Goal: Task Accomplishment & Management: Manage account settings

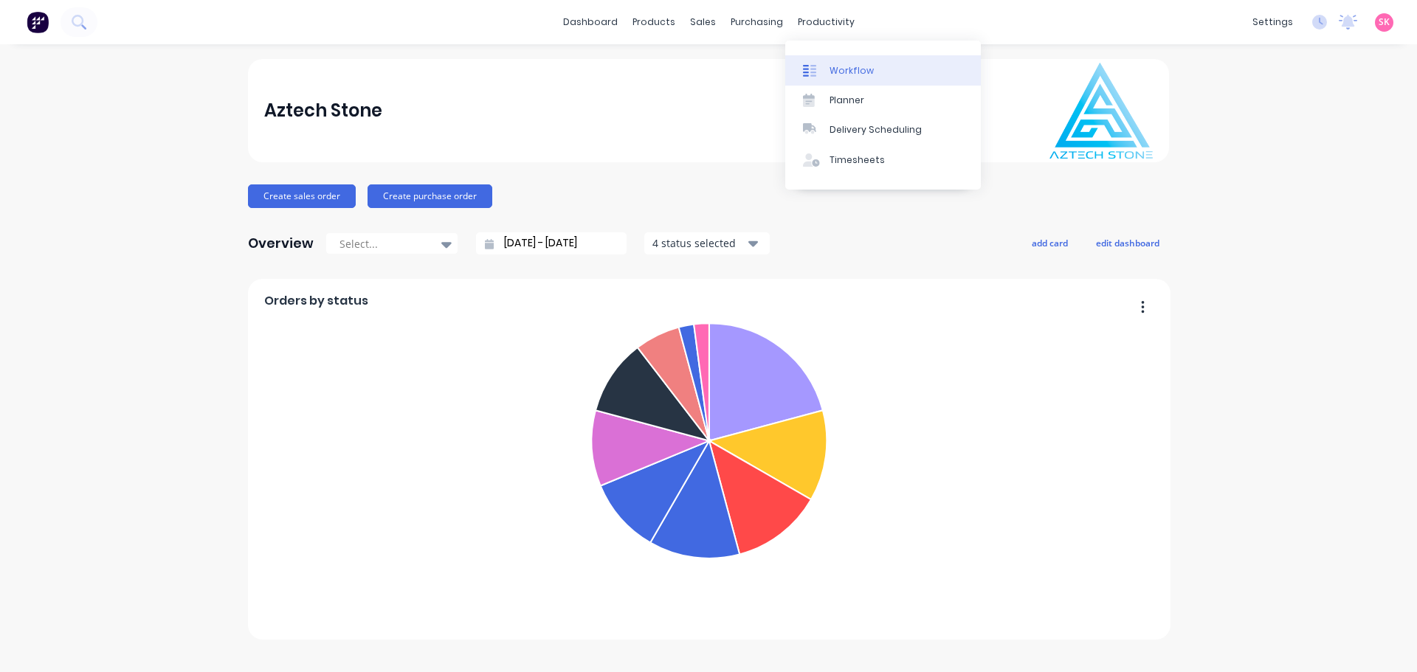
click at [846, 75] on div "Workflow" at bounding box center [852, 70] width 44 height 13
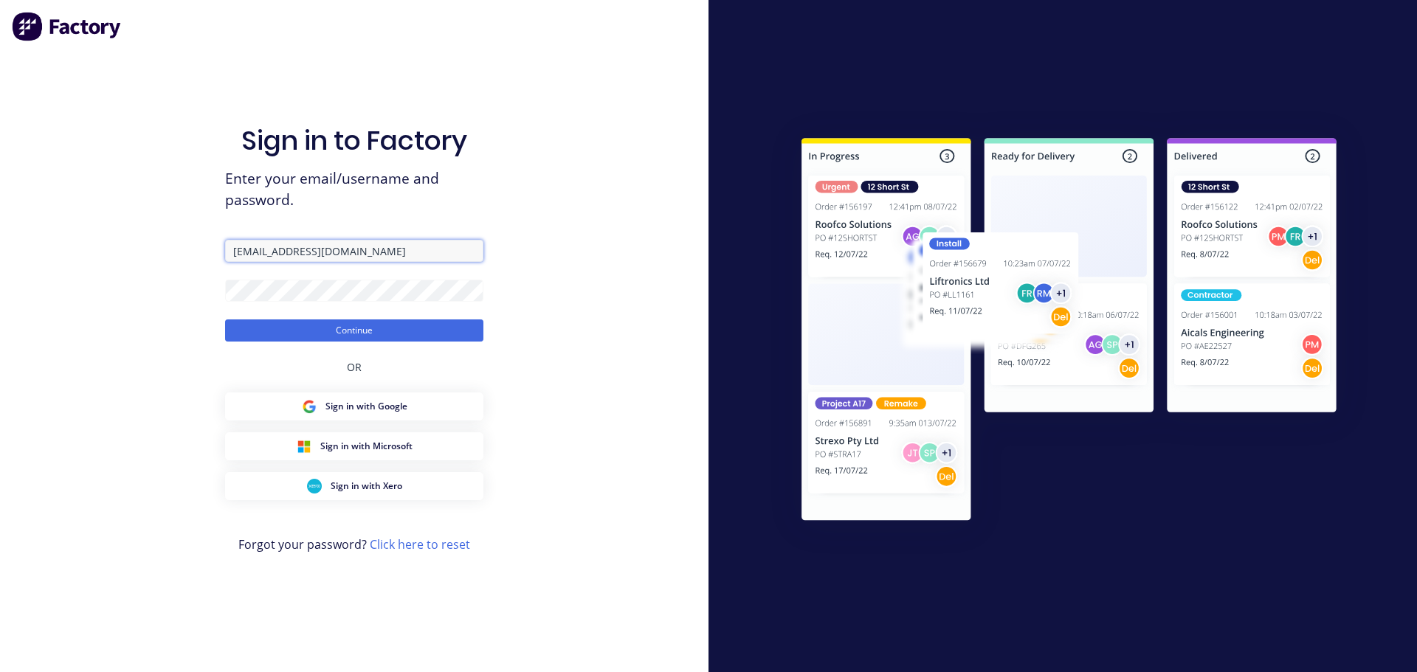
drag, startPoint x: 377, startPoint y: 249, endPoint x: 381, endPoint y: 262, distance: 13.8
click at [377, 249] on input "jordan@aztechstone.com.au" at bounding box center [354, 251] width 258 height 22
type input "office@aztechstone.com.au"
click at [409, 332] on button "Continue" at bounding box center [354, 331] width 258 height 22
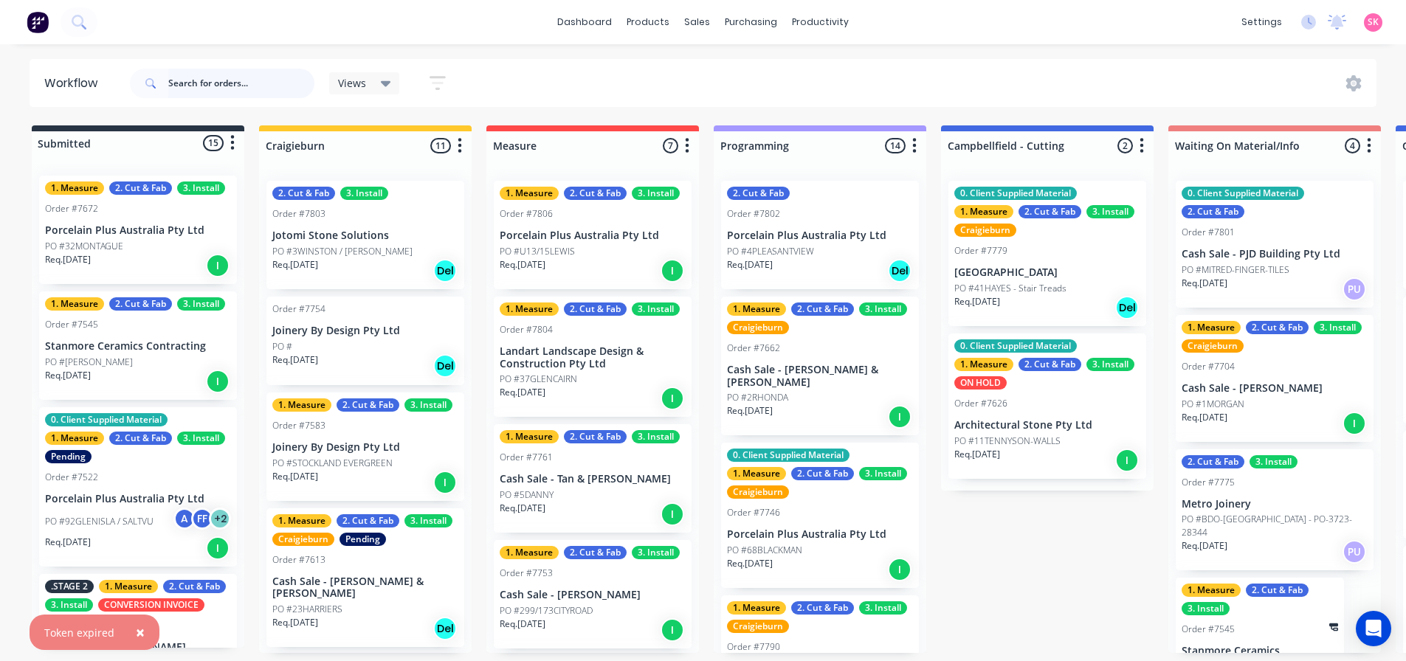
click at [225, 92] on input "text" at bounding box center [241, 84] width 146 height 30
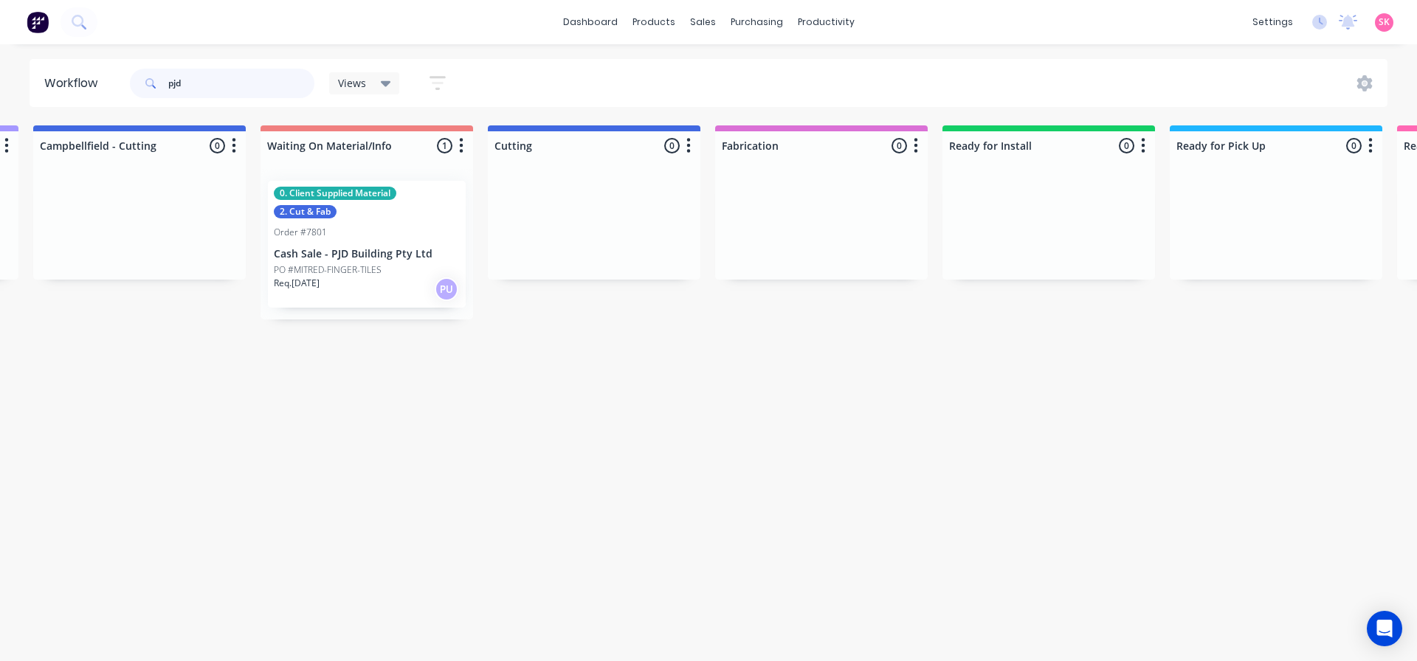
scroll to position [0, 907]
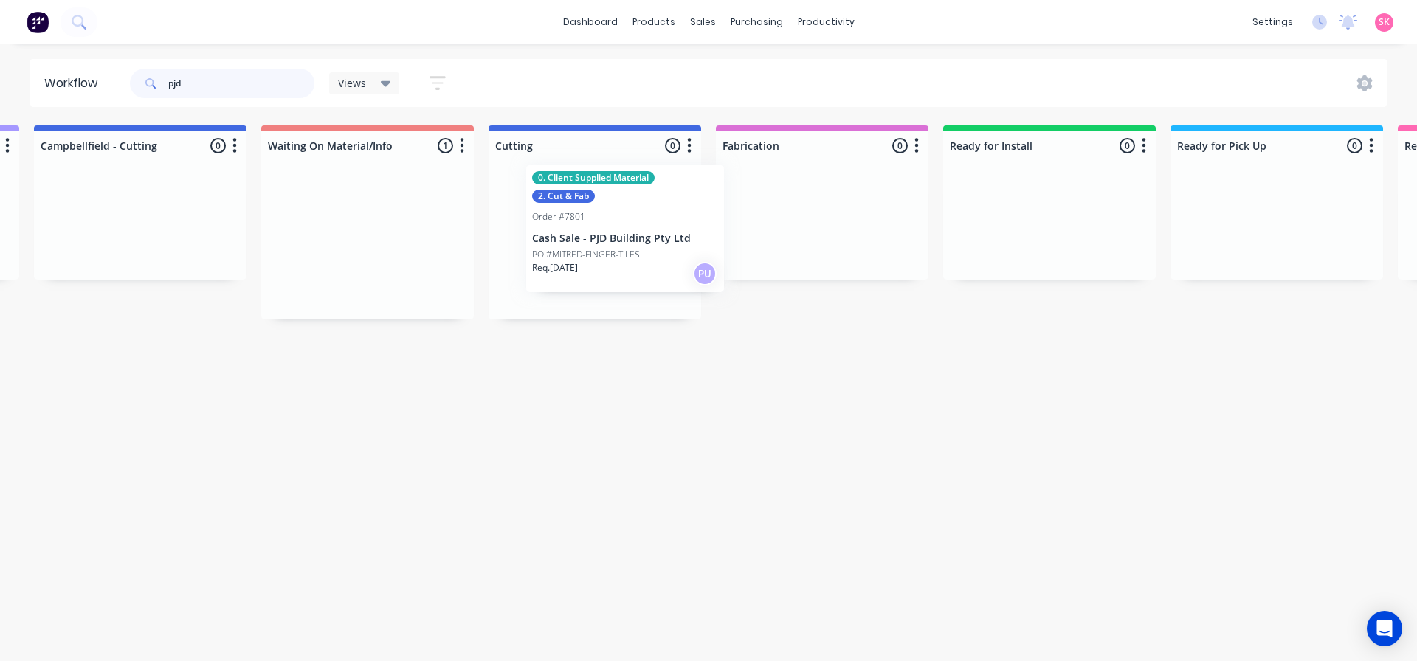
drag, startPoint x: 356, startPoint y: 261, endPoint x: 605, endPoint y: 245, distance: 249.2
click at [605, 245] on div "Submitted 0 Status colour #273444 hex #273444 Save Cancel Summaries Total order…" at bounding box center [634, 222] width 3104 height 194
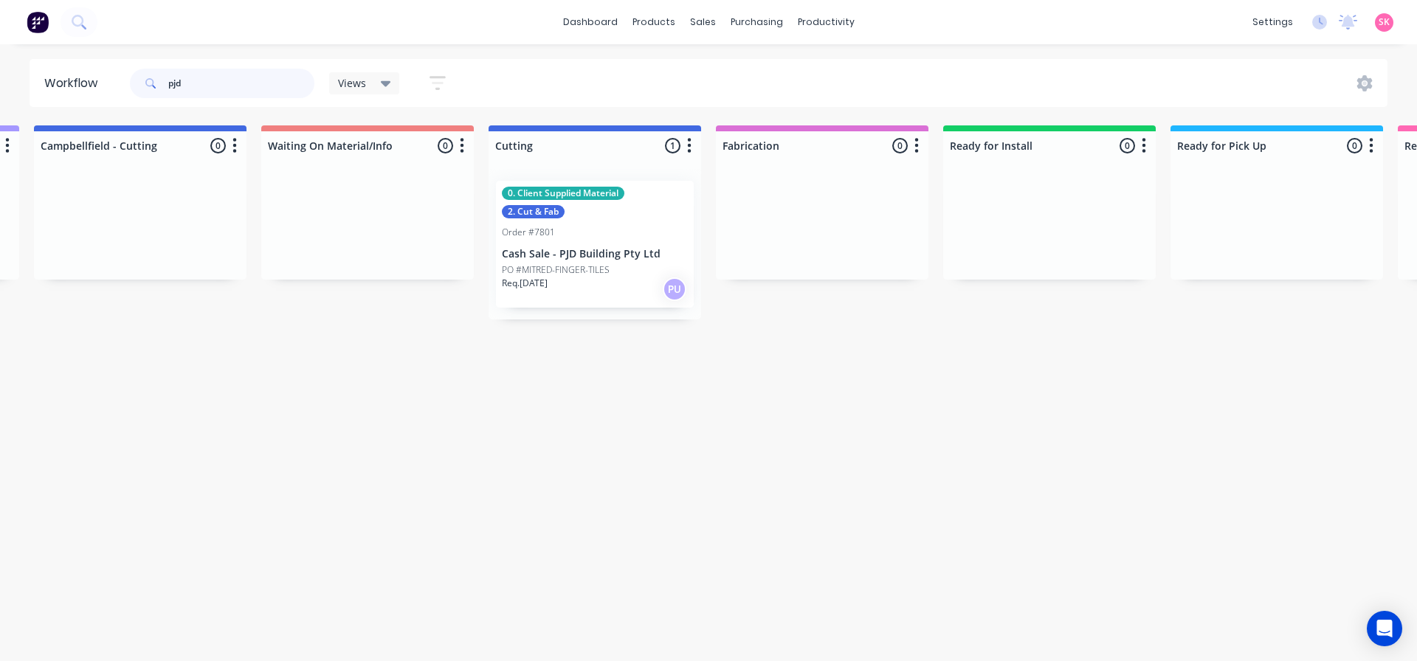
type input "pjd"
click at [586, 249] on p "Cash Sale - PJD Building Pty Ltd" at bounding box center [595, 254] width 186 height 13
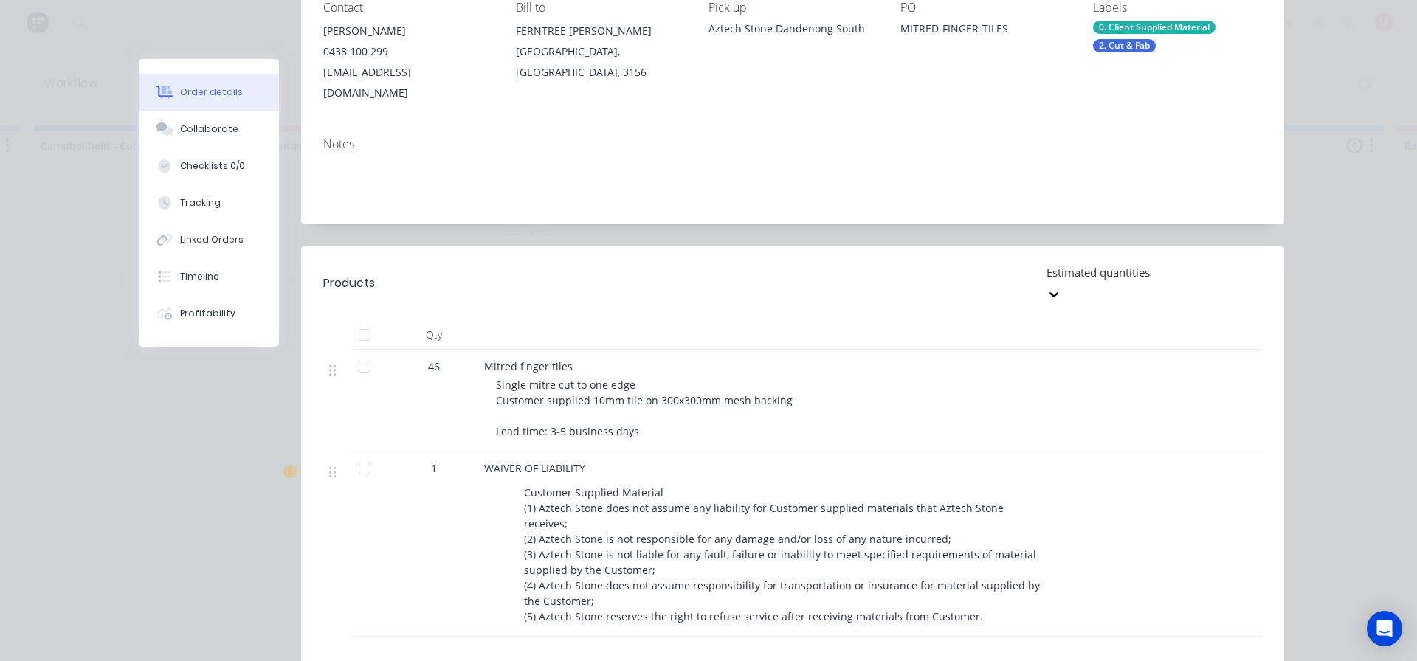
scroll to position [0, 0]
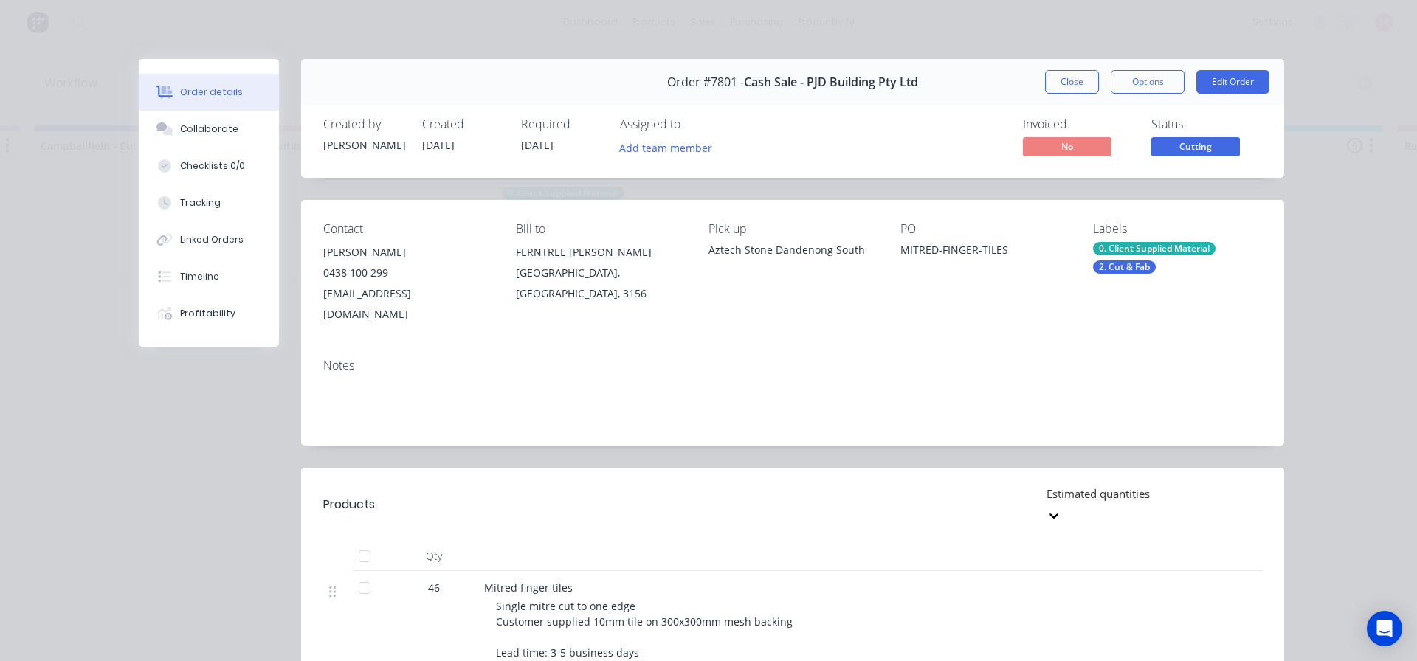
click at [1076, 94] on div "Order #7801 - Cash Sale - PJD Building Pty Ltd Close Options Edit Order" at bounding box center [792, 82] width 983 height 47
click at [1076, 80] on button "Close" at bounding box center [1072, 82] width 54 height 24
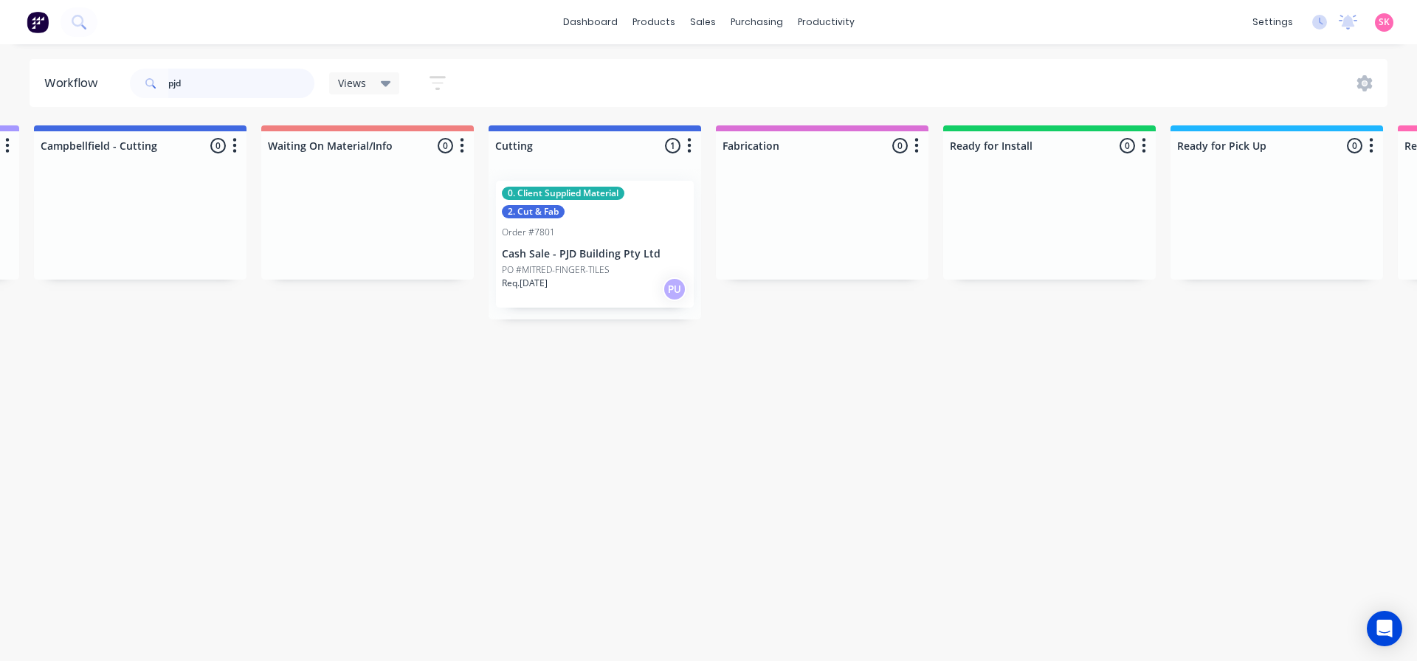
drag, startPoint x: 234, startPoint y: 79, endPoint x: 65, endPoint y: 100, distance: 170.4
click at [69, 101] on header "Workflow pjd Views Save new view None (Default) edit Value edit Week 1 - Priori…" at bounding box center [709, 83] width 1359 height 48
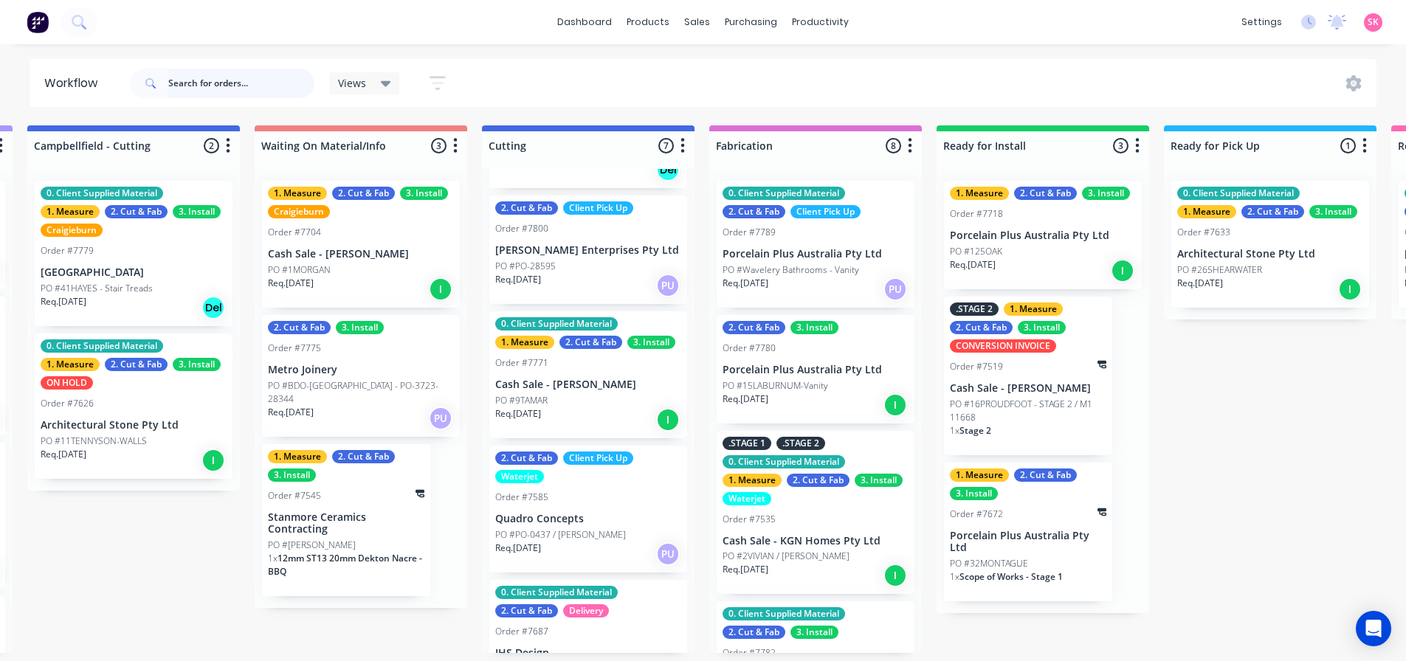
scroll to position [424, 0]
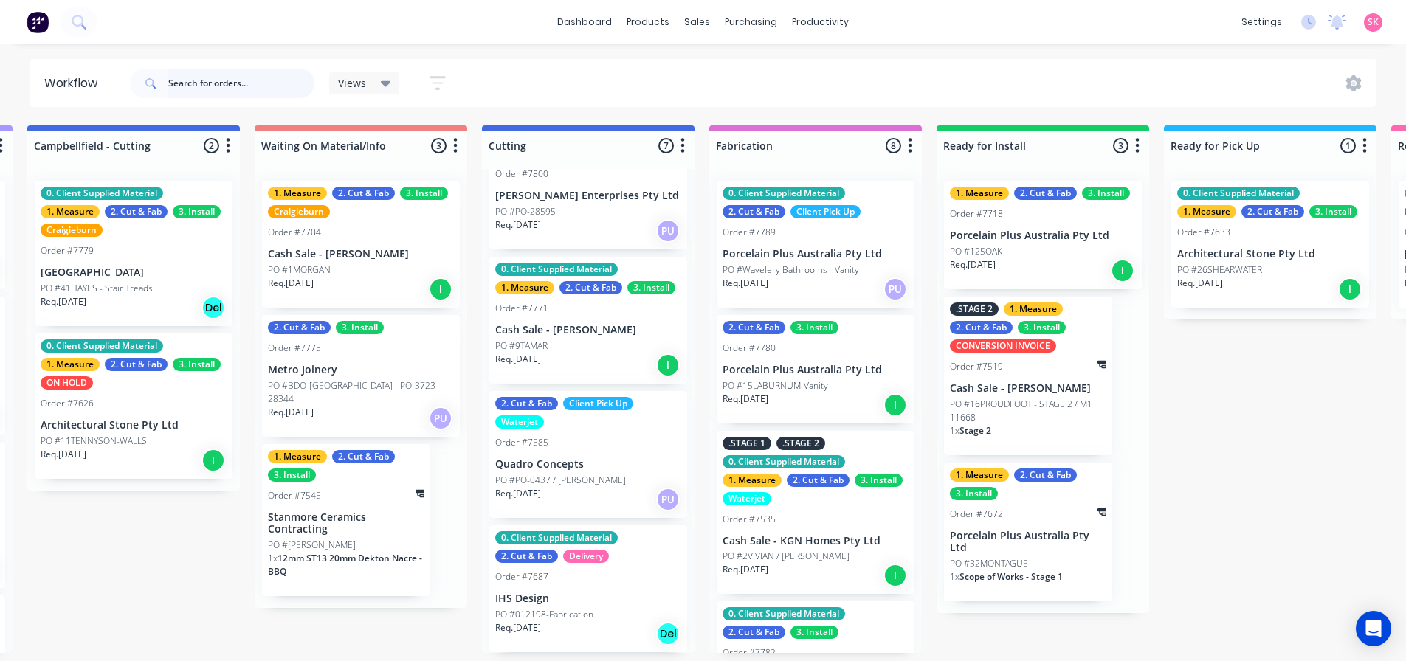
click at [263, 80] on input "text" at bounding box center [241, 84] width 146 height 30
type input "rms"
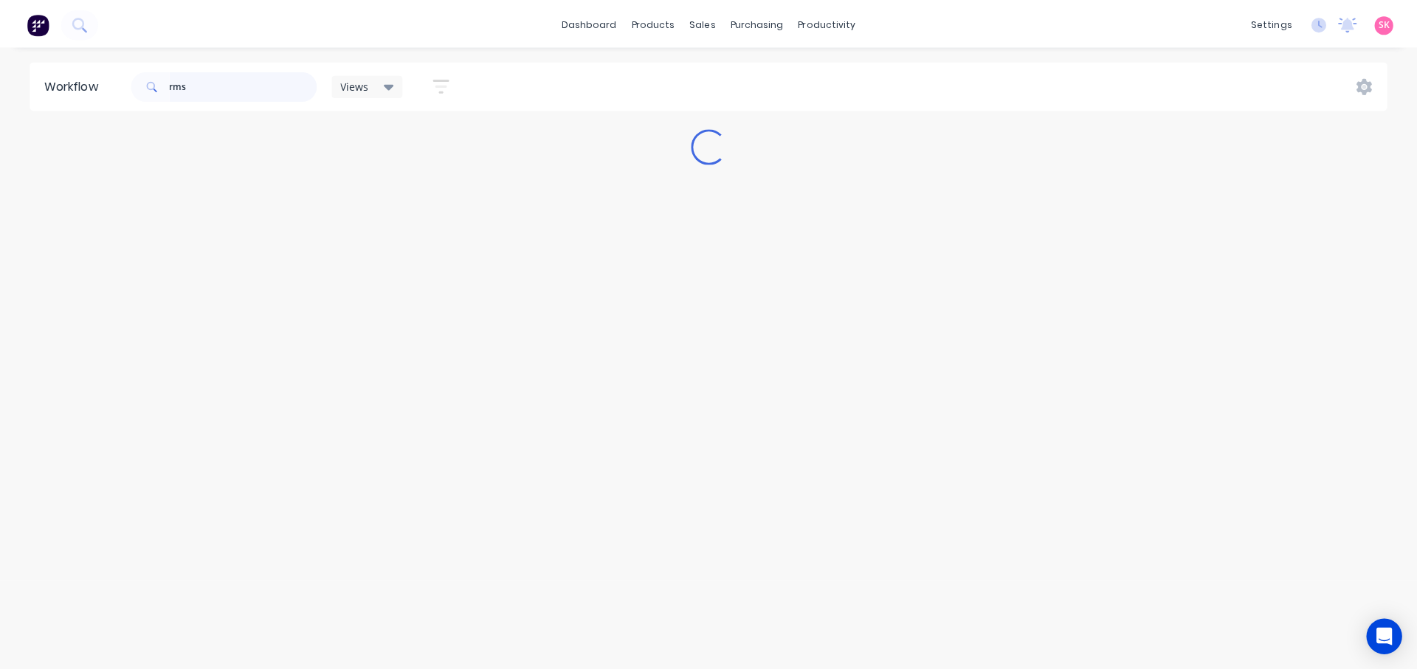
scroll to position [0, 0]
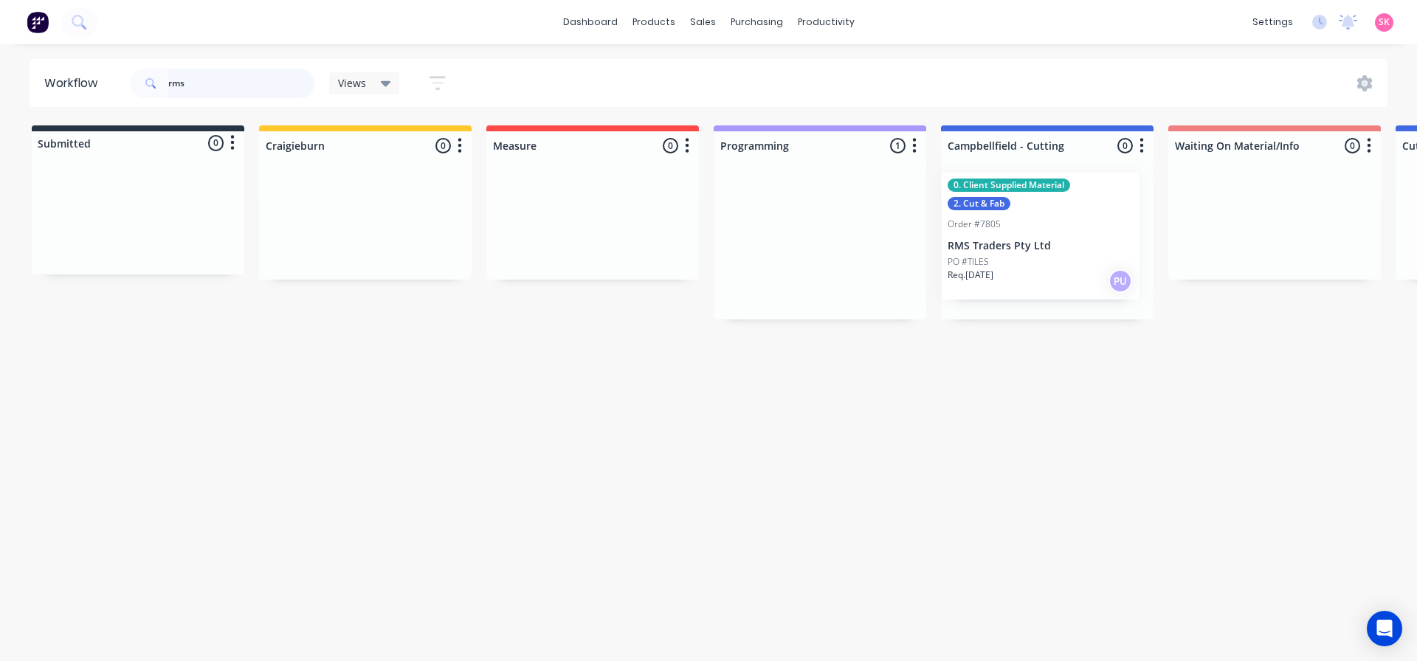
drag, startPoint x: 787, startPoint y: 261, endPoint x: 1020, endPoint y: 250, distance: 233.5
drag, startPoint x: 219, startPoint y: 83, endPoint x: 124, endPoint y: 93, distance: 95.7
click at [124, 93] on header "Workflow rms Views Save new view None (Default) edit Value edit Week 1 - Priori…" at bounding box center [709, 83] width 1359 height 48
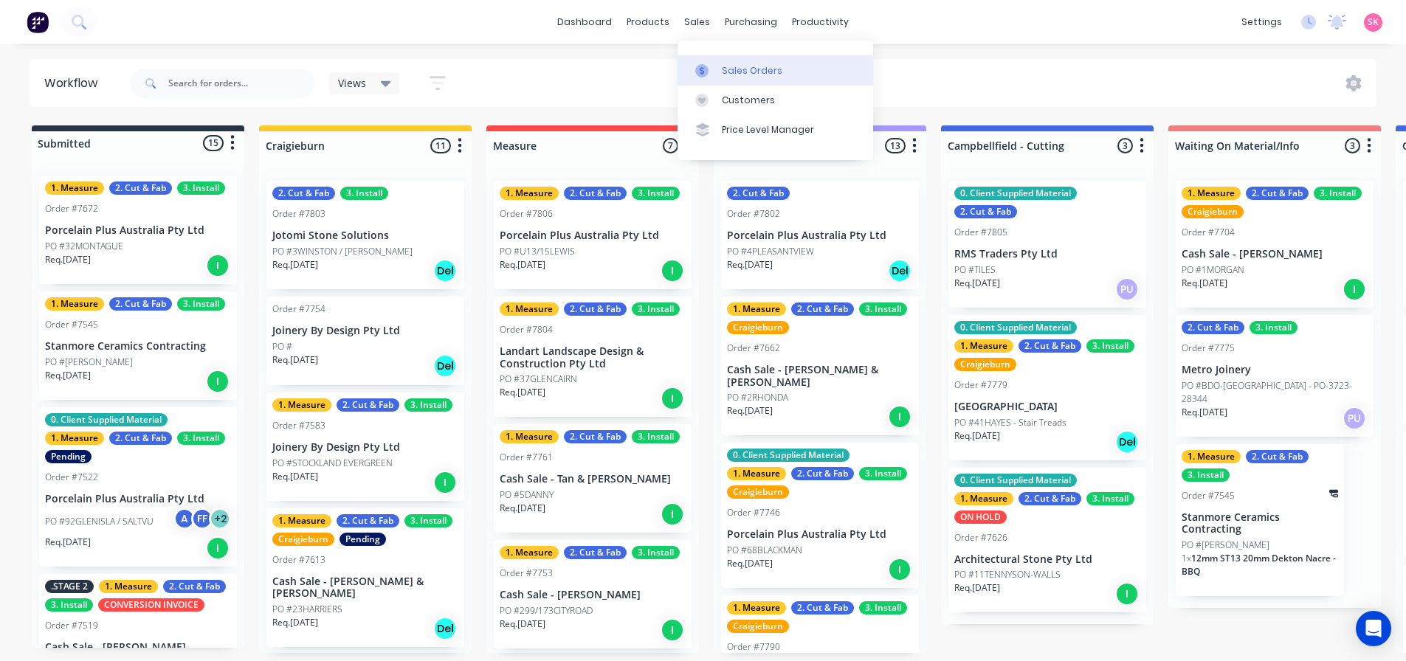
click at [709, 59] on link "Sales Orders" at bounding box center [776, 70] width 196 height 30
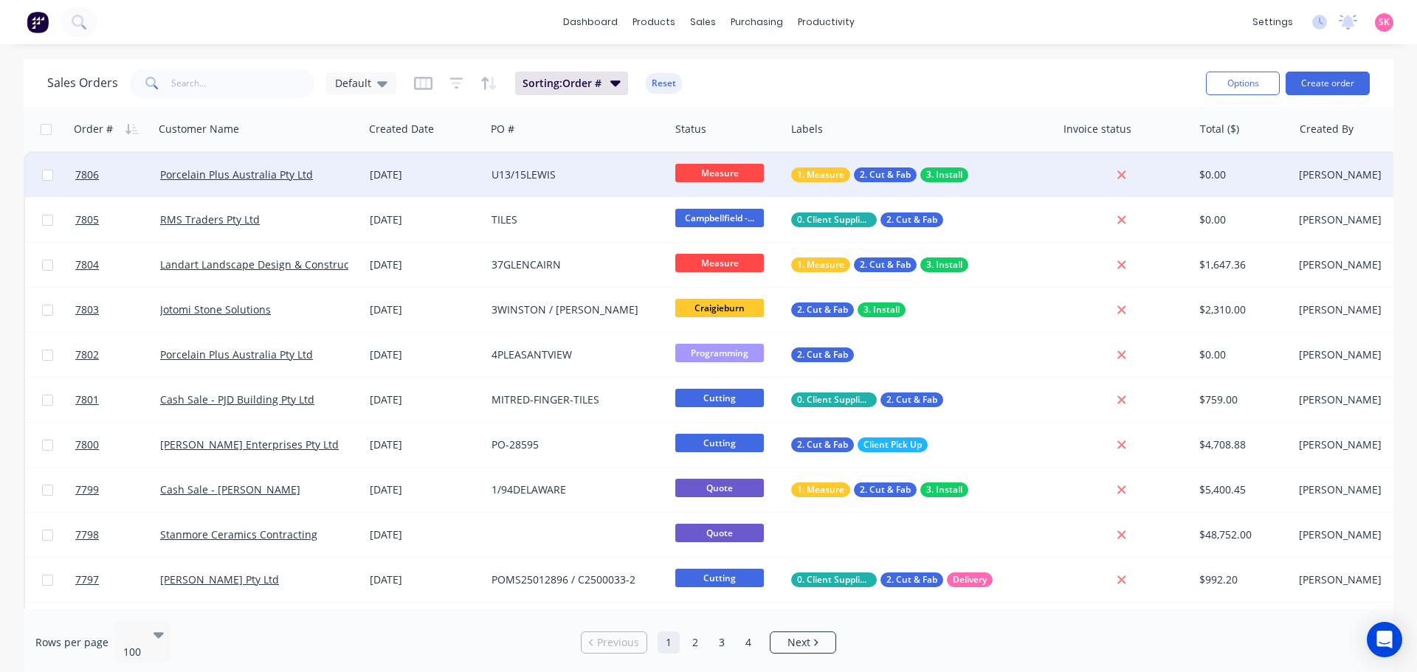
click at [362, 182] on div "Porcelain Plus Australia Pty Ltd" at bounding box center [259, 175] width 210 height 44
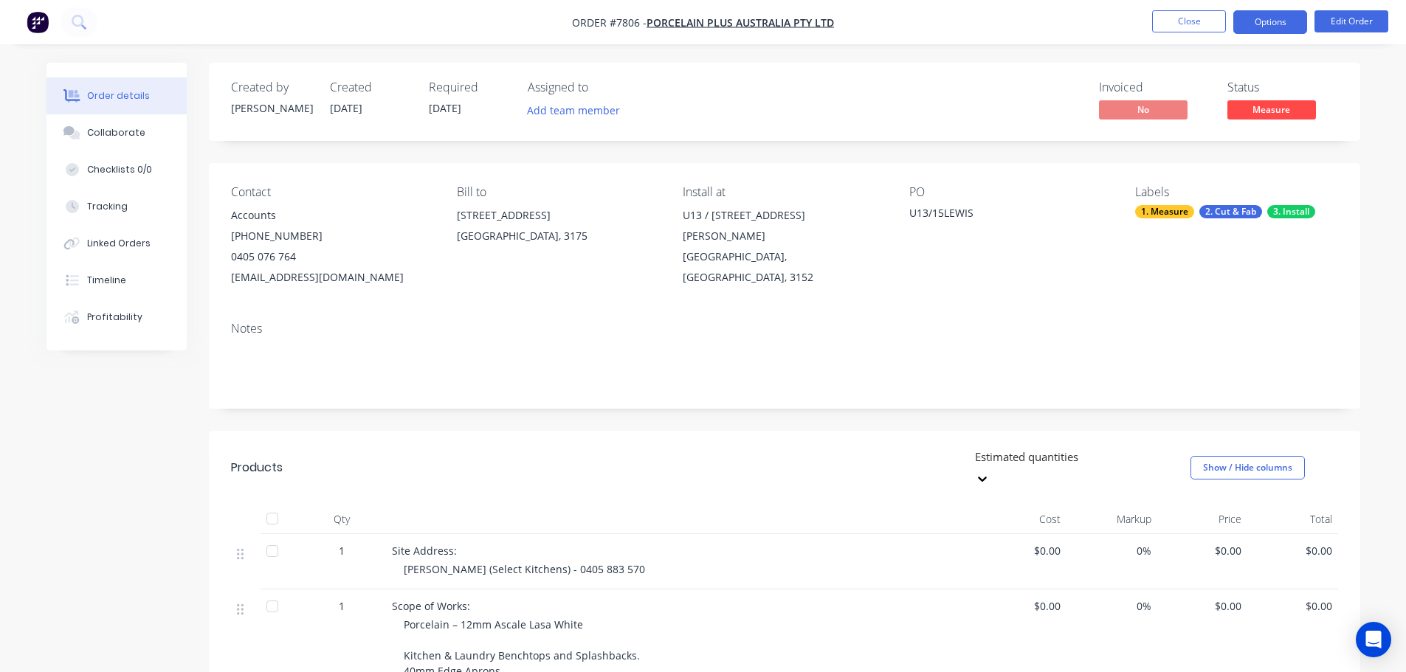
click at [1295, 24] on button "Options" at bounding box center [1270, 22] width 74 height 24
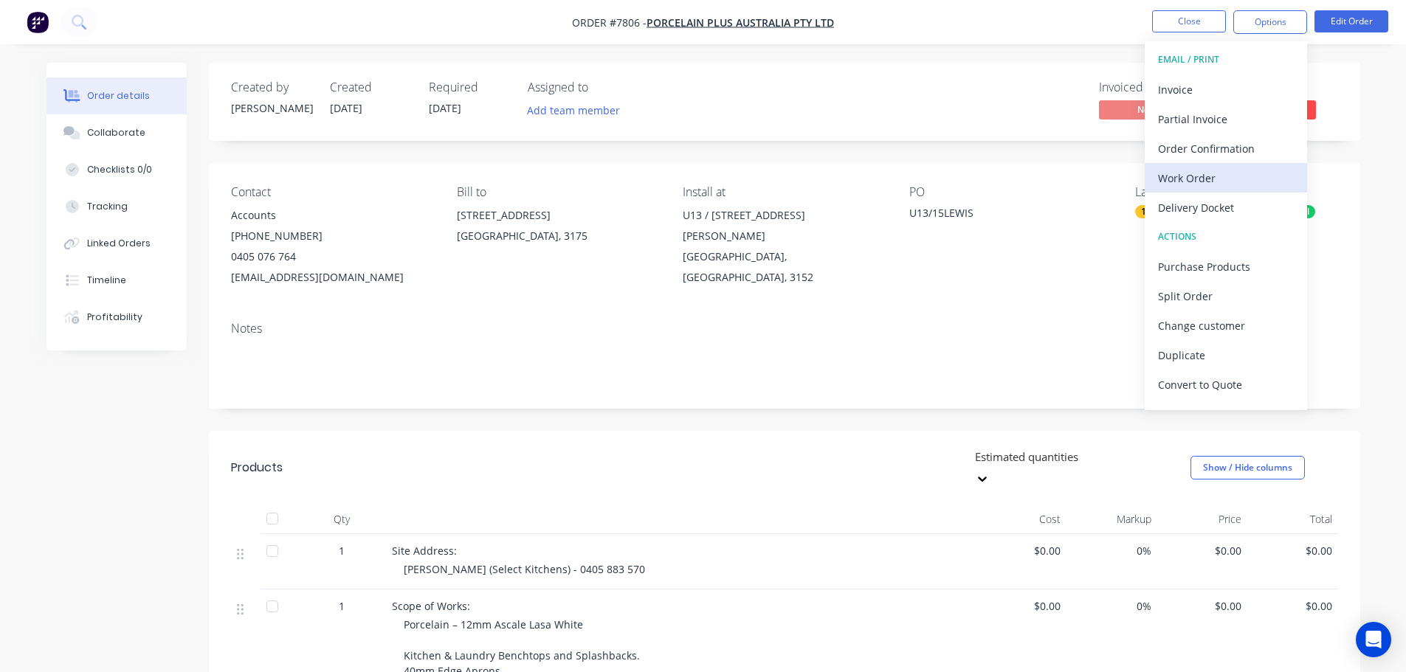
click at [1259, 180] on div "Work Order" at bounding box center [1226, 178] width 136 height 21
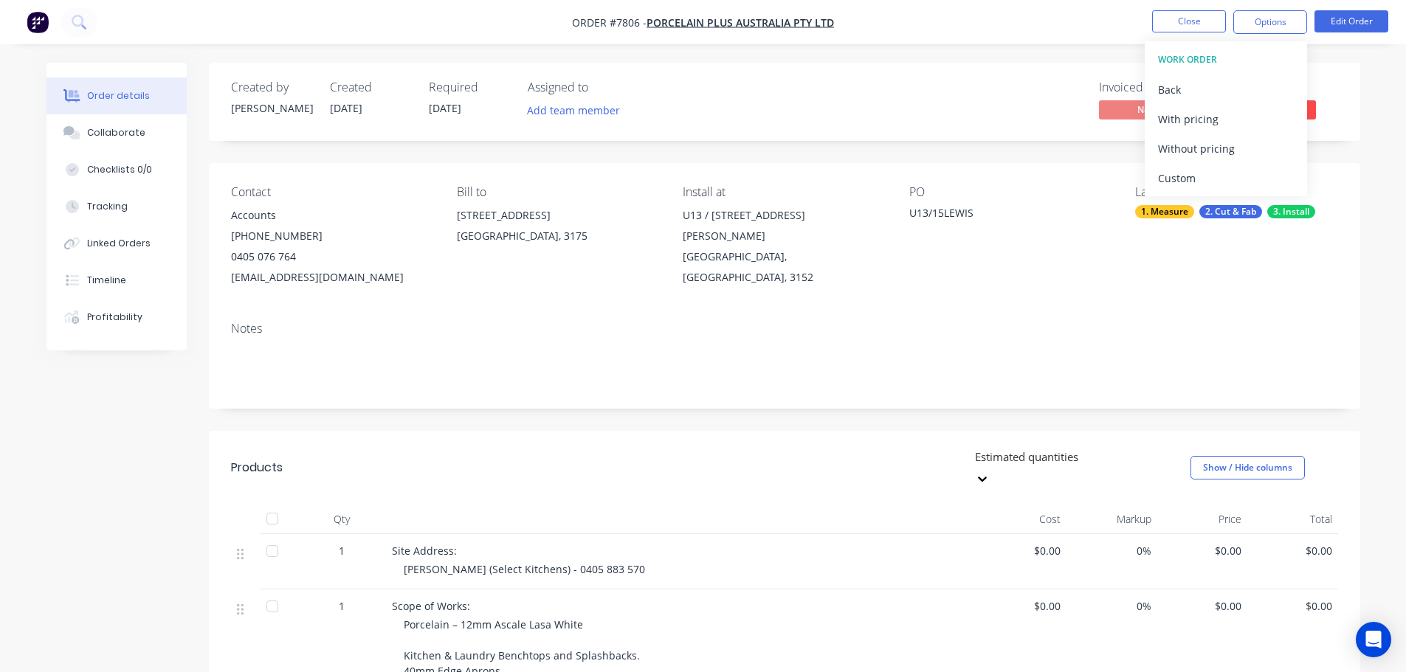
click at [1259, 180] on div "Custom" at bounding box center [1226, 178] width 136 height 21
click at [1248, 137] on button "Without pricing" at bounding box center [1226, 149] width 162 height 30
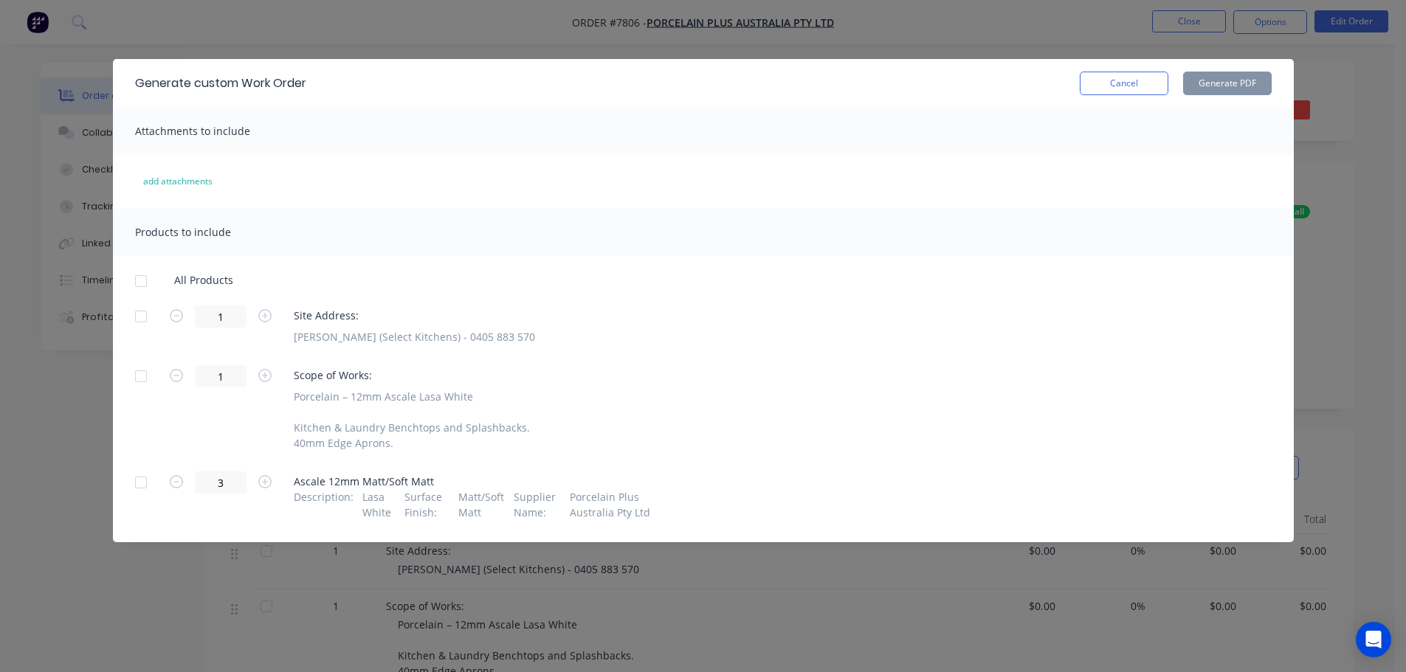
click at [138, 286] on div at bounding box center [141, 281] width 30 height 30
click at [1201, 83] on button "Generate PDF" at bounding box center [1227, 84] width 89 height 24
click at [1115, 80] on button "Cancel" at bounding box center [1124, 84] width 89 height 24
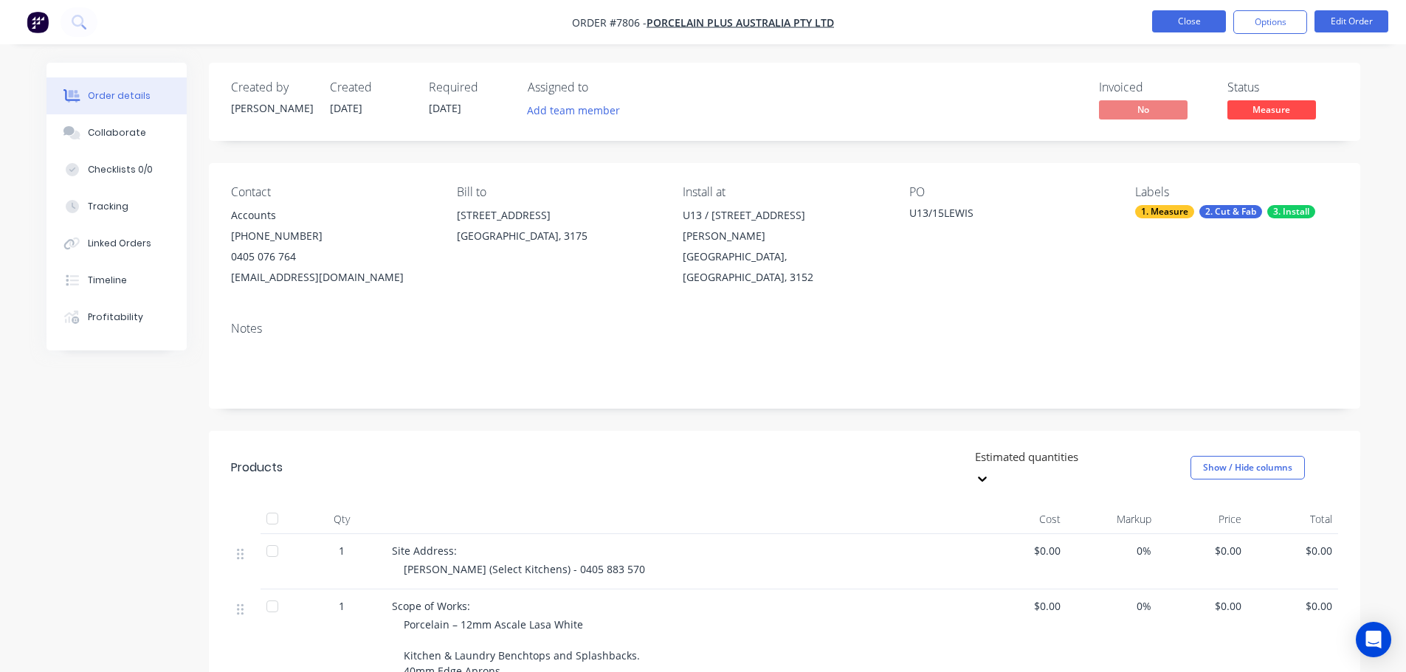
click at [1173, 28] on button "Close" at bounding box center [1189, 21] width 74 height 22
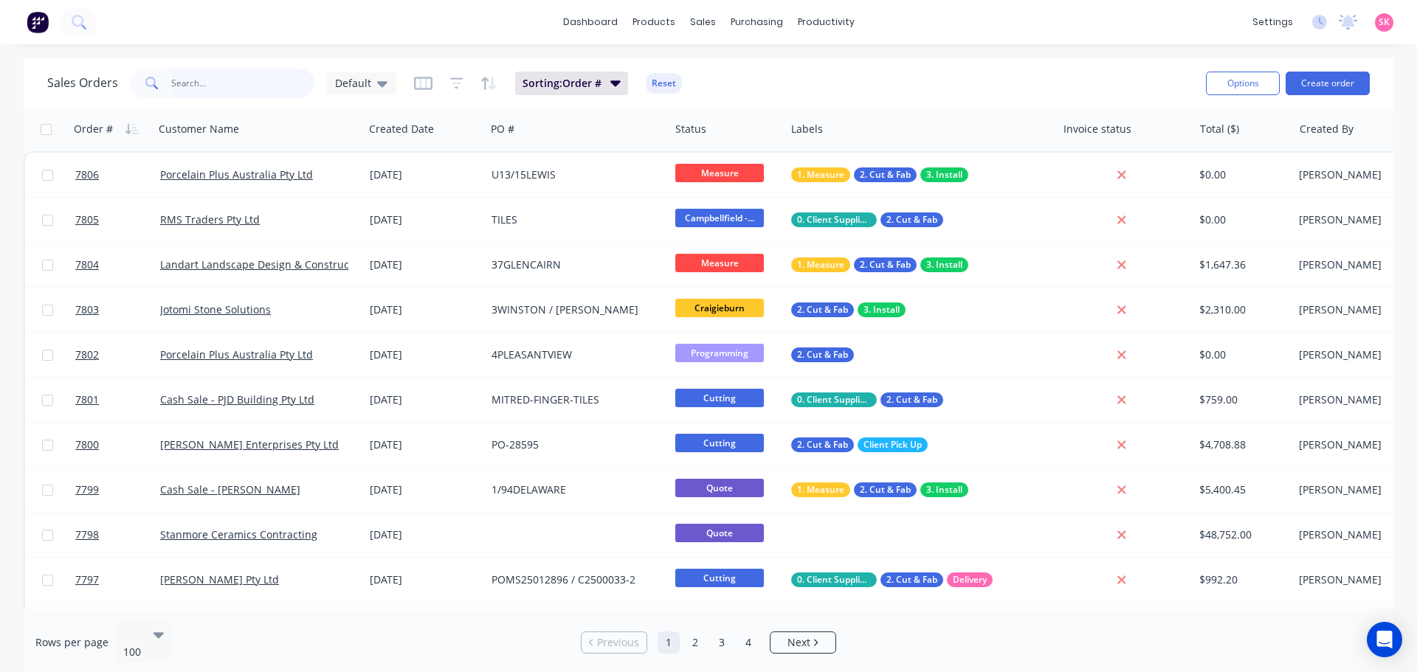
click at [185, 92] on input "text" at bounding box center [243, 84] width 144 height 30
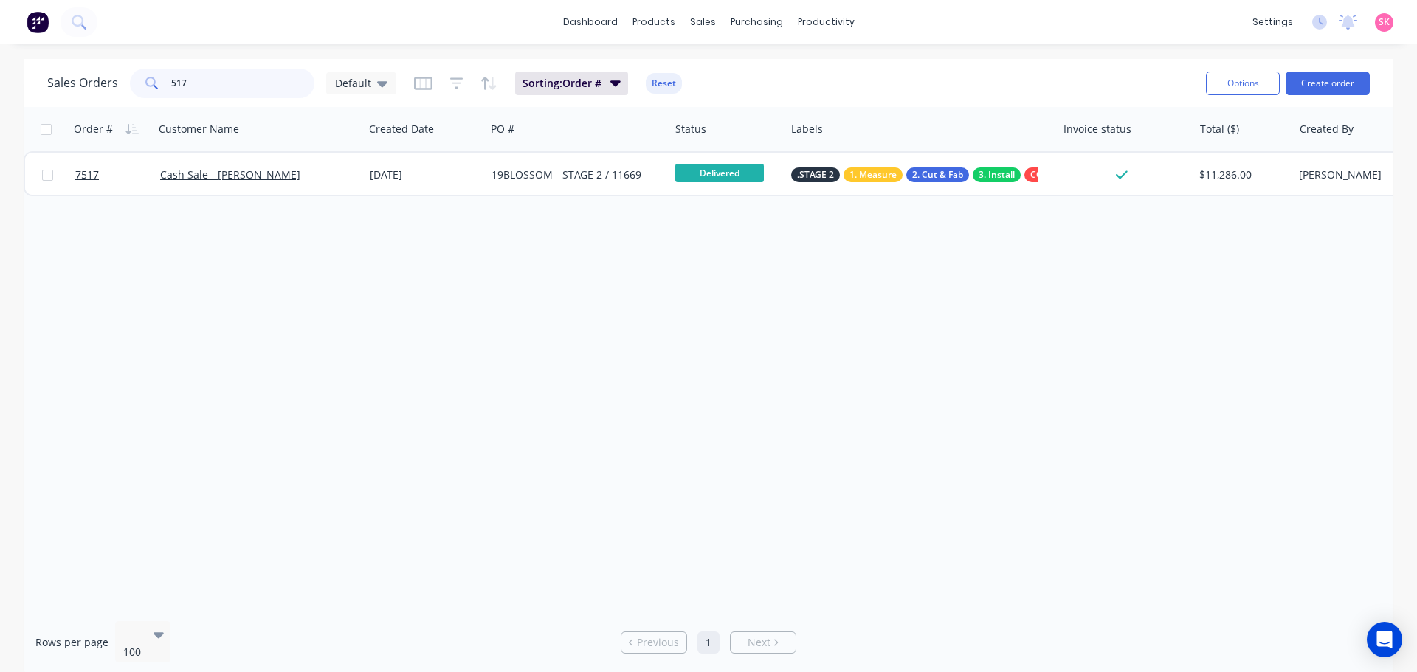
drag, startPoint x: 192, startPoint y: 84, endPoint x: 122, endPoint y: 89, distance: 70.3
click at [122, 89] on div "Sales Orders 517 Default" at bounding box center [221, 84] width 349 height 30
click at [218, 82] on input "517" at bounding box center [243, 84] width 144 height 30
click at [221, 83] on input "517" at bounding box center [243, 84] width 144 height 30
drag, startPoint x: 225, startPoint y: 82, endPoint x: 167, endPoint y: 82, distance: 58.3
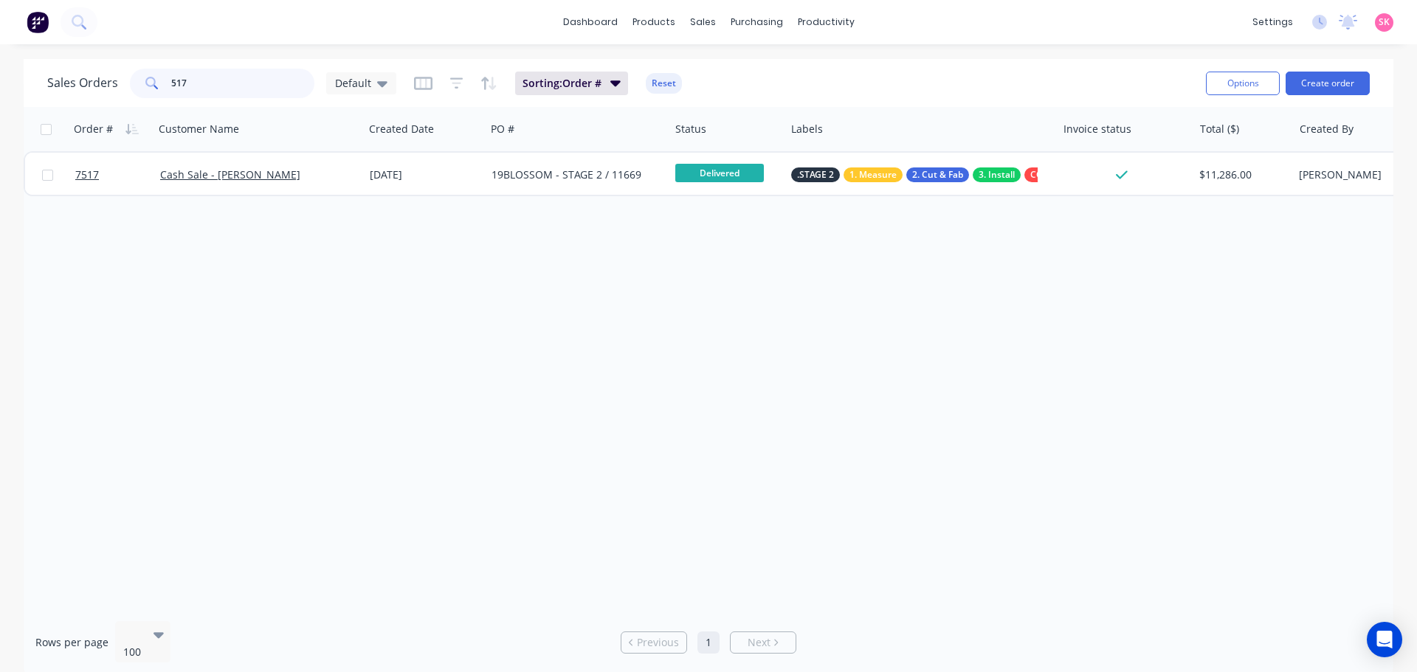
click at [167, 82] on div "517" at bounding box center [222, 84] width 185 height 30
drag, startPoint x: 203, startPoint y: 81, endPoint x: 141, endPoint y: 83, distance: 62.0
click at [141, 83] on div "7577" at bounding box center [222, 84] width 185 height 30
drag, startPoint x: 198, startPoint y: 78, endPoint x: 85, endPoint y: 87, distance: 113.3
click at [85, 87] on div "Sales Orders 7603 Default" at bounding box center [221, 84] width 349 height 30
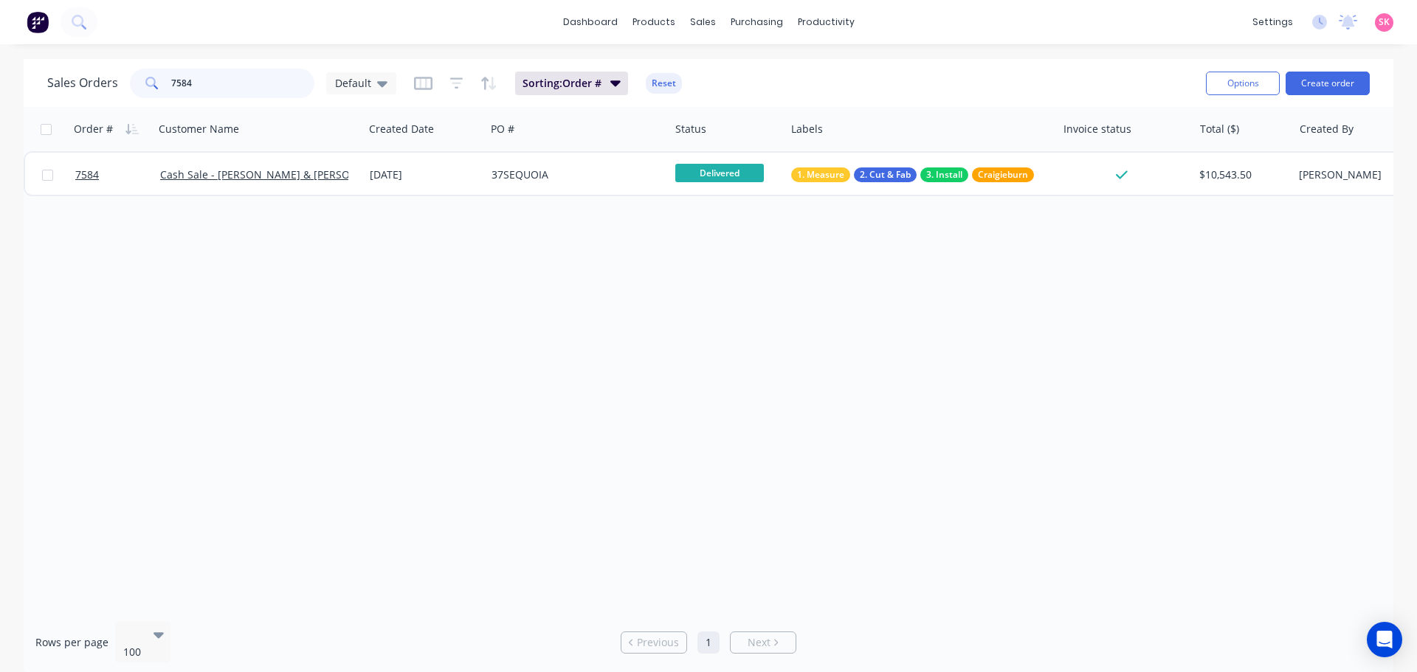
drag, startPoint x: 198, startPoint y: 90, endPoint x: 106, endPoint y: 94, distance: 91.6
click at [120, 92] on div "Sales Orders 7584 Default" at bounding box center [221, 84] width 349 height 30
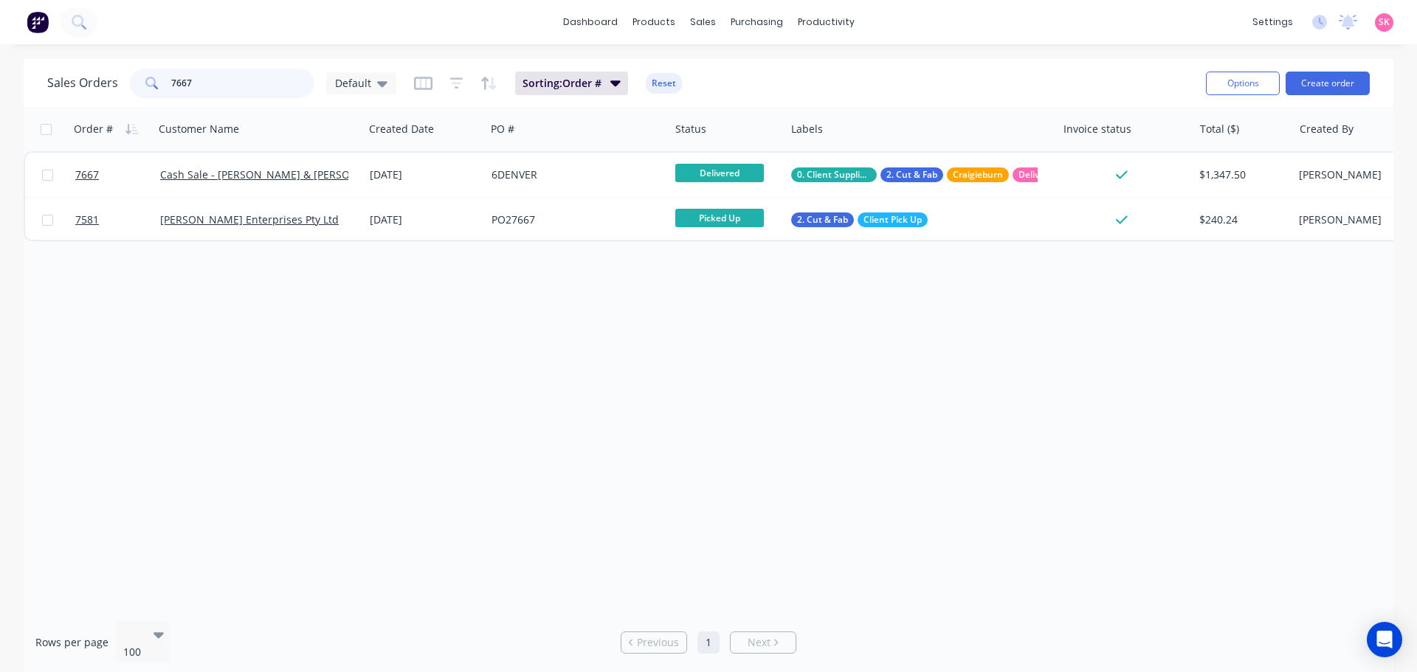
drag, startPoint x: 197, startPoint y: 83, endPoint x: 77, endPoint y: 86, distance: 120.4
click at [77, 86] on div "Sales Orders 7667 Default" at bounding box center [221, 84] width 349 height 30
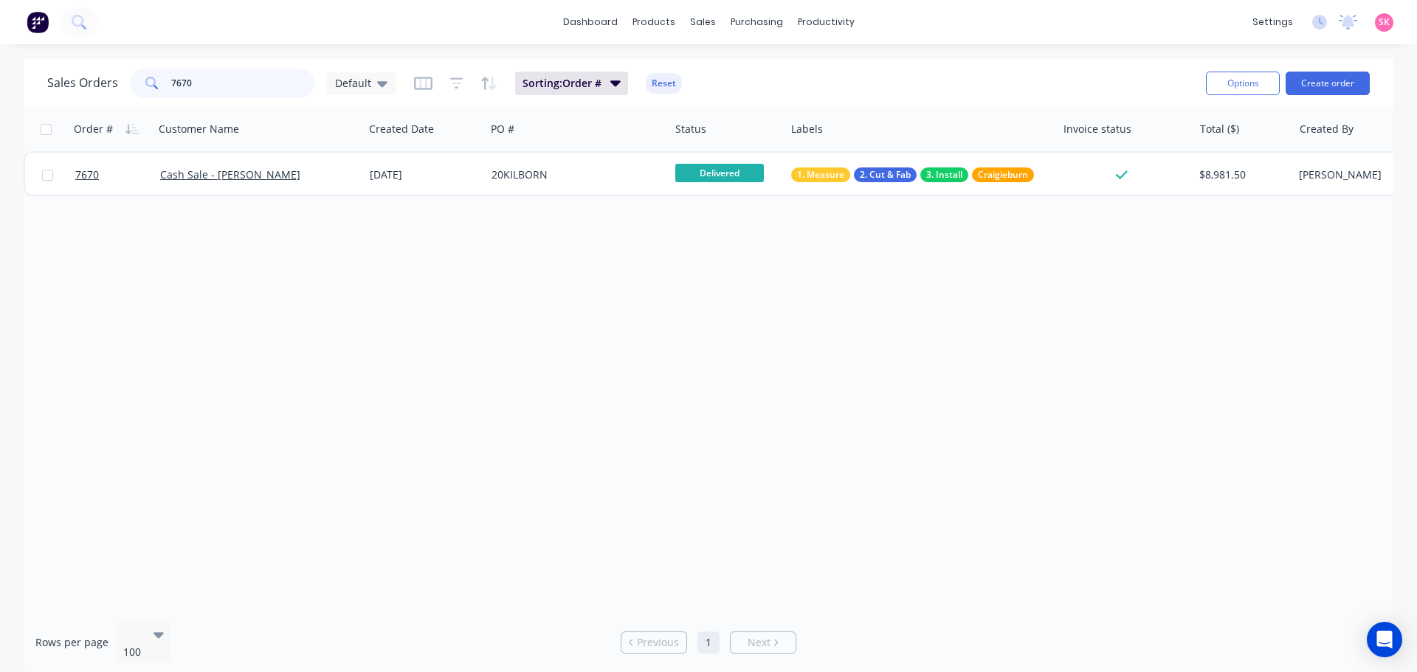
type input "7670"
drag, startPoint x: 221, startPoint y: 73, endPoint x: 97, endPoint y: 75, distance: 123.3
click at [98, 75] on div "Sales Orders 7670 Default" at bounding box center [221, 84] width 349 height 30
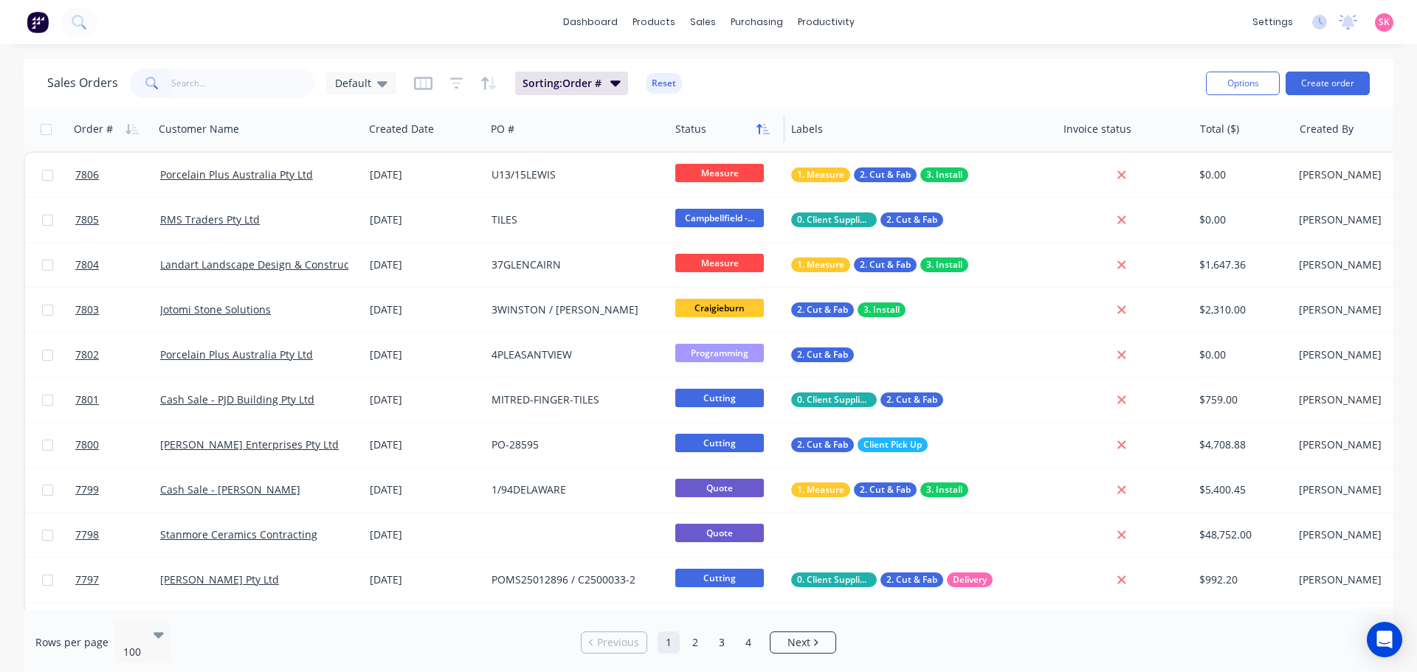
click at [764, 132] on icon "button" at bounding box center [763, 129] width 13 height 12
click at [641, 85] on button "Sorting: Order #, Status" at bounding box center [590, 84] width 151 height 24
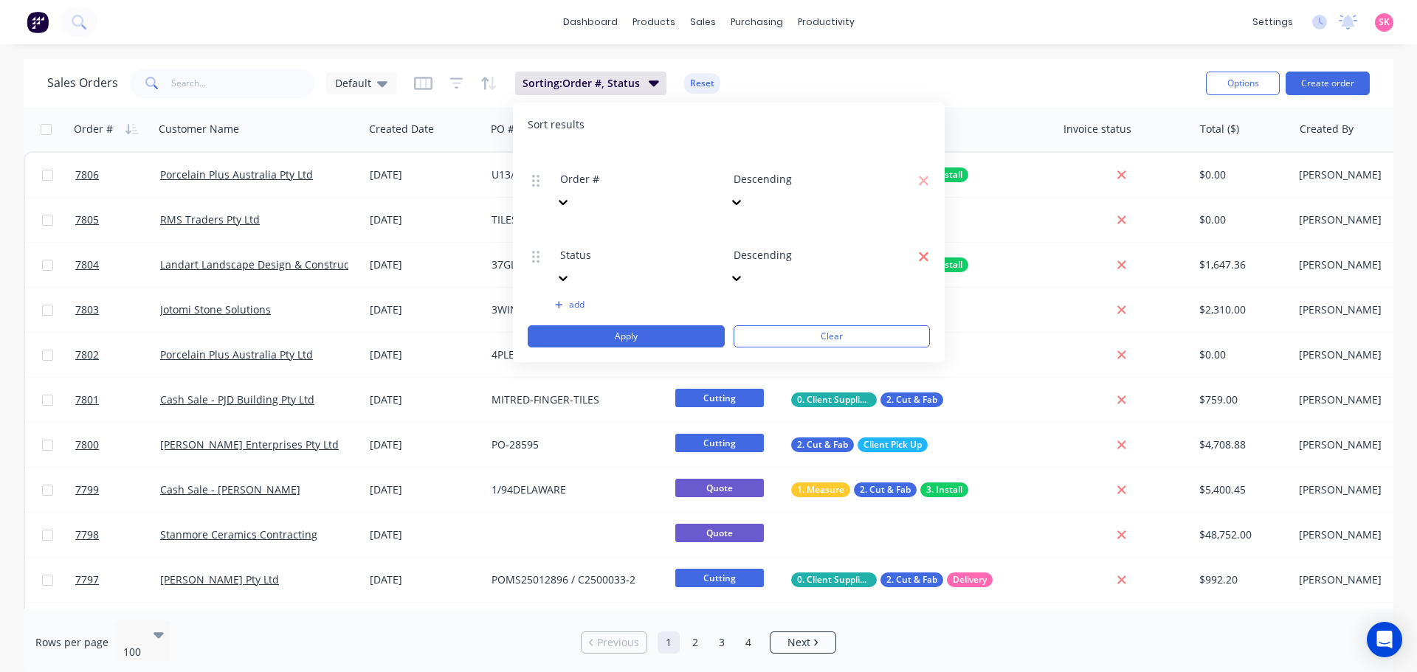
click at [925, 249] on icon "button" at bounding box center [923, 256] width 11 height 15
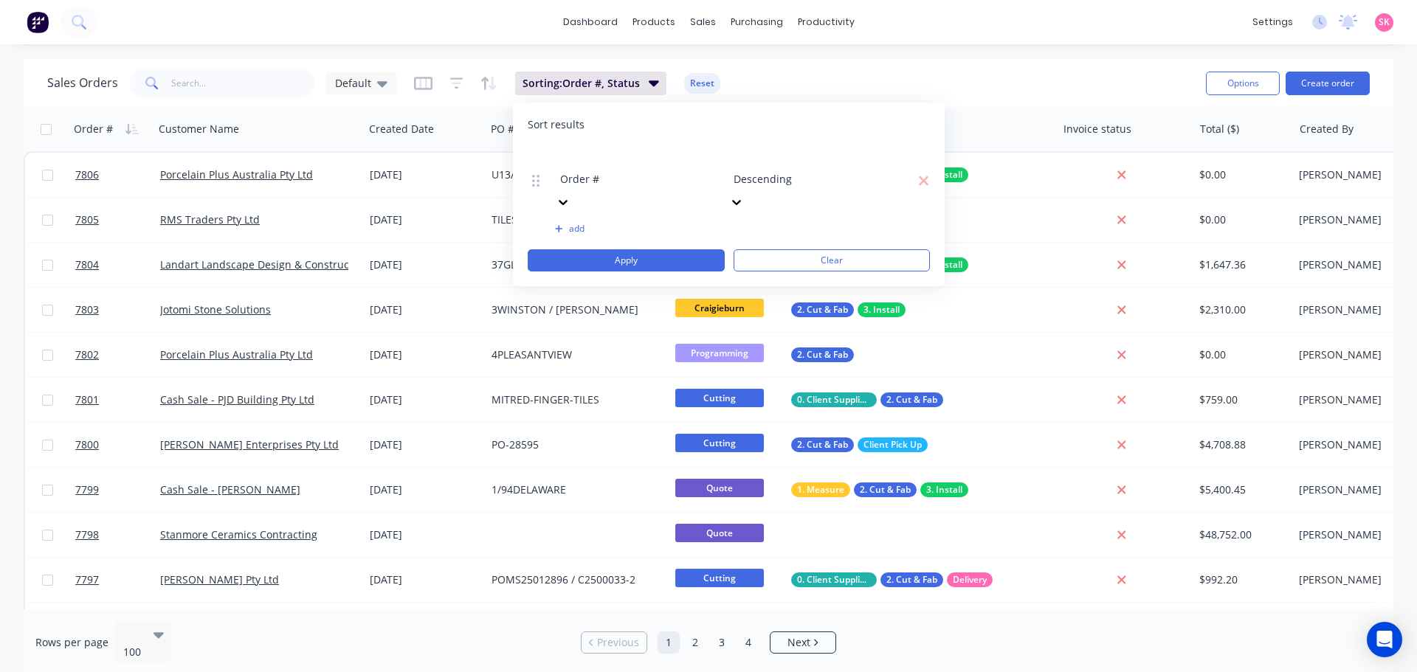
click at [571, 193] on div at bounding box center [563, 201] width 15 height 16
click at [802, 162] on div at bounding box center [840, 159] width 213 height 18
click at [791, 672] on div "Ascending" at bounding box center [708, 680] width 1417 height 16
click at [578, 223] on button "add" at bounding box center [637, 229] width 165 height 12
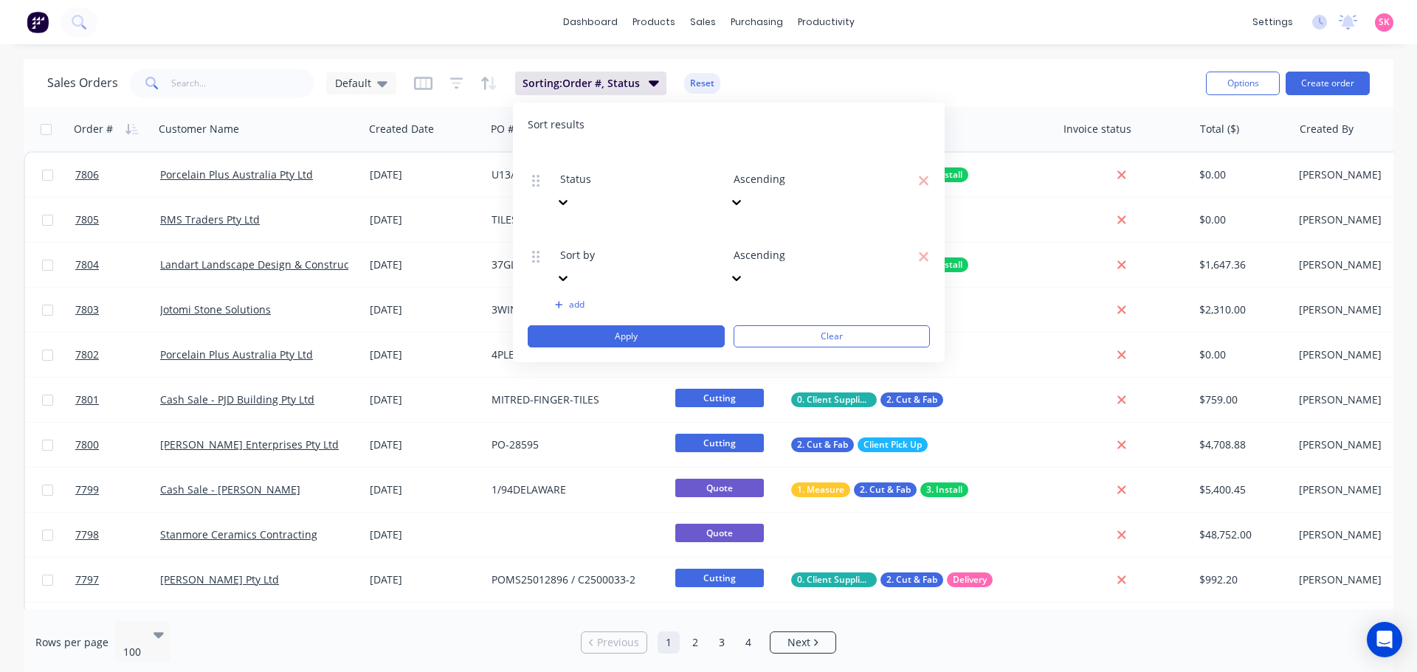
click at [621, 182] on div "Status Ascending Sort by Ascending To pick up a draggable item, press the space…" at bounding box center [729, 247] width 402 height 201
click at [623, 226] on div at bounding box center [666, 235] width 213 height 18
click at [797, 80] on div "Sales Orders Default Sorting: Order #, Status Reset" at bounding box center [620, 83] width 1147 height 36
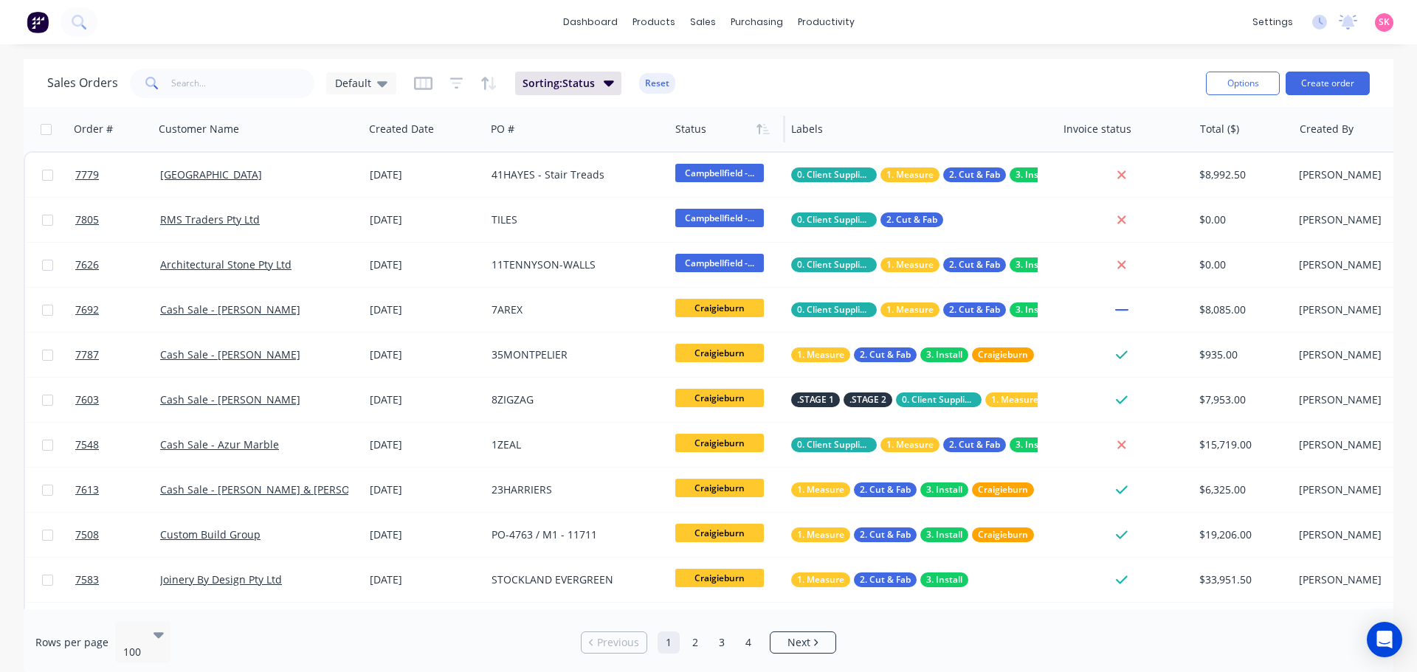
click at [478, 87] on div "Sorting: Status Reset" at bounding box center [544, 84] width 261 height 24
click at [453, 86] on icon "button" at bounding box center [456, 83] width 13 height 15
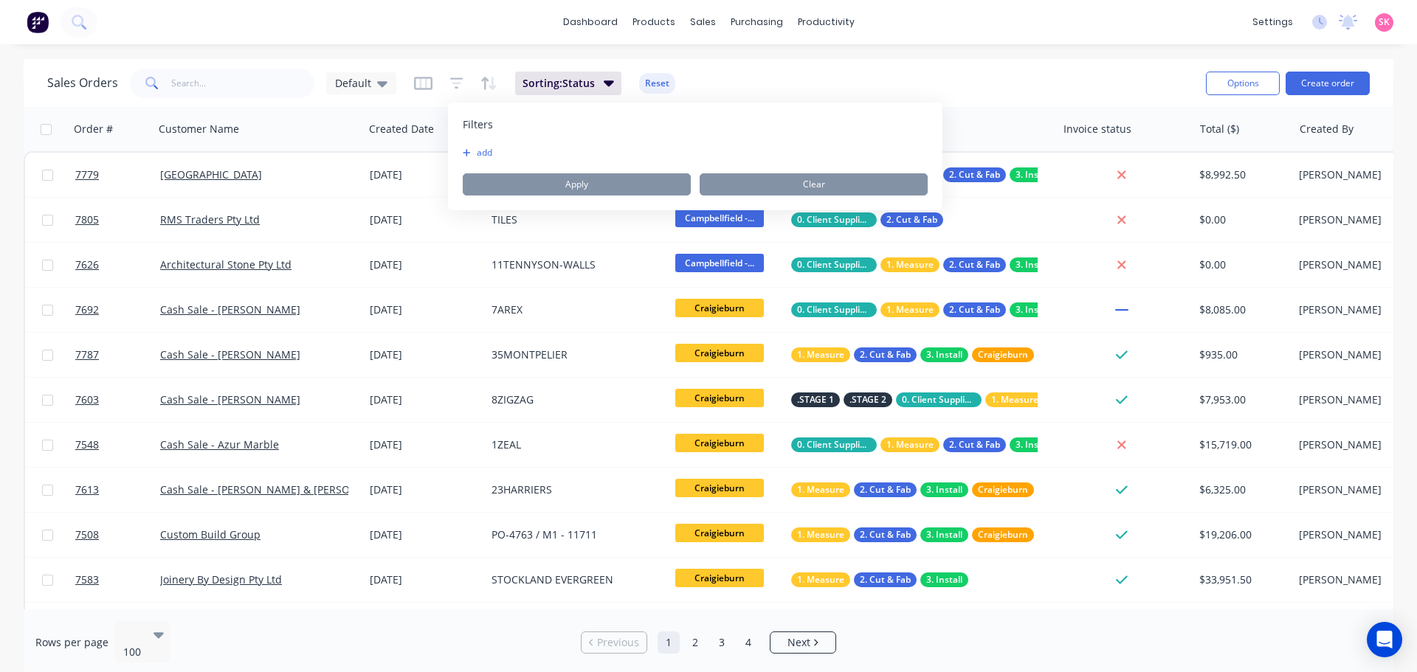
click at [470, 146] on div "Filters add Apply Clear" at bounding box center [695, 157] width 495 height 108
click at [473, 151] on button "add" at bounding box center [481, 153] width 37 height 12
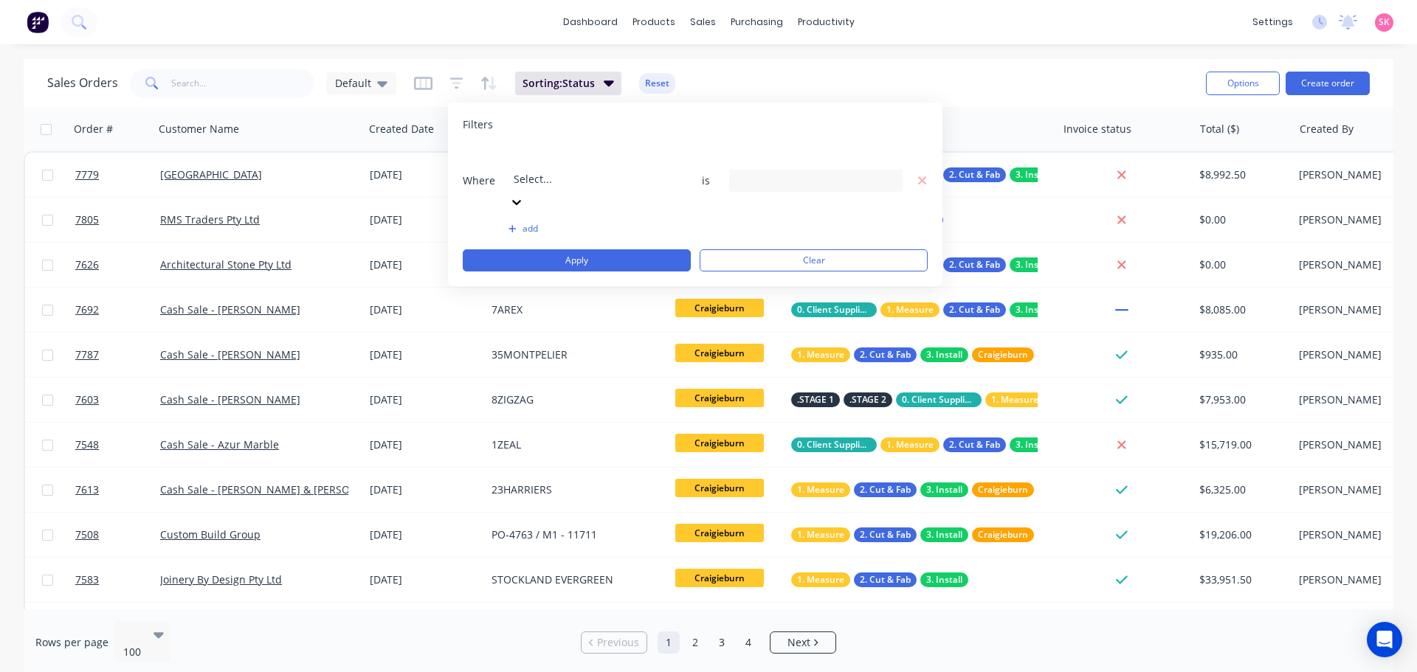
click at [584, 165] on div at bounding box center [620, 159] width 213 height 18
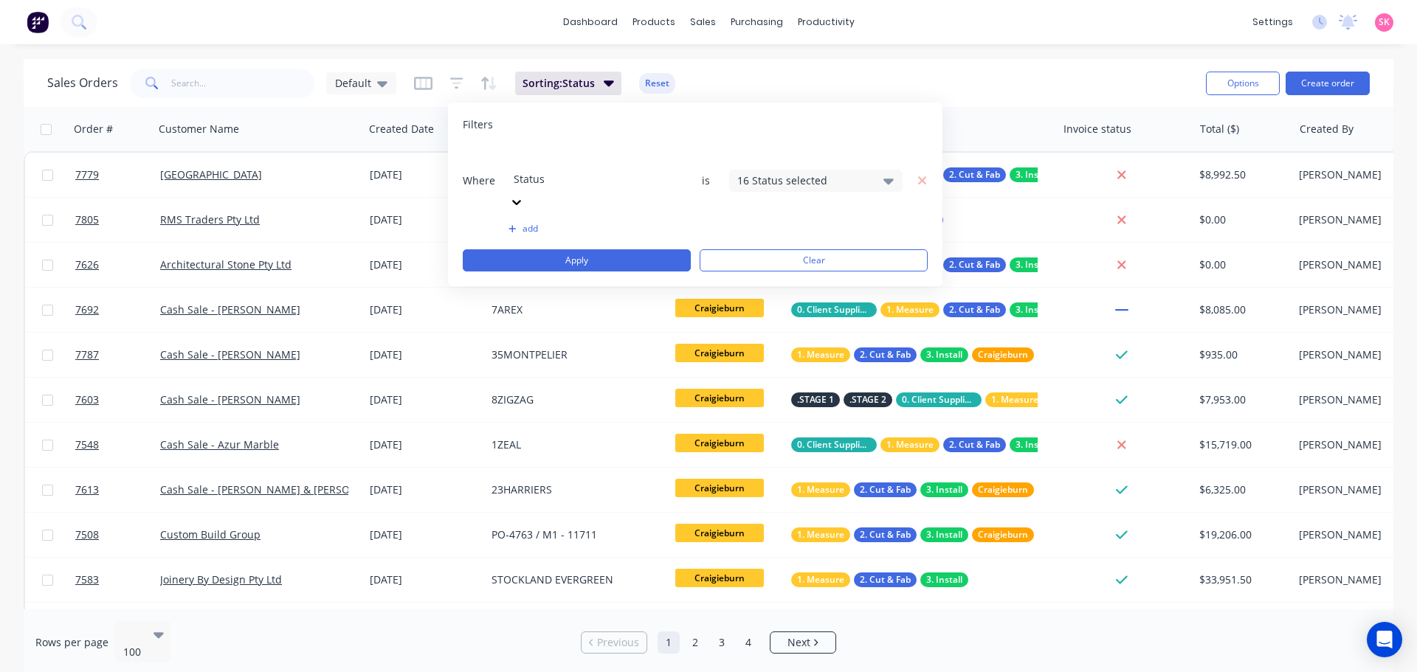
click at [804, 170] on div "16 Status selected" at bounding box center [815, 181] width 173 height 22
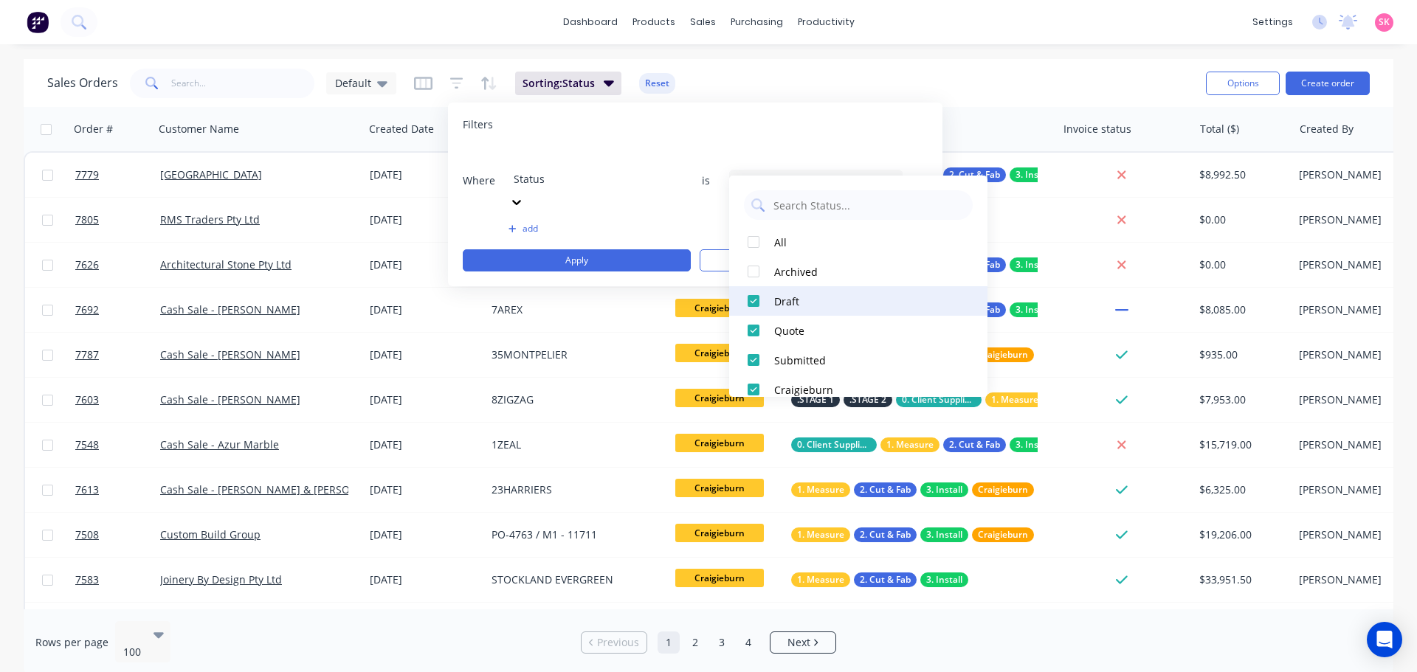
click at [754, 303] on div at bounding box center [754, 301] width 30 height 30
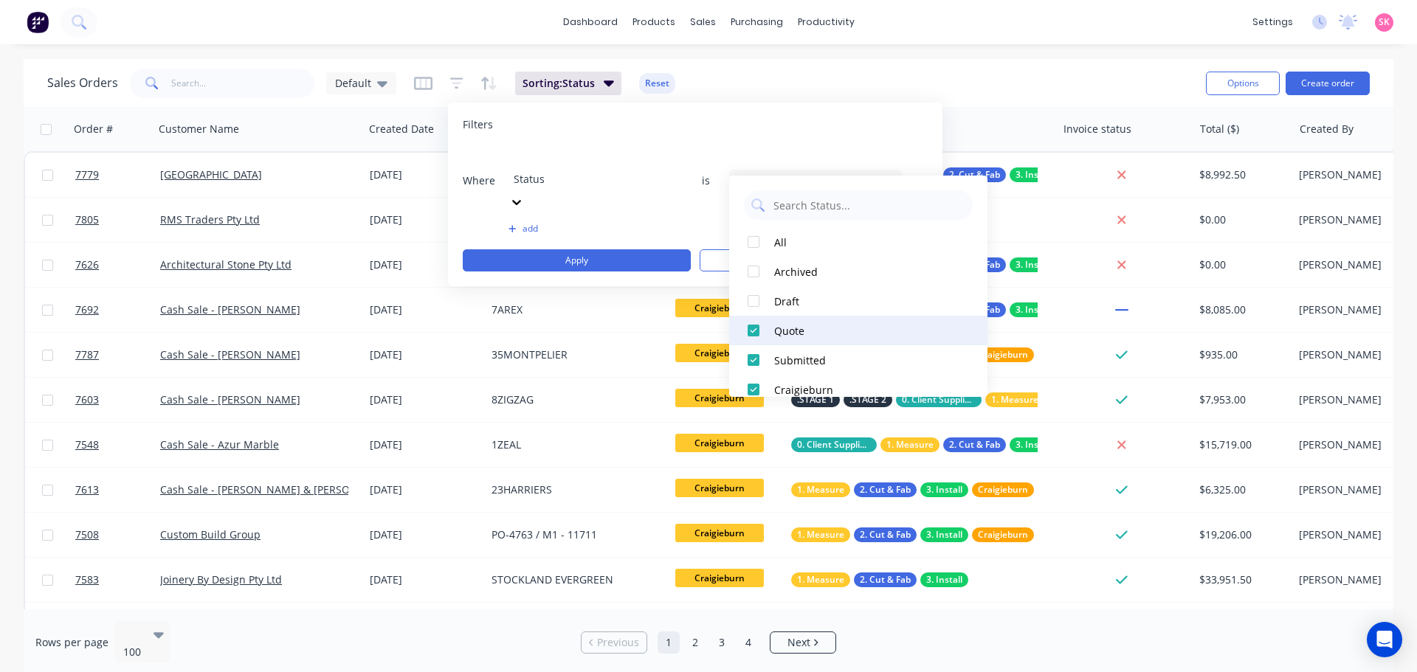
click at [751, 335] on div at bounding box center [754, 331] width 30 height 30
click at [758, 362] on div at bounding box center [754, 360] width 30 height 30
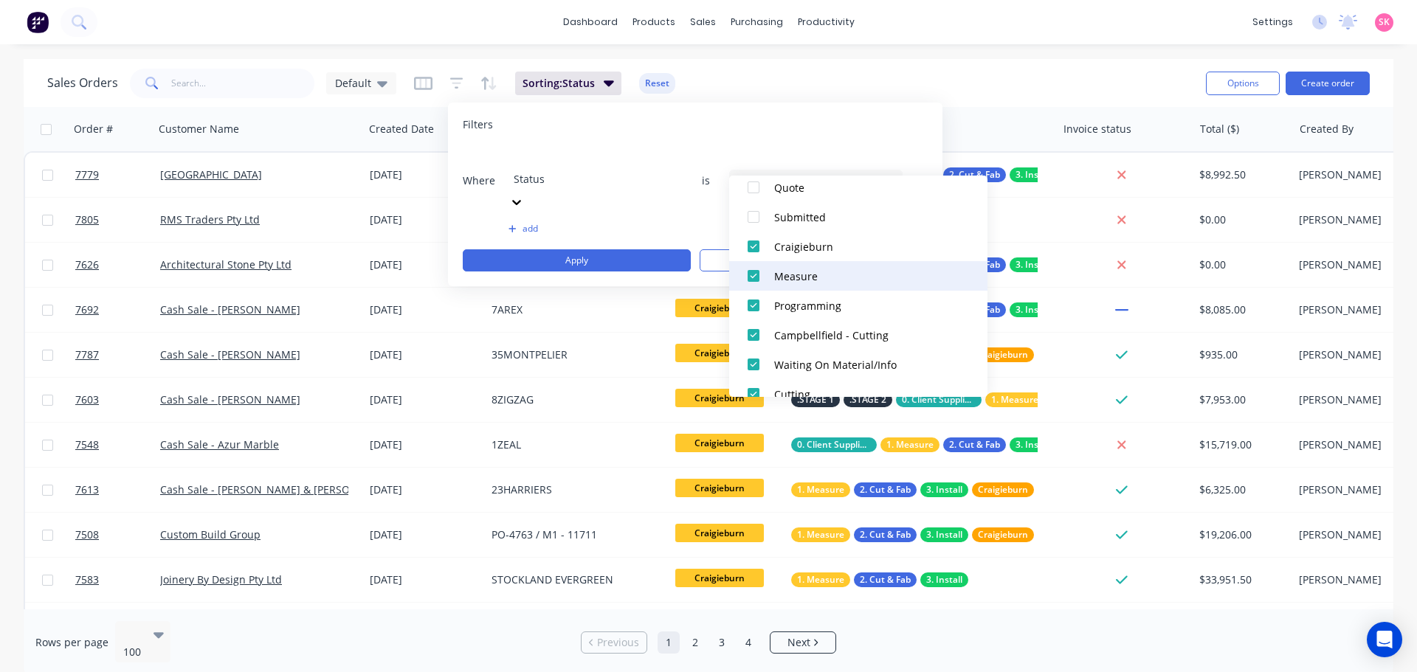
scroll to position [148, 0]
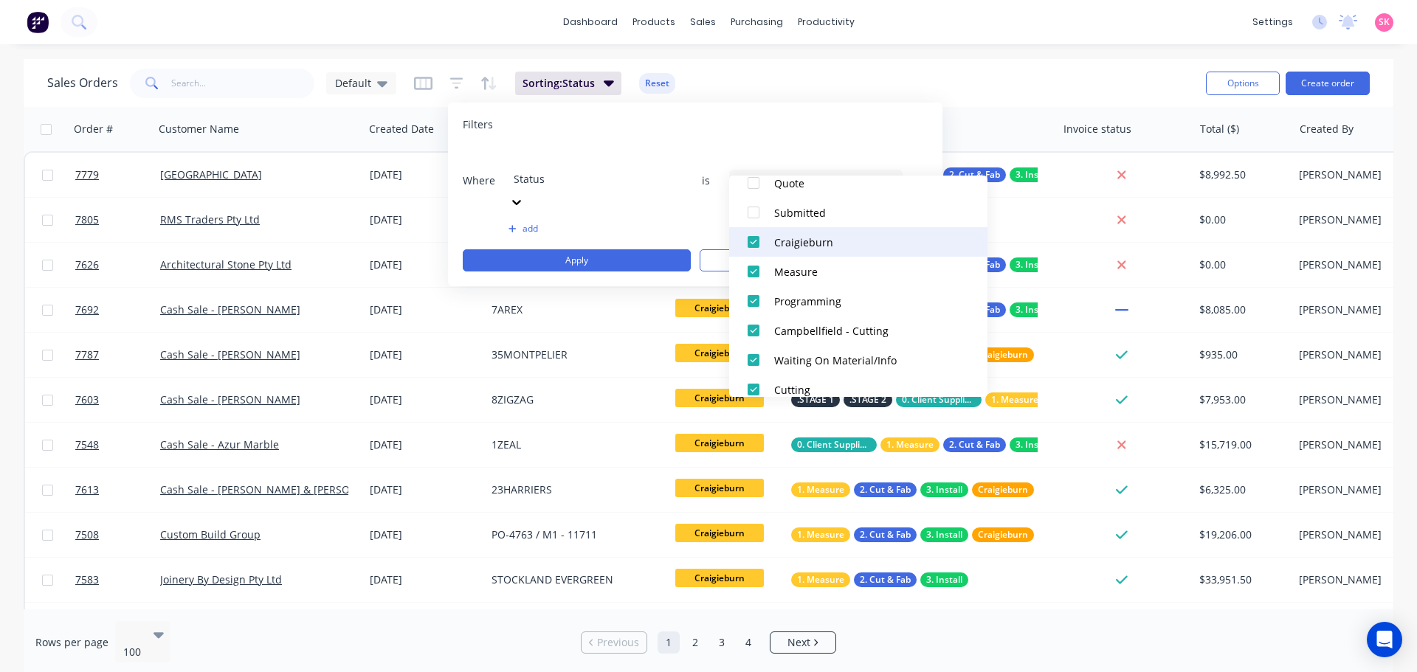
click at [751, 247] on div at bounding box center [754, 242] width 30 height 30
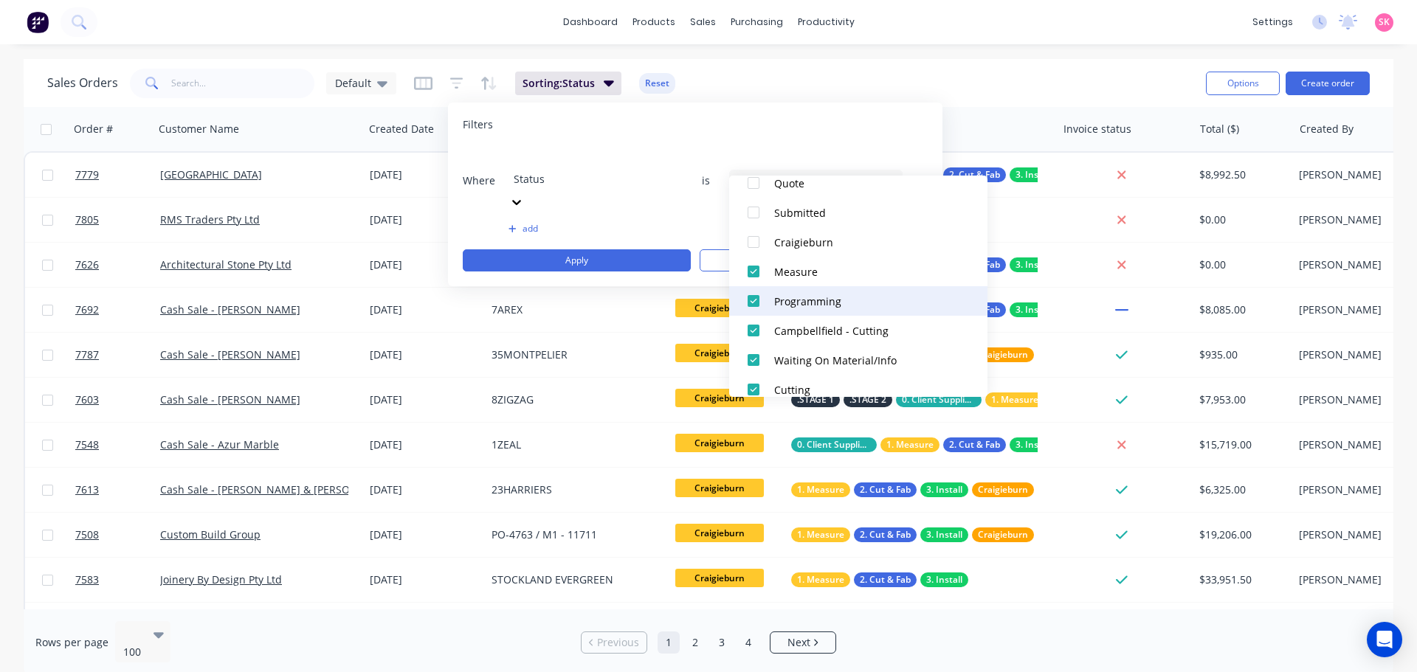
drag, startPoint x: 753, startPoint y: 267, endPoint x: 758, endPoint y: 287, distance: 20.6
click at [753, 268] on div at bounding box center [754, 272] width 30 height 30
click at [758, 298] on div at bounding box center [754, 301] width 30 height 30
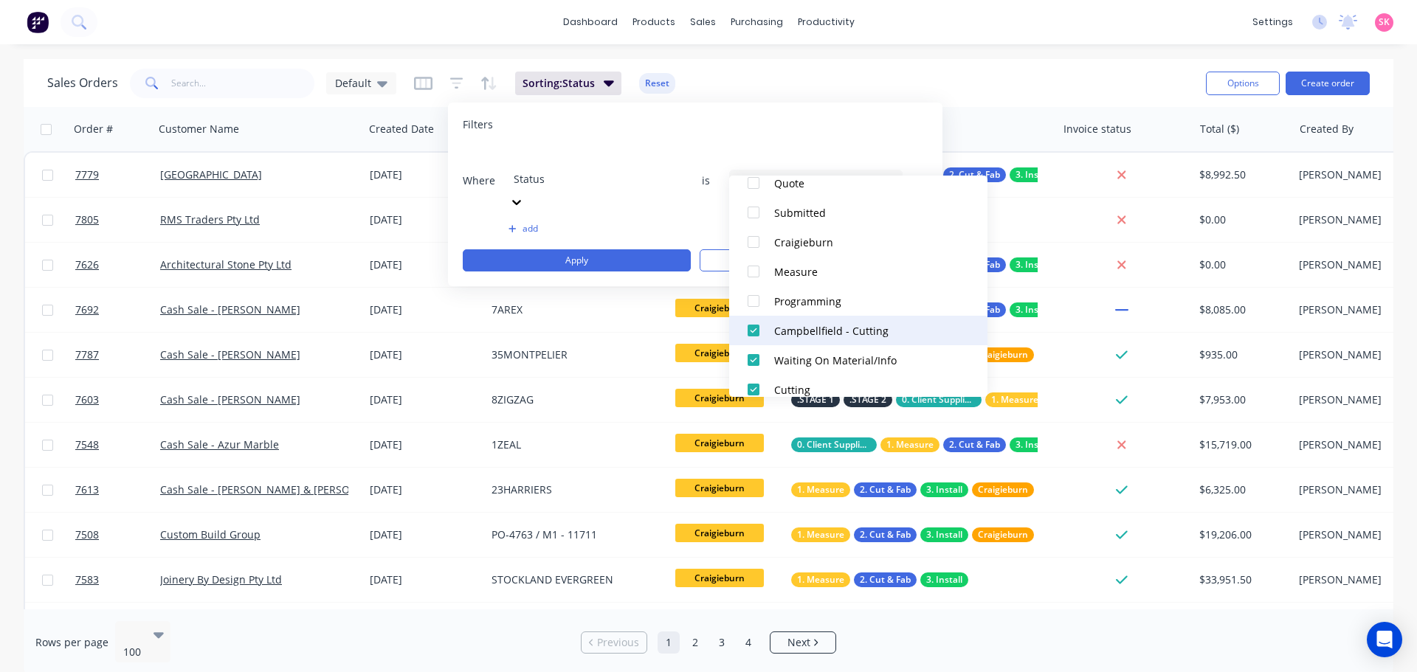
click at [758, 325] on div at bounding box center [754, 331] width 30 height 30
click at [750, 365] on div at bounding box center [754, 360] width 30 height 30
click at [749, 388] on div at bounding box center [754, 390] width 30 height 30
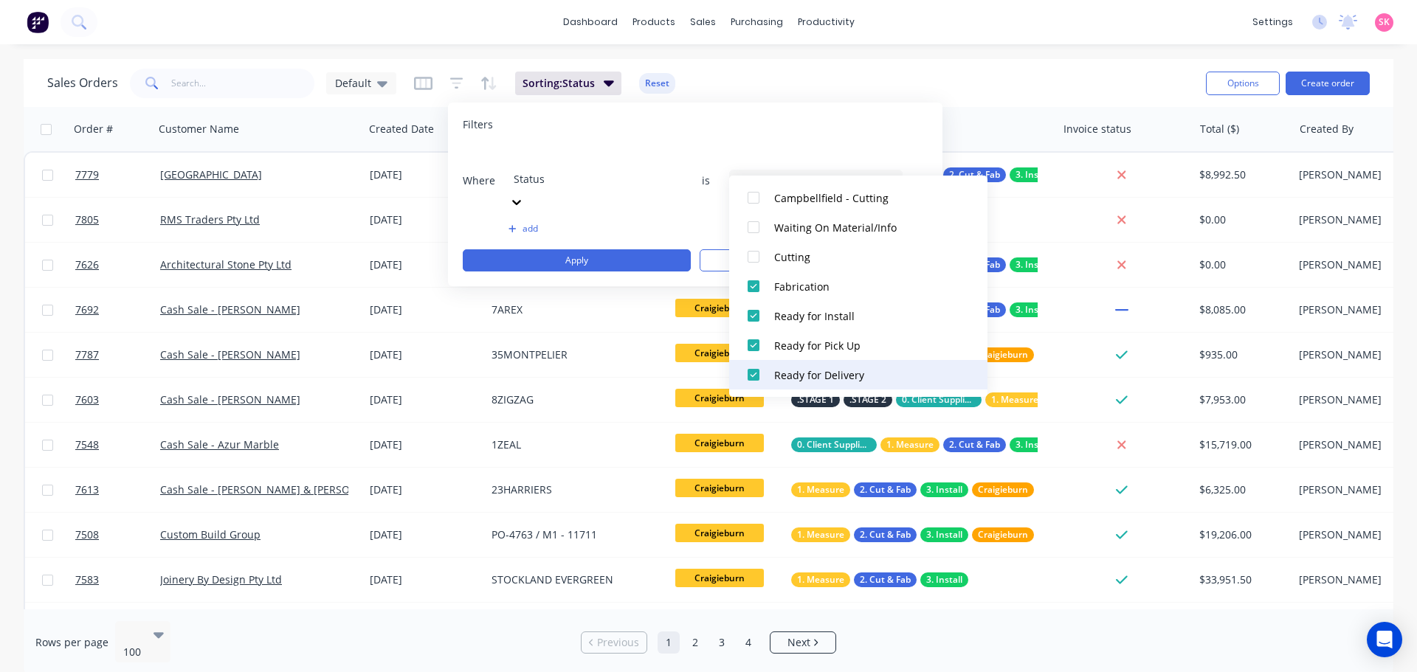
scroll to position [369, 0]
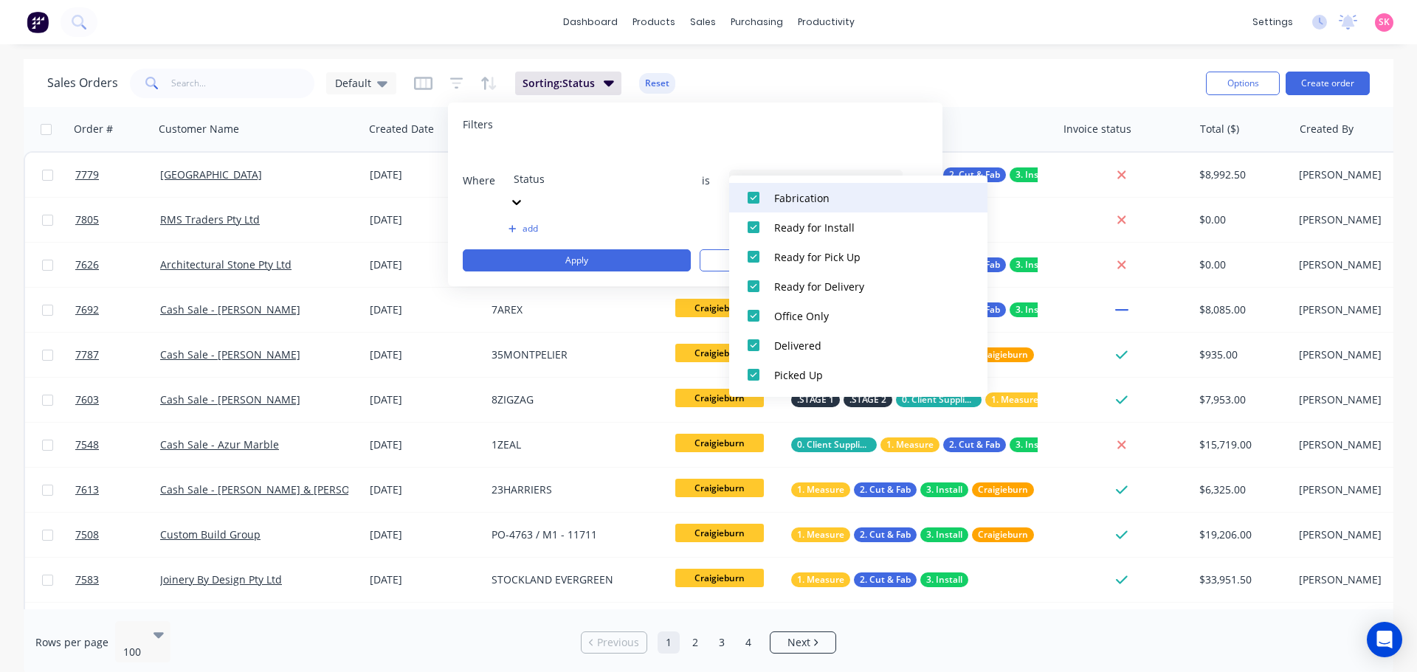
click at [749, 200] on div at bounding box center [754, 198] width 30 height 30
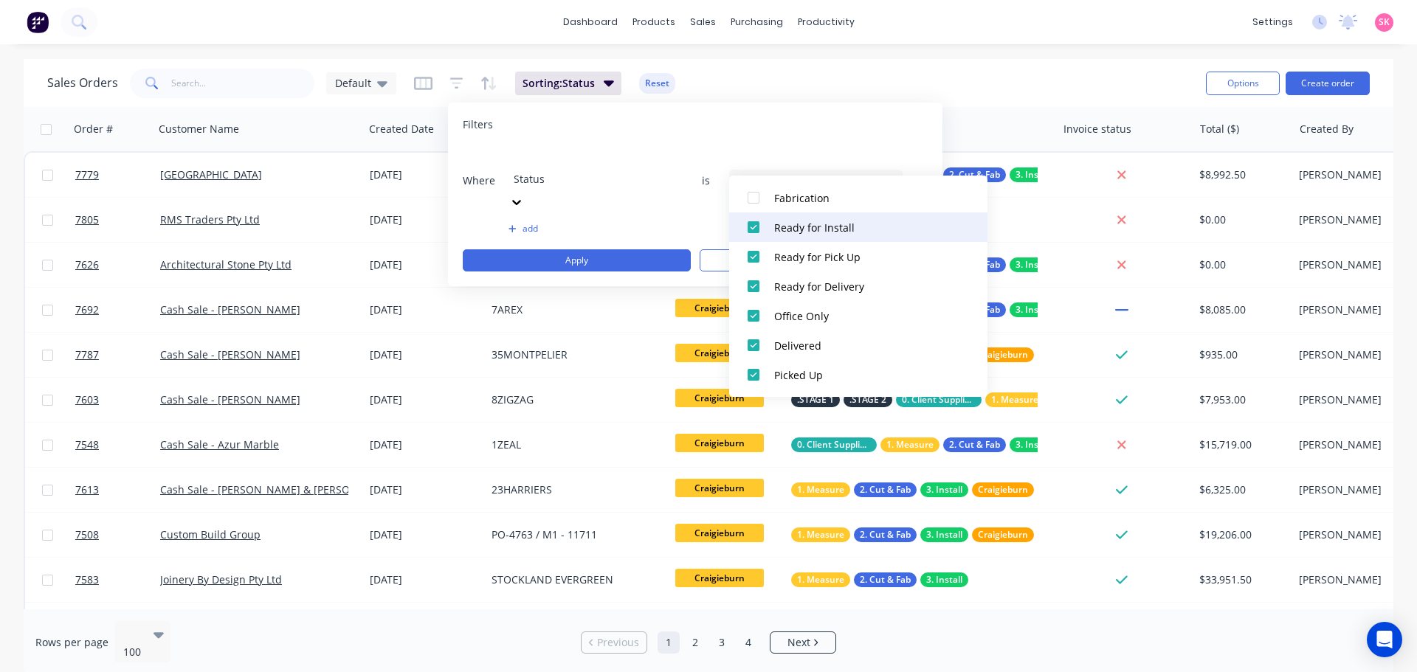
click at [760, 229] on div at bounding box center [754, 228] width 30 height 30
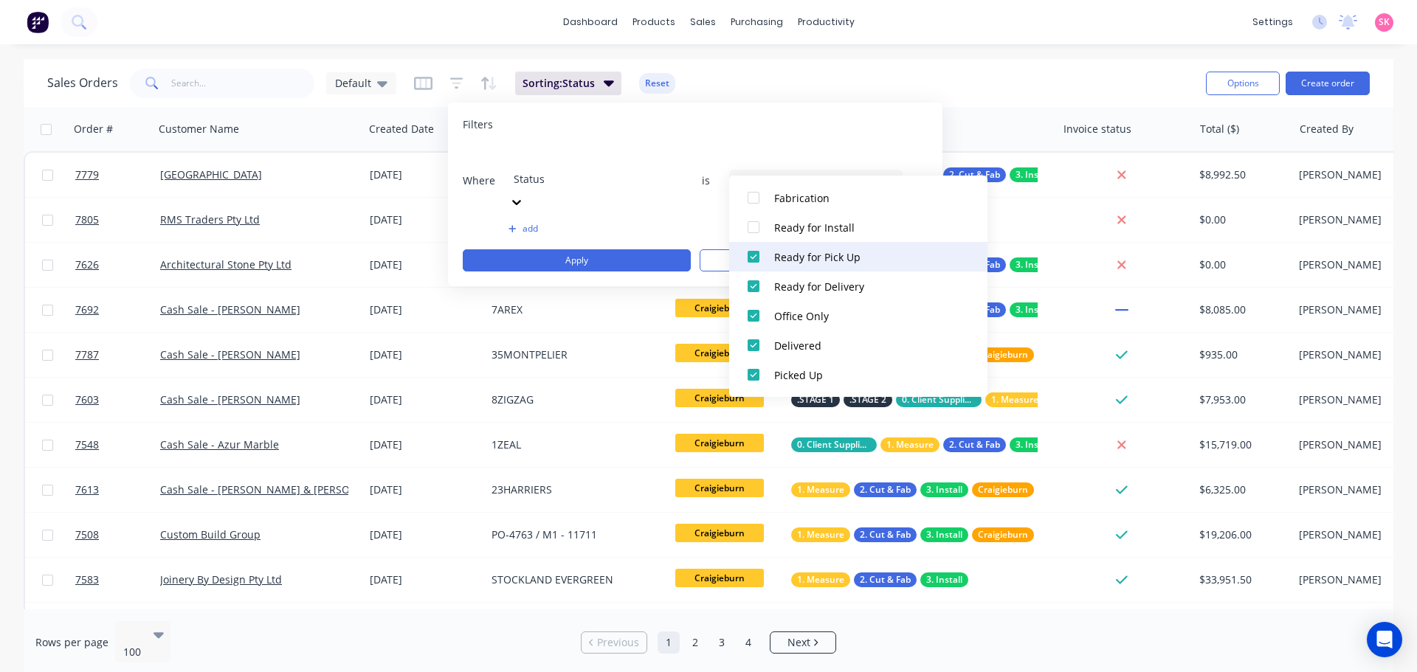
click at [757, 252] on div at bounding box center [754, 257] width 30 height 30
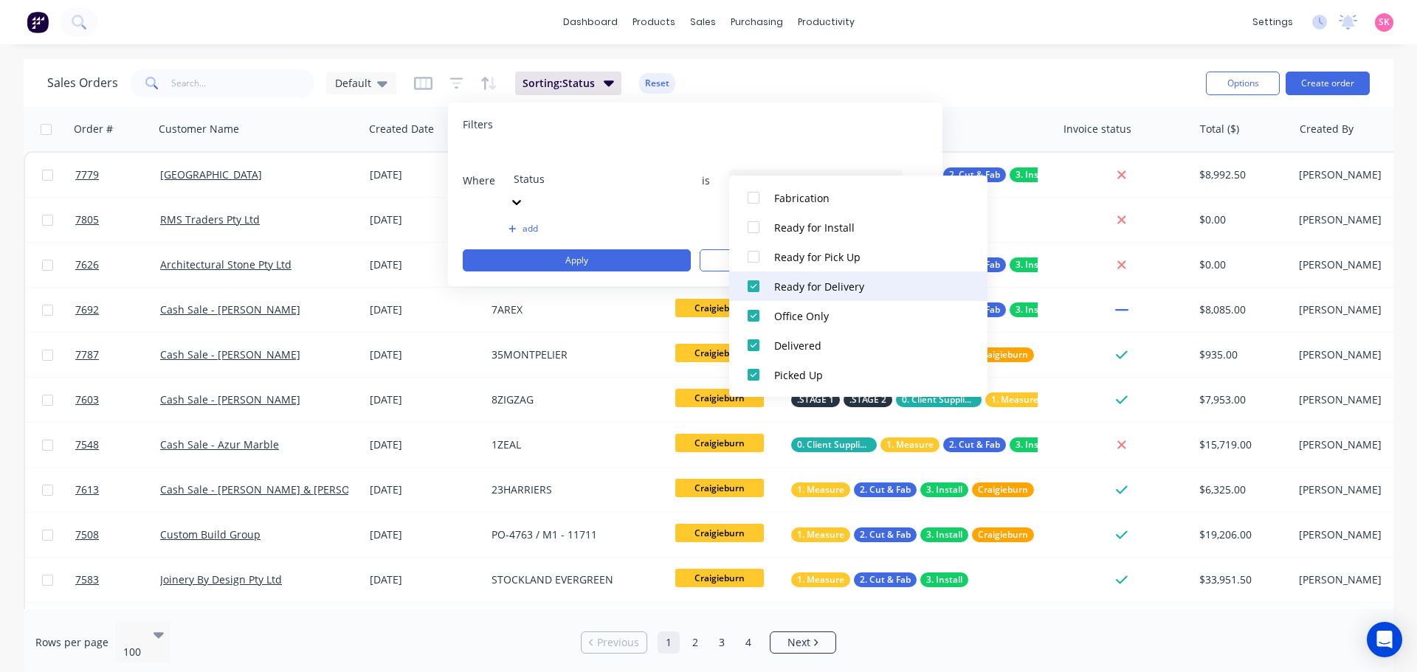
click at [756, 279] on div at bounding box center [754, 287] width 30 height 30
click at [756, 322] on div at bounding box center [754, 316] width 30 height 30
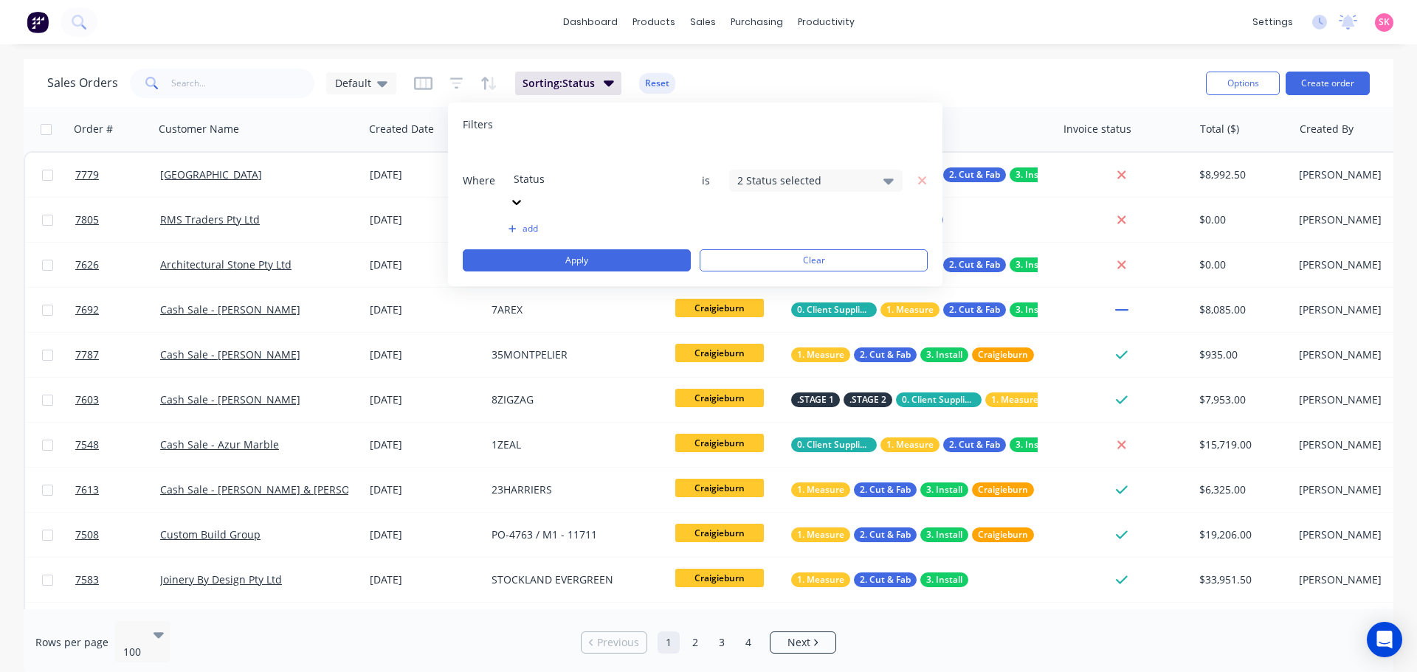
click at [776, 118] on div "Filters" at bounding box center [695, 124] width 465 height 15
click at [663, 249] on button "Apply" at bounding box center [577, 260] width 228 height 22
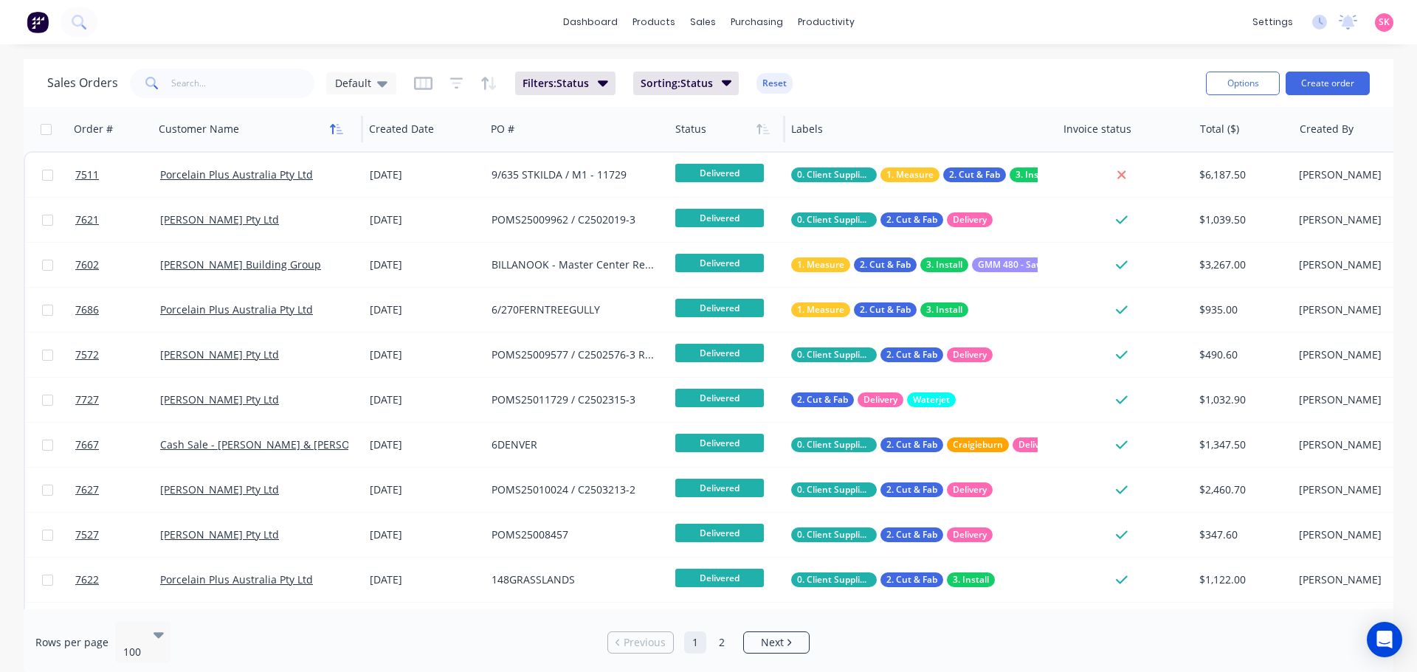
click at [337, 134] on icon "button" at bounding box center [340, 129] width 7 height 10
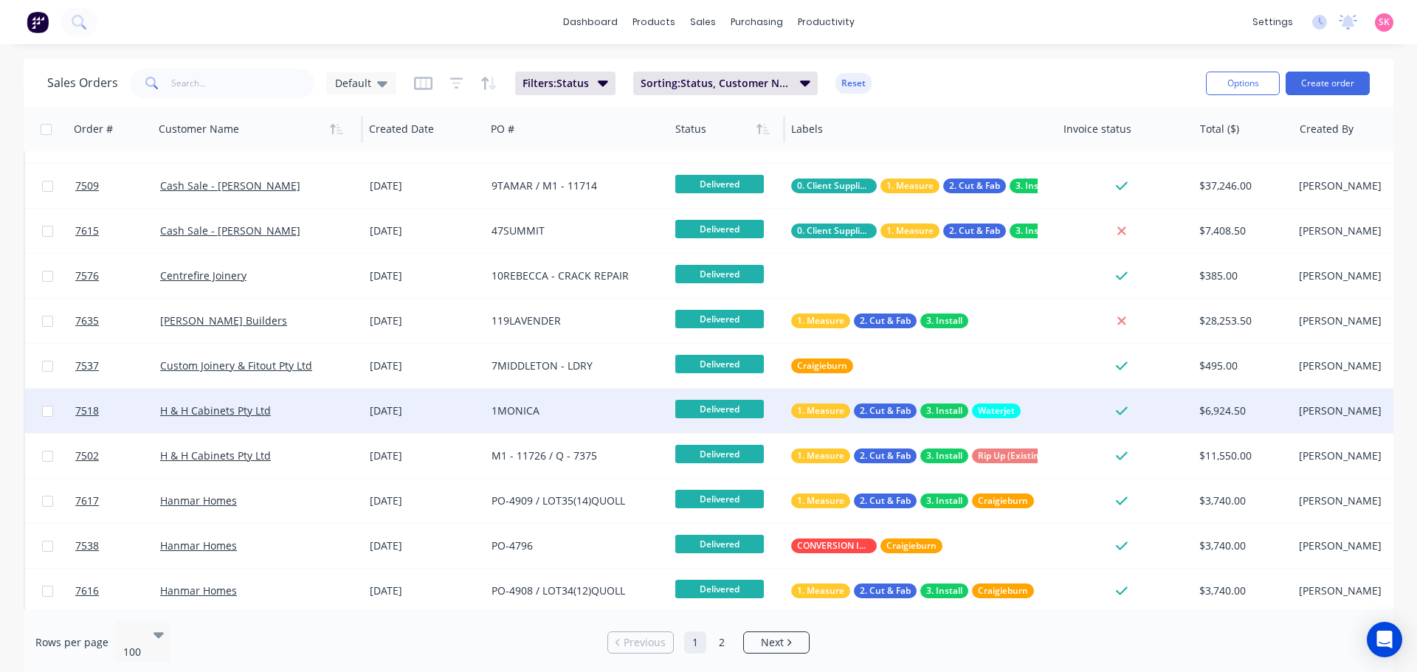
scroll to position [960, 0]
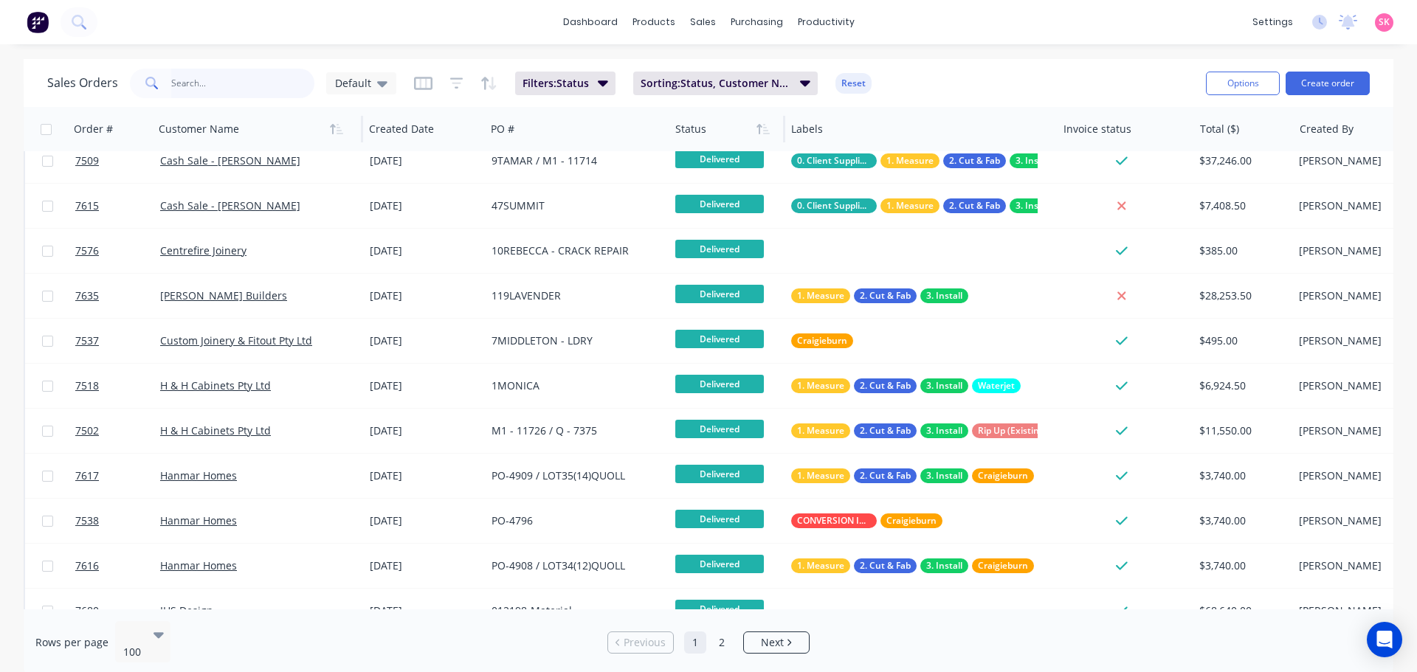
click at [205, 80] on input "text" at bounding box center [243, 84] width 144 height 30
click at [233, 80] on input "text" at bounding box center [243, 84] width 144 height 30
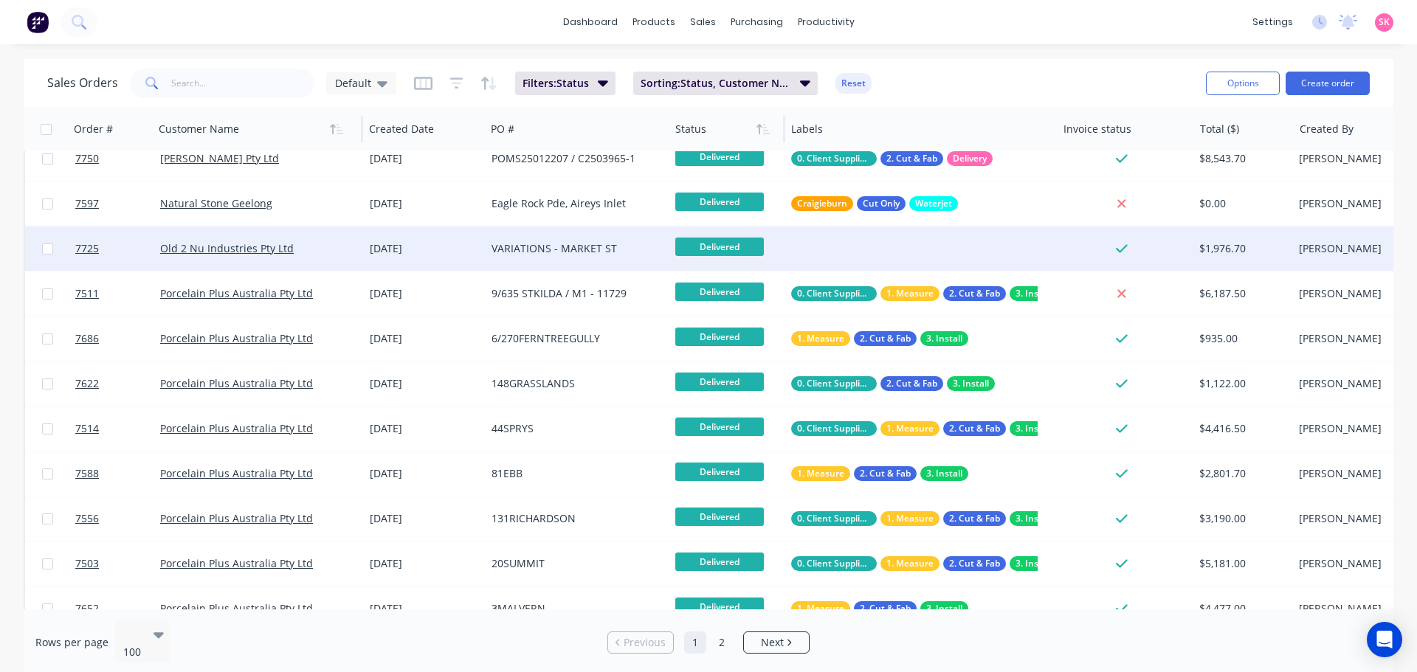
scroll to position [3469, 0]
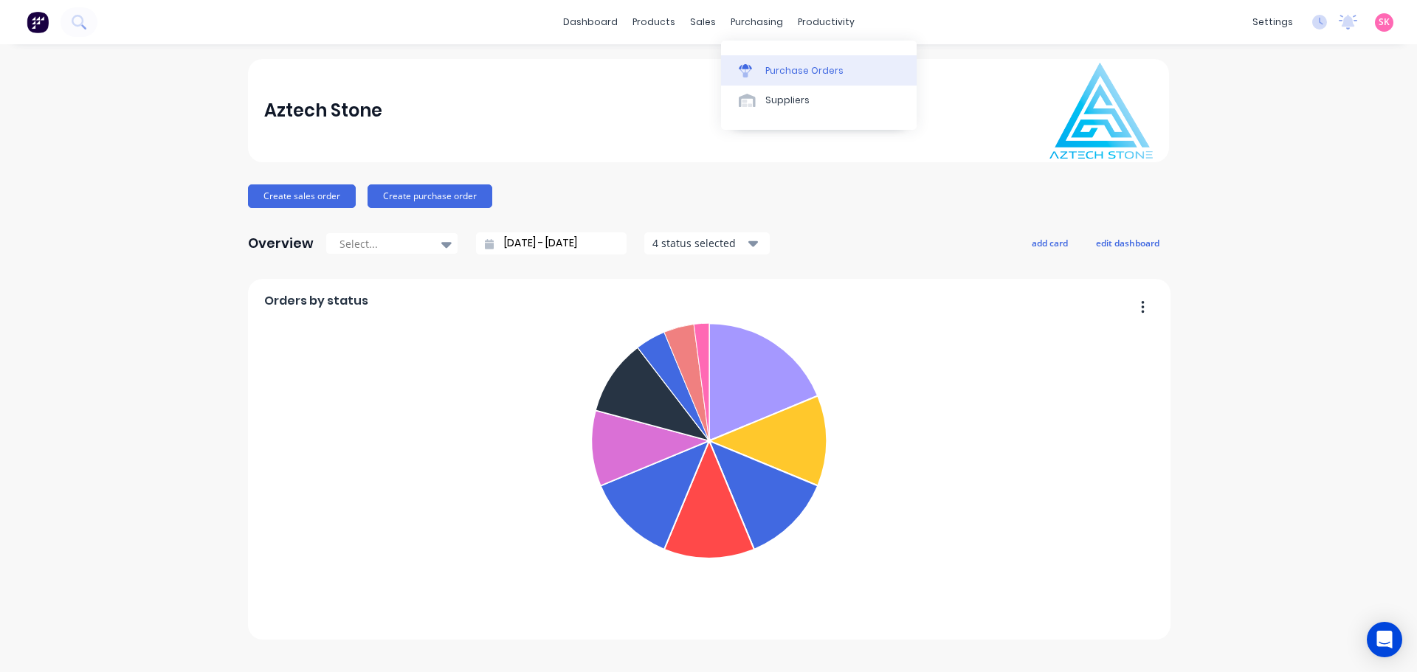
click at [789, 61] on link "Purchase Orders" at bounding box center [819, 70] width 196 height 30
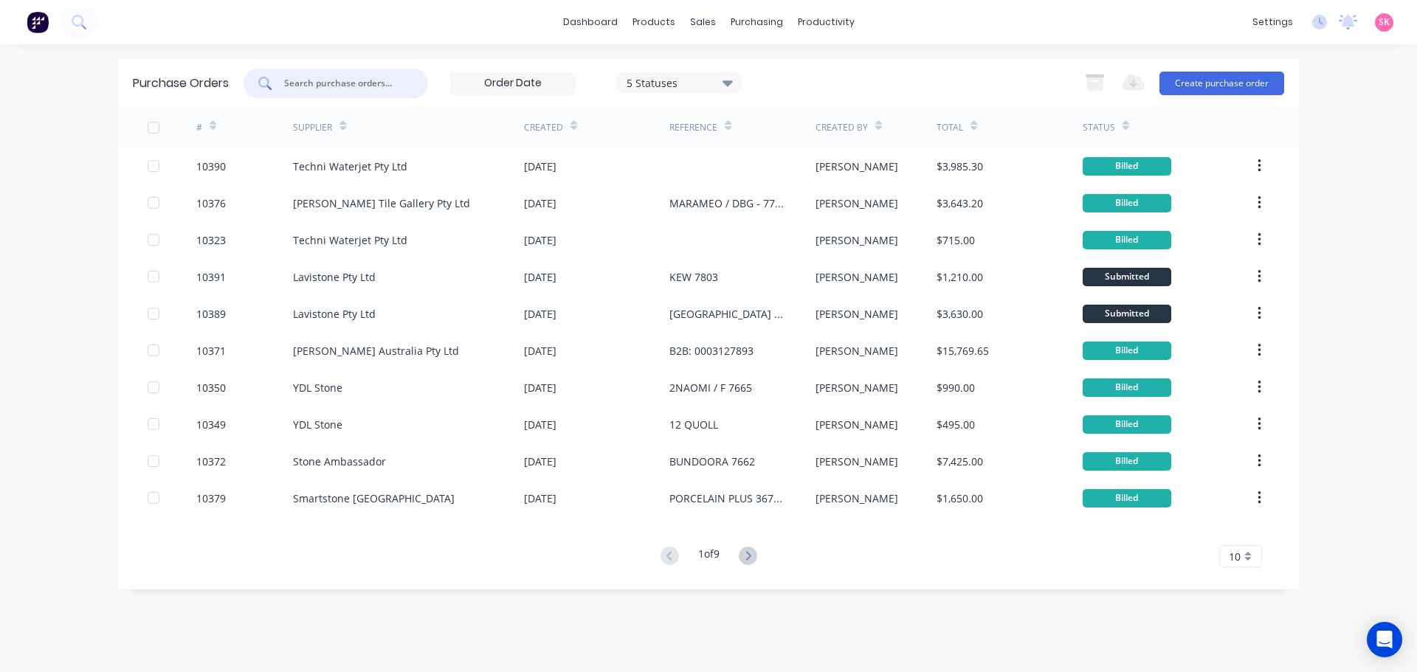
click at [391, 86] on input "text" at bounding box center [344, 83] width 123 height 15
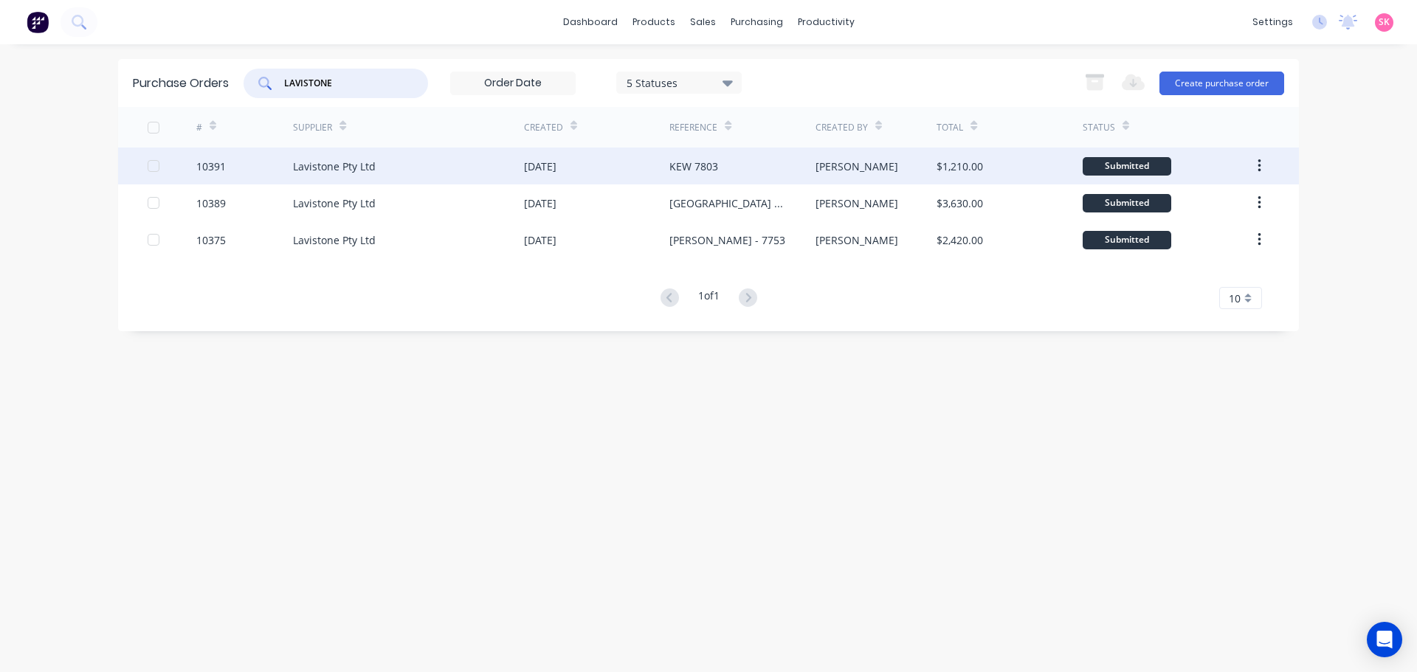
type input "LAVISTONE"
click at [629, 173] on div "[DATE]" at bounding box center [596, 166] width 145 height 37
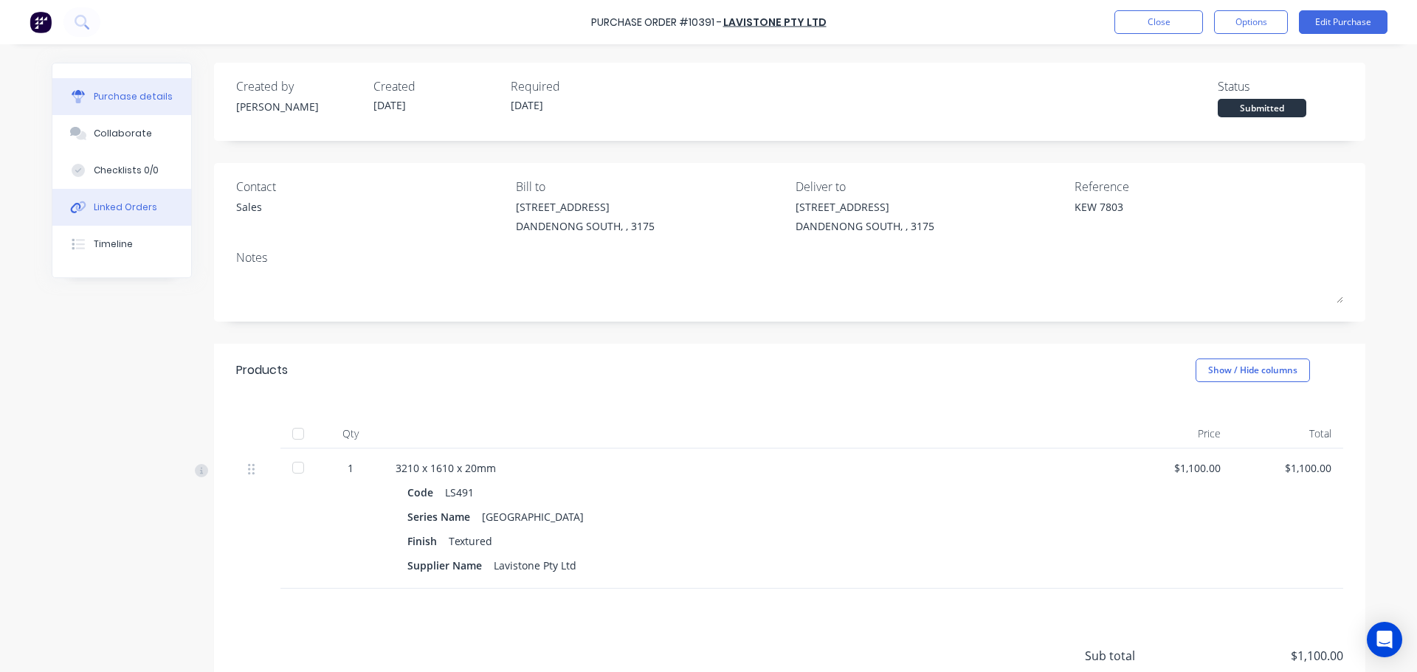
click at [61, 194] on button "Linked Orders" at bounding box center [121, 207] width 139 height 37
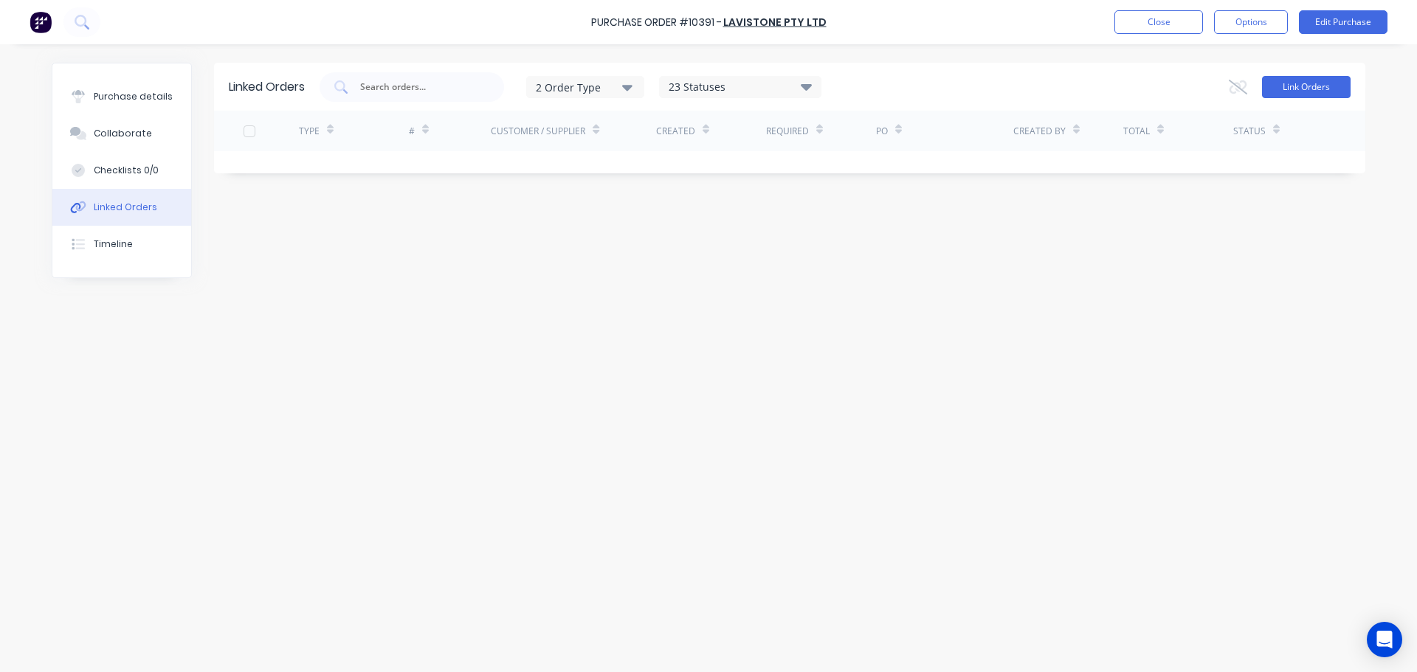
click at [1294, 86] on button "Link Orders" at bounding box center [1306, 87] width 89 height 22
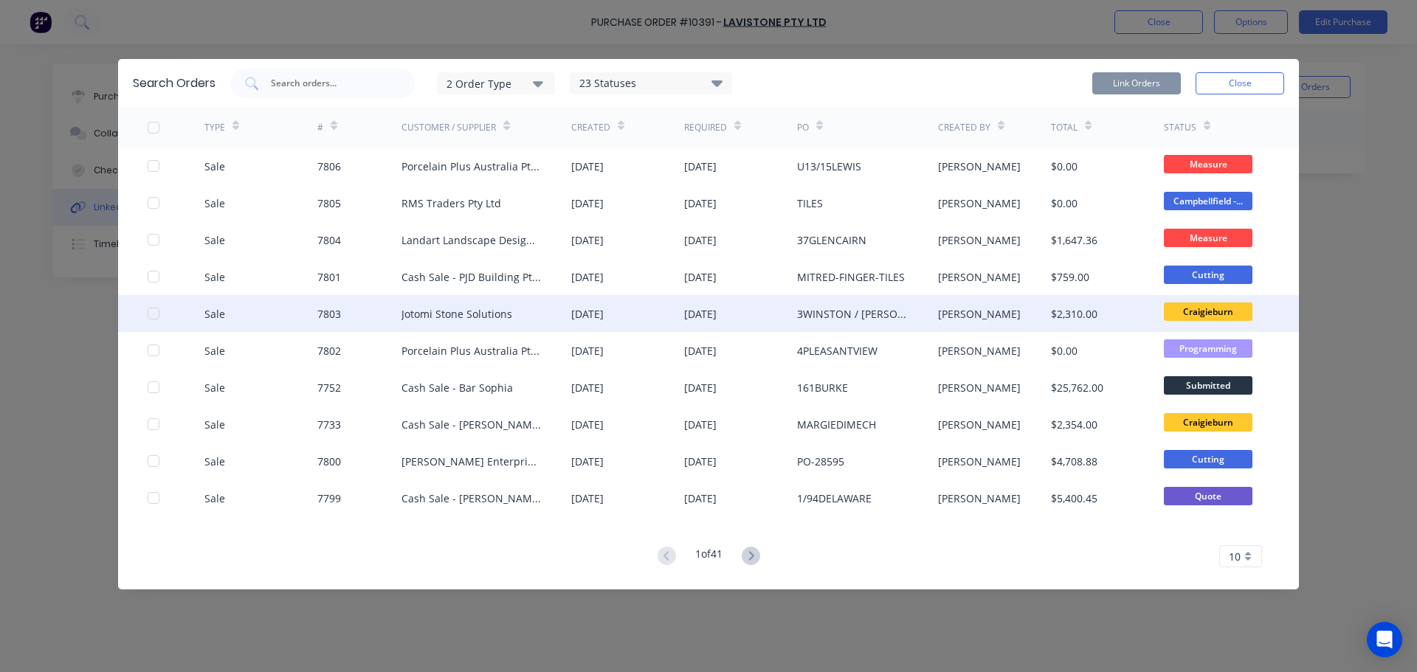
click at [150, 318] on div at bounding box center [154, 314] width 30 height 30
click at [1116, 85] on button "Link Orders" at bounding box center [1136, 83] width 89 height 22
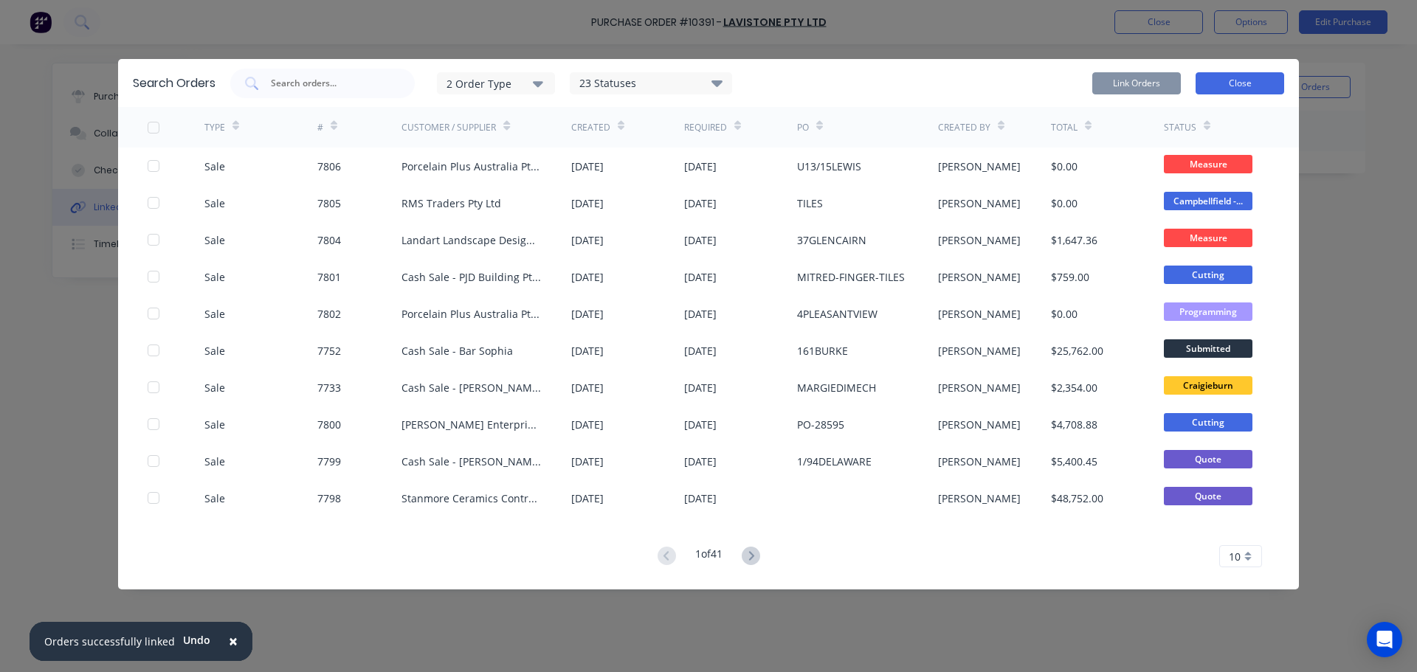
click at [1250, 79] on button "Close" at bounding box center [1240, 83] width 89 height 22
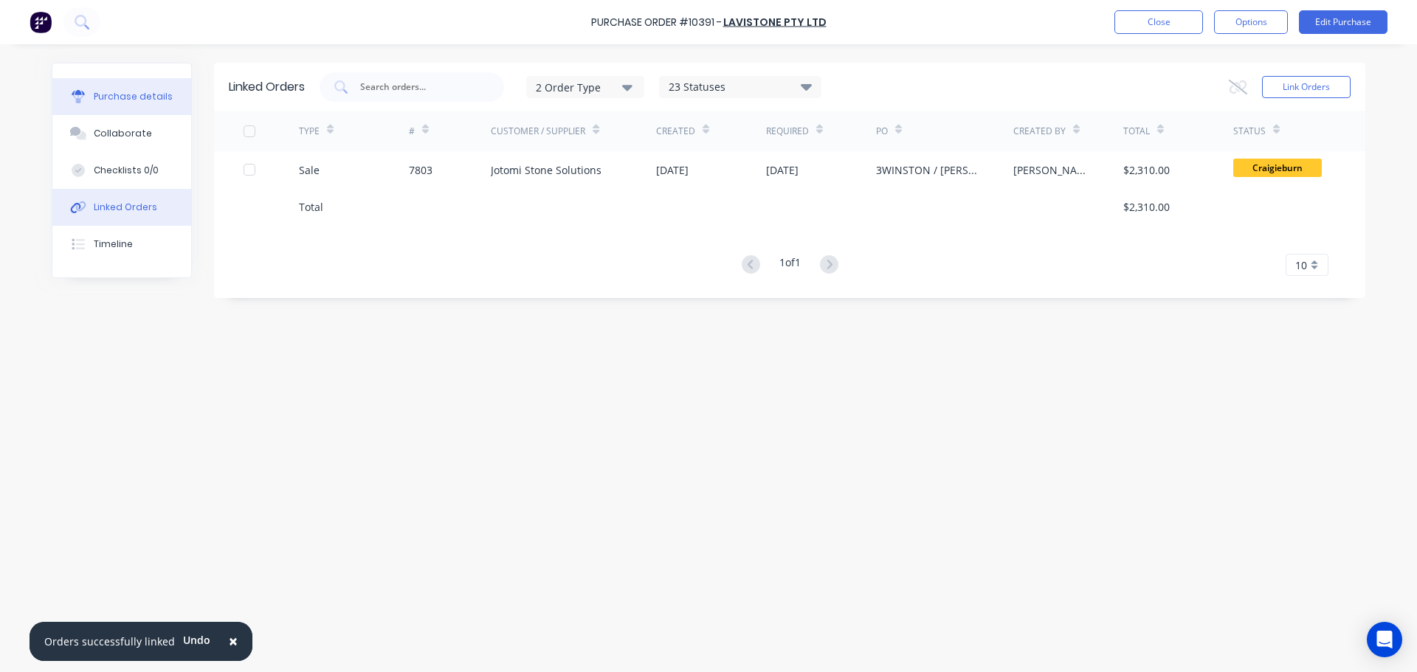
click at [156, 100] on div "Purchase details" at bounding box center [133, 96] width 79 height 13
type textarea "x"
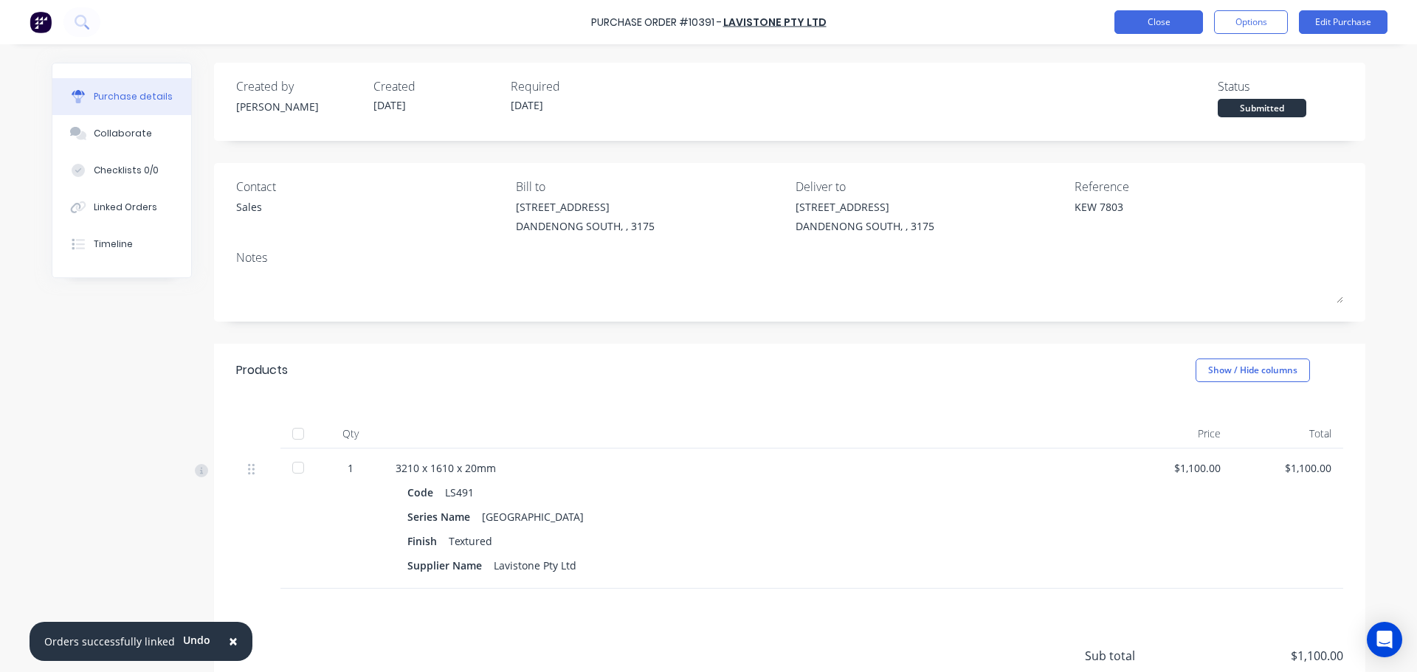
click at [1123, 18] on button "Close" at bounding box center [1159, 22] width 89 height 24
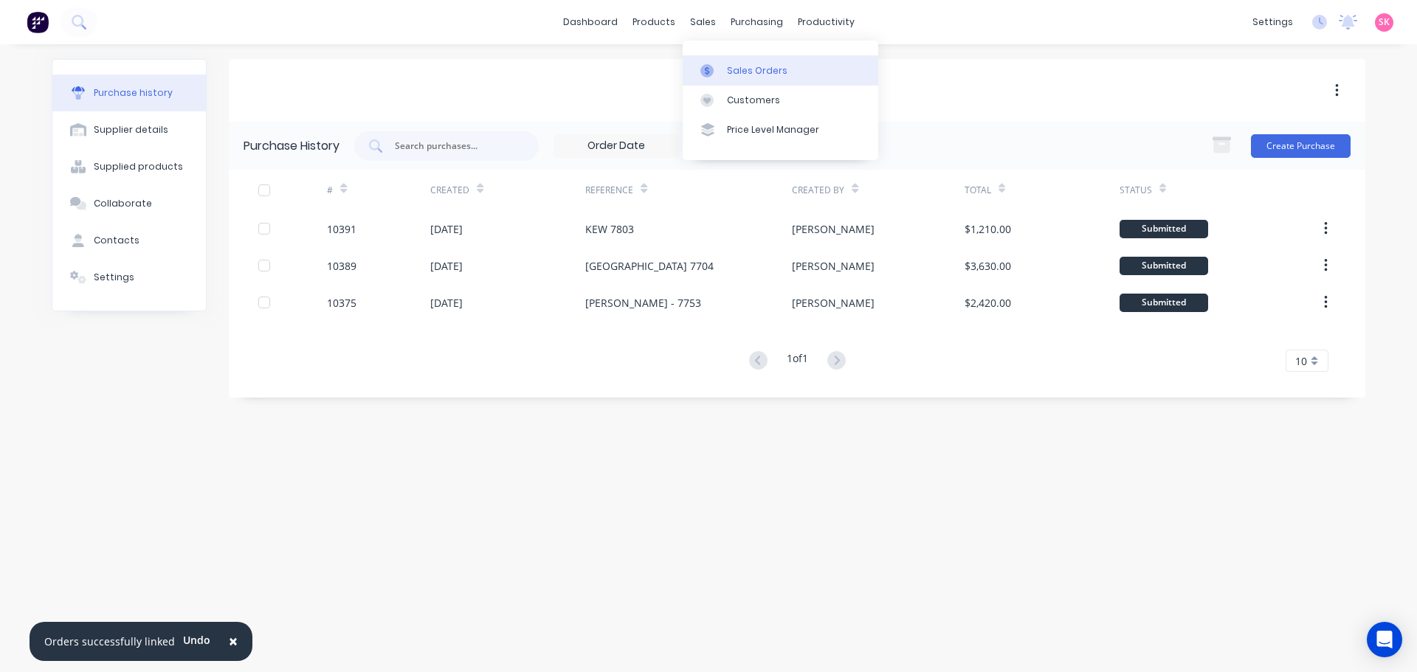
drag, startPoint x: 716, startPoint y: 75, endPoint x: 690, endPoint y: 75, distance: 25.8
click at [716, 75] on div at bounding box center [712, 70] width 22 height 13
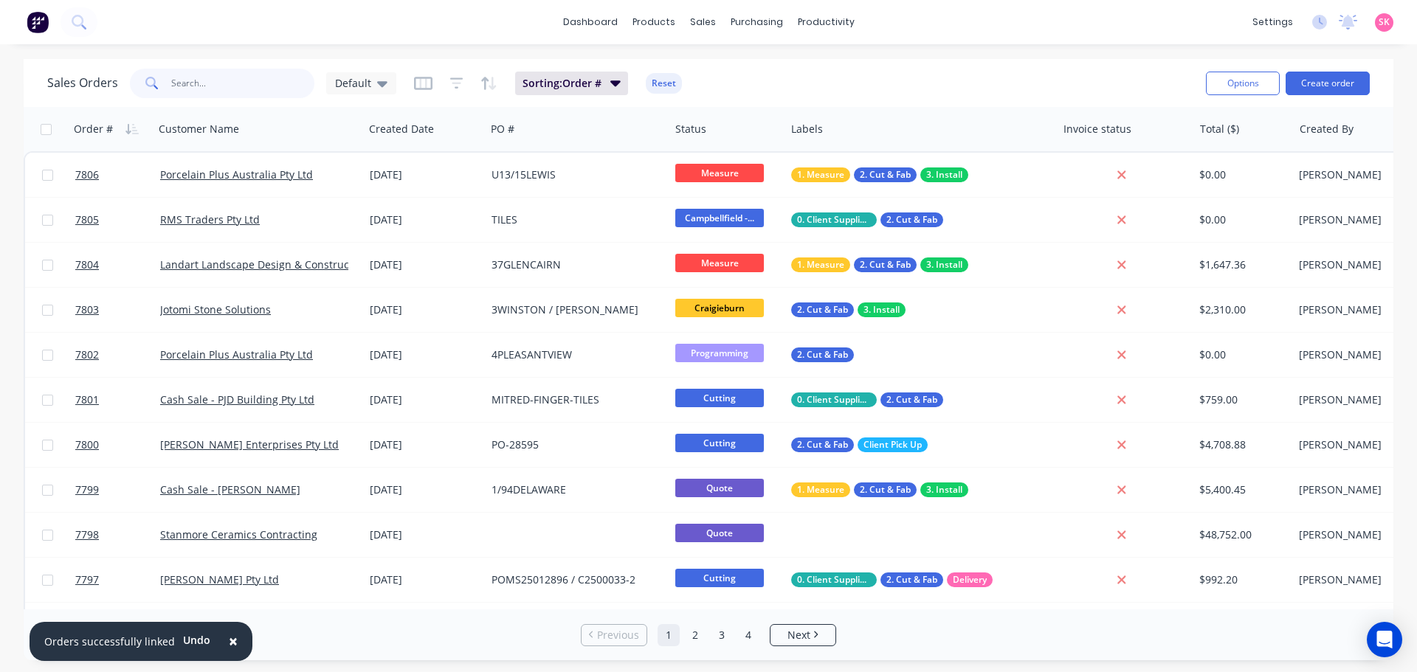
click at [230, 83] on input "text" at bounding box center [243, 84] width 144 height 30
type input "p"
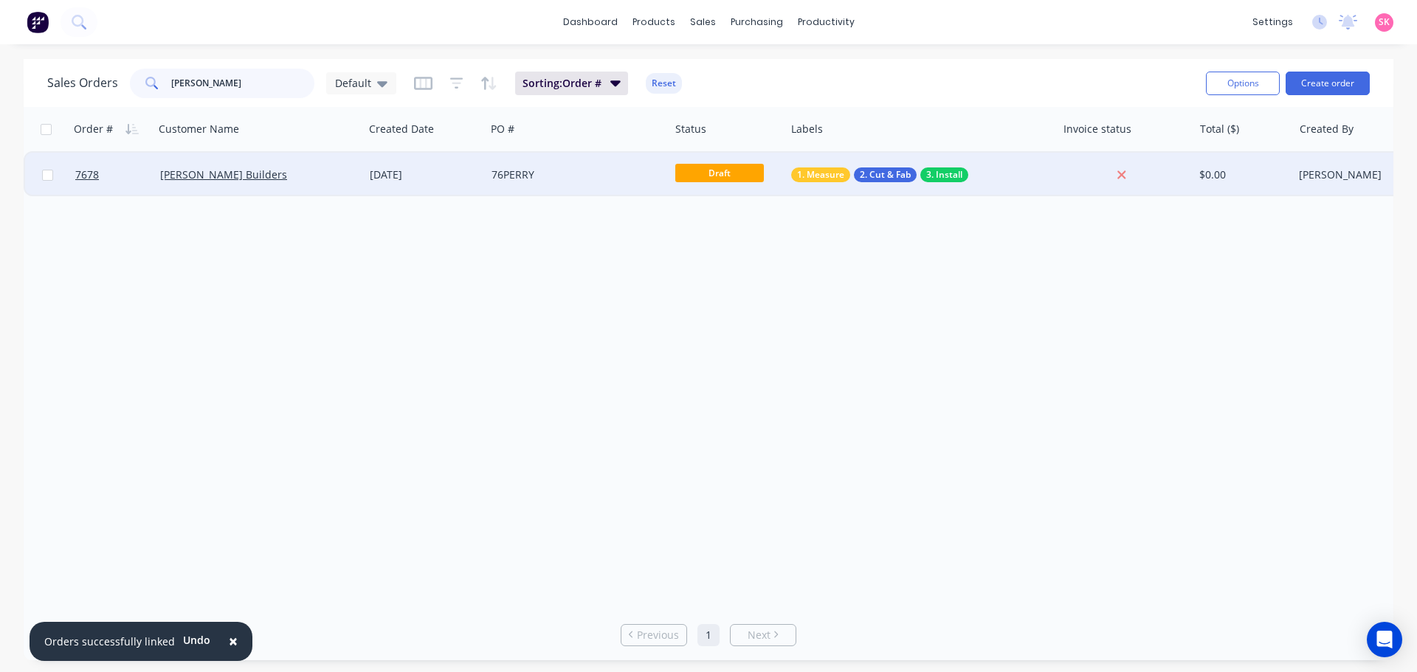
type input "perry"
click at [347, 173] on div "[PERSON_NAME] Builders" at bounding box center [254, 175] width 188 height 15
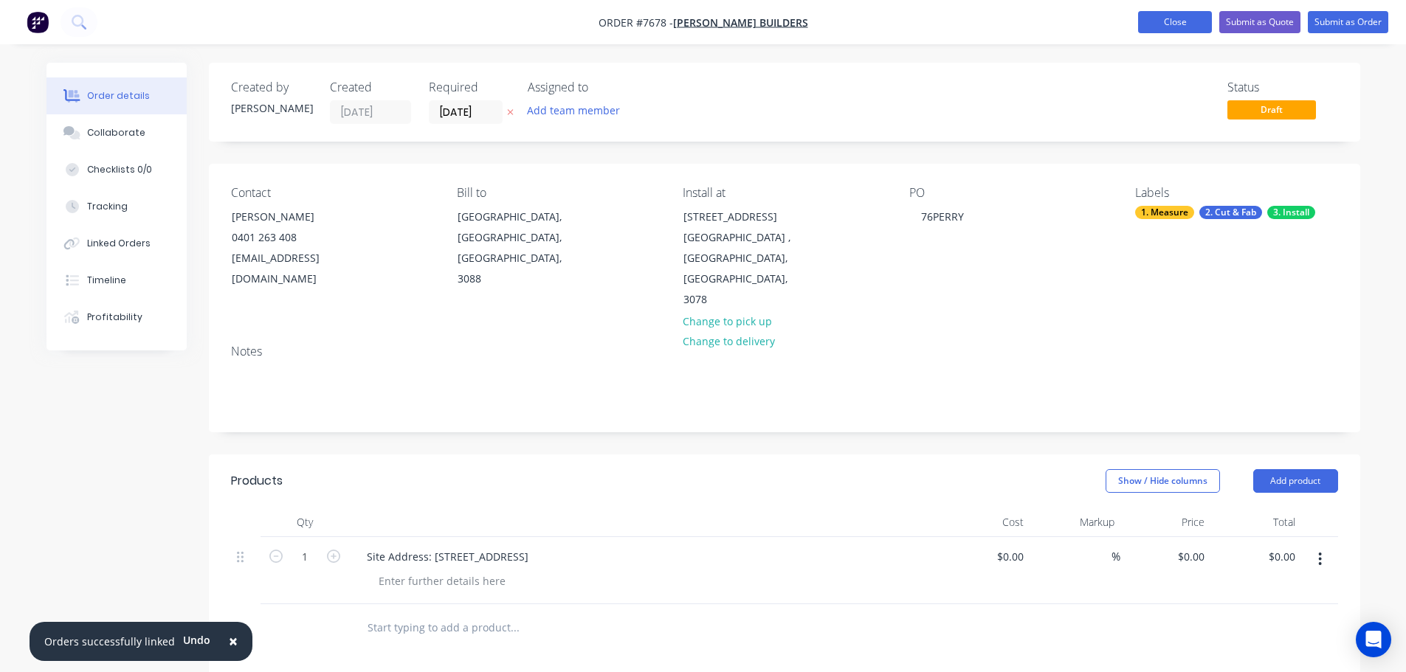
click at [1189, 17] on button "Close" at bounding box center [1175, 22] width 74 height 22
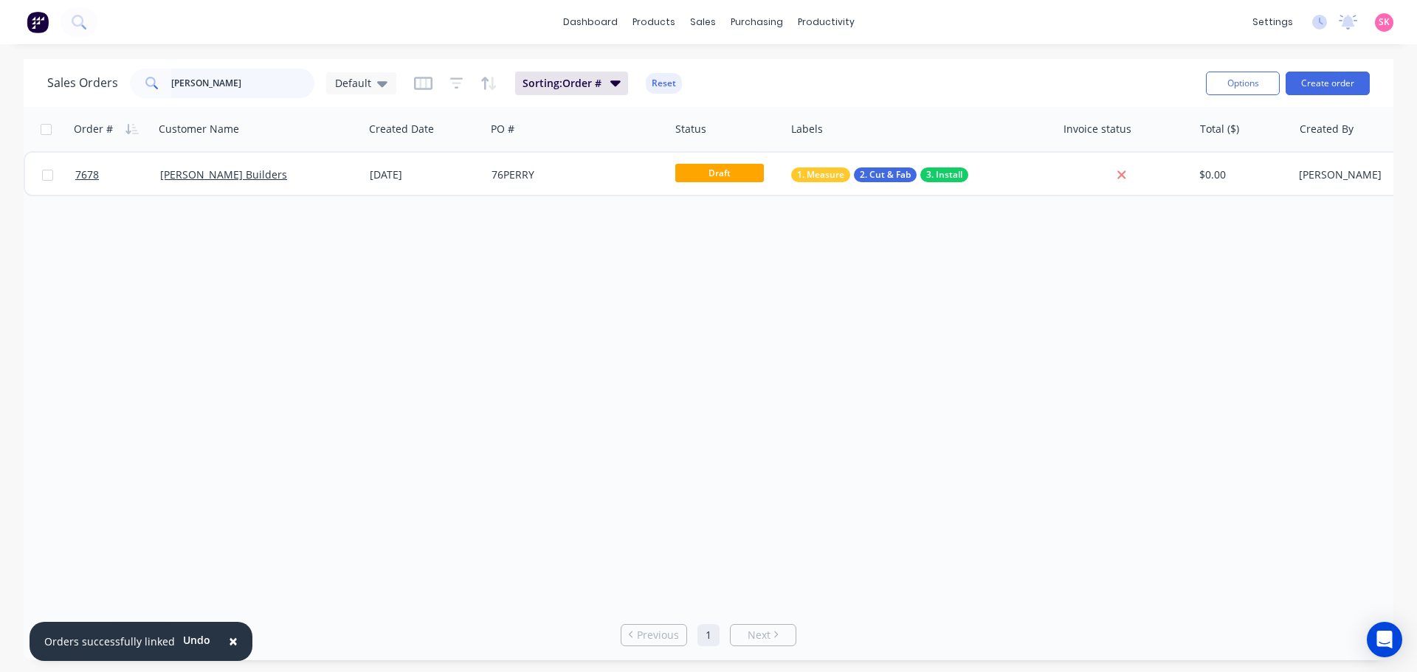
drag, startPoint x: 252, startPoint y: 78, endPoint x: 25, endPoint y: 83, distance: 226.7
click at [43, 83] on div "Sales Orders perry Default Sorting: Order # Reset Options Create order" at bounding box center [709, 83] width 1370 height 48
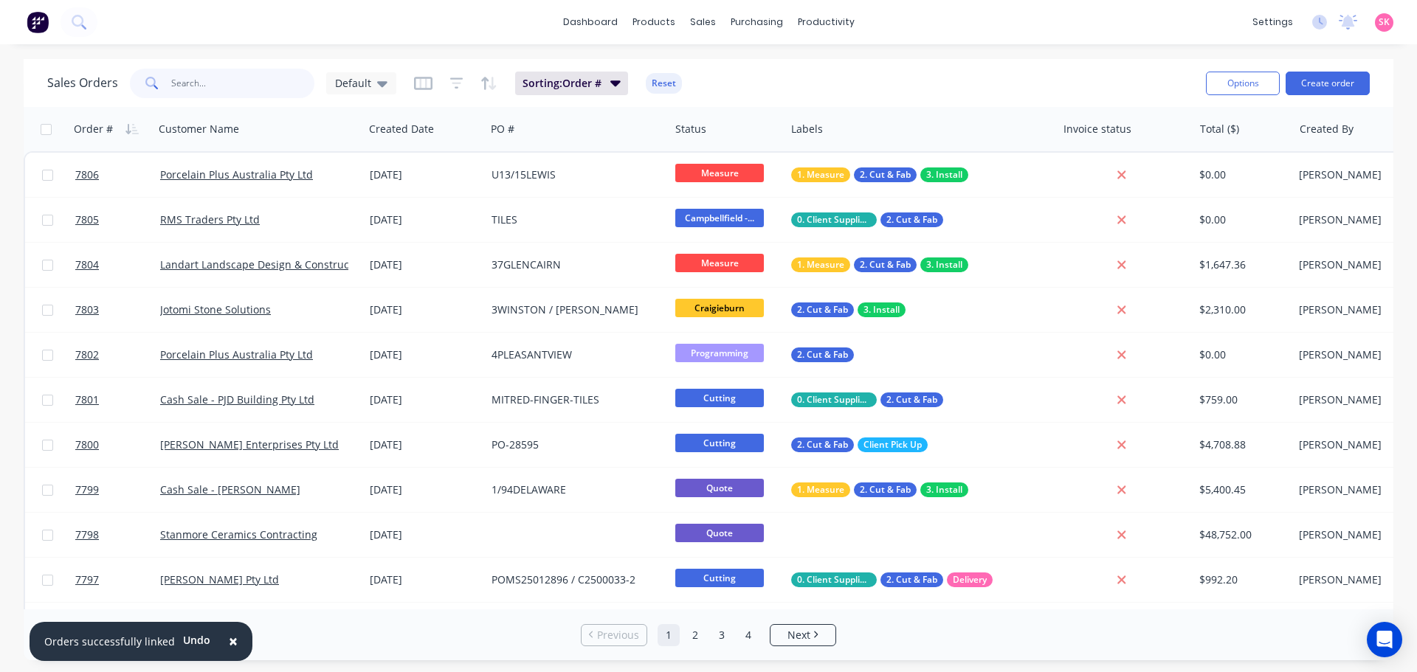
click at [202, 83] on input "text" at bounding box center [243, 84] width 144 height 30
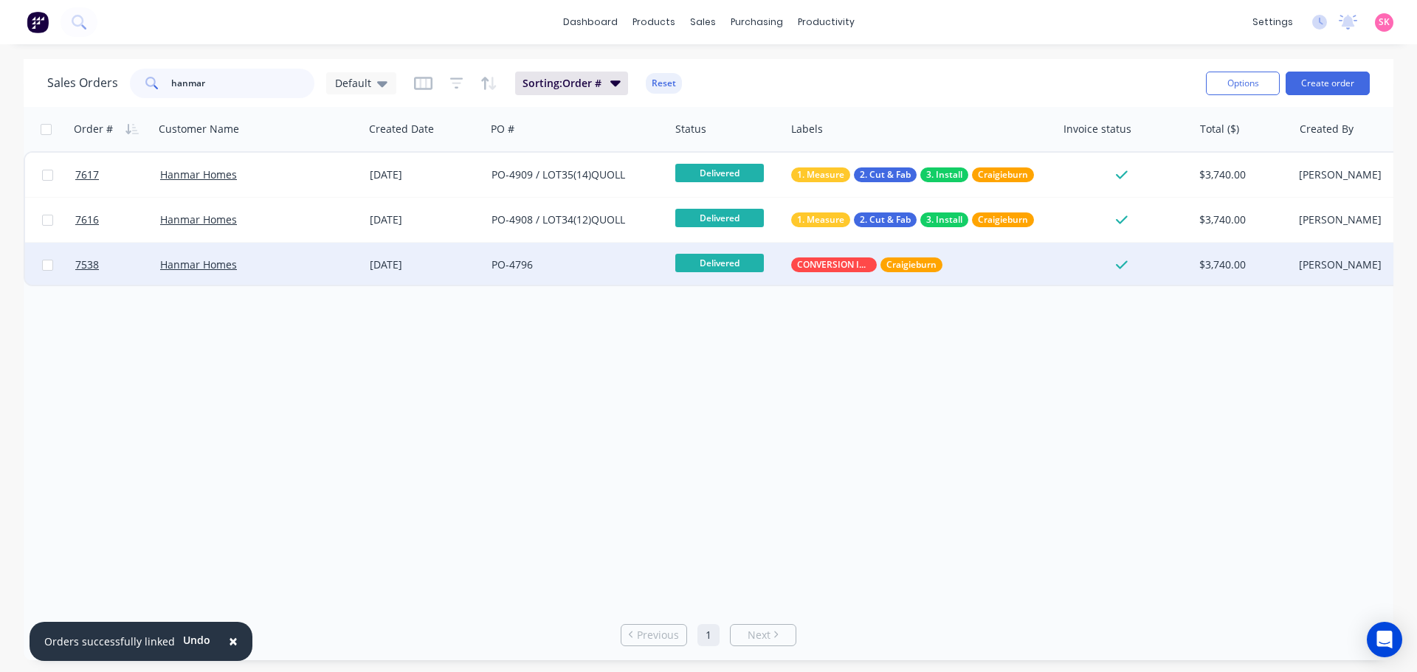
type input "hanmar"
click at [392, 272] on div "08 Jul 2025" at bounding box center [425, 265] width 110 height 15
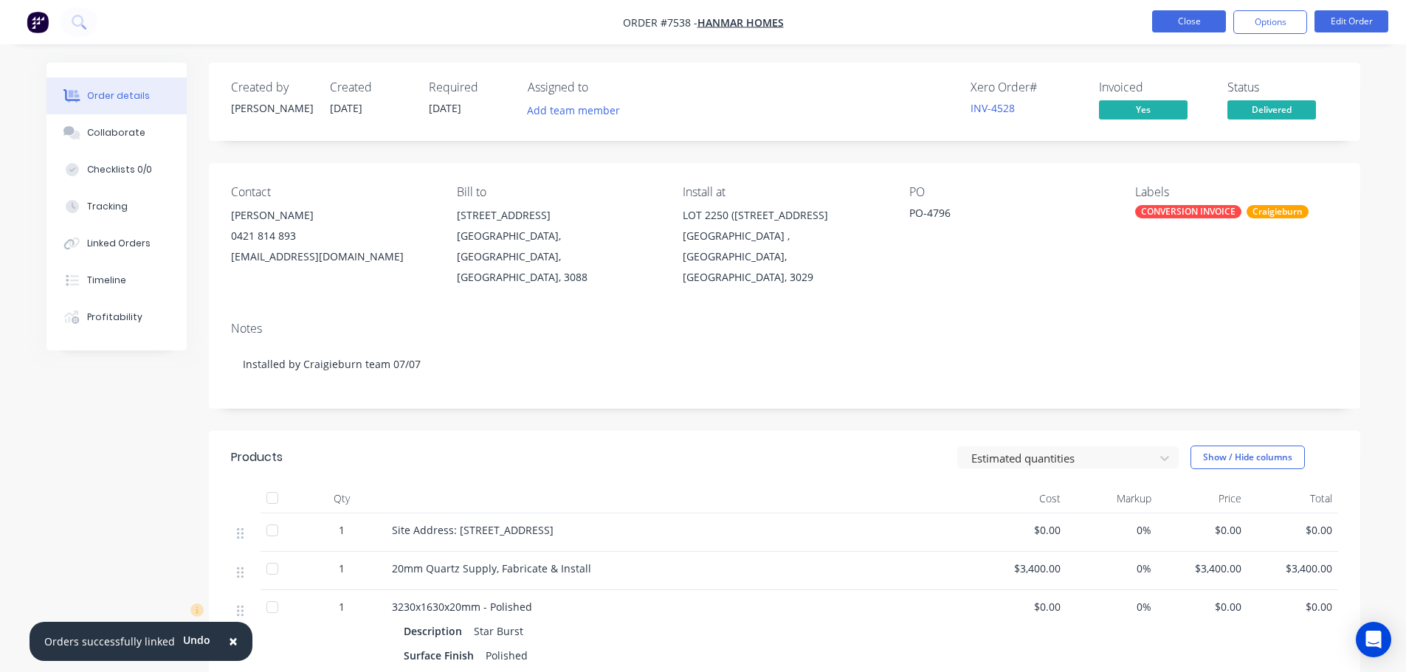
click at [1180, 14] on button "Close" at bounding box center [1189, 21] width 74 height 22
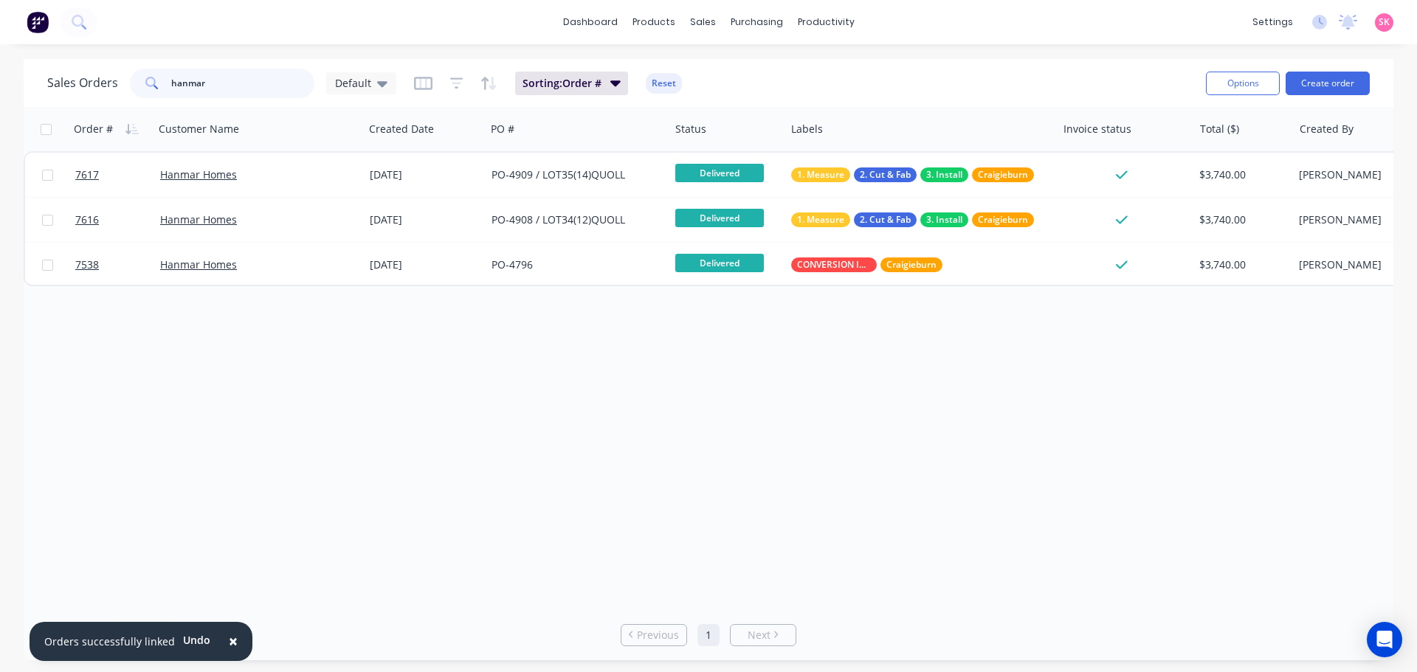
drag, startPoint x: 217, startPoint y: 81, endPoint x: 83, endPoint y: 97, distance: 135.3
click at [87, 102] on div "Sales Orders hanmar Default Sorting: Order # Reset Options Create order" at bounding box center [709, 83] width 1370 height 48
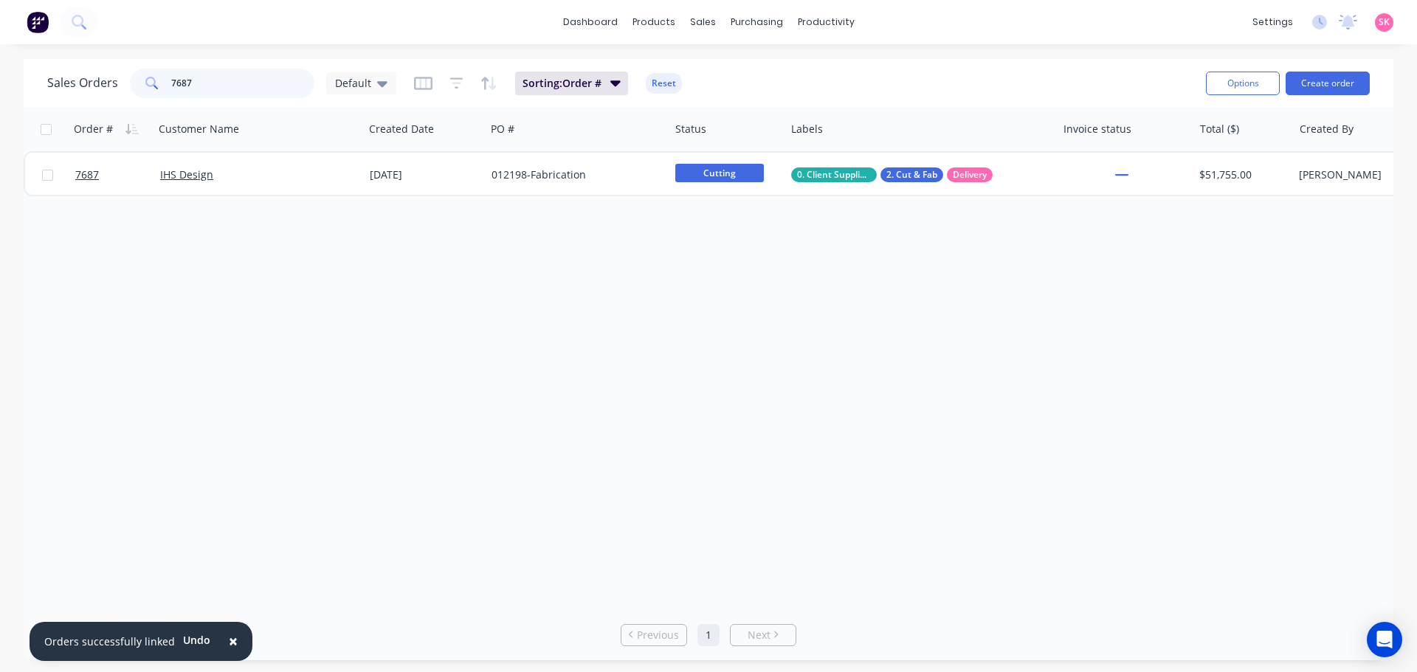
drag, startPoint x: 203, startPoint y: 81, endPoint x: 151, endPoint y: 94, distance: 53.9
click at [153, 93] on div "7687" at bounding box center [222, 84] width 185 height 30
drag, startPoint x: 213, startPoint y: 88, endPoint x: 9, endPoint y: 86, distance: 204.5
click at [14, 86] on div "Sales Orders 7759 Default Sorting: Order # Reset Options Create order Order # C…" at bounding box center [708, 360] width 1417 height 602
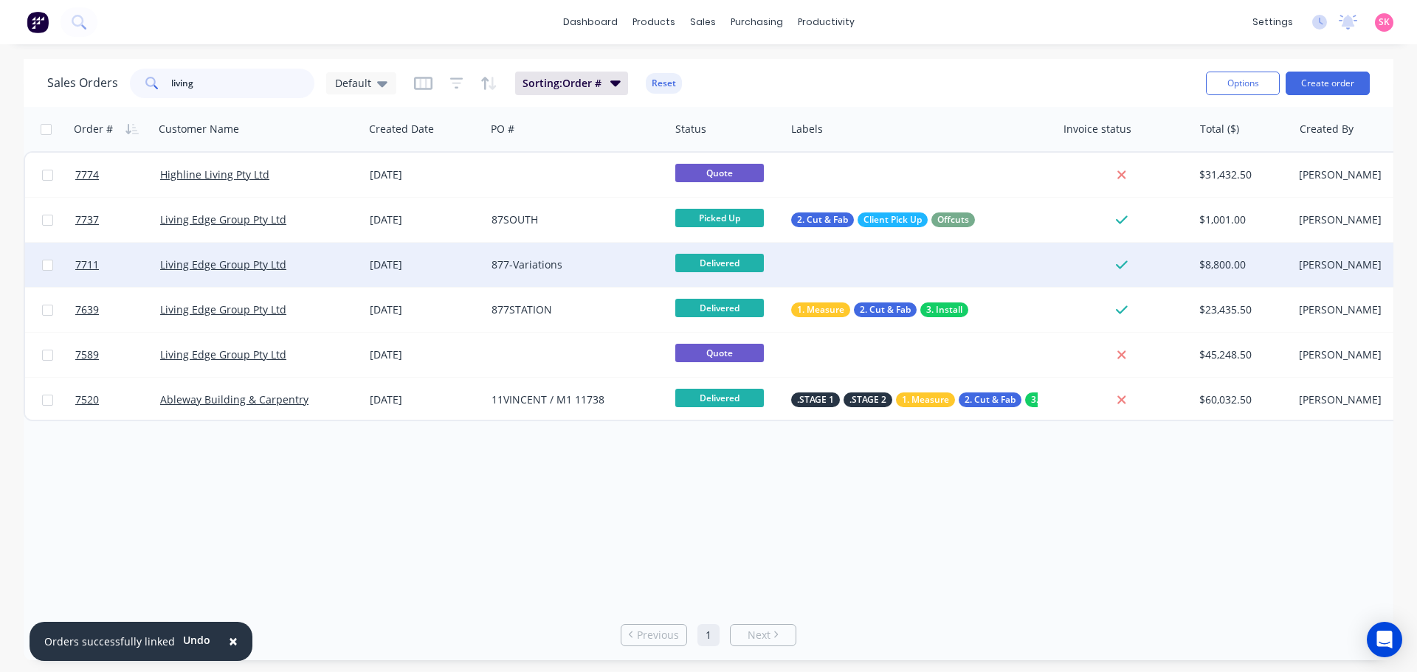
type input "living"
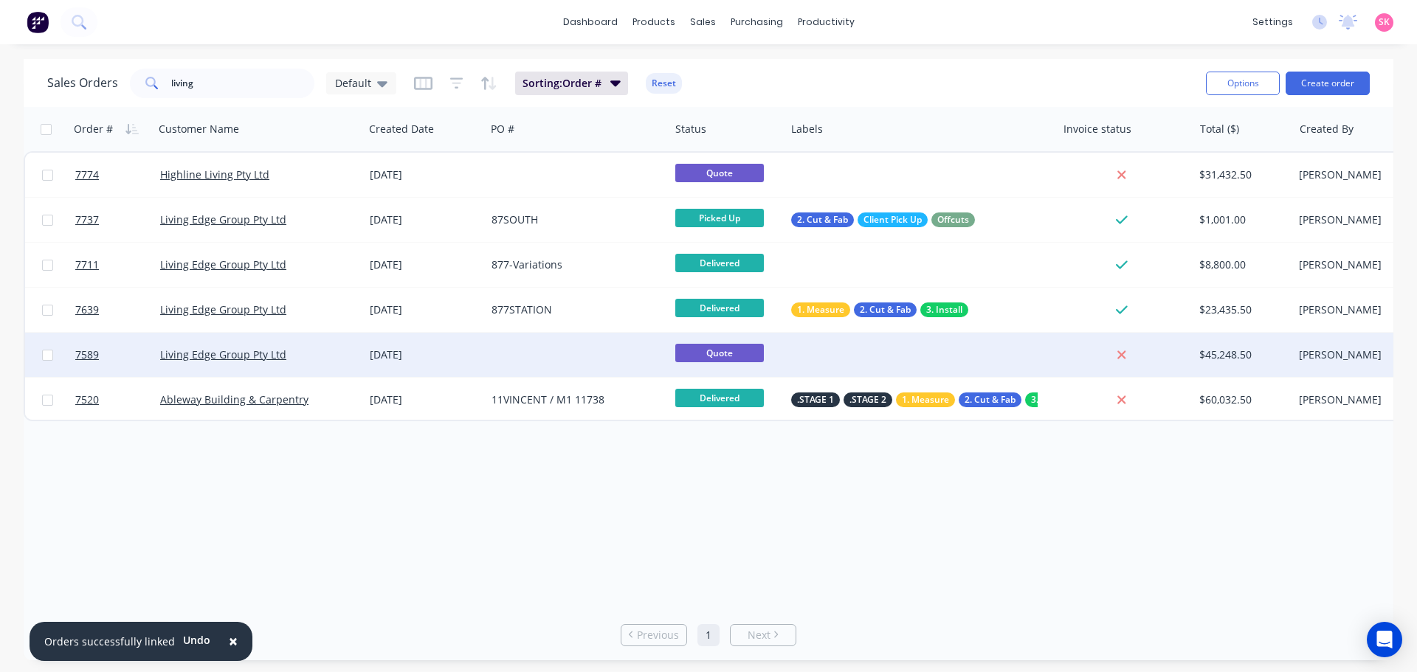
click at [543, 362] on div at bounding box center [578, 355] width 184 height 44
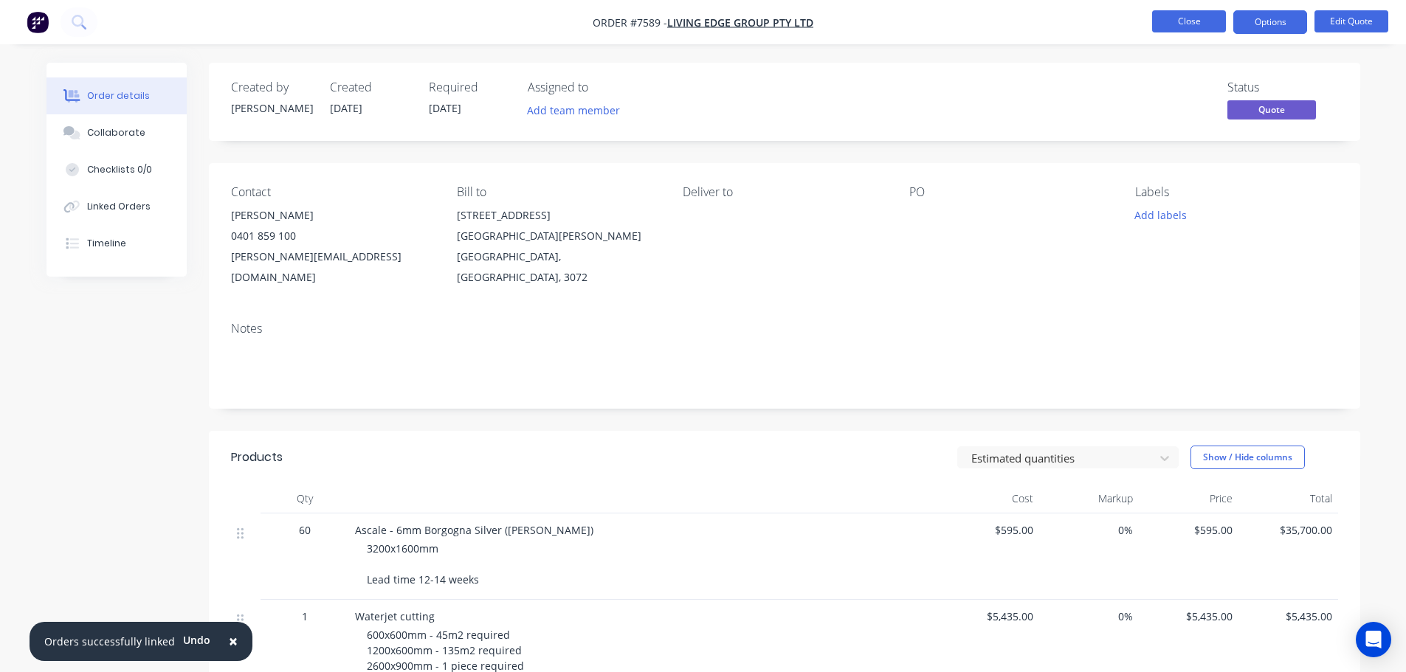
click at [1208, 29] on button "Close" at bounding box center [1189, 21] width 74 height 22
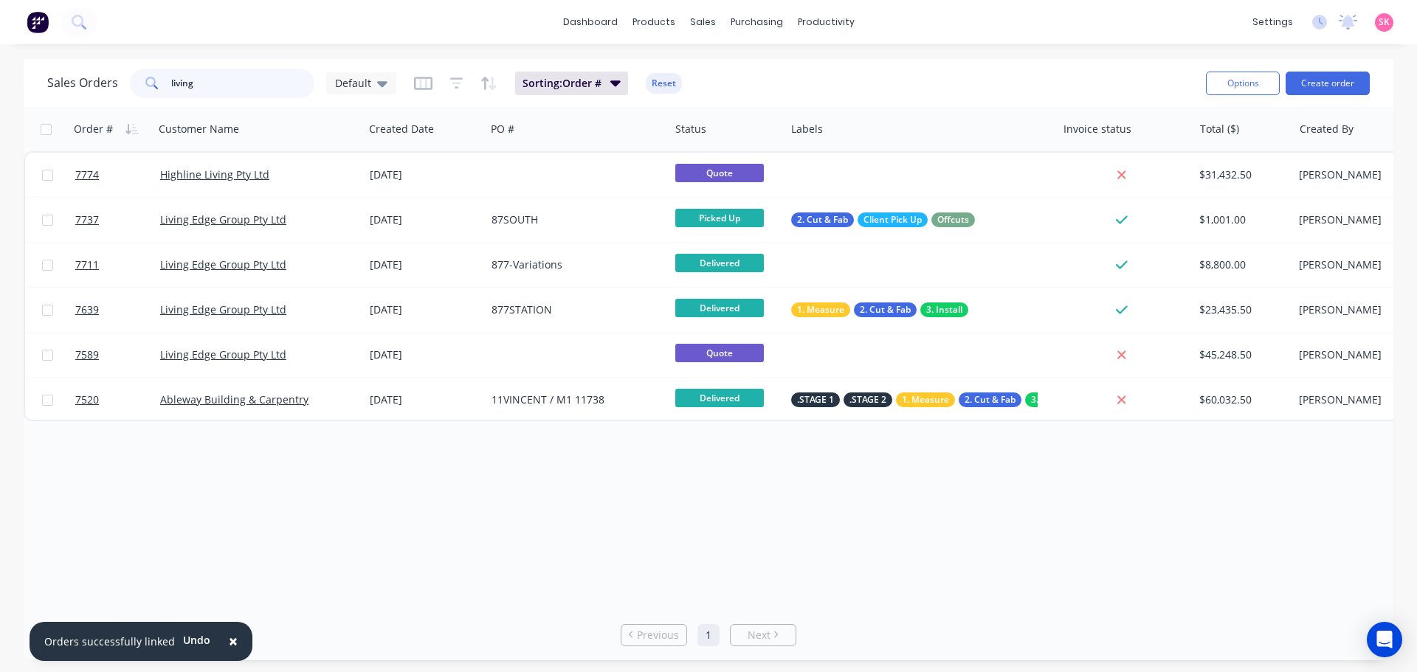
drag, startPoint x: 184, startPoint y: 77, endPoint x: 110, endPoint y: 79, distance: 73.8
click at [110, 79] on div "Sales Orders living Default" at bounding box center [221, 84] width 349 height 30
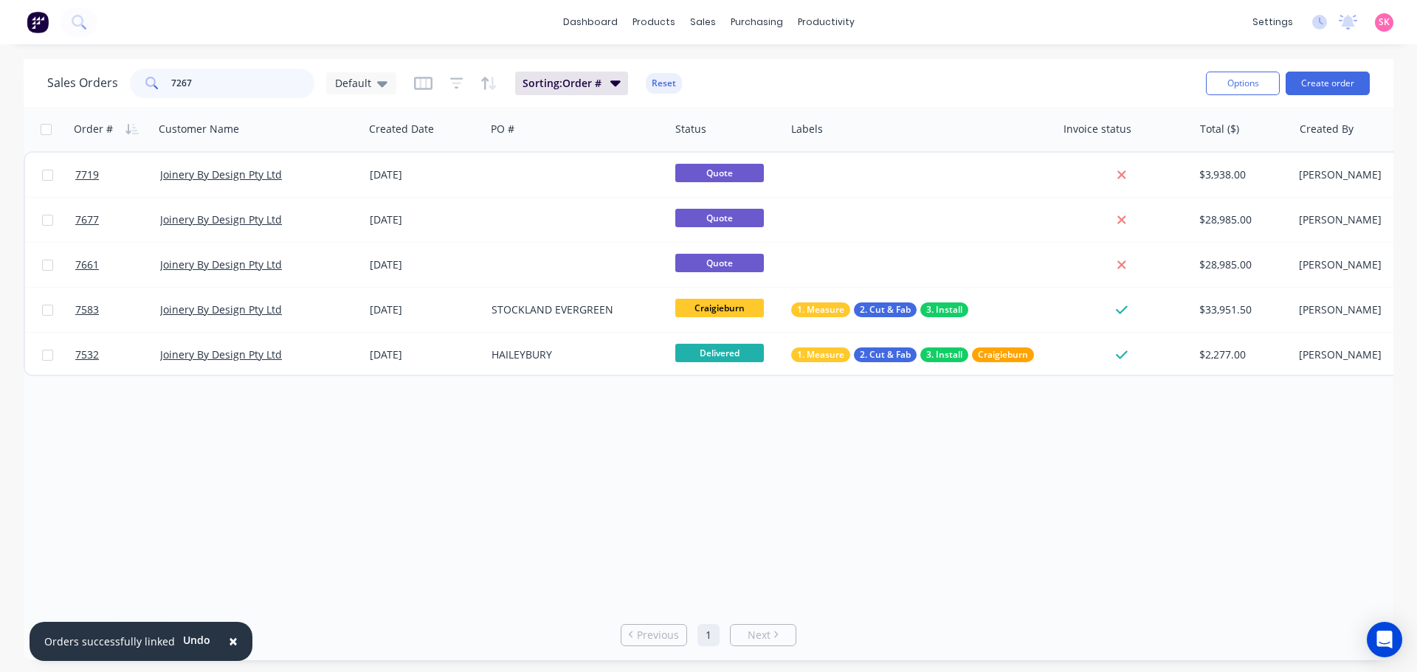
click at [100, 80] on div "Sales Orders 7267 Default" at bounding box center [221, 84] width 349 height 30
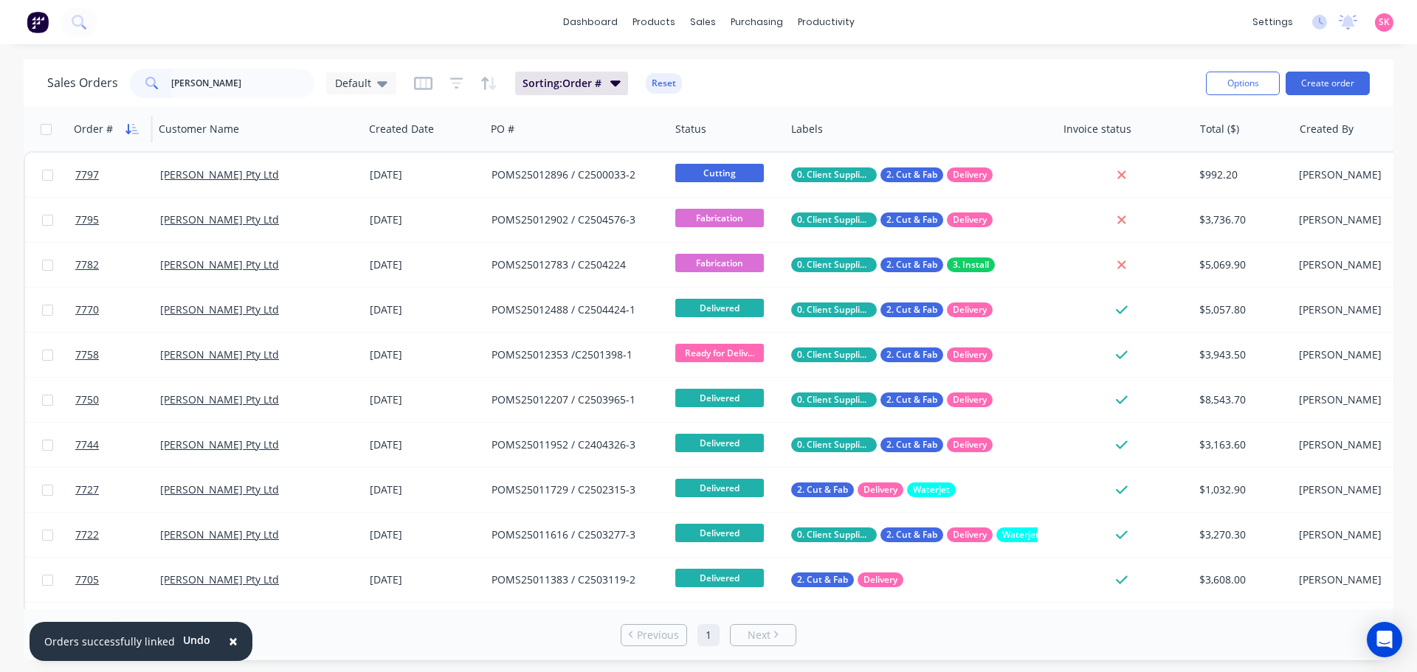
click at [137, 129] on icon "button" at bounding box center [131, 129] width 13 height 12
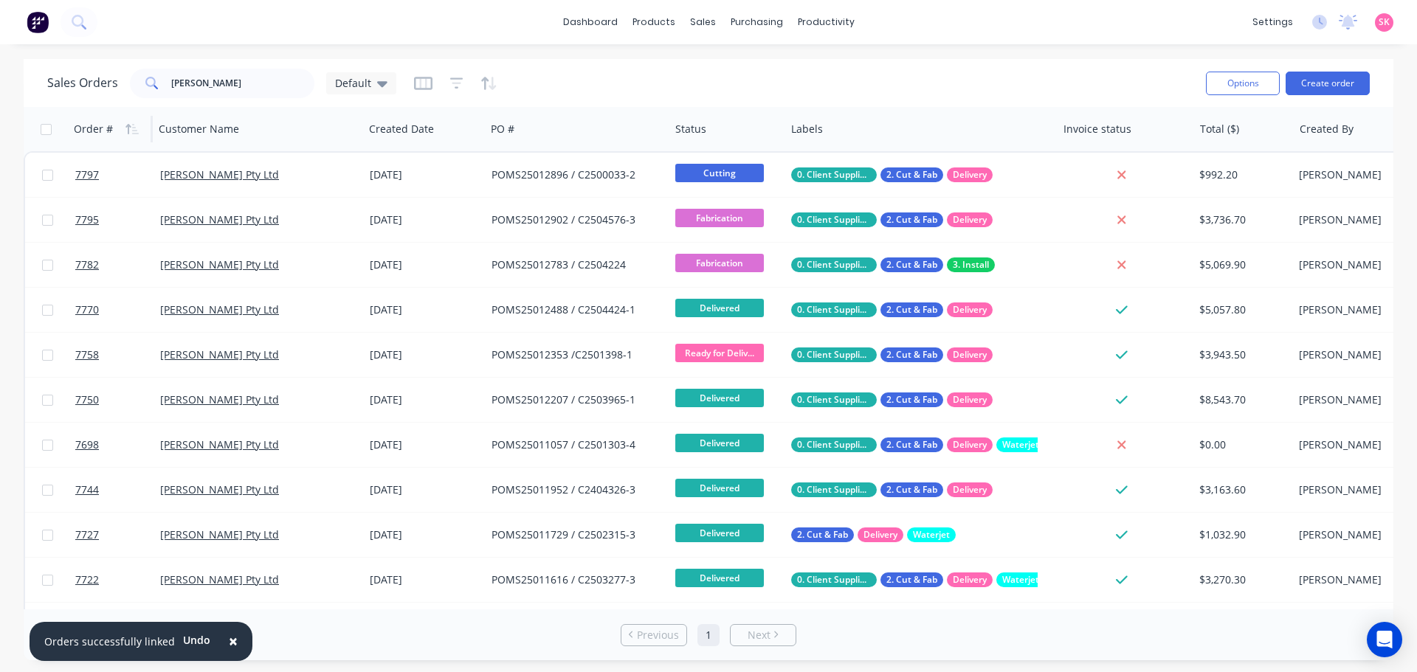
click at [137, 129] on icon "button" at bounding box center [131, 129] width 13 height 12
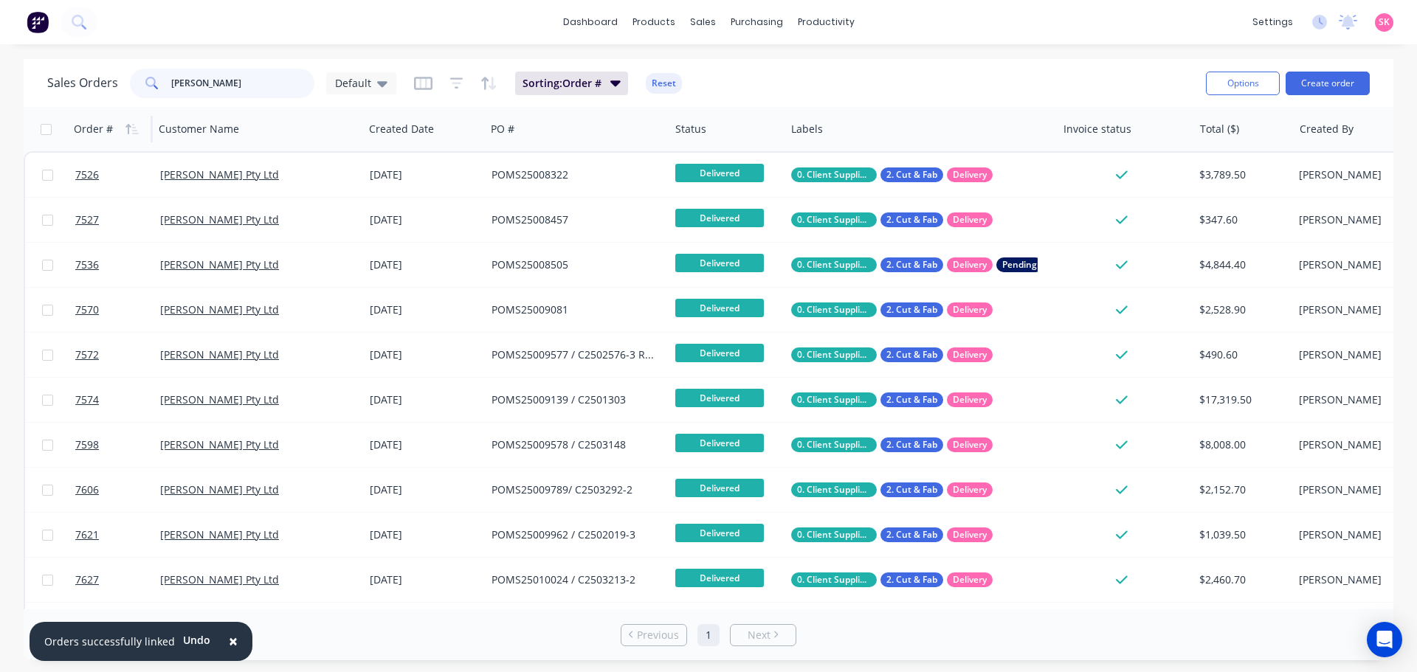
drag, startPoint x: 226, startPoint y: 84, endPoint x: 146, endPoint y: 83, distance: 79.7
click at [146, 83] on div "MARBUT" at bounding box center [222, 84] width 185 height 30
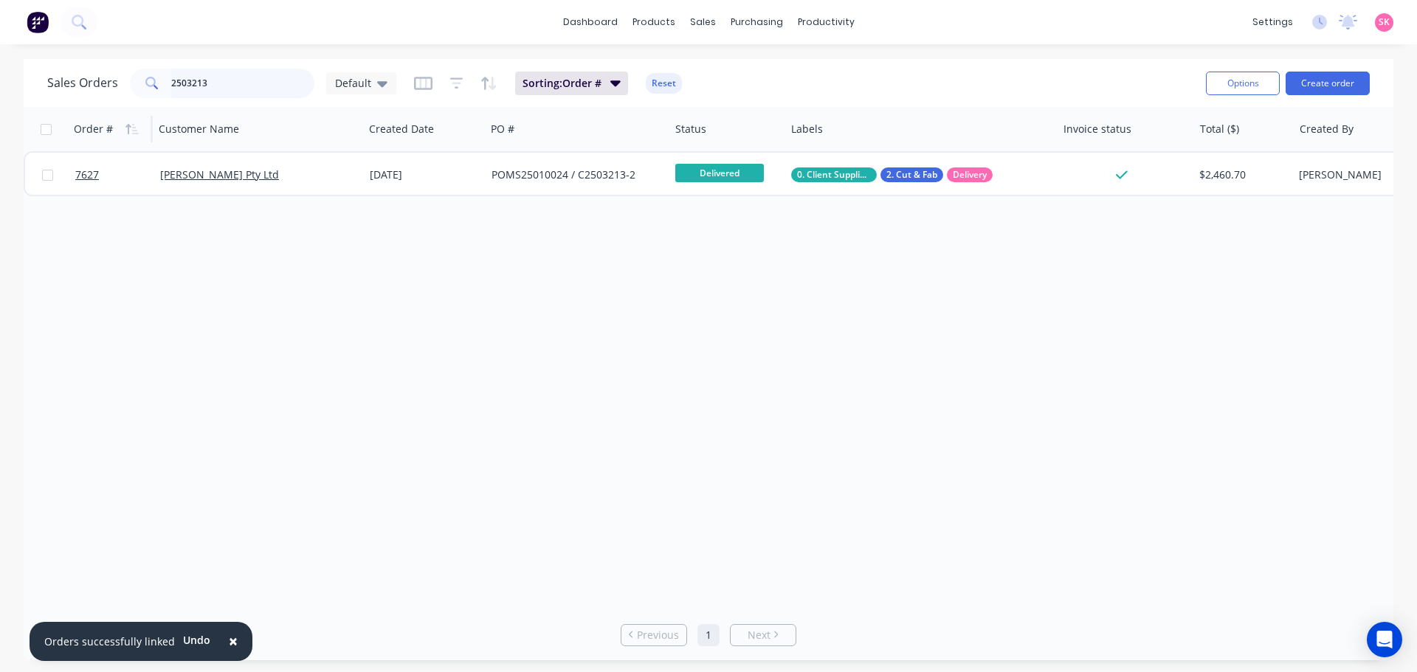
drag, startPoint x: 218, startPoint y: 78, endPoint x: 2, endPoint y: 78, distance: 215.5
click at [4, 78] on div "Sales Orders 2503213 Default Sorting: Order # Reset Options Create order Order …" at bounding box center [708, 360] width 1417 height 602
drag, startPoint x: 213, startPoint y: 82, endPoint x: 109, endPoint y: 83, distance: 104.8
click at [117, 79] on div "Sales Orders 7744 Default" at bounding box center [221, 84] width 349 height 30
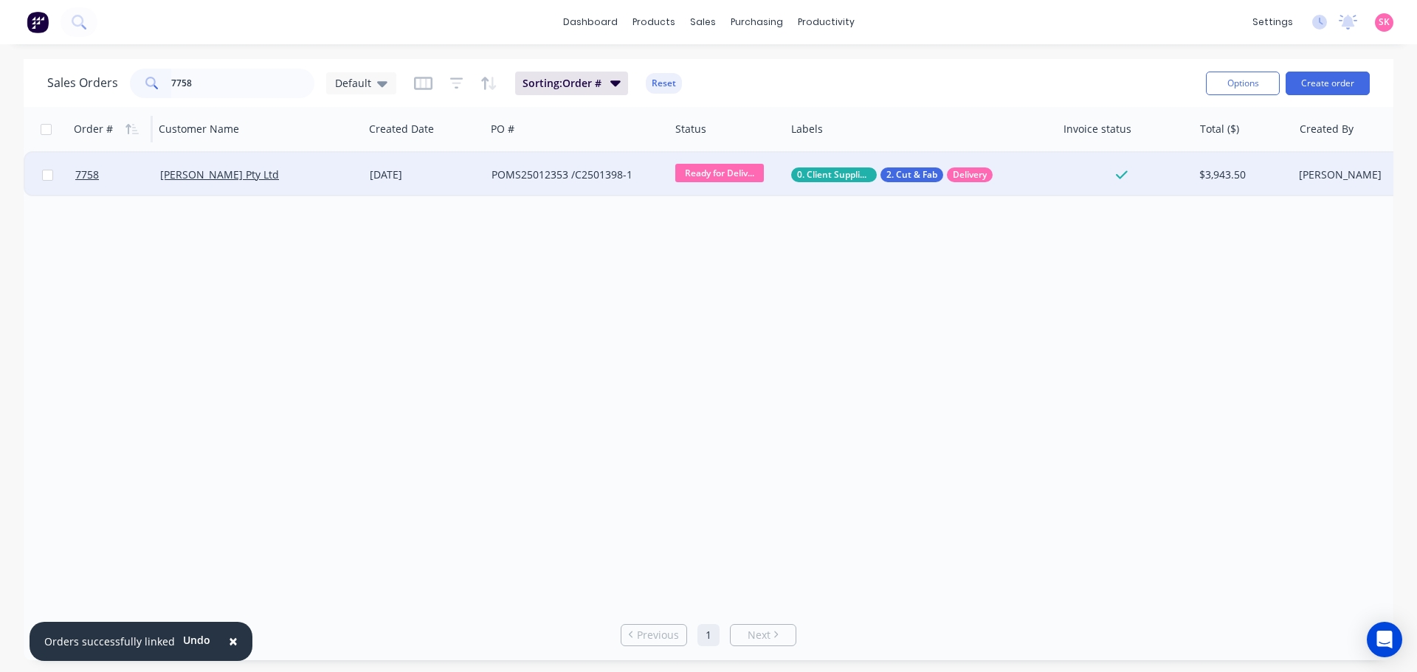
click at [754, 173] on span "Ready for Deliv..." at bounding box center [719, 173] width 89 height 18
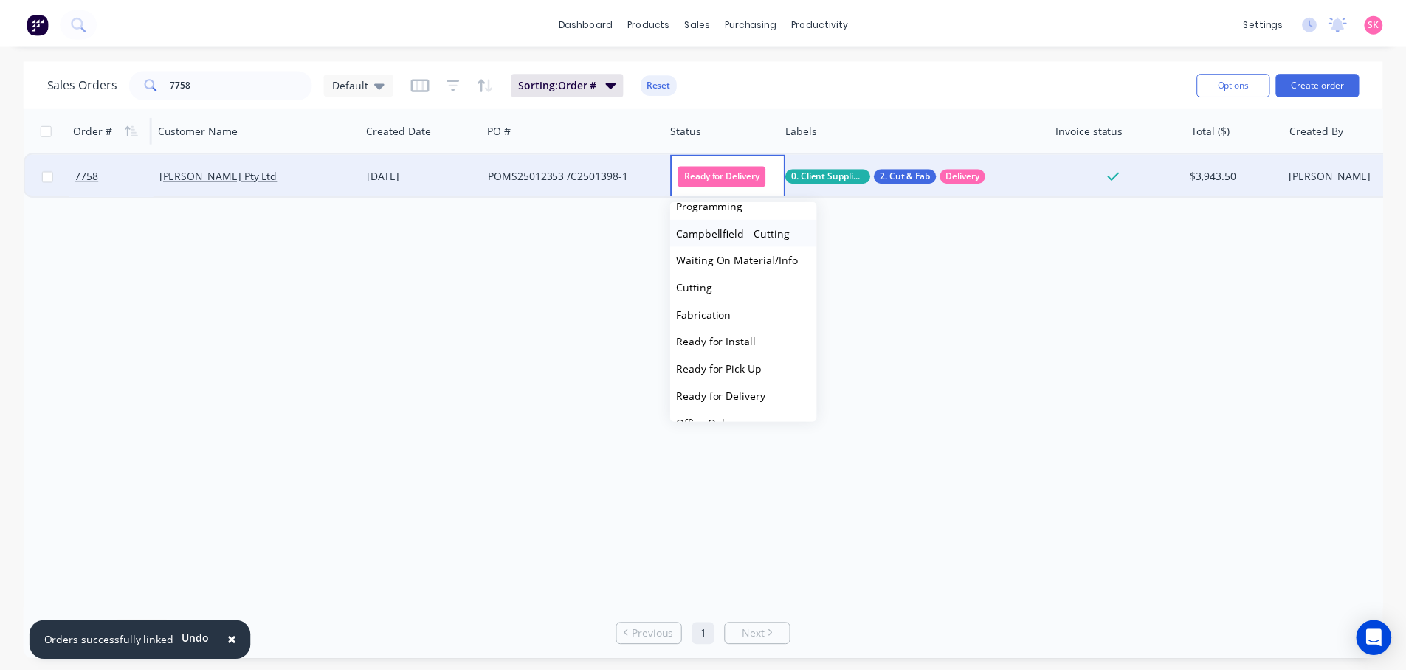
scroll to position [173, 0]
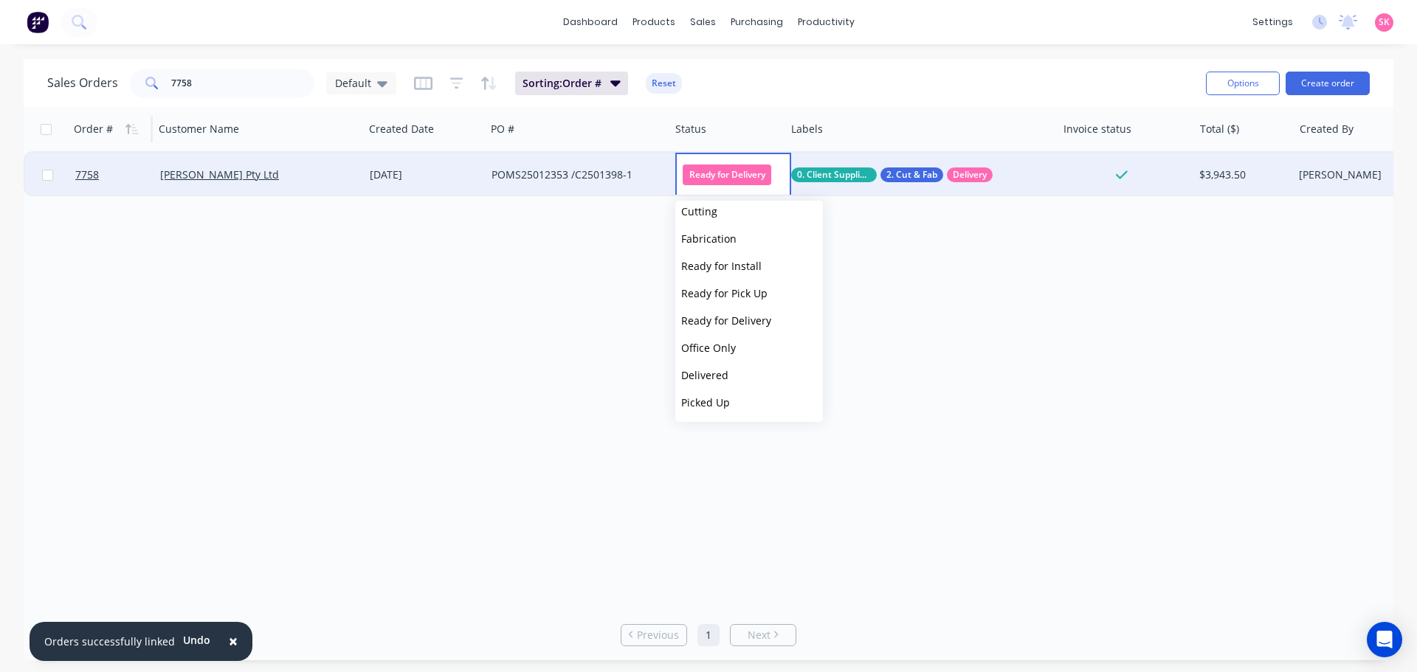
click at [720, 376] on span "Delivered" at bounding box center [704, 375] width 47 height 14
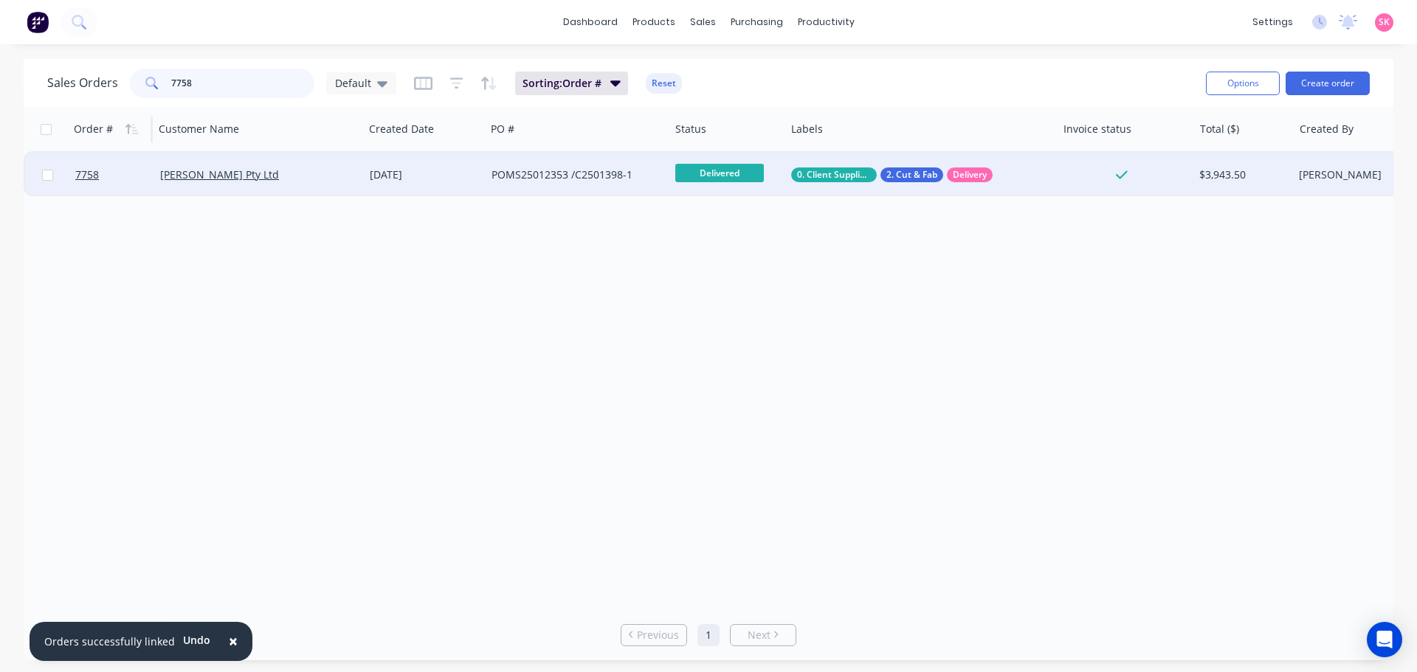
drag, startPoint x: 154, startPoint y: 83, endPoint x: 111, endPoint y: 80, distance: 42.1
click at [111, 80] on div "Sales Orders 7758 Default" at bounding box center [221, 84] width 349 height 30
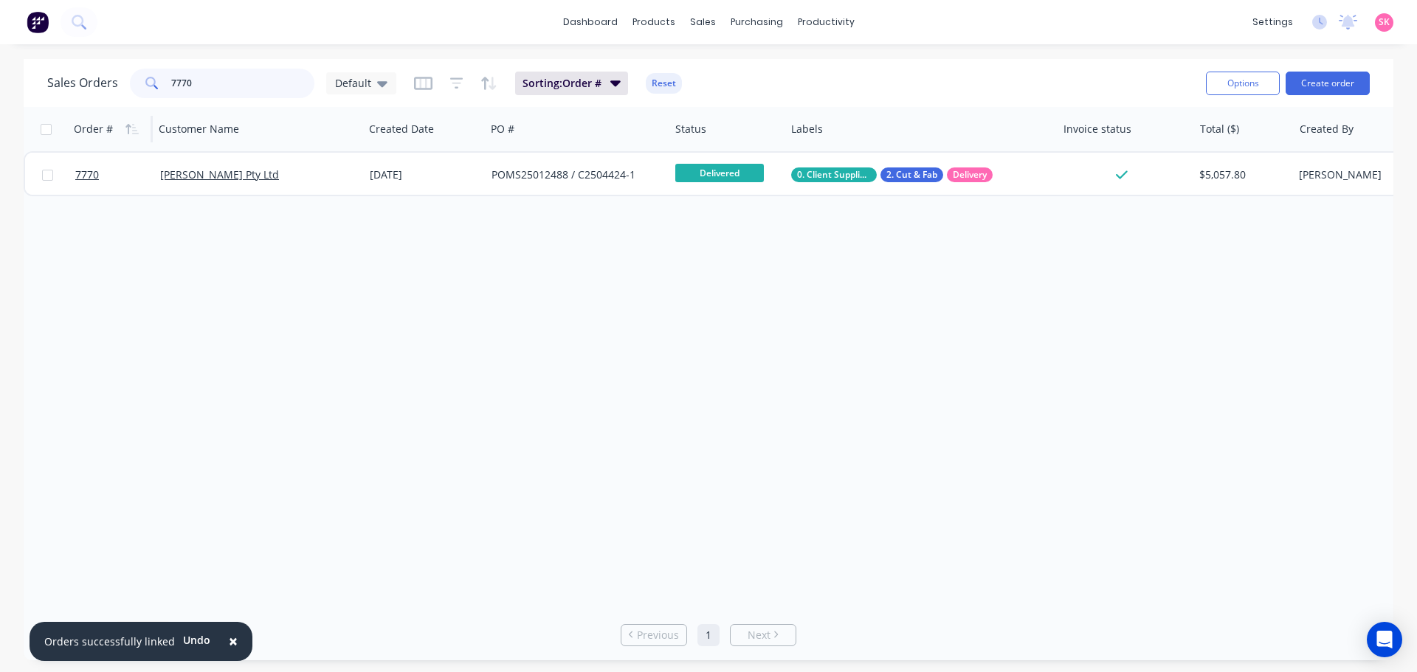
drag, startPoint x: 172, startPoint y: 84, endPoint x: 13, endPoint y: 94, distance: 159.0
click at [33, 92] on div "Sales Orders 7770 Default Sorting: Order # Reset Options Create order" at bounding box center [709, 83] width 1370 height 48
drag, startPoint x: 221, startPoint y: 89, endPoint x: 75, endPoint y: 78, distance: 146.6
click at [109, 85] on div "Sales Orders 7782 Default" at bounding box center [221, 84] width 349 height 30
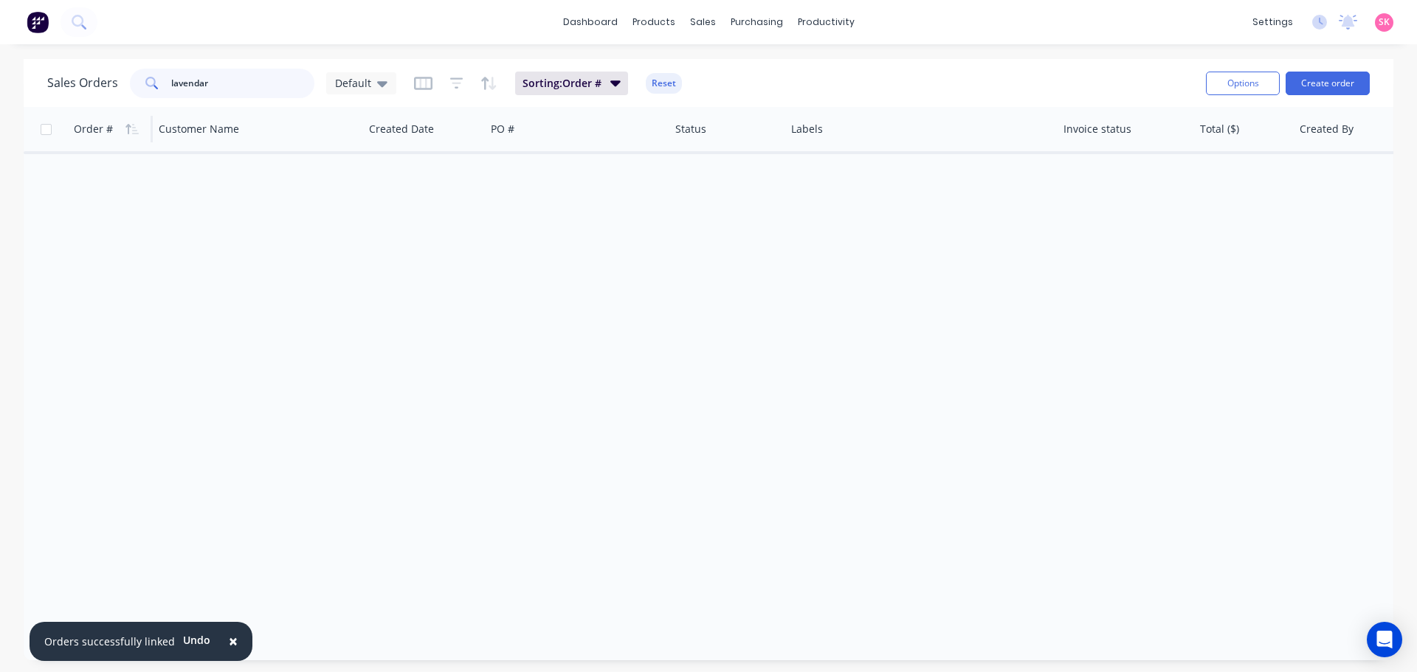
click at [236, 86] on input "lavendar" at bounding box center [243, 84] width 144 height 30
type input "lave"
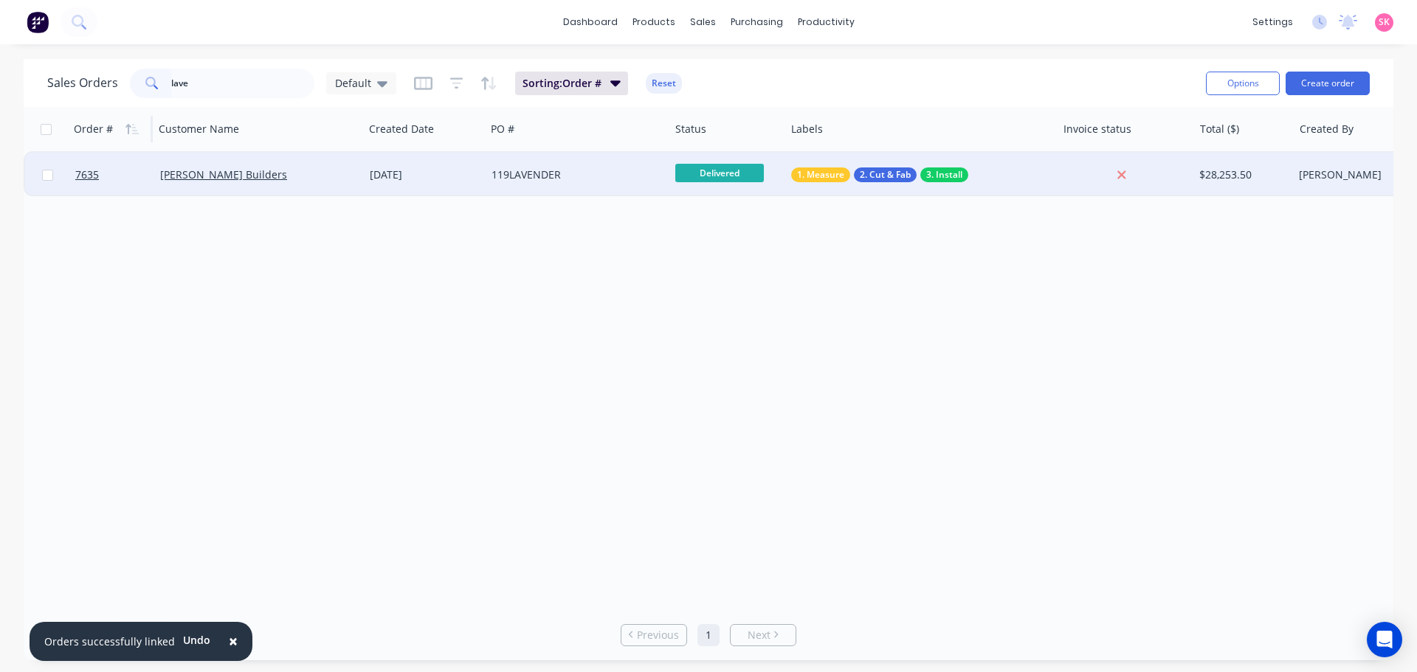
click at [334, 178] on div "[PERSON_NAME] Builders" at bounding box center [254, 175] width 188 height 15
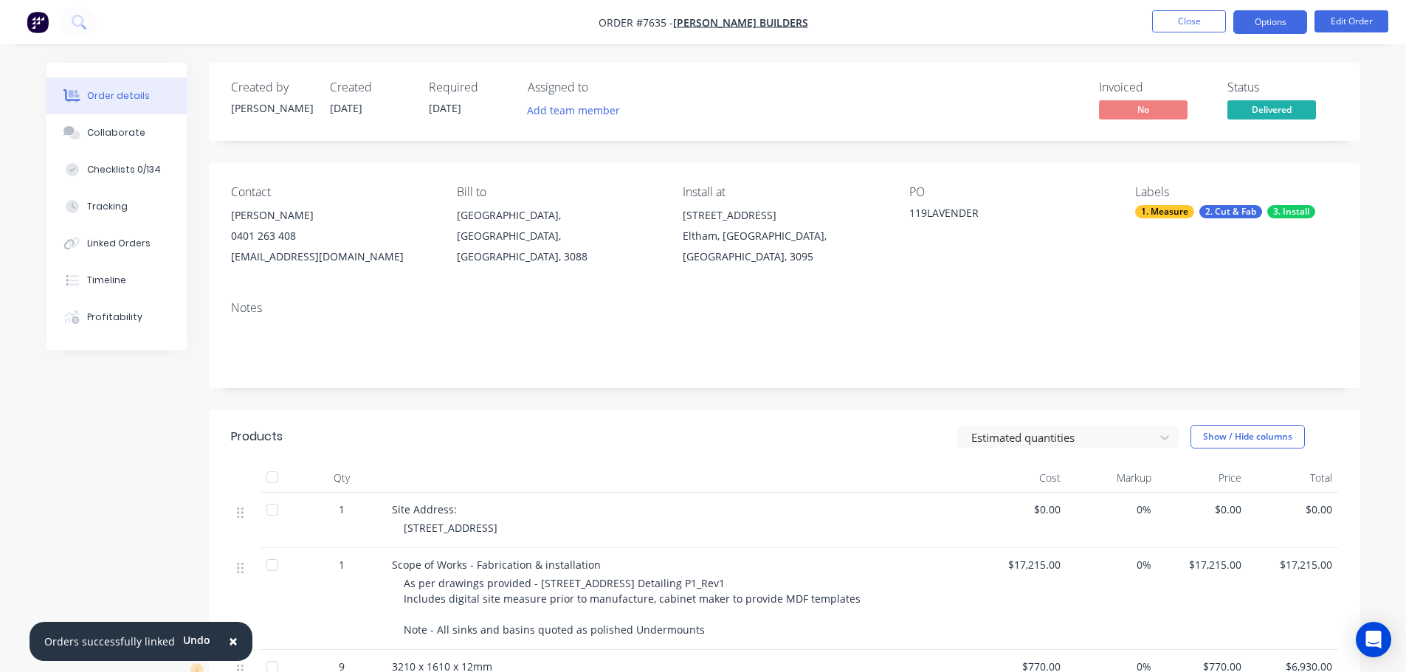
click at [1245, 21] on button "Options" at bounding box center [1270, 22] width 74 height 24
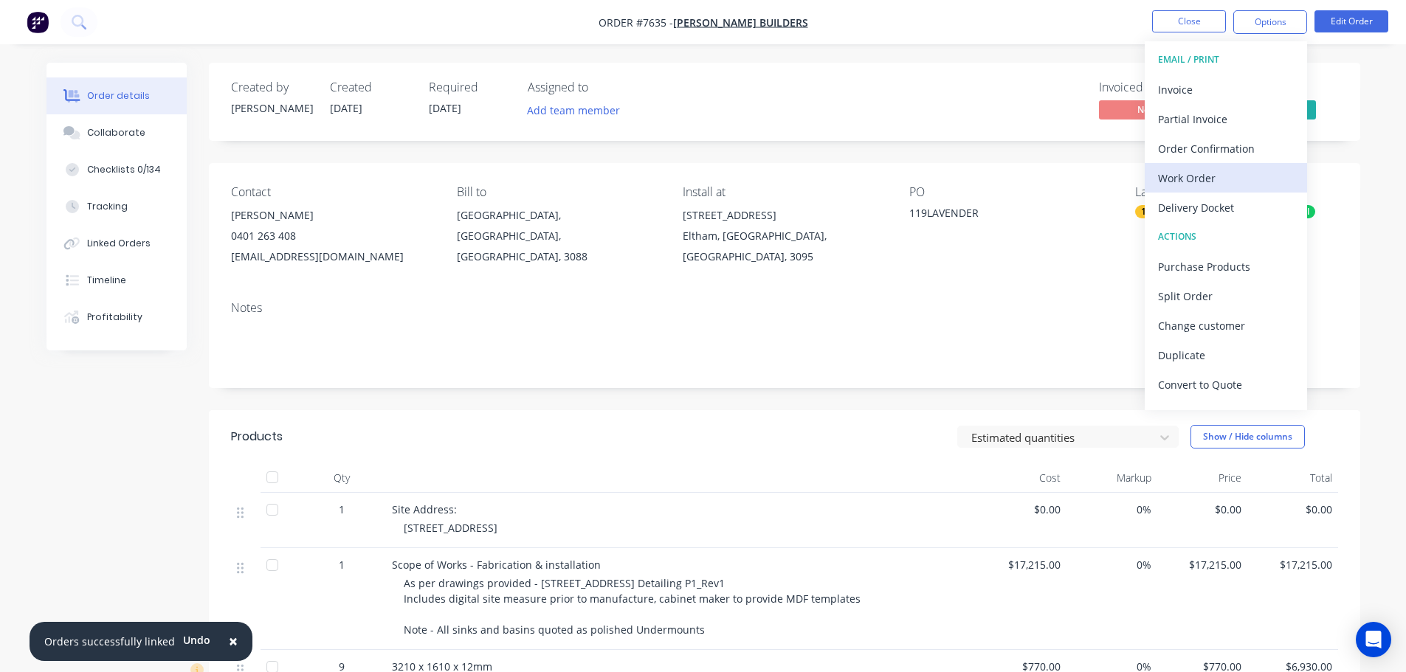
click at [1256, 187] on div "Work Order" at bounding box center [1226, 178] width 136 height 21
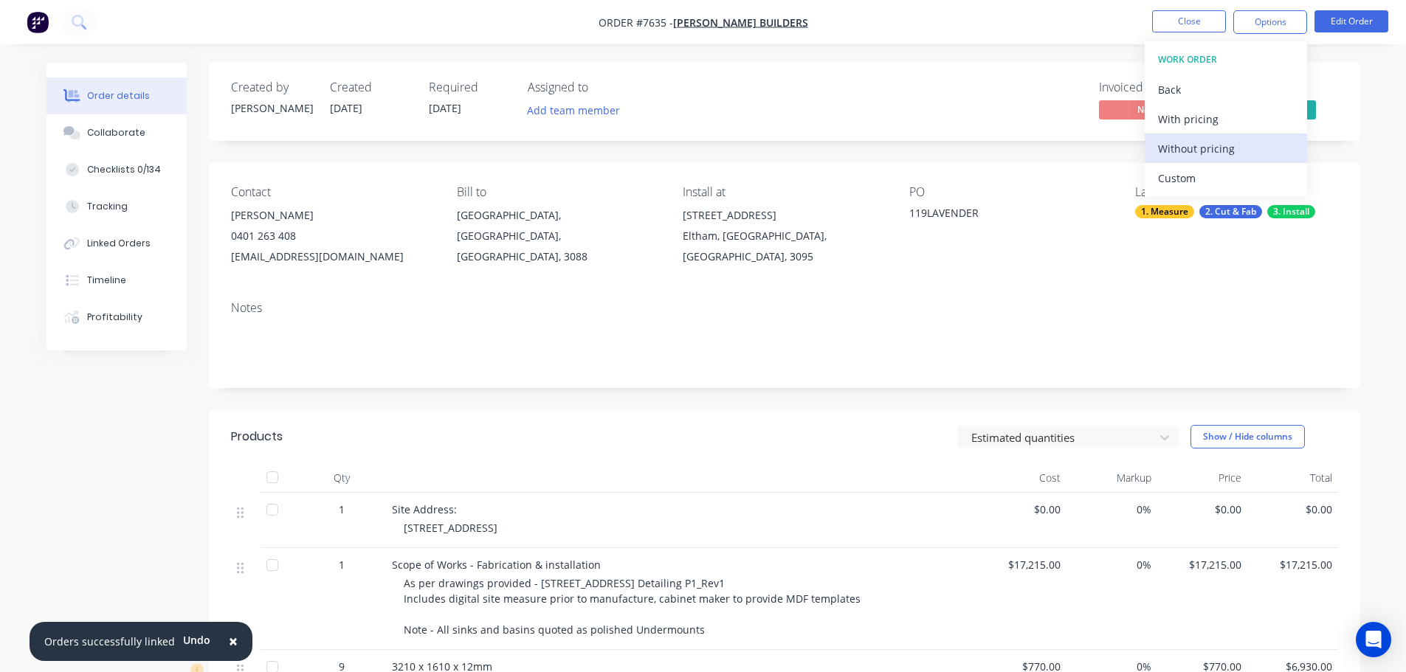
drag, startPoint x: 1252, startPoint y: 179, endPoint x: 1248, endPoint y: 156, distance: 23.2
click at [1252, 179] on div "Custom" at bounding box center [1226, 178] width 136 height 21
click at [1247, 154] on div "Without pricing" at bounding box center [1226, 148] width 136 height 21
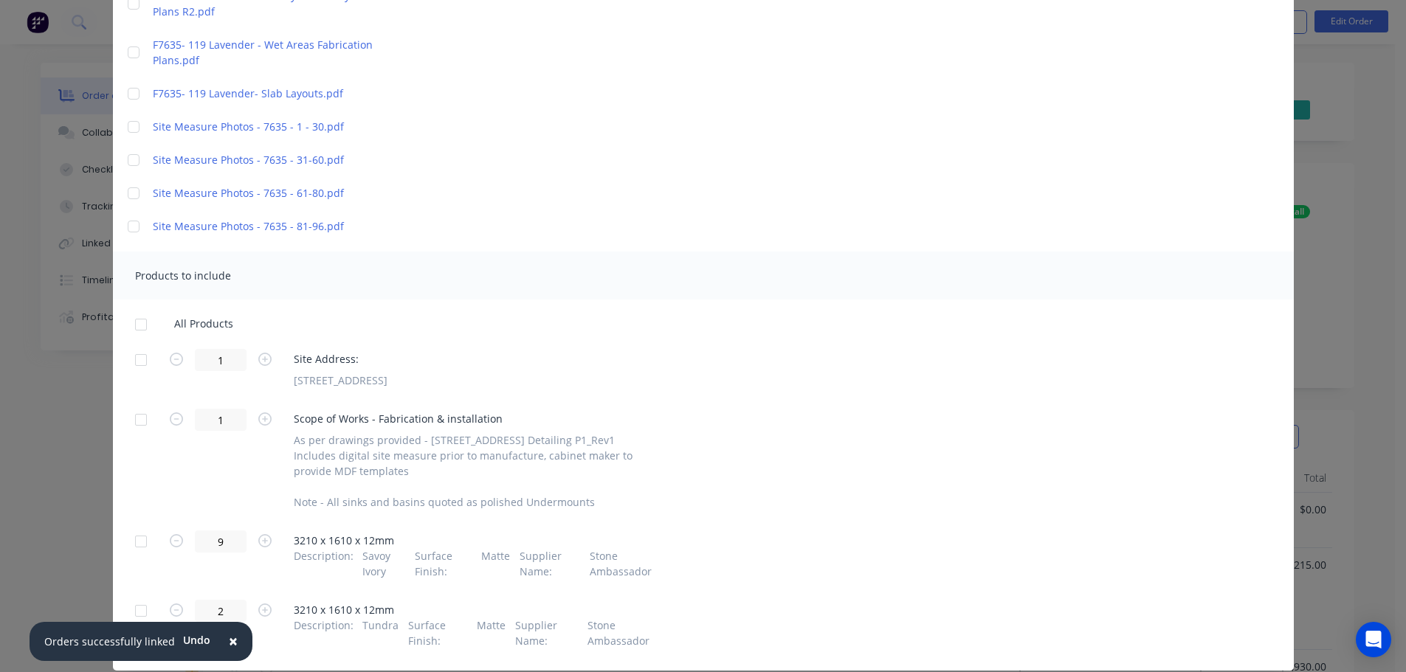
scroll to position [360, 0]
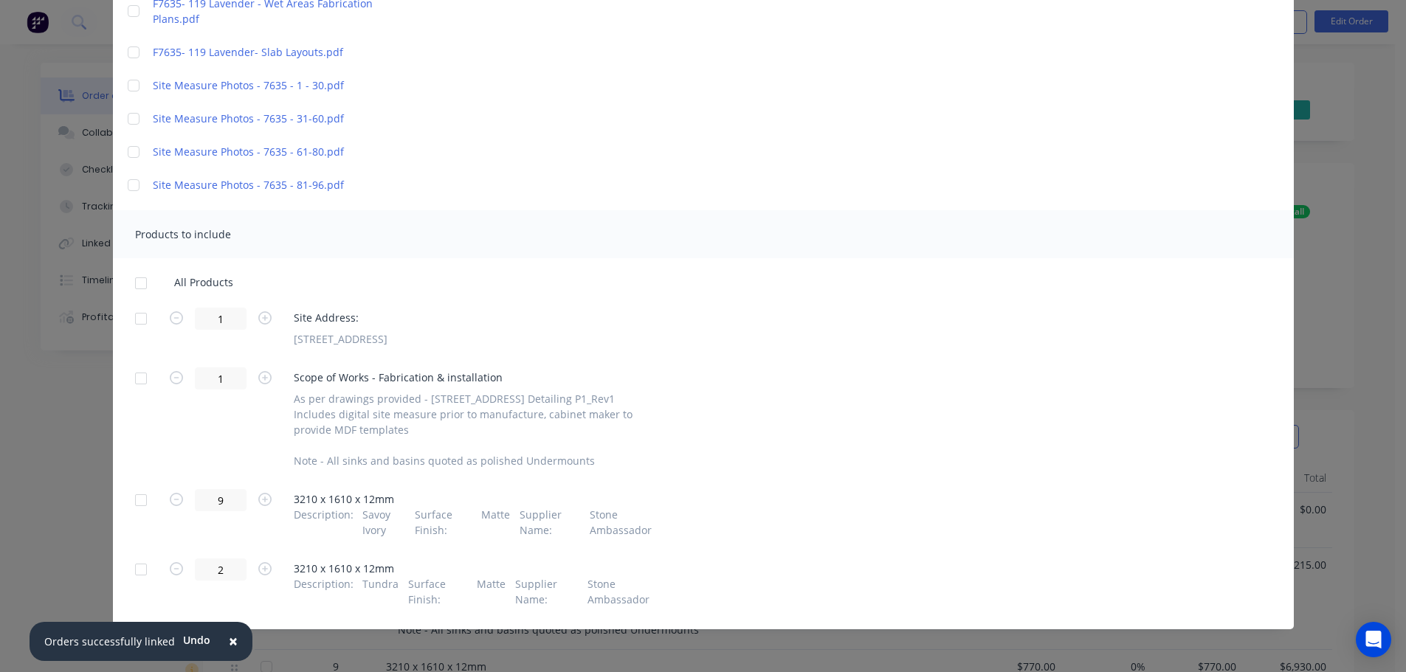
click at [135, 304] on div at bounding box center [141, 319] width 30 height 30
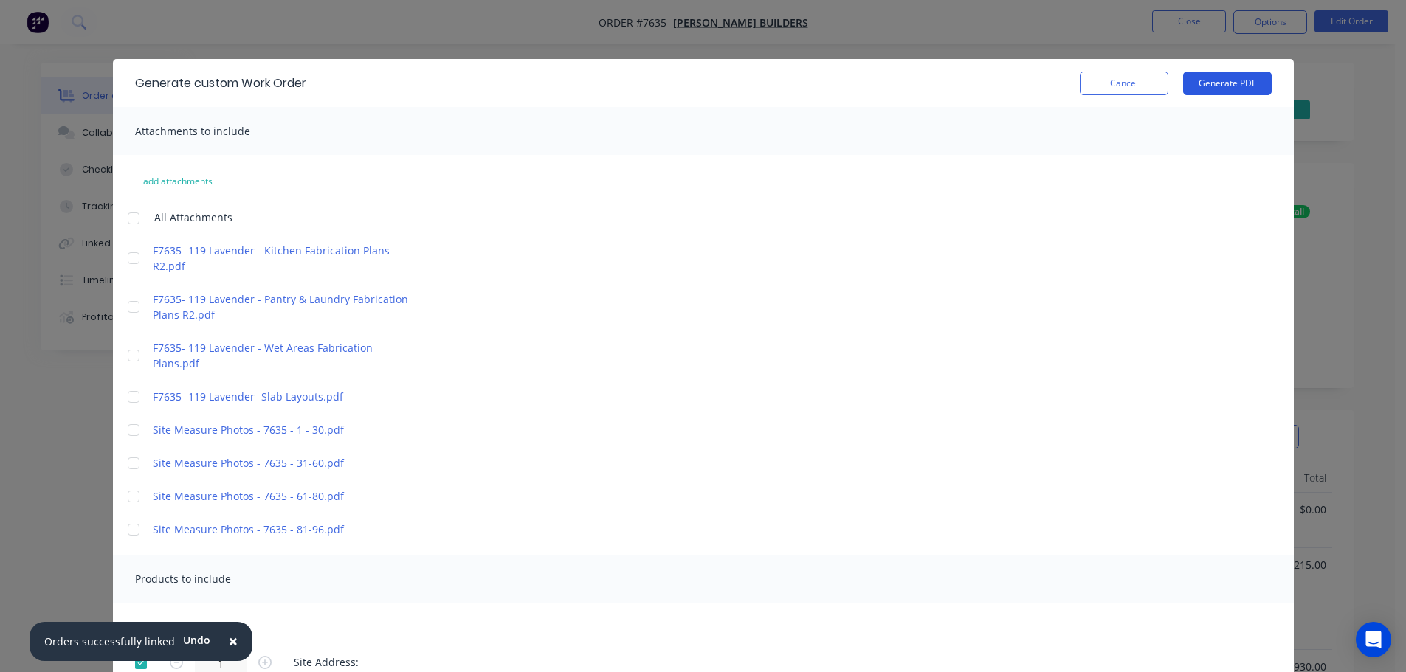
click at [1211, 80] on button "Generate PDF" at bounding box center [1227, 84] width 89 height 24
click at [1109, 73] on button "Cancel" at bounding box center [1124, 84] width 89 height 24
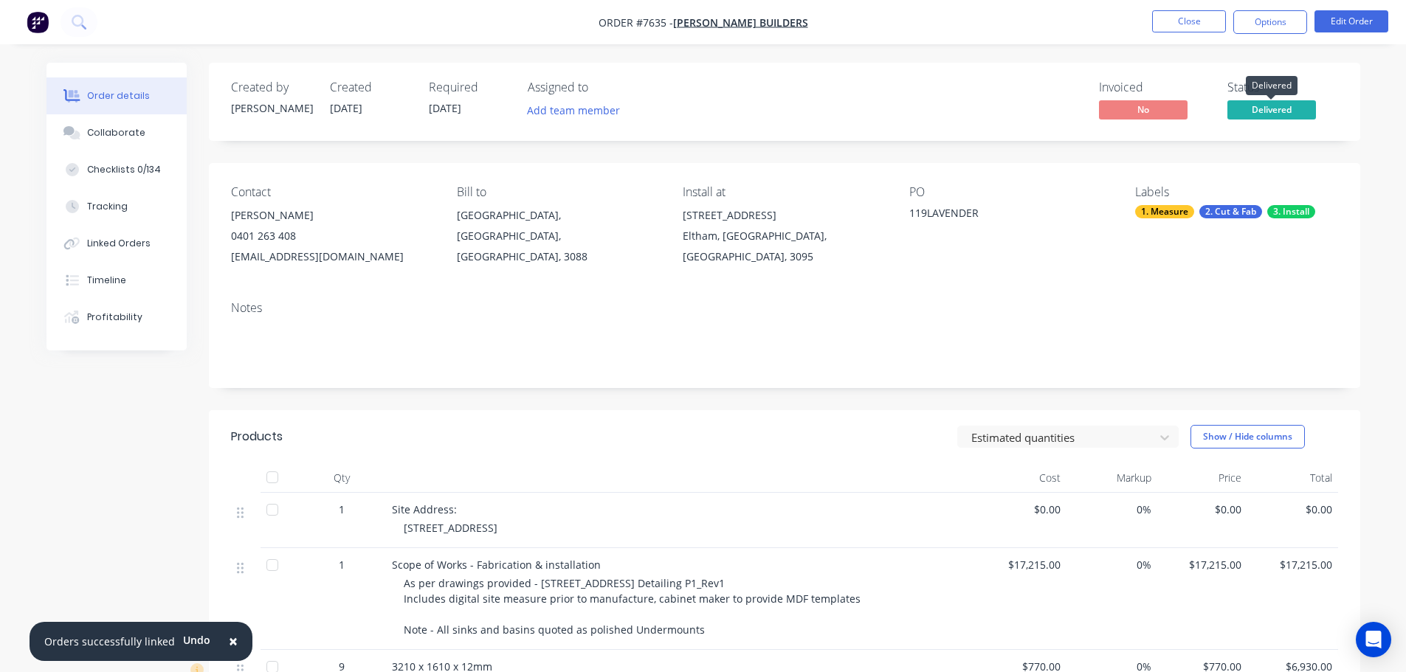
click at [1257, 113] on span "Delivered" at bounding box center [1272, 109] width 89 height 18
click at [1341, 10] on button "Edit Order" at bounding box center [1352, 21] width 74 height 22
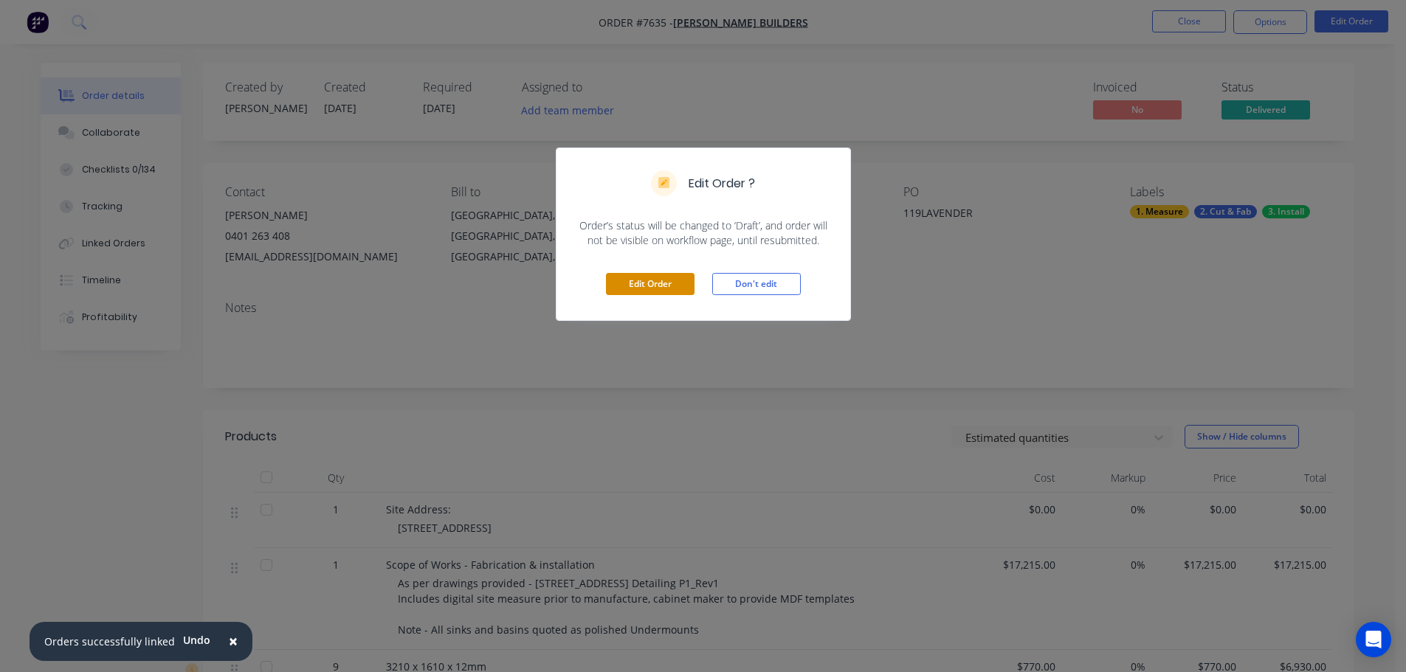
click at [667, 285] on button "Edit Order" at bounding box center [650, 284] width 89 height 22
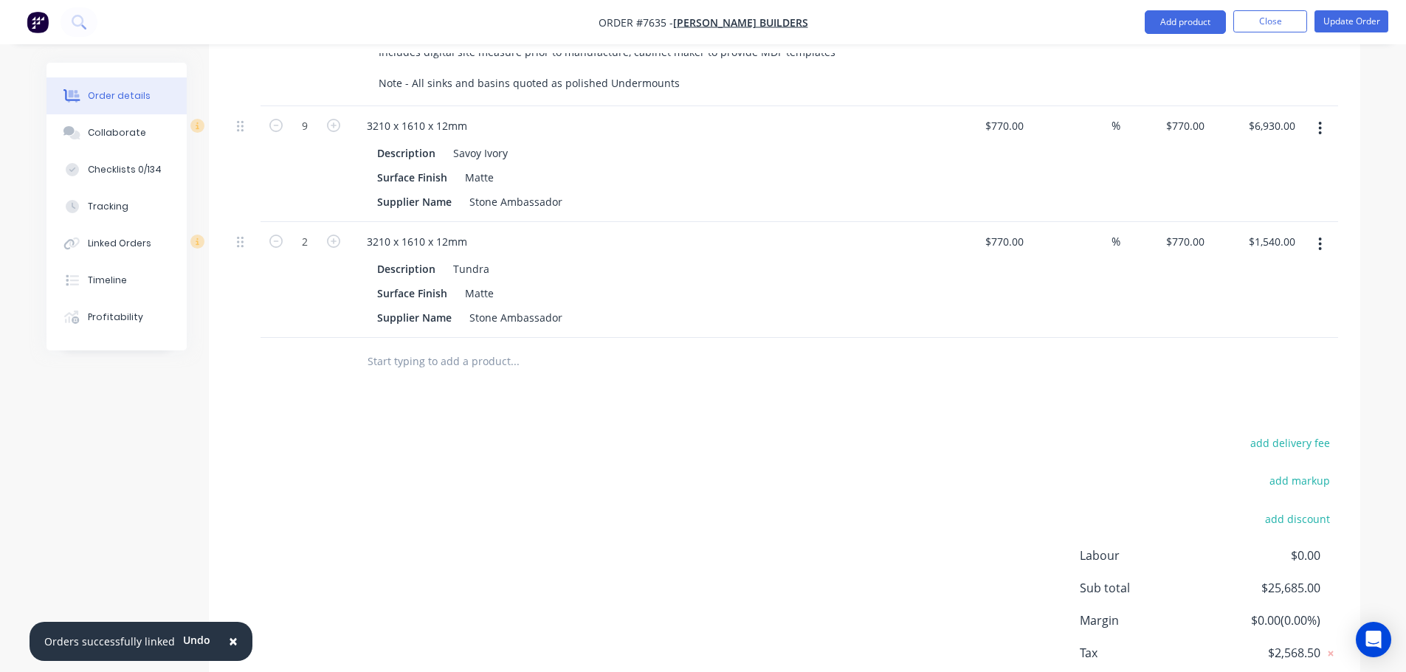
scroll to position [661, 0]
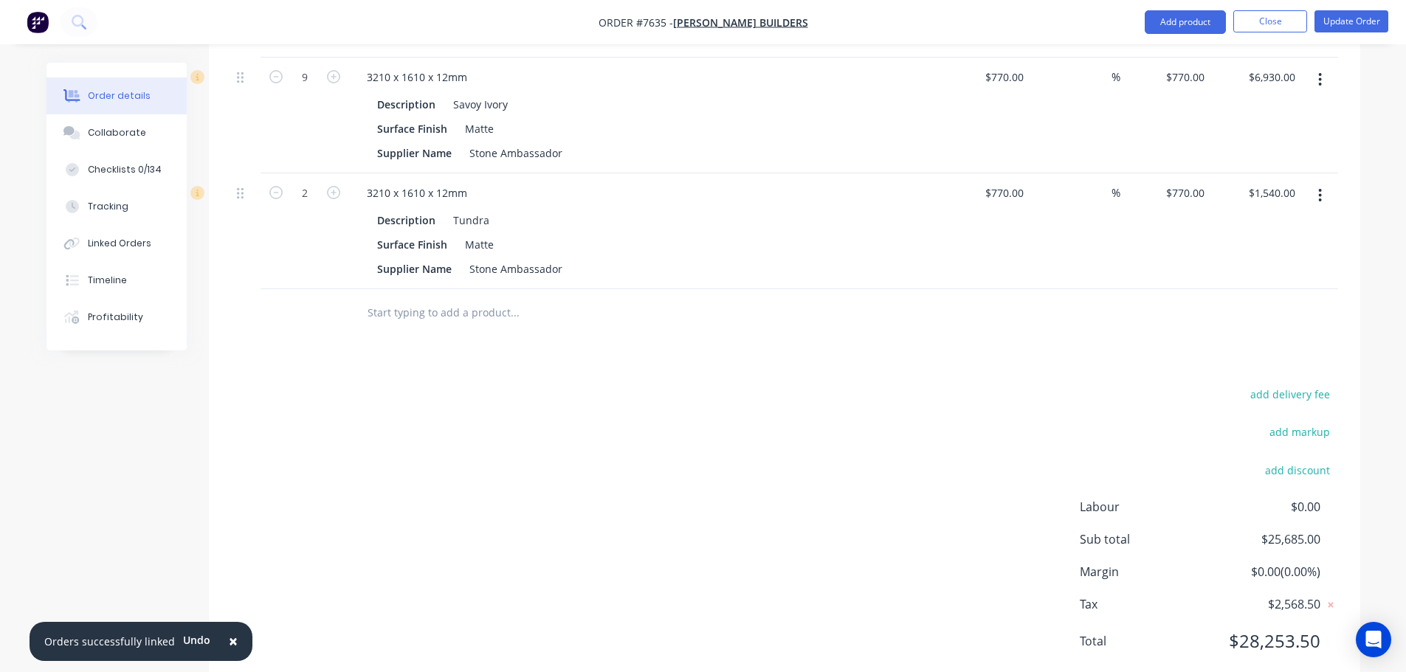
click at [431, 298] on input "text" at bounding box center [514, 313] width 295 height 30
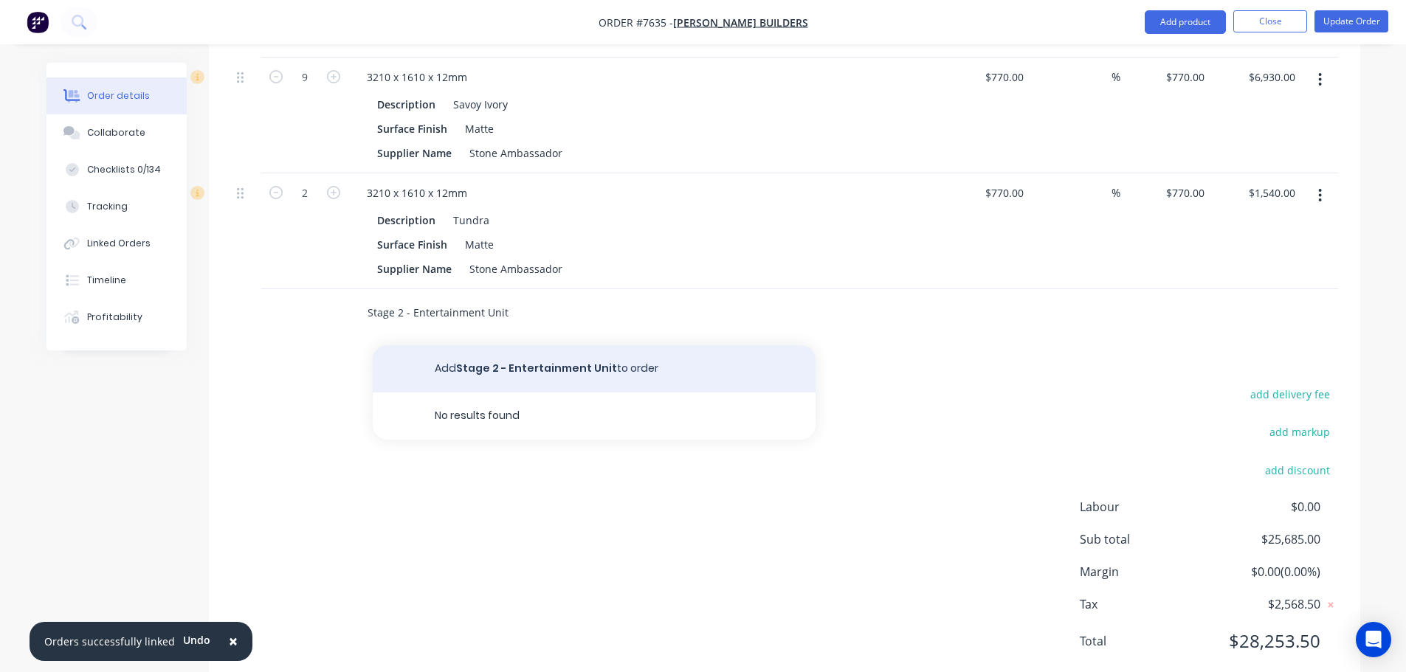
type input "Stage 2 - Entertainment Unit"
click at [557, 345] on button "Add Stage 2 - Entertainment Unit to order" at bounding box center [594, 368] width 443 height 47
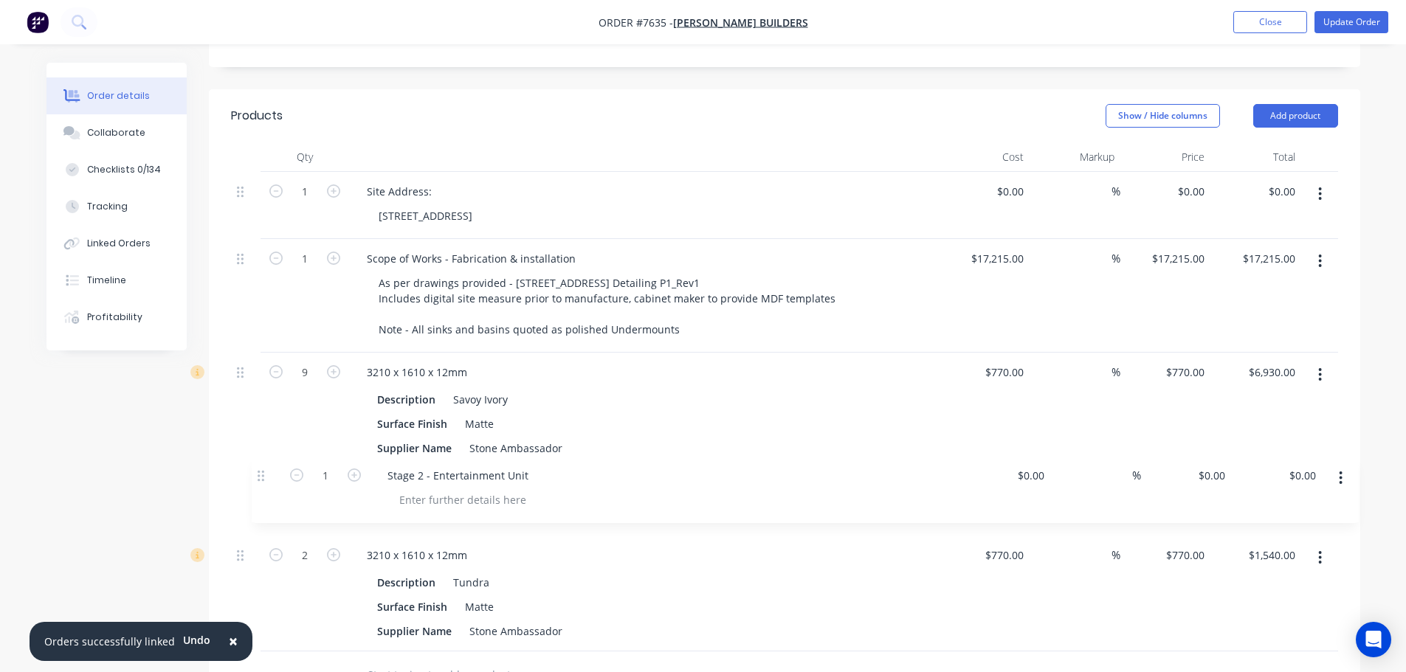
scroll to position [369, 0]
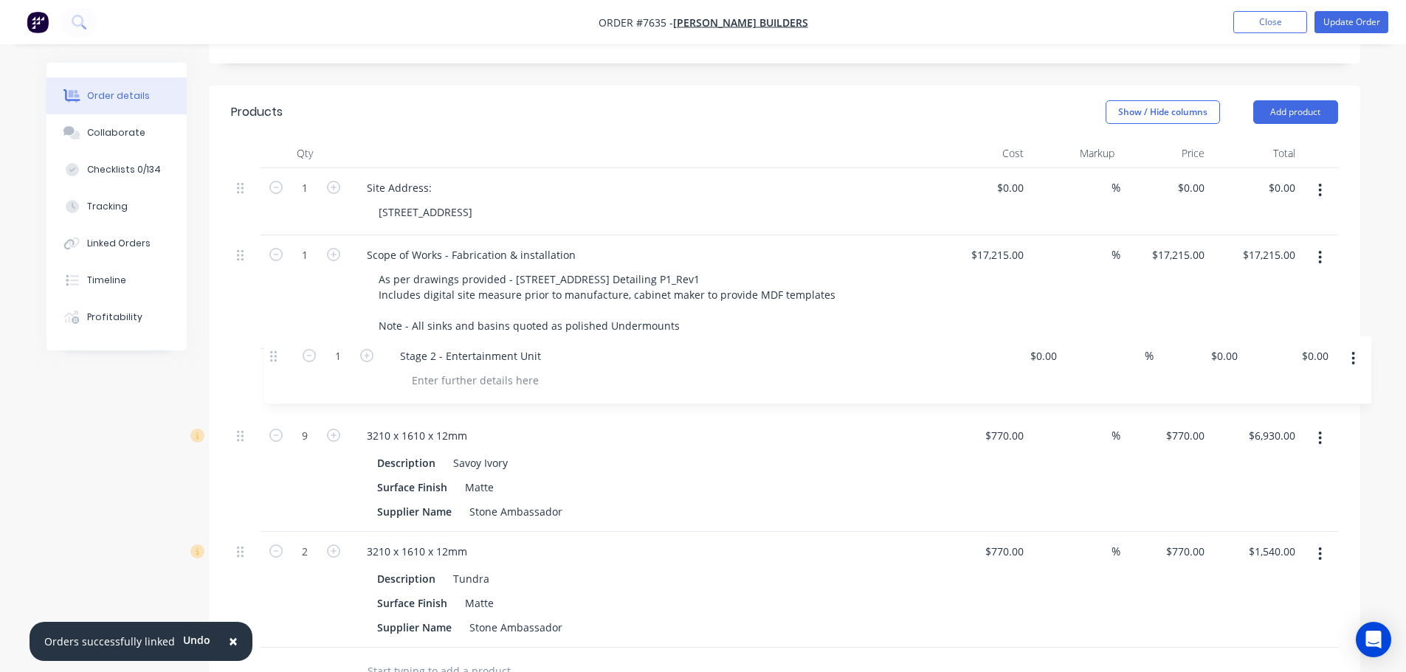
drag, startPoint x: 241, startPoint y: 565, endPoint x: 280, endPoint y: 335, distance: 233.5
click at [280, 335] on div "1 Site Address: 119 Lavender Park Road, Eltham $0.00 $0.00 % $0.00 $0.00 $0.00 …" at bounding box center [784, 408] width 1107 height 480
click at [466, 382] on div at bounding box center [442, 392] width 151 height 21
click at [134, 424] on div "Created by Stacey Created 12/08/25 Required 08/08/25 Assigned to Add team membe…" at bounding box center [704, 383] width 1314 height 1379
click at [1345, 18] on button "Update Order" at bounding box center [1352, 22] width 74 height 22
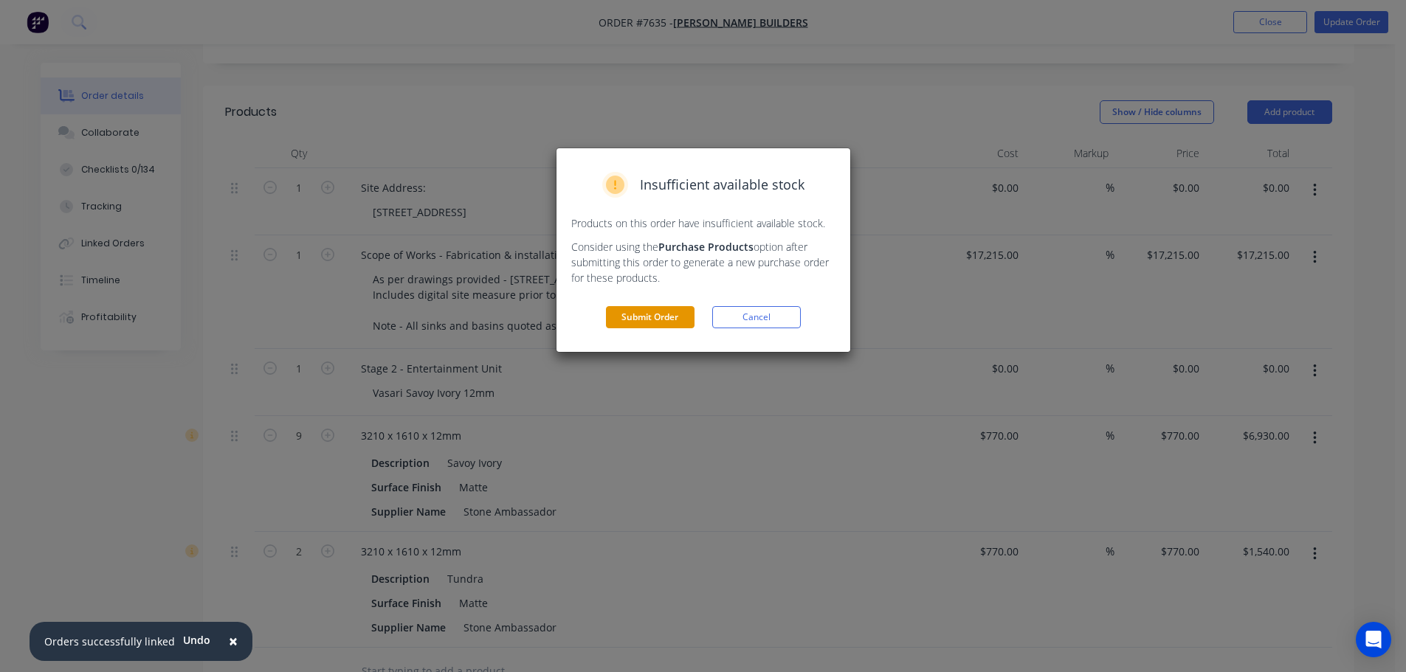
click at [658, 324] on button "Submit Order" at bounding box center [650, 317] width 89 height 22
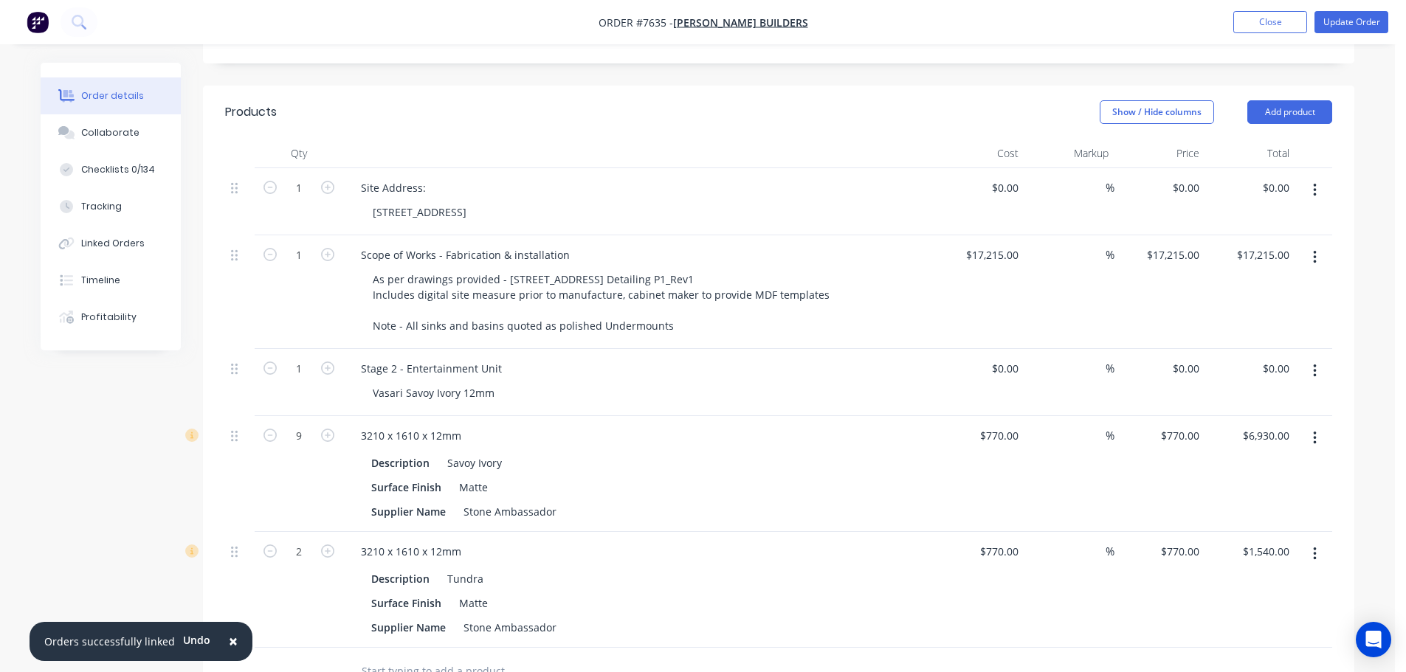
scroll to position [0, 0]
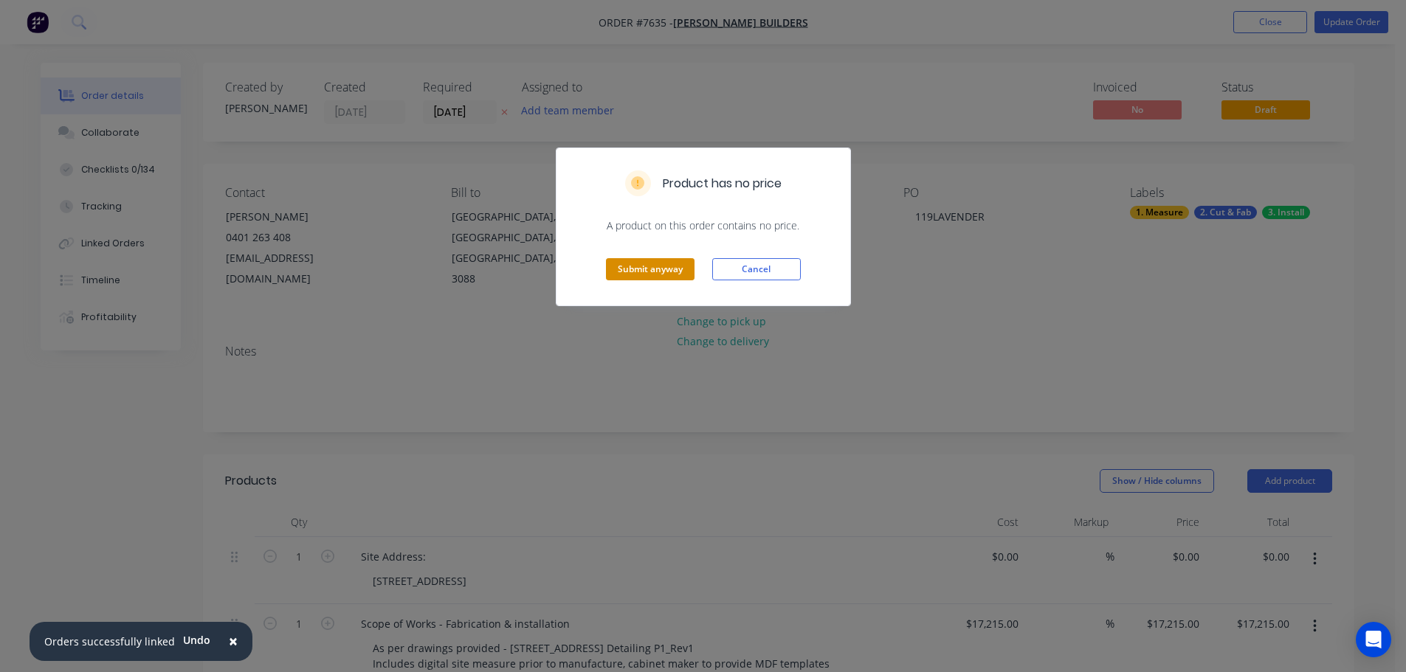
click at [641, 273] on button "Submit anyway" at bounding box center [650, 269] width 89 height 22
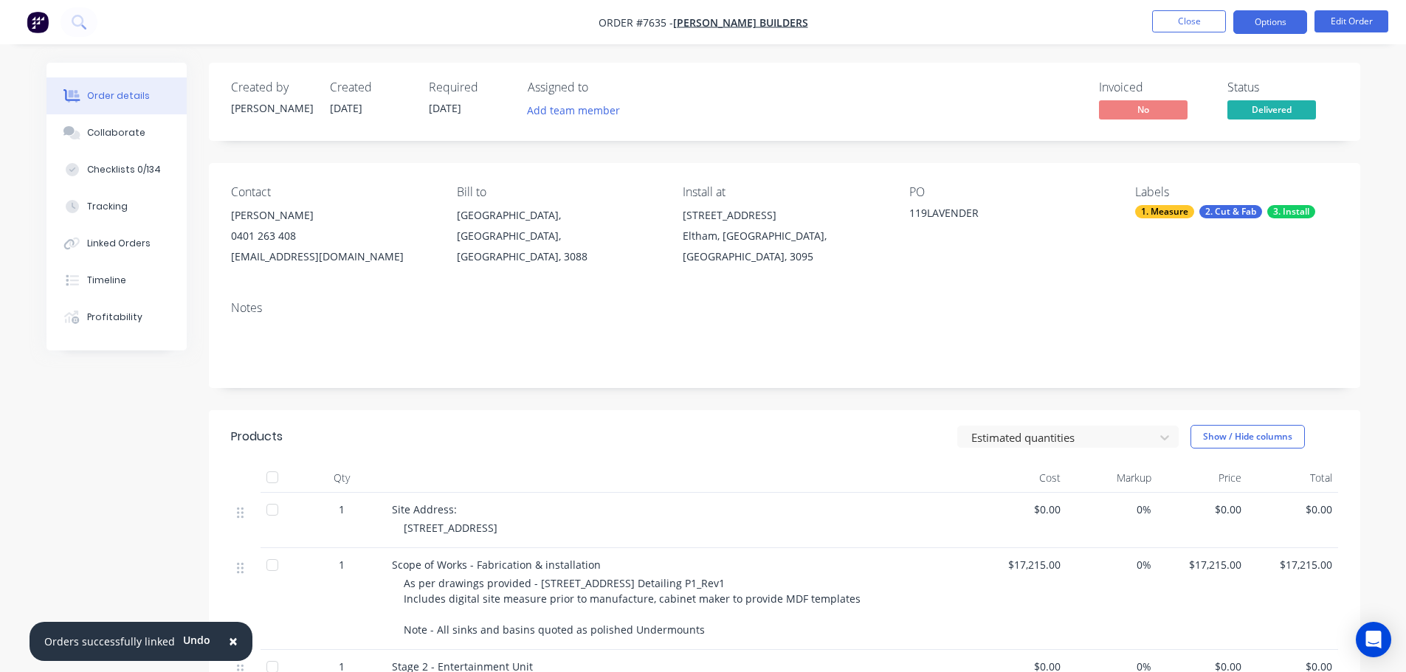
click at [1280, 22] on button "Options" at bounding box center [1270, 22] width 74 height 24
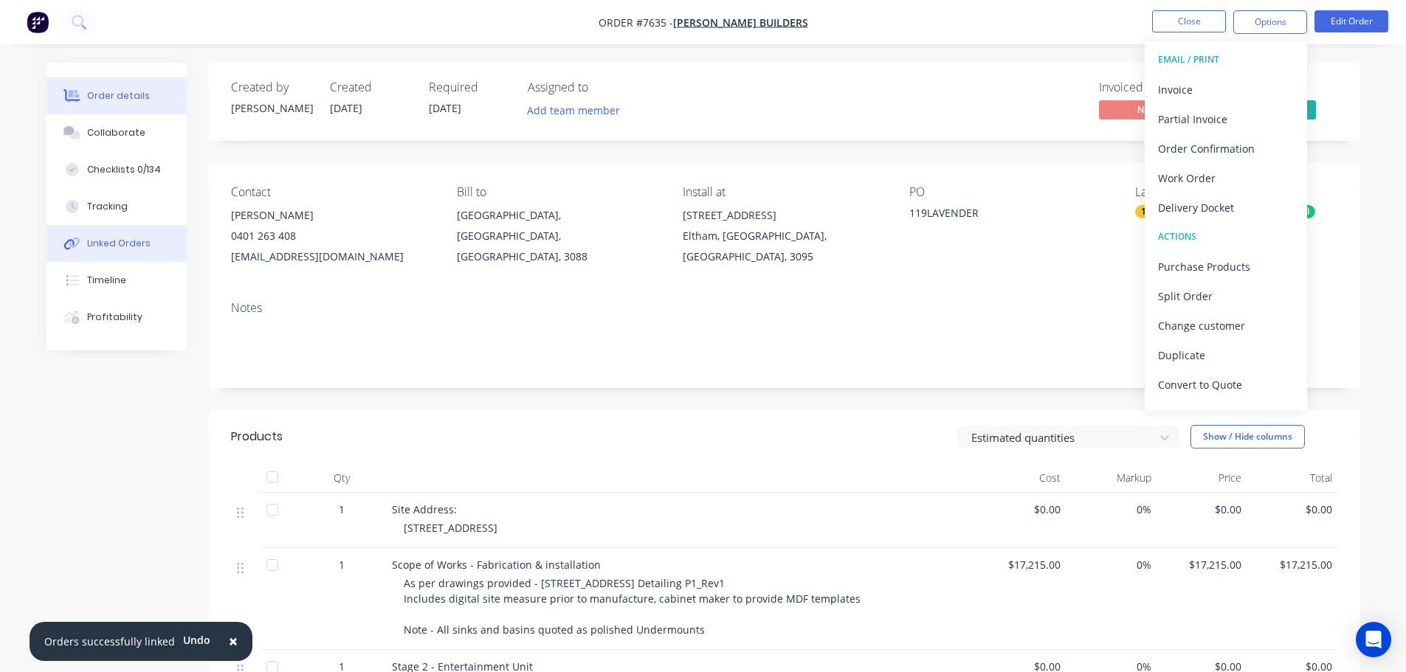
click at [156, 242] on button "Linked Orders" at bounding box center [117, 243] width 140 height 37
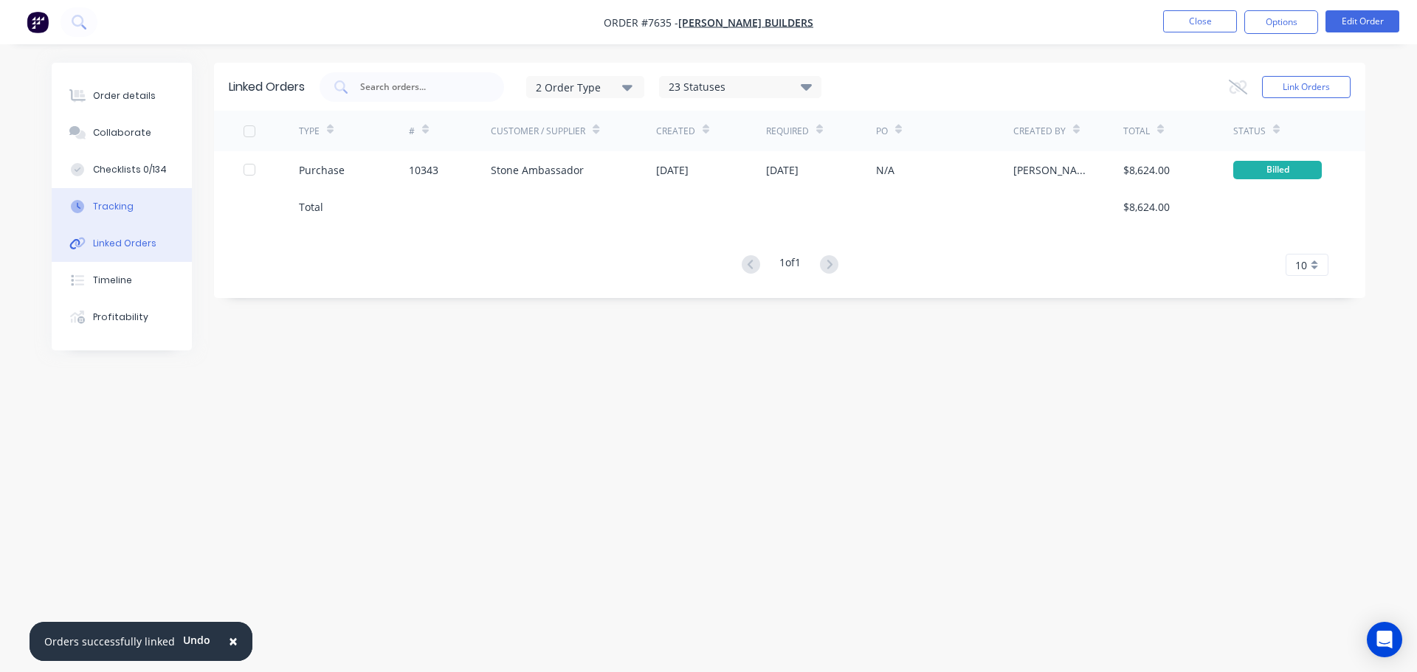
click at [141, 198] on button "Tracking" at bounding box center [122, 206] width 140 height 37
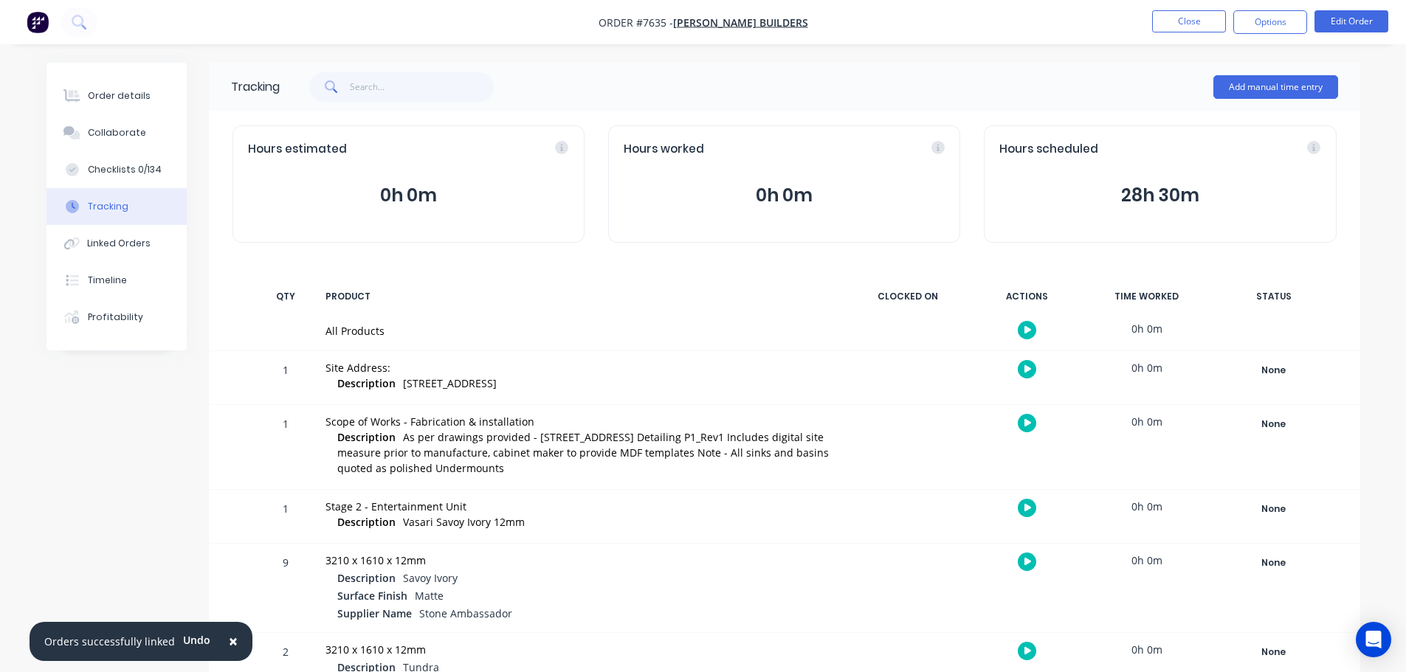
scroll to position [65, 0]
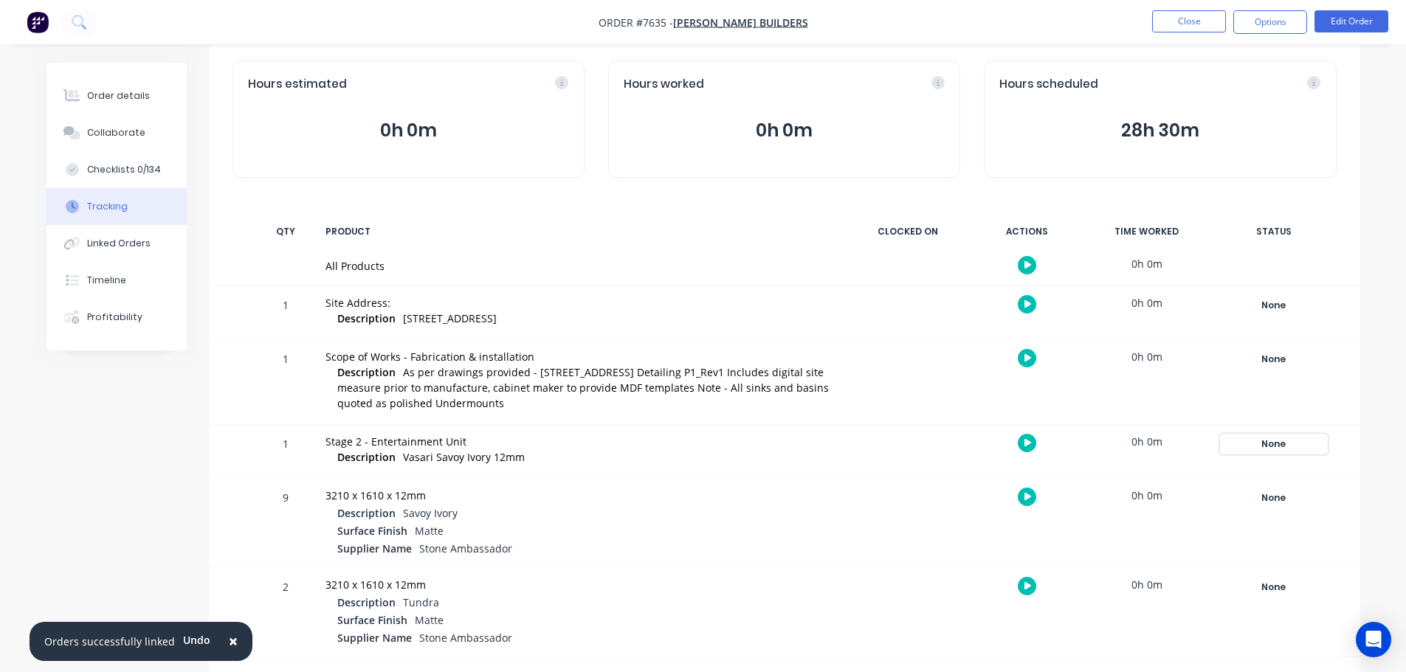
click at [1273, 443] on div "None" at bounding box center [1274, 444] width 106 height 19
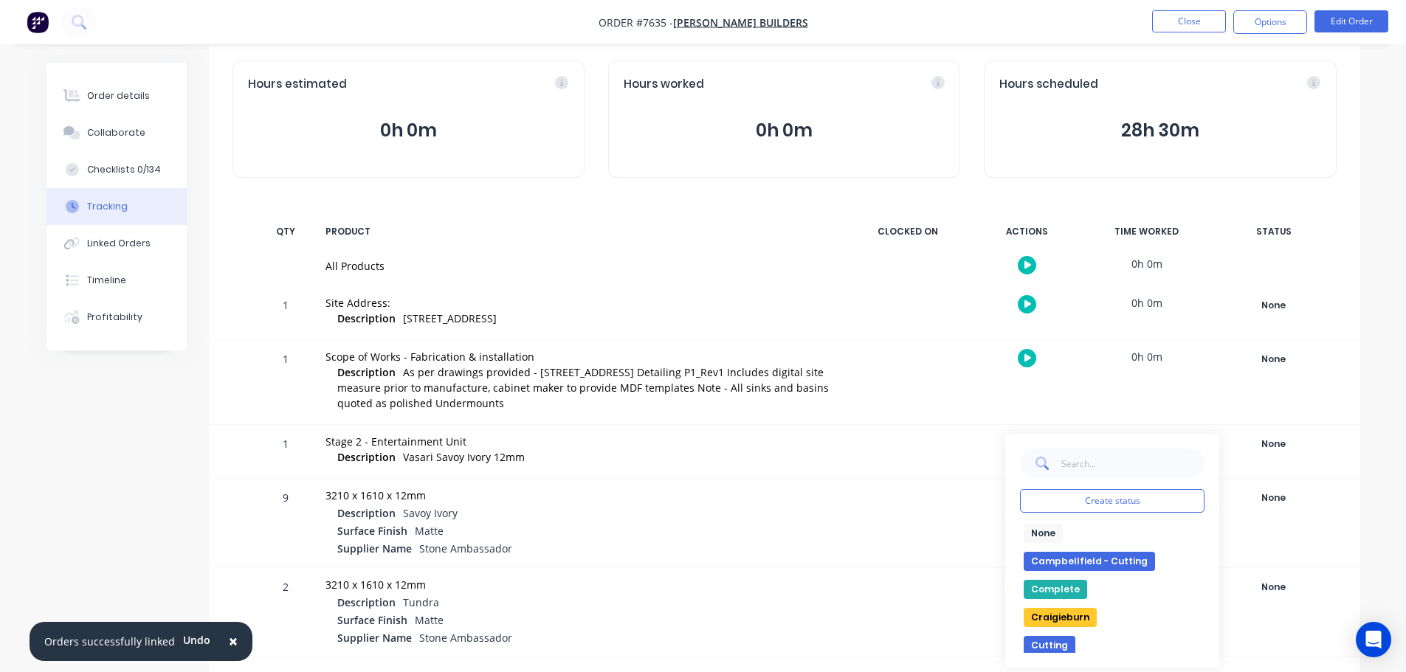
click at [1050, 639] on button "Cutting" at bounding box center [1050, 645] width 52 height 19
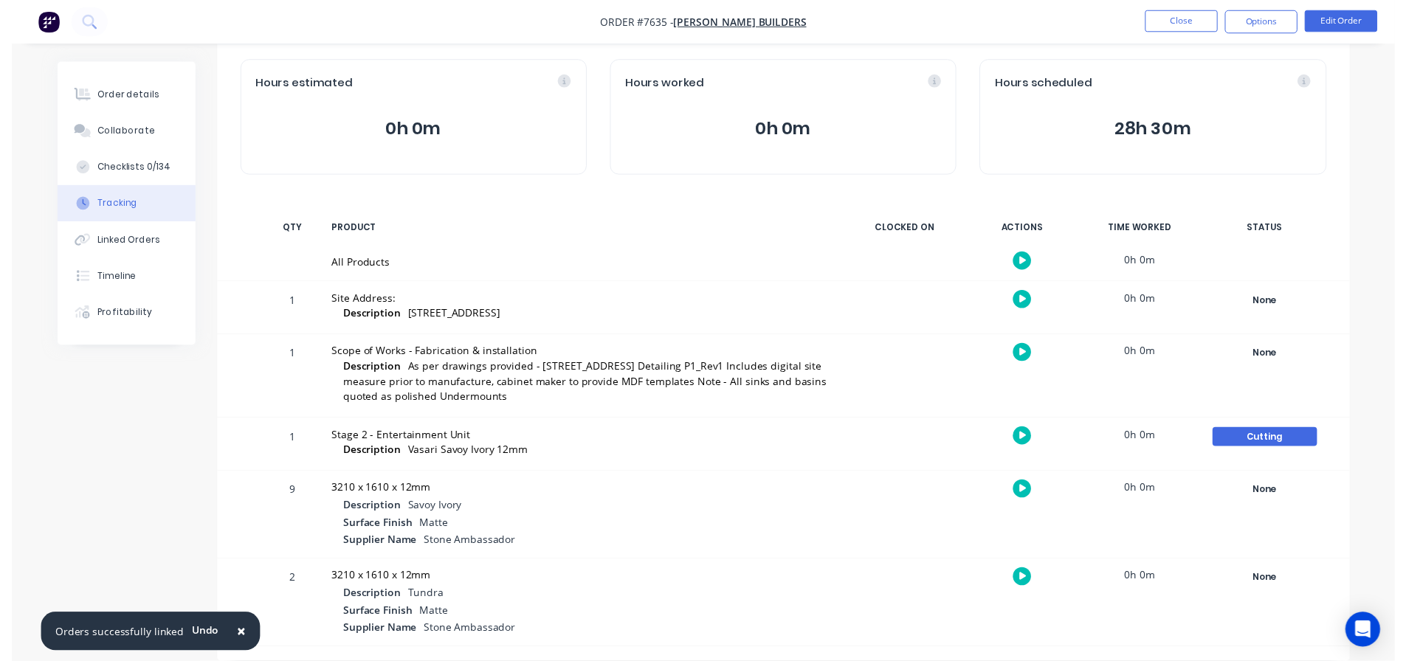
scroll to position [0, 0]
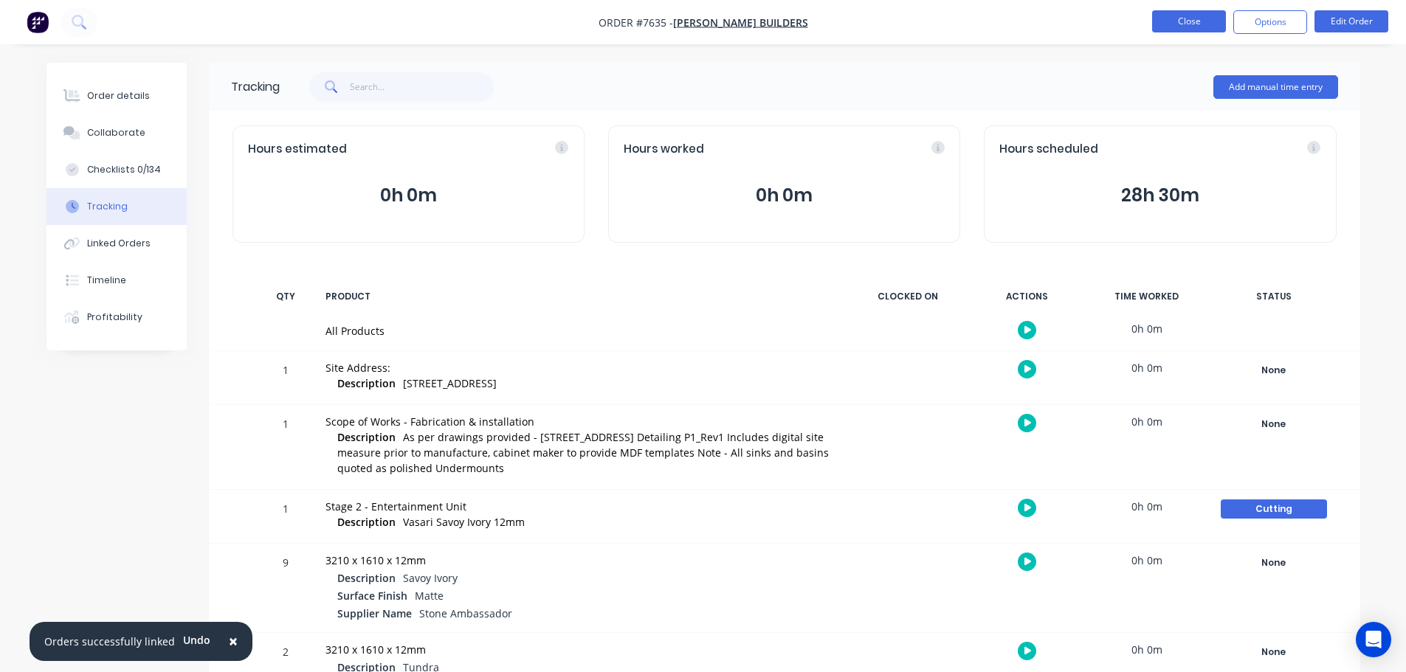
click at [1179, 27] on button "Close" at bounding box center [1189, 21] width 74 height 22
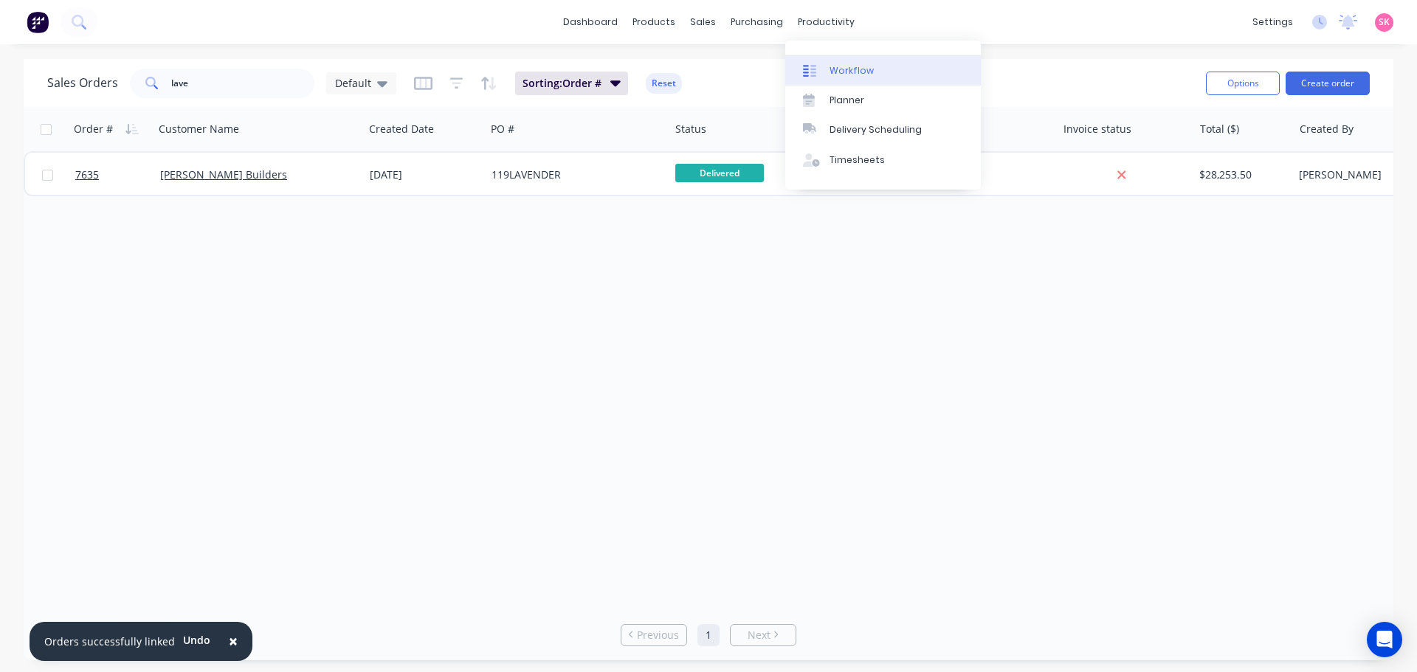
click at [823, 64] on div at bounding box center [814, 70] width 22 height 13
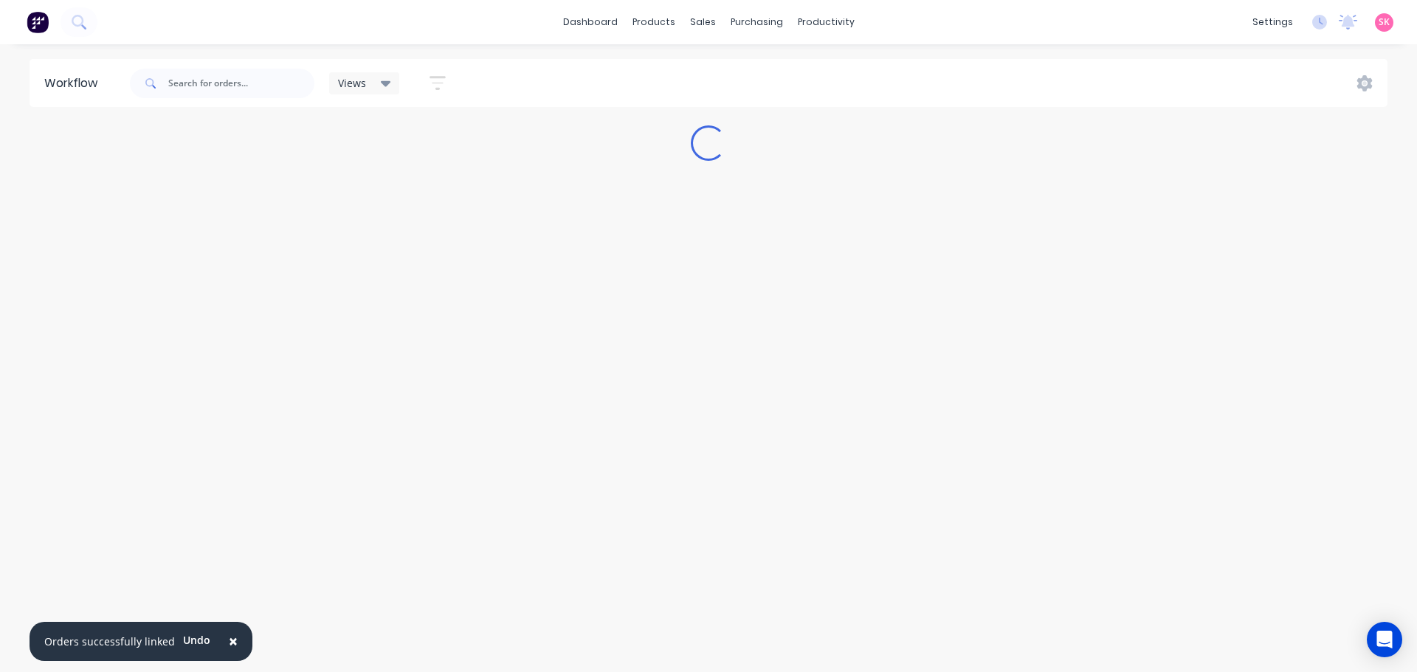
click at [226, 641] on button "×" at bounding box center [233, 641] width 38 height 35
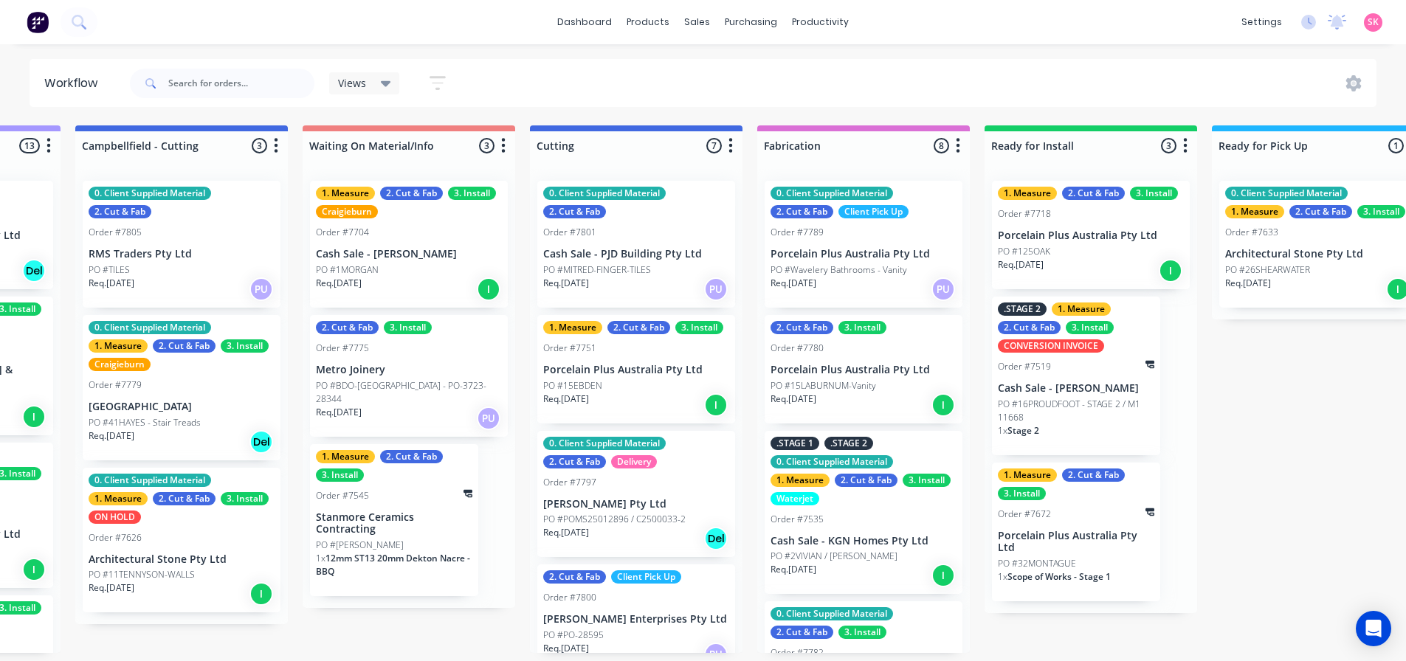
scroll to position [424, 0]
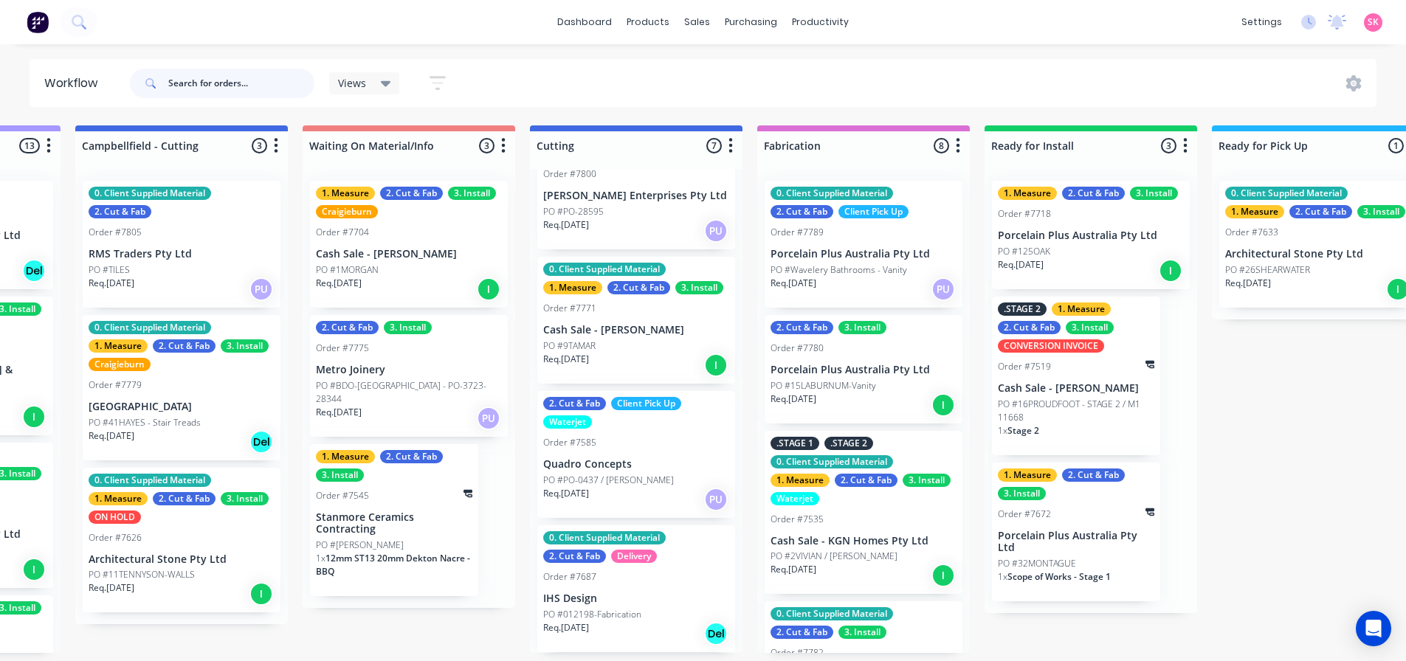
click at [229, 87] on input "text" at bounding box center [241, 84] width 146 height 30
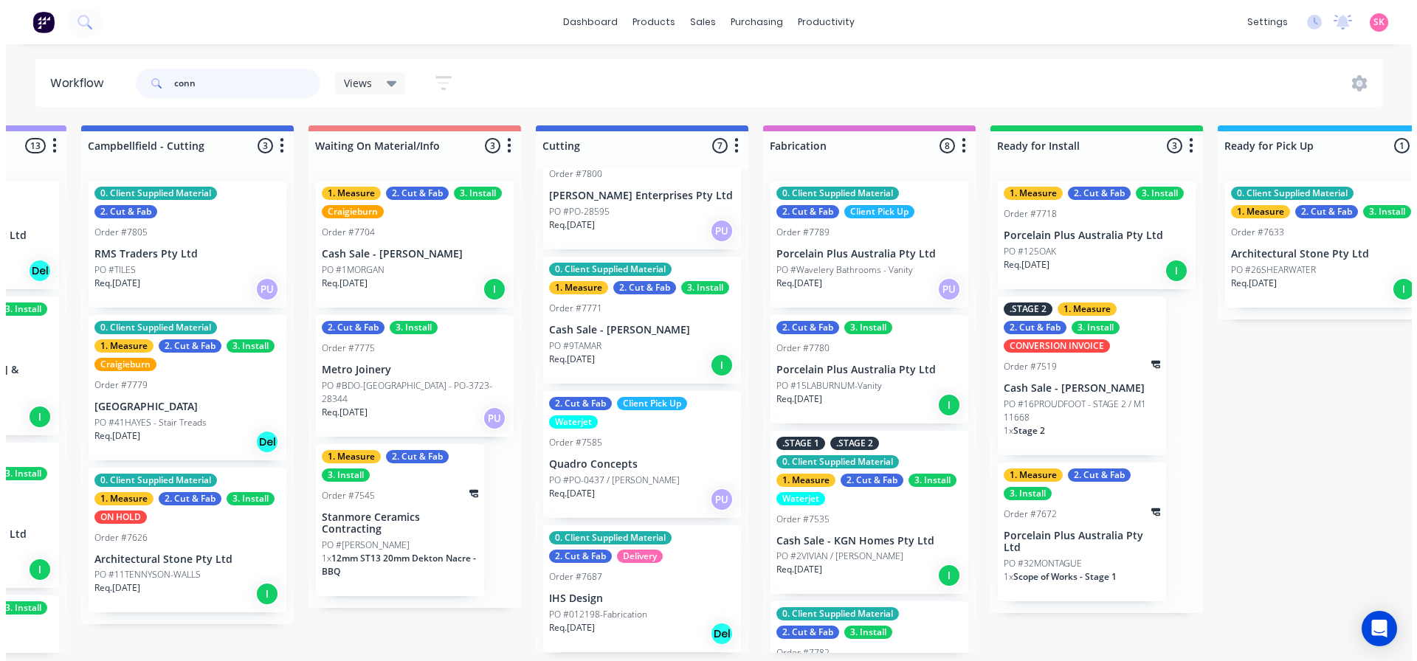
scroll to position [0, 0]
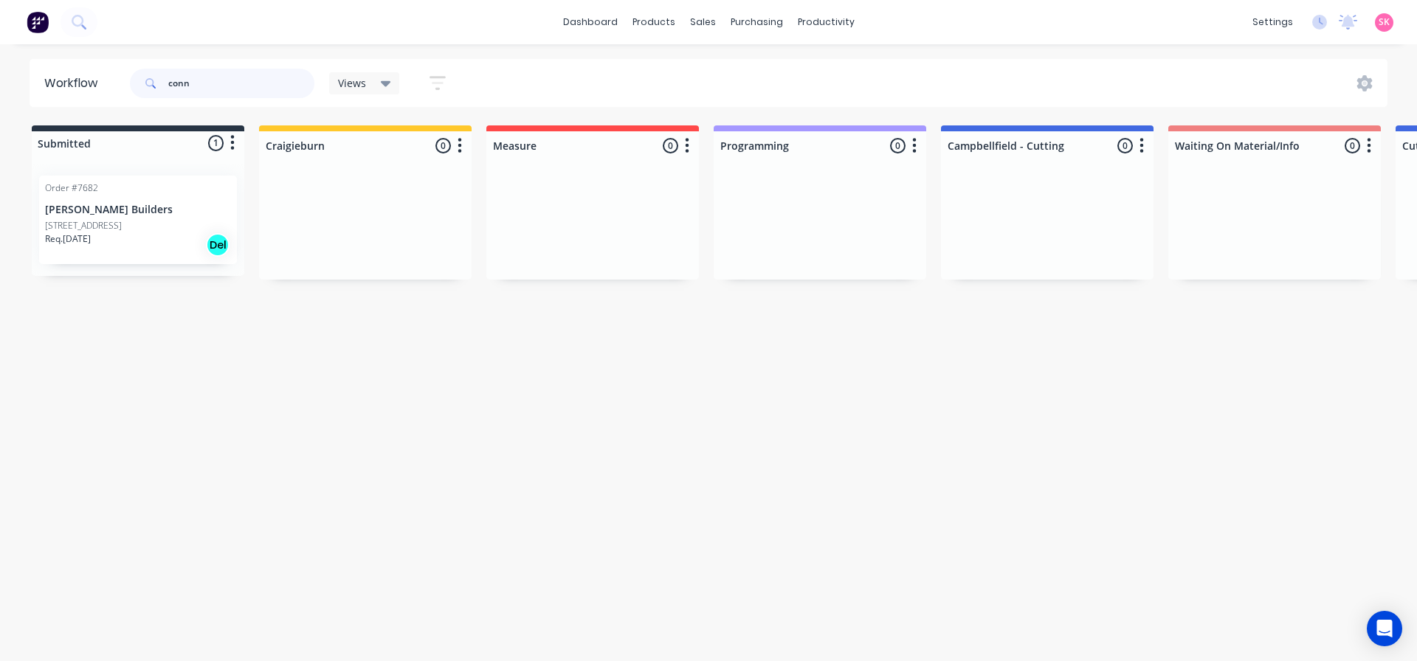
type input "conn"
click at [99, 227] on p "PO #19 Brixton St" at bounding box center [83, 225] width 77 height 13
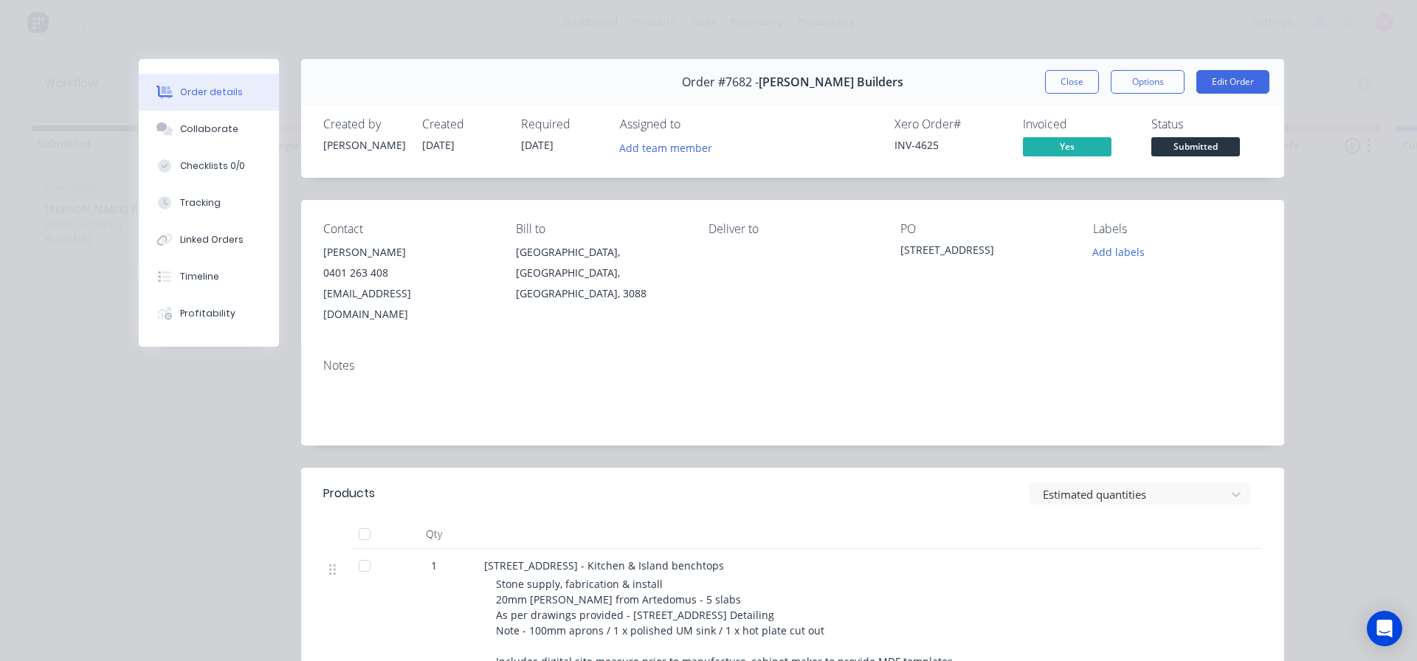
click at [1207, 143] on span "Submitted" at bounding box center [1196, 146] width 89 height 18
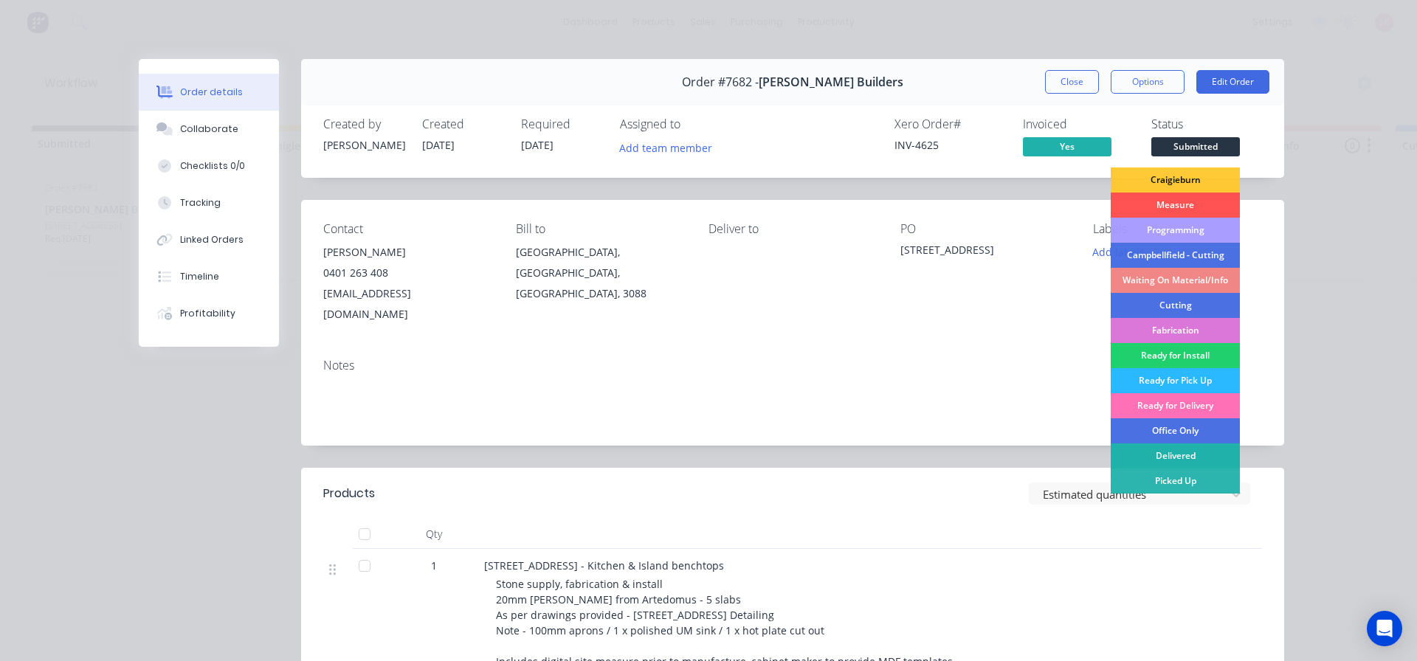
click at [1191, 452] on div "Delivered" at bounding box center [1175, 456] width 129 height 25
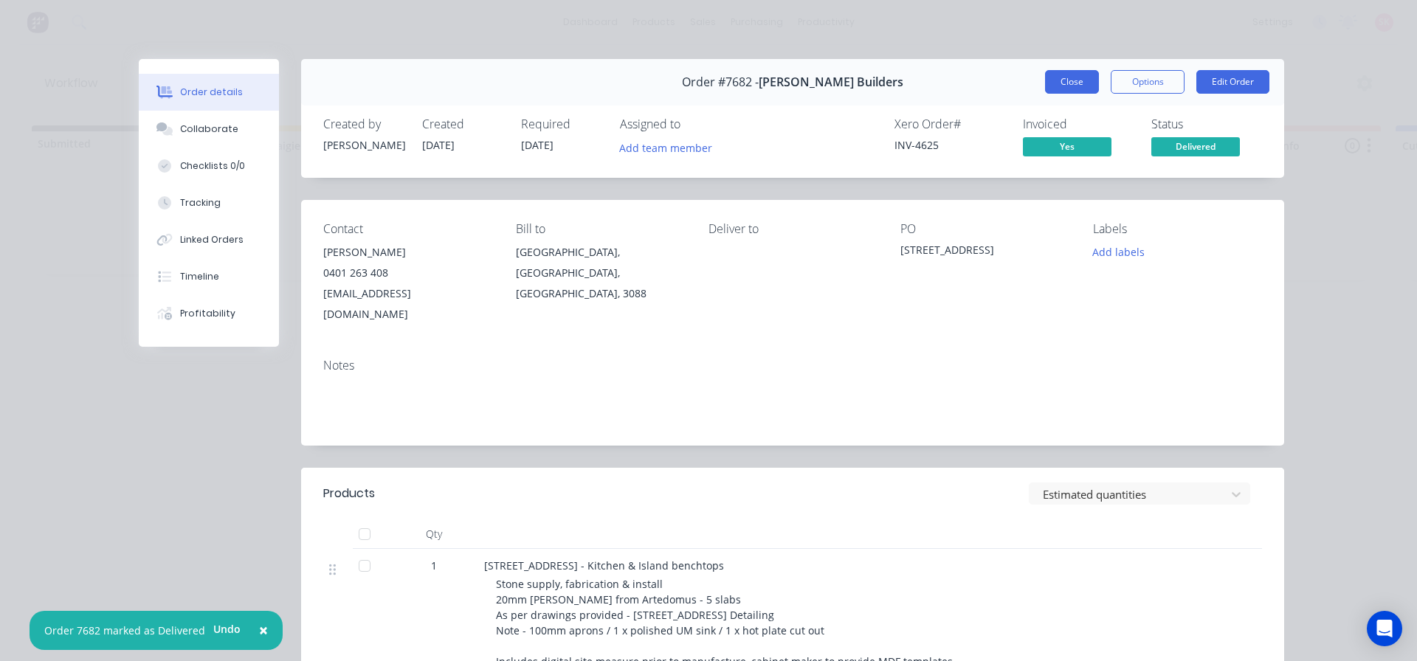
click at [1064, 80] on button "Close" at bounding box center [1072, 82] width 54 height 24
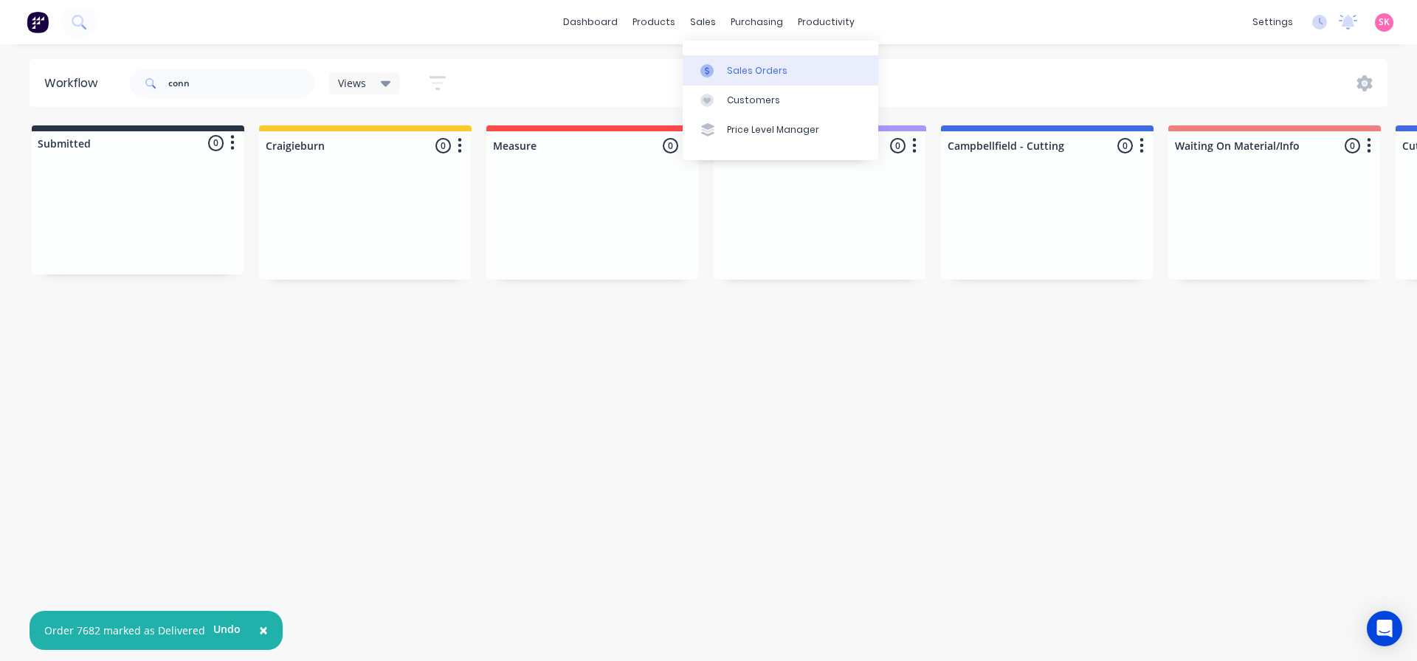
click at [707, 76] on icon at bounding box center [707, 70] width 13 height 13
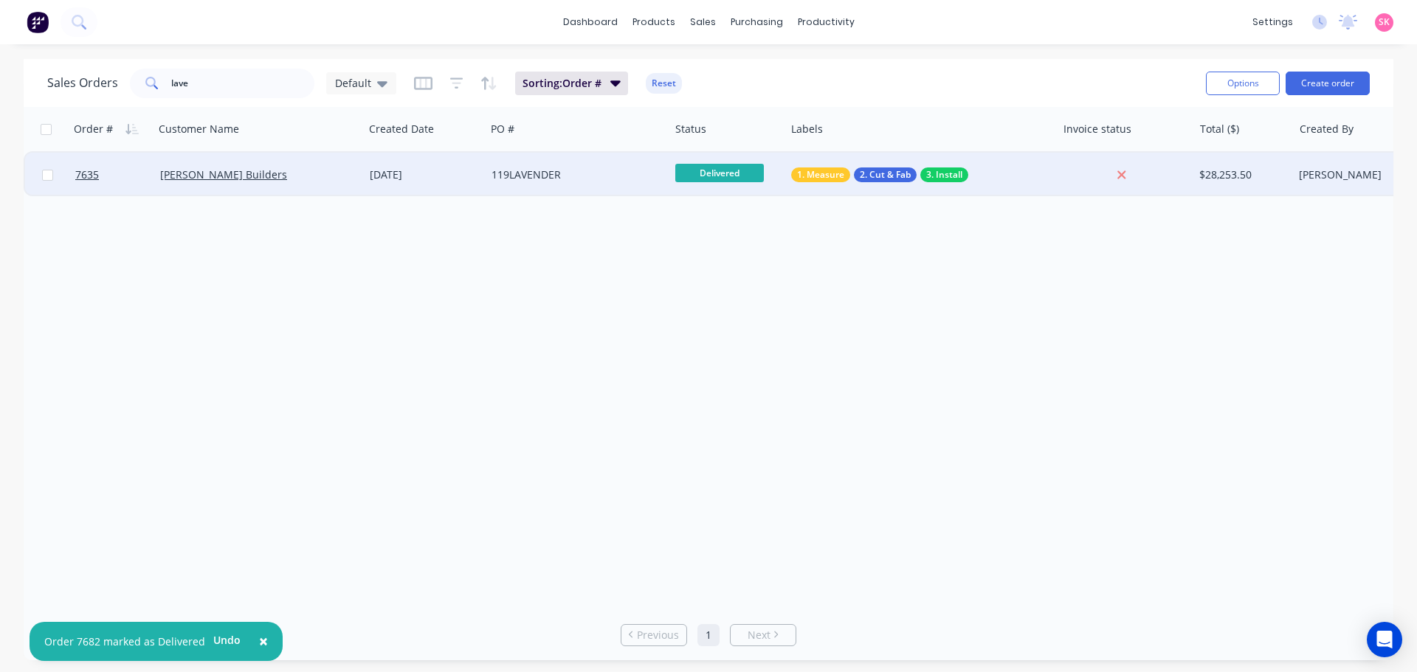
click at [313, 176] on div "[PERSON_NAME] Builders" at bounding box center [254, 175] width 188 height 15
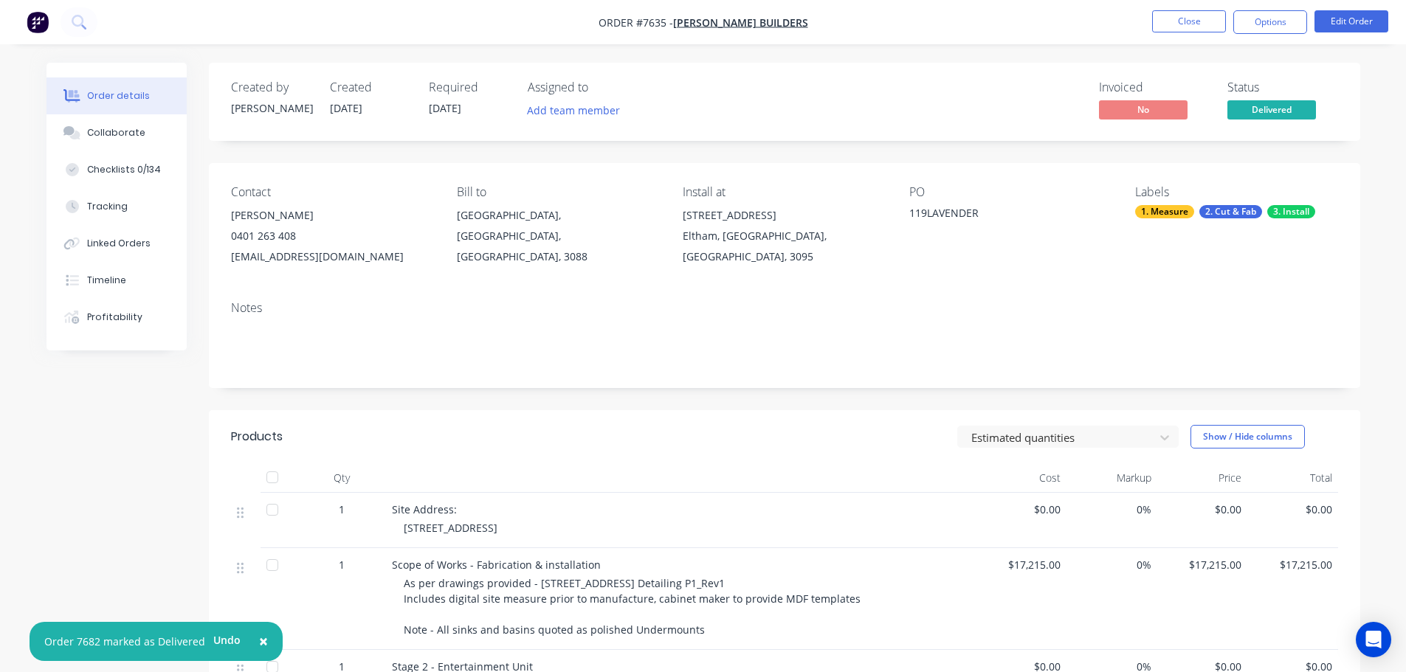
click at [1287, 114] on span "Delivered" at bounding box center [1272, 109] width 89 height 18
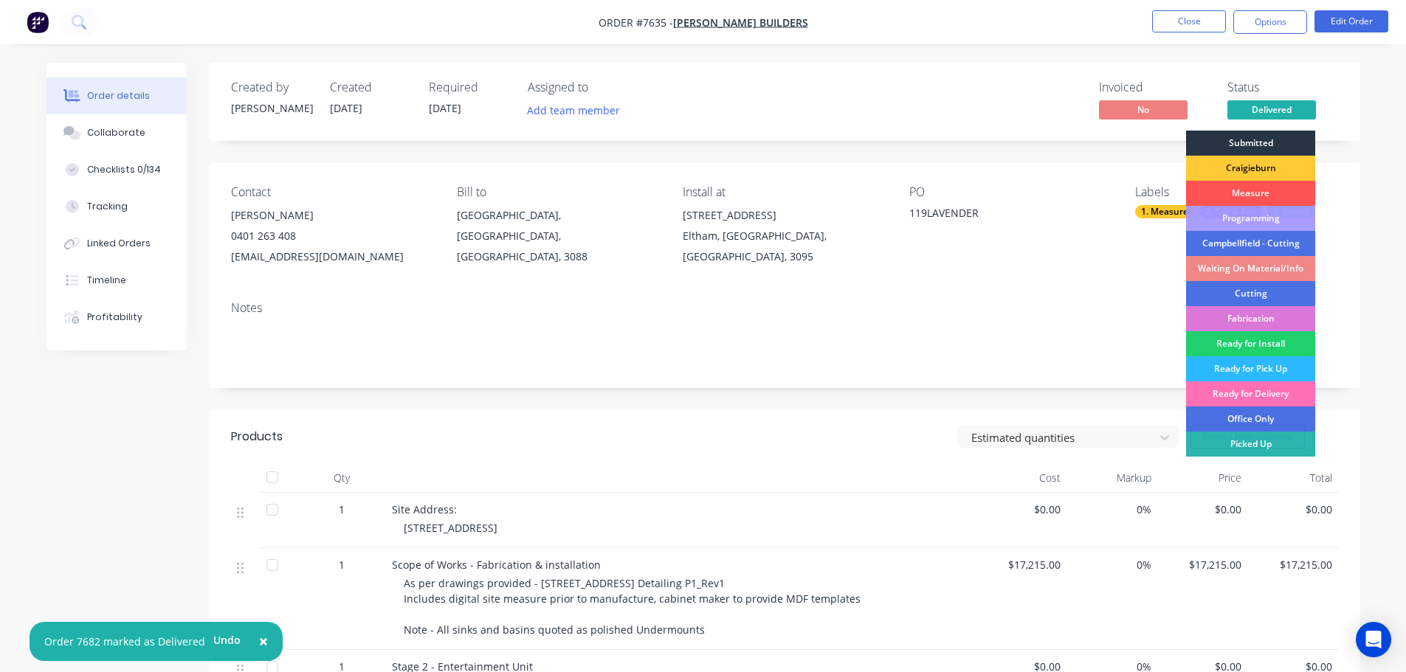
click at [1275, 145] on div "Submitted" at bounding box center [1250, 143] width 129 height 25
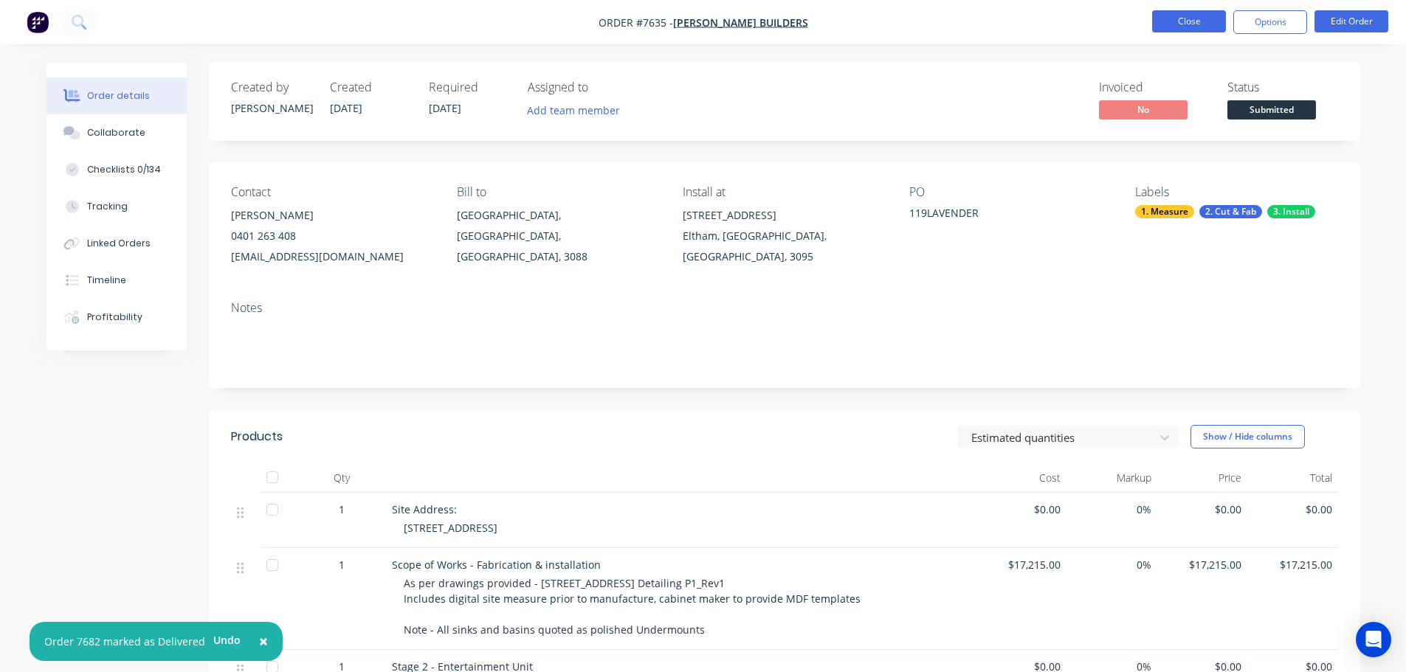
click at [1193, 20] on button "Close" at bounding box center [1189, 21] width 74 height 22
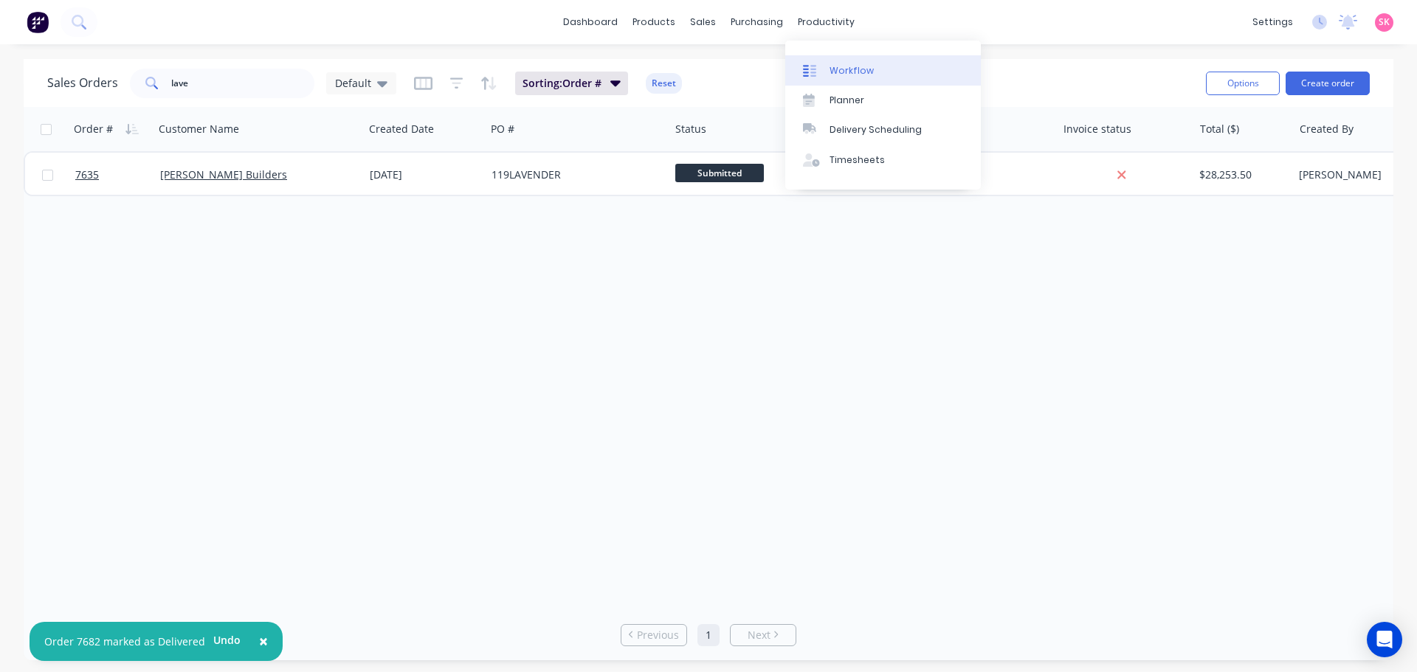
click at [832, 67] on div "Workflow" at bounding box center [852, 70] width 44 height 13
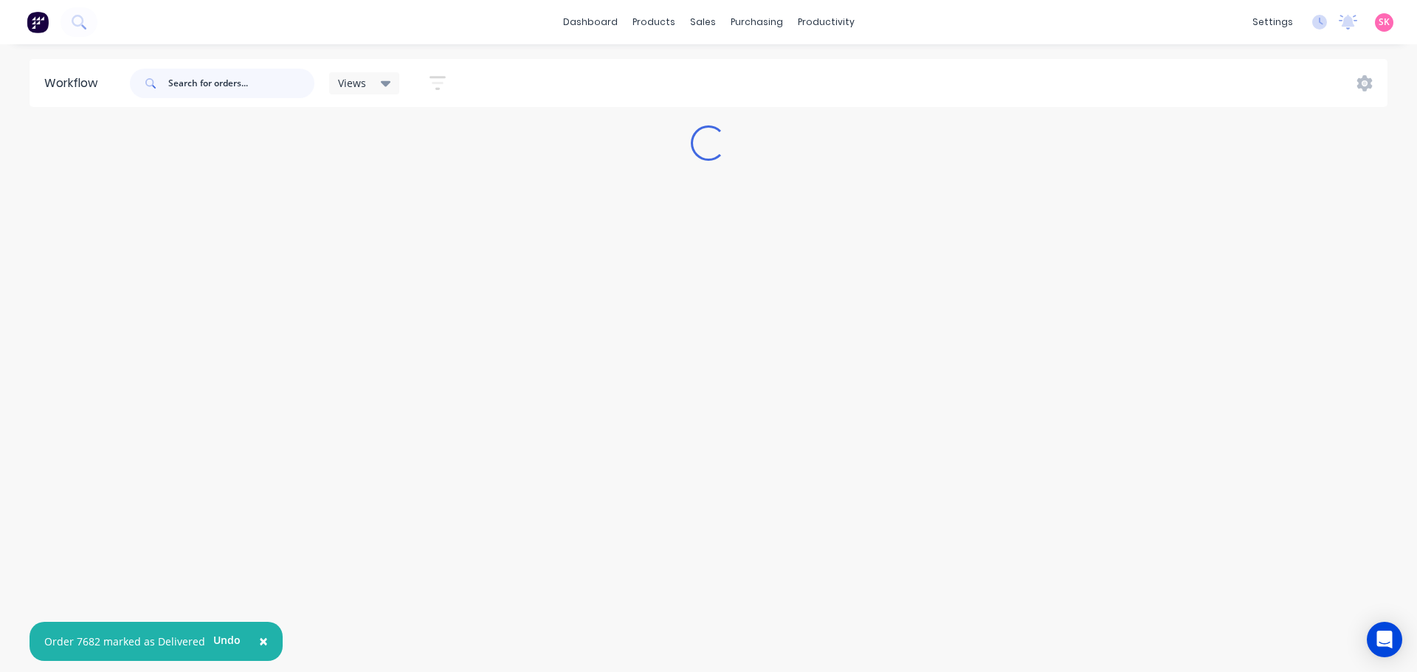
click at [225, 83] on input "text" at bounding box center [241, 84] width 146 height 30
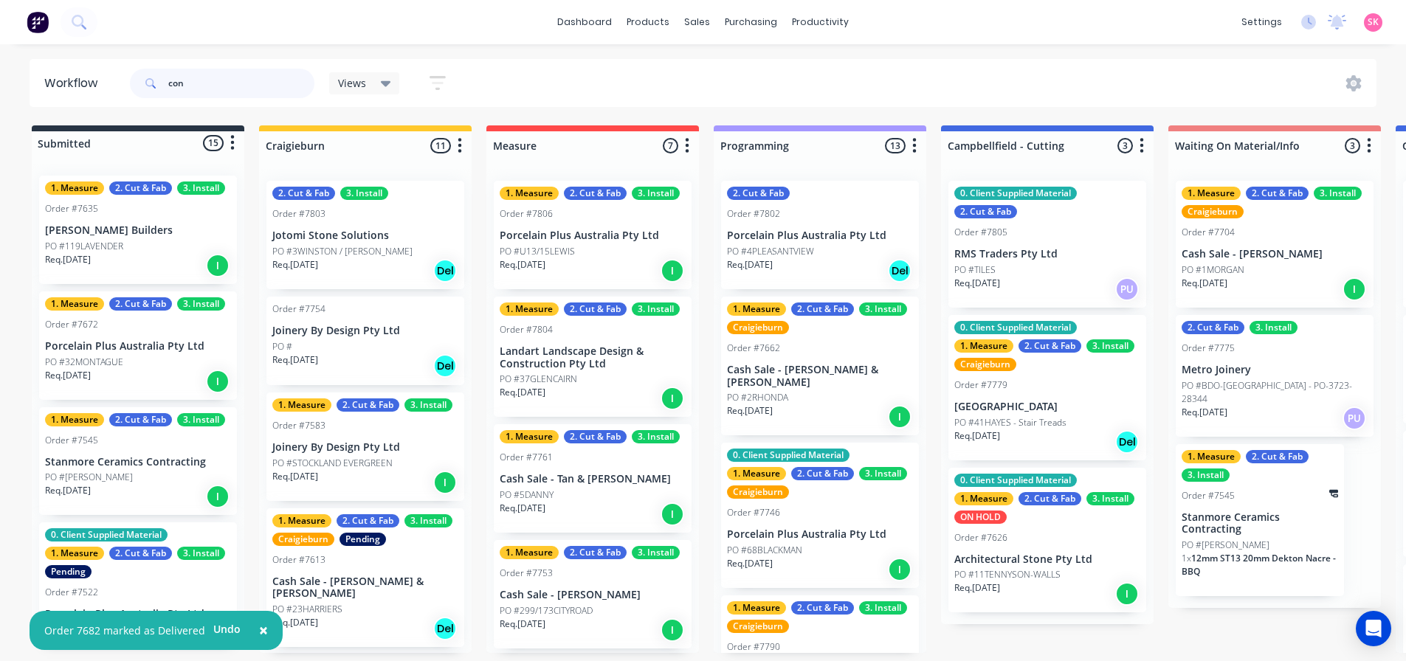
type input "conn"
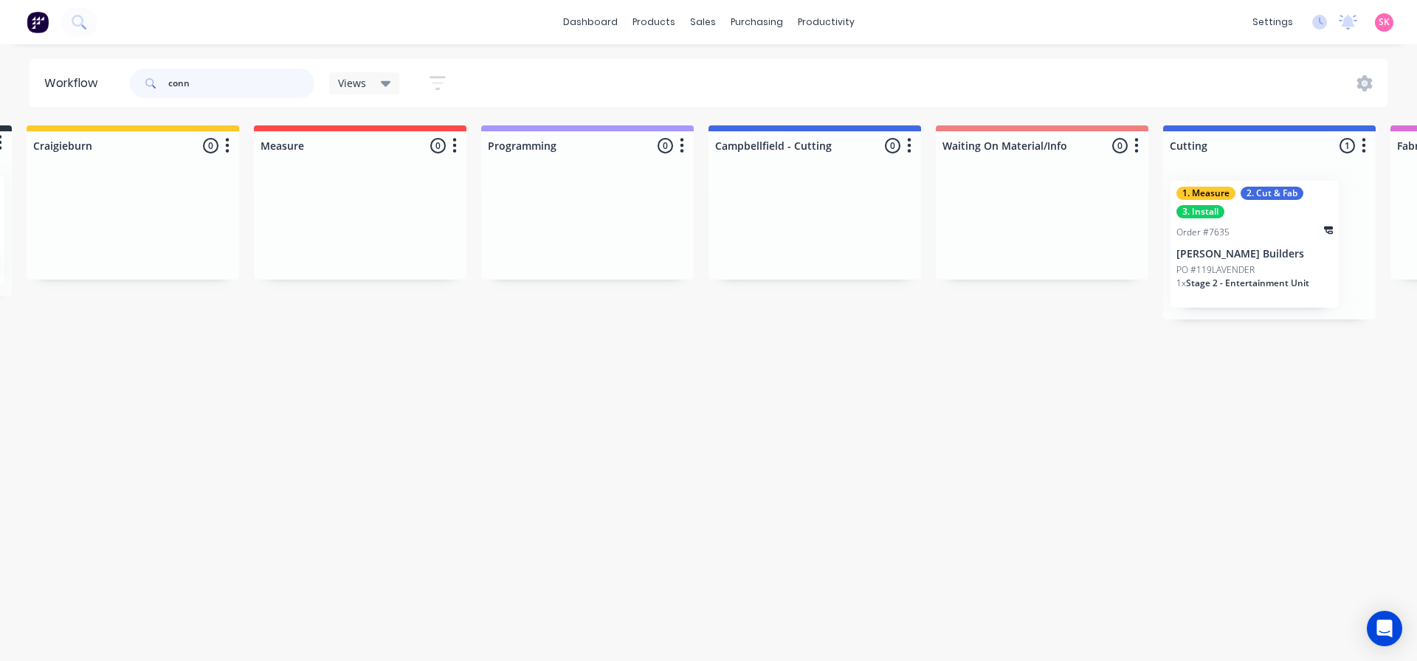
scroll to position [0, 191]
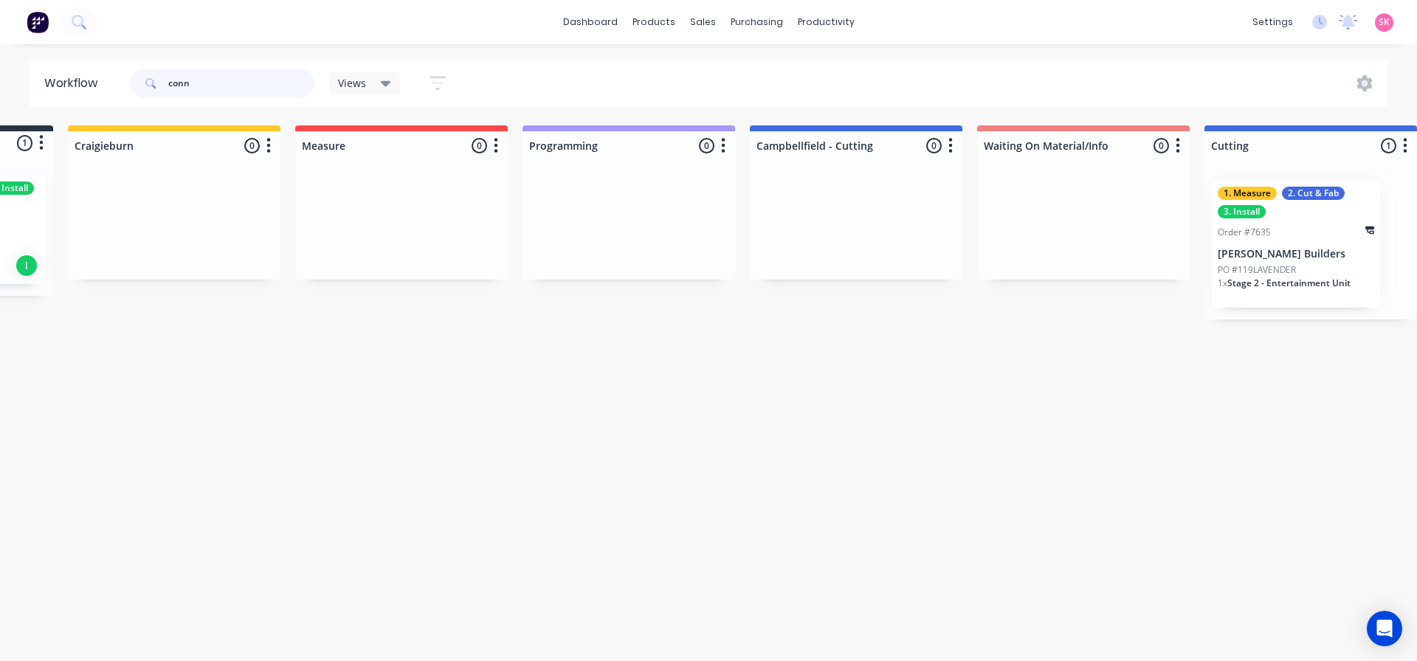
drag, startPoint x: 162, startPoint y: 85, endPoint x: 2, endPoint y: 123, distance: 164.5
click at [154, 85] on div "conn" at bounding box center [222, 84] width 185 height 30
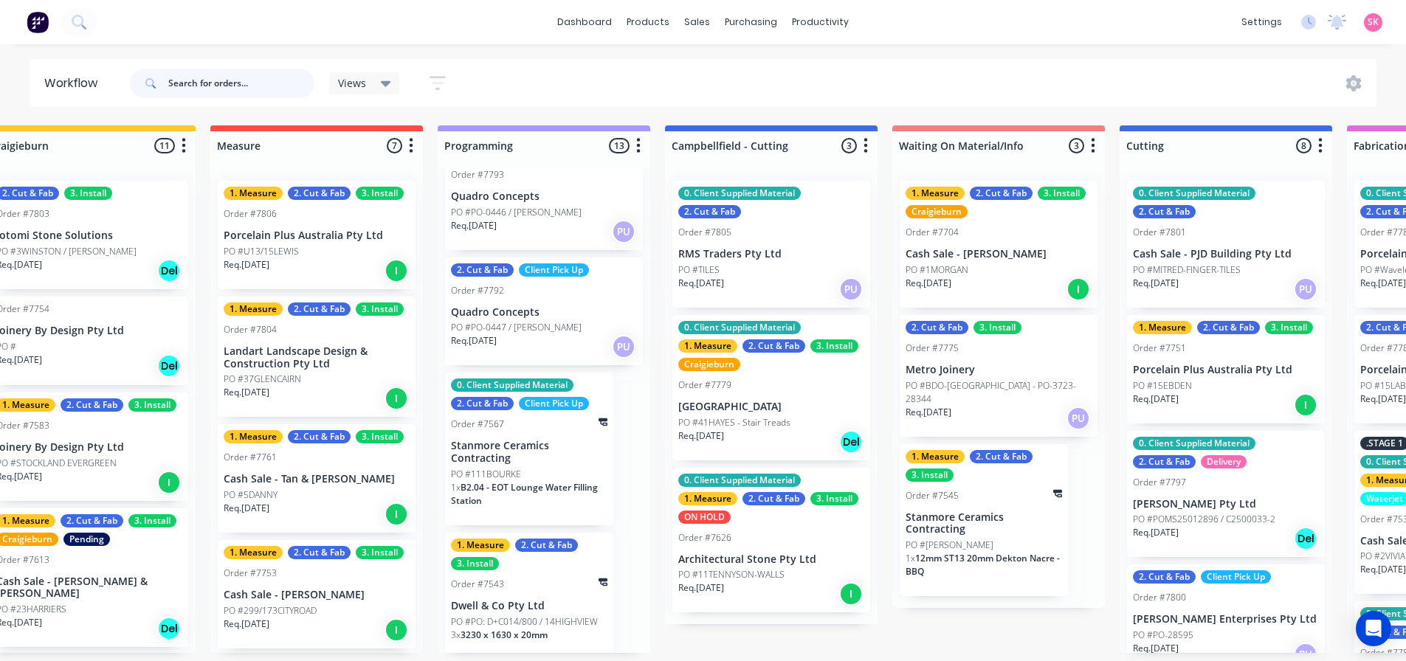
scroll to position [3, 633]
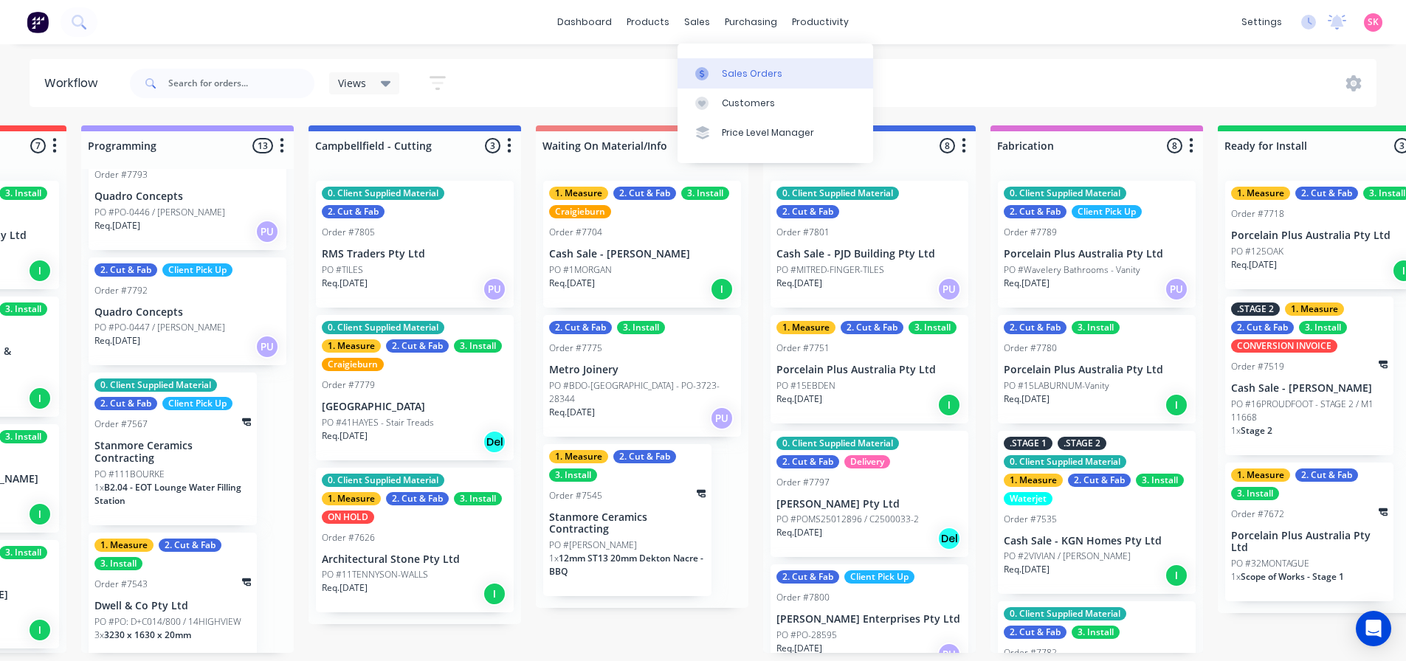
click at [723, 69] on div "Sales Orders" at bounding box center [752, 73] width 61 height 13
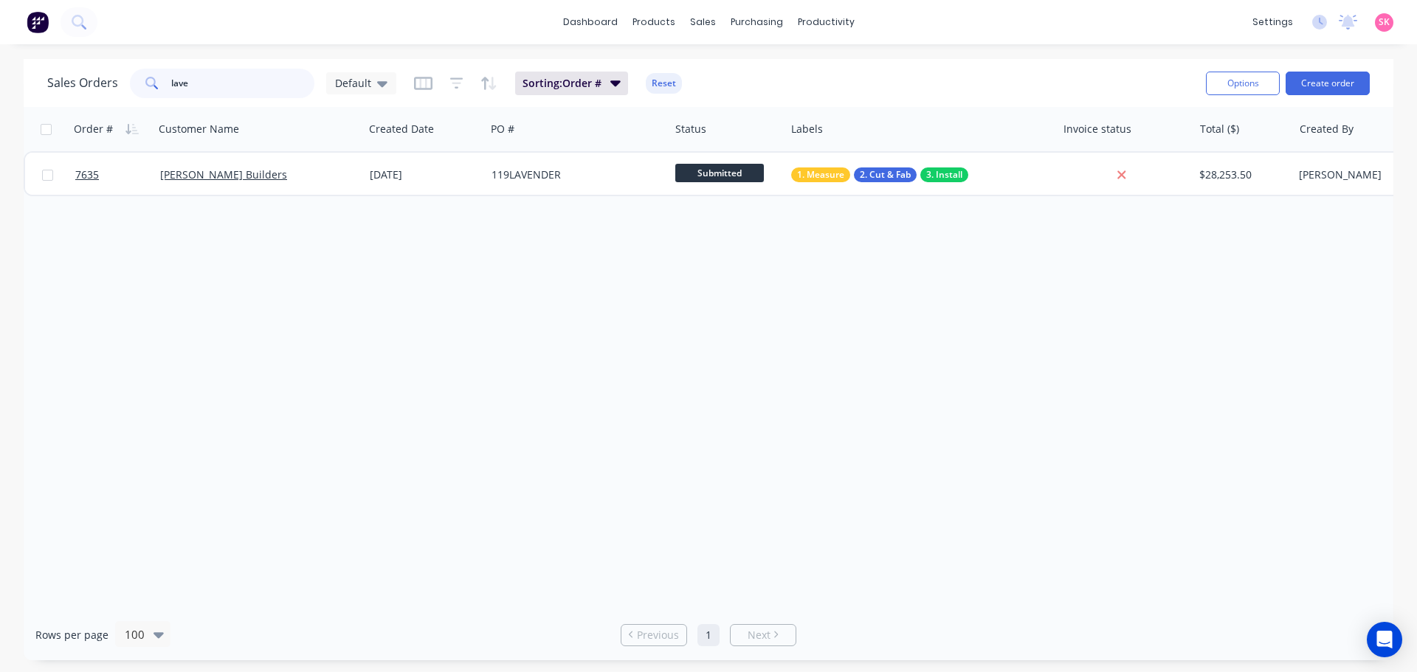
drag, startPoint x: 210, startPoint y: 89, endPoint x: 123, endPoint y: 87, distance: 87.1
click at [123, 87] on div "Sales Orders lave Default" at bounding box center [221, 84] width 349 height 30
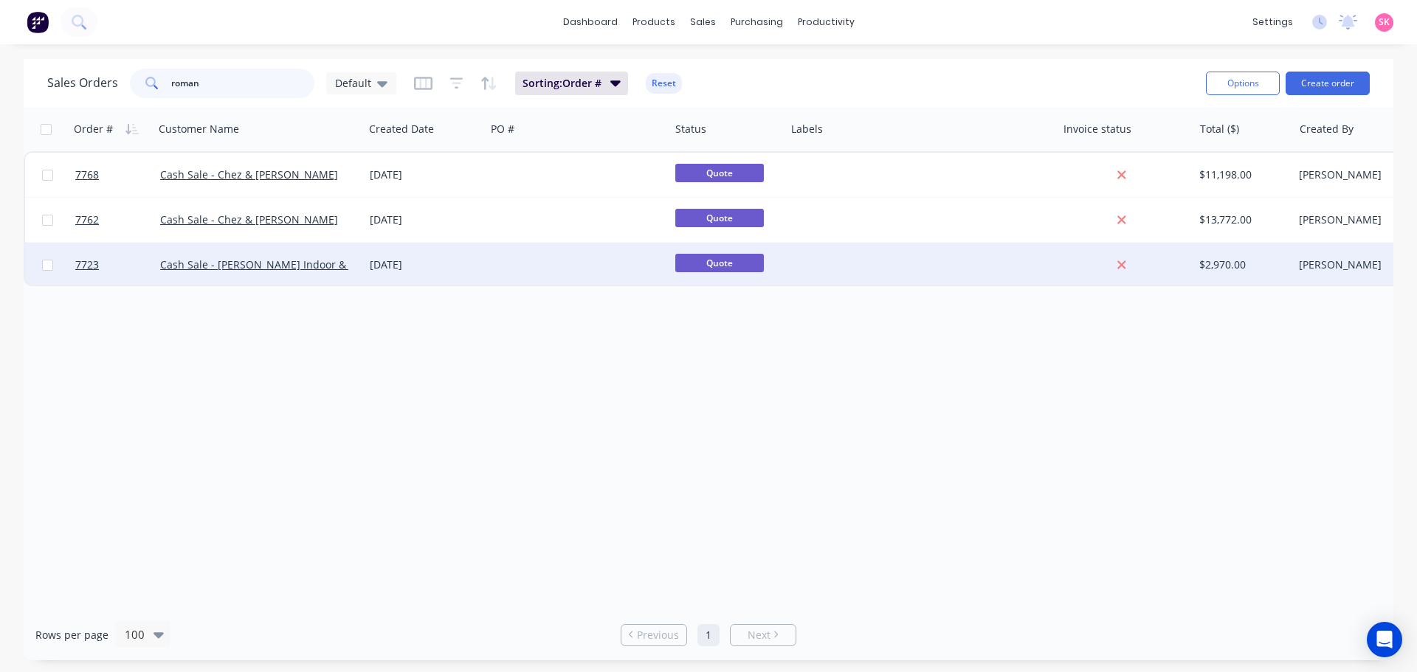
type input "roman"
click at [418, 263] on div "[DATE]" at bounding box center [425, 265] width 110 height 15
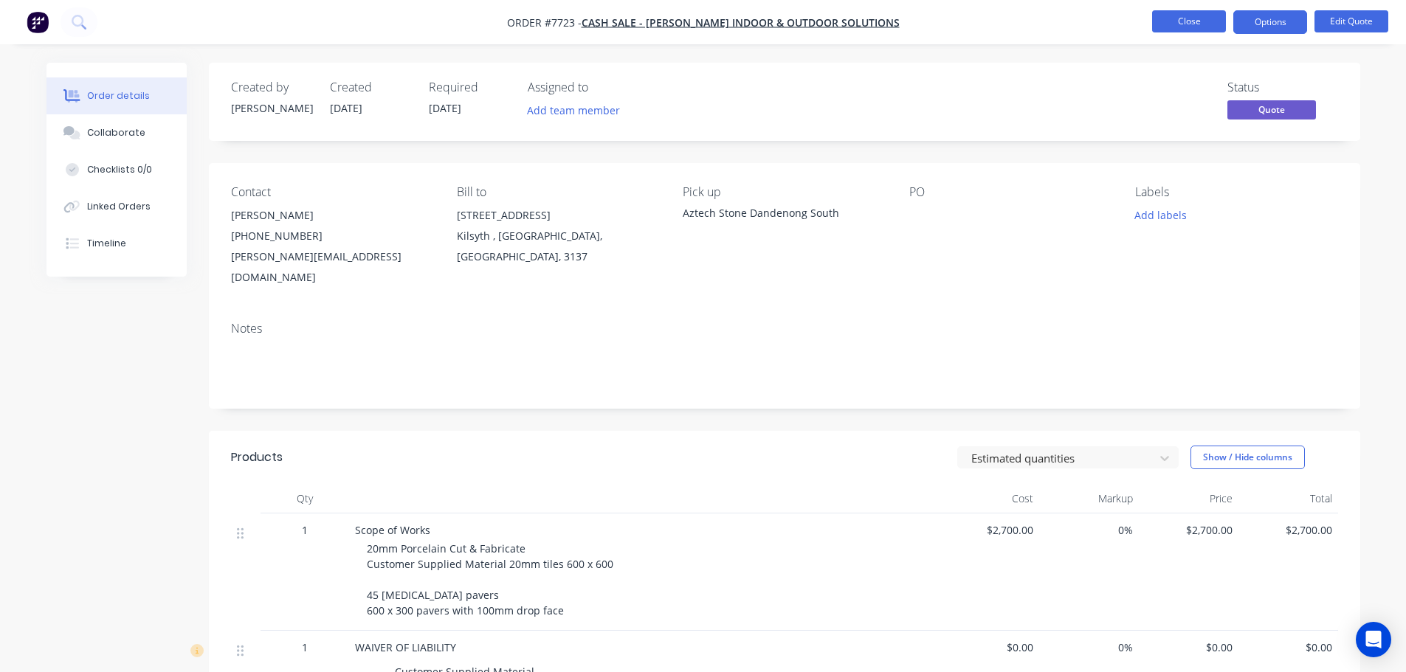
click at [1174, 26] on button "Close" at bounding box center [1189, 21] width 74 height 22
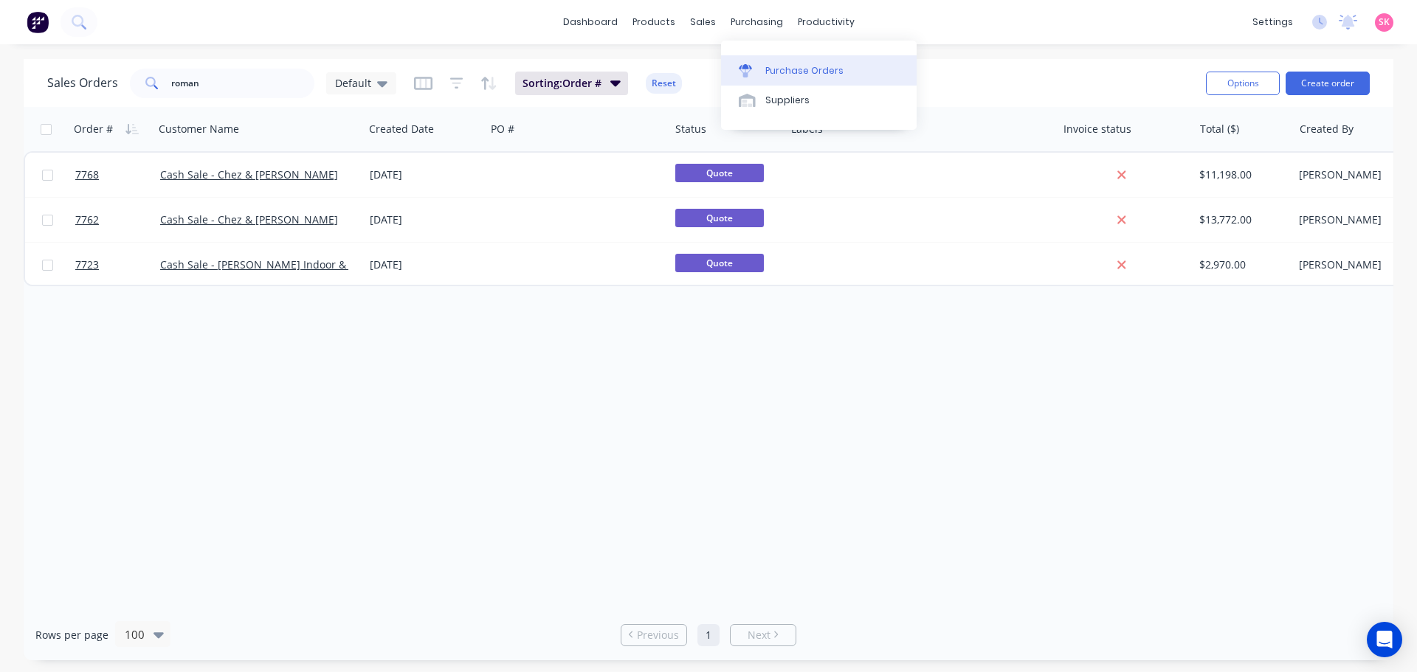
click at [794, 78] on link "Purchase Orders" at bounding box center [819, 70] width 196 height 30
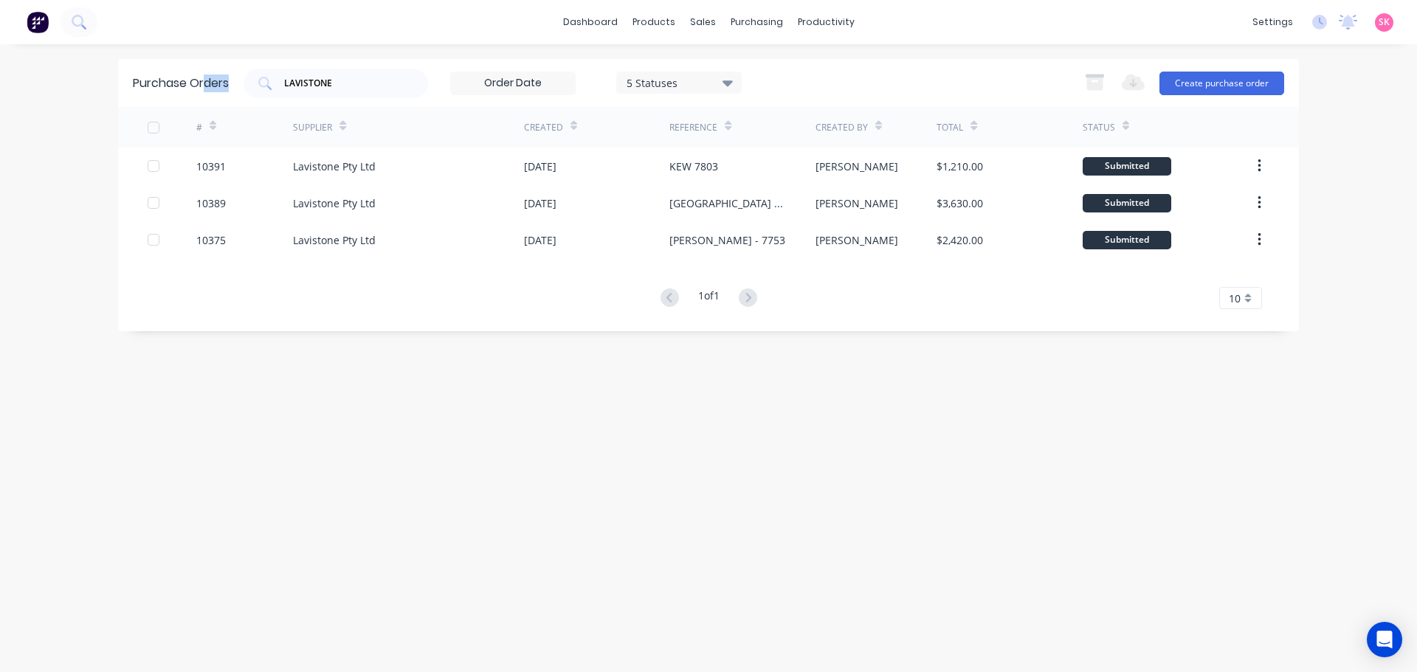
drag, startPoint x: 395, startPoint y: 81, endPoint x: 27, endPoint y: 81, distance: 367.6
click at [27, 81] on div "dashboard products sales purchasing productivity dashboard products Product Cat…" at bounding box center [708, 336] width 1417 height 672
click at [353, 81] on input "LAVISTONE" at bounding box center [344, 83] width 123 height 15
drag, startPoint x: 387, startPoint y: 80, endPoint x: 202, endPoint y: 78, distance: 185.3
click at [282, 80] on div "LAVISTONE" at bounding box center [336, 84] width 185 height 30
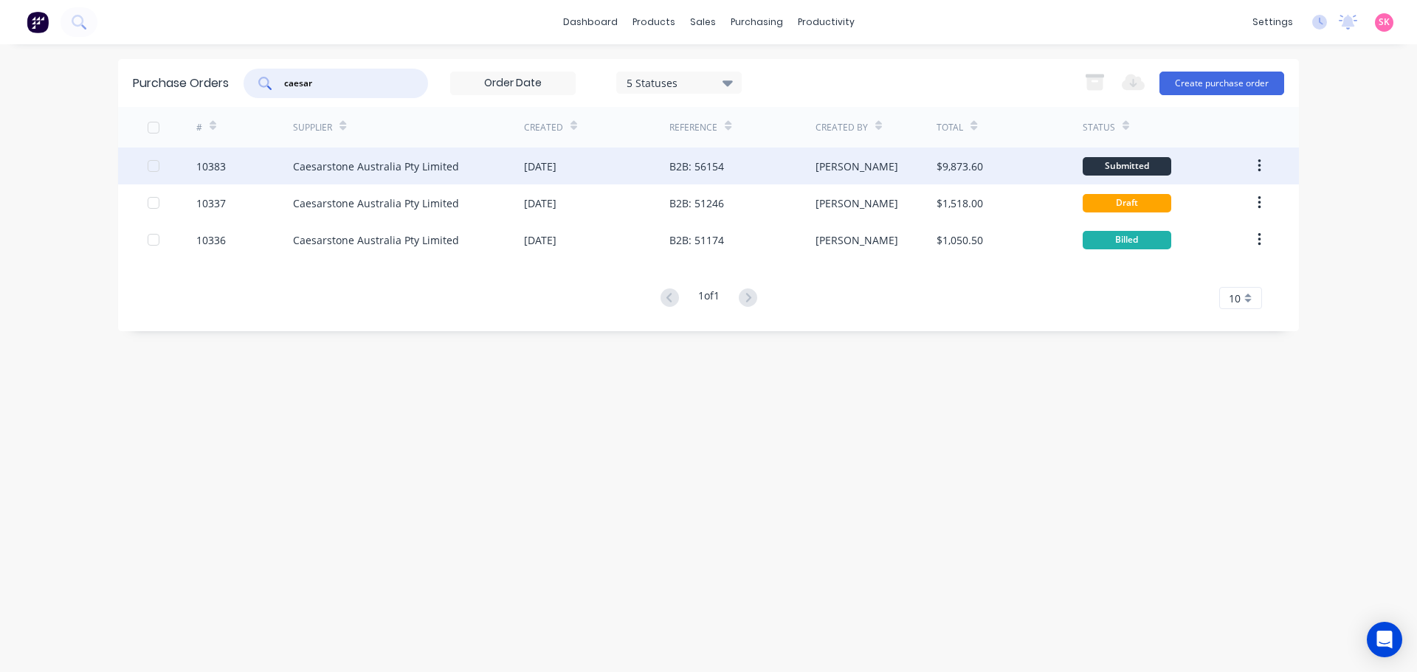
type input "caesar"
click at [613, 167] on div "[DATE]" at bounding box center [596, 166] width 145 height 37
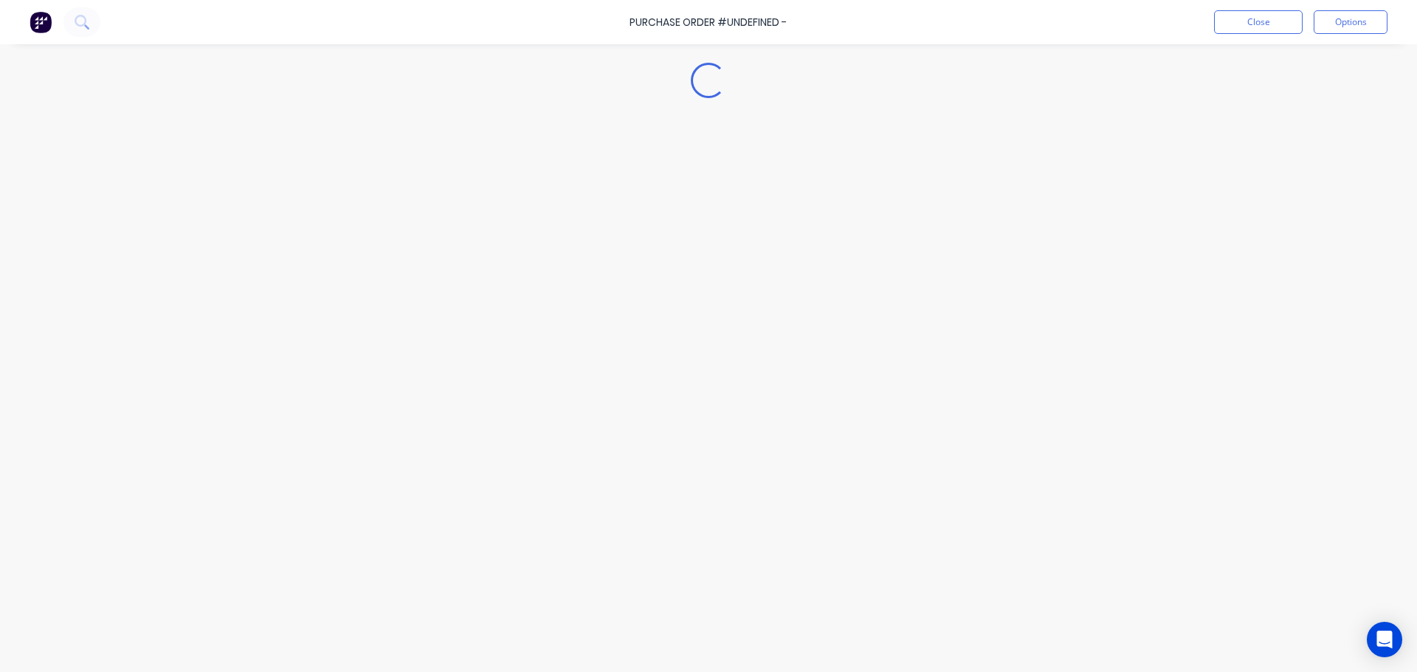
type textarea "x"
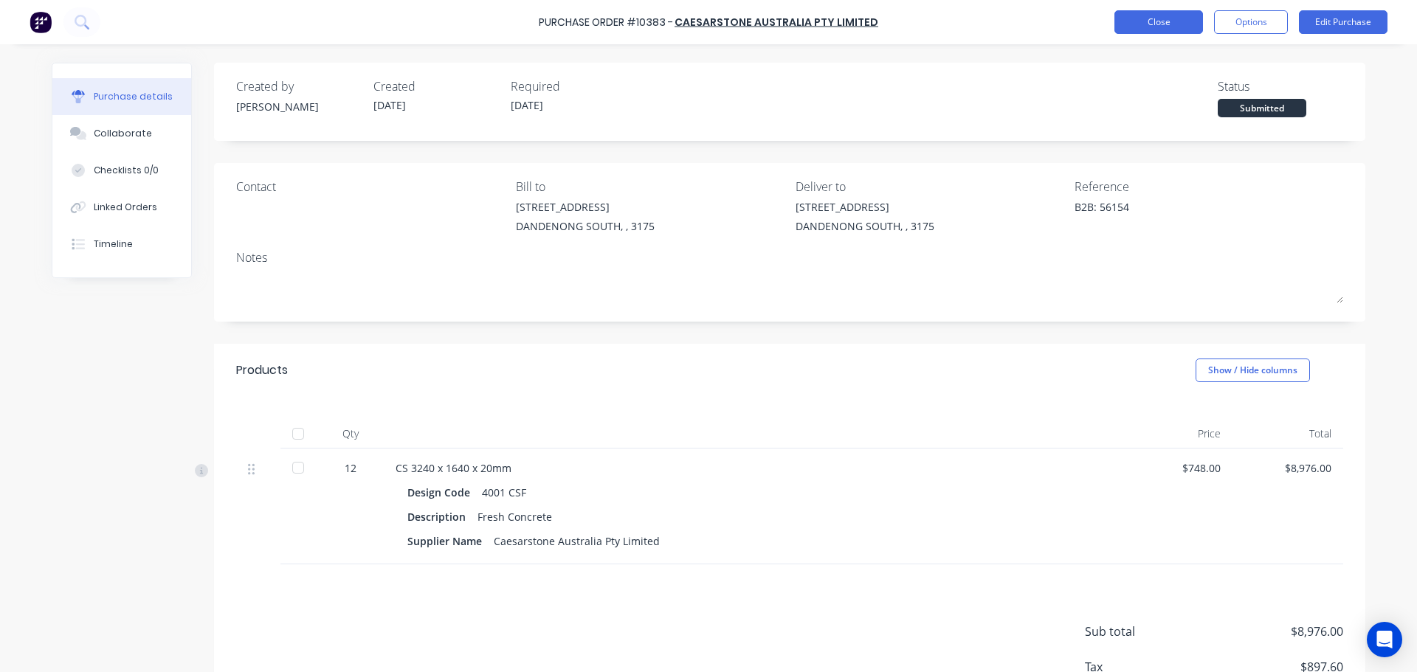
click at [1153, 30] on button "Close" at bounding box center [1159, 22] width 89 height 24
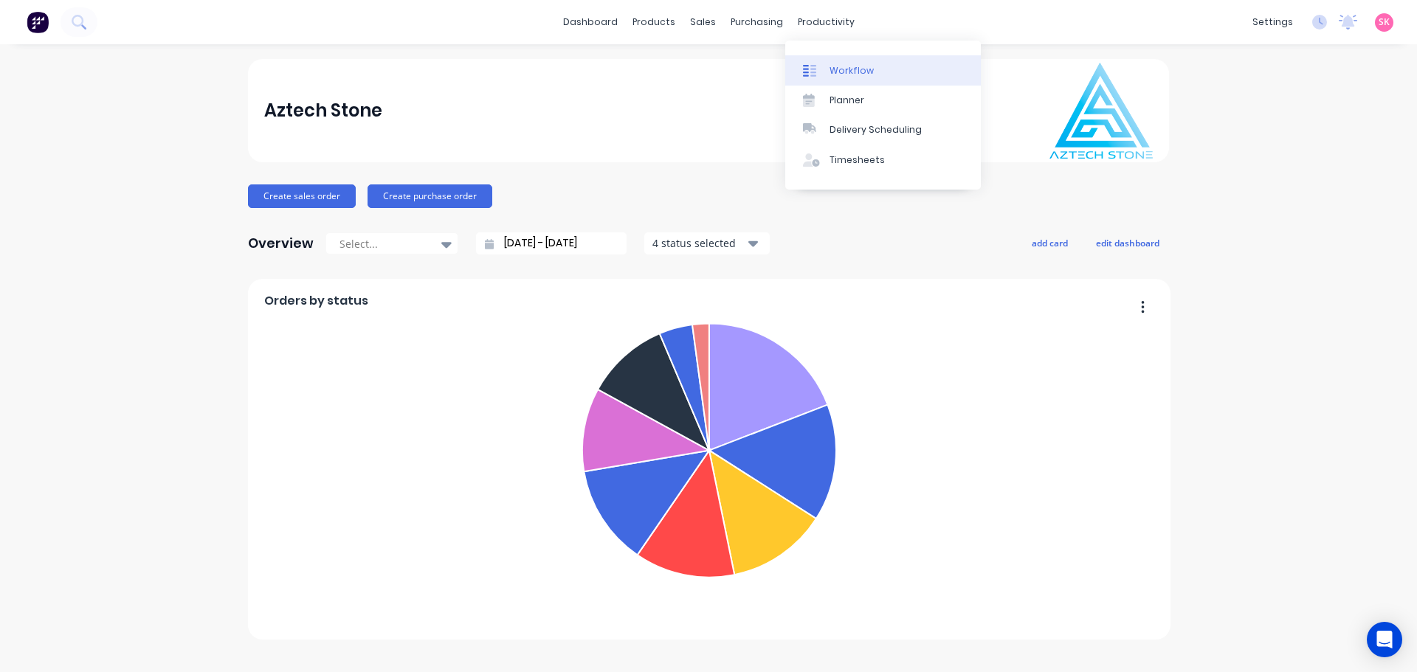
click at [822, 65] on div at bounding box center [814, 70] width 22 height 13
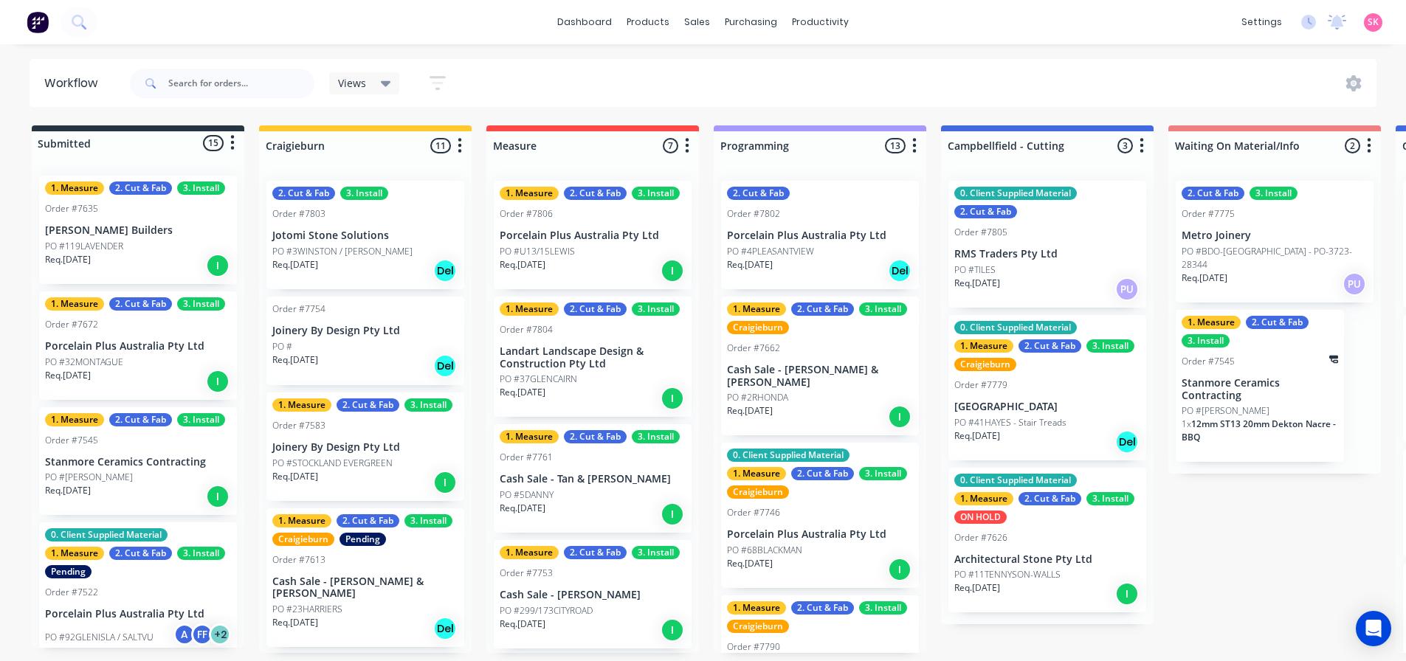
click at [1002, 561] on p "Architectural Stone Pty Ltd" at bounding box center [1047, 560] width 186 height 13
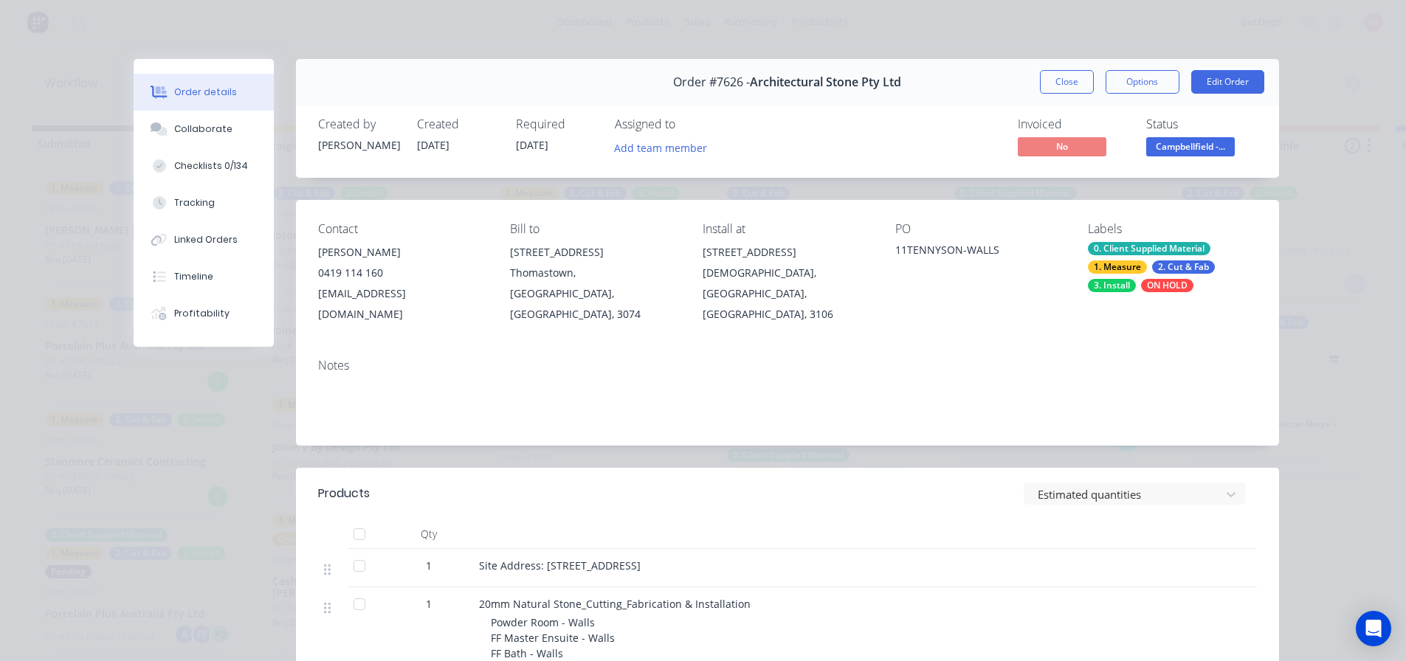
drag, startPoint x: 1067, startPoint y: 83, endPoint x: 914, endPoint y: 66, distance: 153.7
click at [1067, 83] on button "Close" at bounding box center [1067, 82] width 54 height 24
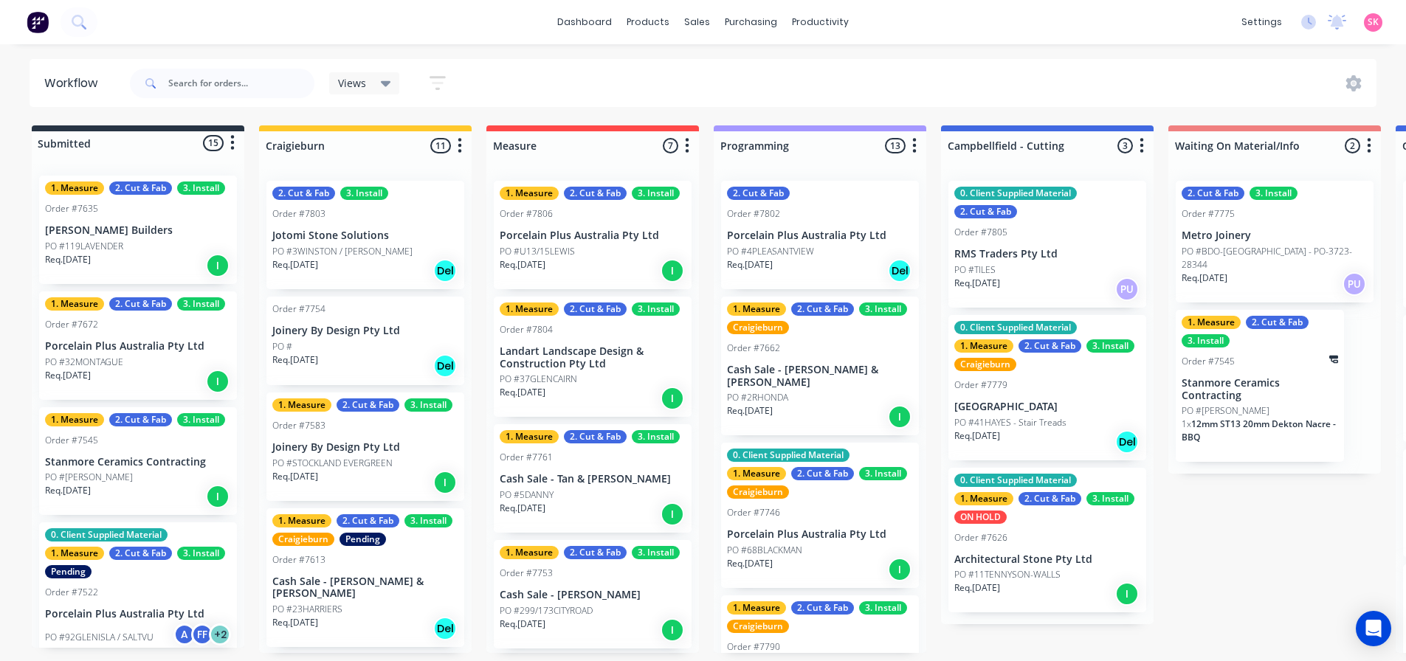
click at [1070, 519] on div "0. Client Supplied Material 1. Measure 2. Cut & Fab 3. Install ON HOLD" at bounding box center [1047, 499] width 186 height 50
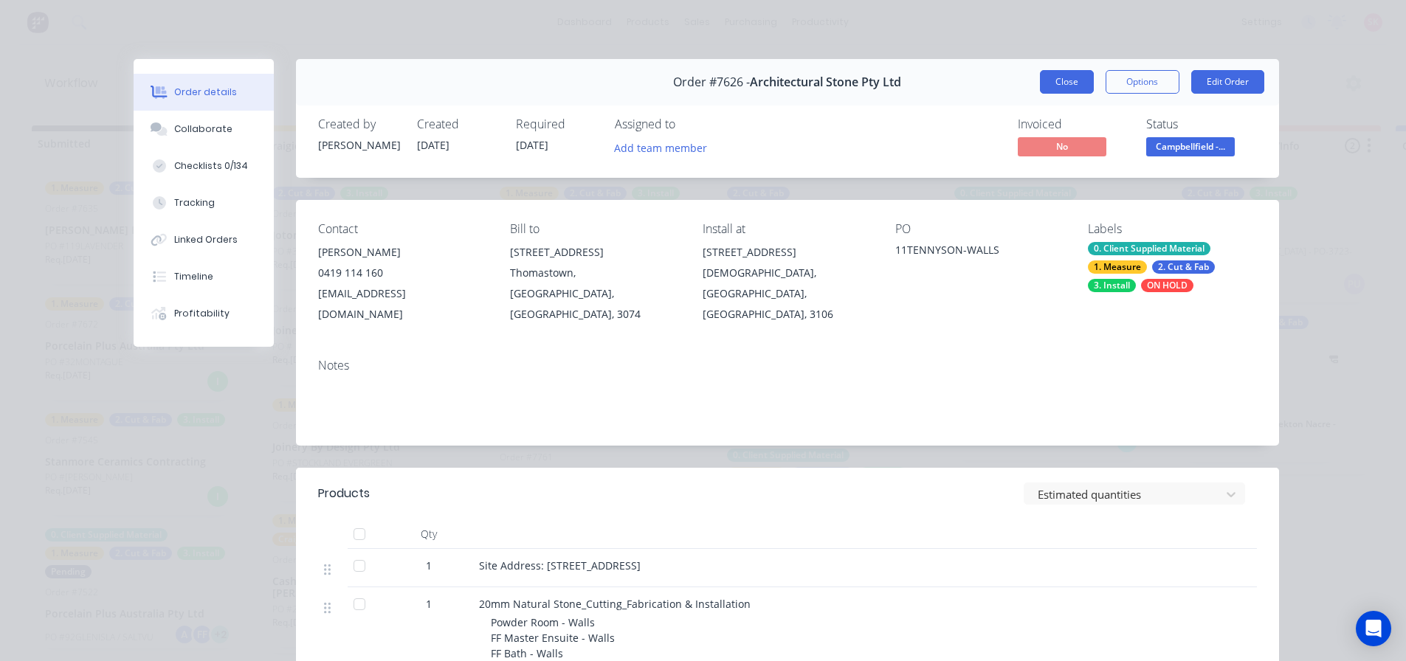
click at [1070, 82] on button "Close" at bounding box center [1067, 82] width 54 height 24
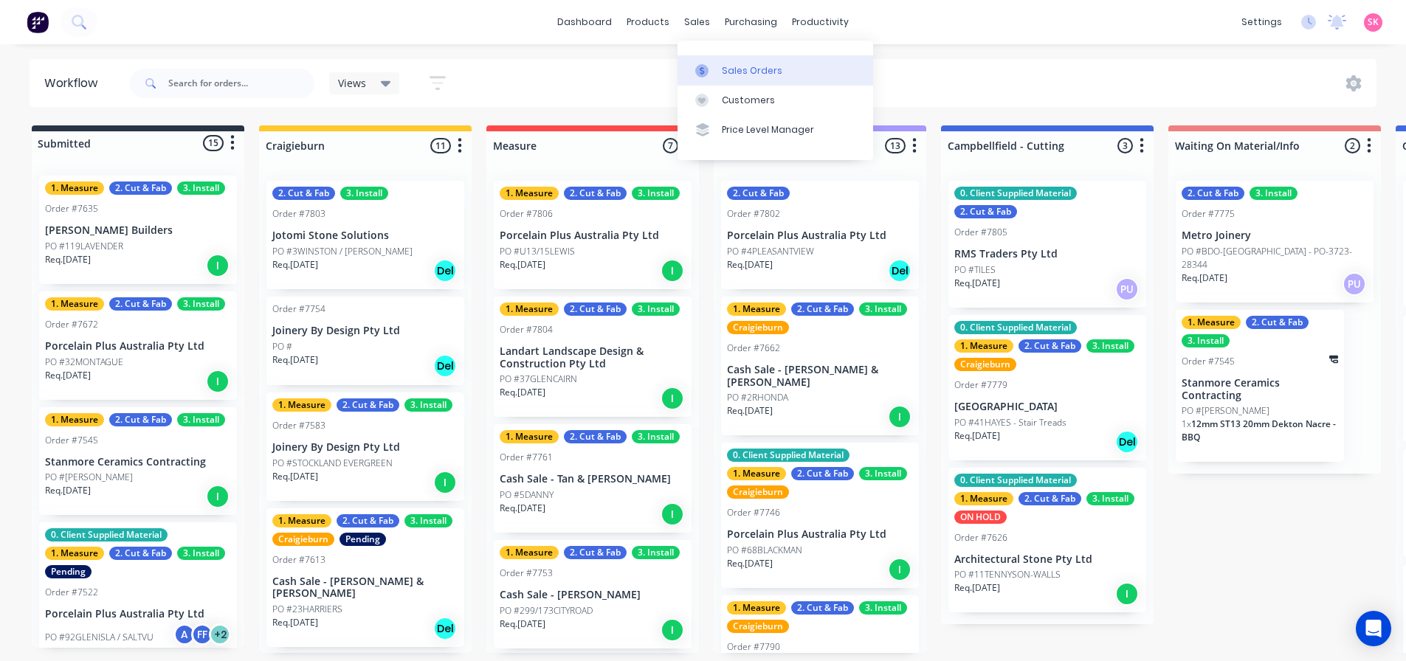
click at [736, 67] on div "Sales Orders" at bounding box center [752, 70] width 61 height 13
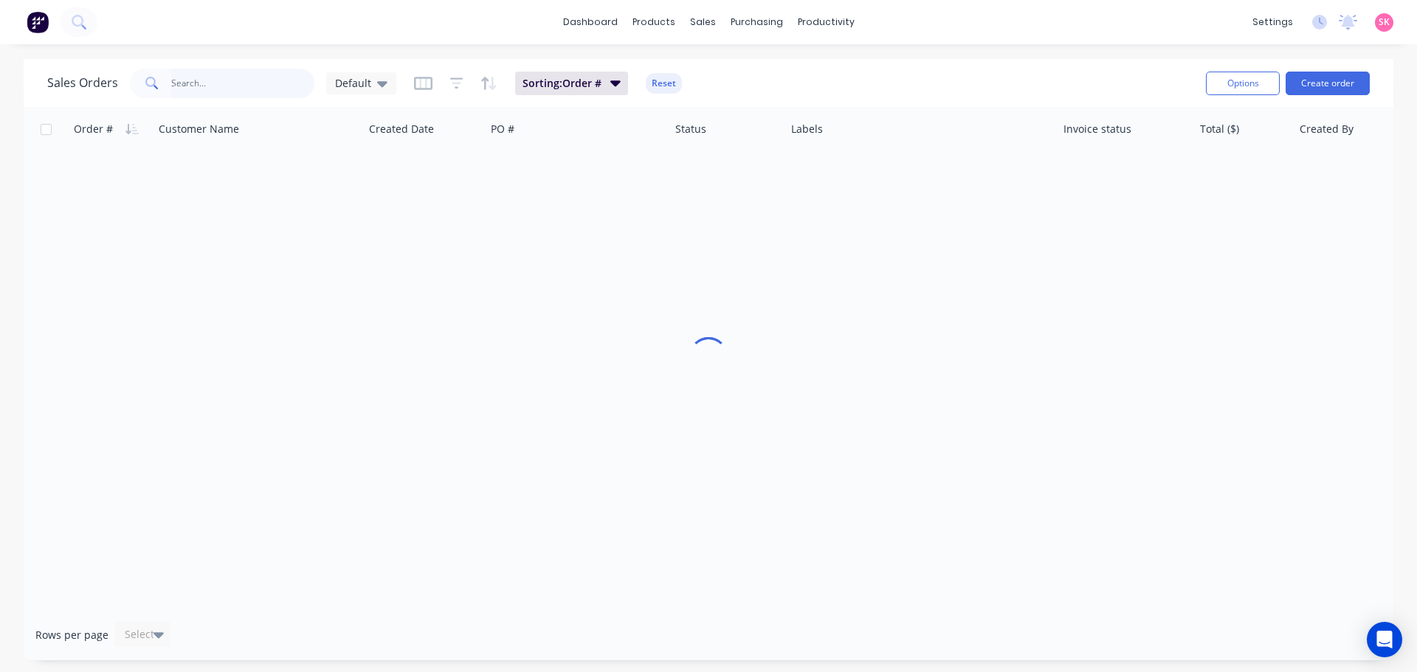
click at [228, 85] on input "text" at bounding box center [243, 84] width 144 height 30
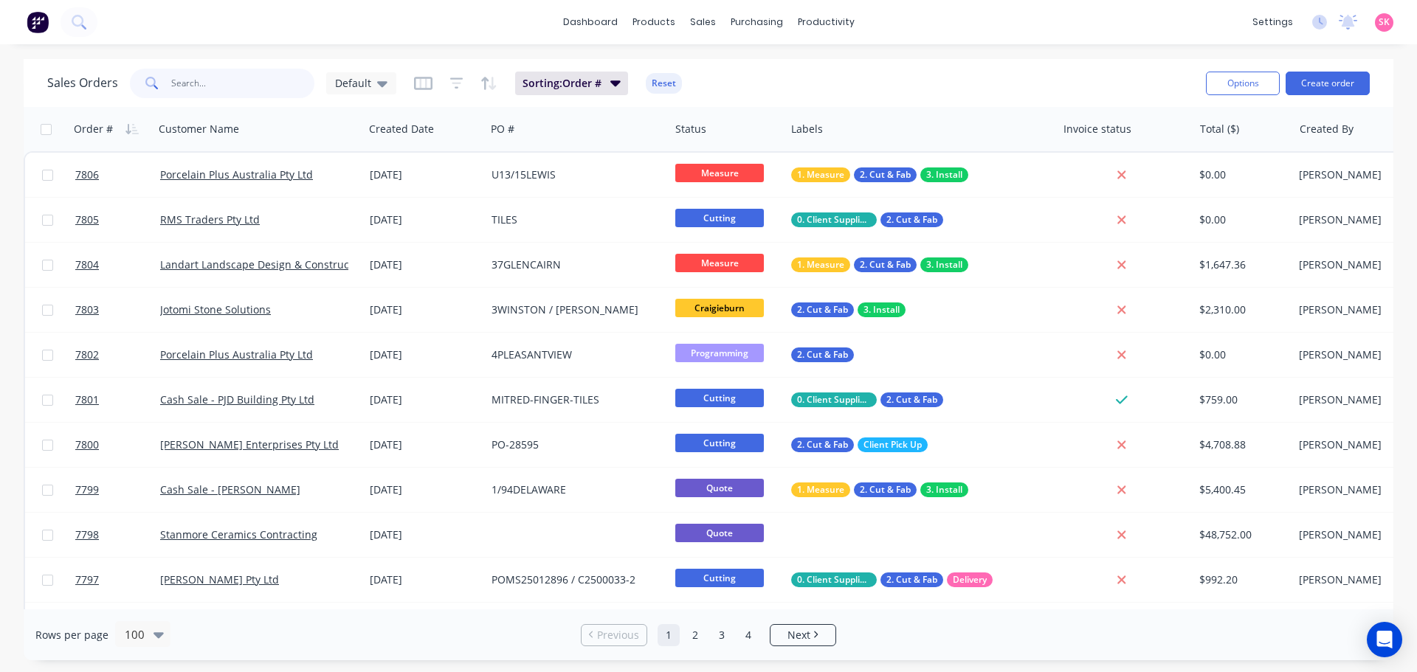
type input "["
type input "phillip"
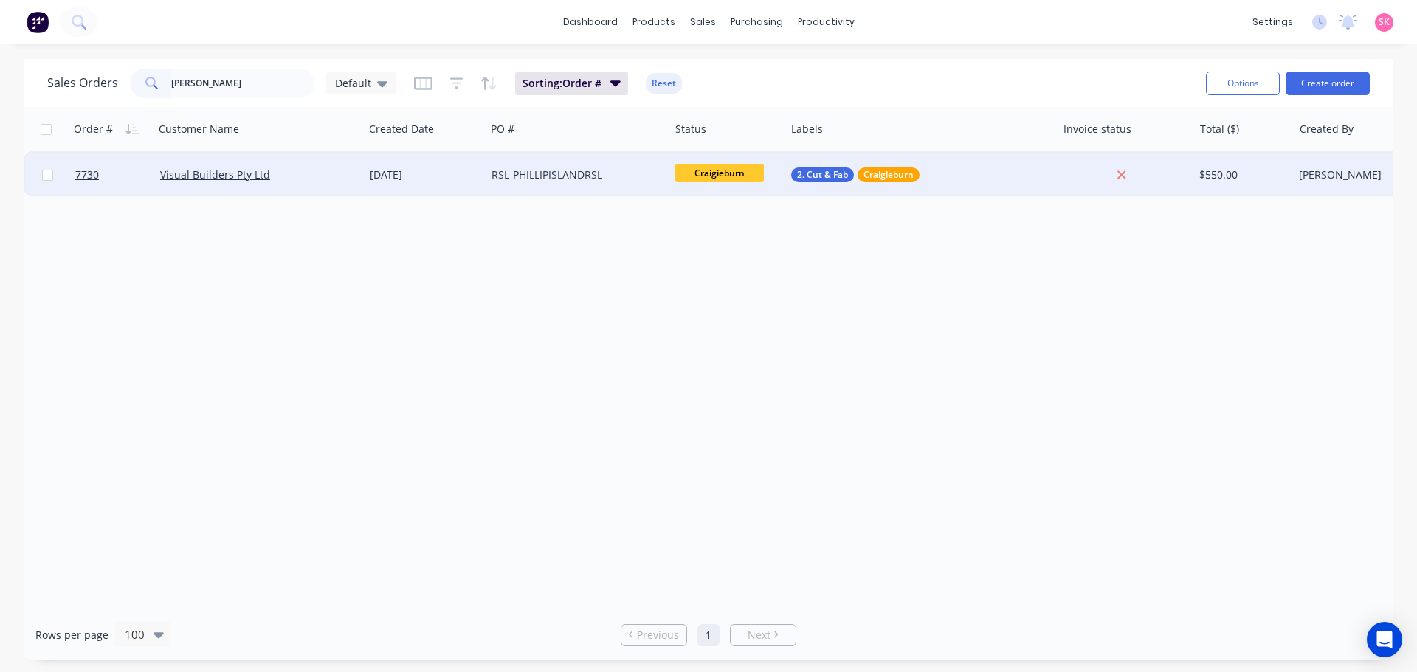
click at [570, 185] on div "RSL-PHILLIPISLANDRSL" at bounding box center [578, 175] width 184 height 44
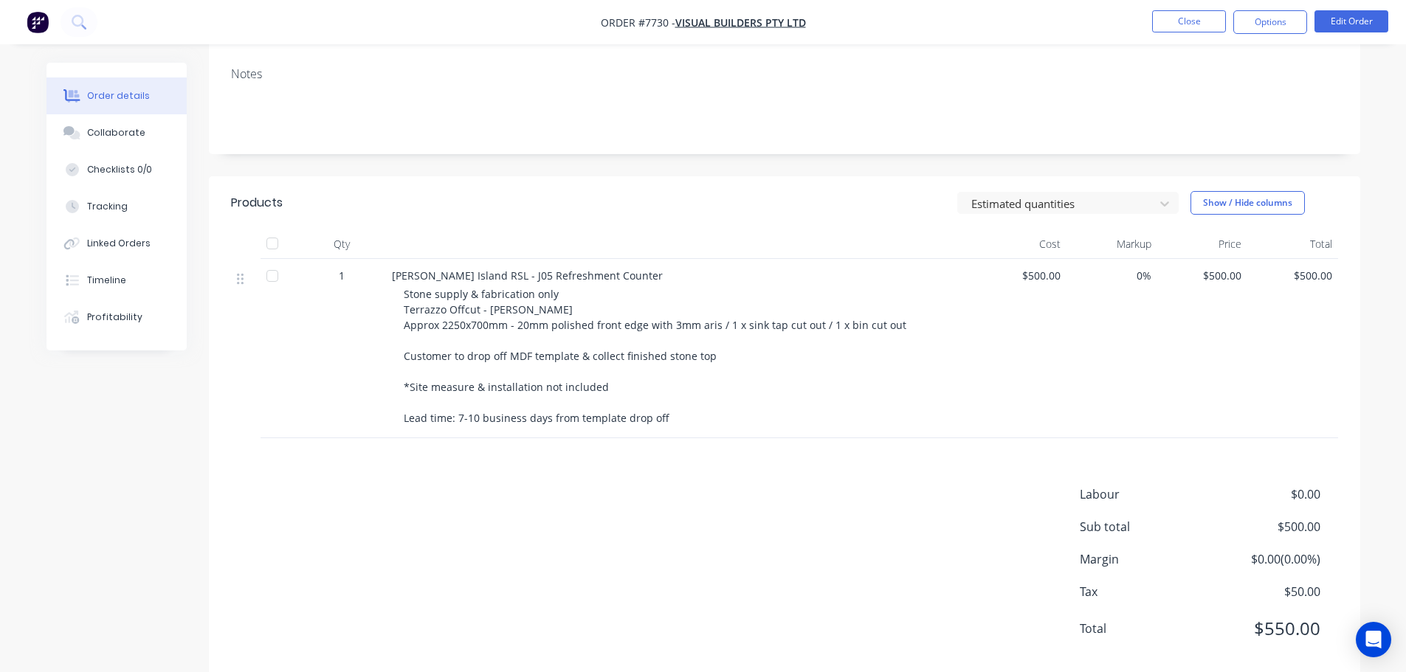
scroll to position [263, 0]
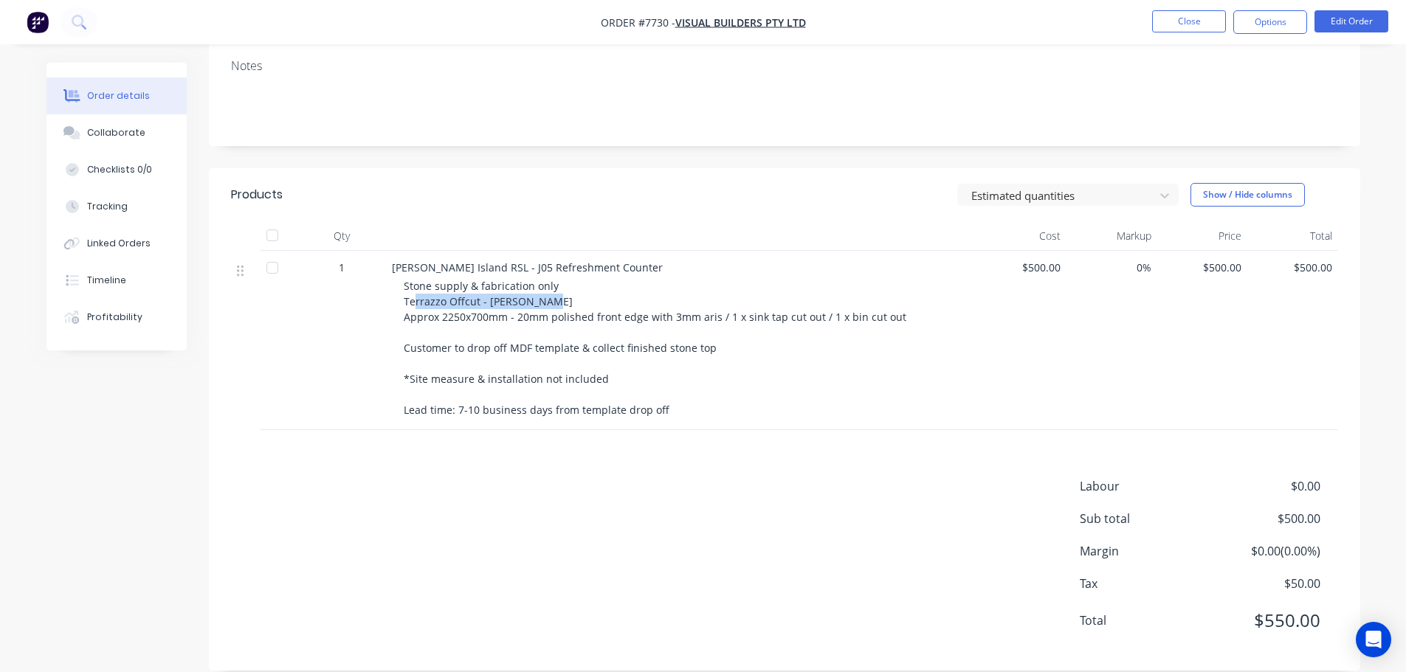
drag, startPoint x: 551, startPoint y: 286, endPoint x: 413, endPoint y: 280, distance: 138.2
click at [413, 280] on div "Stone supply & fabrication only Terrazzo Offcut - Eric Jotomi Approx 2250x700mm…" at bounding box center [687, 348] width 567 height 140
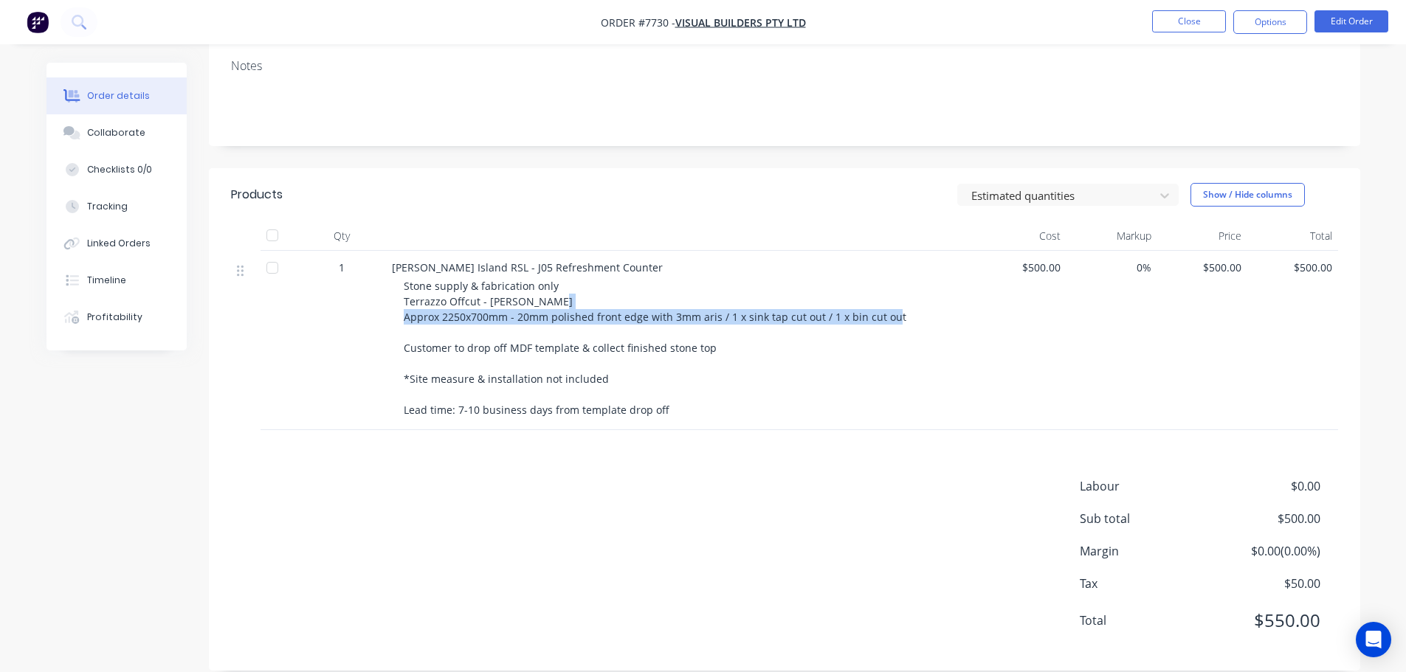
drag, startPoint x: 909, startPoint y: 304, endPoint x: 509, endPoint y: 319, distance: 401.1
click at [387, 297] on div "Phillip Island RSL - J05 Refreshment Counter Stone supply & fabrication only Te…" at bounding box center [681, 340] width 591 height 179
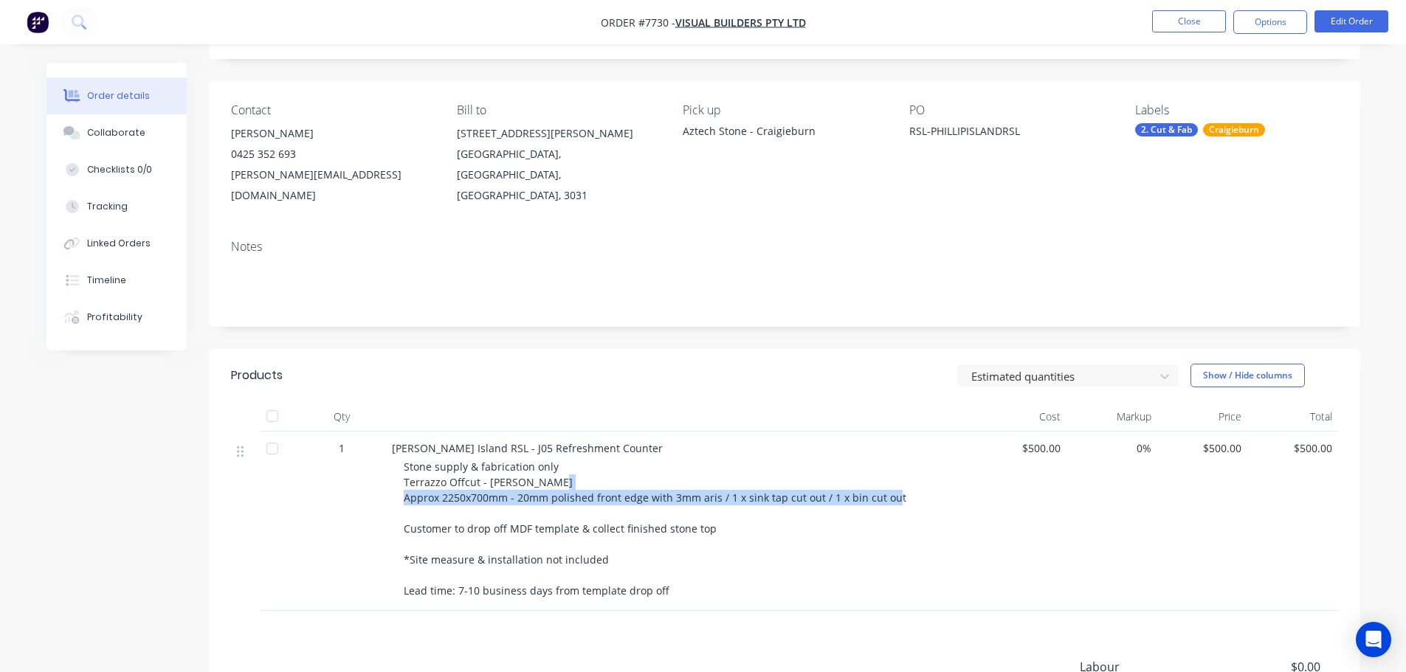
scroll to position [0, 0]
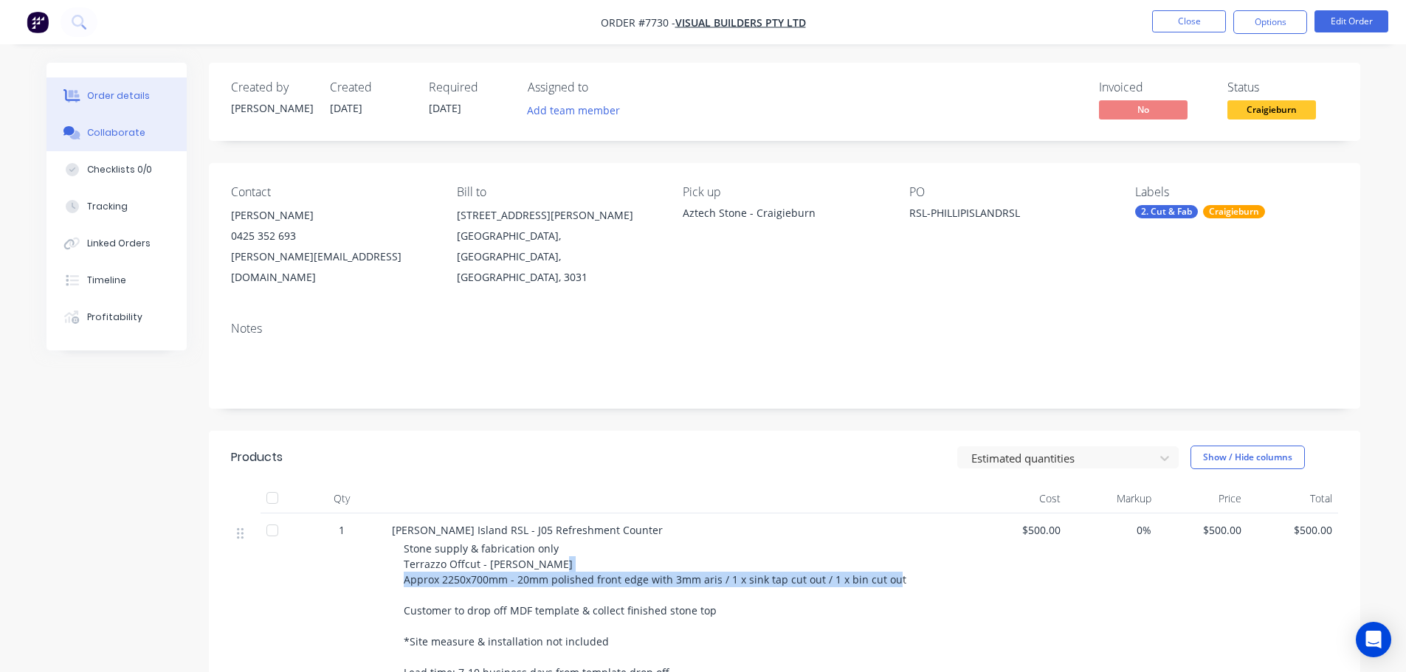
click at [156, 129] on button "Collaborate" at bounding box center [117, 132] width 140 height 37
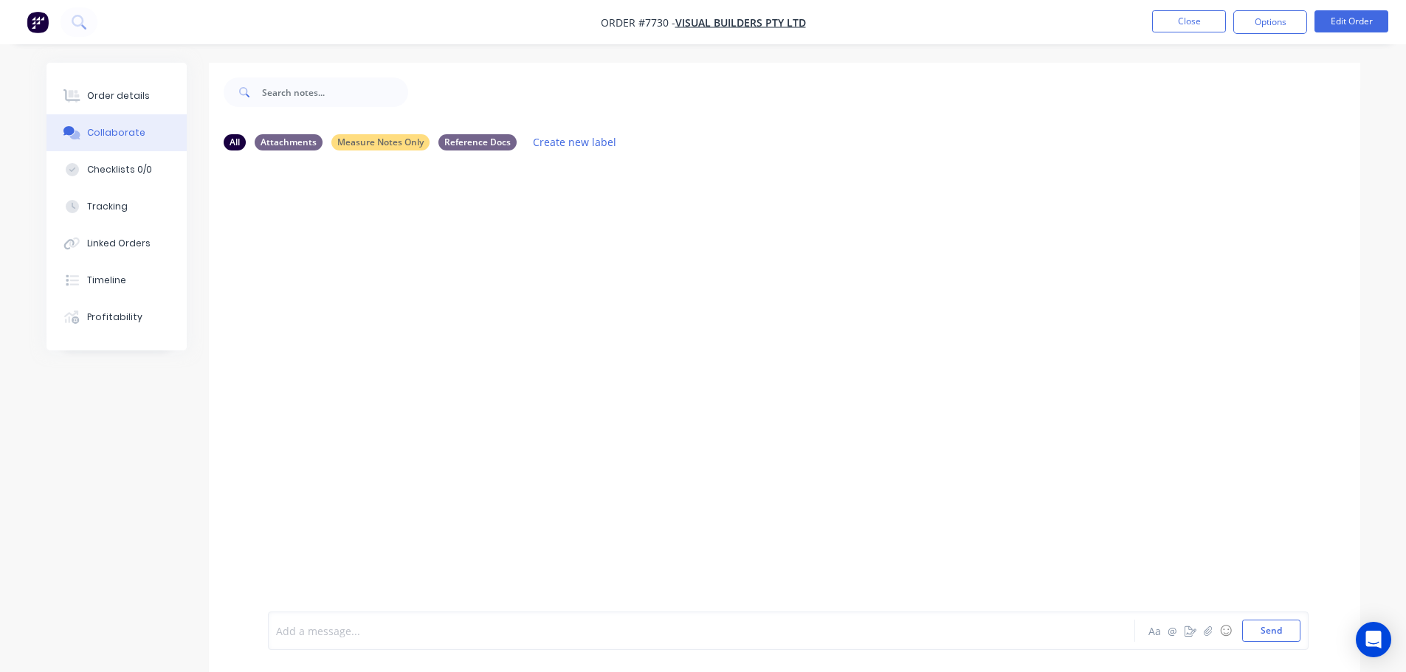
click at [402, 629] on div at bounding box center [661, 632] width 768 height 16
click at [1177, 18] on button "Close" at bounding box center [1189, 21] width 74 height 22
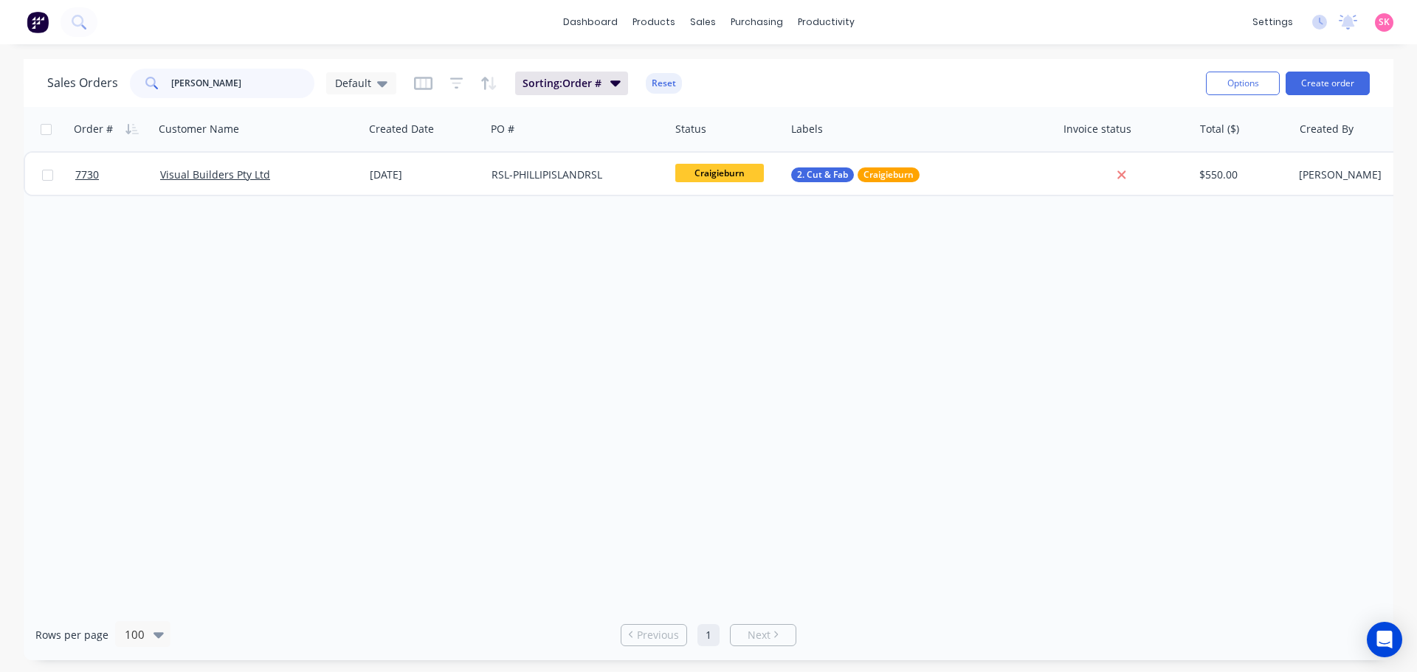
click at [241, 89] on input "phillip" at bounding box center [243, 84] width 144 height 30
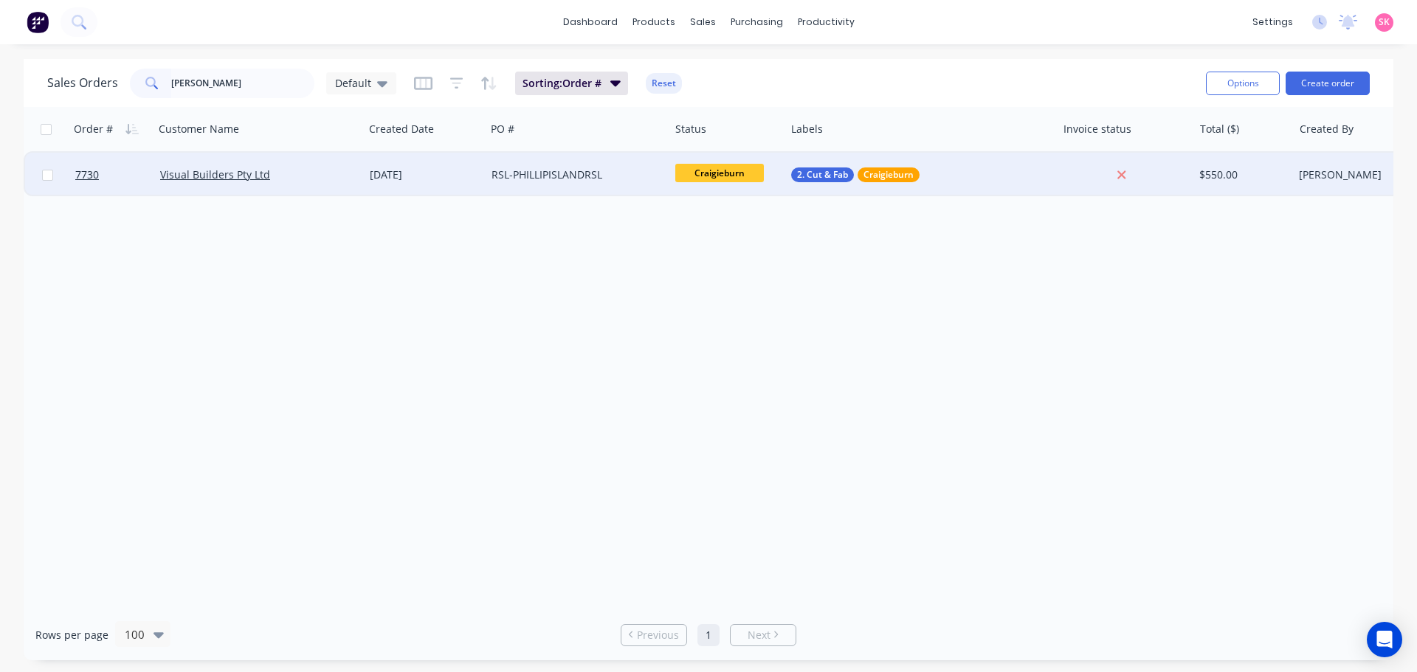
click at [734, 171] on span "Craigieburn" at bounding box center [719, 173] width 89 height 18
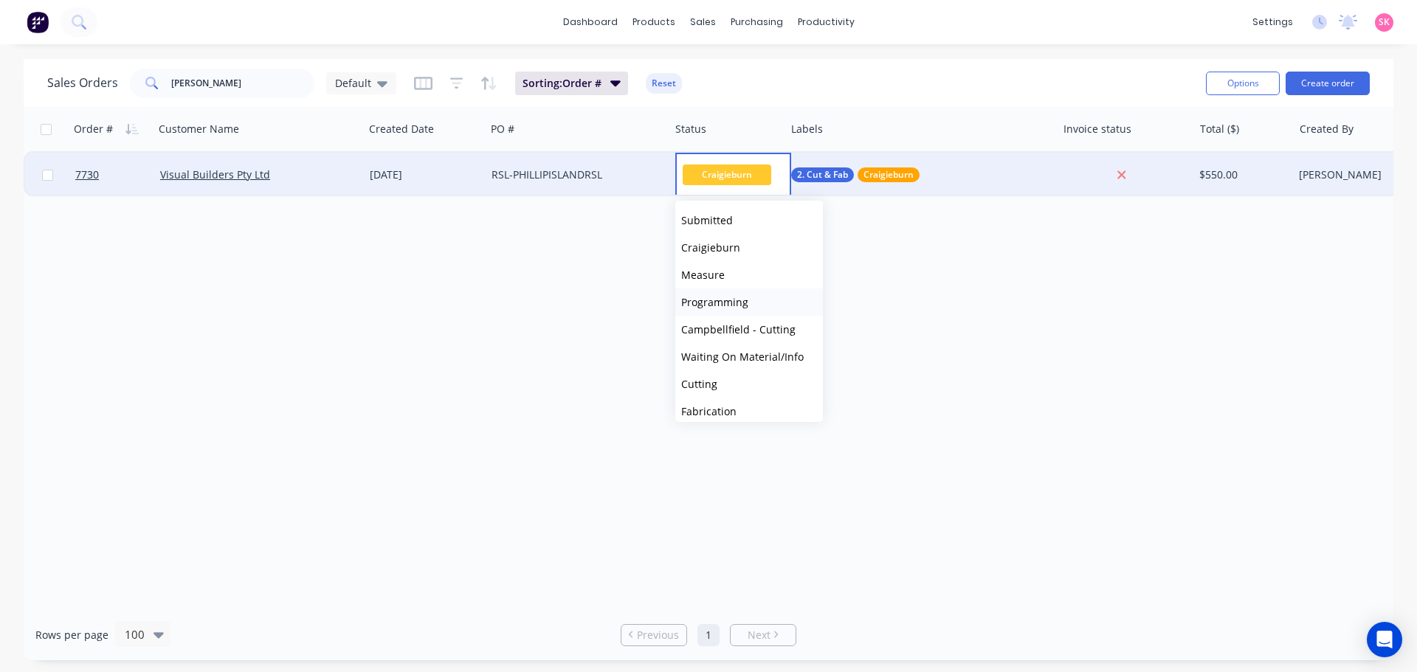
click at [756, 298] on button "Programming" at bounding box center [749, 302] width 148 height 27
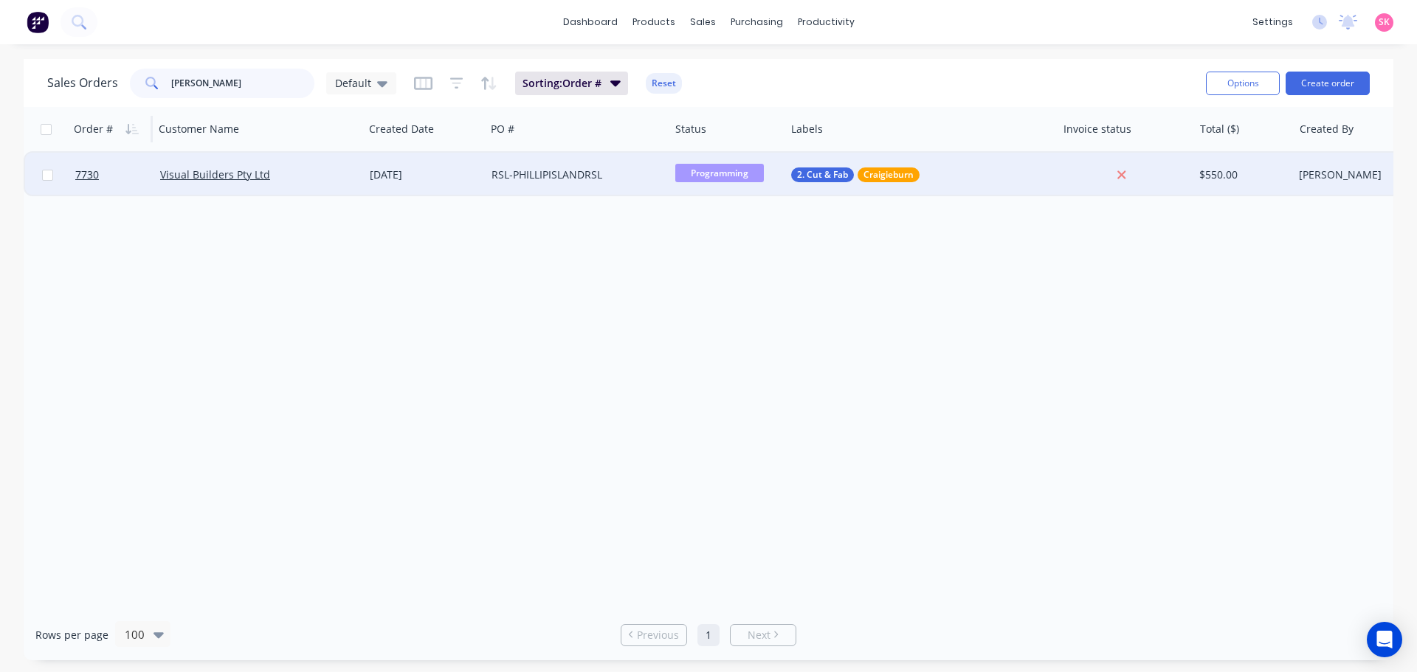
drag, startPoint x: 224, startPoint y: 96, endPoint x: 86, endPoint y: 108, distance: 138.5
click at [75, 99] on div "Sales Orders phillip Default Sorting: Order # Reset" at bounding box center [620, 83] width 1147 height 36
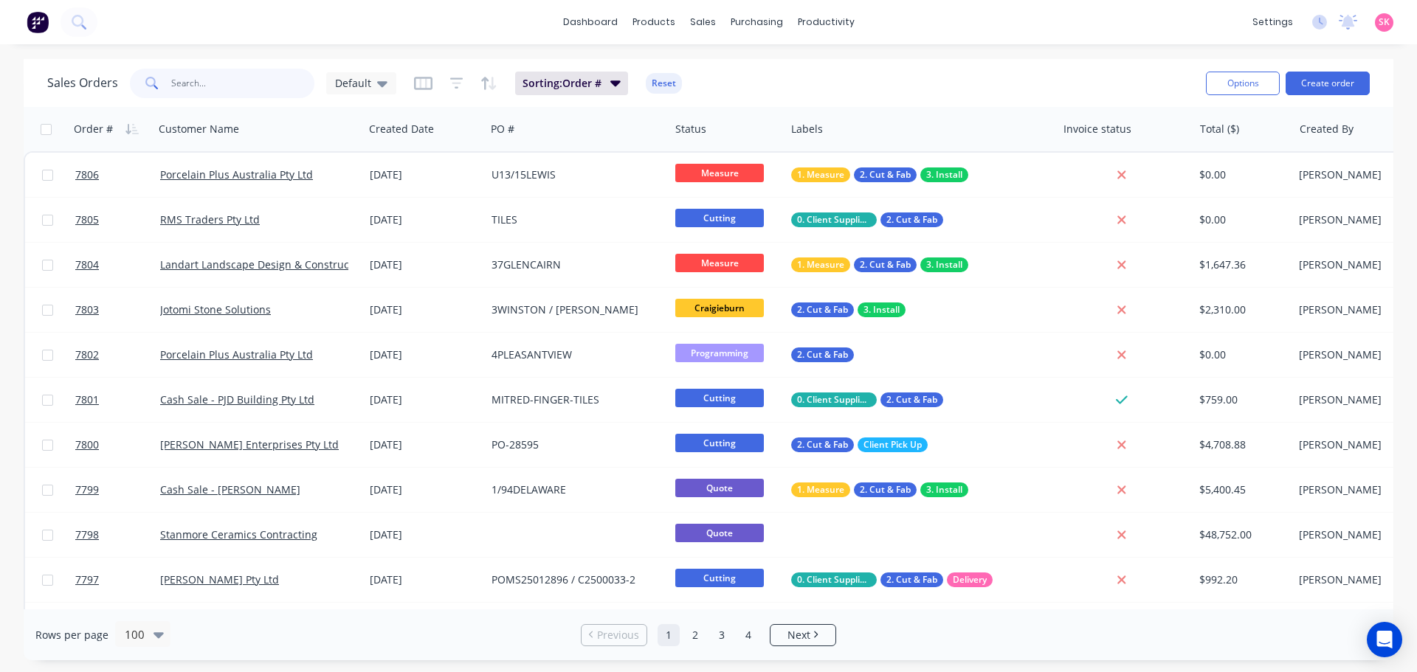
click at [234, 85] on input "text" at bounding box center [243, 84] width 144 height 30
type input "visual"
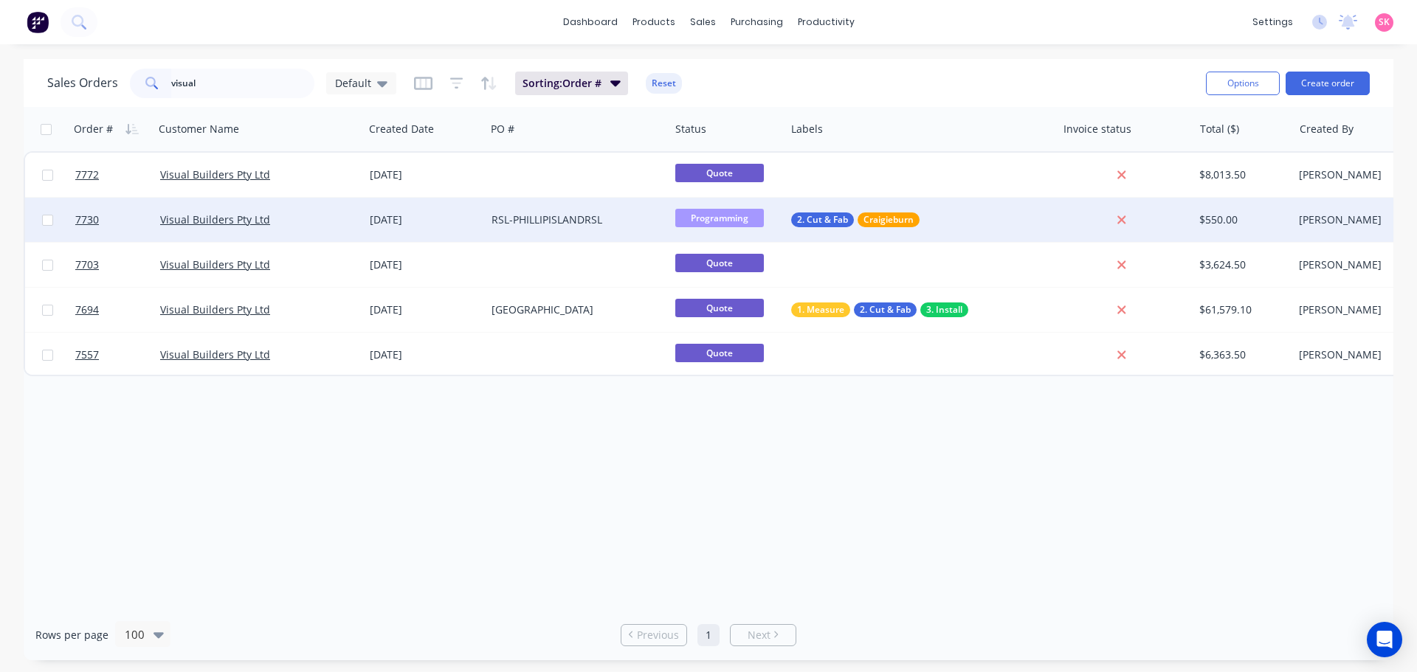
click at [353, 200] on div "Visual Builders Pty Ltd" at bounding box center [259, 220] width 210 height 44
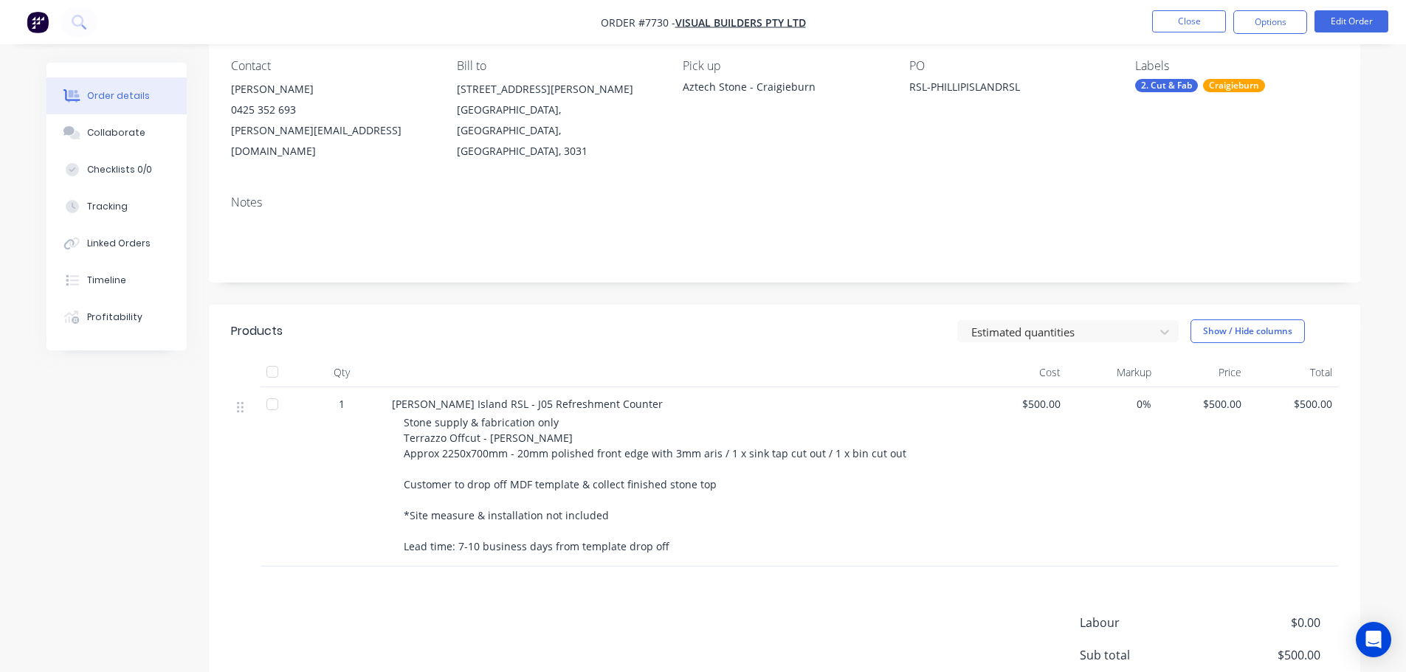
scroll to position [74, 0]
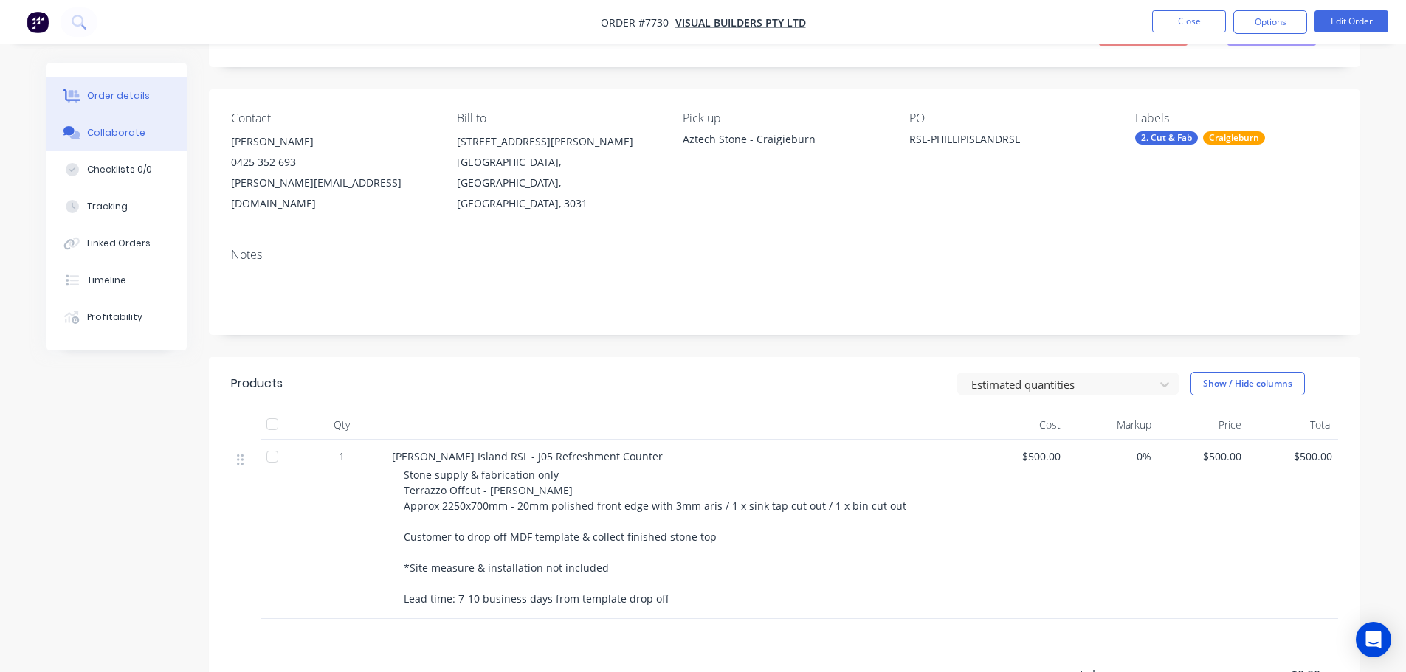
click at [136, 139] on div "Collaborate" at bounding box center [116, 132] width 58 height 13
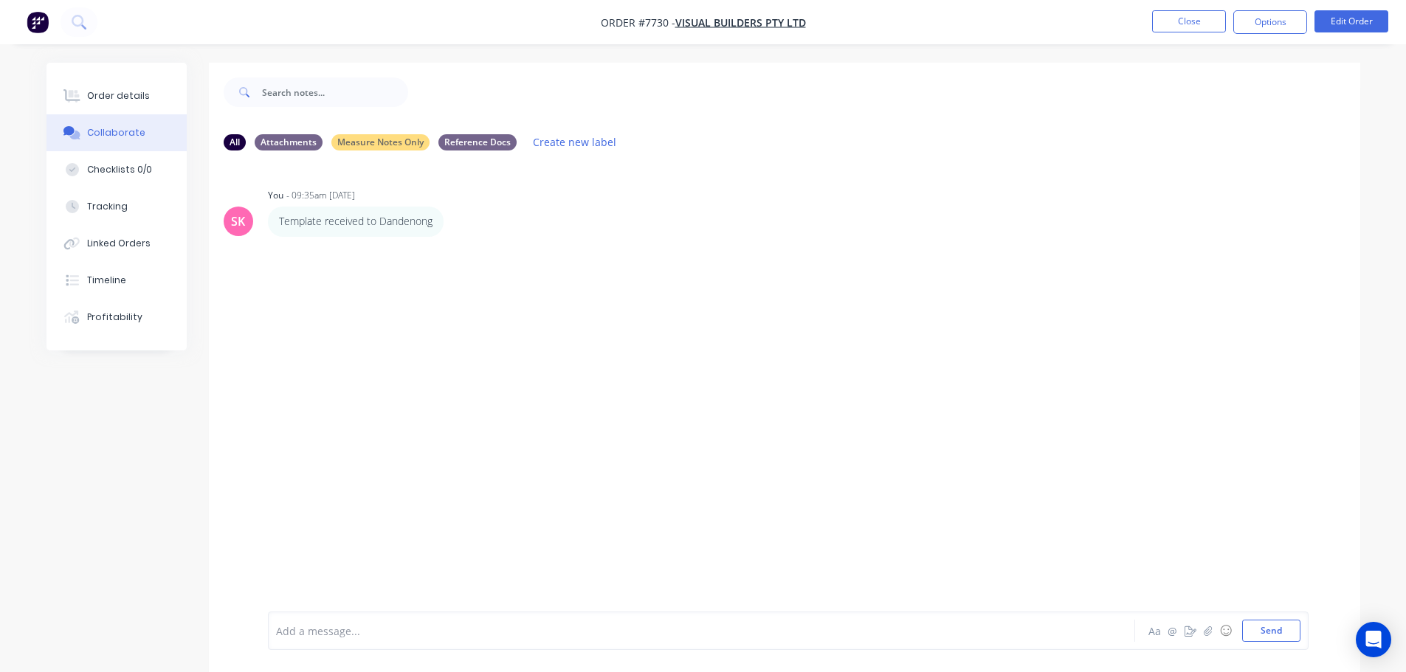
click at [344, 619] on div "Add a message... Aa @ ☺ Send" at bounding box center [788, 631] width 1041 height 38
click at [345, 636] on div at bounding box center [661, 632] width 768 height 16
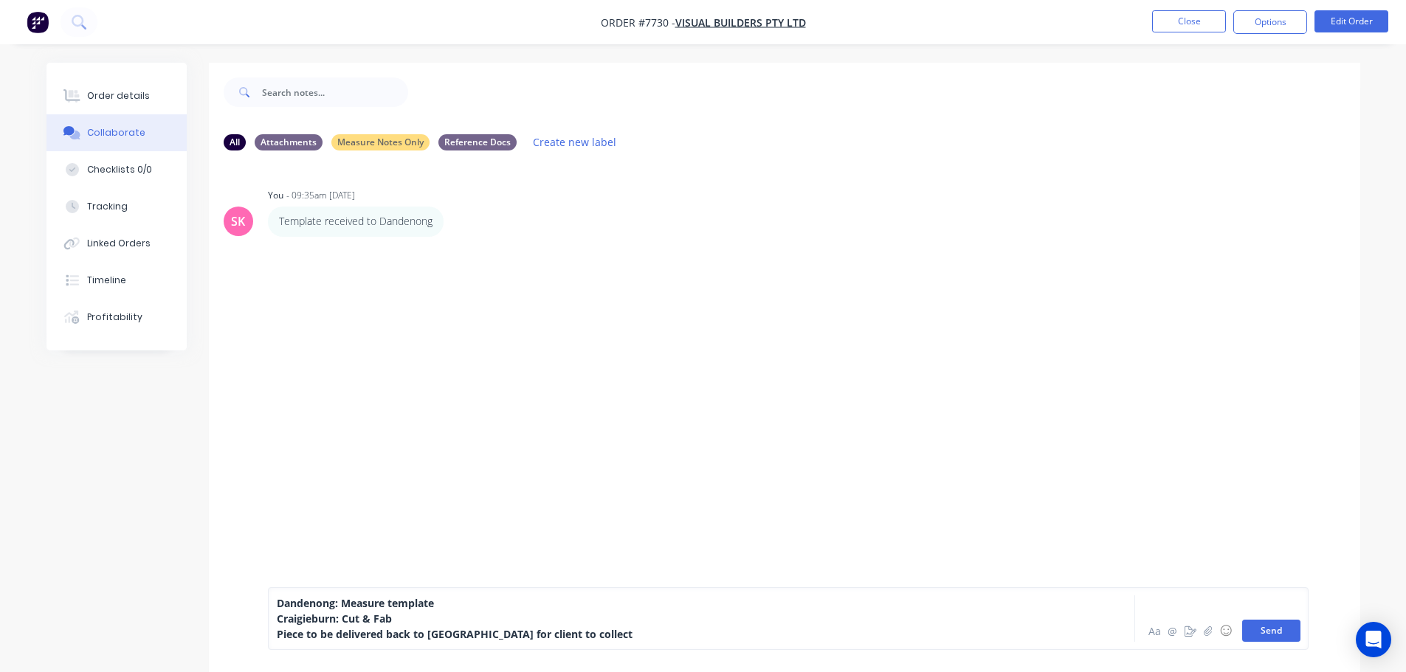
click at [1273, 627] on button "Send" at bounding box center [1271, 631] width 58 height 22
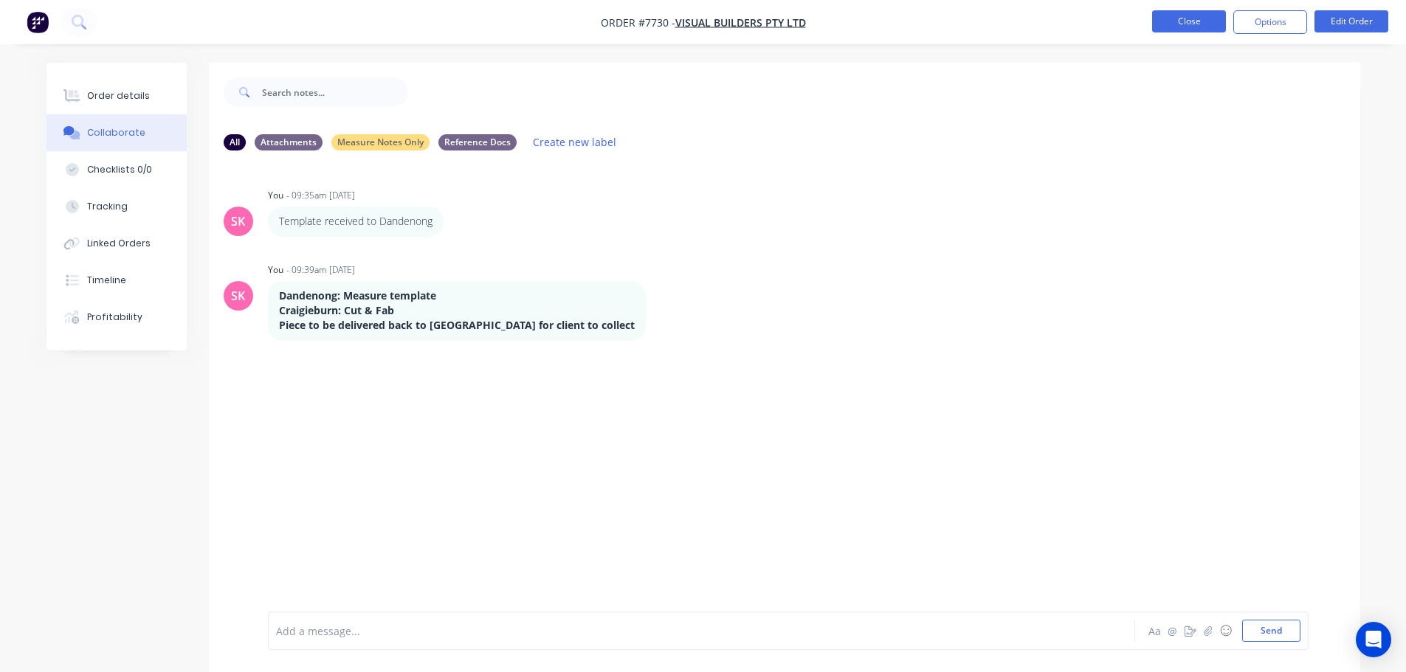
click at [1200, 24] on button "Close" at bounding box center [1189, 21] width 74 height 22
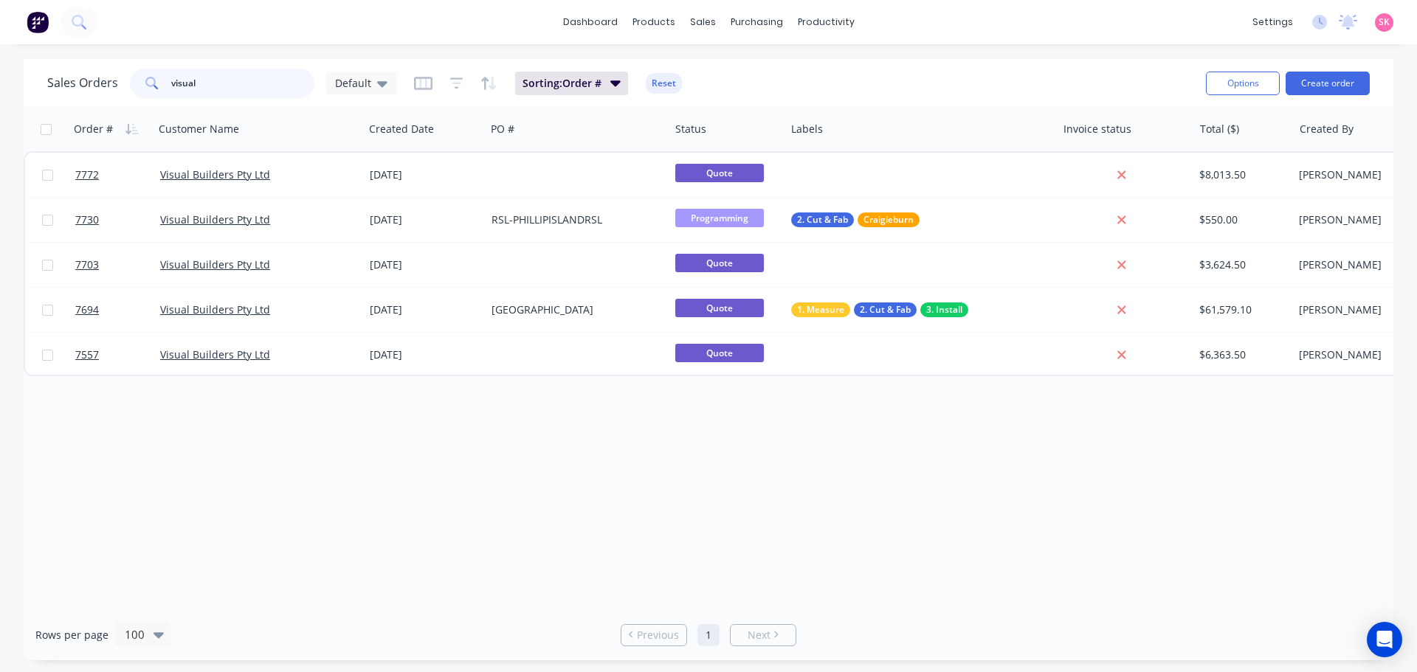
drag, startPoint x: 244, startPoint y: 80, endPoint x: -19, endPoint y: 83, distance: 263.5
click at [0, 83] on html "dashboard products sales purchasing productivity dashboard products Product Cat…" at bounding box center [708, 336] width 1417 height 672
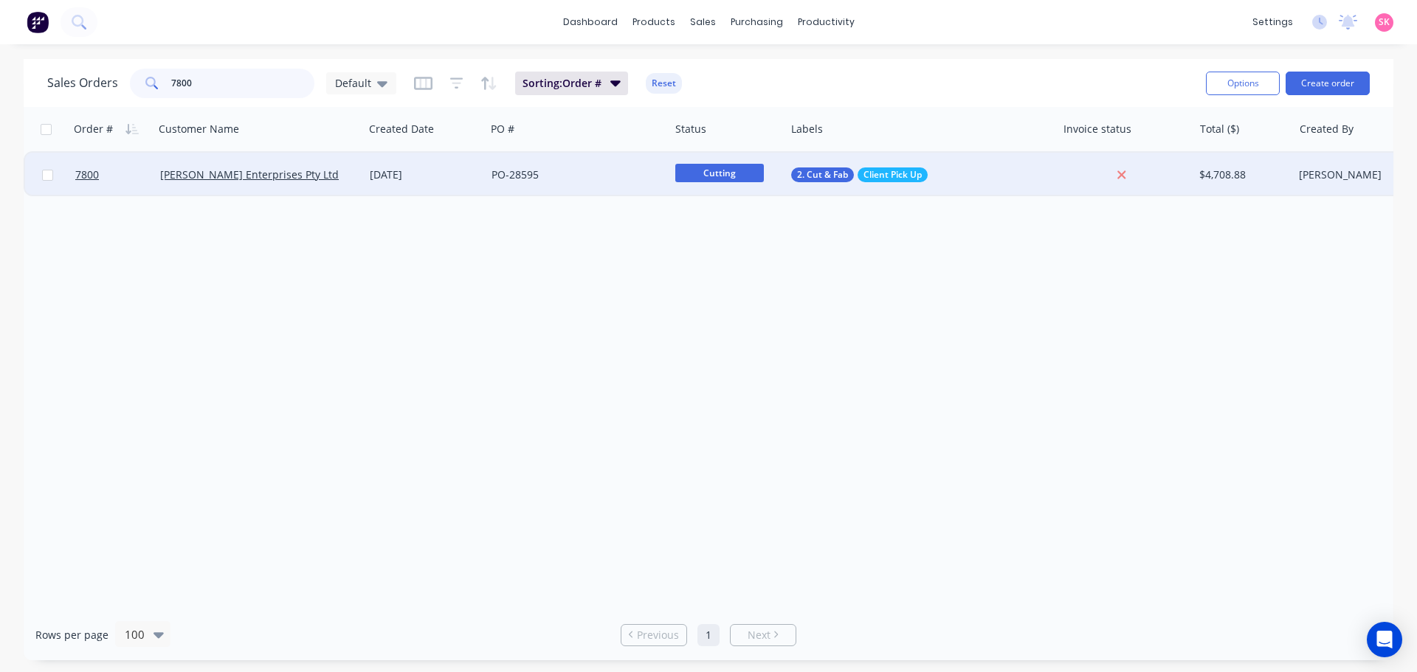
type input "7800"
click at [575, 186] on div "PO-28595" at bounding box center [578, 175] width 184 height 44
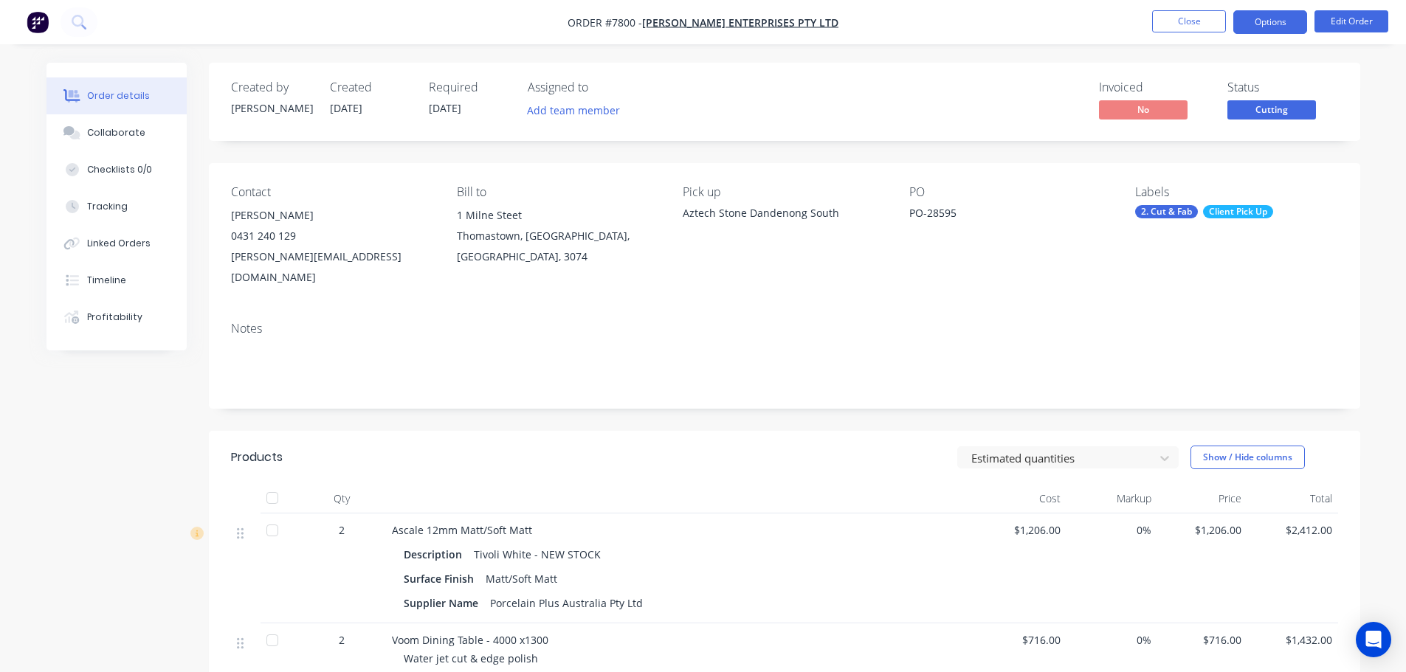
click at [1268, 18] on button "Options" at bounding box center [1270, 22] width 74 height 24
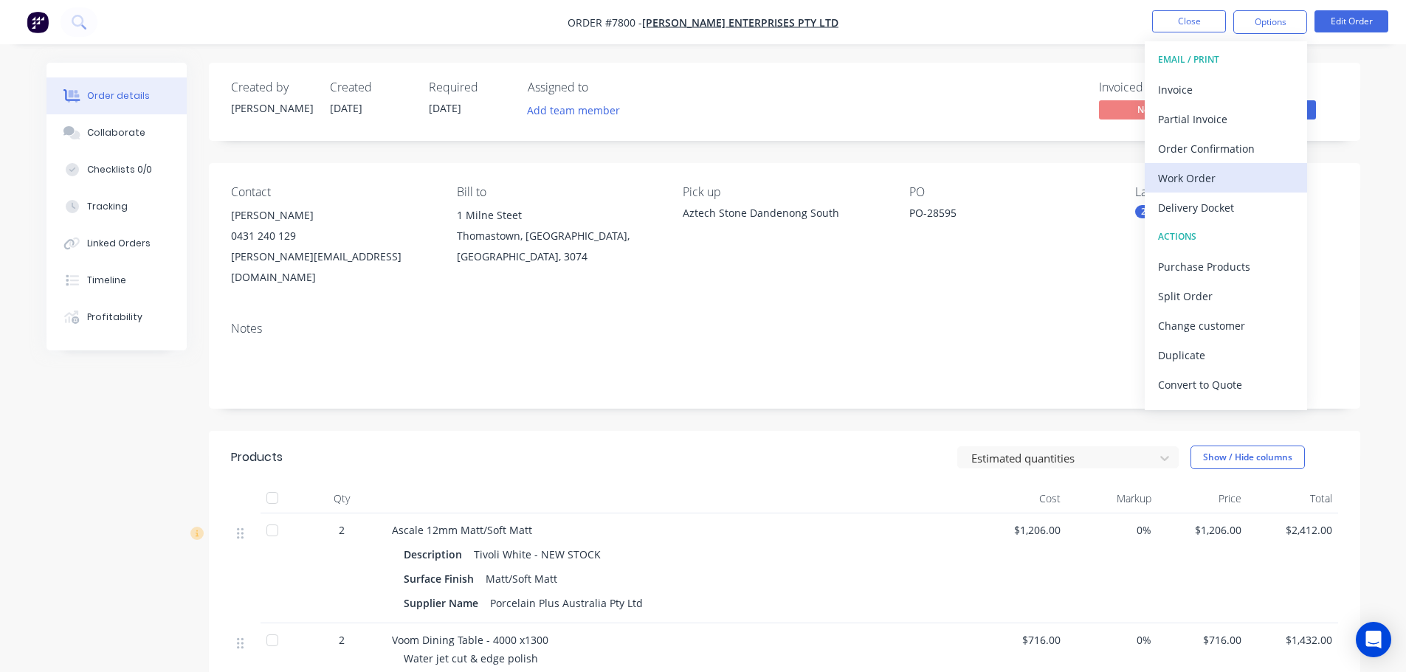
click at [1241, 174] on div "Work Order" at bounding box center [1226, 178] width 136 height 21
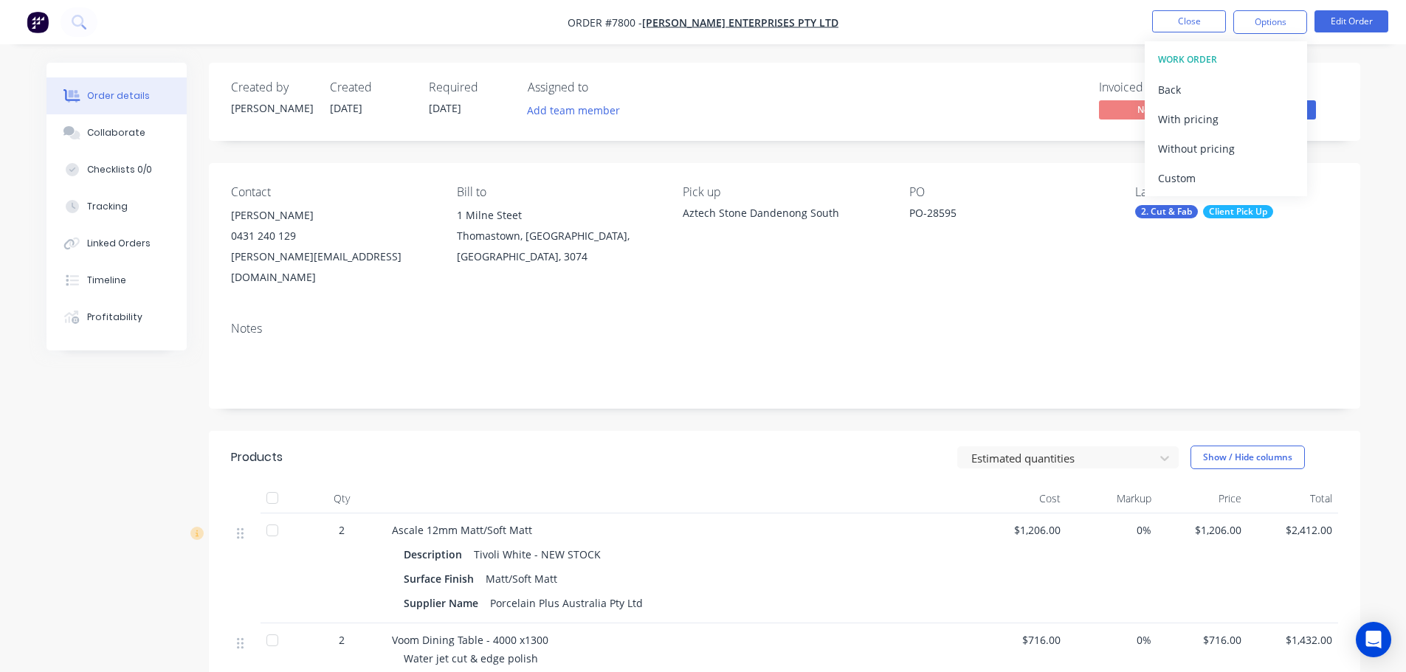
click at [1241, 174] on div "Custom" at bounding box center [1226, 178] width 136 height 21
click at [1245, 122] on div "With pricing" at bounding box center [1226, 119] width 136 height 21
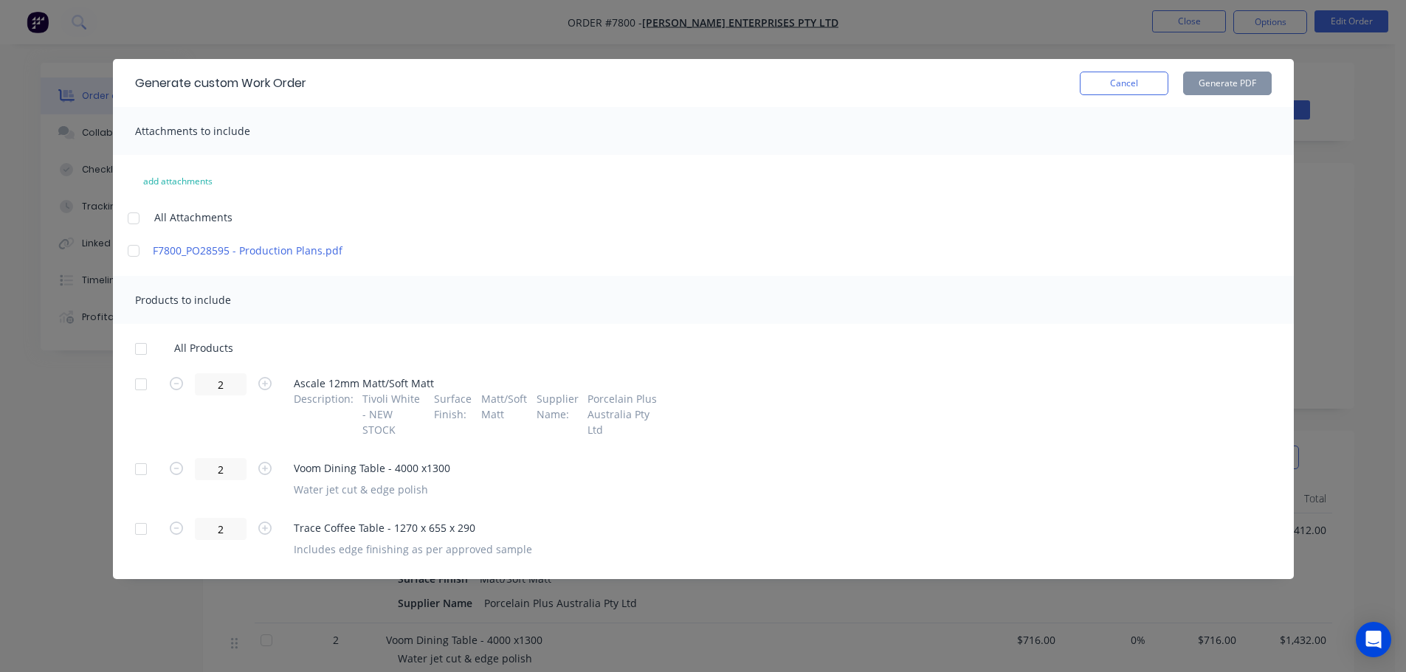
click at [142, 342] on div at bounding box center [141, 349] width 30 height 30
click at [1203, 82] on button "Generate PDF" at bounding box center [1227, 84] width 89 height 24
click at [1104, 82] on button "Cancel" at bounding box center [1124, 84] width 89 height 24
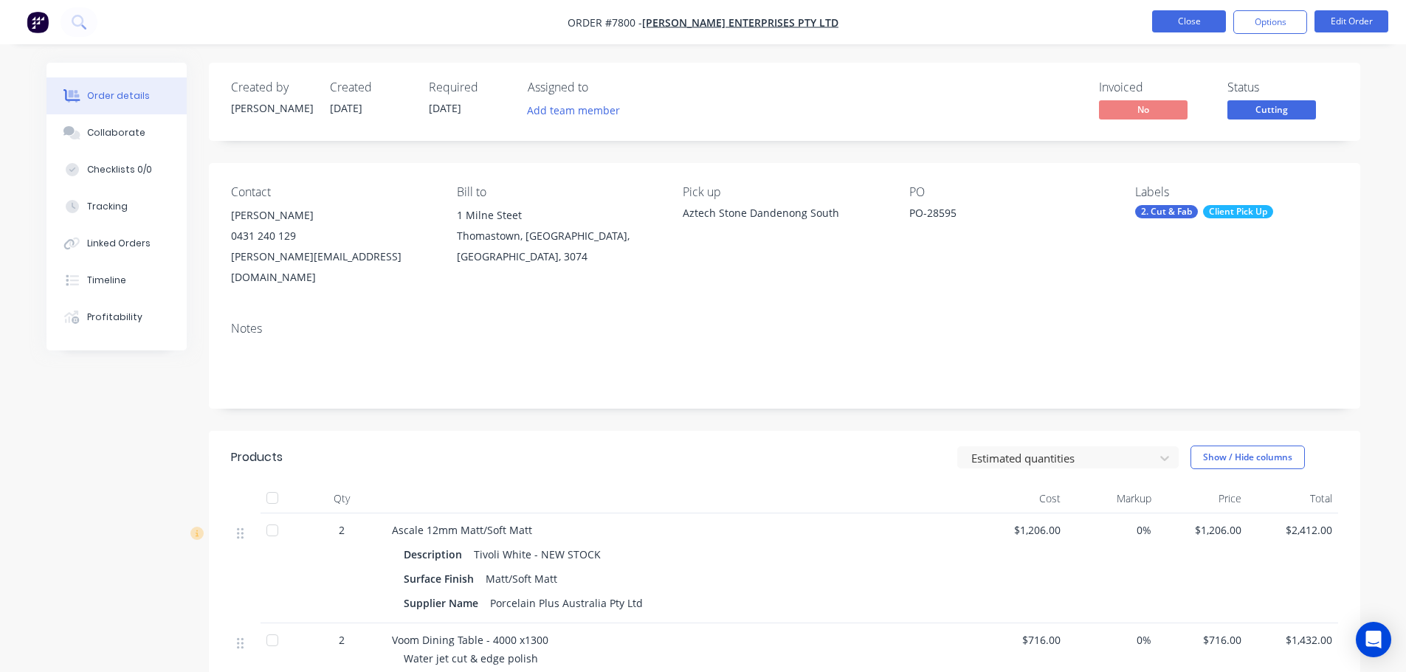
click at [1194, 25] on button "Close" at bounding box center [1189, 21] width 74 height 22
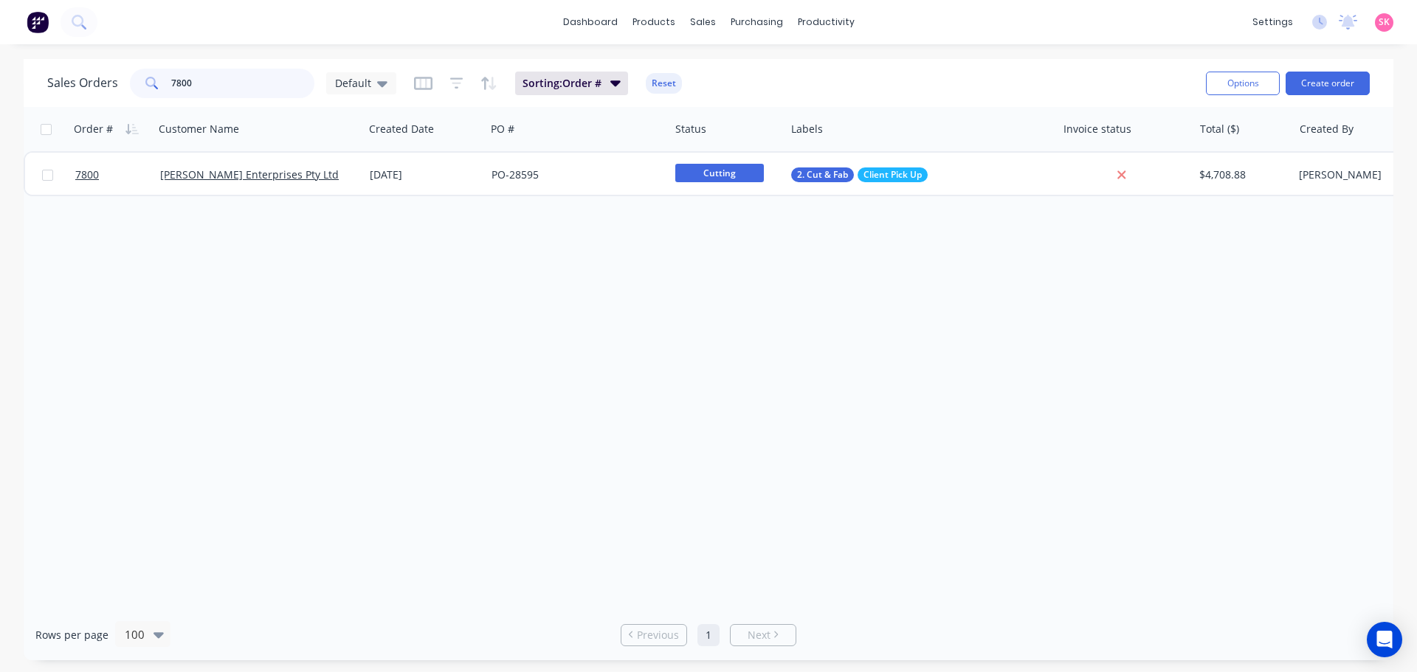
drag, startPoint x: 244, startPoint y: 92, endPoint x: 35, endPoint y: 84, distance: 209.8
click at [35, 84] on div "Sales Orders 7800 Default Sorting: Order # Reset Options Create order" at bounding box center [709, 83] width 1370 height 48
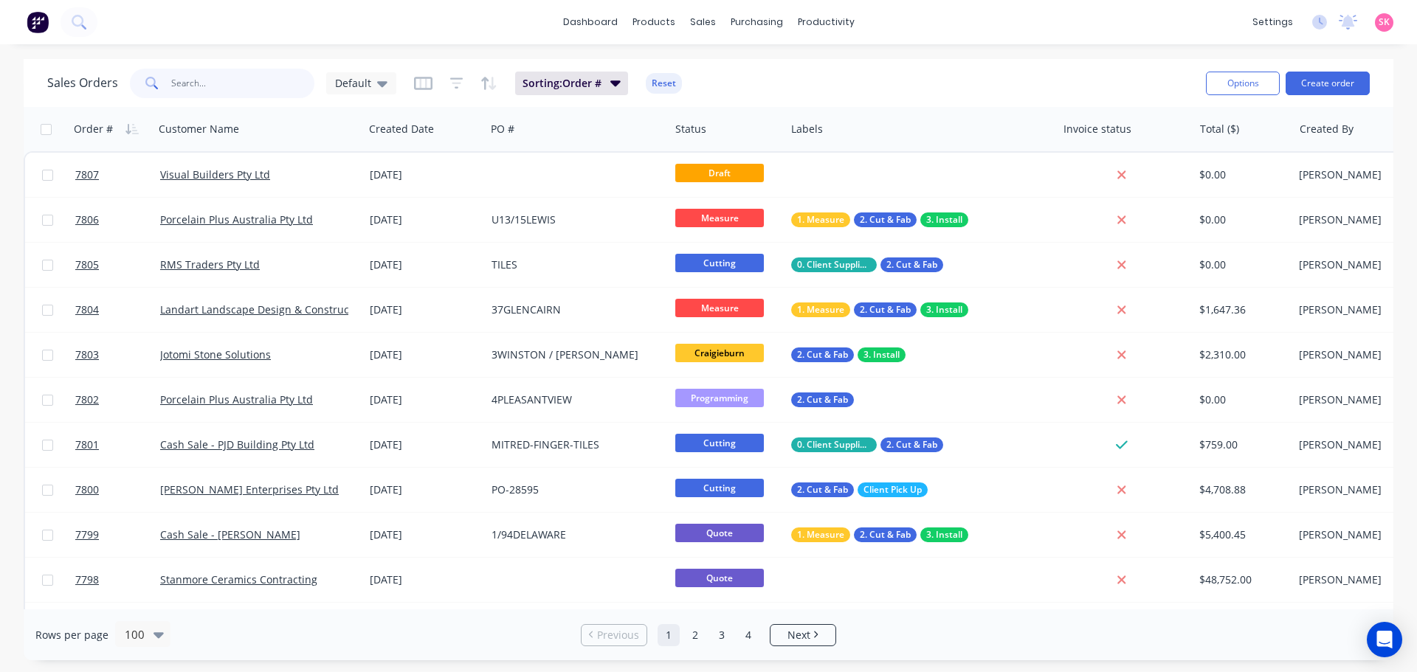
click at [261, 94] on input "text" at bounding box center [243, 84] width 144 height 30
type input "7800"
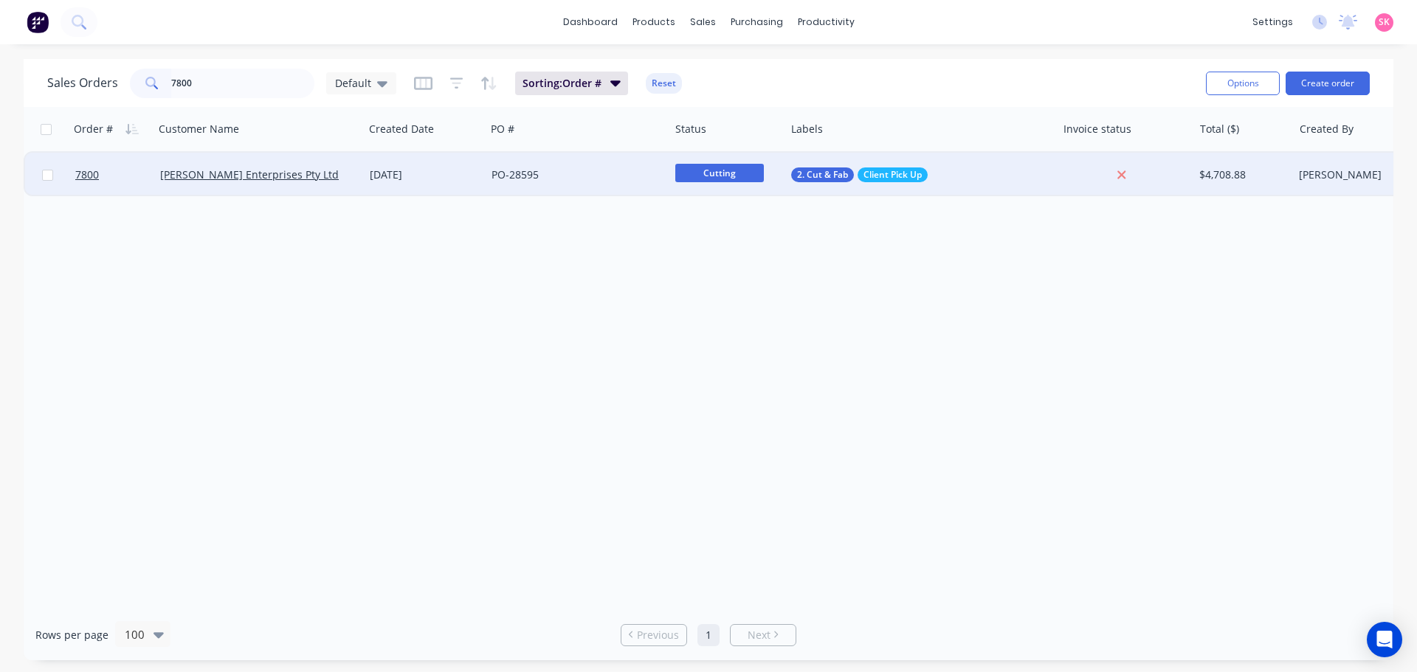
click at [432, 179] on div "[DATE]" at bounding box center [425, 175] width 110 height 15
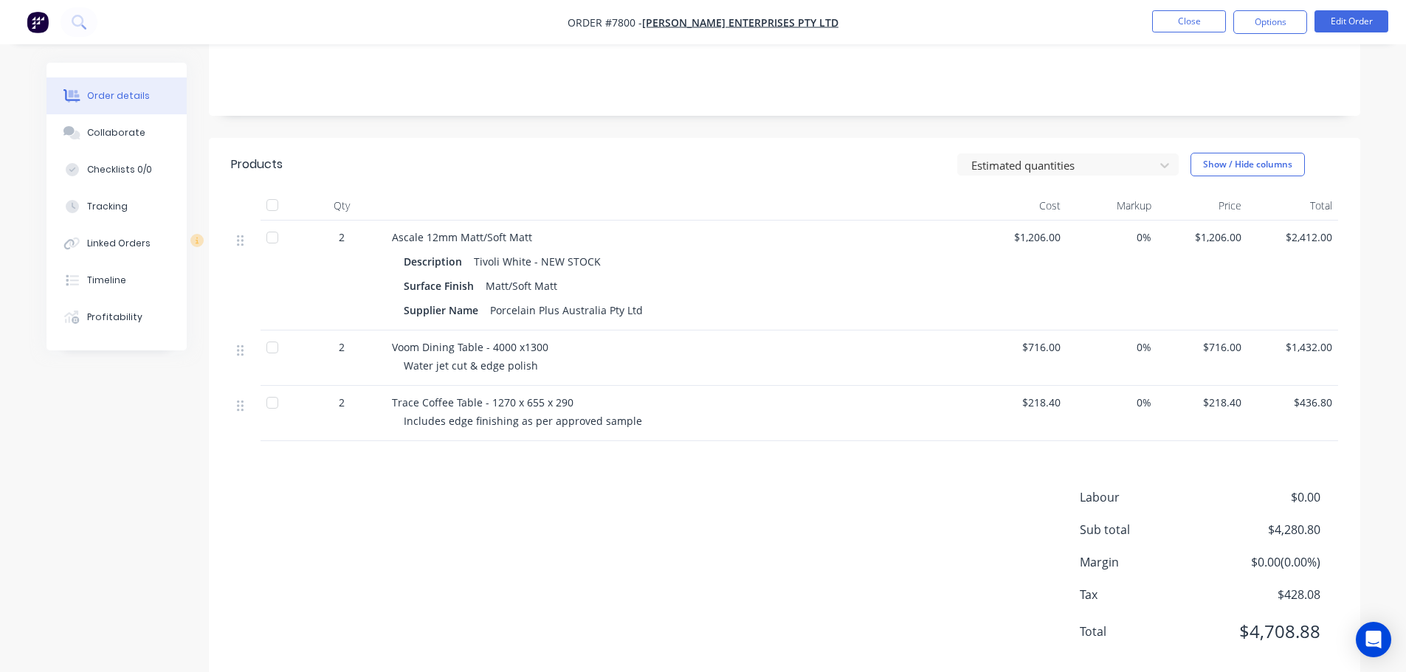
scroll to position [295, 0]
drag, startPoint x: 1065, startPoint y: 326, endPoint x: 990, endPoint y: 324, distance: 75.3
click at [990, 328] on div "2 Voom Dining Table - 4000 x1300 Water jet cut & edge polish $716.00 0% $716.00…" at bounding box center [784, 355] width 1107 height 55
click at [1177, 16] on button "Close" at bounding box center [1189, 21] width 74 height 22
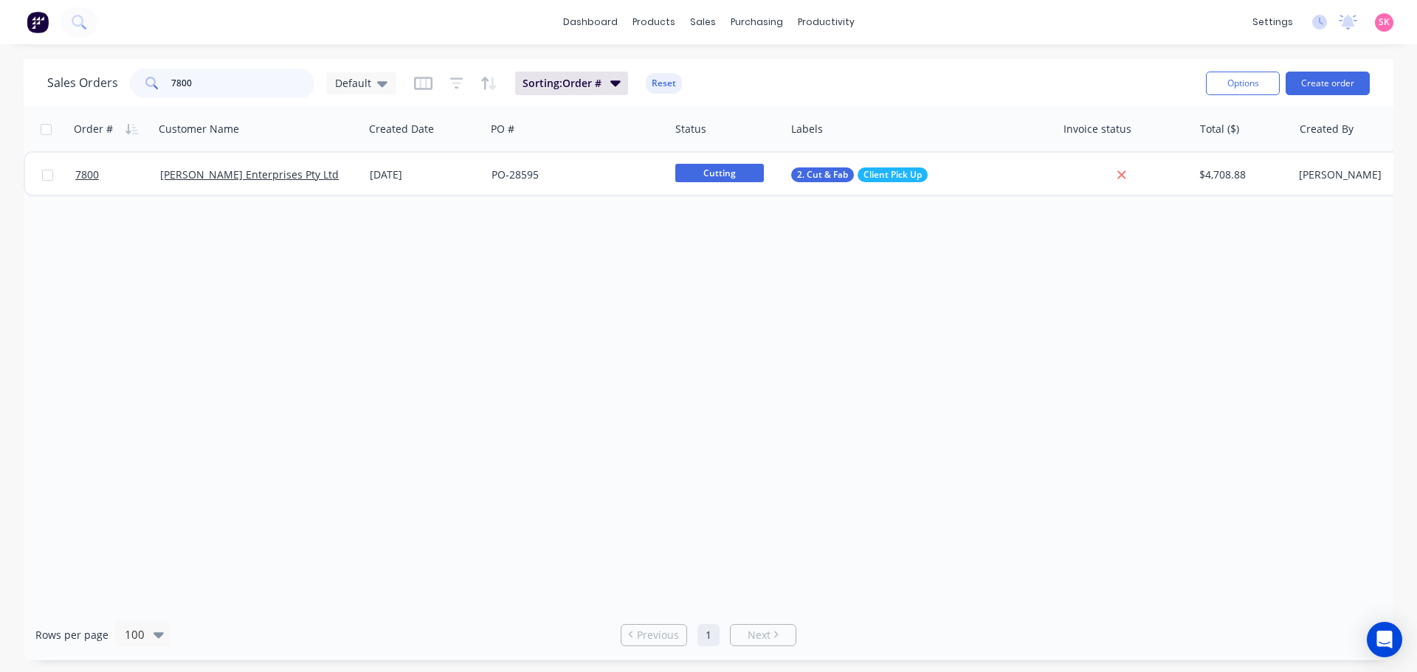
drag, startPoint x: 283, startPoint y: 79, endPoint x: 82, endPoint y: 65, distance: 202.0
click at [92, 69] on div "Sales Orders 7800 Default" at bounding box center [221, 84] width 349 height 30
type input "made in italy"
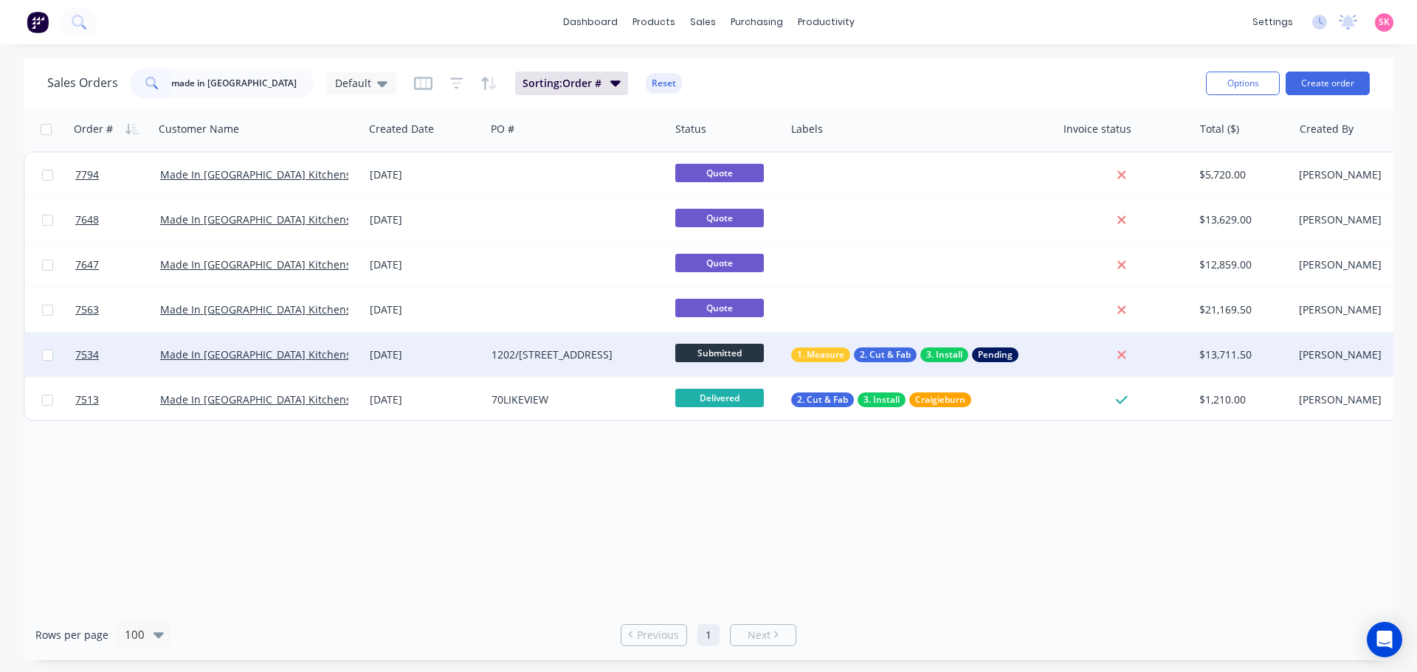
click at [523, 369] on div "1202/430-STKILDA-ROAD" at bounding box center [578, 355] width 184 height 44
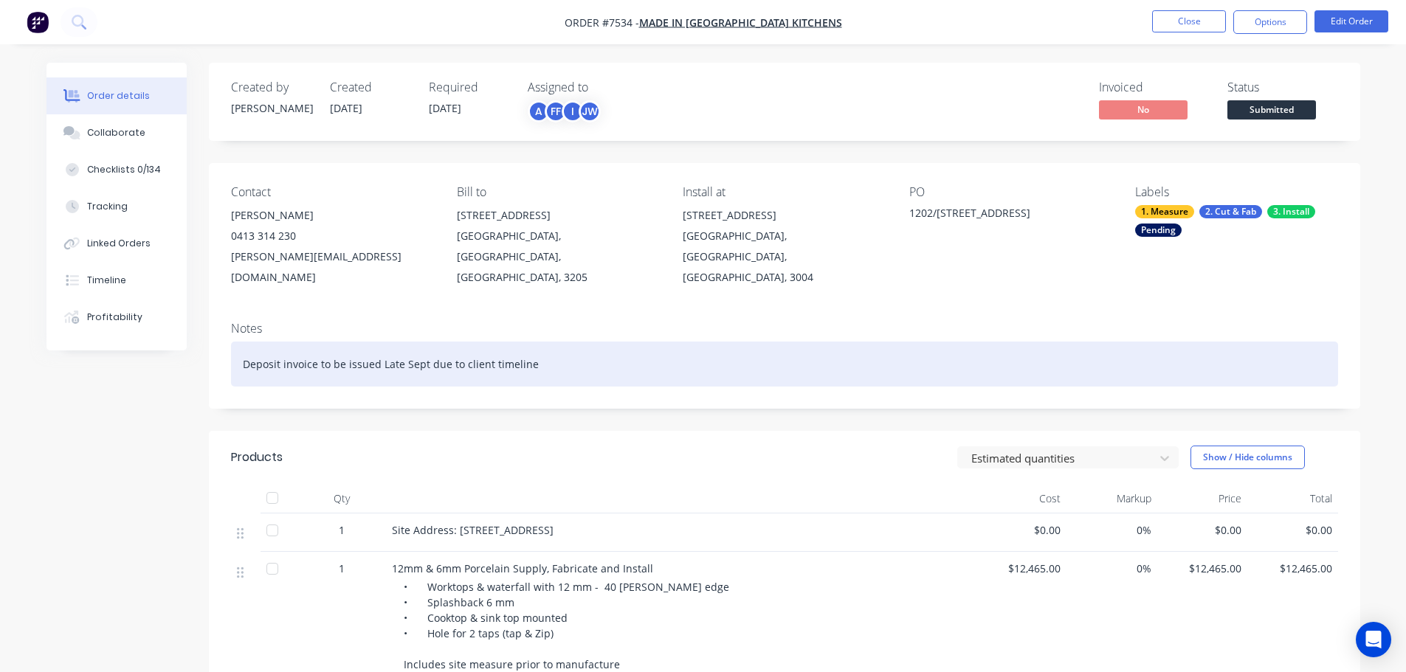
drag, startPoint x: 543, startPoint y: 343, endPoint x: 210, endPoint y: 339, distance: 332.2
click at [210, 339] on div "Notes Deposit invoice to be issued Late Sept due to client timeline" at bounding box center [785, 359] width 1152 height 99
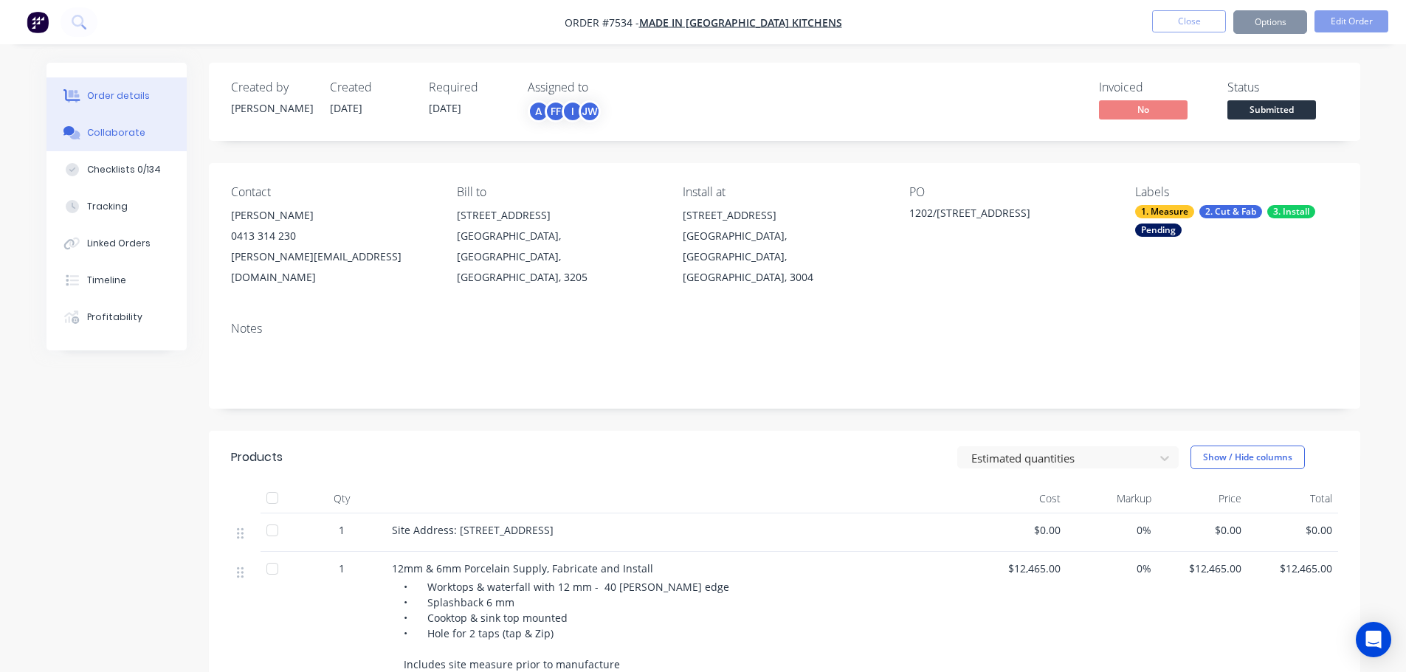
click at [148, 135] on button "Collaborate" at bounding box center [117, 132] width 140 height 37
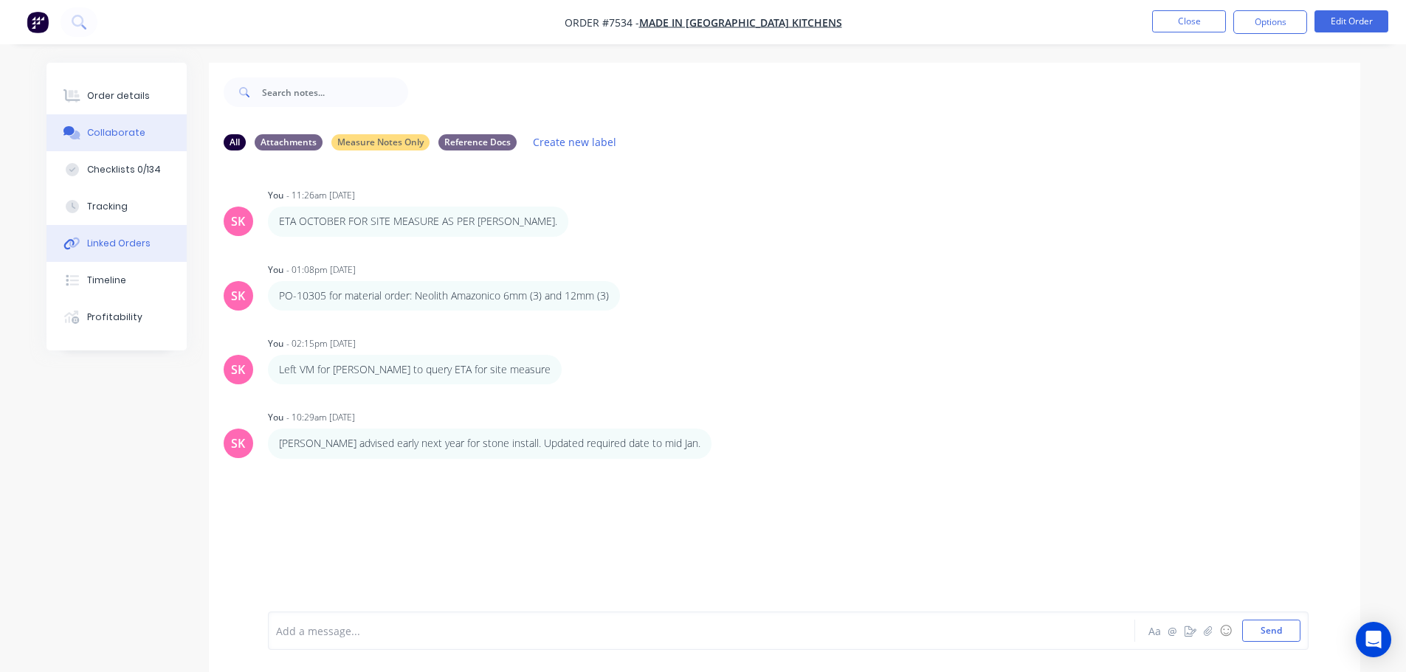
click at [142, 241] on div "Linked Orders" at bounding box center [118, 243] width 63 height 13
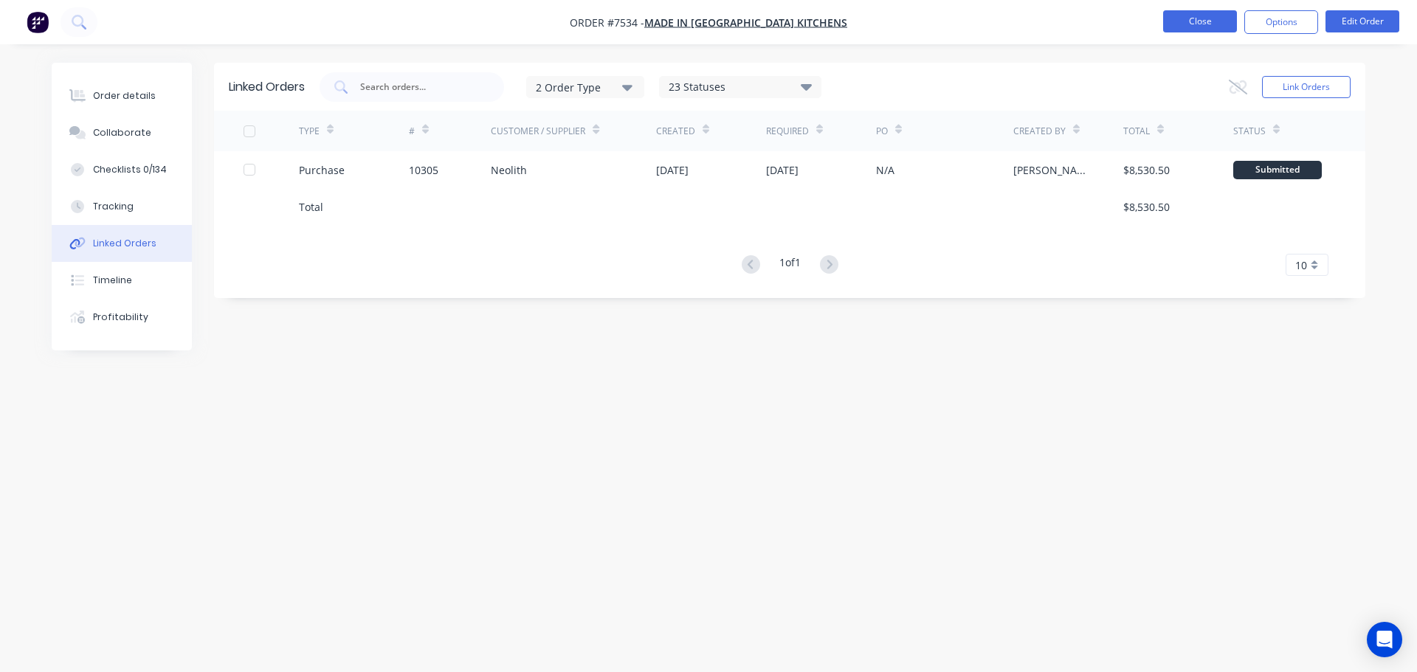
click at [1212, 22] on button "Close" at bounding box center [1200, 21] width 74 height 22
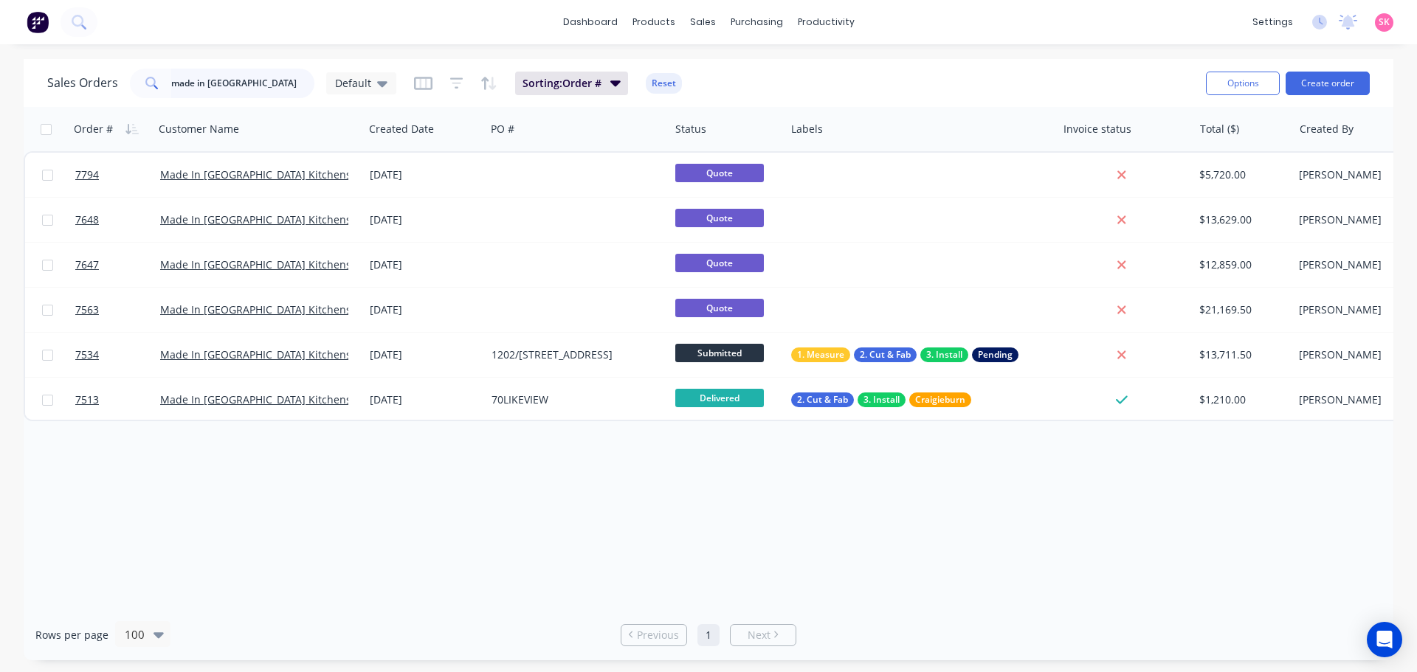
click at [73, 86] on div "Sales Orders made in italy Default" at bounding box center [221, 84] width 349 height 30
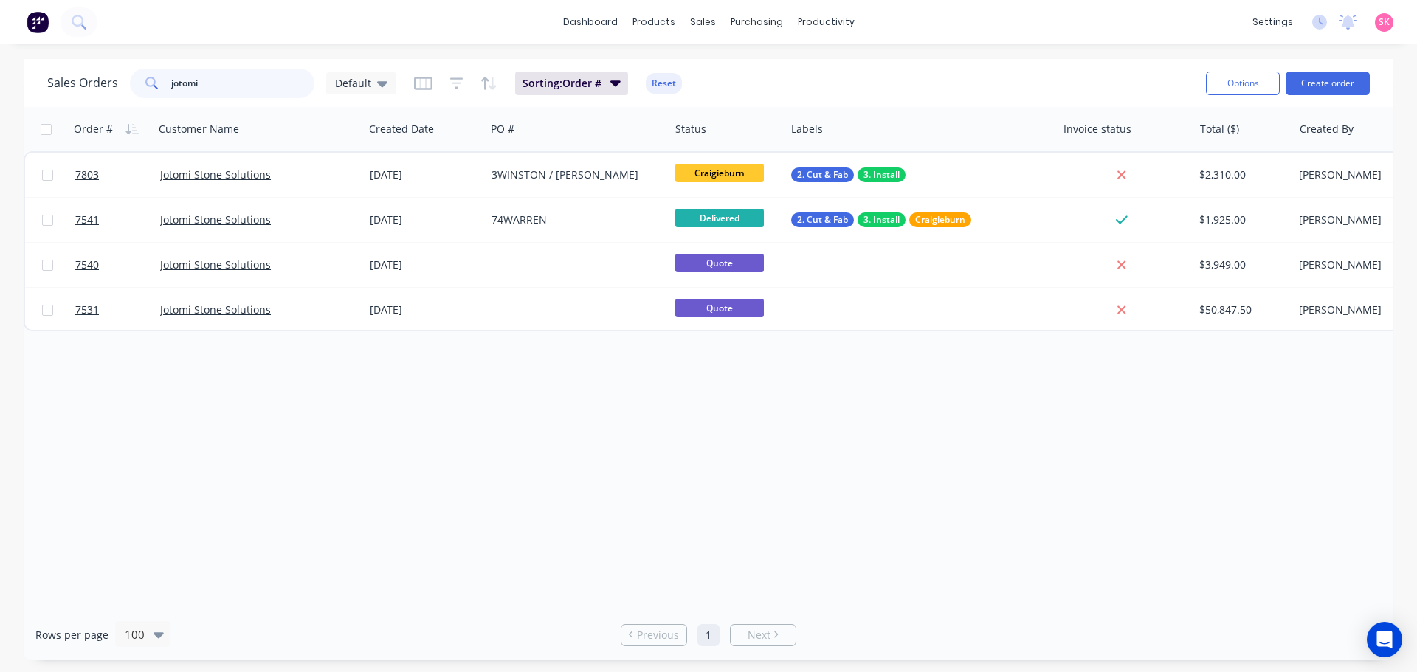
drag, startPoint x: 224, startPoint y: 92, endPoint x: 93, endPoint y: 89, distance: 131.4
click at [94, 89] on div "Sales Orders jotomi Default" at bounding box center [221, 84] width 349 height 30
click at [244, 91] on input "jotomi" at bounding box center [243, 84] width 144 height 30
click at [250, 75] on input "jotomi" at bounding box center [243, 84] width 144 height 30
drag, startPoint x: 251, startPoint y: 75, endPoint x: 79, endPoint y: 79, distance: 172.0
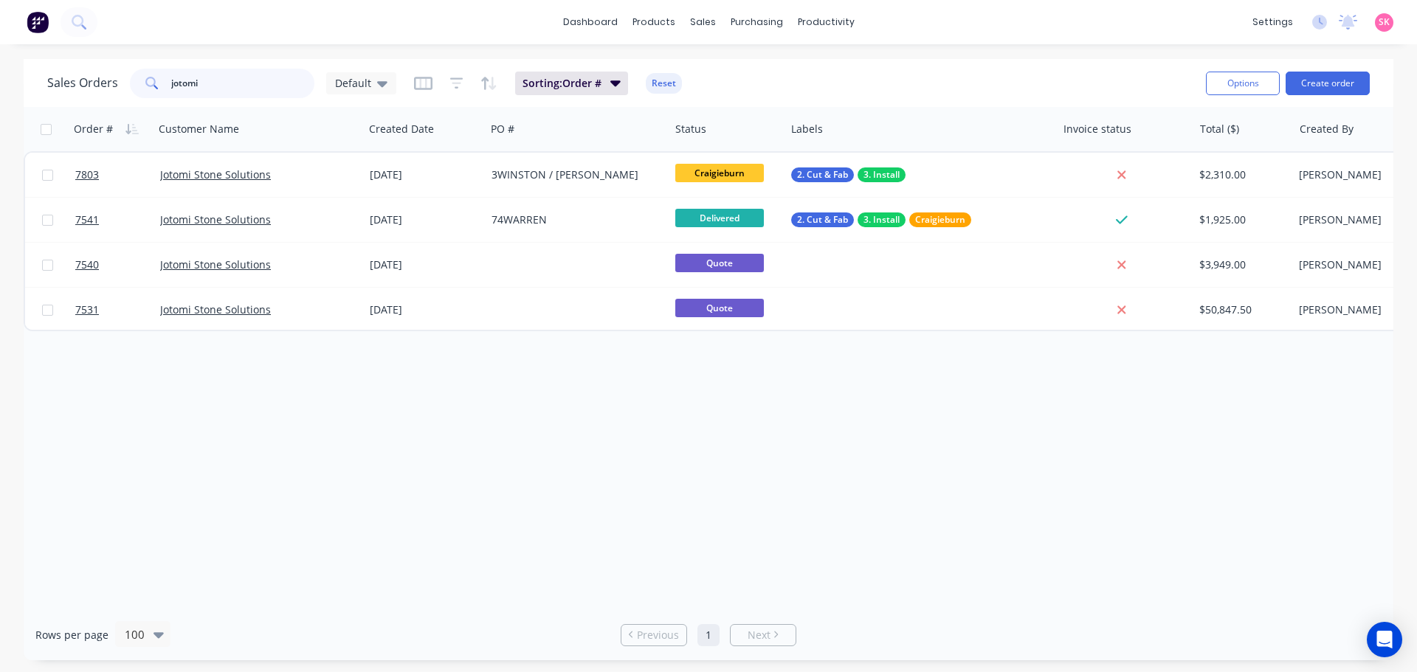
click at [79, 79] on div "Sales Orders jotomi Default" at bounding box center [221, 84] width 349 height 30
type input "7539"
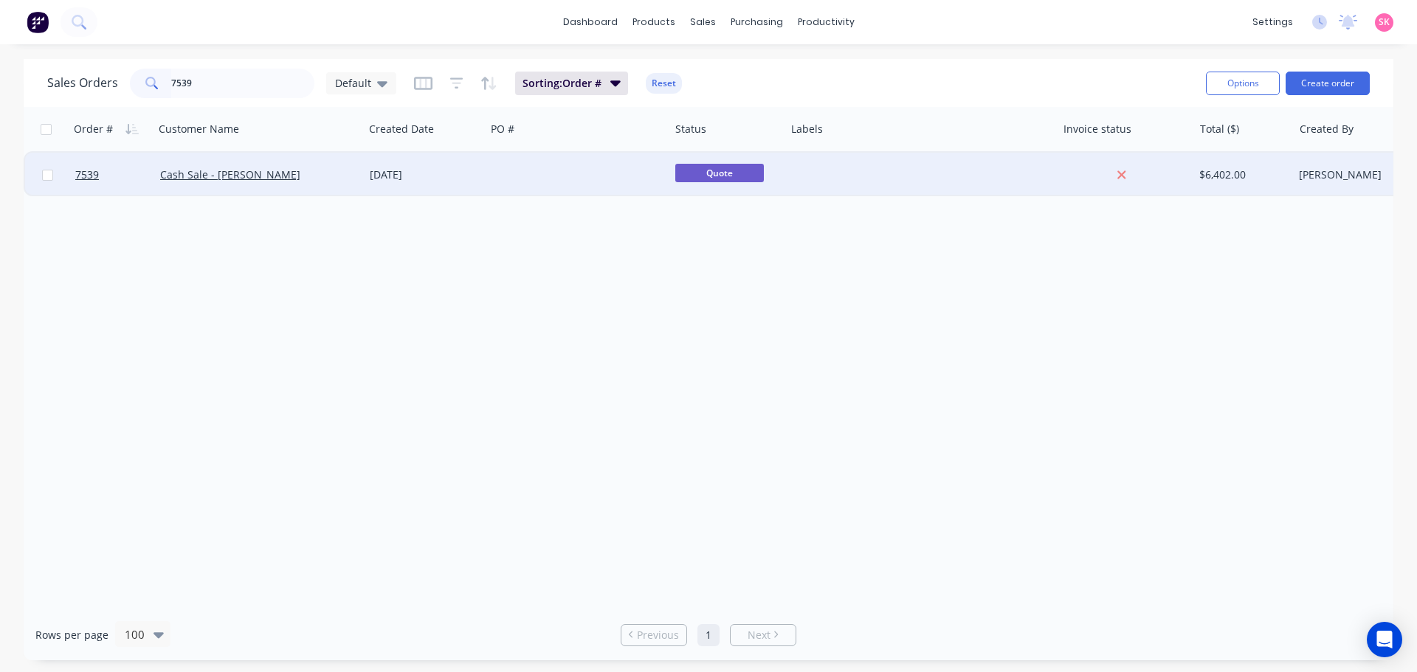
click at [582, 177] on div at bounding box center [578, 175] width 184 height 44
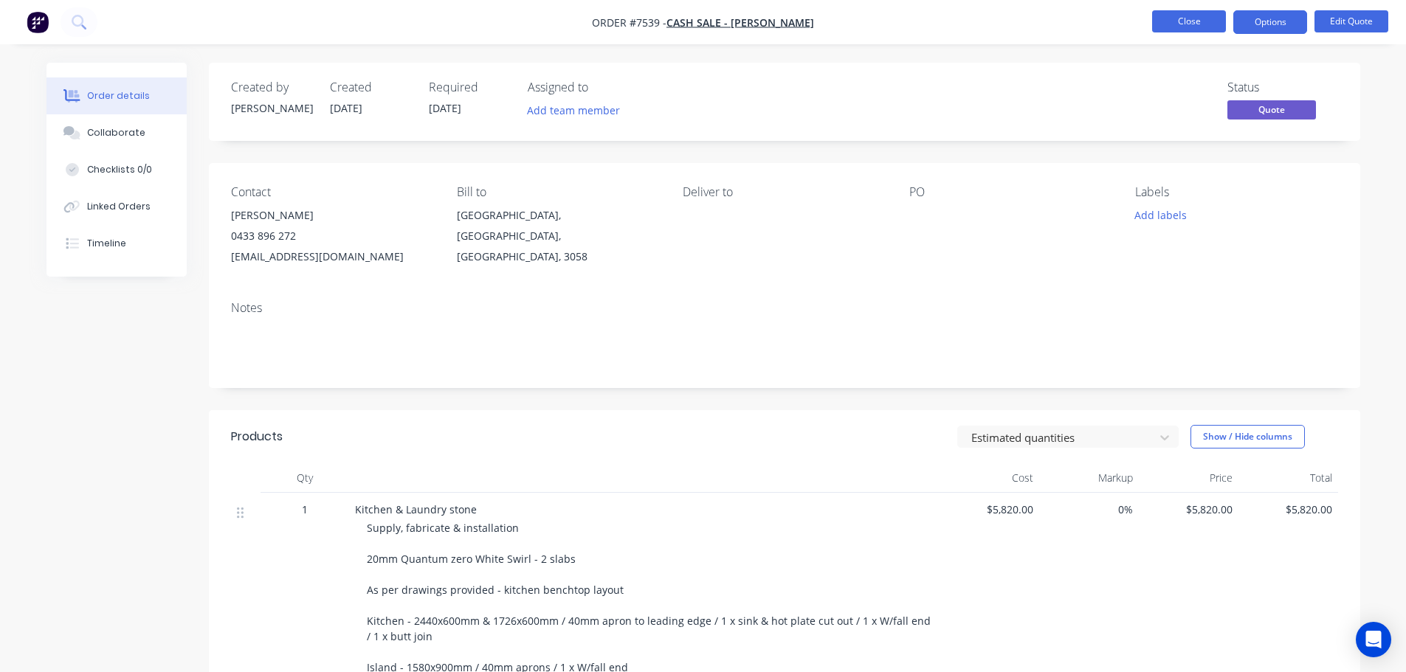
click at [1193, 29] on button "Close" at bounding box center [1189, 21] width 74 height 22
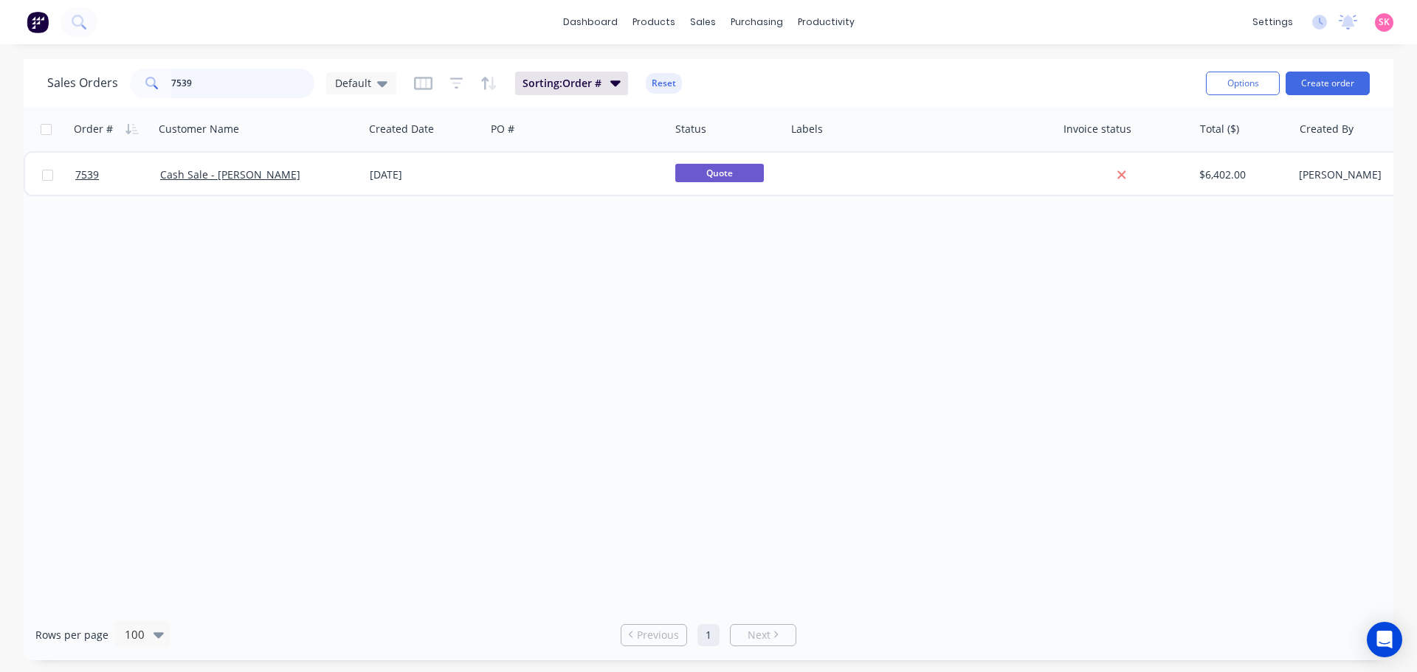
drag, startPoint x: 213, startPoint y: 80, endPoint x: 97, endPoint y: 100, distance: 117.5
click at [100, 98] on div "Sales Orders 7539 Default Sorting: Order # Reset" at bounding box center [620, 83] width 1147 height 36
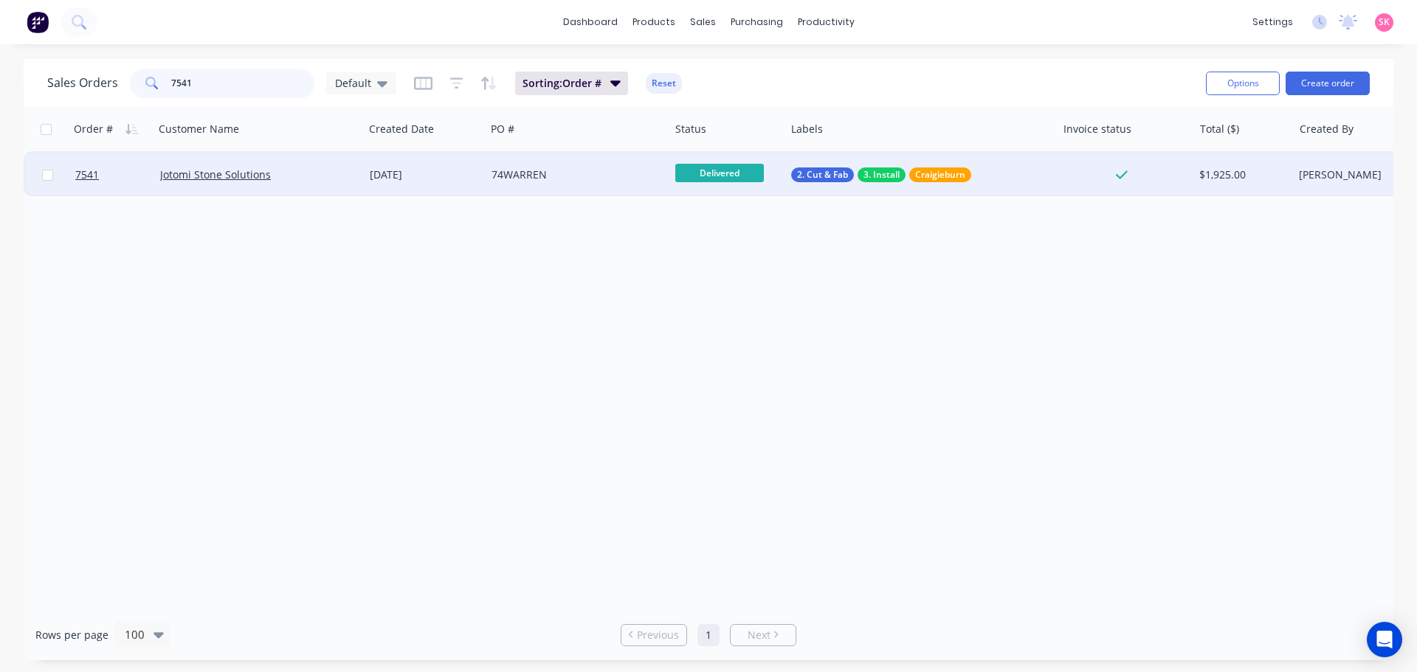
type input "7541"
click at [329, 172] on div "Jotomi Stone Solutions" at bounding box center [254, 175] width 188 height 15
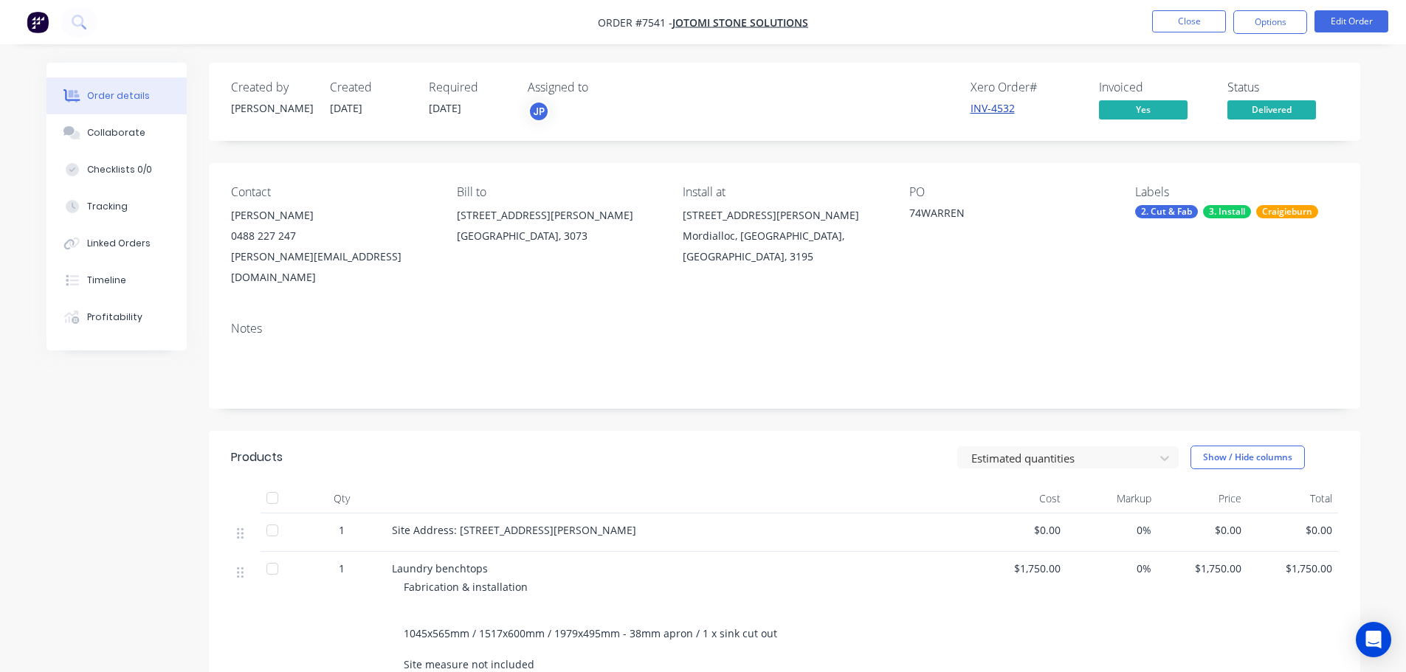
click at [1008, 106] on link "INV-4532" at bounding box center [993, 108] width 44 height 14
click at [1206, 15] on button "Close" at bounding box center [1189, 21] width 74 height 22
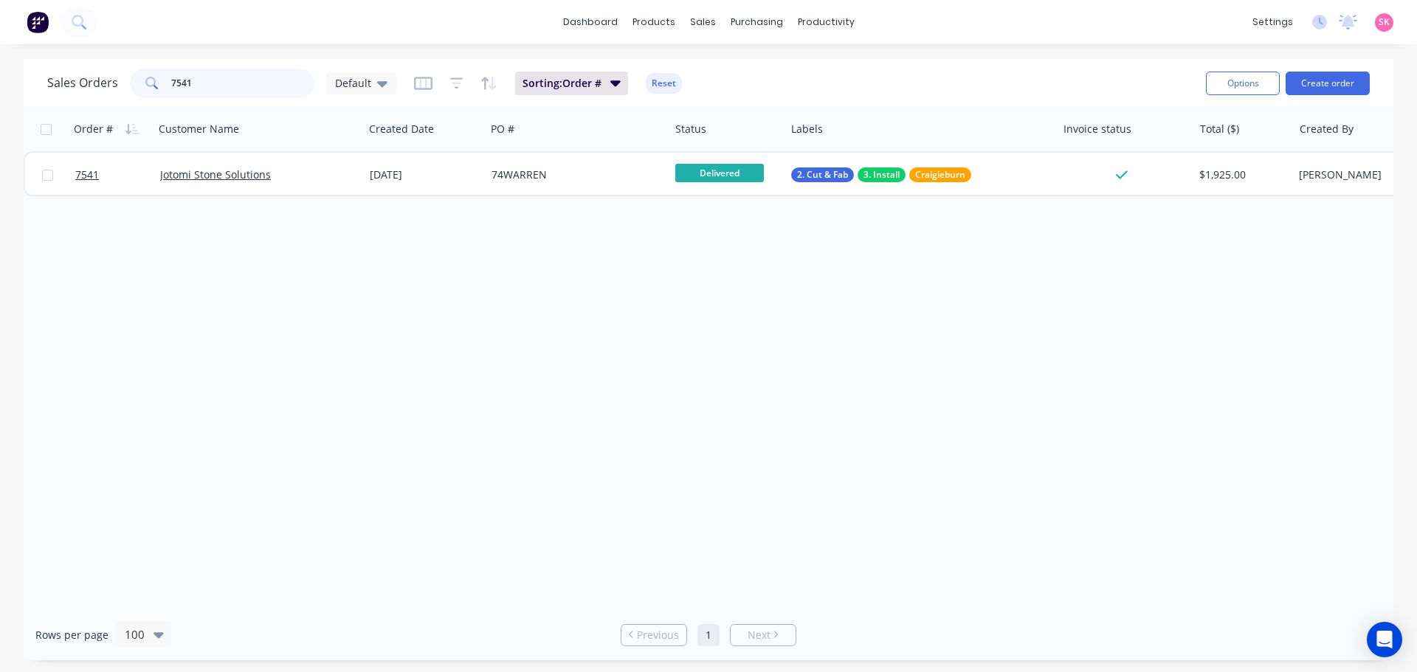
drag, startPoint x: 184, startPoint y: 84, endPoint x: 7, endPoint y: 108, distance: 178.0
click at [16, 106] on div "Sales Orders 7541 Default Sorting: Order # Reset Options Create order Order # C…" at bounding box center [708, 360] width 1417 height 602
type input "oak park"
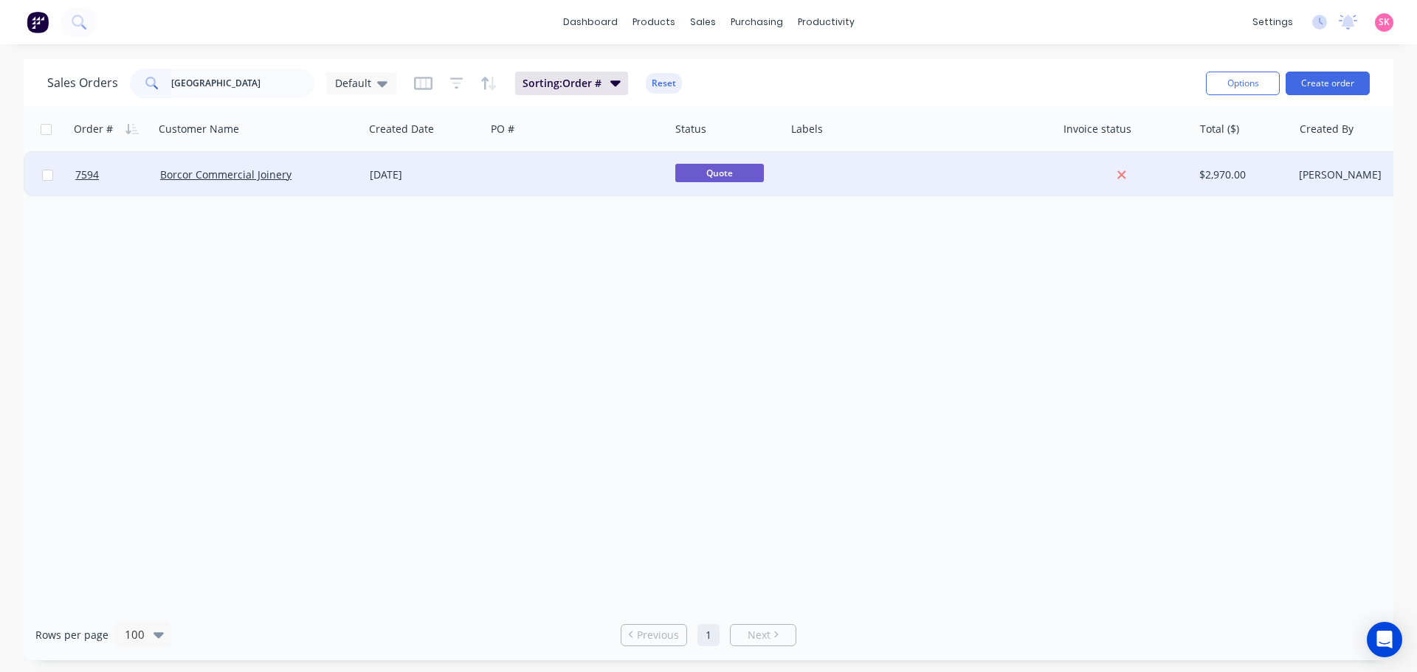
click at [343, 178] on div "Borcor Commercial Joinery" at bounding box center [254, 175] width 188 height 15
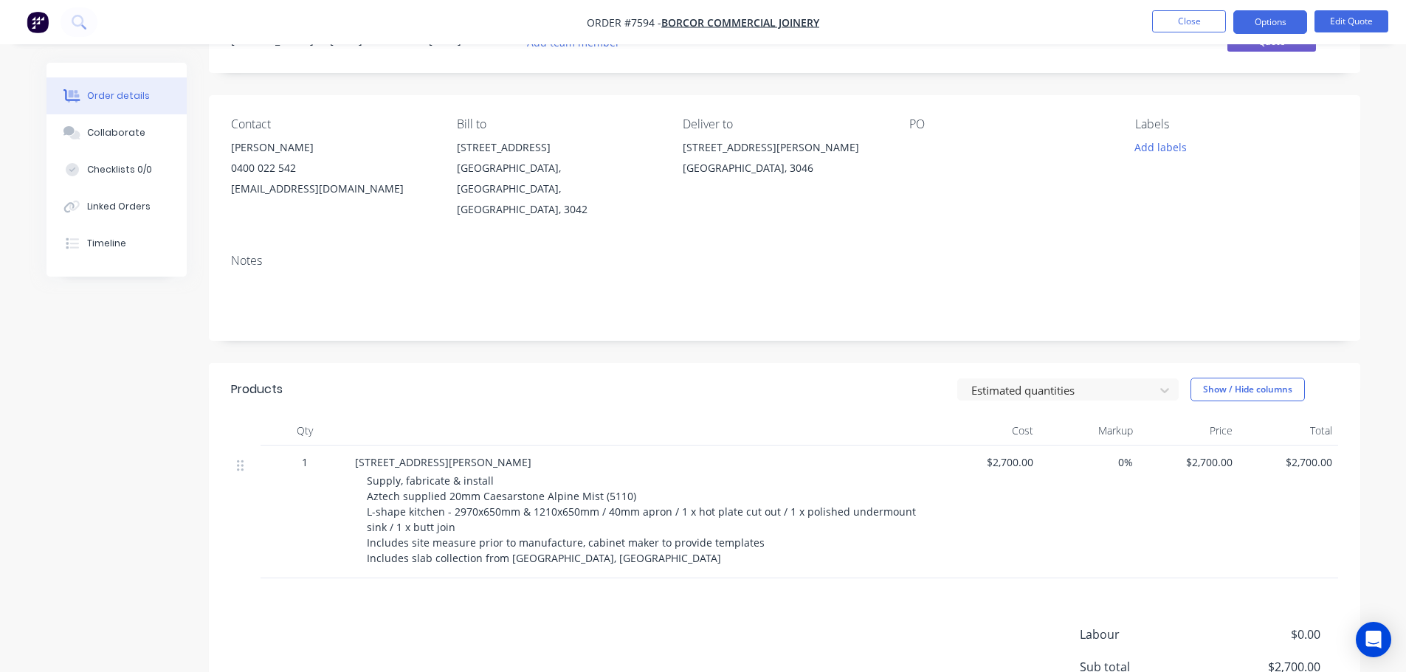
scroll to position [148, 0]
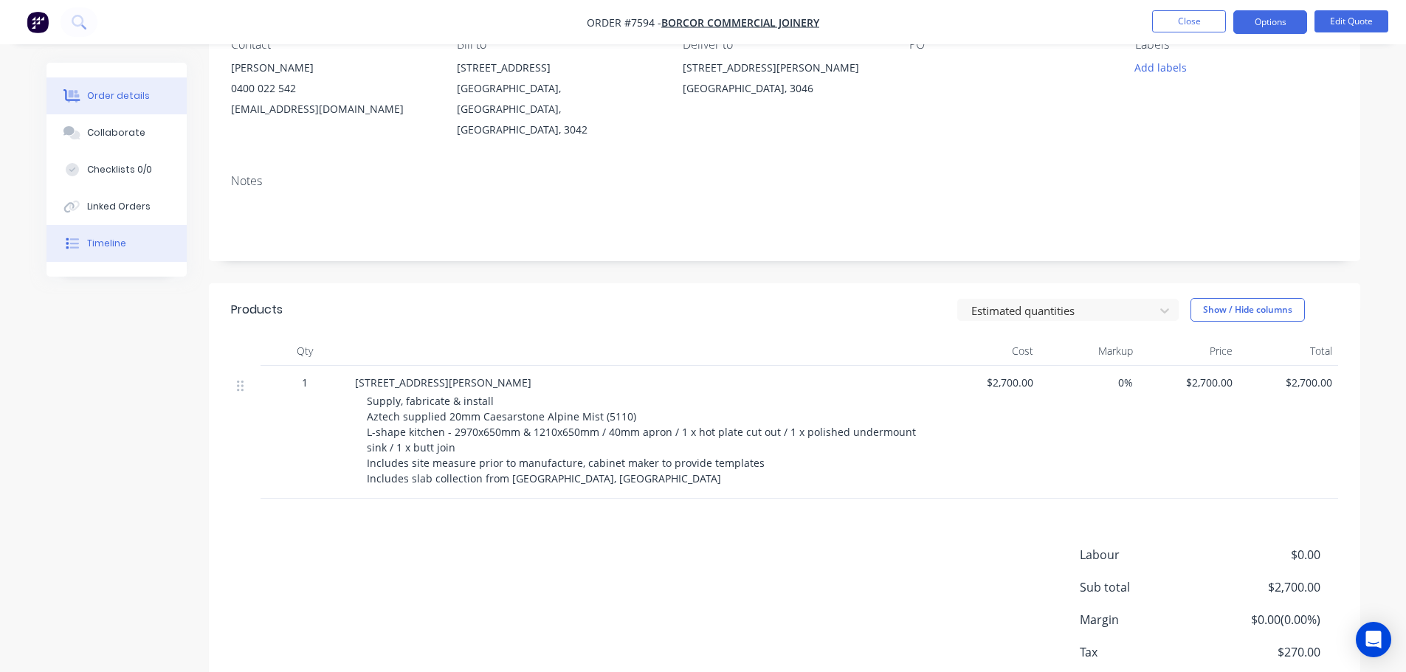
click at [110, 259] on button "Timeline" at bounding box center [117, 243] width 140 height 37
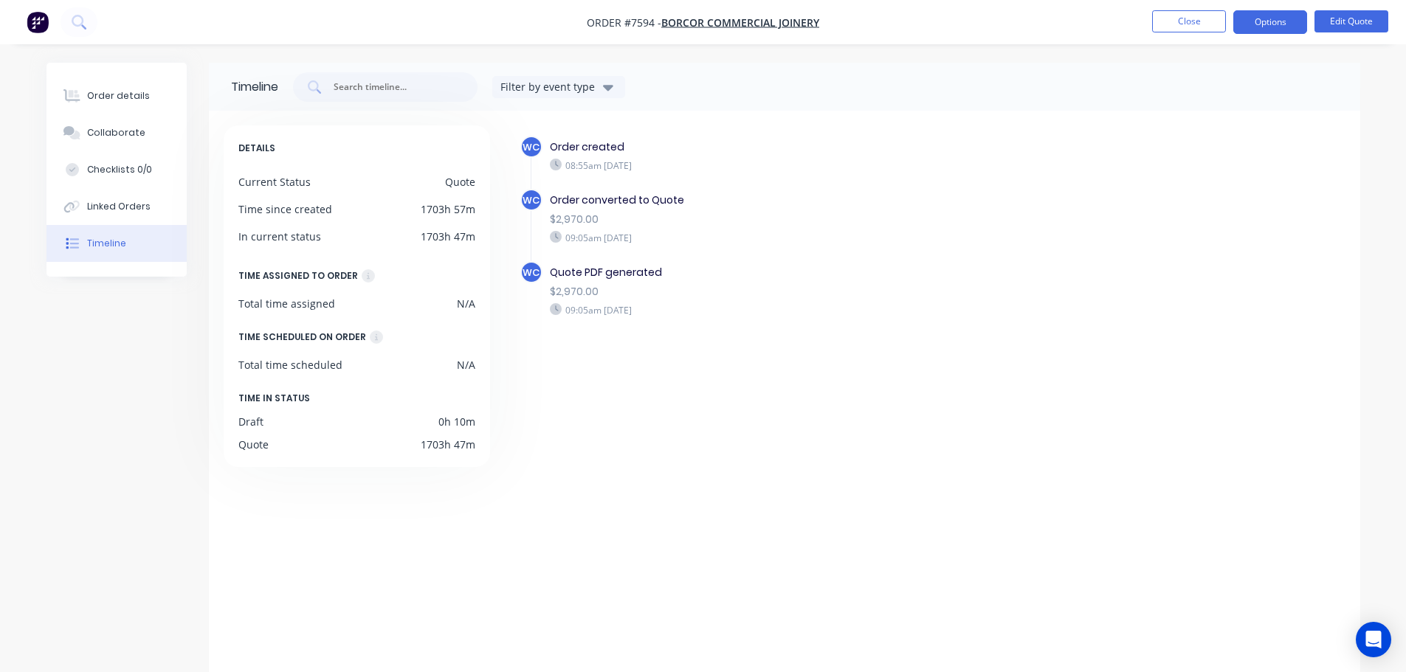
drag, startPoint x: 1167, startPoint y: 31, endPoint x: 1159, endPoint y: 35, distance: 9.2
click at [1159, 35] on nav "Order #7594 - Borcor Commercial Joinery Close Options Edit Quote" at bounding box center [703, 22] width 1406 height 44
click at [1200, 20] on button "Close" at bounding box center [1189, 21] width 74 height 22
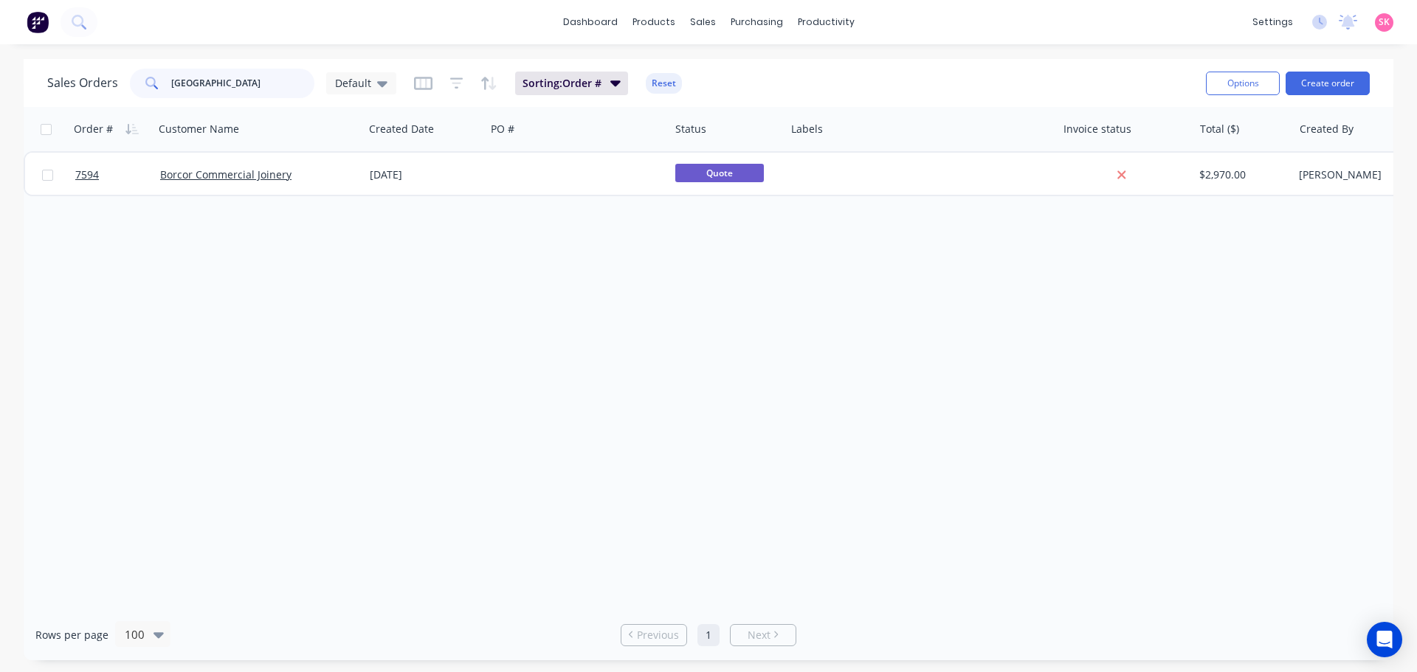
drag, startPoint x: 235, startPoint y: 88, endPoint x: 52, endPoint y: 89, distance: 183.8
click at [52, 89] on div "Sales Orders oak park Default" at bounding box center [221, 84] width 349 height 30
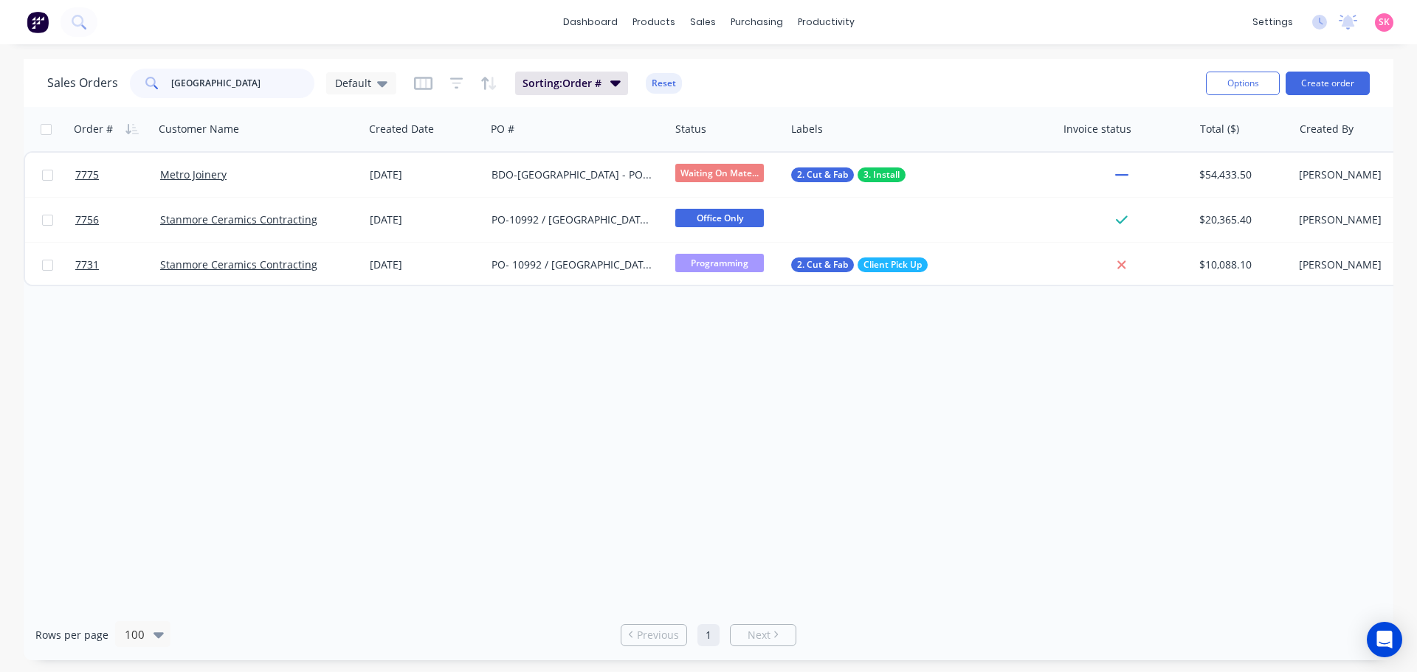
drag, startPoint x: 266, startPoint y: 83, endPoint x: 7, endPoint y: 86, distance: 259.1
click at [10, 85] on div "Sales Orders adelaide Default Sorting: Order # Reset Options Create order Order…" at bounding box center [708, 360] width 1417 height 602
type input "metro"
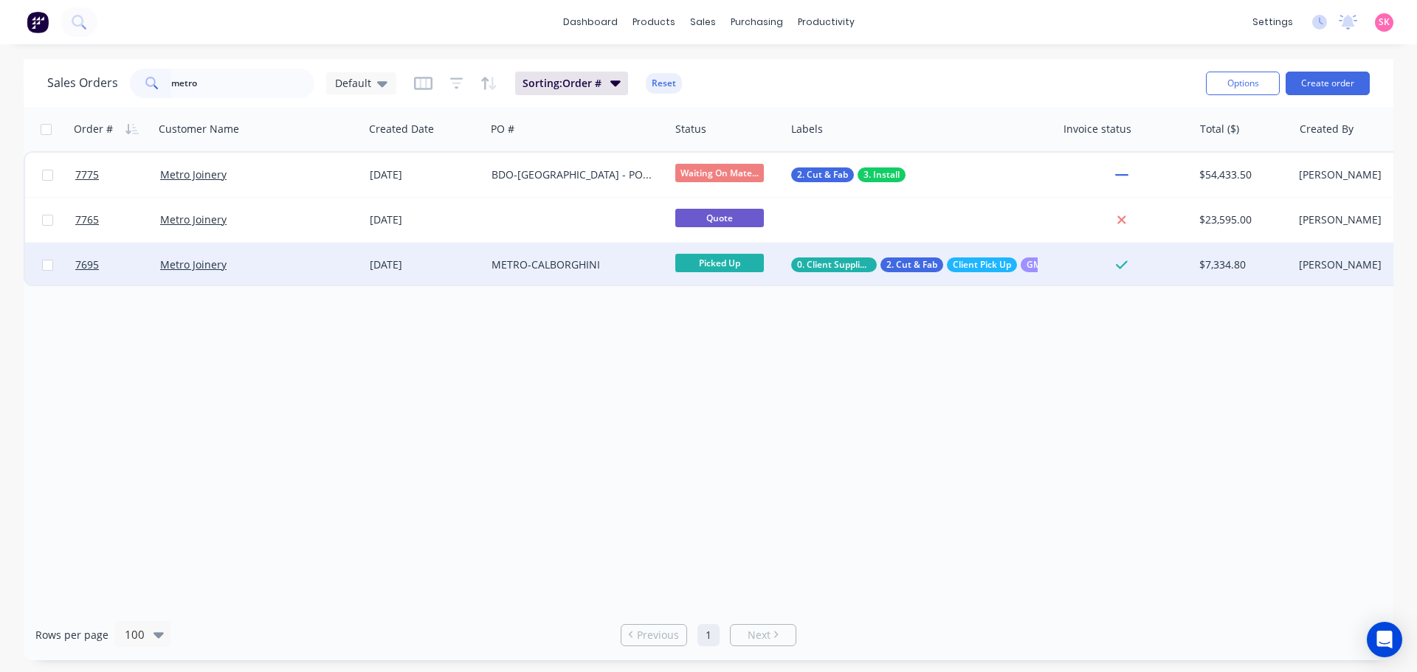
click at [540, 263] on div "METRO-CALBORGHINI" at bounding box center [574, 265] width 164 height 15
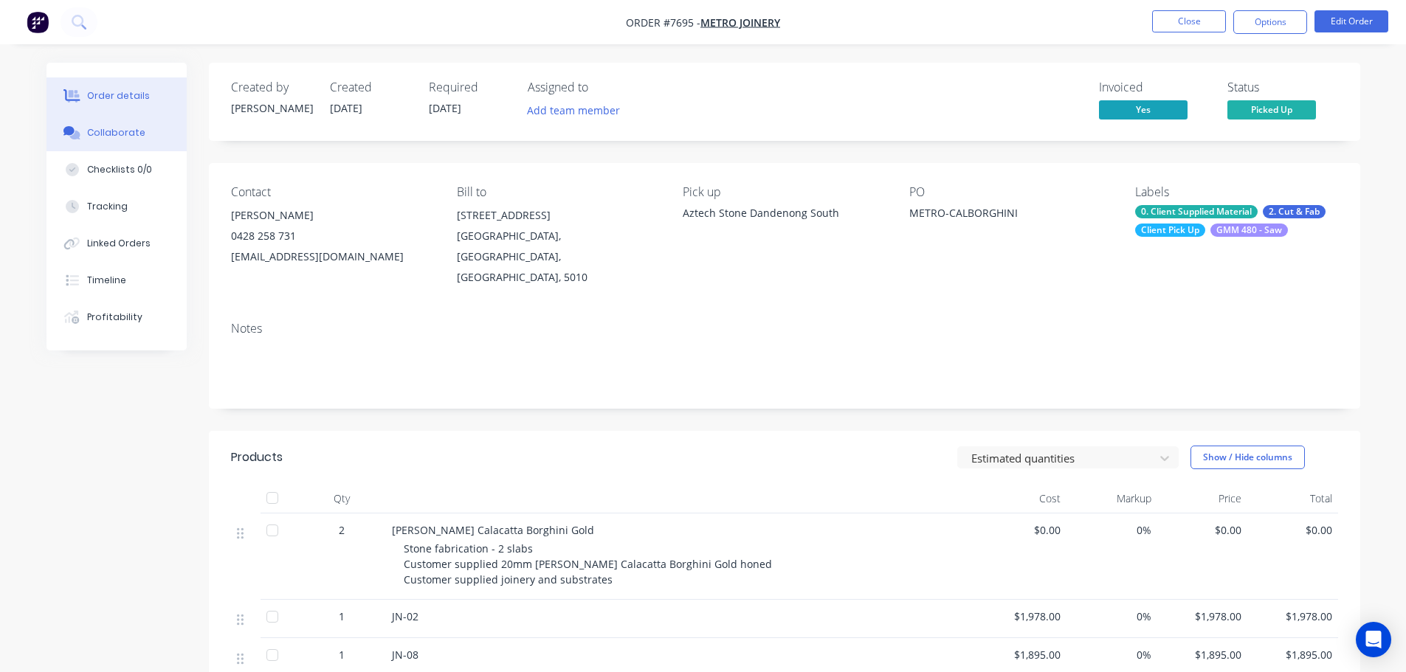
click at [103, 134] on div "Collaborate" at bounding box center [116, 132] width 58 height 13
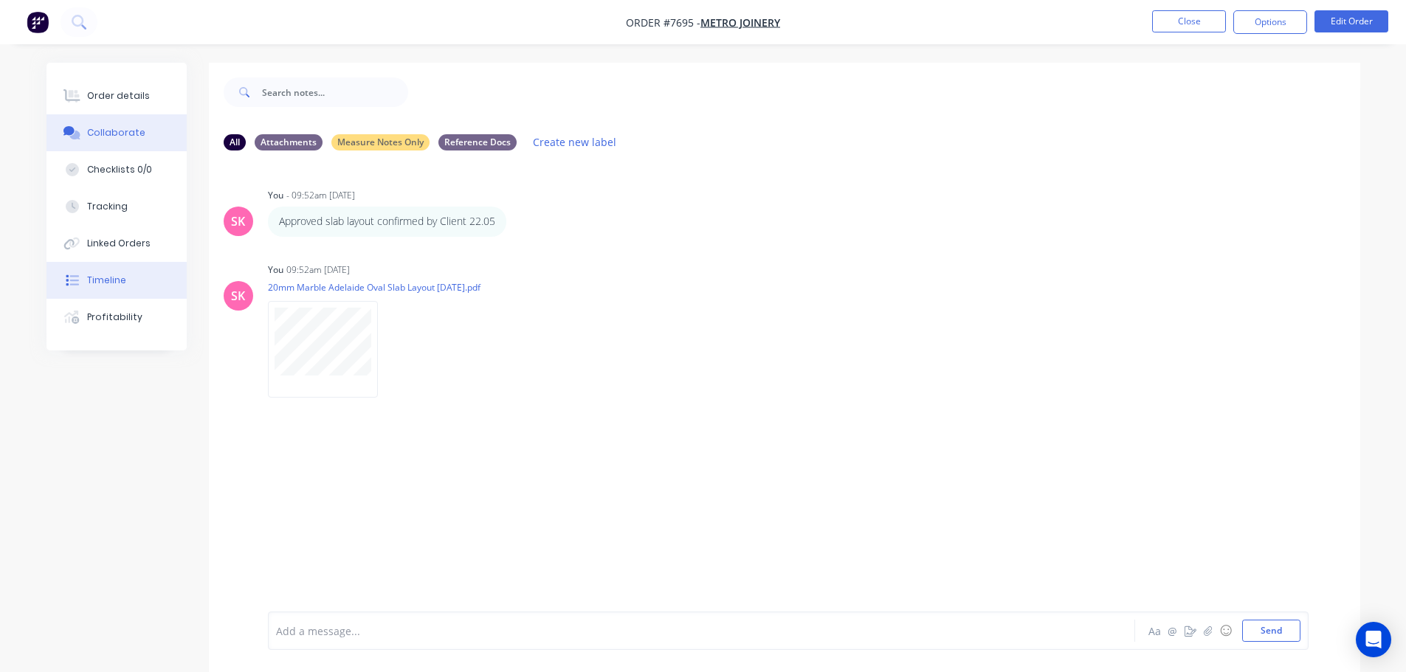
click at [114, 294] on button "Timeline" at bounding box center [117, 280] width 140 height 37
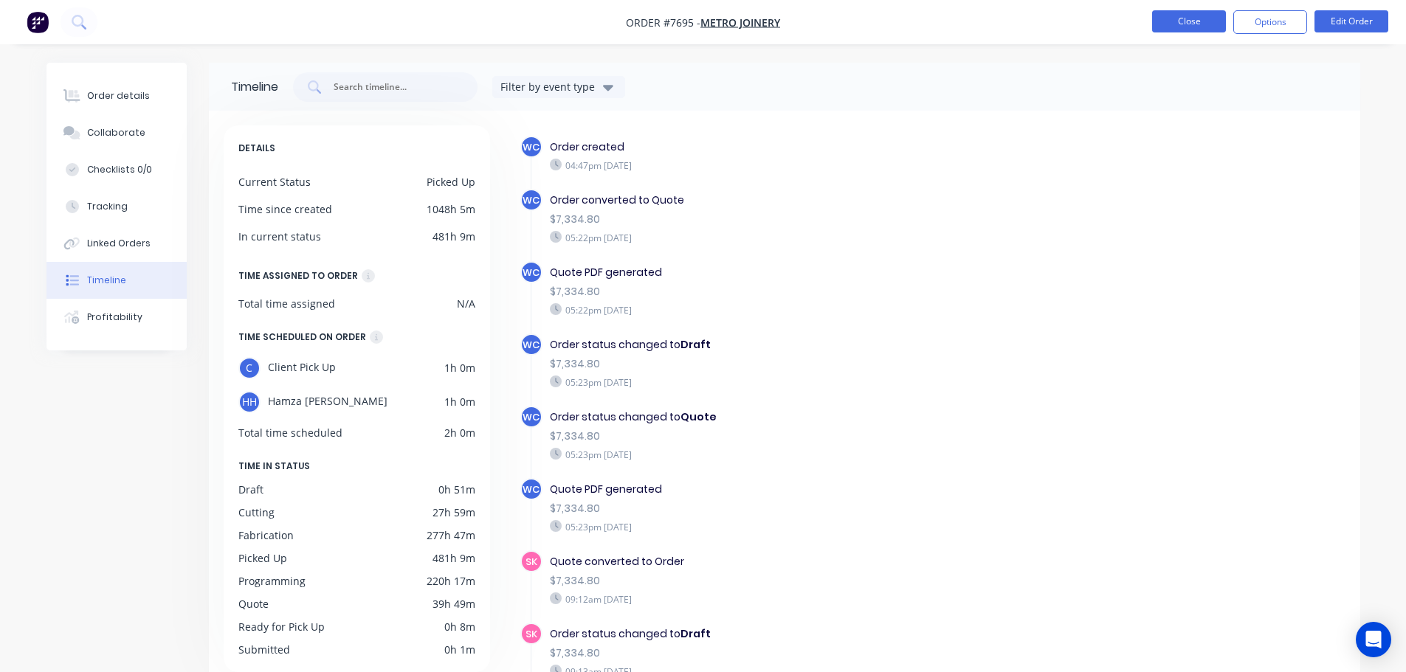
click at [1211, 22] on button "Close" at bounding box center [1189, 21] width 74 height 22
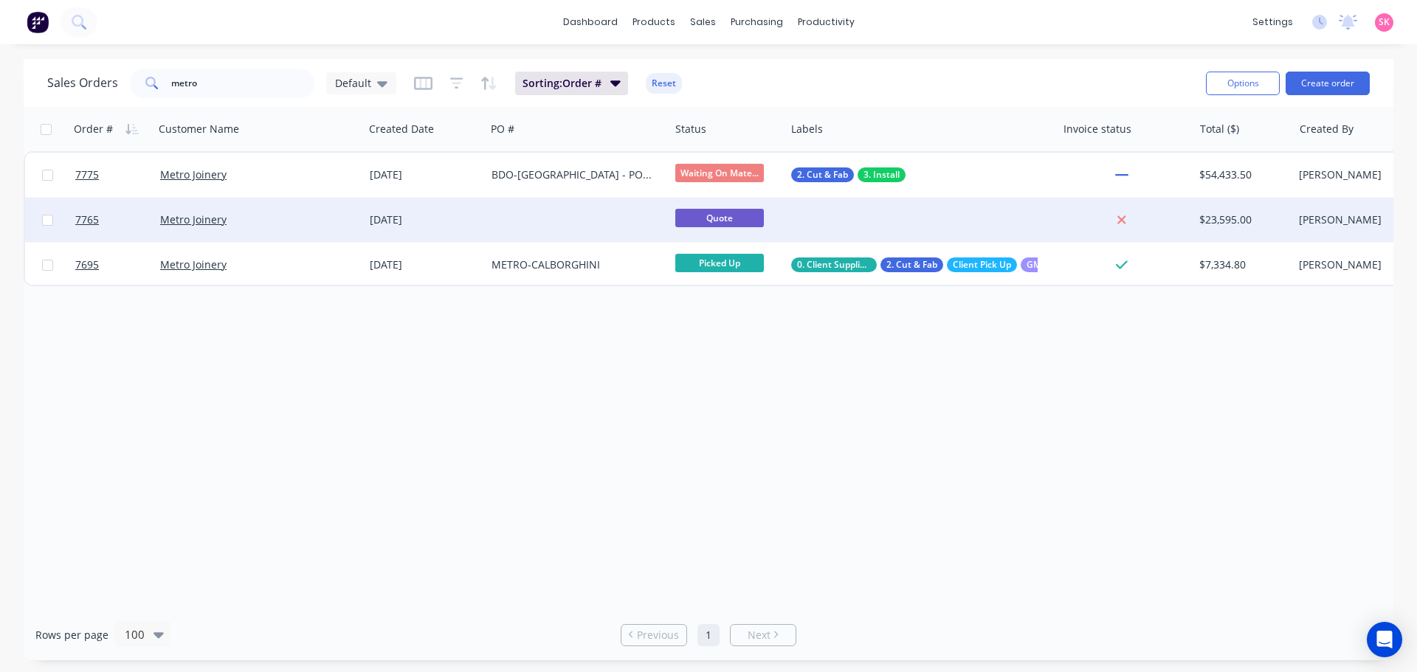
click at [522, 202] on div at bounding box center [578, 220] width 184 height 44
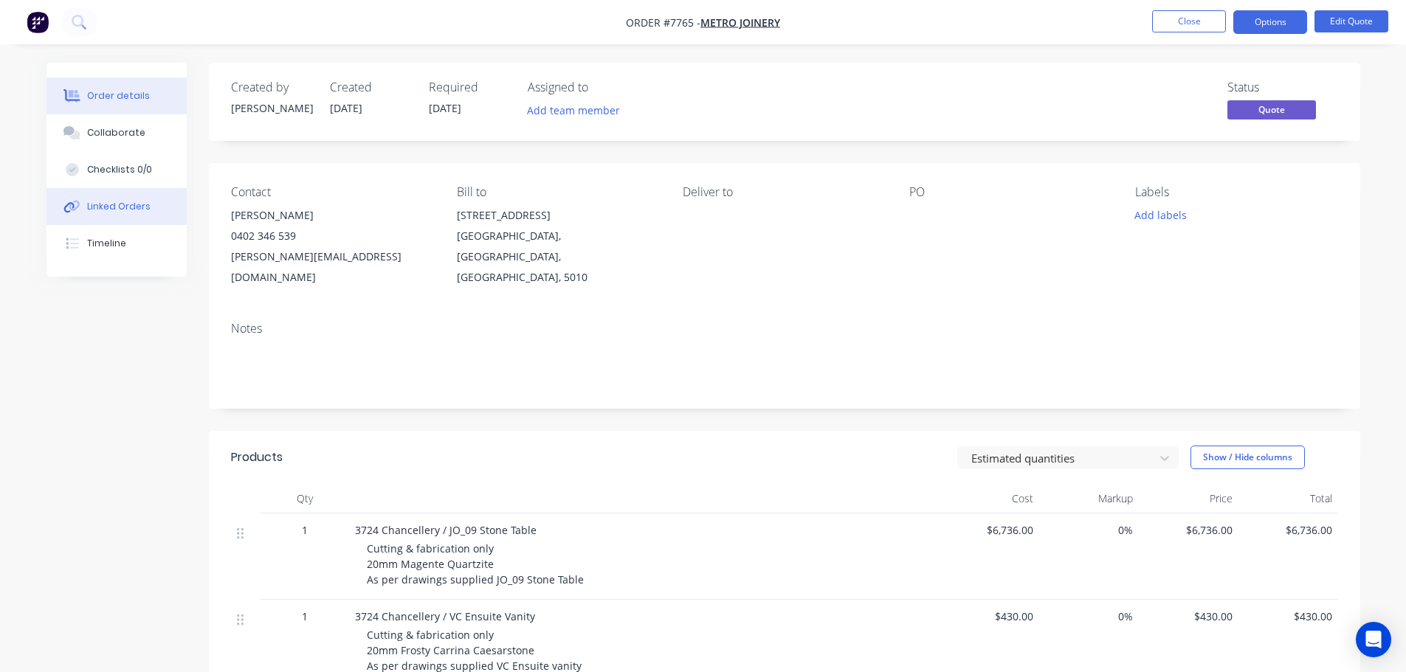
click at [103, 206] on div "Linked Orders" at bounding box center [118, 206] width 63 height 13
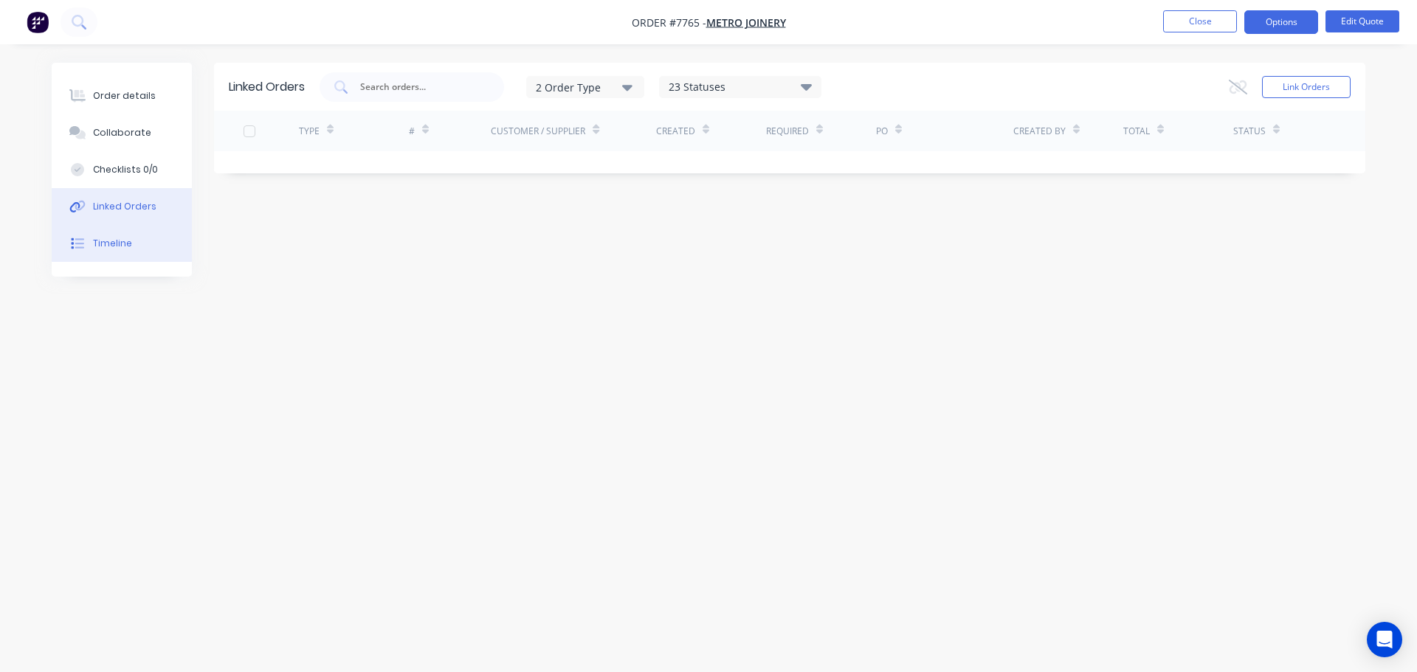
click at [141, 236] on button "Timeline" at bounding box center [122, 243] width 140 height 37
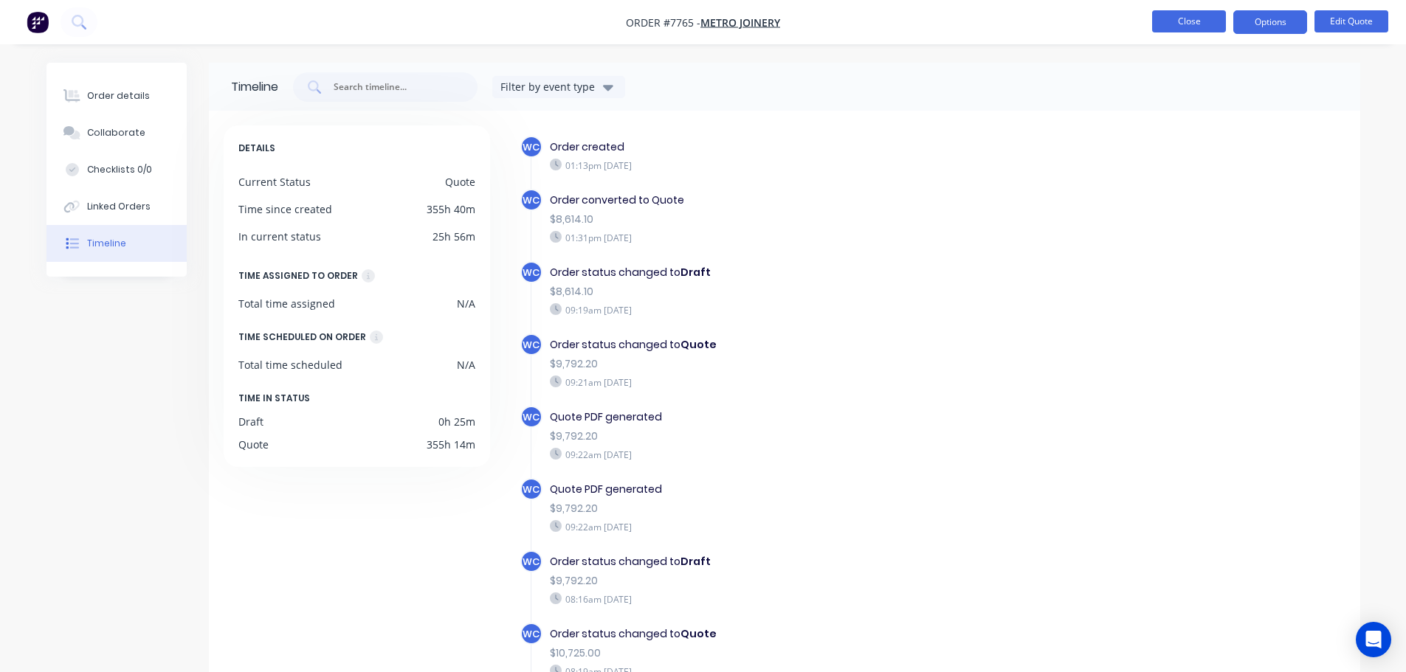
click at [1185, 21] on button "Close" at bounding box center [1189, 21] width 74 height 22
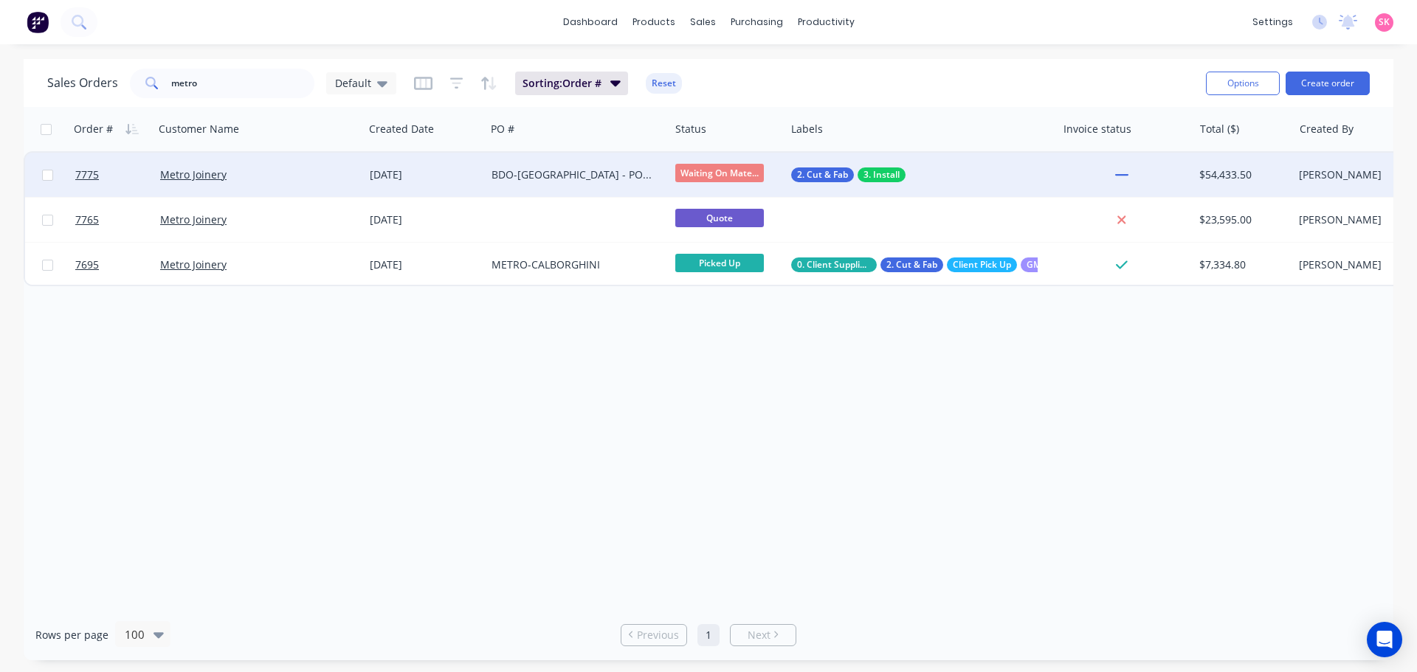
click at [471, 175] on div "[DATE]" at bounding box center [425, 175] width 110 height 15
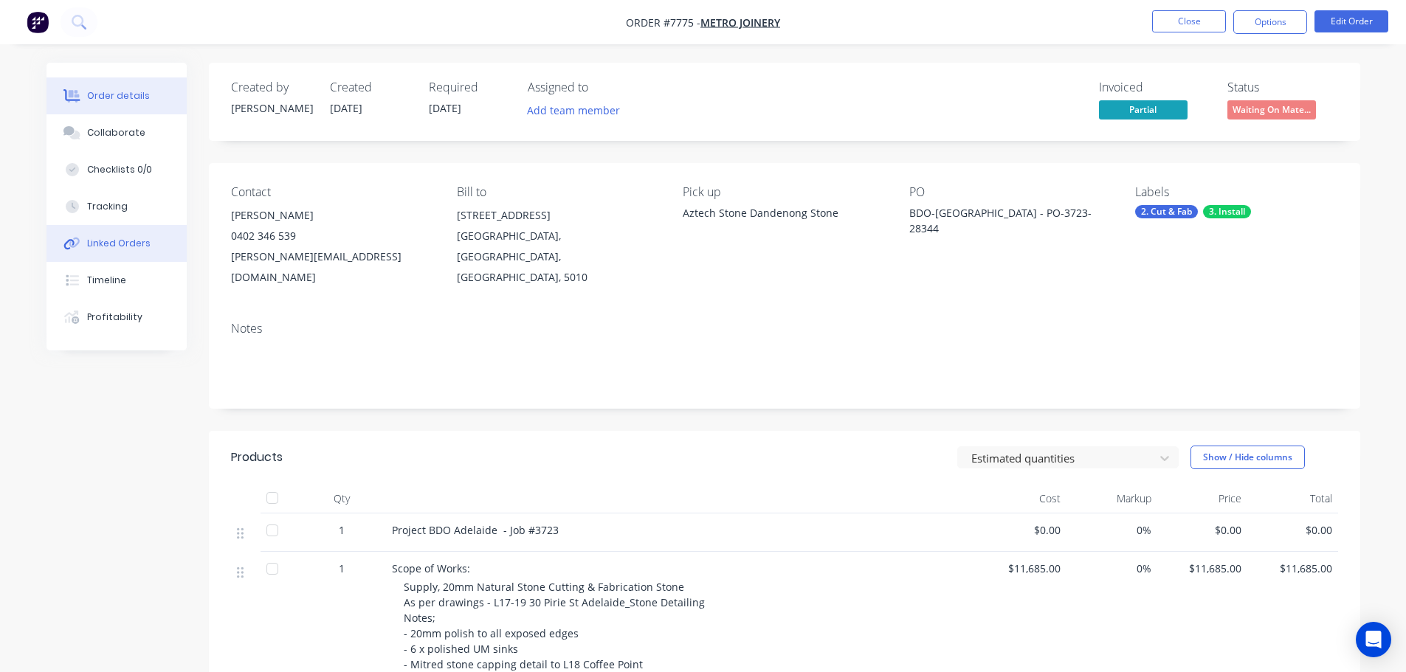
click at [125, 245] on div "Linked Orders" at bounding box center [118, 243] width 63 height 13
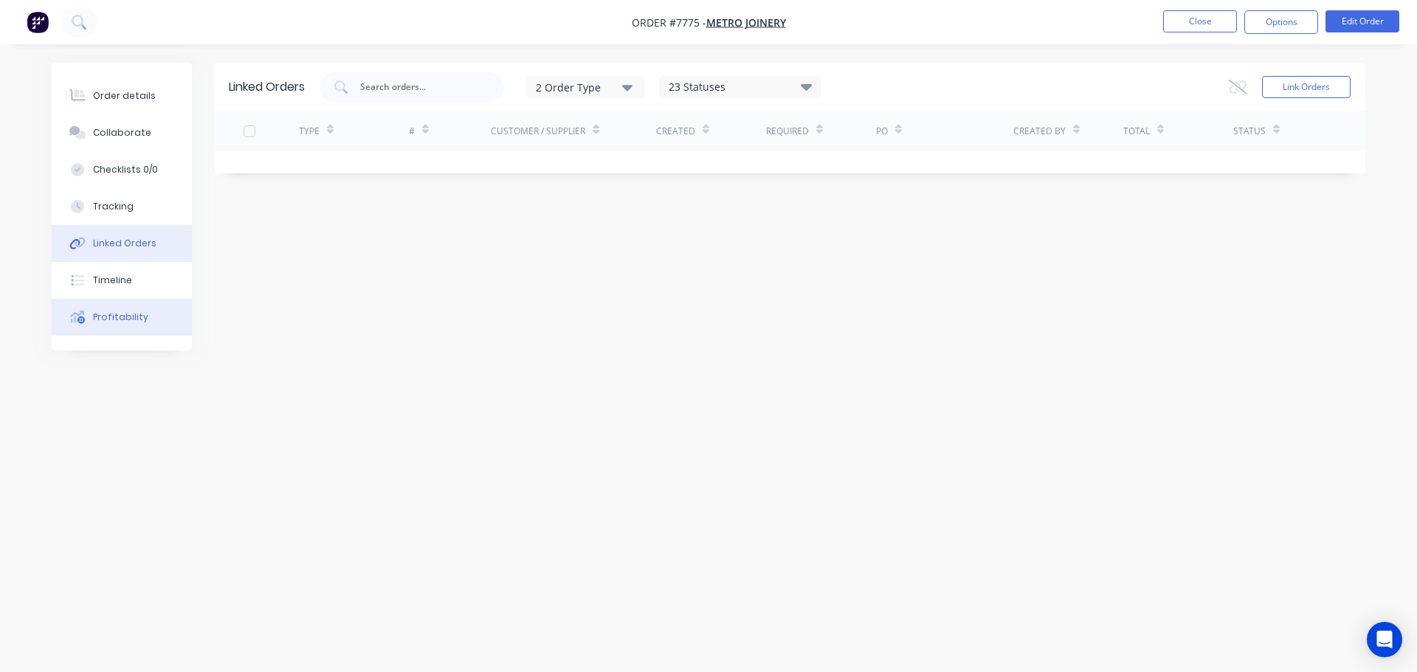
click at [128, 310] on button "Profitability" at bounding box center [122, 317] width 140 height 37
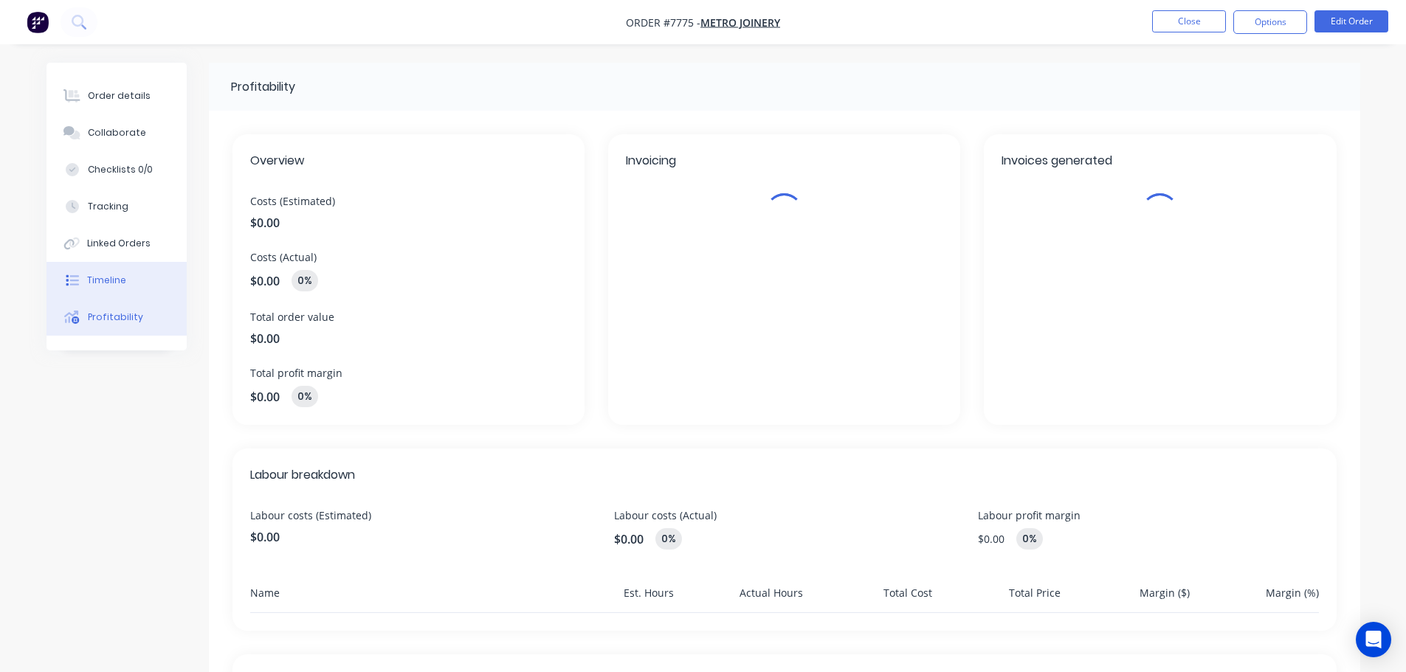
click at [130, 287] on button "Timeline" at bounding box center [117, 280] width 140 height 37
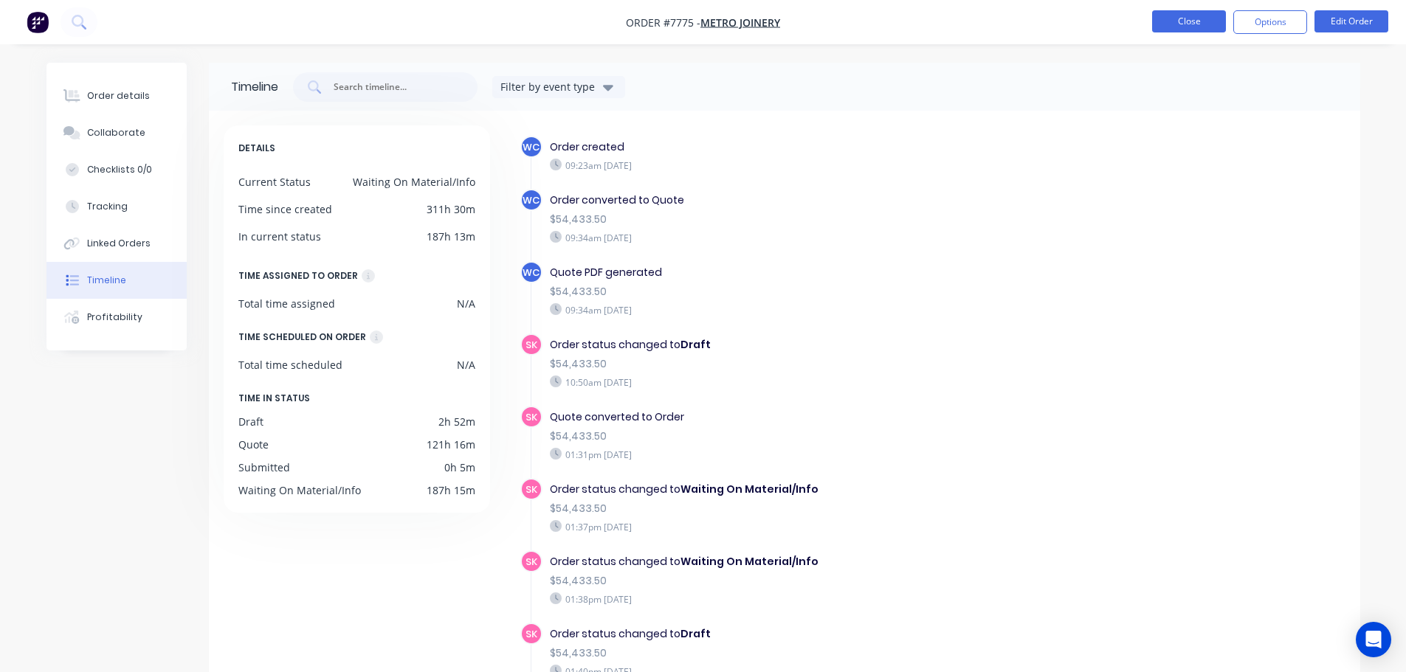
click at [1184, 27] on button "Close" at bounding box center [1189, 21] width 74 height 22
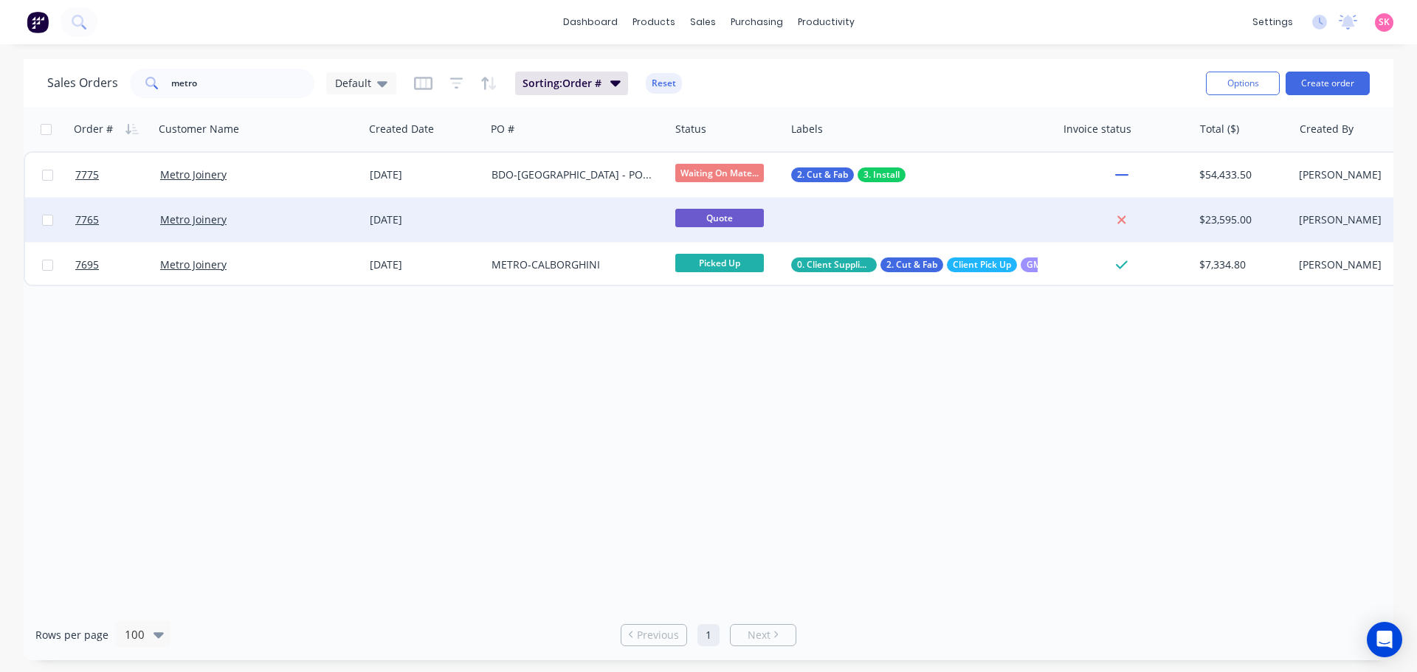
click at [485, 216] on div "[DATE]" at bounding box center [425, 220] width 122 height 44
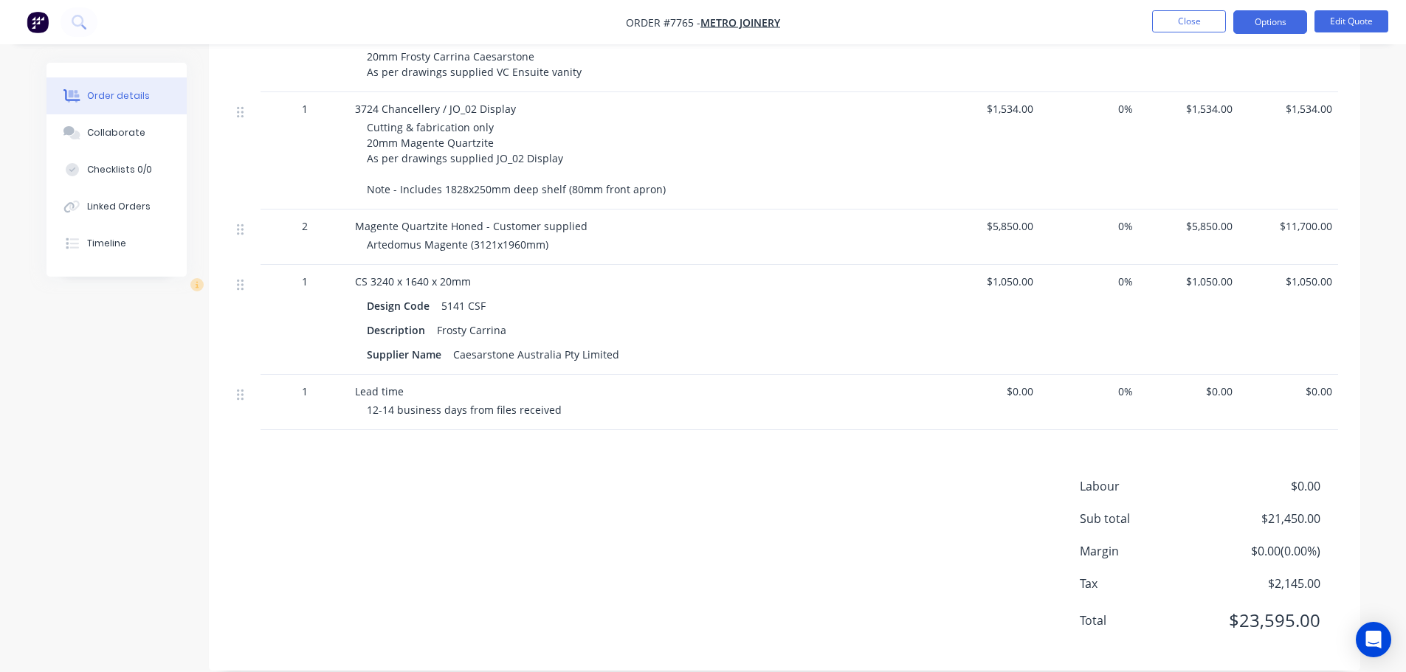
scroll to position [78, 0]
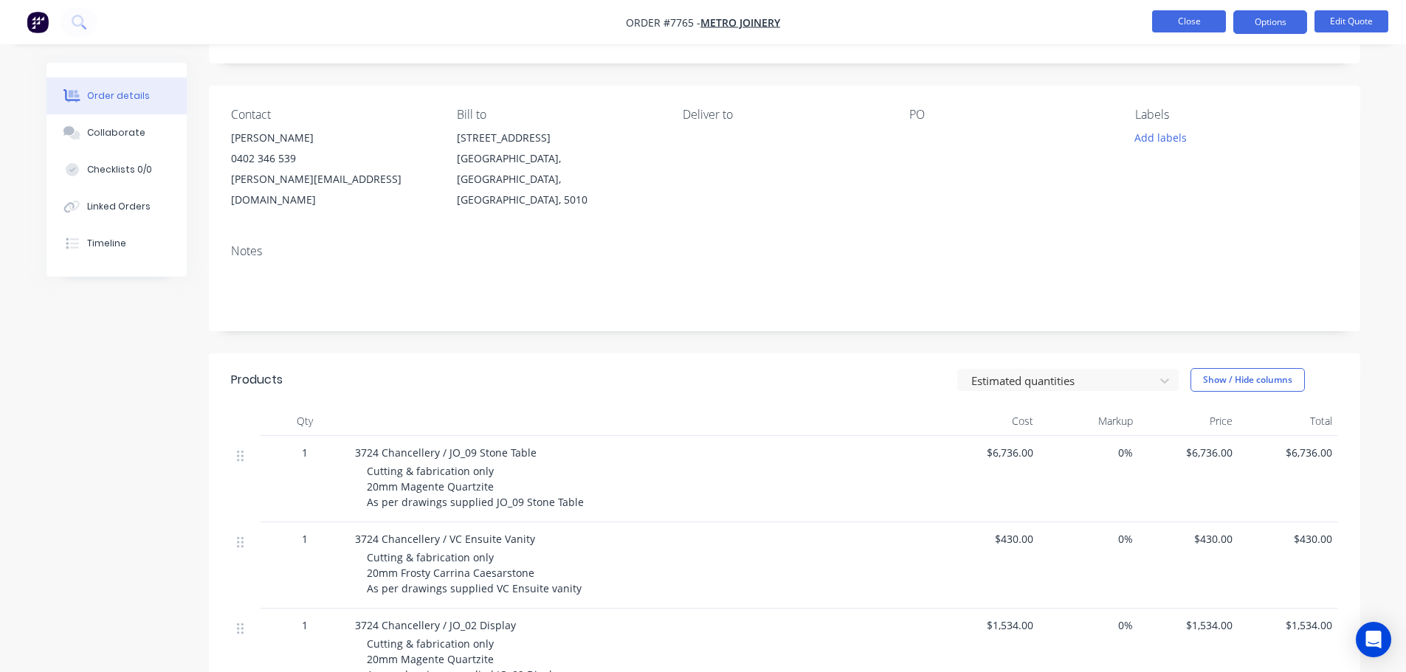
click at [1194, 20] on button "Close" at bounding box center [1189, 21] width 74 height 22
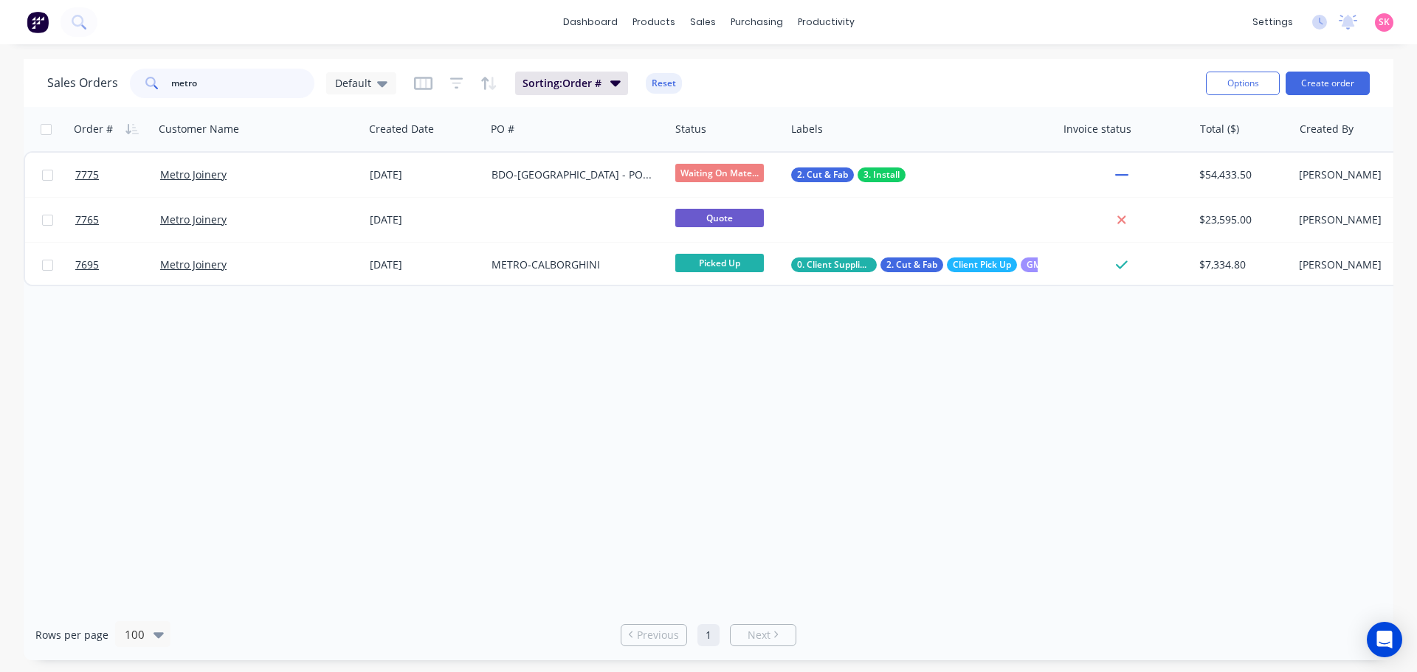
drag, startPoint x: 244, startPoint y: 91, endPoint x: 137, endPoint y: 92, distance: 107.0
click at [137, 92] on div "metro" at bounding box center [222, 84] width 185 height 30
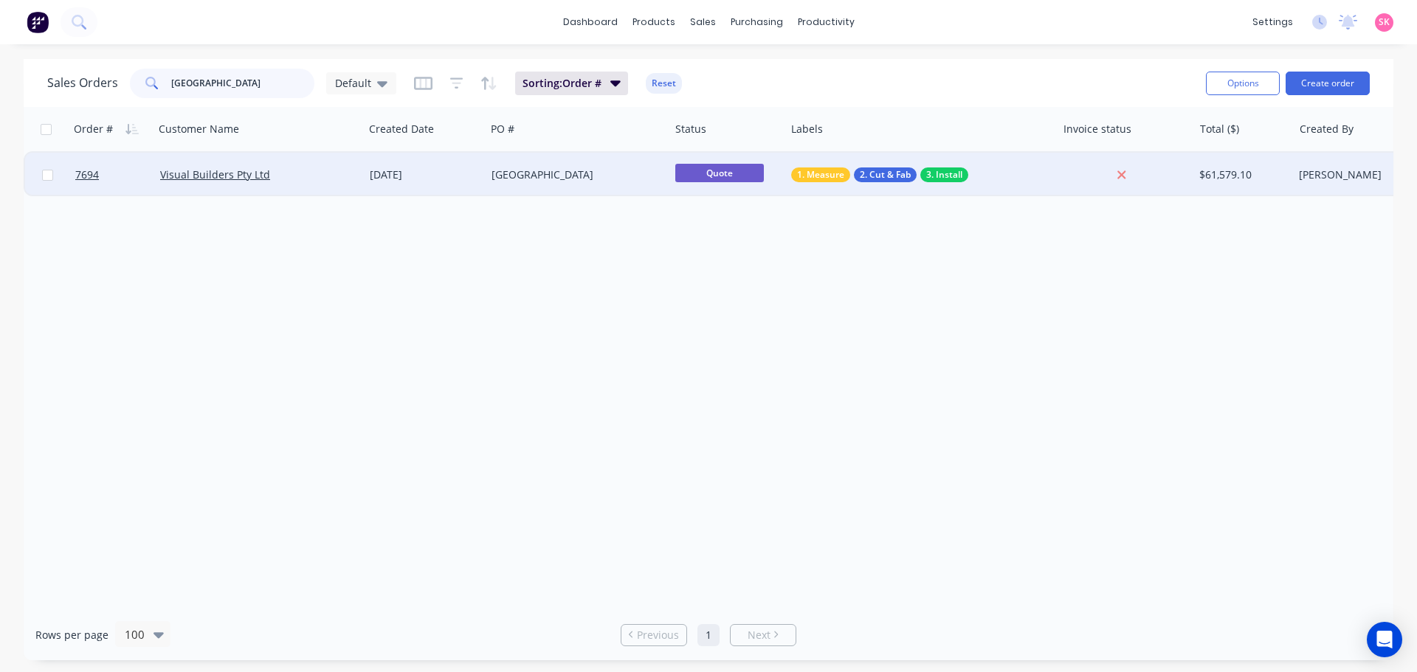
type input "west beach"
click at [601, 193] on div "West Beach Pavillion" at bounding box center [578, 175] width 184 height 44
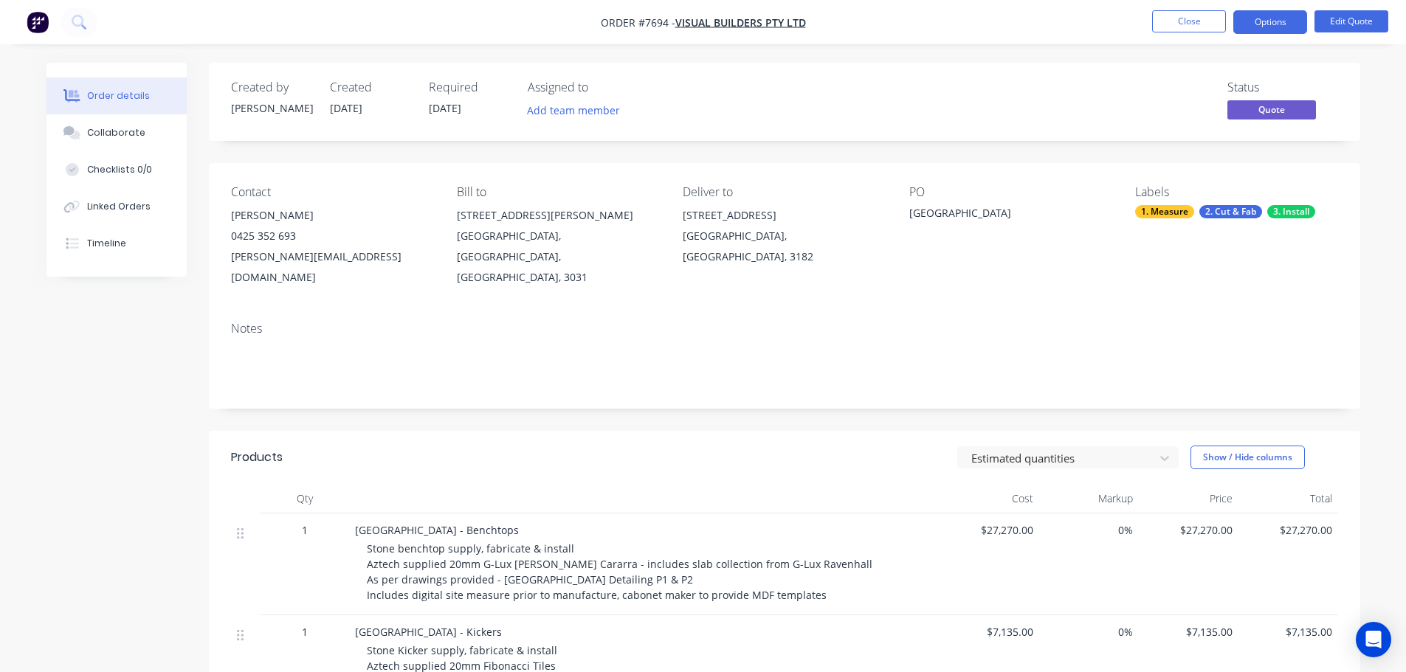
click at [1149, 27] on ul "Close Options Edit Quote" at bounding box center [1271, 22] width 272 height 24
click at [1177, 19] on button "Close" at bounding box center [1189, 21] width 74 height 22
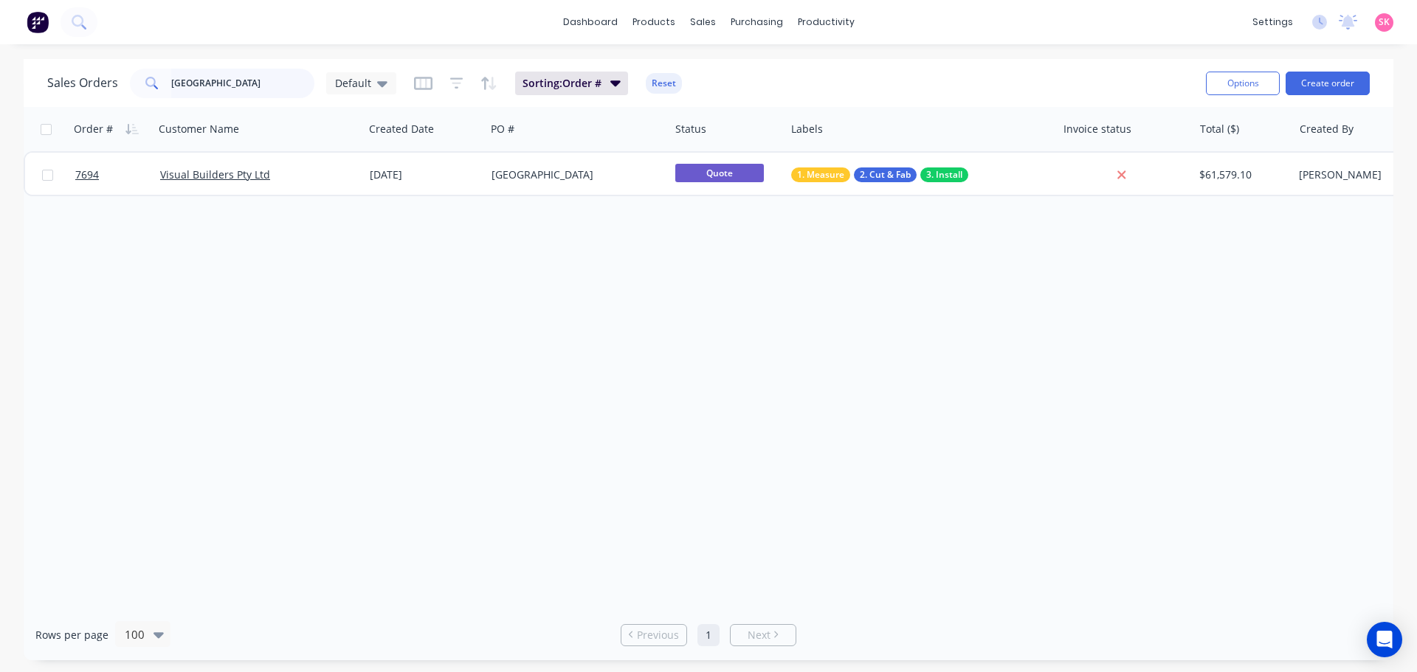
drag, startPoint x: 223, startPoint y: 89, endPoint x: 101, endPoint y: 93, distance: 121.9
click at [101, 93] on div "Sales Orders west beach Default" at bounding box center [221, 84] width 349 height 30
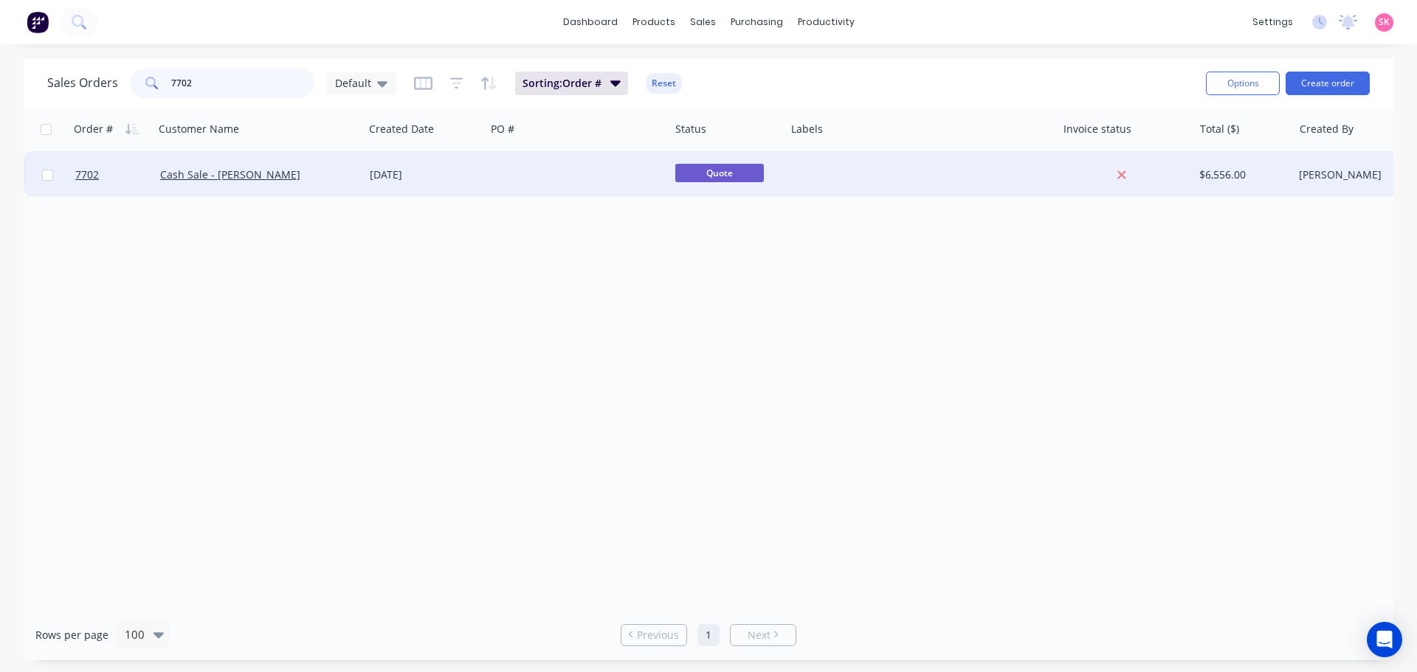
type input "7702"
click at [348, 180] on div "Cash Sale - Daniela Libertone" at bounding box center [254, 175] width 188 height 15
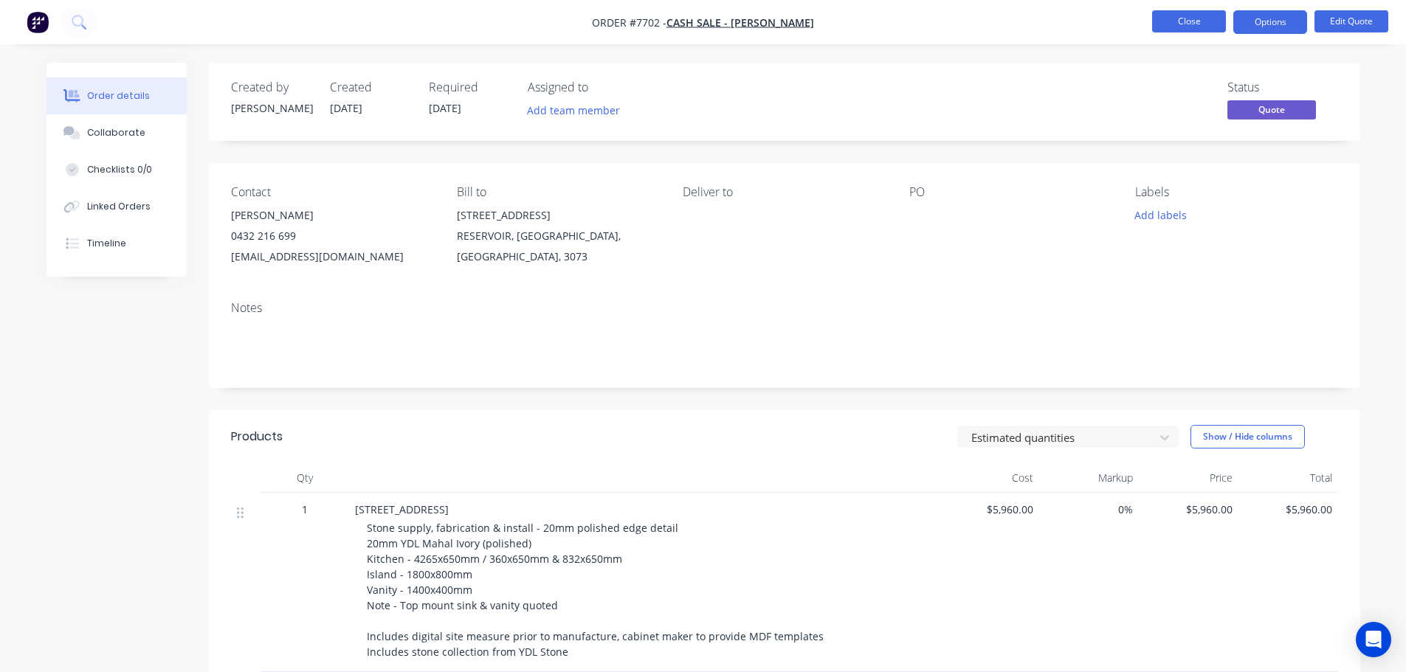
click at [1177, 22] on button "Close" at bounding box center [1189, 21] width 74 height 22
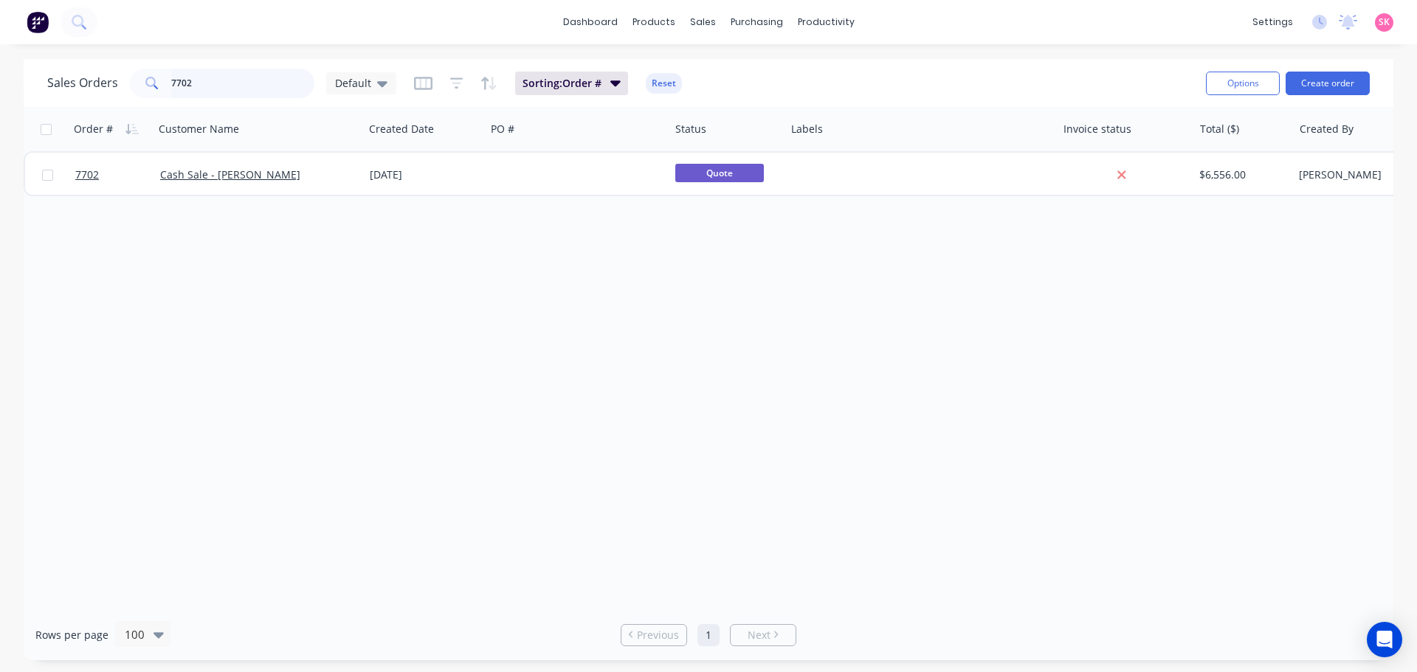
drag, startPoint x: 206, startPoint y: 89, endPoint x: 94, endPoint y: 89, distance: 112.2
click at [96, 89] on div "Sales Orders 7702 Default" at bounding box center [221, 84] width 349 height 30
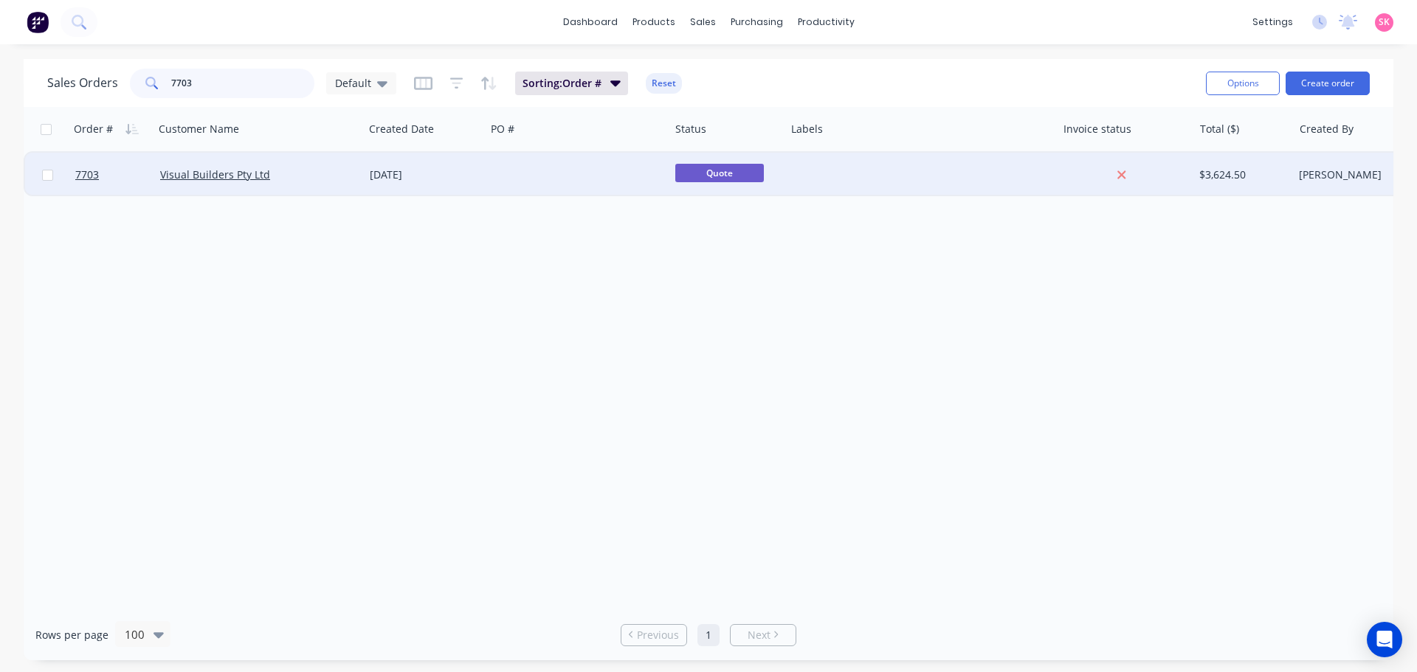
type input "7703"
click at [337, 186] on div "Visual Builders Pty Ltd" at bounding box center [259, 175] width 210 height 44
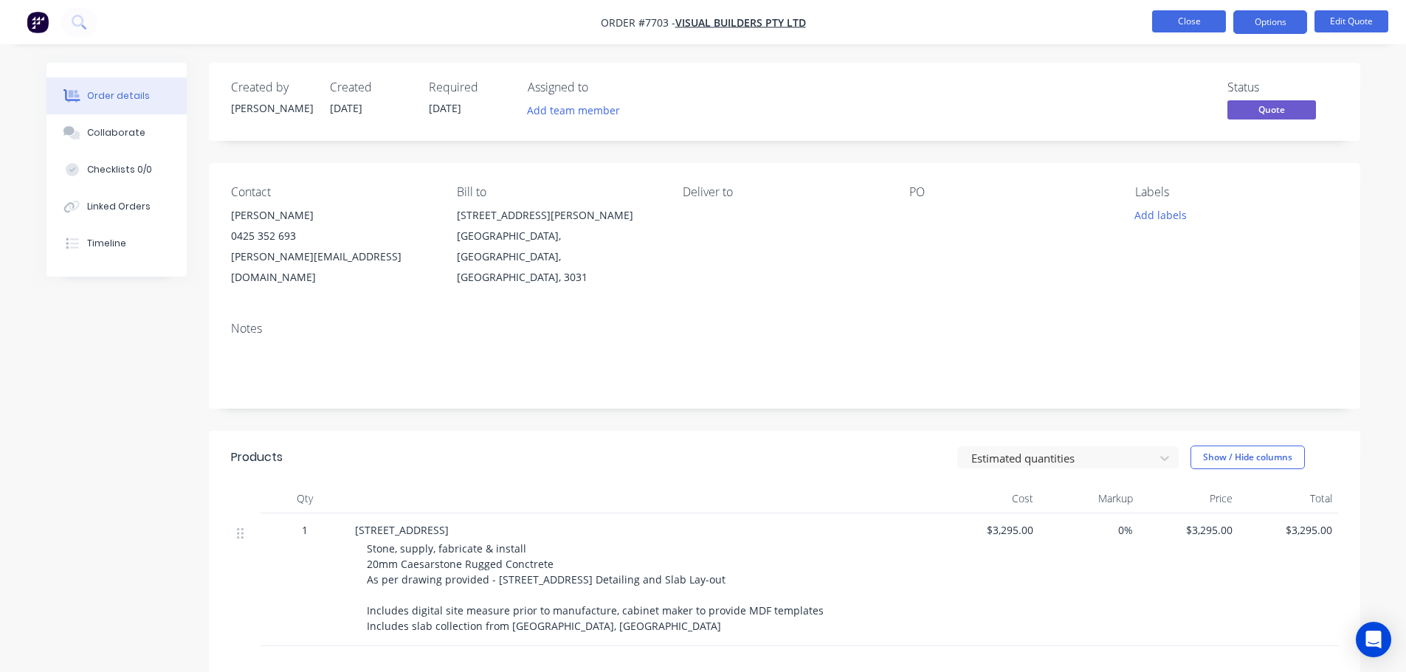
click at [1163, 19] on button "Close" at bounding box center [1189, 21] width 74 height 22
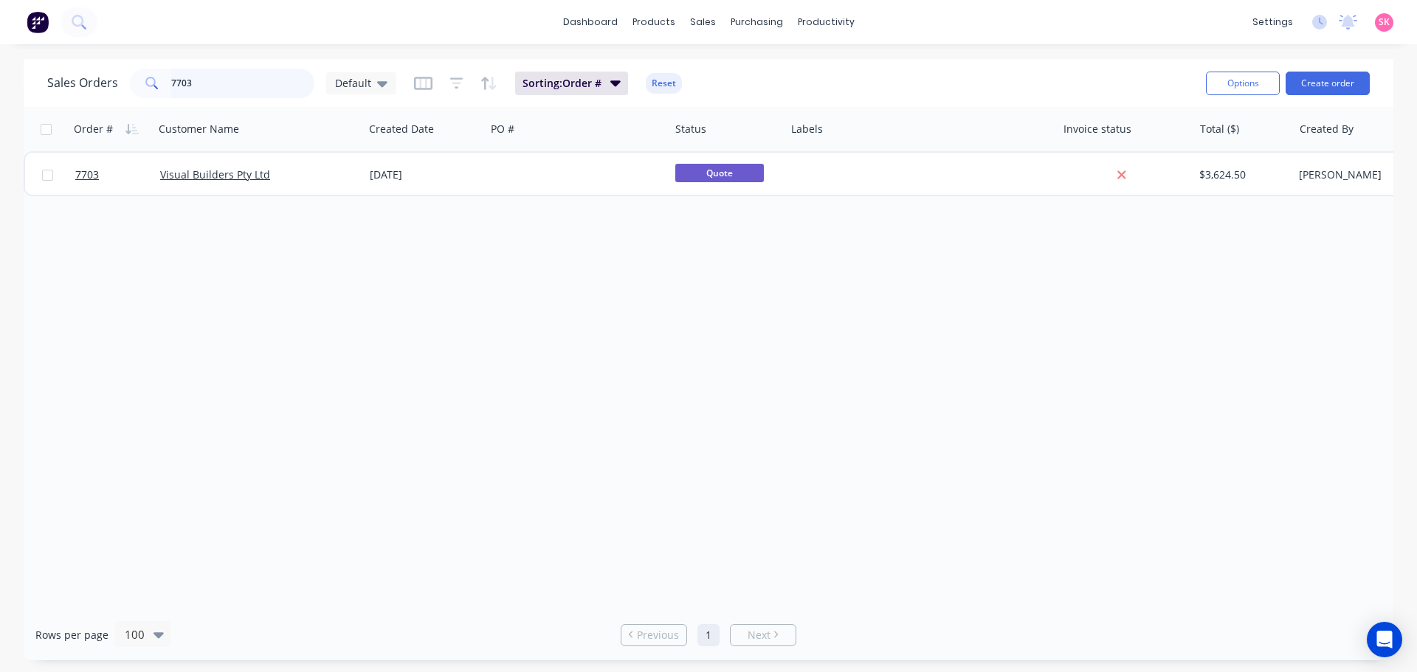
drag, startPoint x: 207, startPoint y: 93, endPoint x: 74, endPoint y: 86, distance: 133.1
click at [79, 88] on div "Sales Orders 7703 Default" at bounding box center [221, 84] width 349 height 30
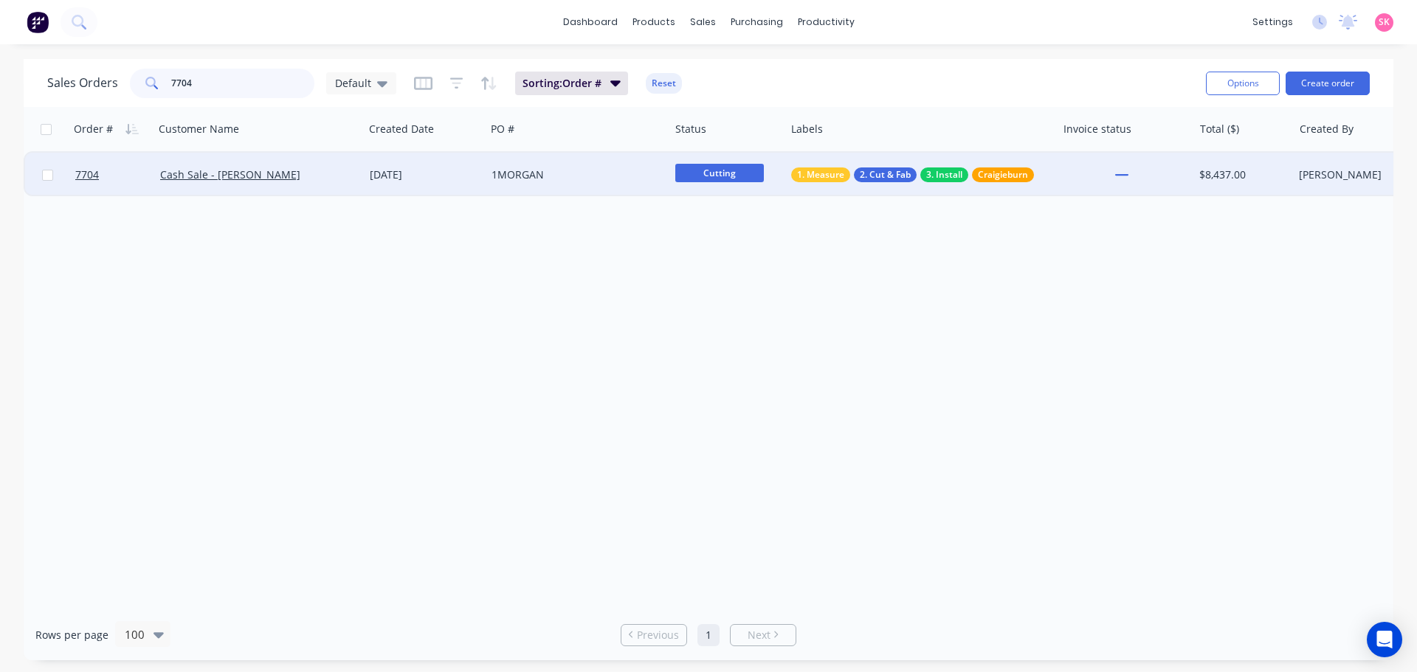
type input "7704"
click at [362, 175] on div "Cash Sale - [PERSON_NAME]" at bounding box center [259, 175] width 210 height 44
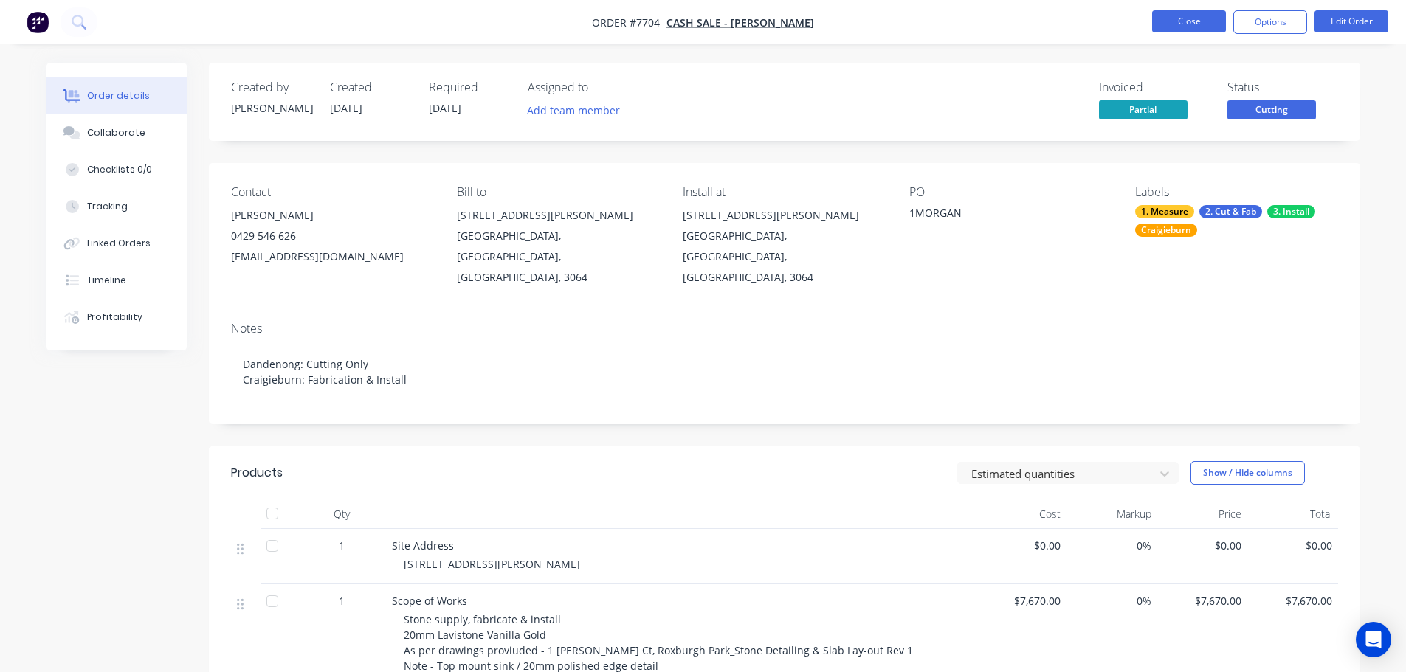
click at [1201, 23] on button "Close" at bounding box center [1189, 21] width 74 height 22
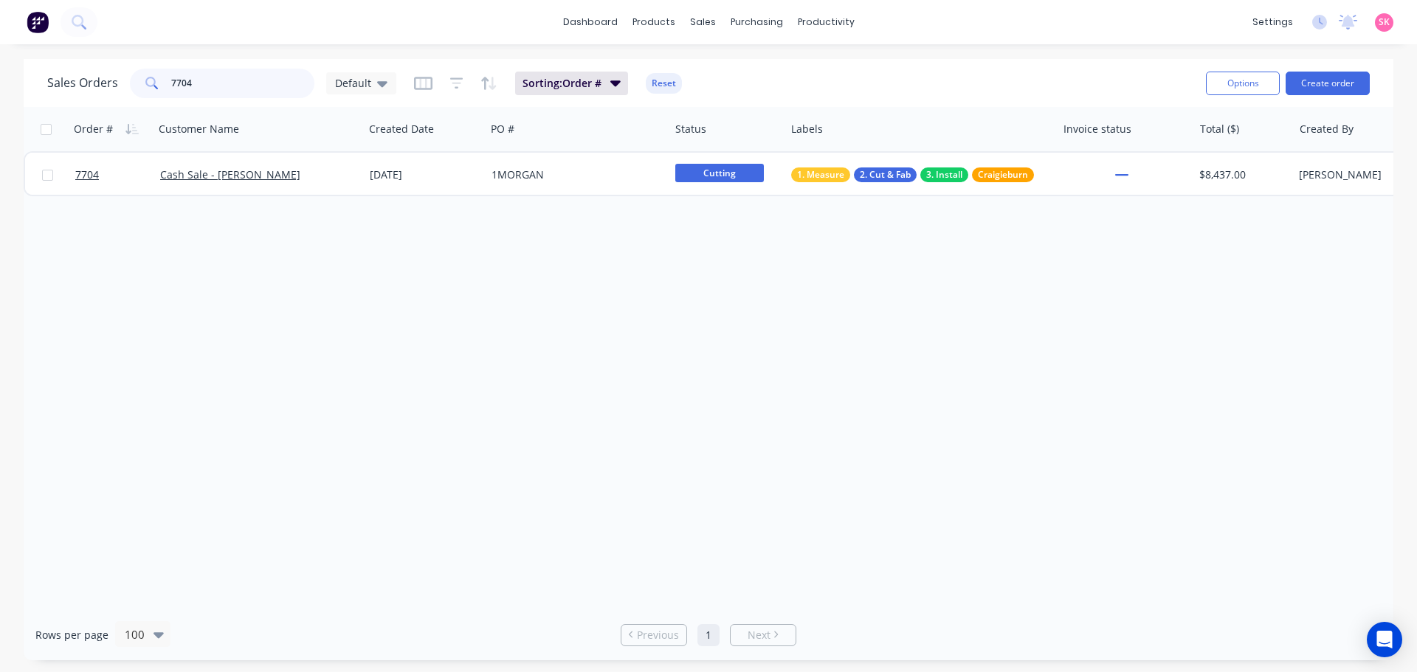
drag, startPoint x: 196, startPoint y: 94, endPoint x: 78, endPoint y: 88, distance: 118.3
click at [79, 89] on div "Sales Orders 7704 Default" at bounding box center [221, 84] width 349 height 30
type input "7730"
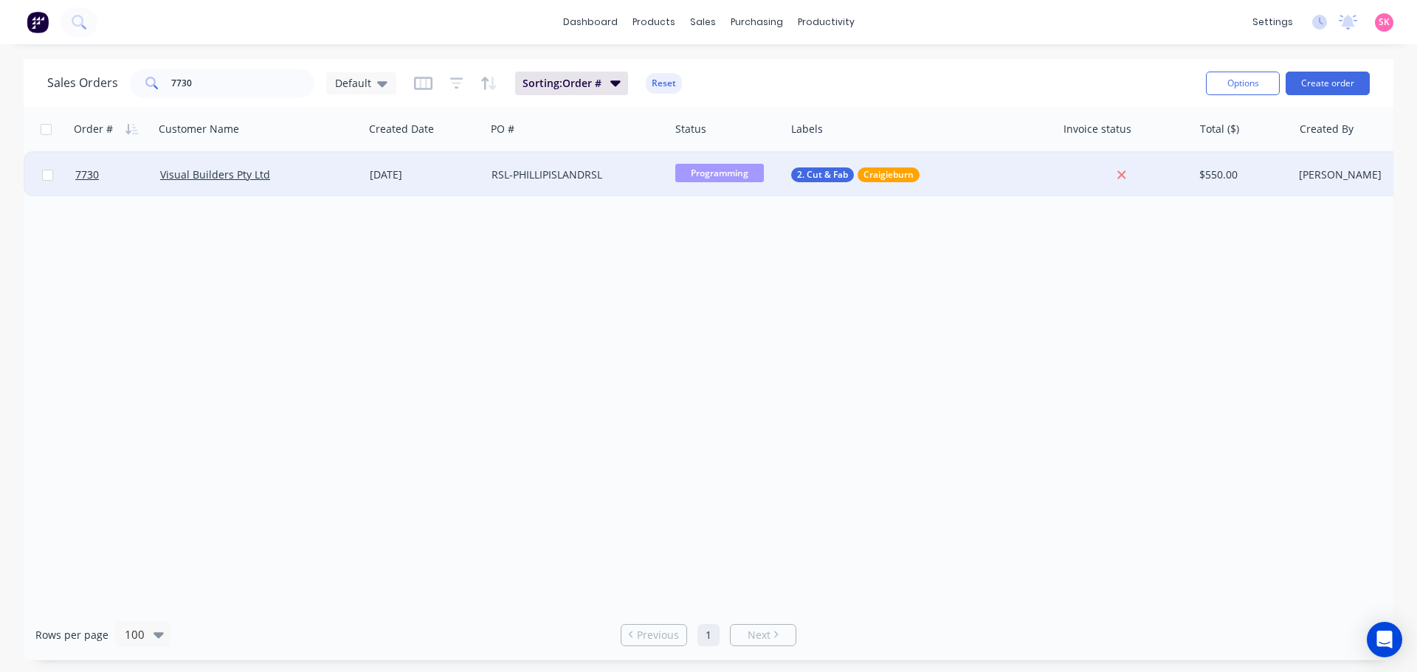
click at [650, 171] on div "RSL-PHILLIPISLANDRSL" at bounding box center [574, 175] width 164 height 15
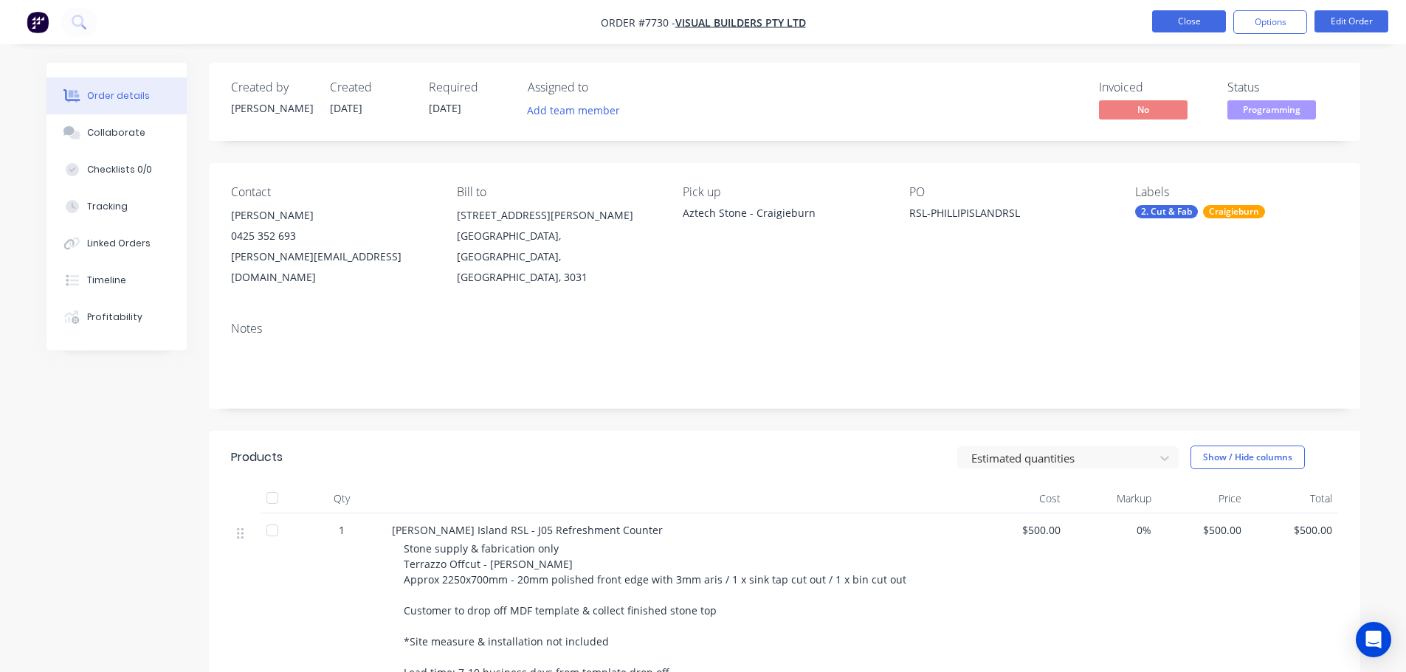
click at [1165, 15] on button "Close" at bounding box center [1189, 21] width 74 height 22
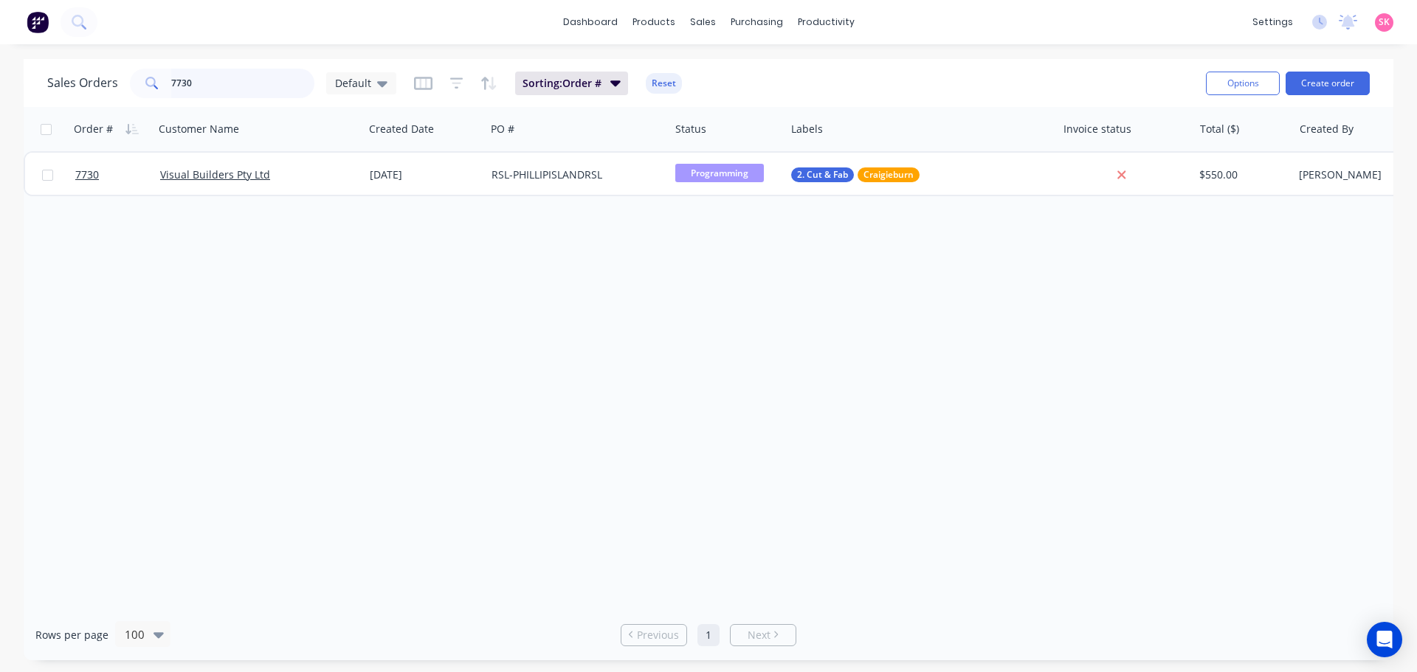
drag, startPoint x: 261, startPoint y: 89, endPoint x: 80, endPoint y: 89, distance: 180.8
click at [82, 89] on div "Sales Orders 7730 Default" at bounding box center [221, 84] width 349 height 30
type input "7739"
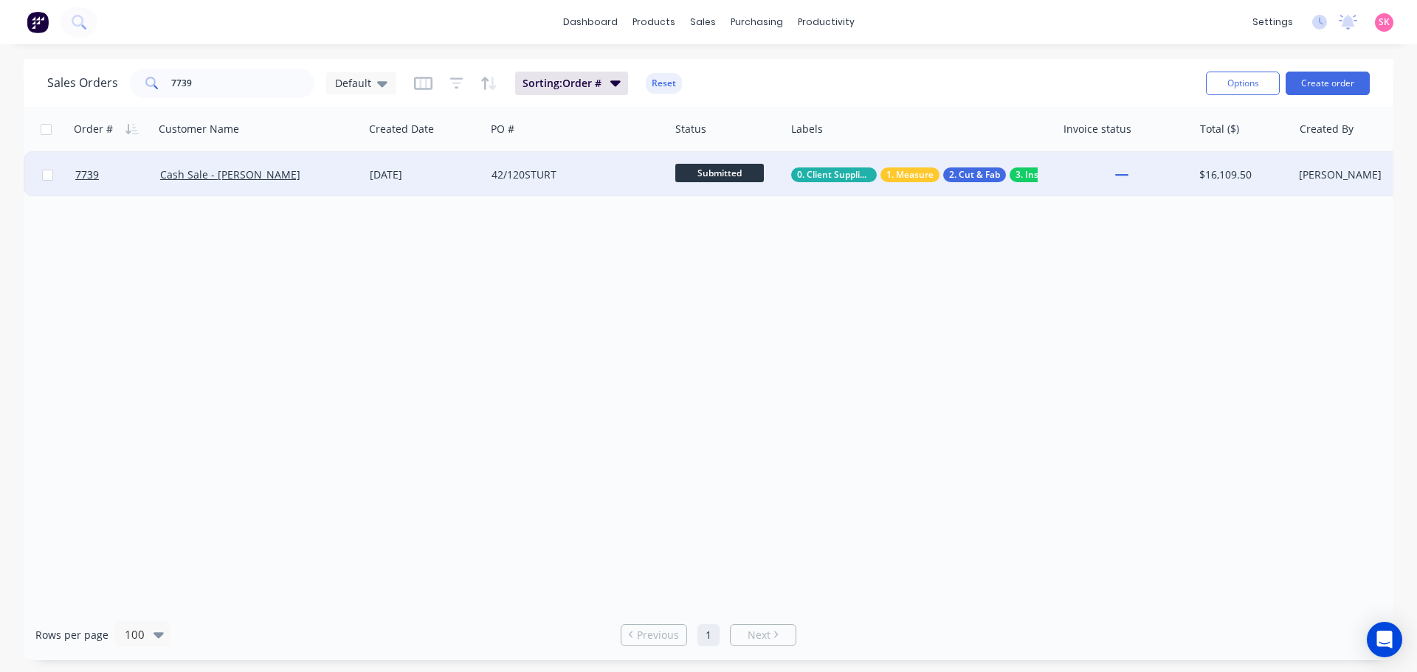
click at [434, 182] on div "[DATE]" at bounding box center [425, 175] width 110 height 15
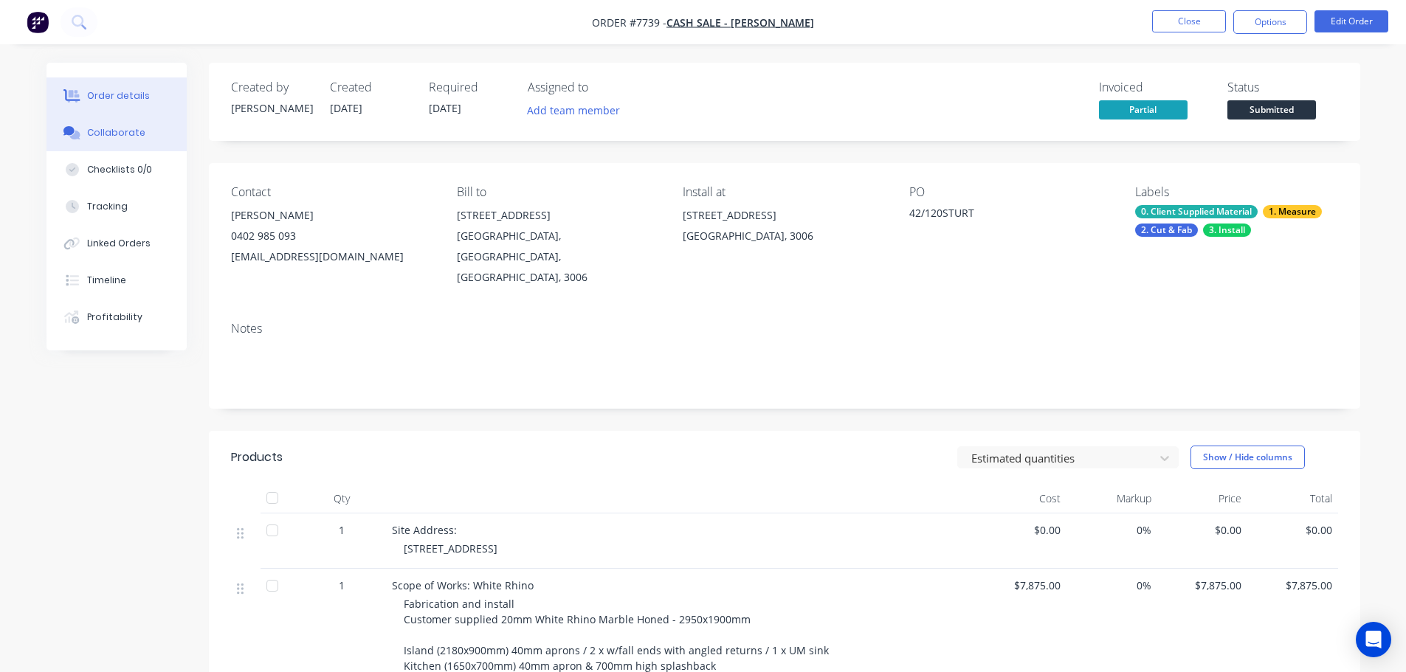
click at [66, 126] on icon at bounding box center [71, 132] width 17 height 13
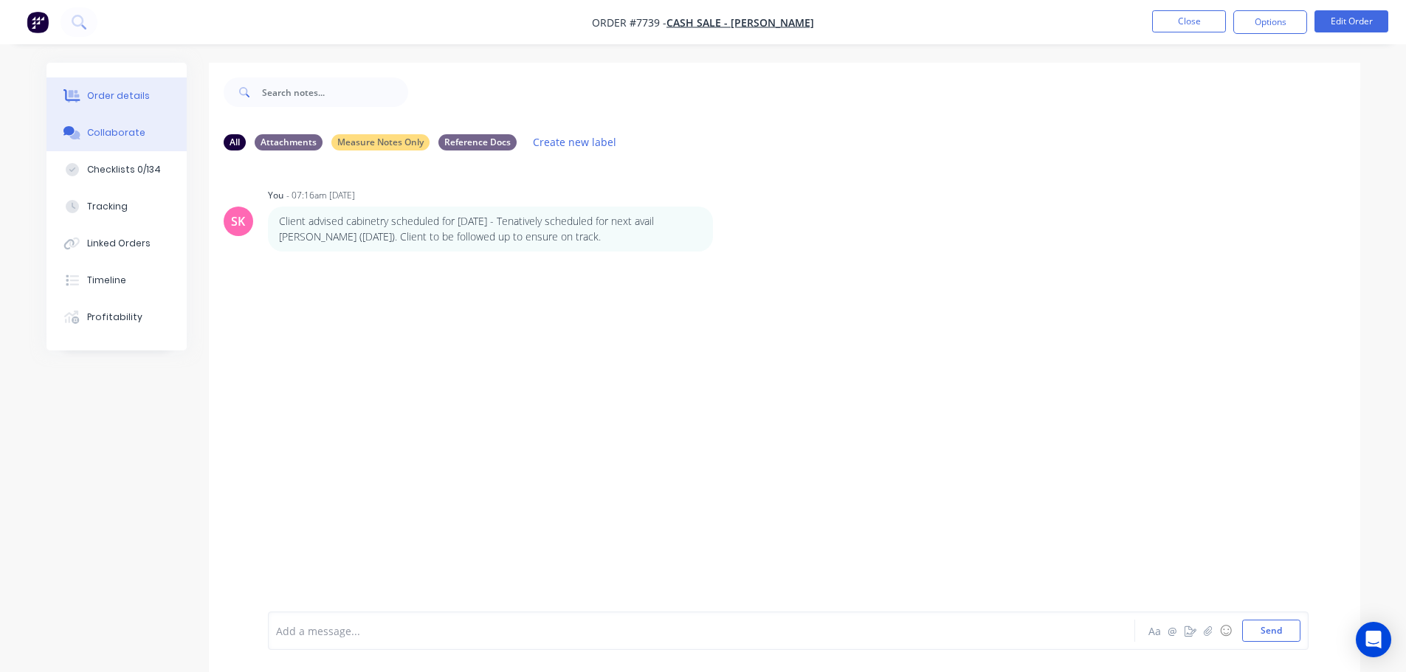
click at [109, 101] on div "Order details" at bounding box center [118, 95] width 63 height 13
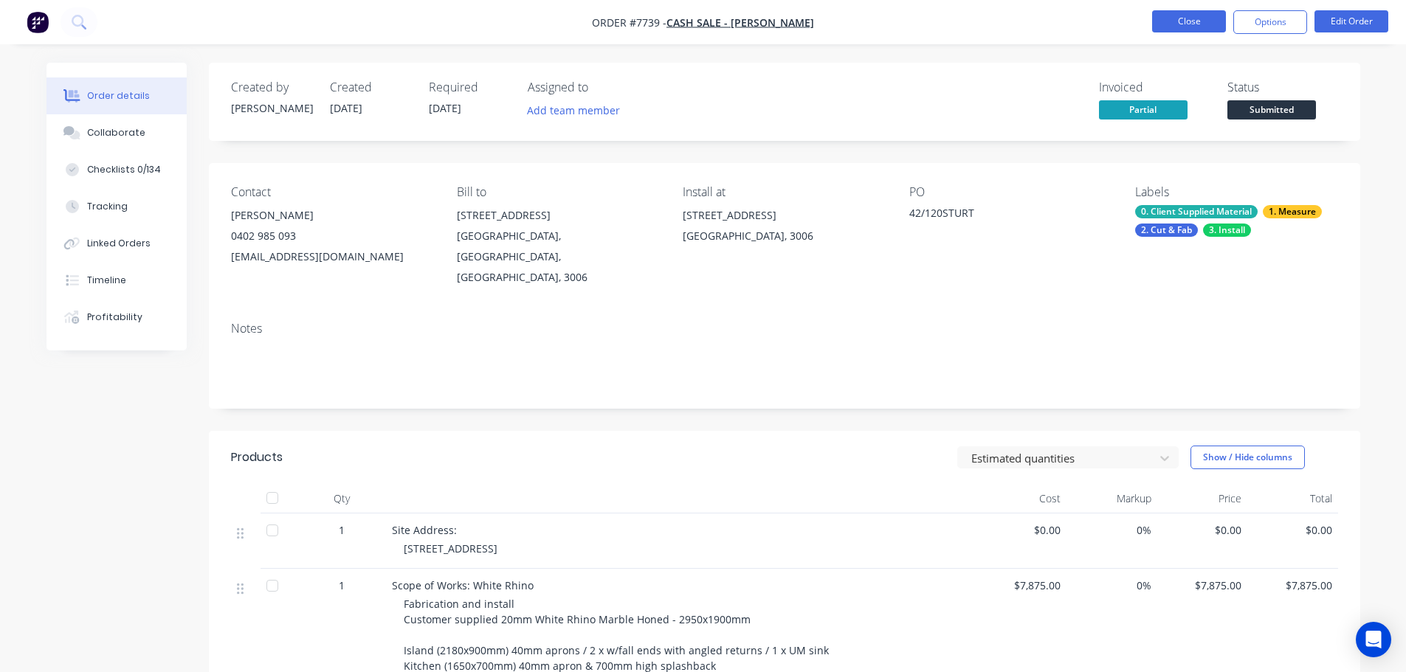
click at [1172, 26] on button "Close" at bounding box center [1189, 21] width 74 height 22
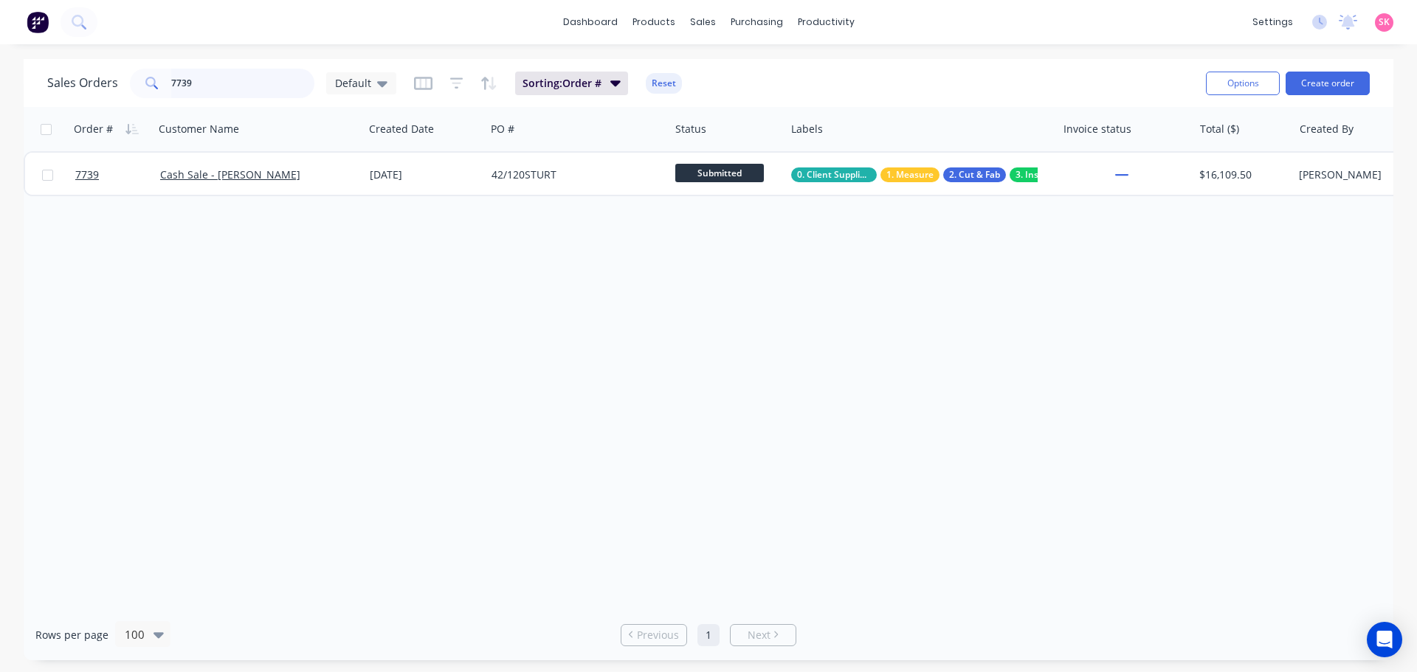
drag, startPoint x: 35, startPoint y: 92, endPoint x: -38, endPoint y: 83, distance: 73.5
click at [0, 83] on html "dashboard products sales purchasing productivity dashboard products Product Cat…" at bounding box center [708, 336] width 1417 height 672
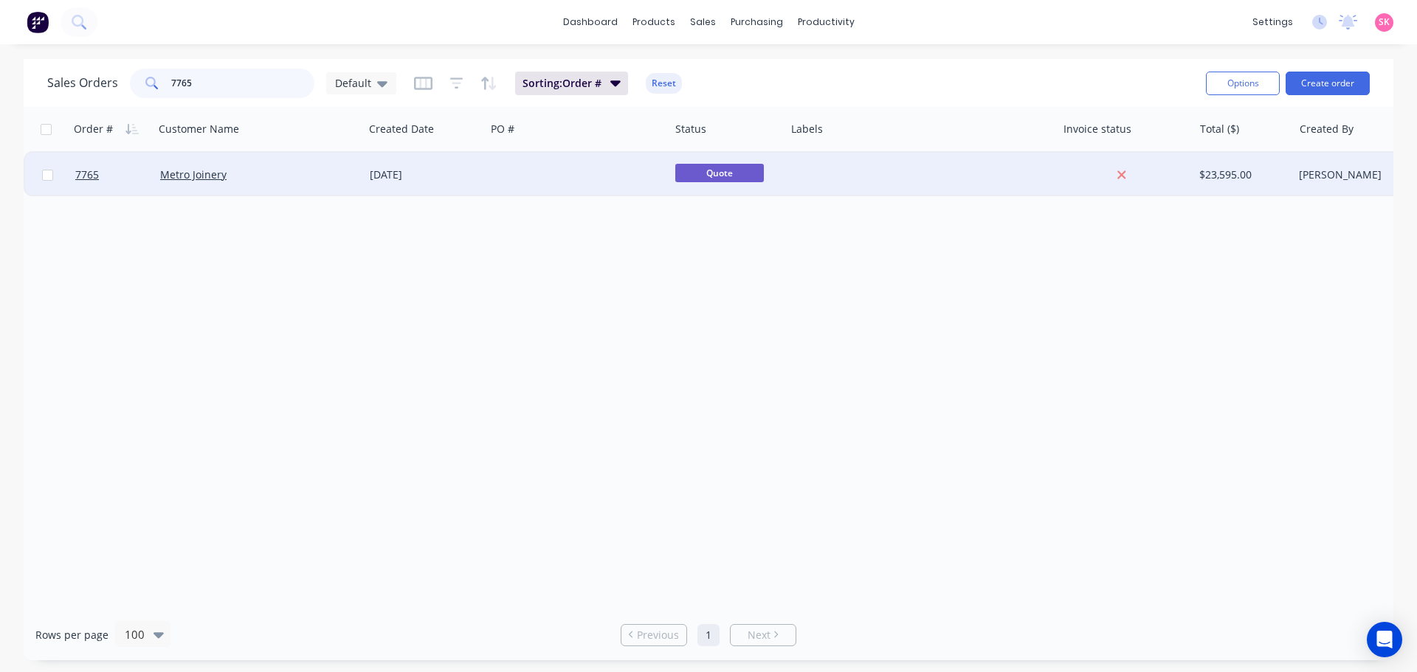
type input "7765"
click at [396, 178] on div "[DATE]" at bounding box center [425, 175] width 110 height 15
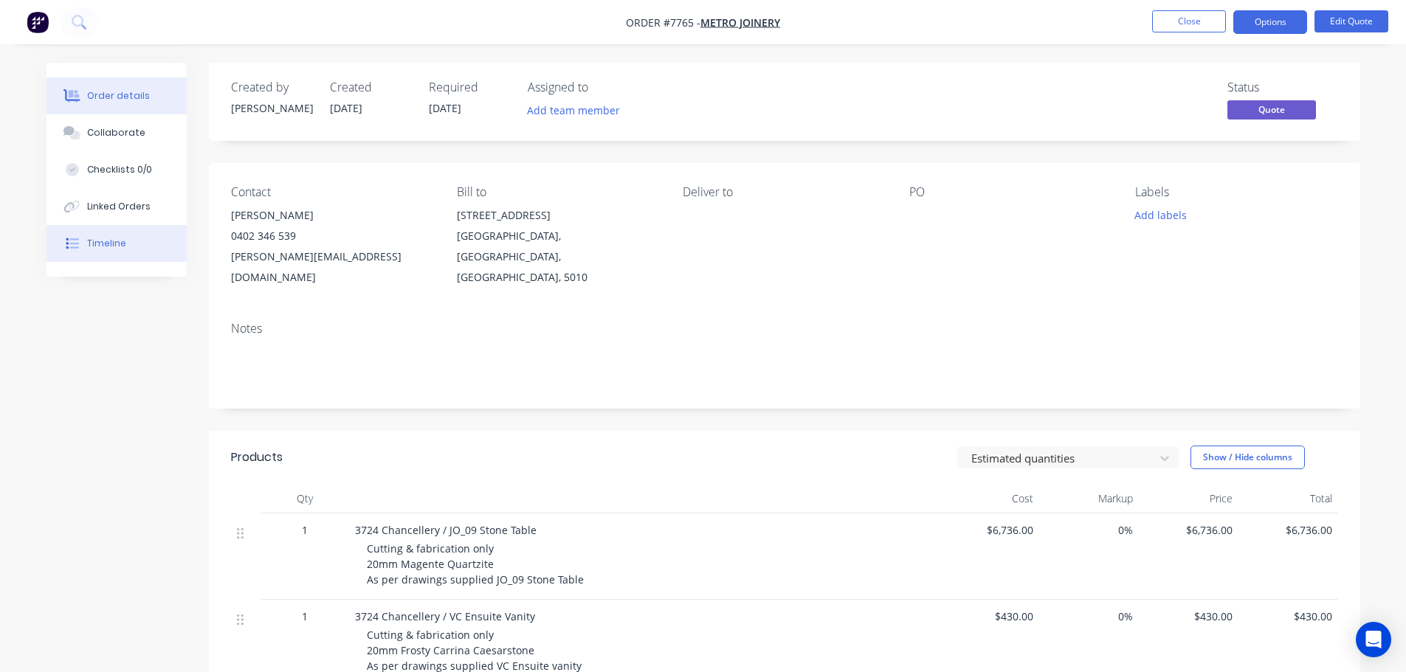
click at [97, 242] on div "Timeline" at bounding box center [106, 243] width 39 height 13
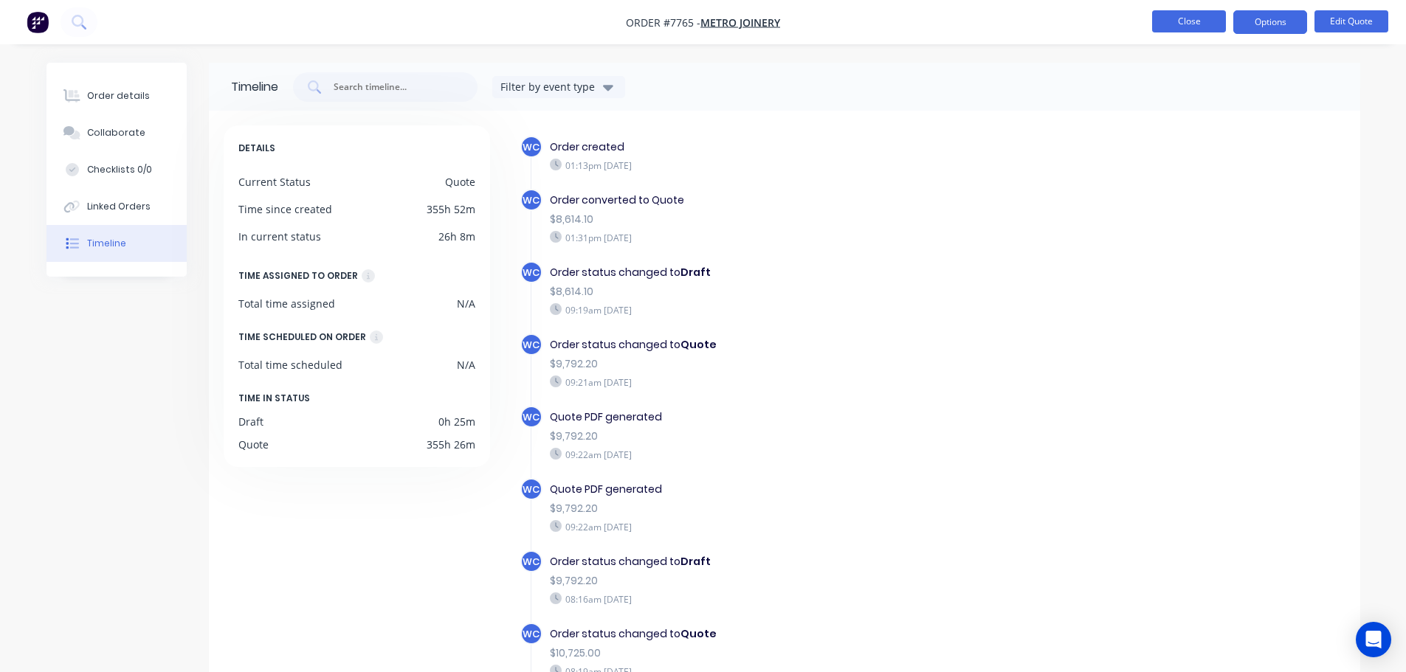
click at [1186, 15] on button "Close" at bounding box center [1189, 21] width 74 height 22
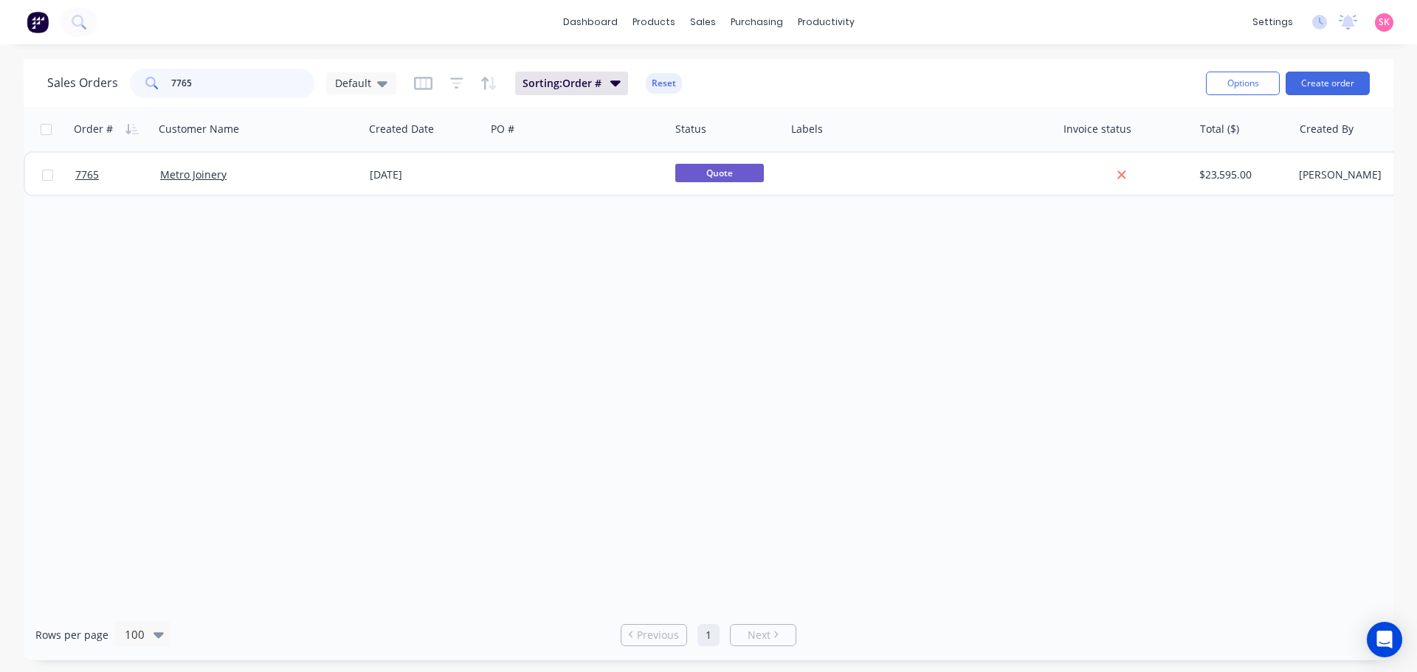
drag, startPoint x: 147, startPoint y: 86, endPoint x: 130, endPoint y: 88, distance: 17.0
click at [131, 87] on div "7765" at bounding box center [222, 84] width 185 height 30
type input "7767"
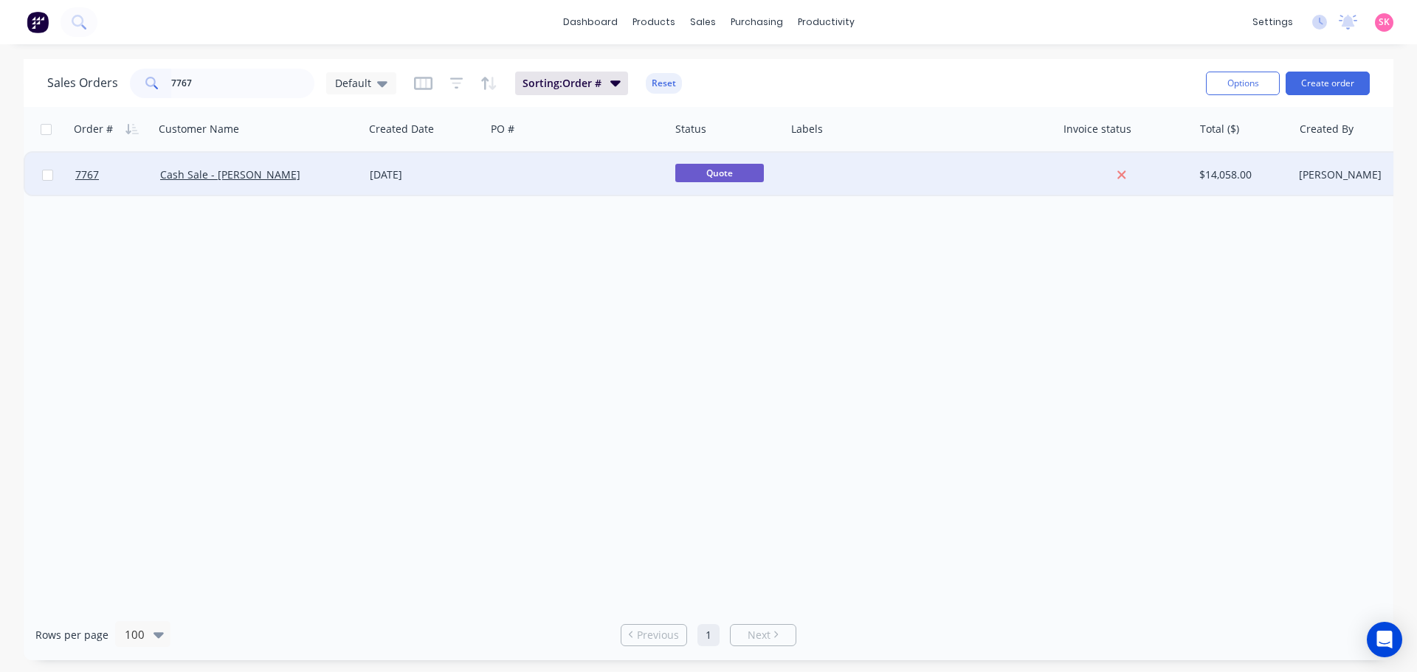
click at [324, 174] on div "Cash Sale - Raff Agostino" at bounding box center [254, 175] width 188 height 15
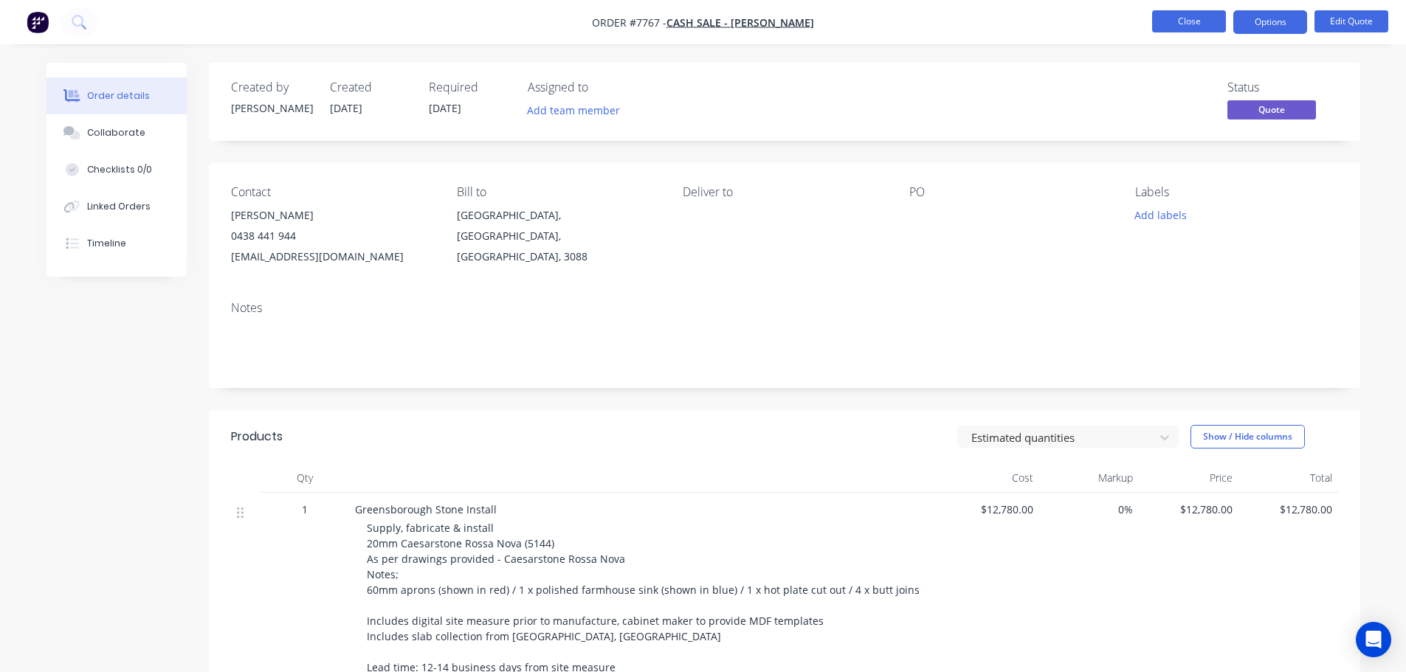
click at [1191, 19] on button "Close" at bounding box center [1189, 21] width 74 height 22
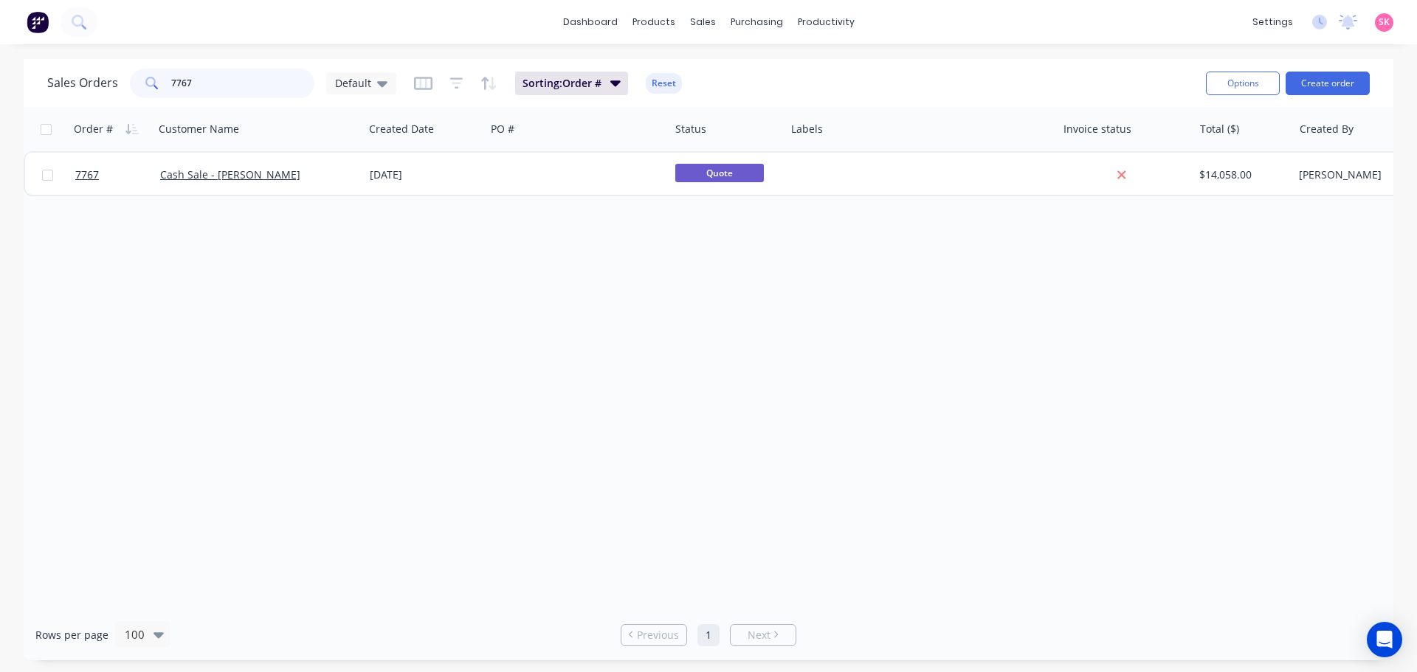
drag, startPoint x: 231, startPoint y: 95, endPoint x: 85, endPoint y: 97, distance: 146.2
click at [93, 97] on div "Sales Orders 7767 Default" at bounding box center [221, 84] width 349 height 30
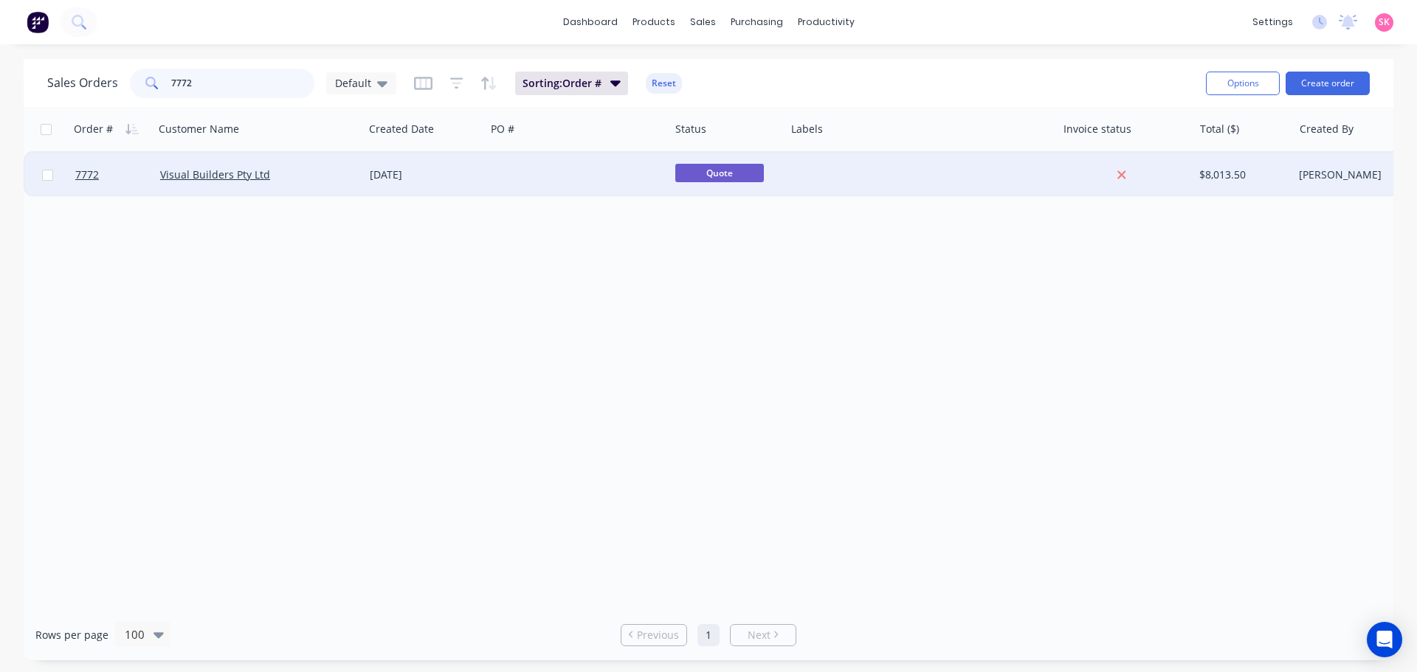
type input "7772"
click at [343, 187] on div "Visual Builders Pty Ltd" at bounding box center [259, 175] width 210 height 44
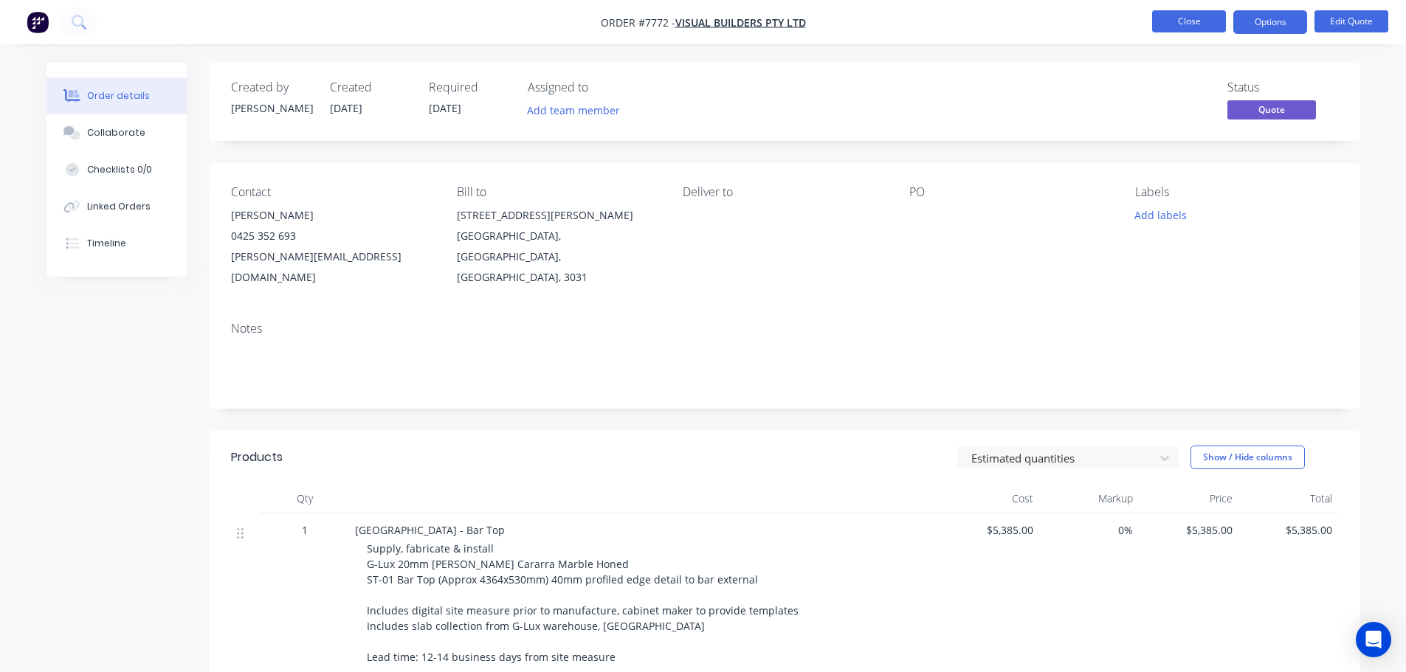
click at [1167, 18] on button "Close" at bounding box center [1189, 21] width 74 height 22
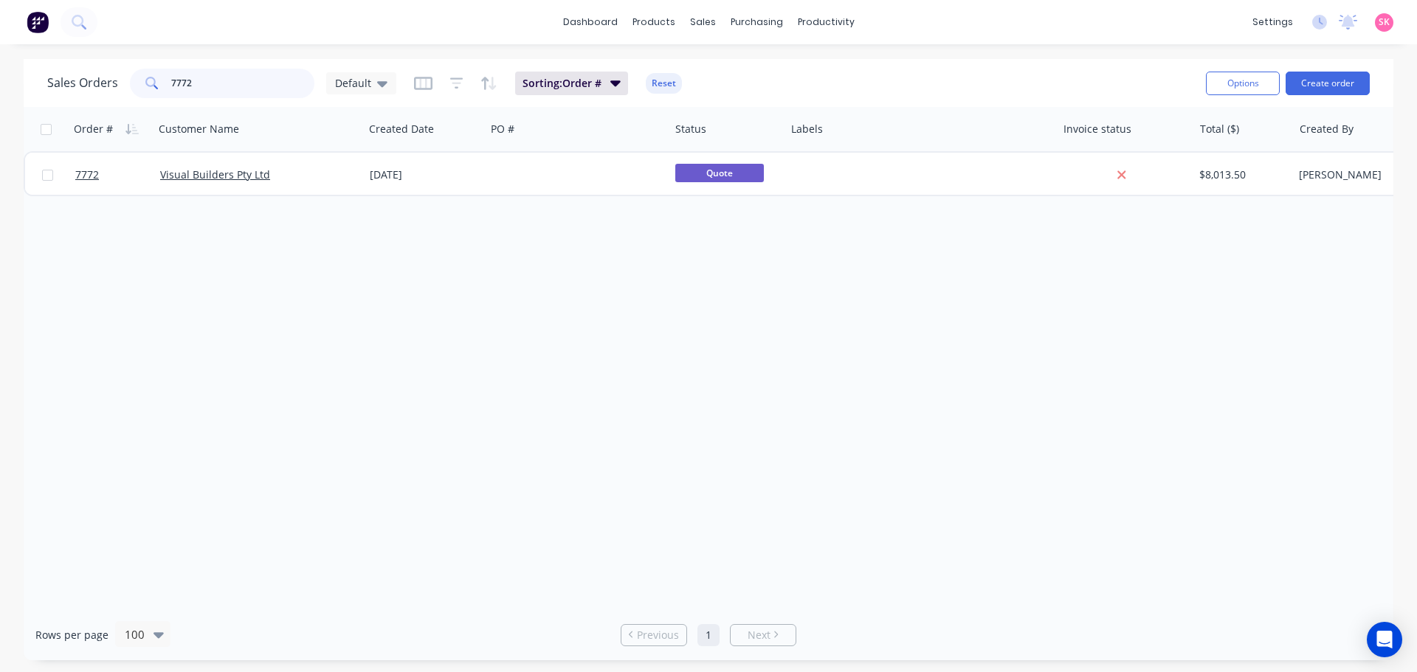
drag, startPoint x: 114, startPoint y: 87, endPoint x: 11, endPoint y: 115, distance: 107.1
click at [106, 89] on div "Sales Orders 7772 Default" at bounding box center [221, 84] width 349 height 30
drag, startPoint x: 261, startPoint y: 84, endPoint x: 109, endPoint y: 80, distance: 152.1
click at [117, 80] on div "Sales Orders 7775 Default" at bounding box center [221, 84] width 349 height 30
type input "darmanin"
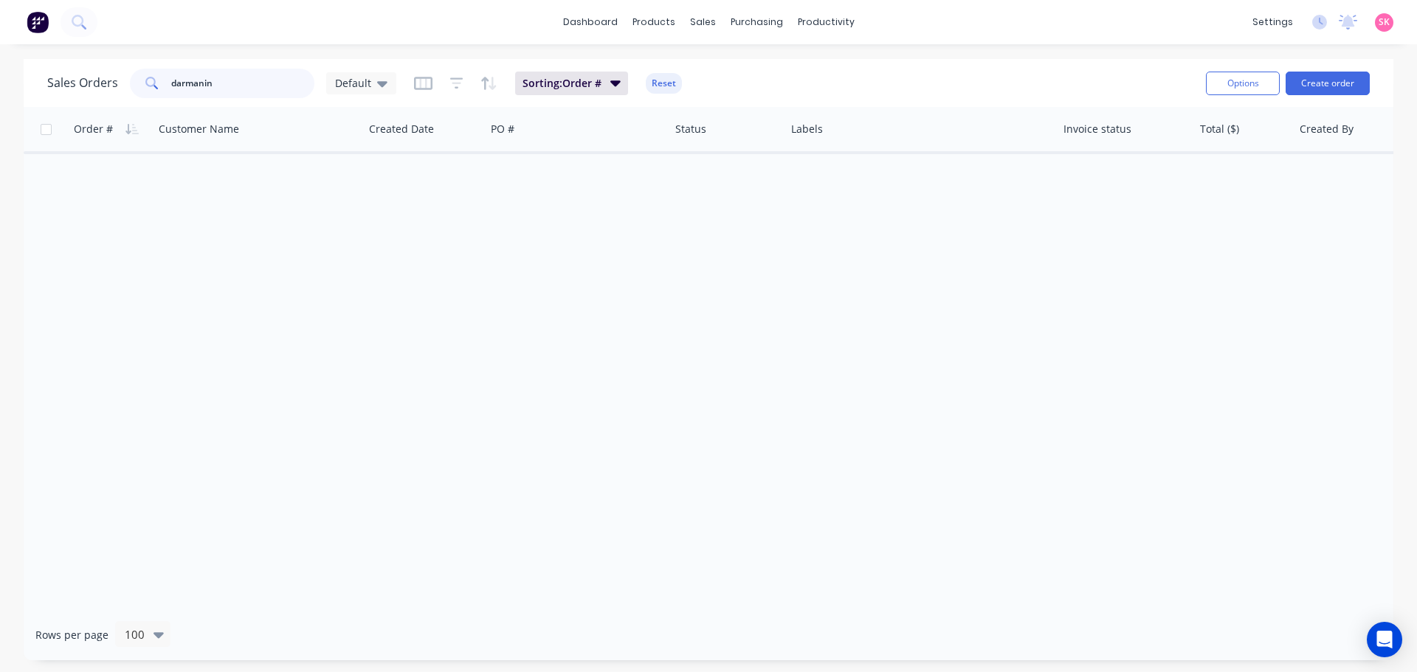
drag, startPoint x: 243, startPoint y: 87, endPoint x: 86, endPoint y: 93, distance: 156.6
click at [94, 94] on div "Sales Orders darmanin Default" at bounding box center [221, 84] width 349 height 30
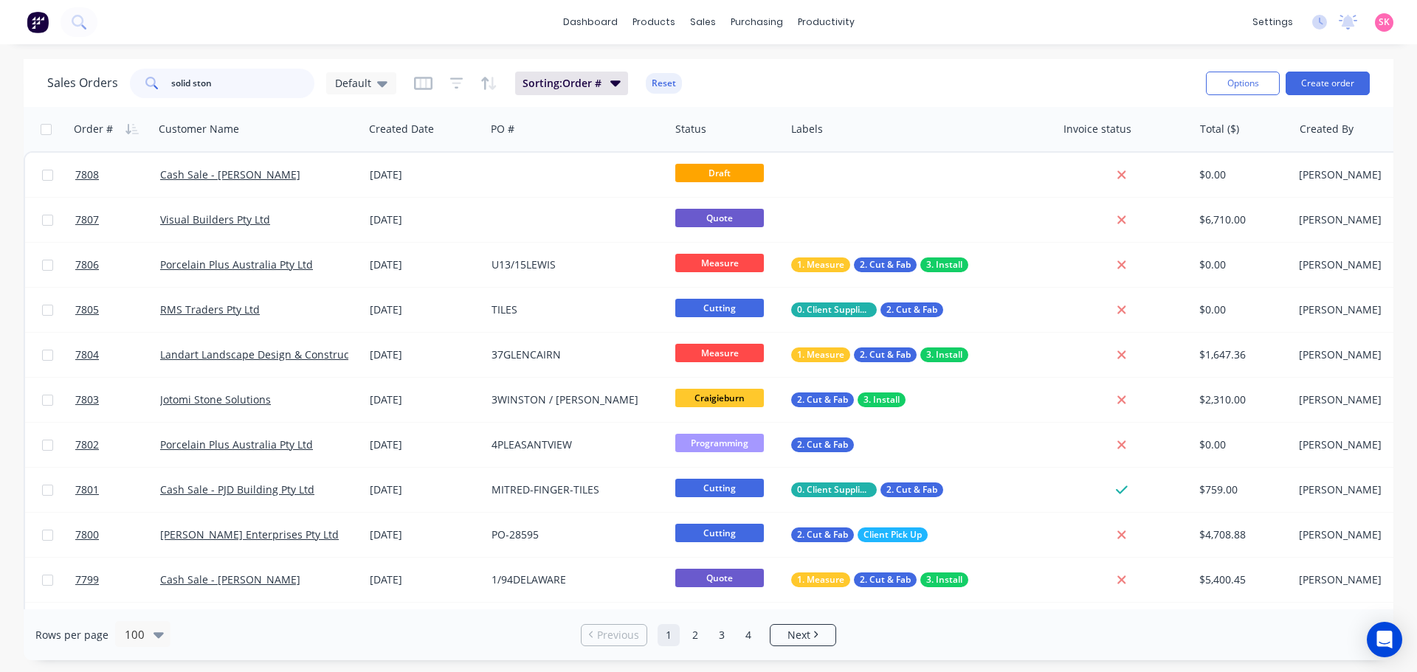
type input "solid stone"
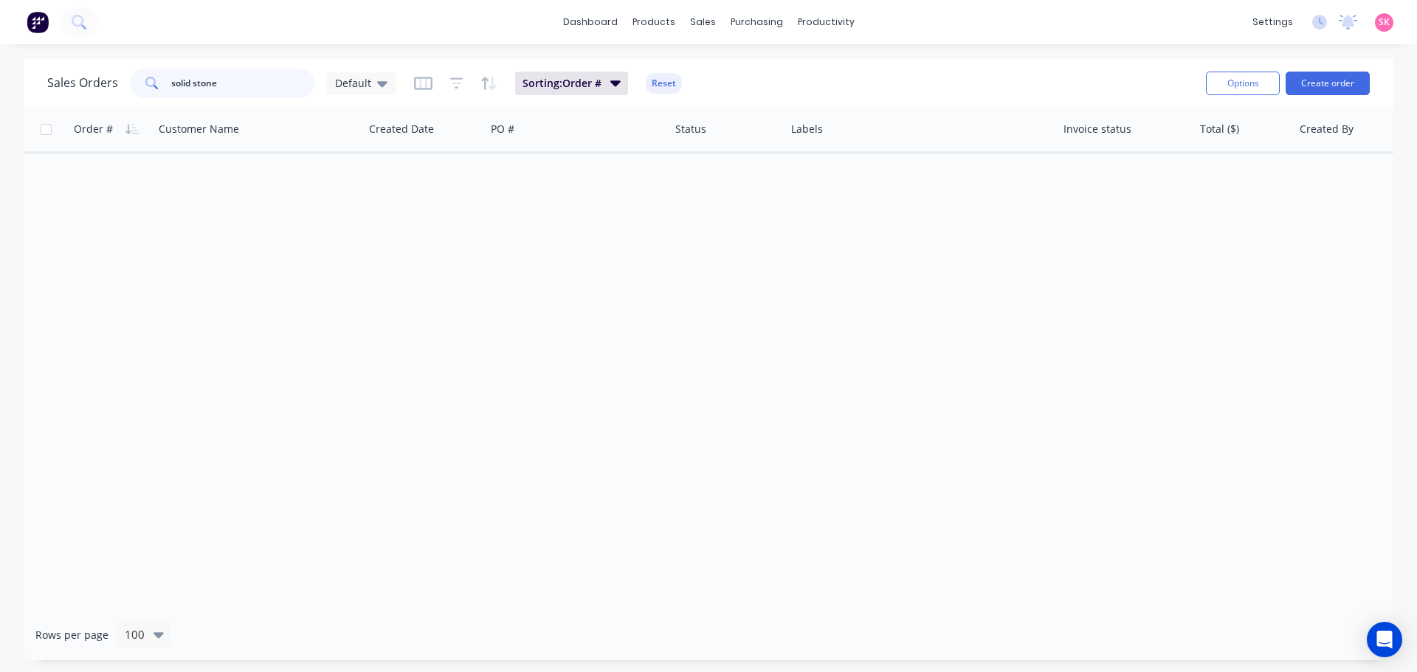
drag, startPoint x: 238, startPoint y: 80, endPoint x: 55, endPoint y: 83, distance: 183.1
click at [74, 87] on div "Sales Orders solid stone Default" at bounding box center [221, 84] width 349 height 30
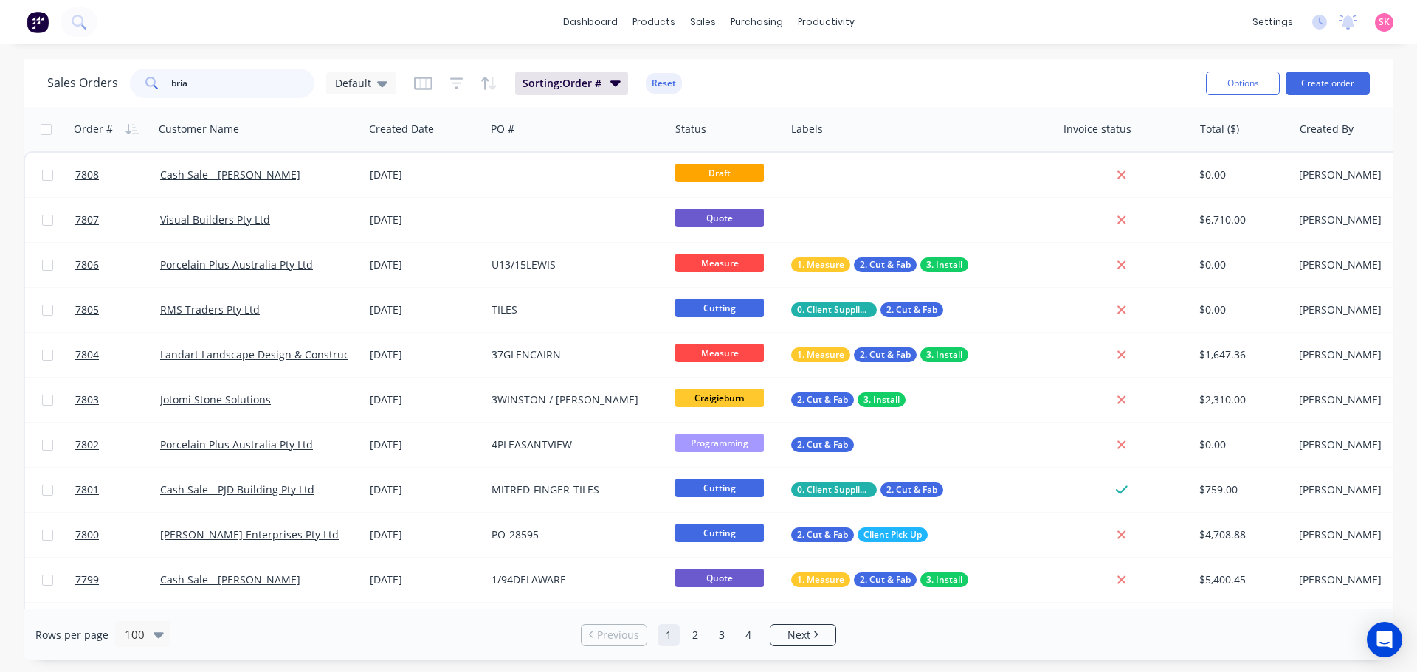
type input "brian"
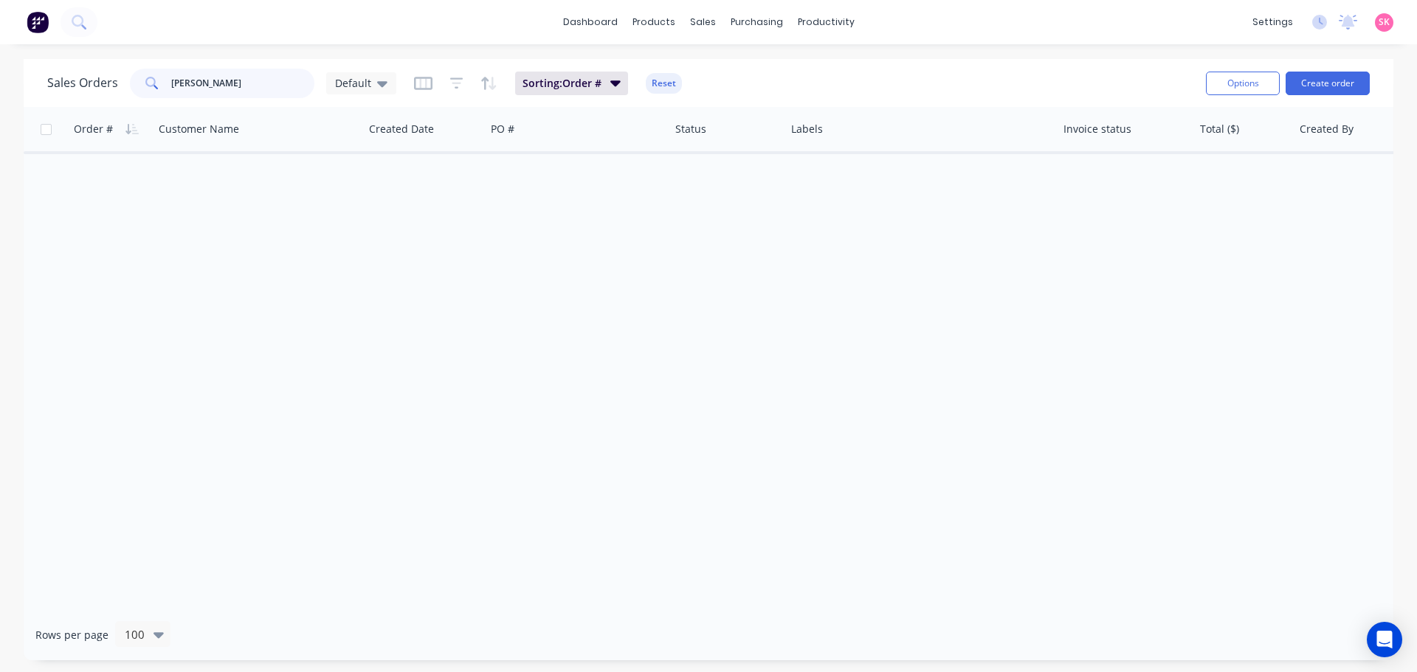
drag, startPoint x: 216, startPoint y: 89, endPoint x: 29, endPoint y: 80, distance: 186.9
click at [29, 80] on div "Sales Orders brian Default Sorting: Order # Reset Options Create order" at bounding box center [709, 83] width 1370 height 48
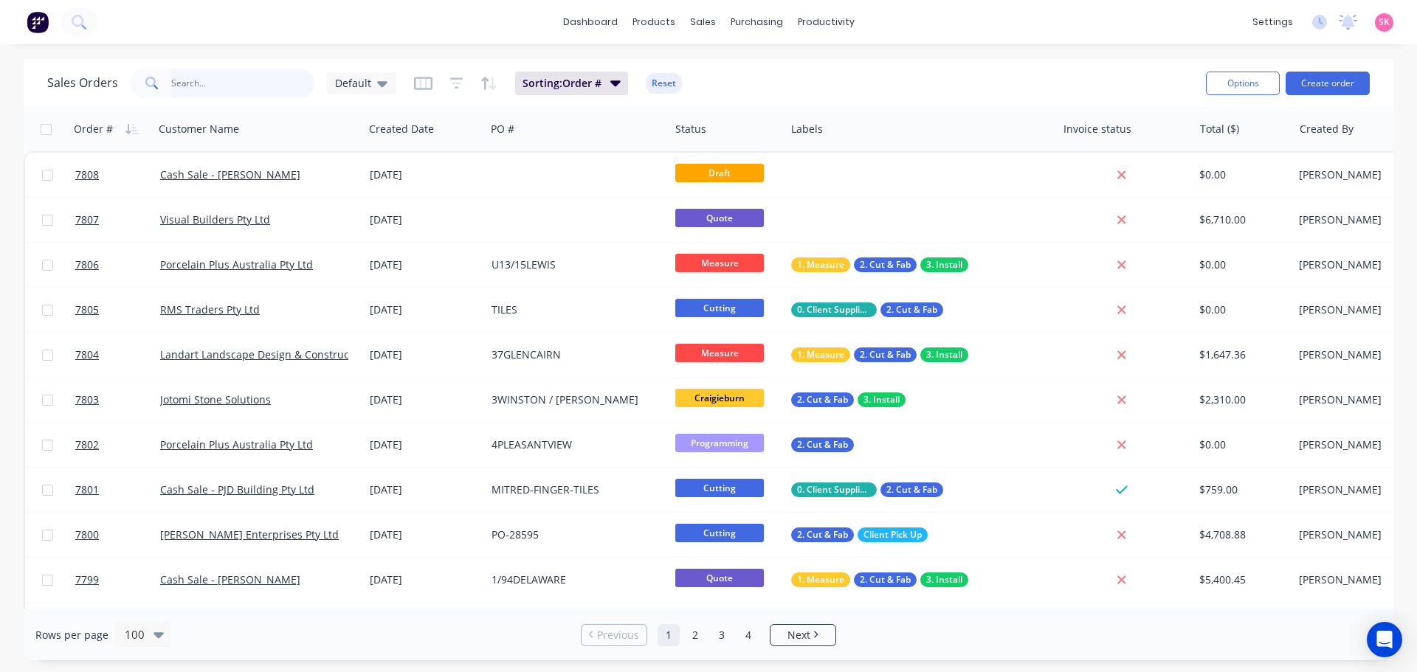
click at [225, 86] on input "text" at bounding box center [243, 84] width 144 height 30
type input "jotomi"
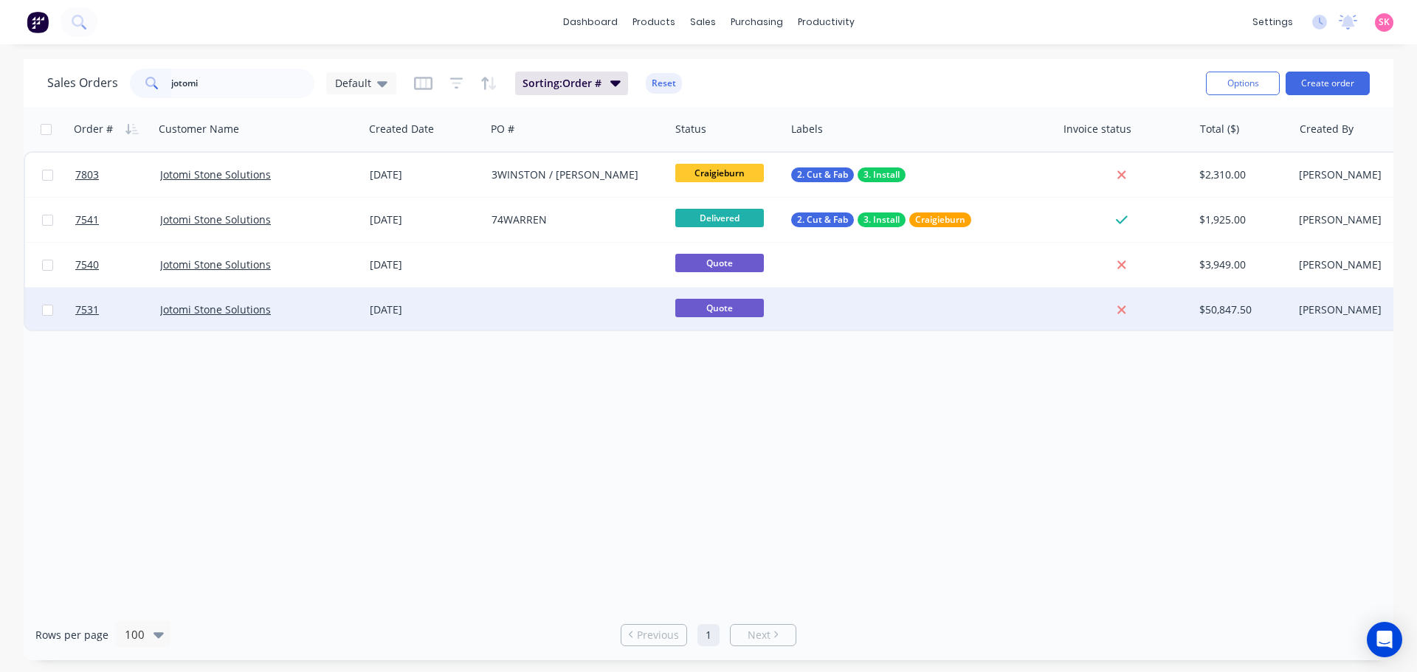
click at [447, 304] on div "[DATE]" at bounding box center [425, 310] width 110 height 15
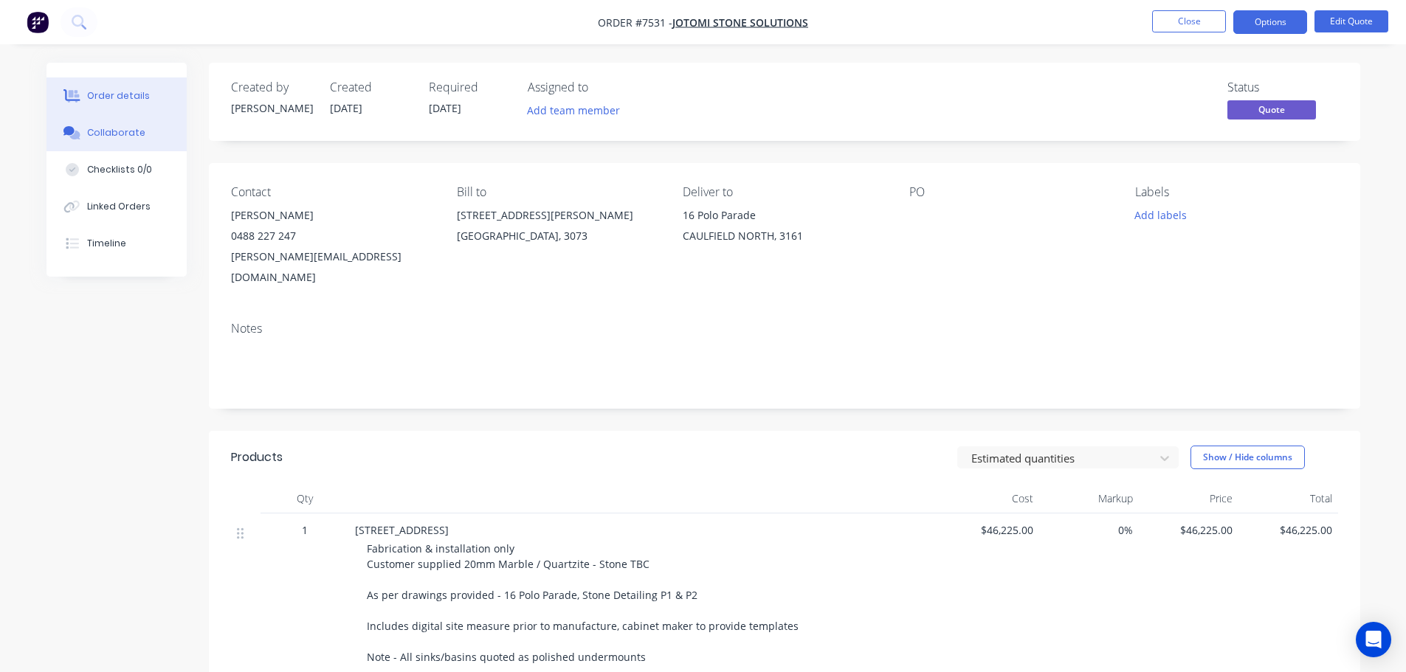
drag, startPoint x: 140, startPoint y: 135, endPoint x: 155, endPoint y: 129, distance: 16.6
click at [140, 134] on button "Collaborate" at bounding box center [117, 132] width 140 height 37
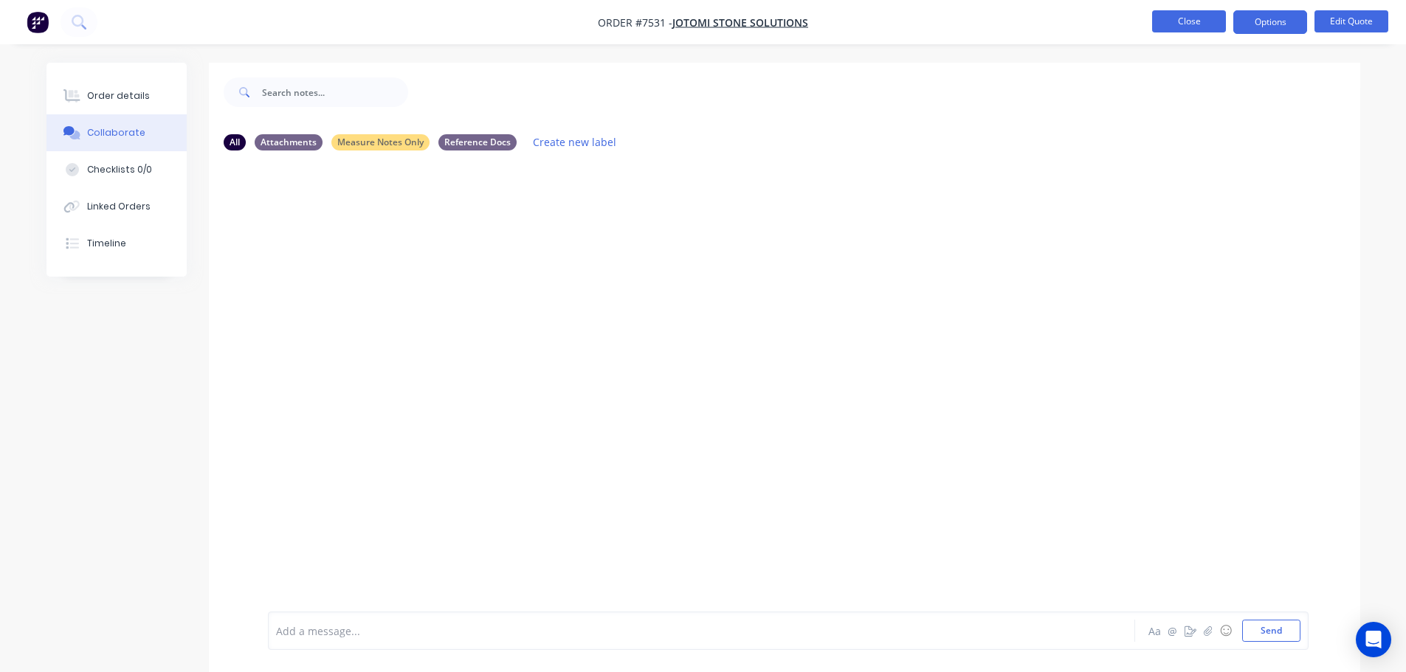
click at [1203, 18] on button "Close" at bounding box center [1189, 21] width 74 height 22
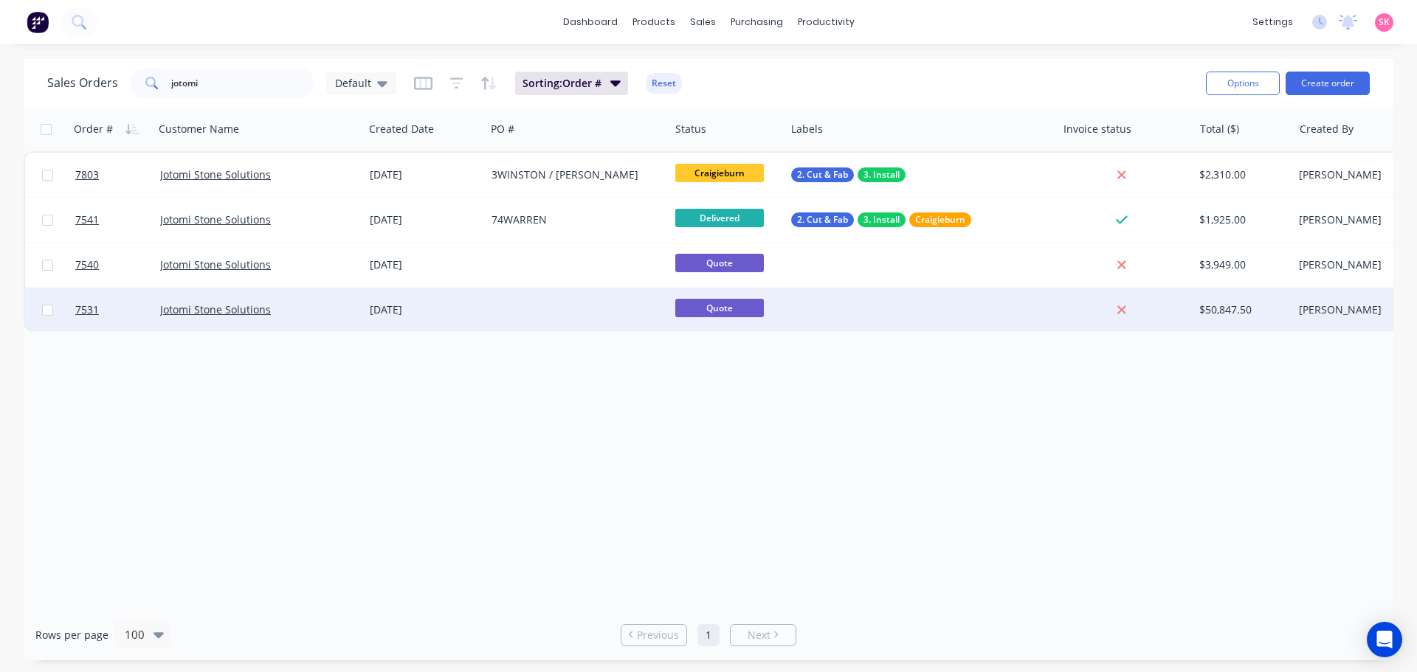
click at [402, 312] on div "[DATE]" at bounding box center [425, 310] width 110 height 15
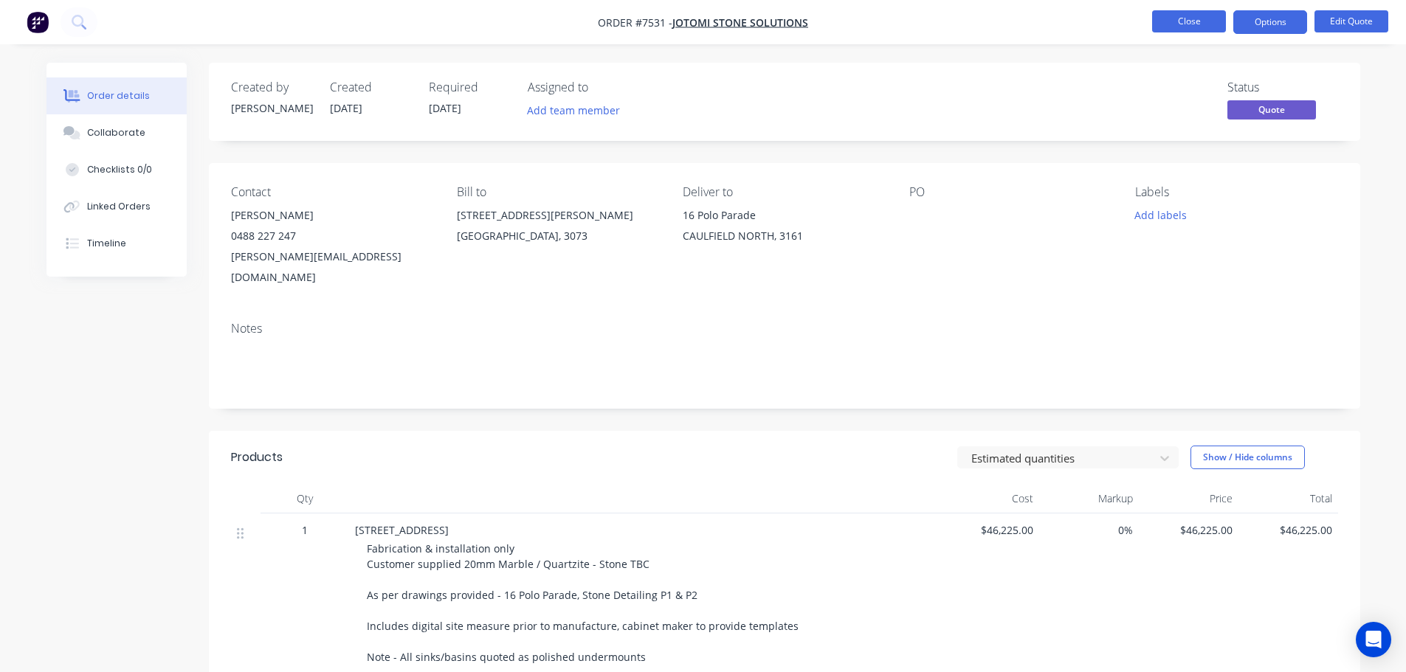
click at [1198, 17] on button "Close" at bounding box center [1189, 21] width 74 height 22
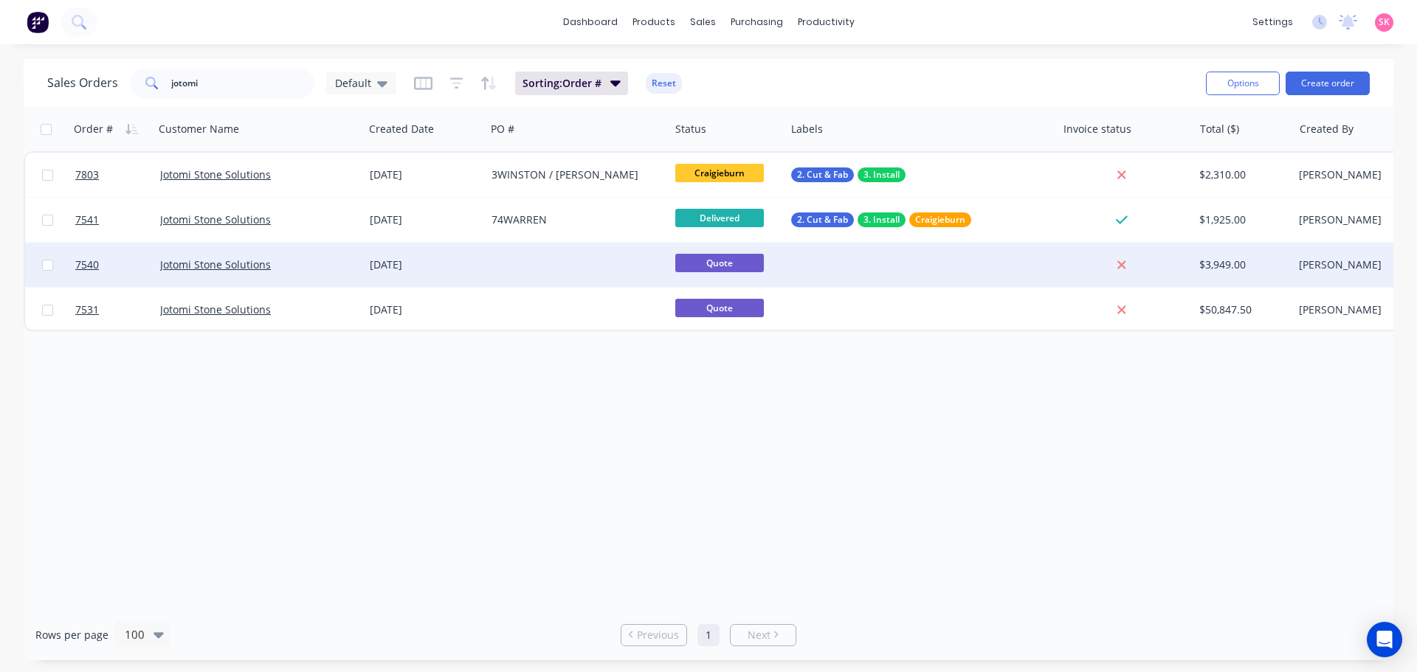
click at [482, 267] on div "[DATE]" at bounding box center [425, 265] width 122 height 44
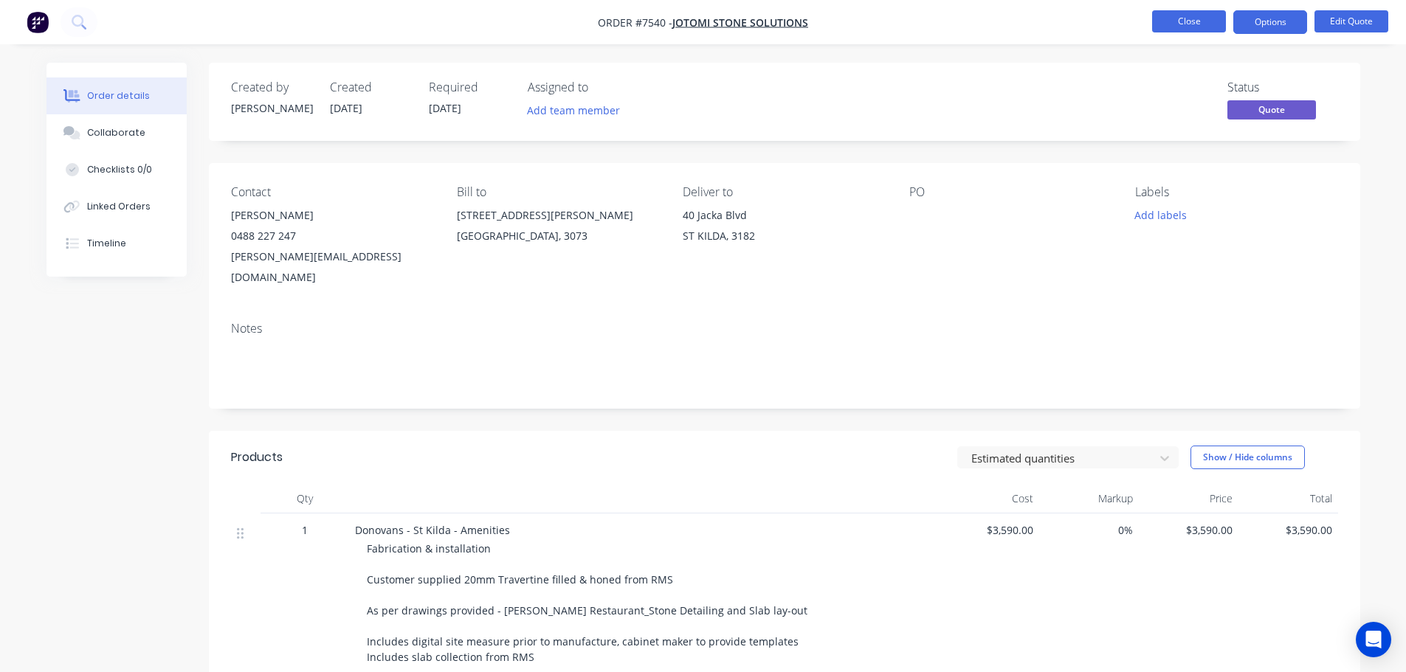
click at [1157, 23] on button "Close" at bounding box center [1189, 21] width 74 height 22
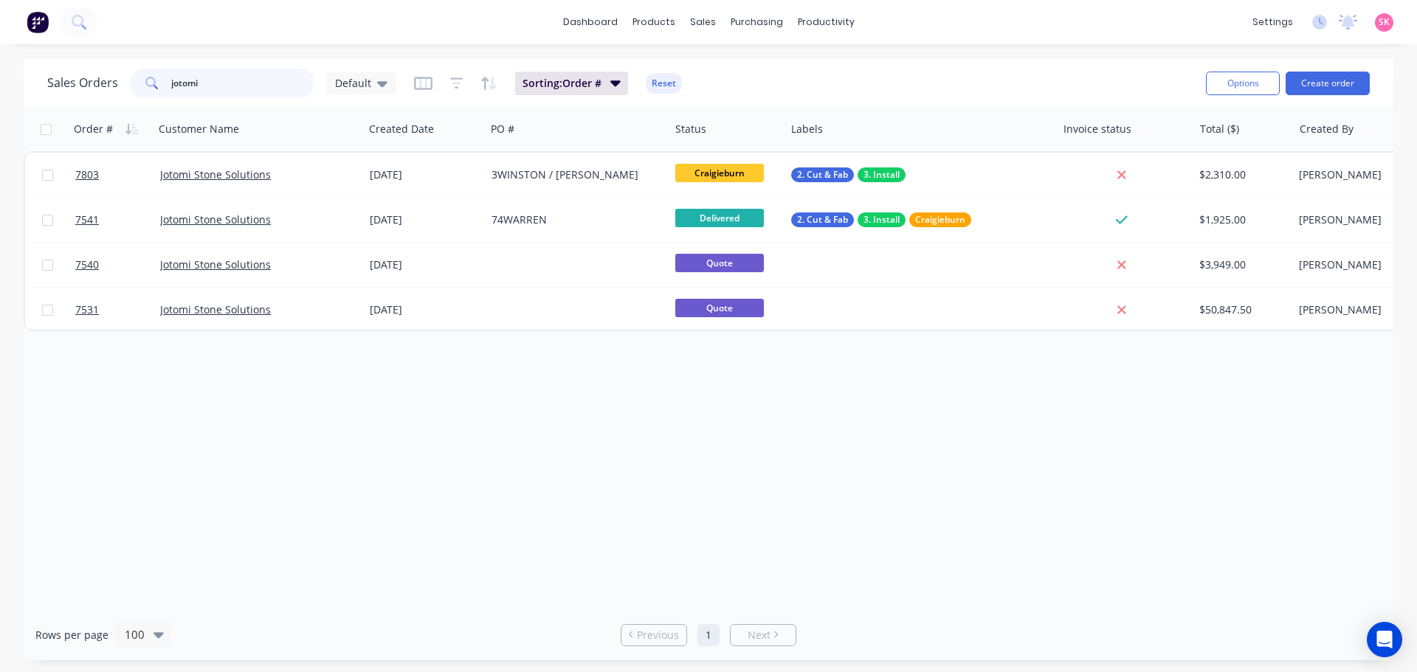
drag, startPoint x: 237, startPoint y: 81, endPoint x: 54, endPoint y: 98, distance: 183.8
click at [70, 99] on div "Sales Orders jotomi Default Sorting: Order # Reset" at bounding box center [620, 83] width 1147 height 36
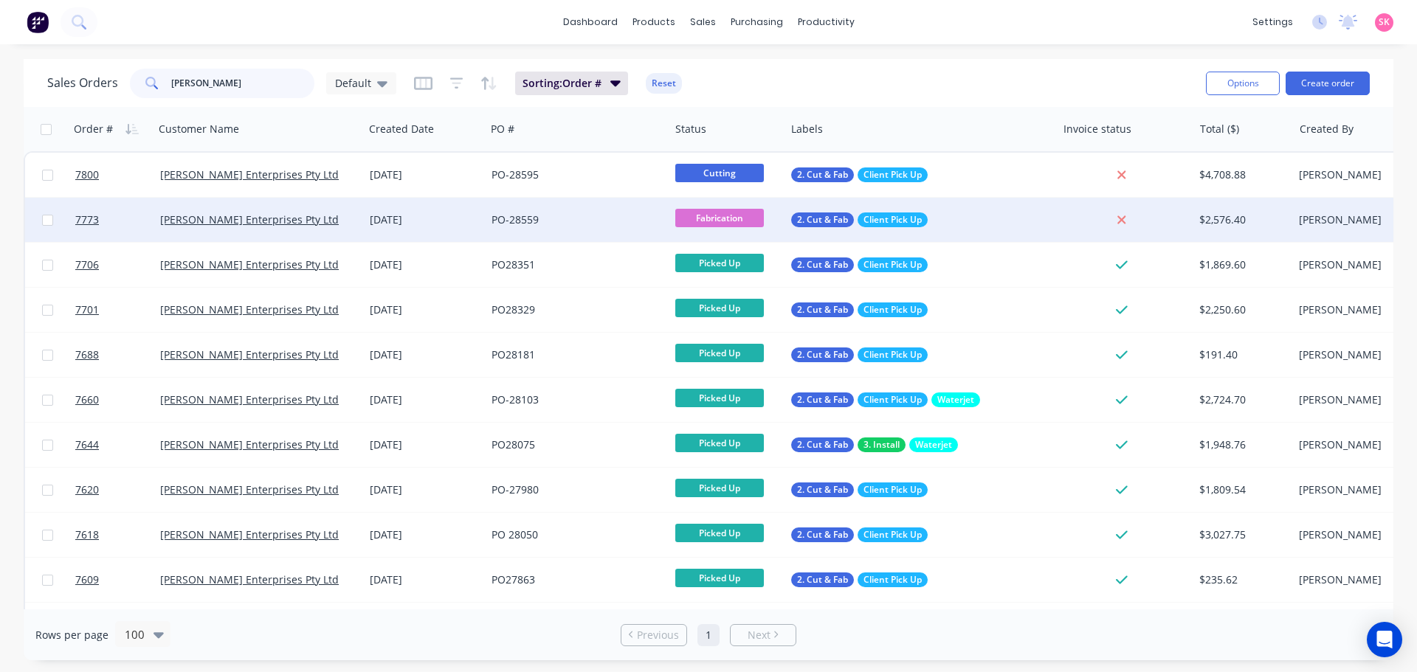
type input "tait"
click at [599, 231] on div "PO-28559" at bounding box center [578, 220] width 184 height 44
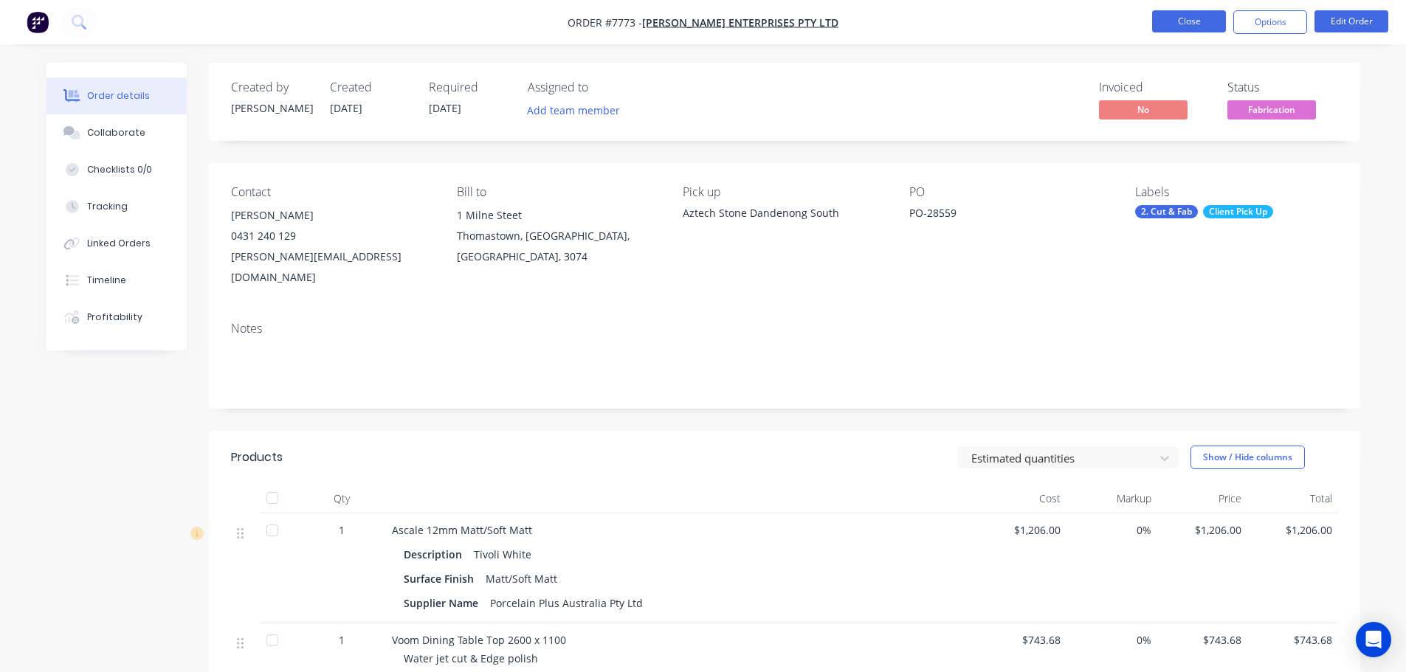
click at [1207, 28] on button "Close" at bounding box center [1189, 21] width 74 height 22
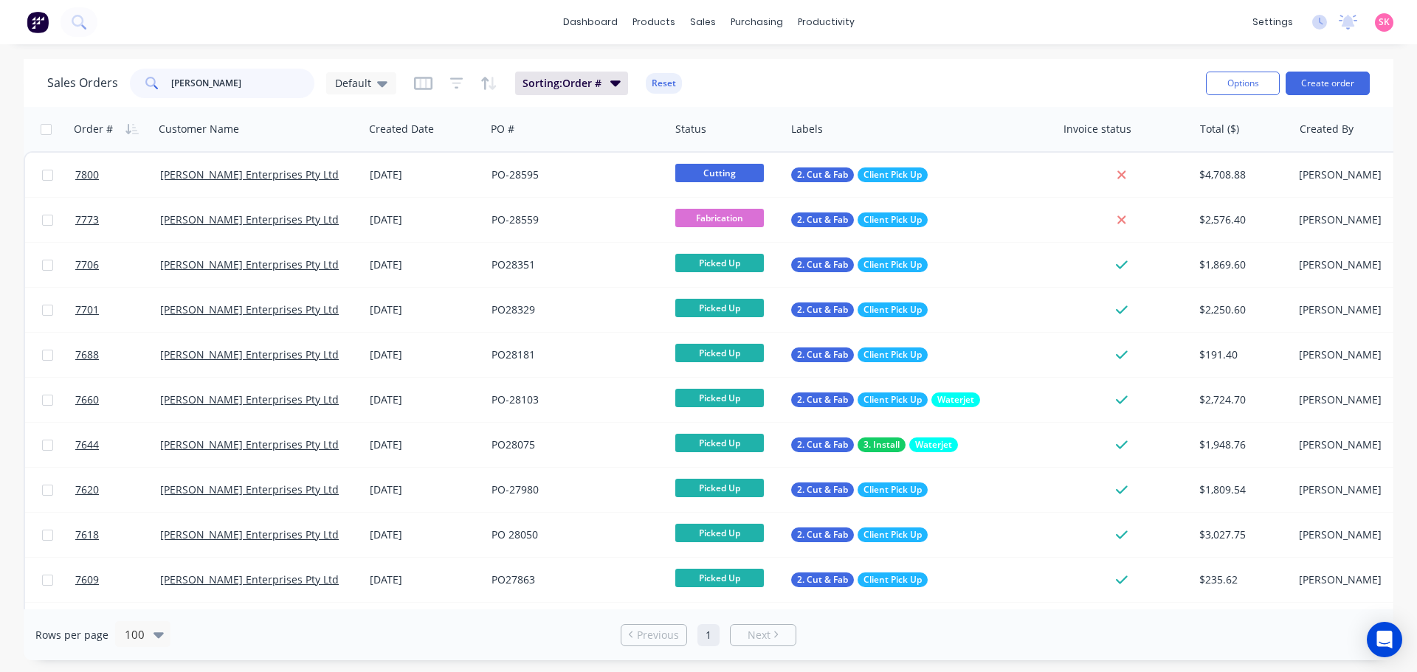
drag, startPoint x: 204, startPoint y: 88, endPoint x: 110, endPoint y: 81, distance: 94.7
click at [110, 81] on div "Sales Orders tait Default" at bounding box center [221, 84] width 349 height 30
type input "roman"
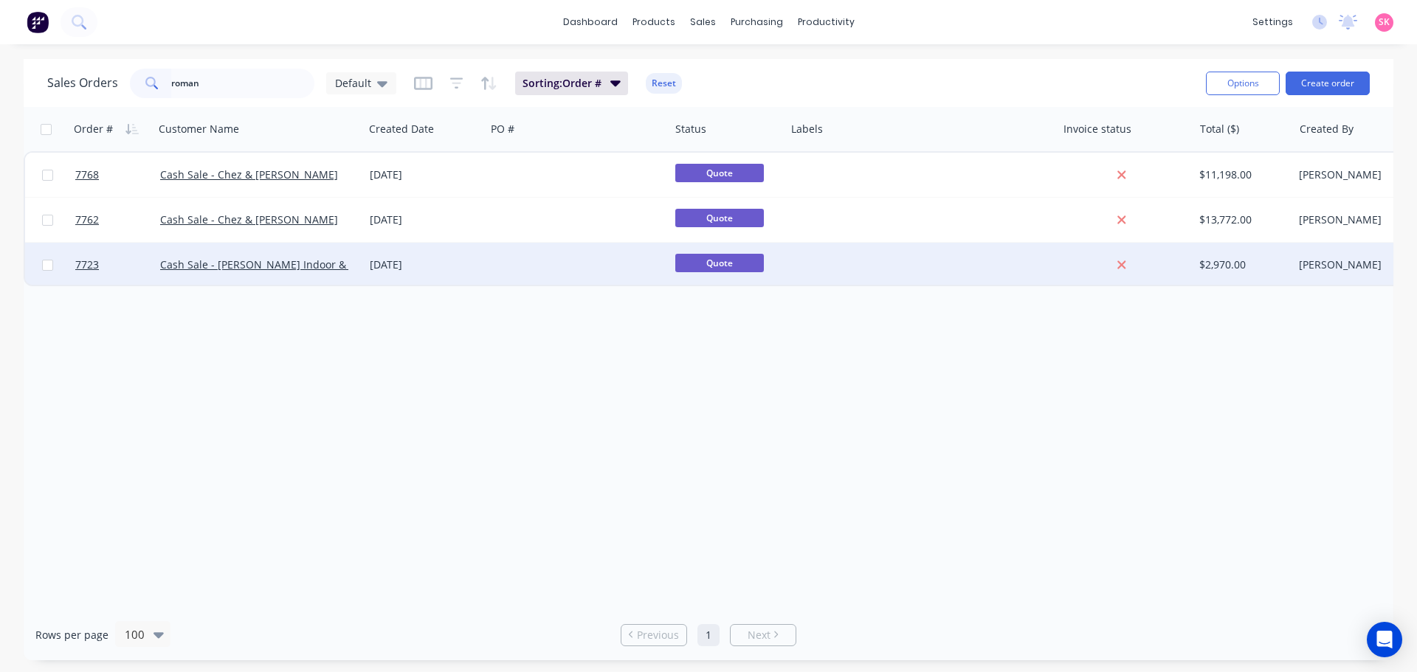
click at [418, 275] on div "[DATE]" at bounding box center [425, 265] width 122 height 44
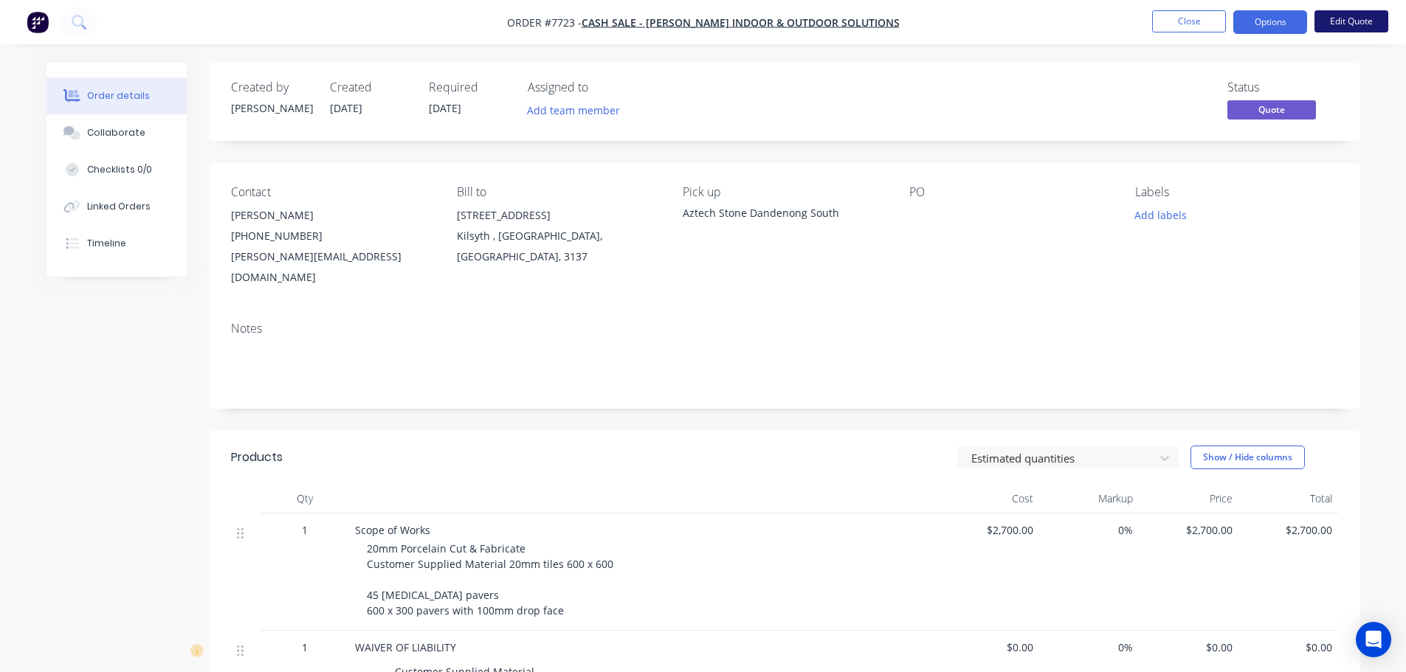
click at [1374, 13] on button "Edit Quote" at bounding box center [1352, 21] width 74 height 22
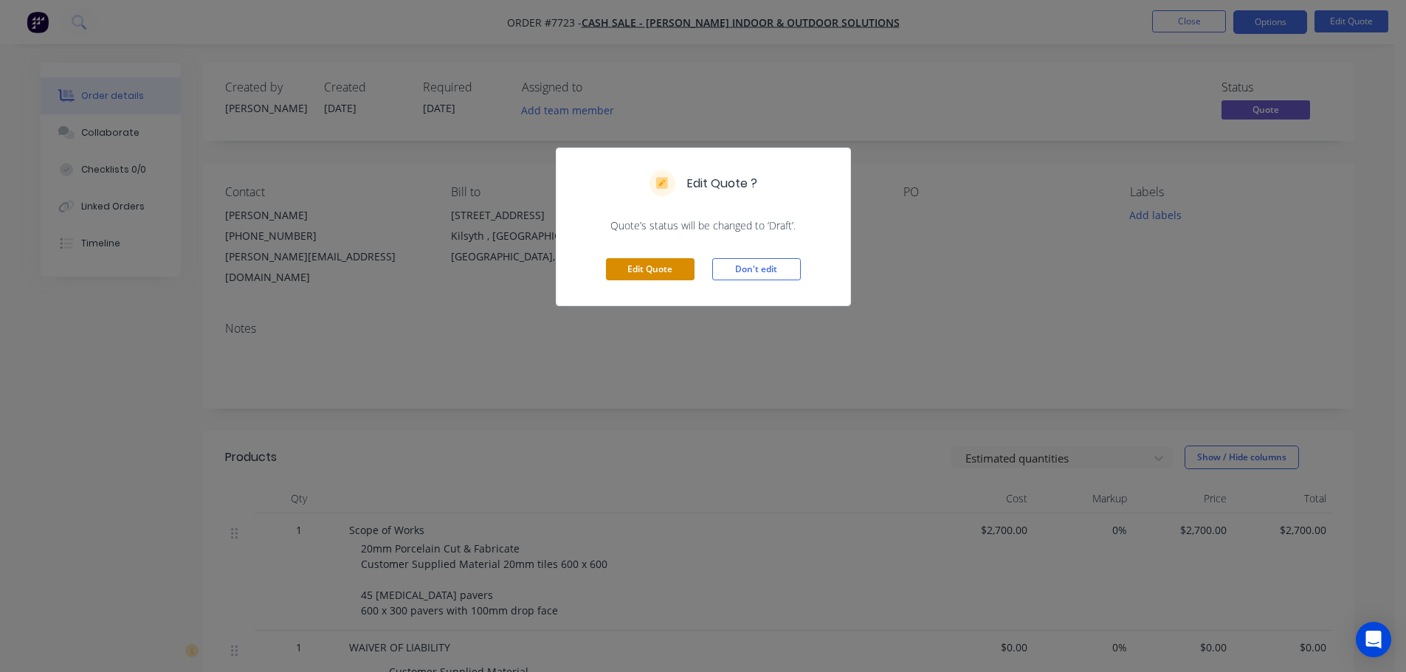
click at [665, 271] on button "Edit Quote" at bounding box center [650, 269] width 89 height 22
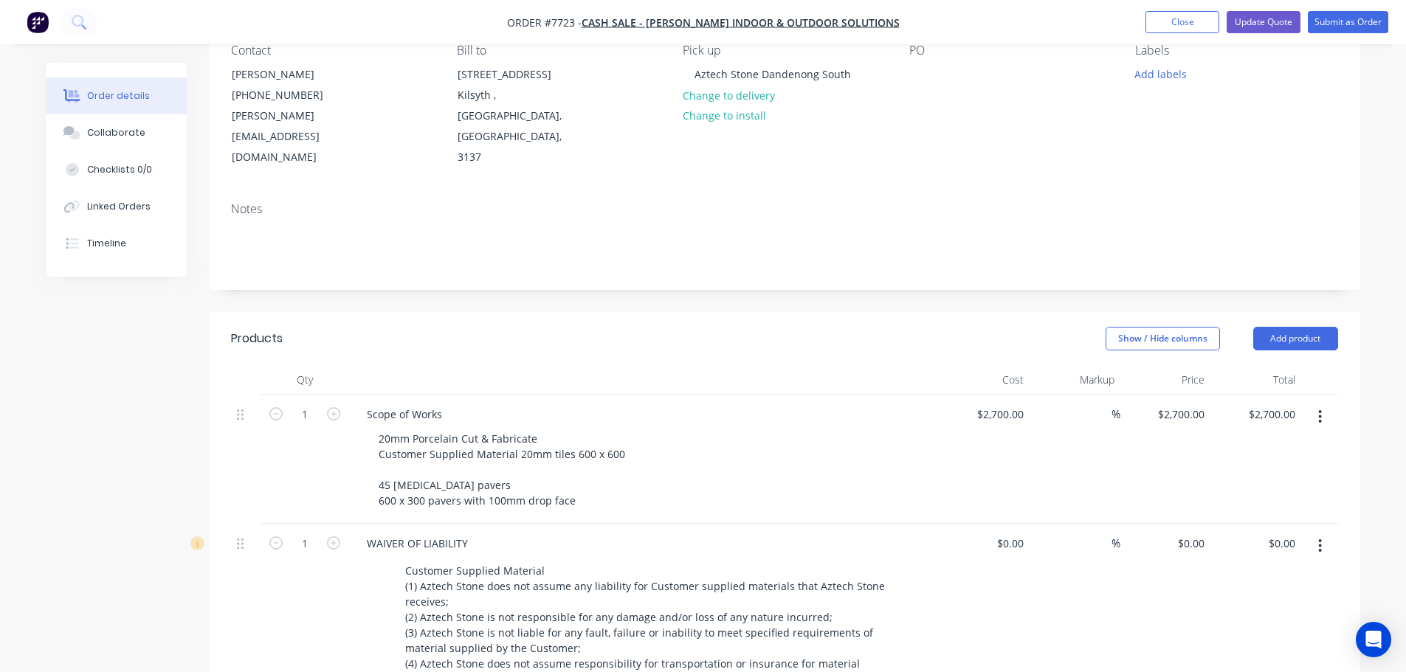
scroll to position [221, 0]
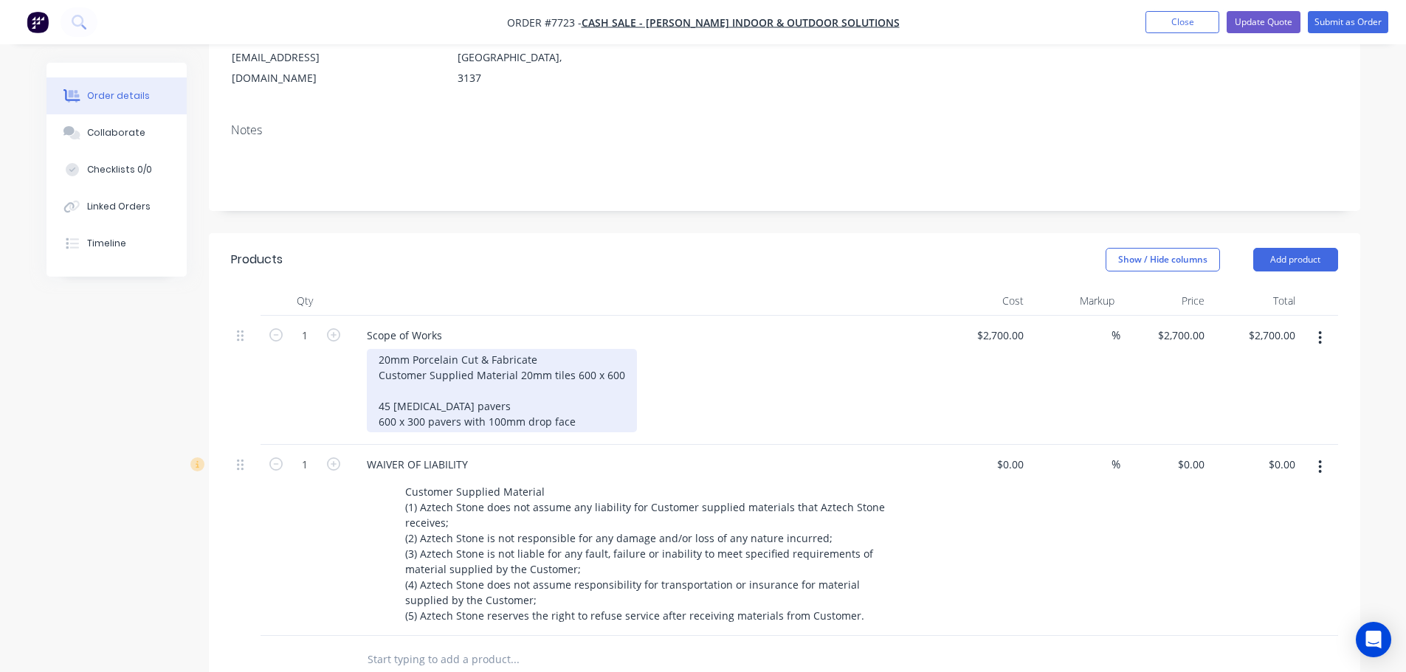
click at [492, 349] on div "20mm Porcelain Cut & Fabricate Customer Supplied Material 20mm tiles 600 x 600 …" at bounding box center [502, 390] width 270 height 83
click at [607, 349] on div "20mm Porcelain Cut & Fabricate Customer Supplied Material 20mm tiles 600 x 600 …" at bounding box center [502, 390] width 270 height 83
click at [620, 349] on div "20mm Porcelain Cut & Fabricate Customer Supplied Material 20mm tiles 600 x 600 …" at bounding box center [502, 390] width 270 height 83
click at [390, 367] on div "20mm Porcelain Cut & Fabricate Customer Supplied Material 20mm tiles 600 x 600 …" at bounding box center [523, 390] width 312 height 83
click at [425, 385] on div "20mm Porcelain Cut & Fabricate Customer Supplied Material 20mm tiles 600 x 600 …" at bounding box center [523, 390] width 312 height 83
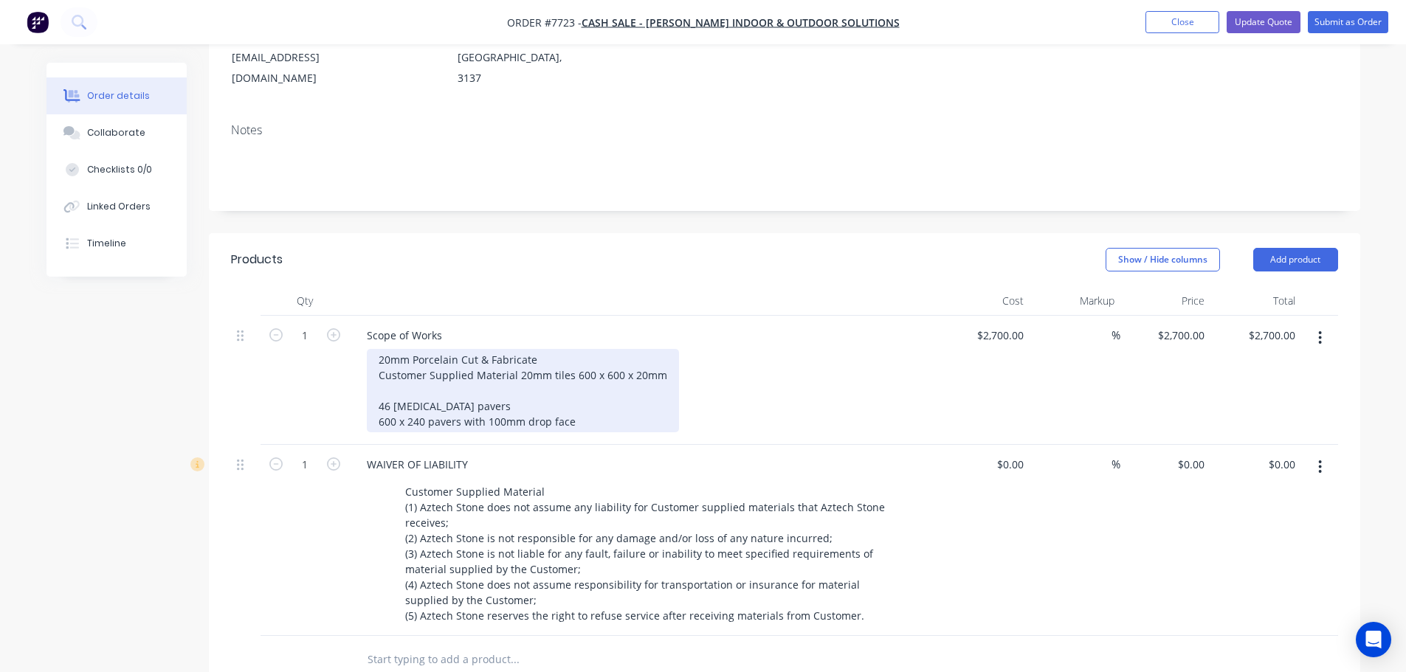
click at [503, 379] on div "20mm Porcelain Cut & Fabricate Customer Supplied Material 20mm tiles 600 x 600 …" at bounding box center [523, 390] width 312 height 83
click at [507, 366] on div "20mm Porcelain Cut & Fabricate Customer Supplied Material 20mm tiles 600 x 600 …" at bounding box center [523, 390] width 312 height 83
click at [543, 356] on div "20mm Porcelain Cut & Fabricate Customer Supplied Material 20mm tiles 600 x 600 …" at bounding box center [523, 390] width 312 height 83
click at [664, 349] on div "20mm Porcelain Cut & Fabricate Customer Supplied Material 20mm tiles 600 x 600 …" at bounding box center [523, 390] width 312 height 83
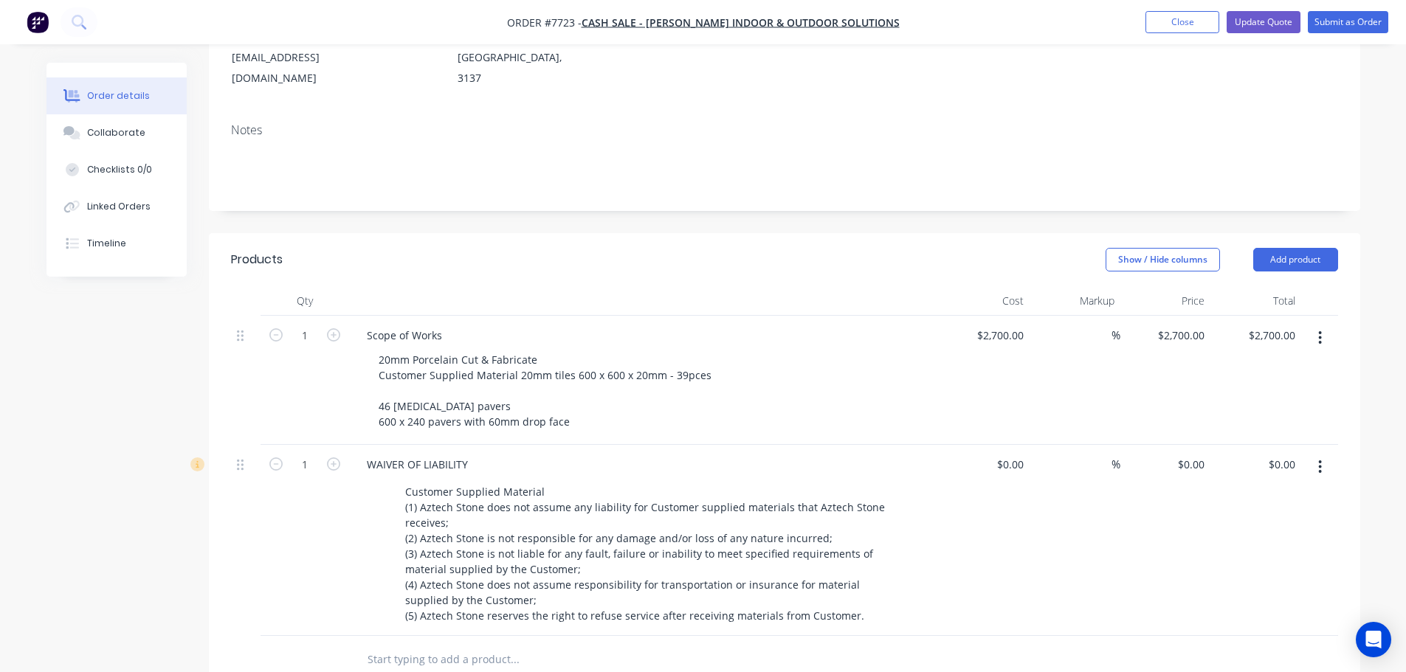
click at [816, 316] on div "Scope of Works 20mm Porcelain Cut & Fabricate Customer Supplied Material 20mm t…" at bounding box center [644, 380] width 591 height 129
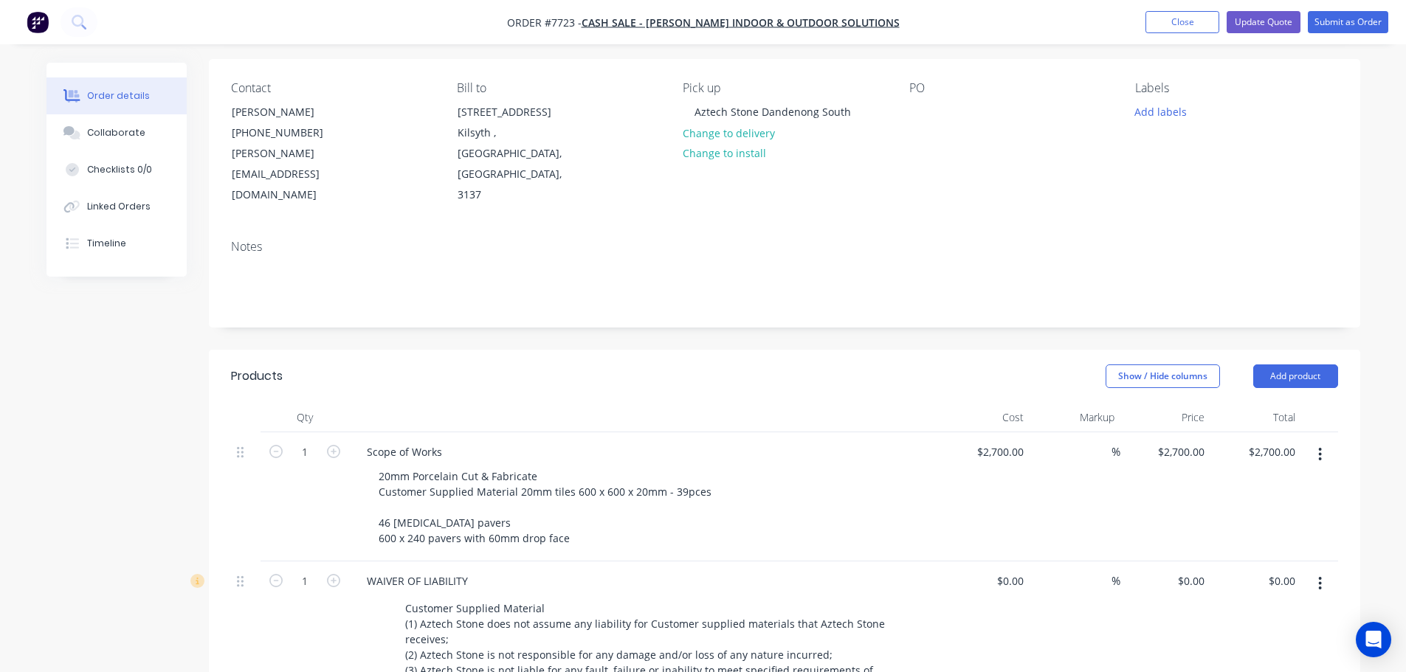
scroll to position [0, 0]
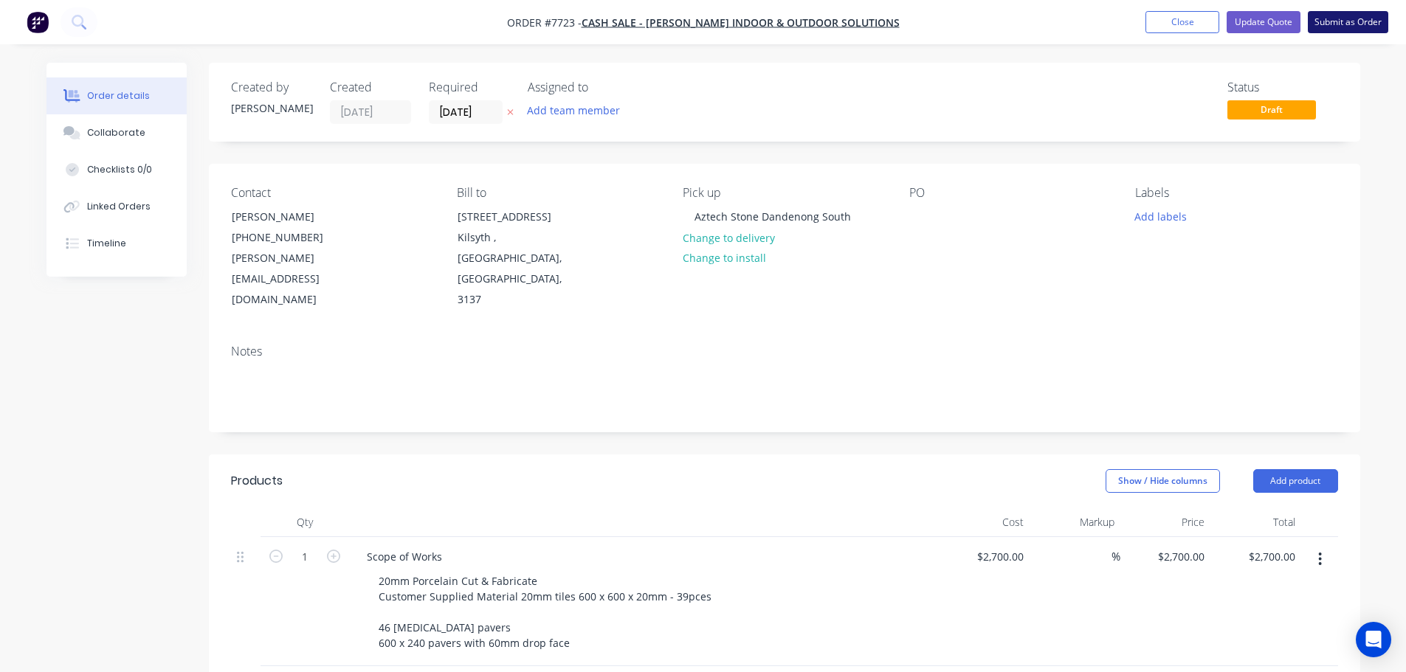
click at [1333, 23] on button "Submit as Order" at bounding box center [1348, 22] width 80 height 22
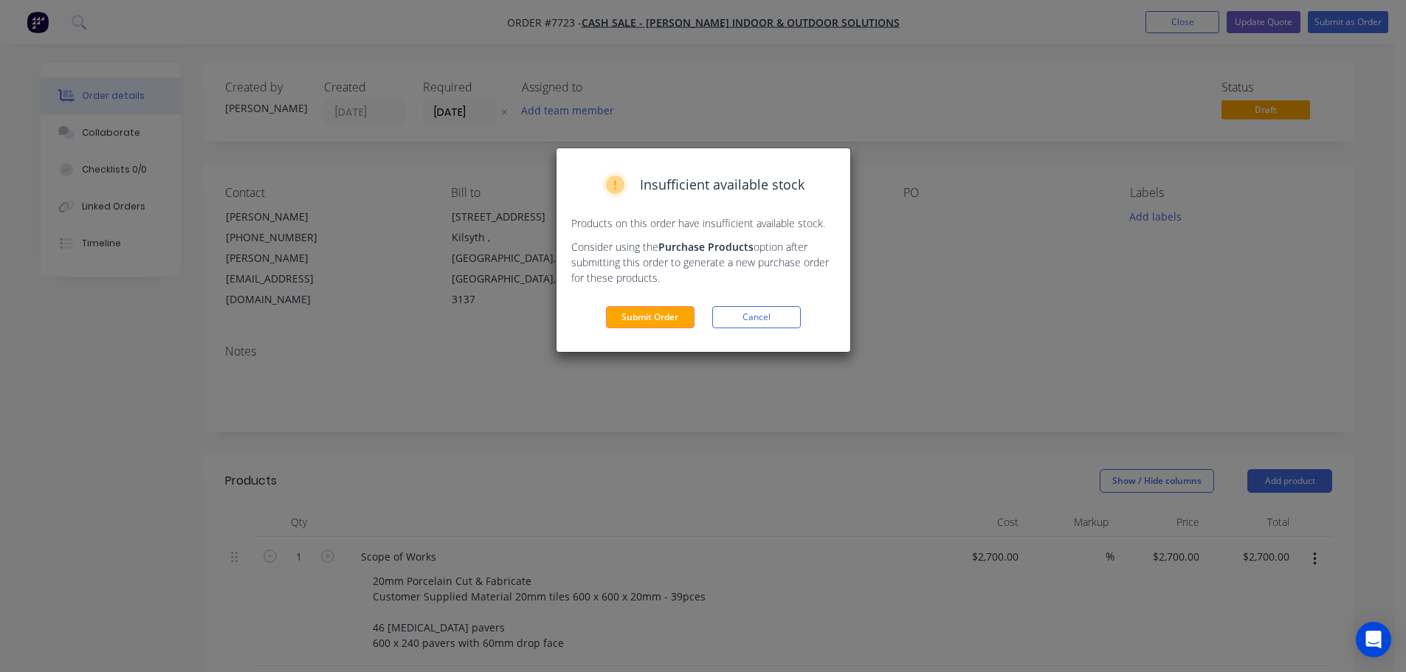
drag, startPoint x: 751, startPoint y: 312, endPoint x: 776, endPoint y: 303, distance: 26.9
click at [752, 313] on button "Cancel" at bounding box center [756, 317] width 89 height 22
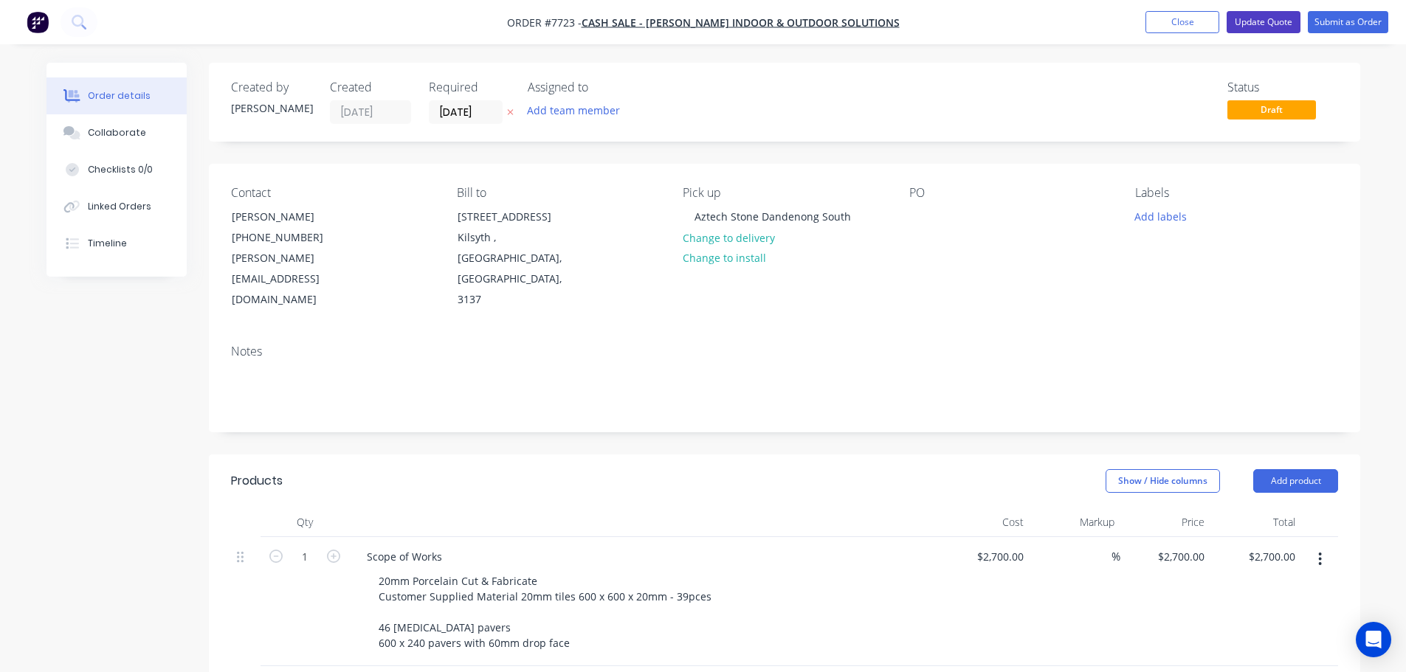
click at [1276, 20] on button "Update Quote" at bounding box center [1264, 22] width 74 height 22
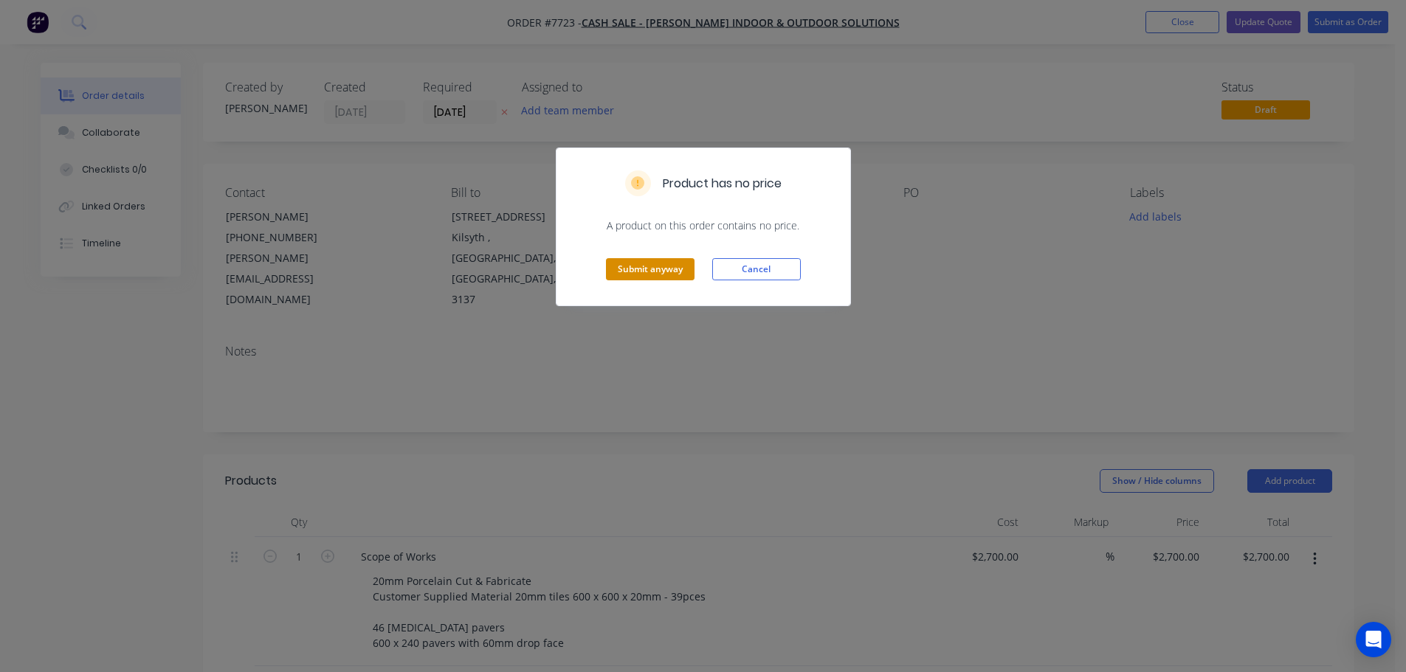
click at [686, 271] on button "Submit anyway" at bounding box center [650, 269] width 89 height 22
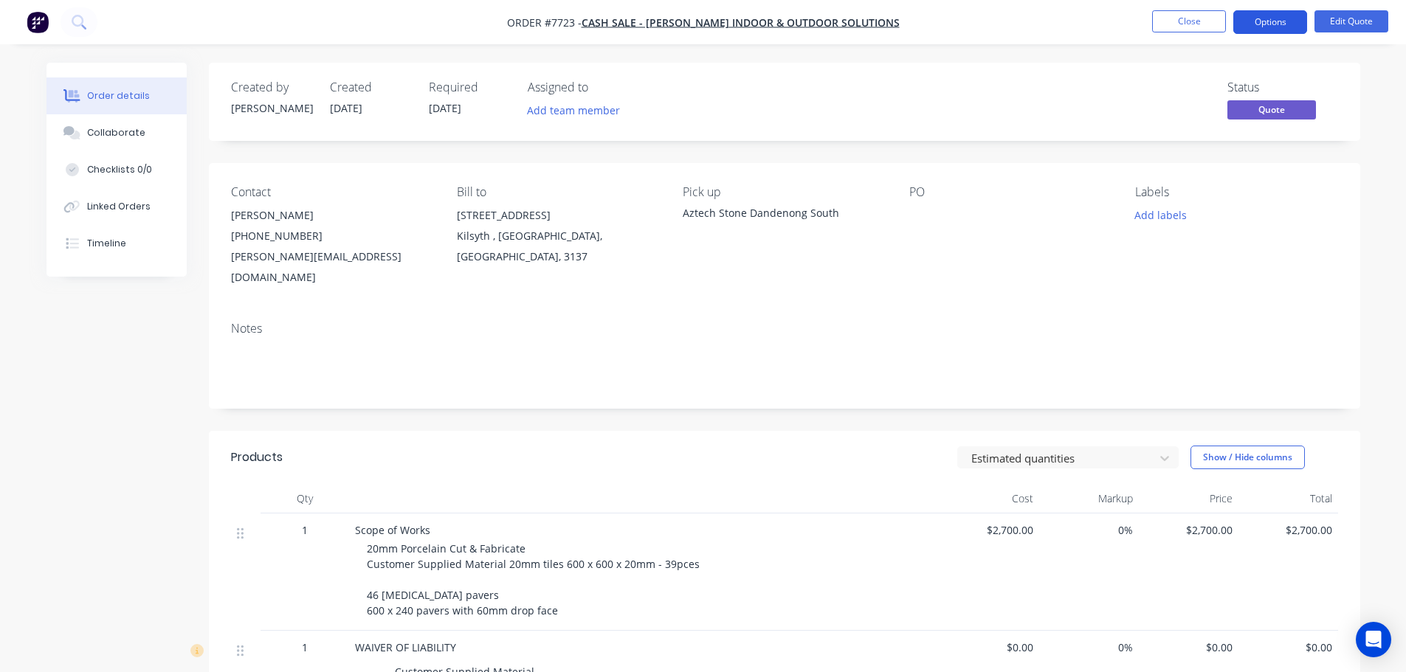
click at [1281, 25] on button "Options" at bounding box center [1270, 22] width 74 height 24
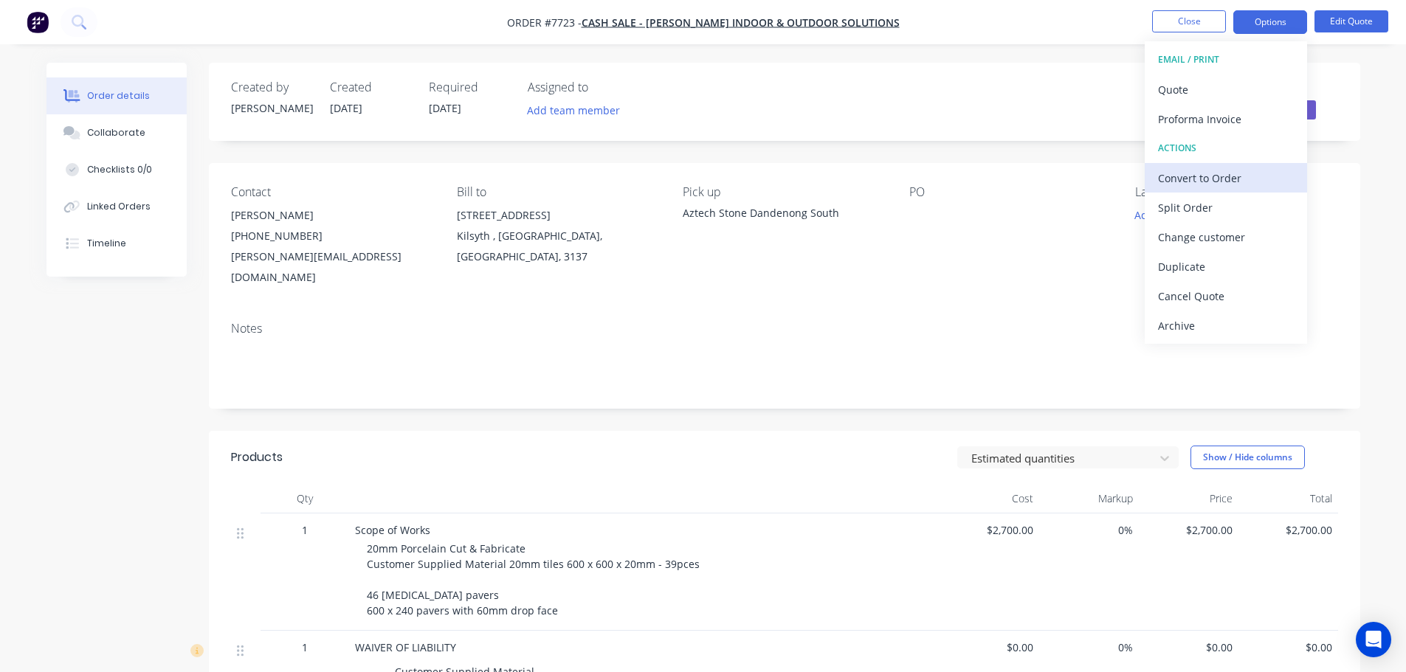
click at [1230, 187] on div "Convert to Order" at bounding box center [1226, 178] width 136 height 21
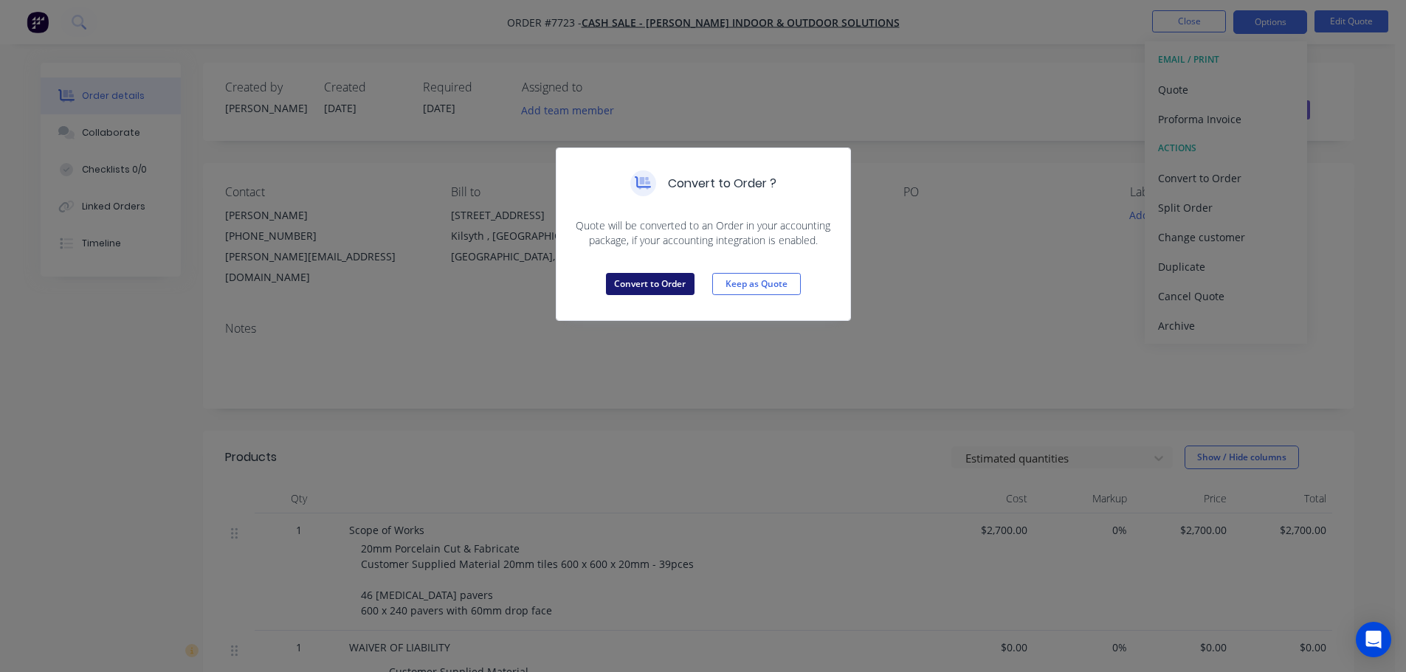
click at [637, 281] on button "Convert to Order" at bounding box center [650, 284] width 89 height 22
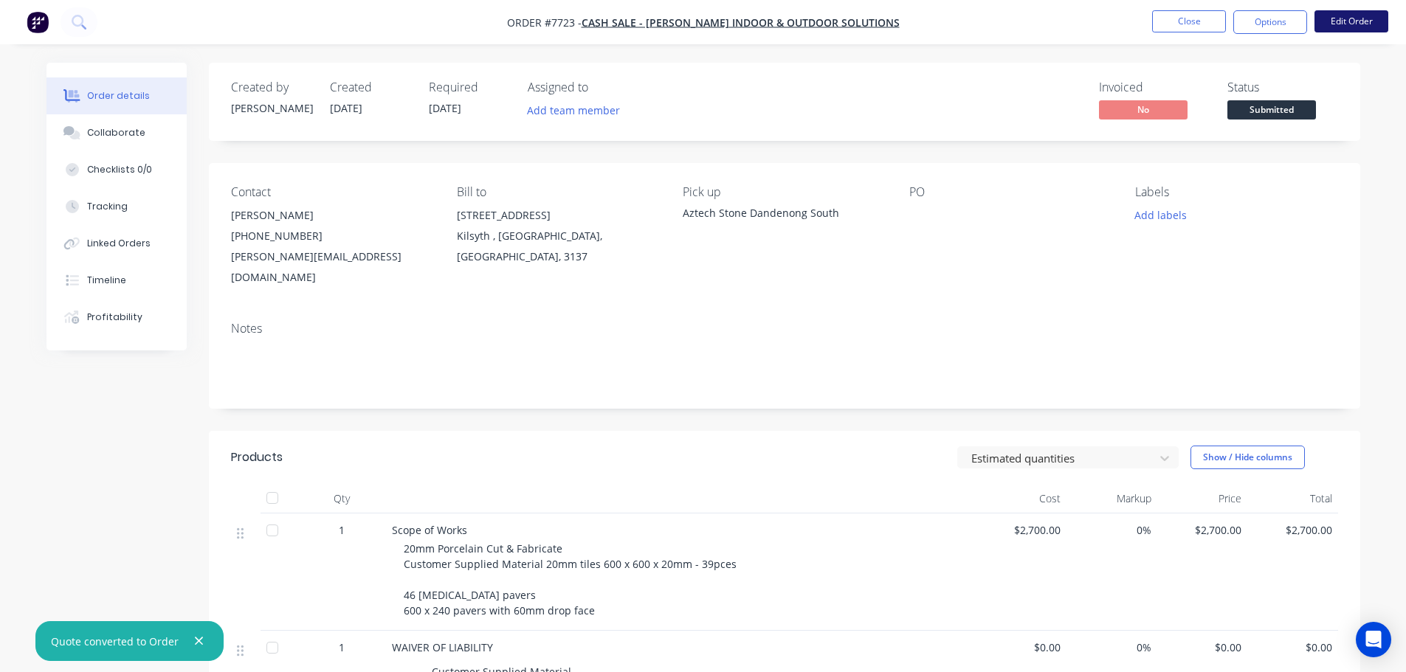
click at [1344, 19] on button "Edit Order" at bounding box center [1352, 21] width 74 height 22
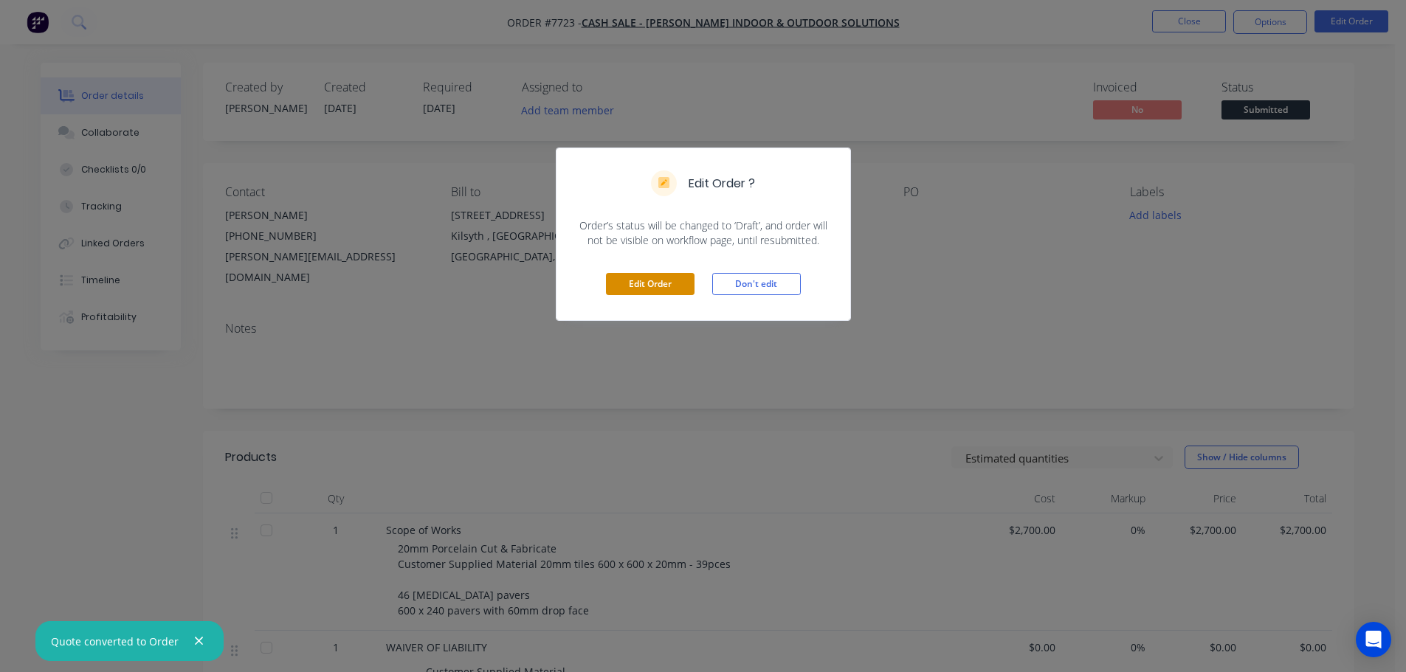
click at [675, 287] on button "Edit Order" at bounding box center [650, 284] width 89 height 22
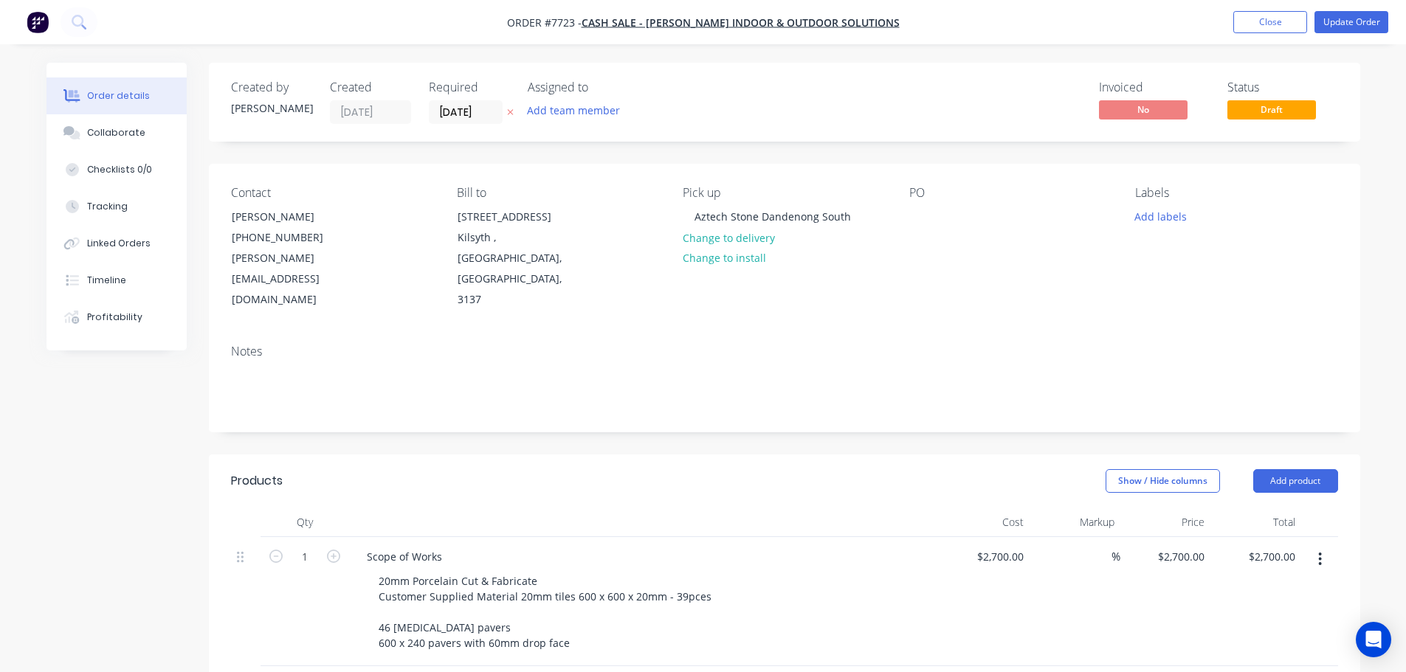
click at [950, 214] on div "PO" at bounding box center [1010, 248] width 202 height 125
click at [924, 216] on div at bounding box center [921, 216] width 24 height 21
click at [1153, 221] on button "Add labels" at bounding box center [1161, 216] width 68 height 20
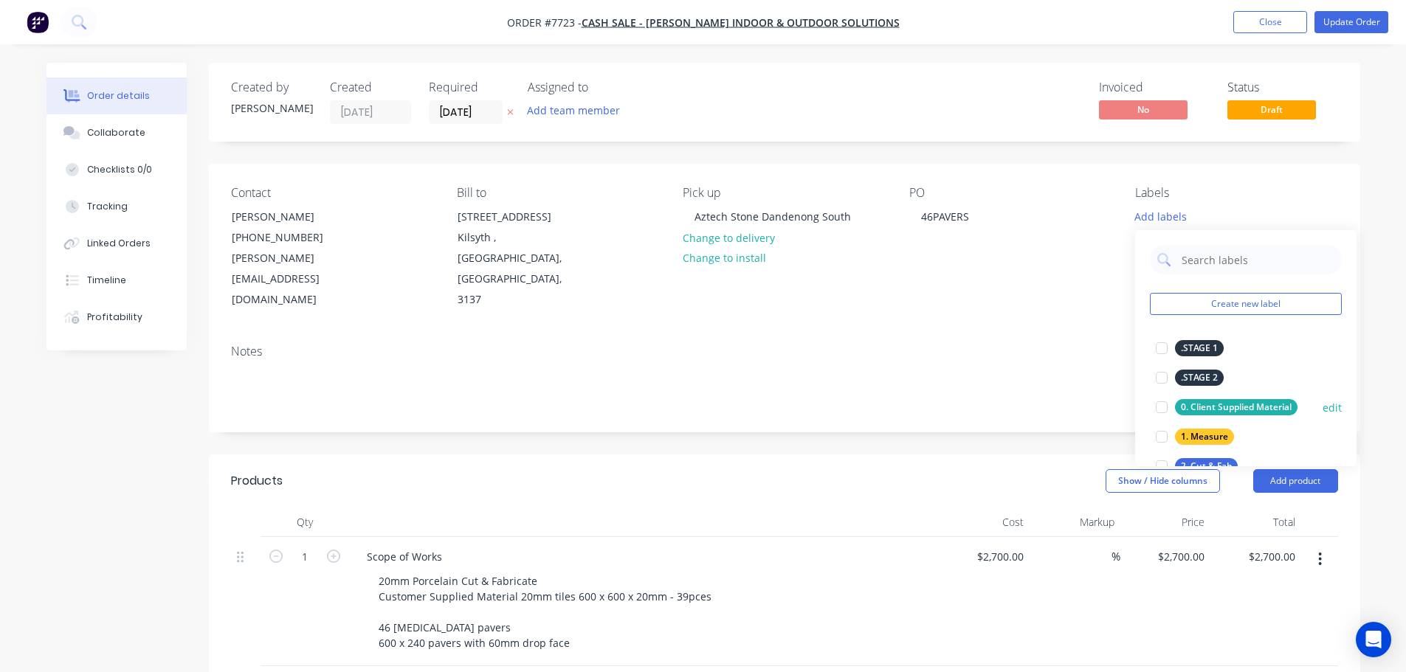
click at [1160, 406] on div at bounding box center [1162, 408] width 30 height 30
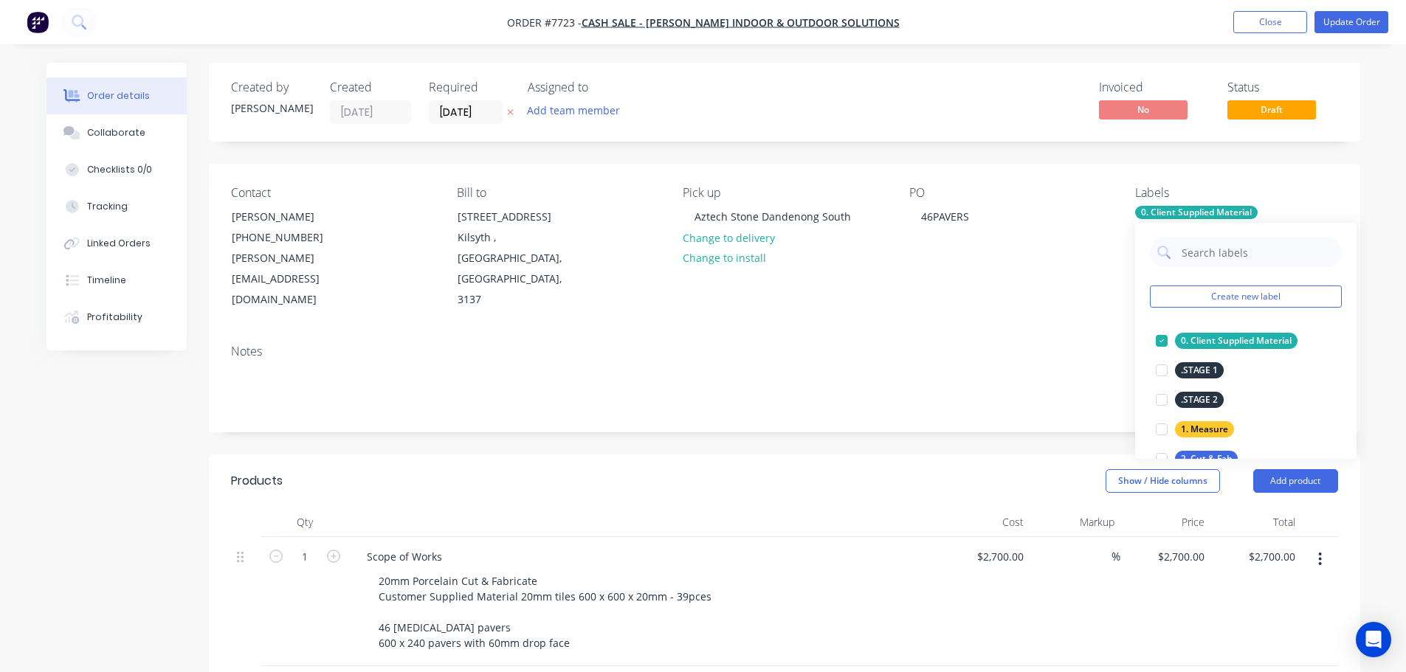
scroll to position [74, 0]
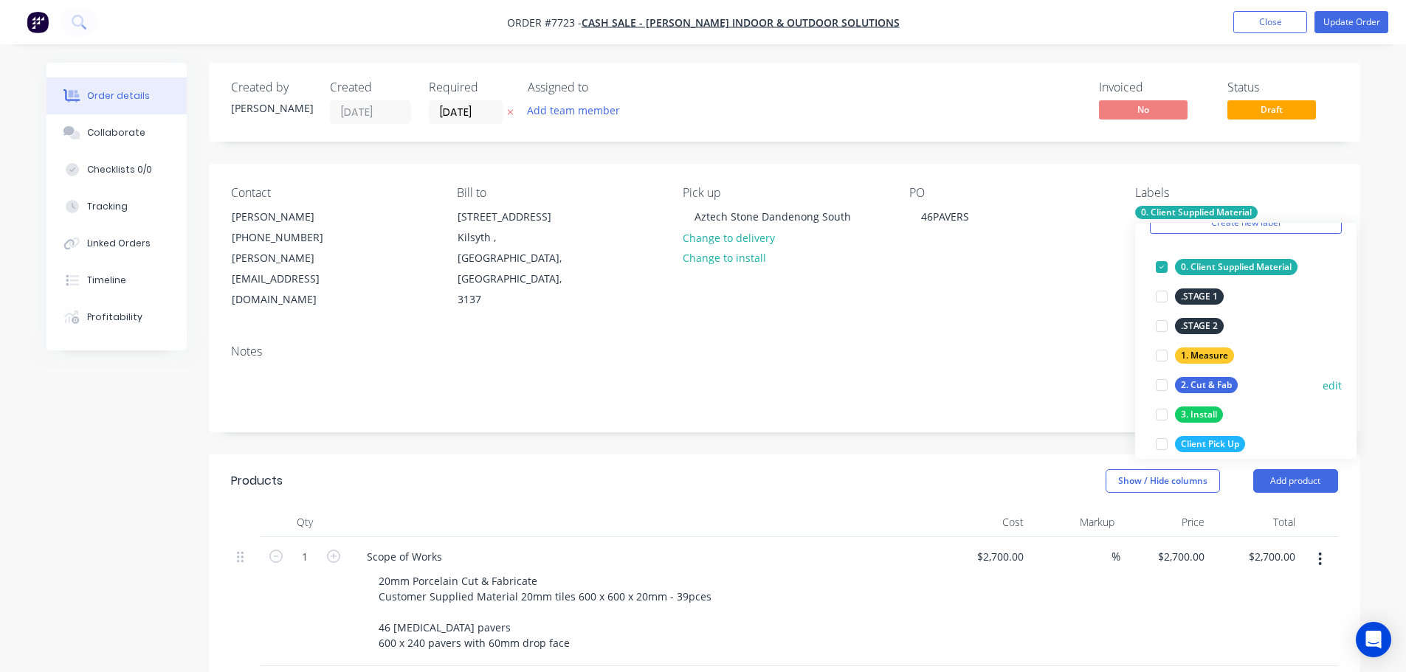
click at [1161, 390] on div at bounding box center [1162, 386] width 30 height 30
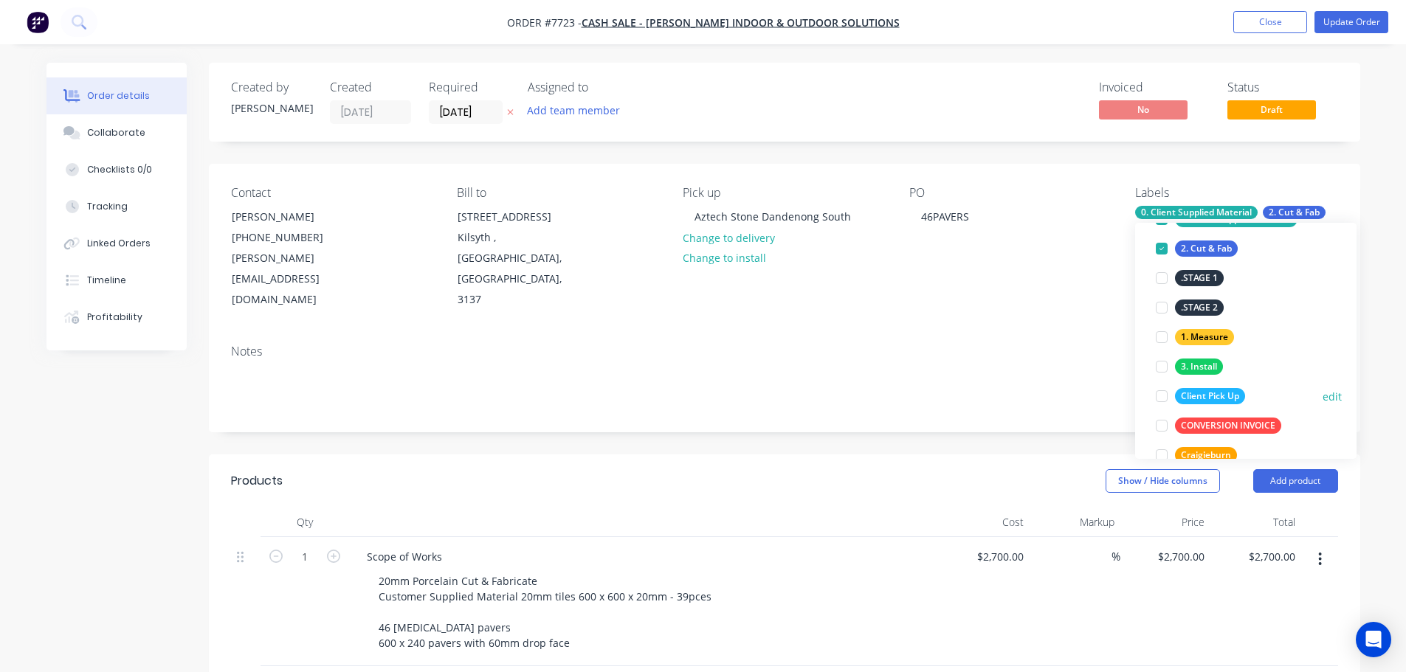
scroll to position [148, 0]
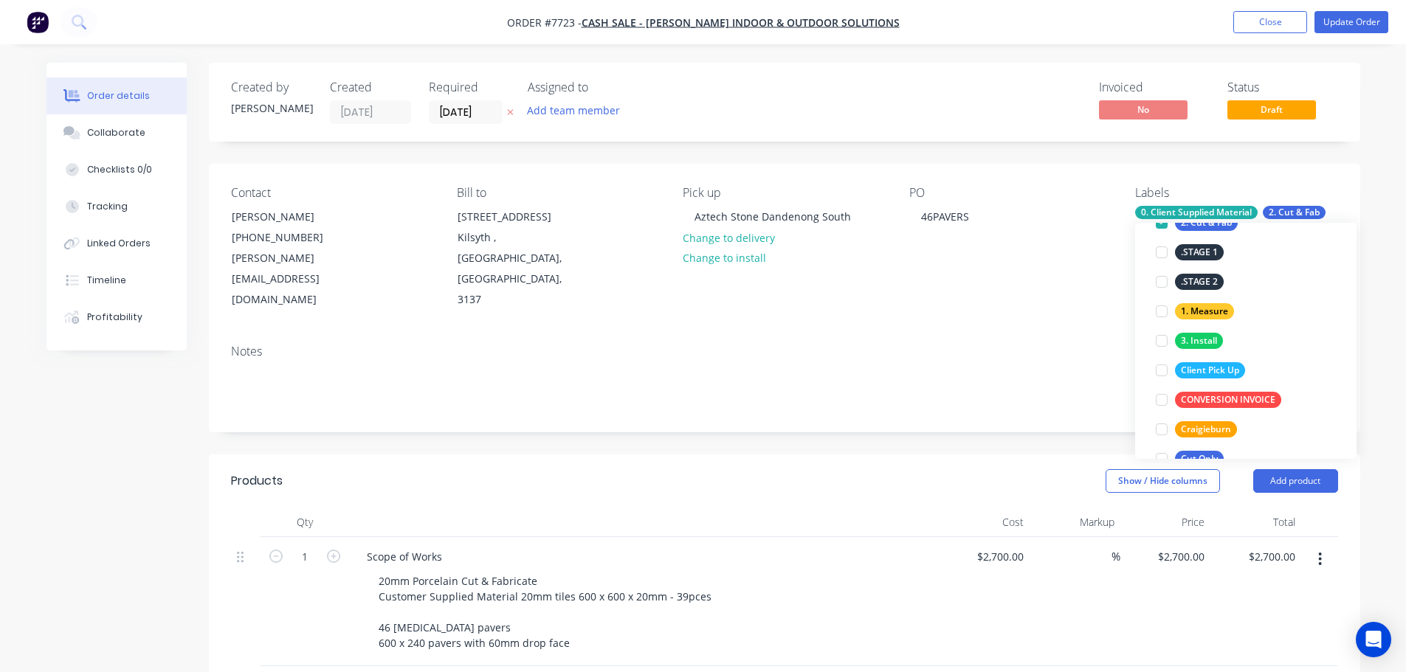
drag, startPoint x: 1167, startPoint y: 376, endPoint x: 1141, endPoint y: 375, distance: 25.8
click at [1168, 375] on div at bounding box center [1162, 371] width 30 height 30
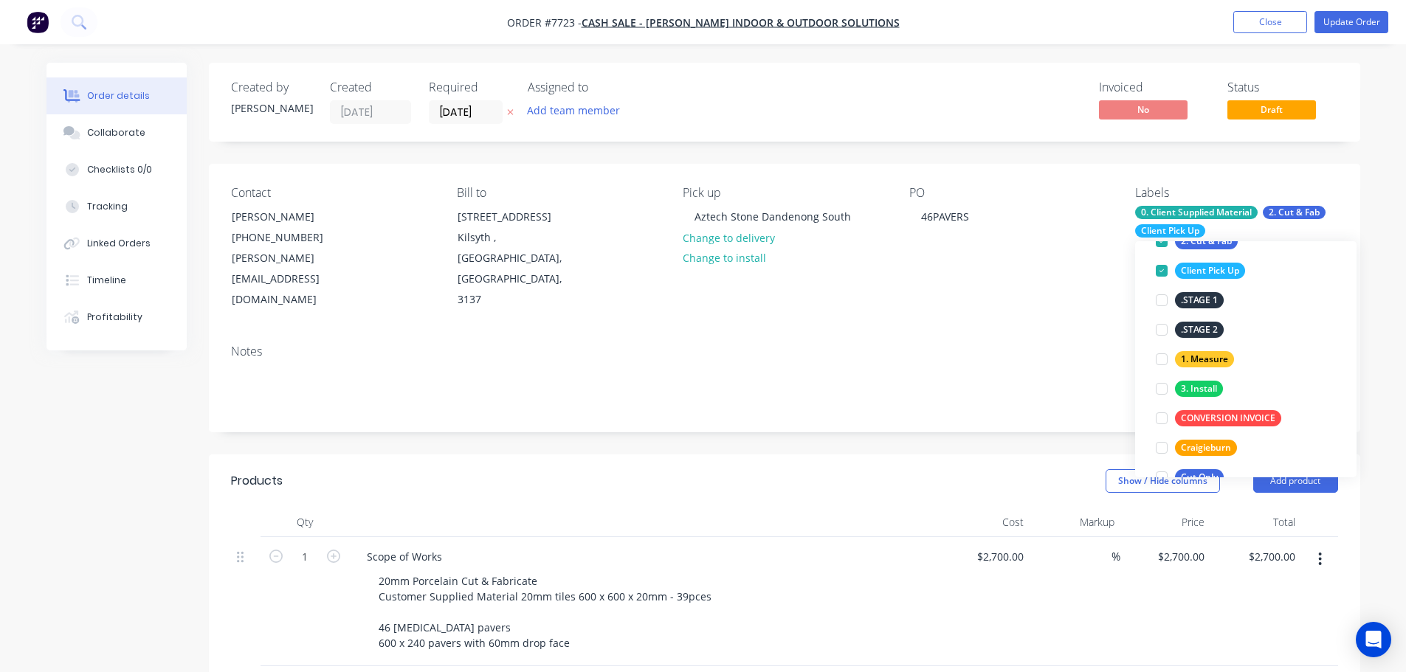
click at [1025, 381] on div "Notes" at bounding box center [785, 382] width 1152 height 99
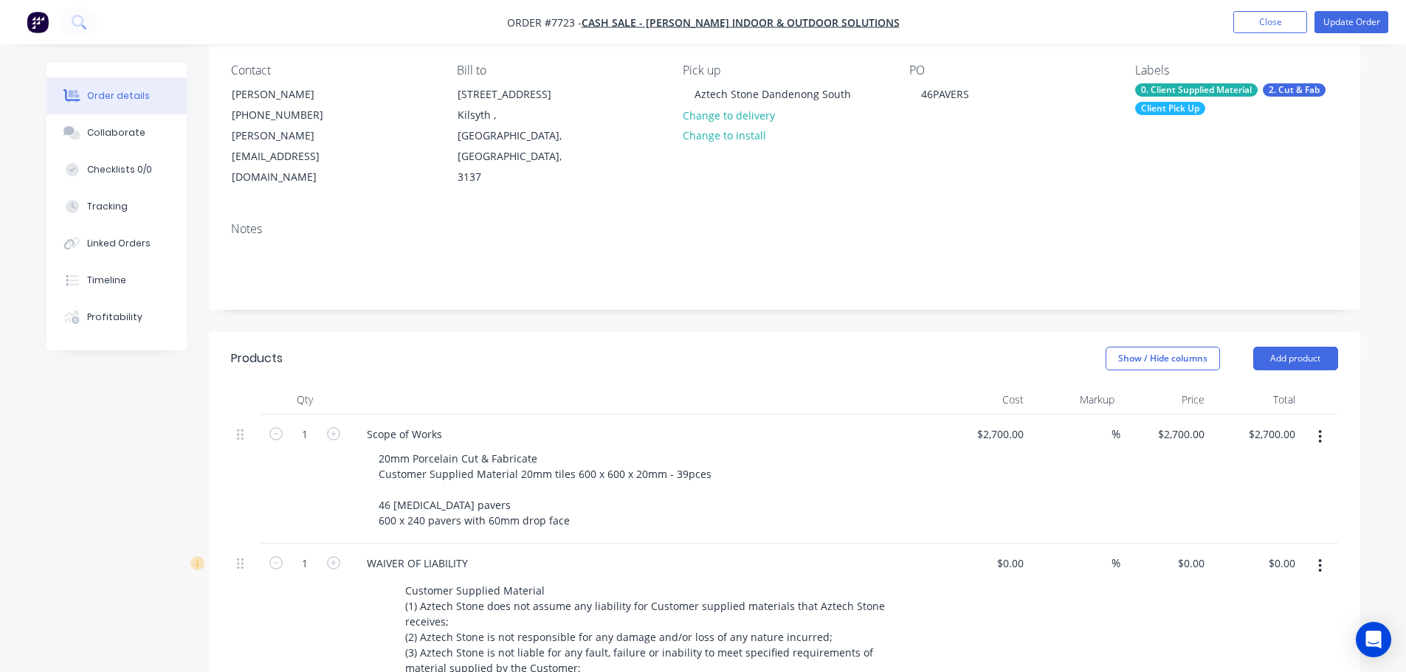
scroll to position [0, 0]
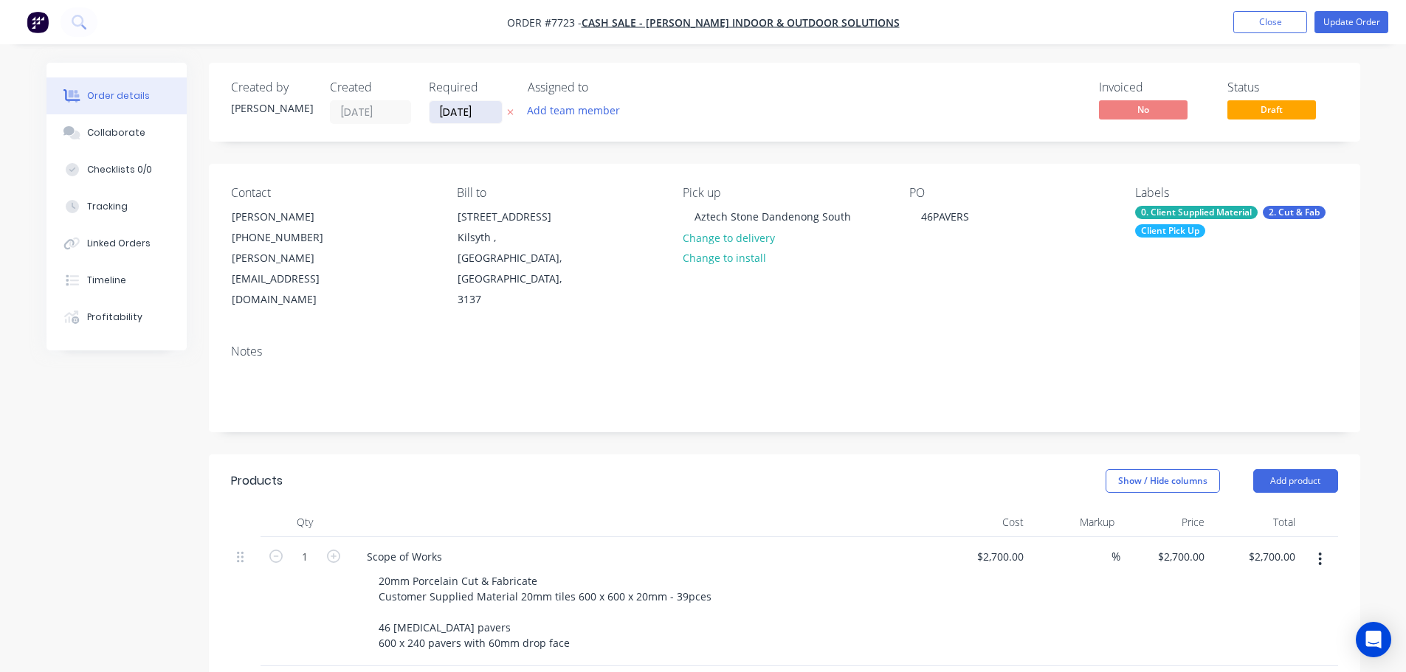
click at [435, 107] on input "08/09/25" at bounding box center [466, 112] width 72 height 22
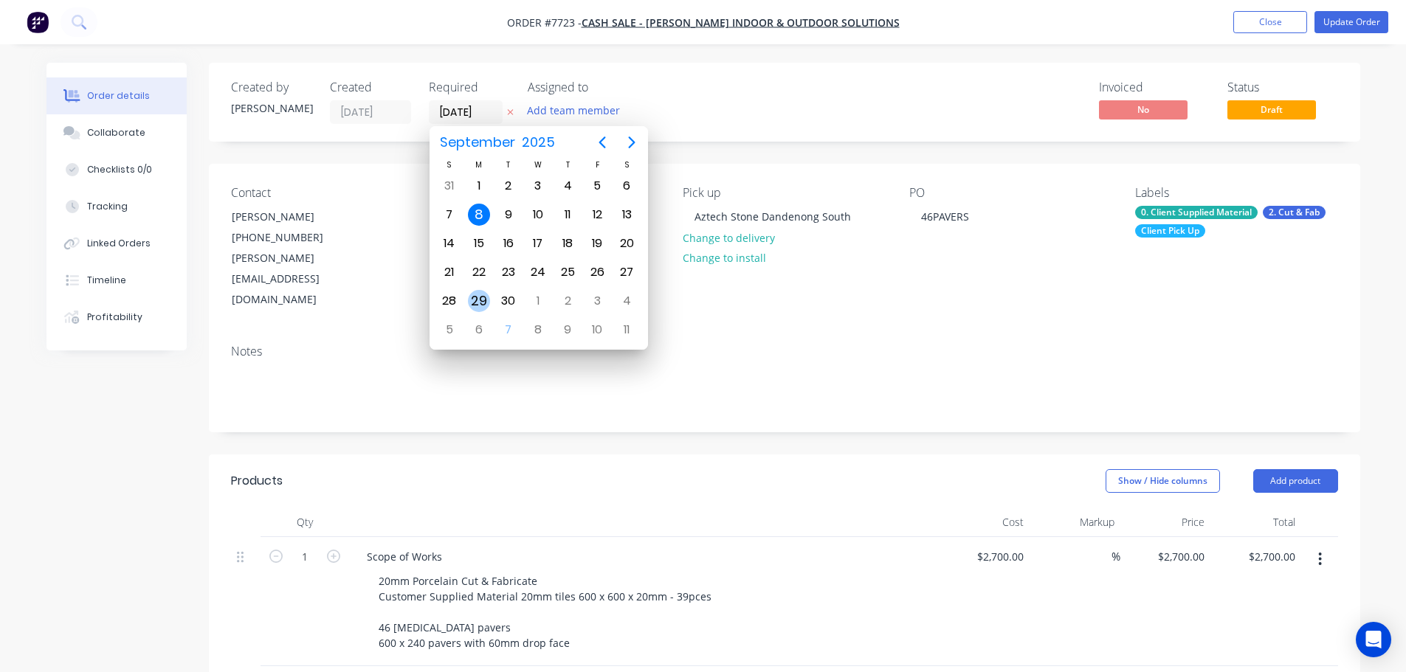
click at [481, 303] on div "29" at bounding box center [479, 301] width 22 height 22
type input "[DATE]"
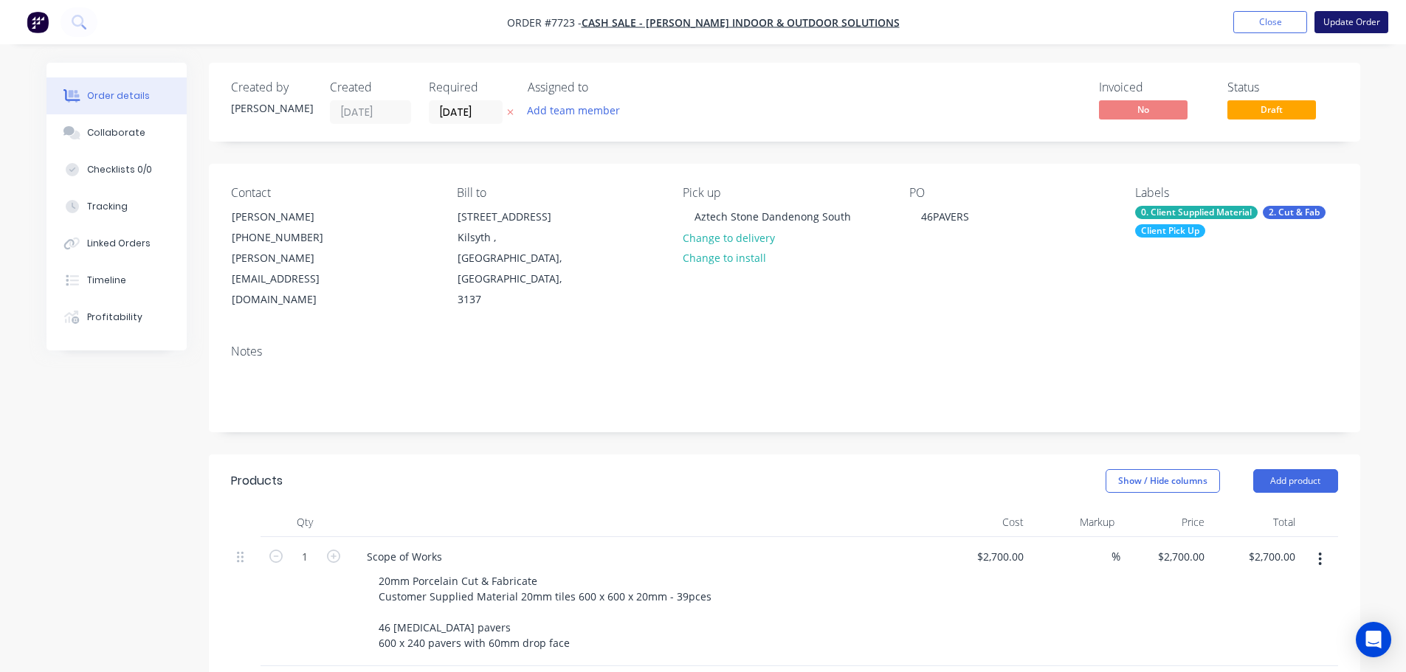
click at [1333, 29] on button "Update Order" at bounding box center [1352, 22] width 74 height 22
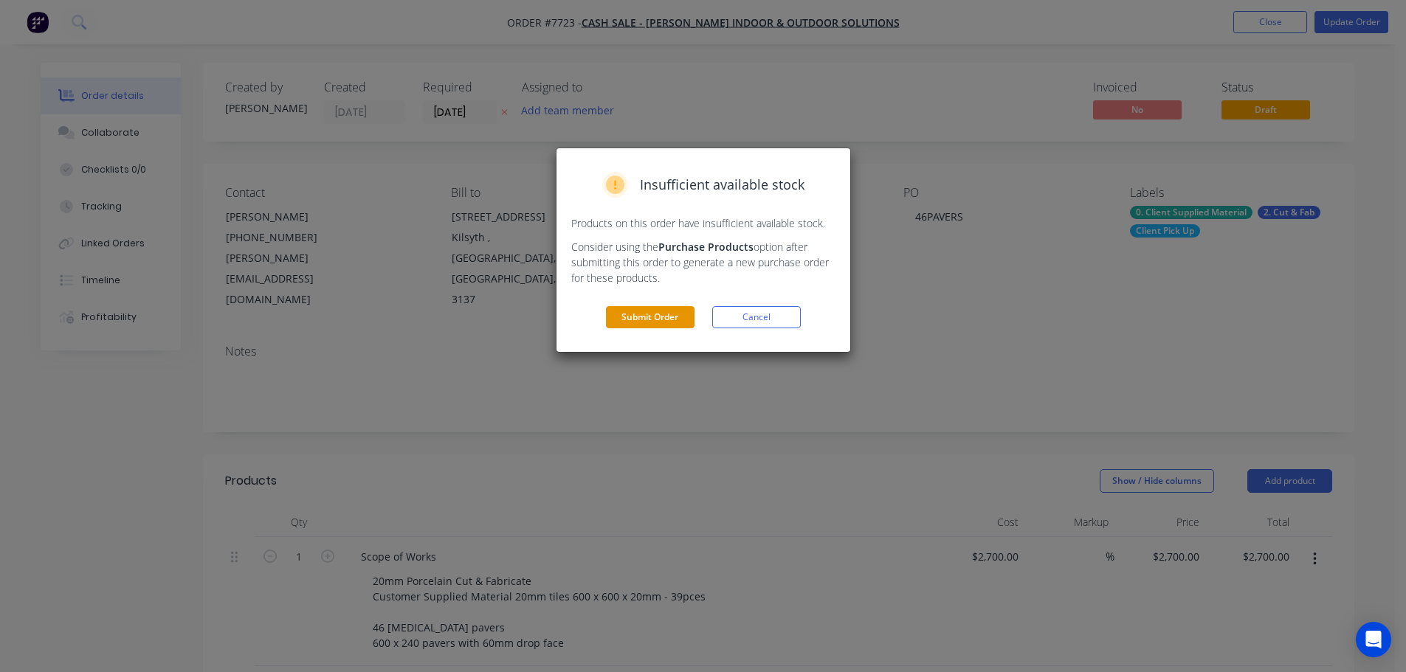
click at [652, 310] on button "Submit Order" at bounding box center [650, 317] width 89 height 22
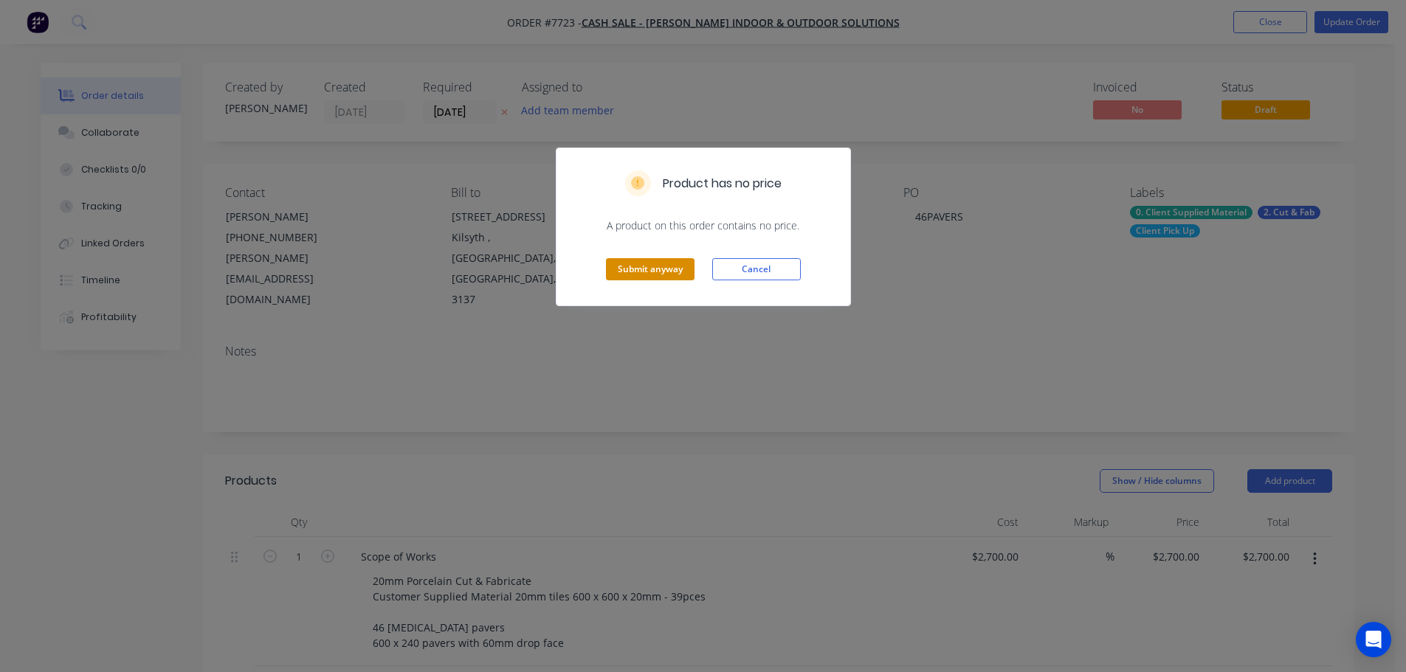
click at [644, 264] on button "Submit anyway" at bounding box center [650, 269] width 89 height 22
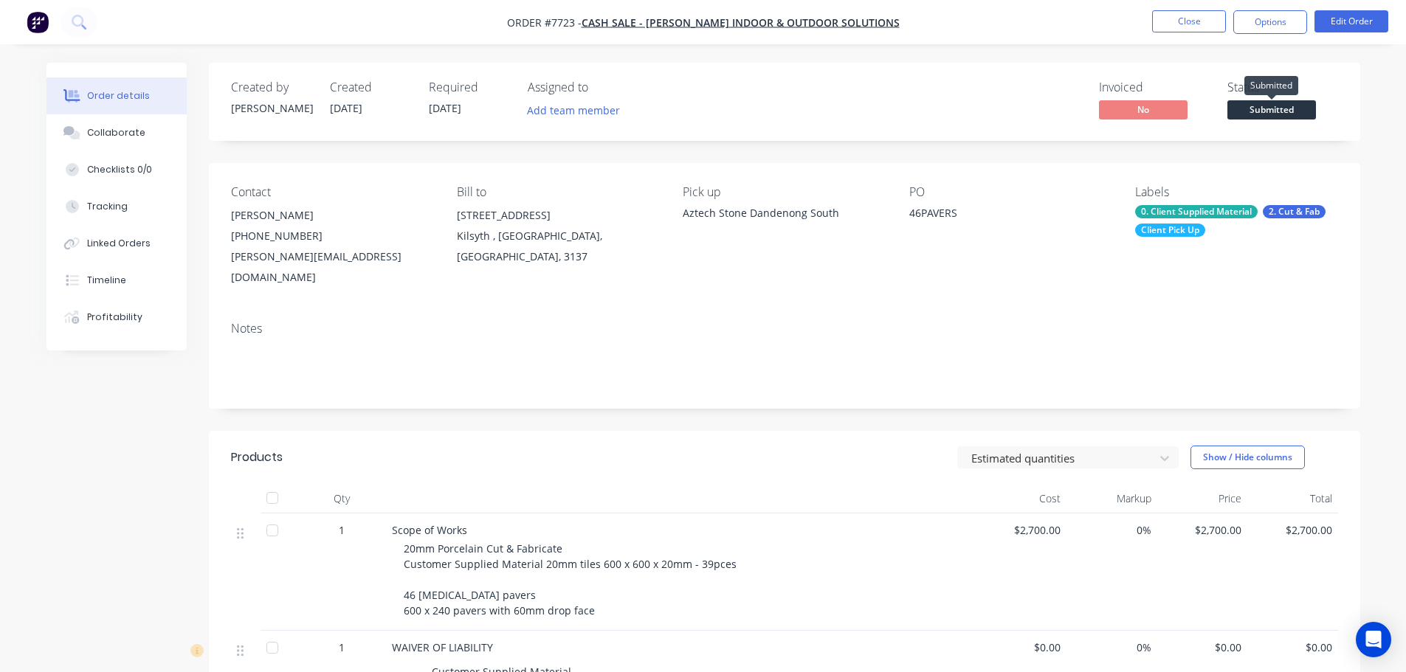
click at [1273, 107] on span "Submitted" at bounding box center [1272, 109] width 89 height 18
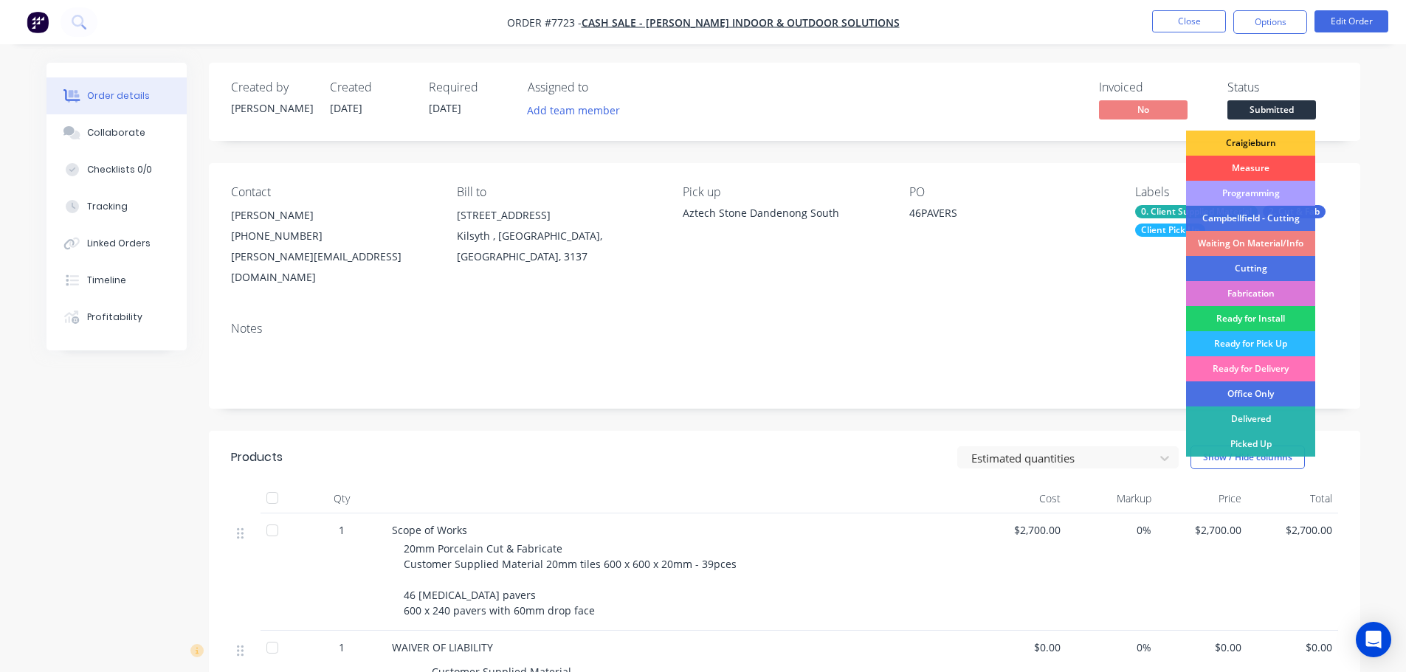
click at [1244, 243] on div "Waiting On Material/Info" at bounding box center [1250, 243] width 129 height 25
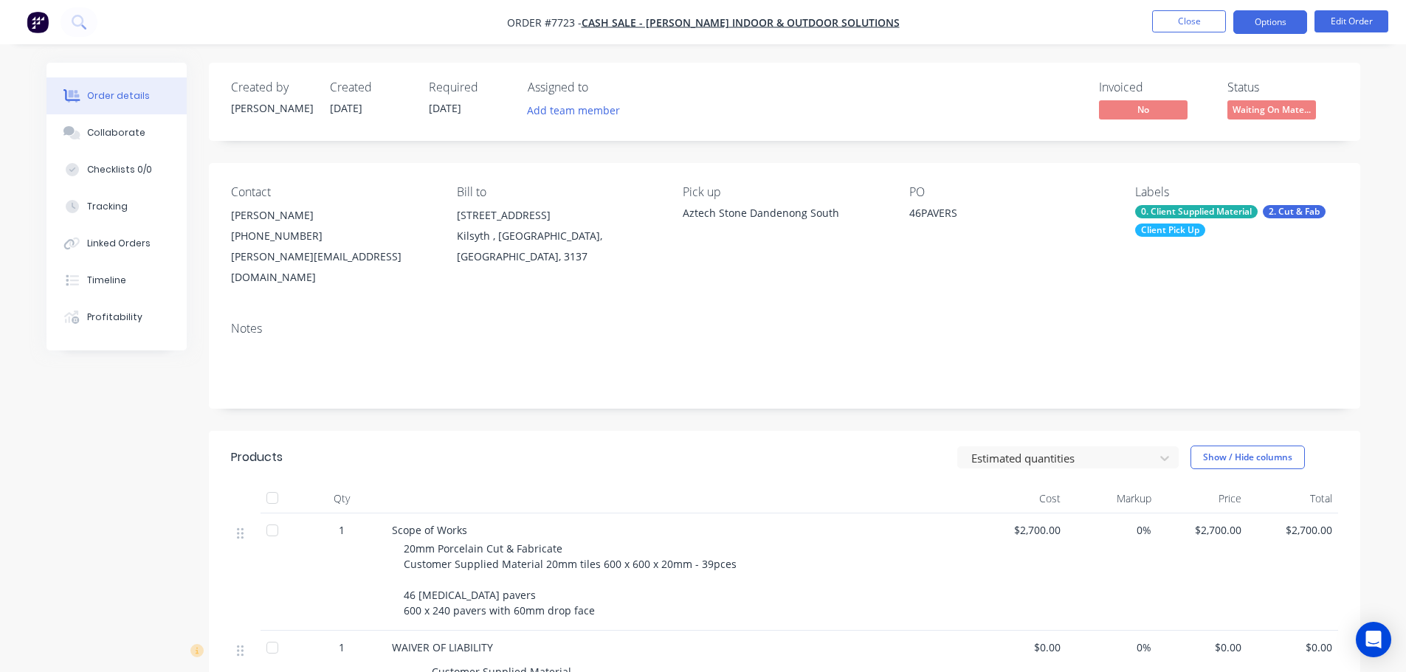
click at [1281, 27] on button "Options" at bounding box center [1270, 22] width 74 height 24
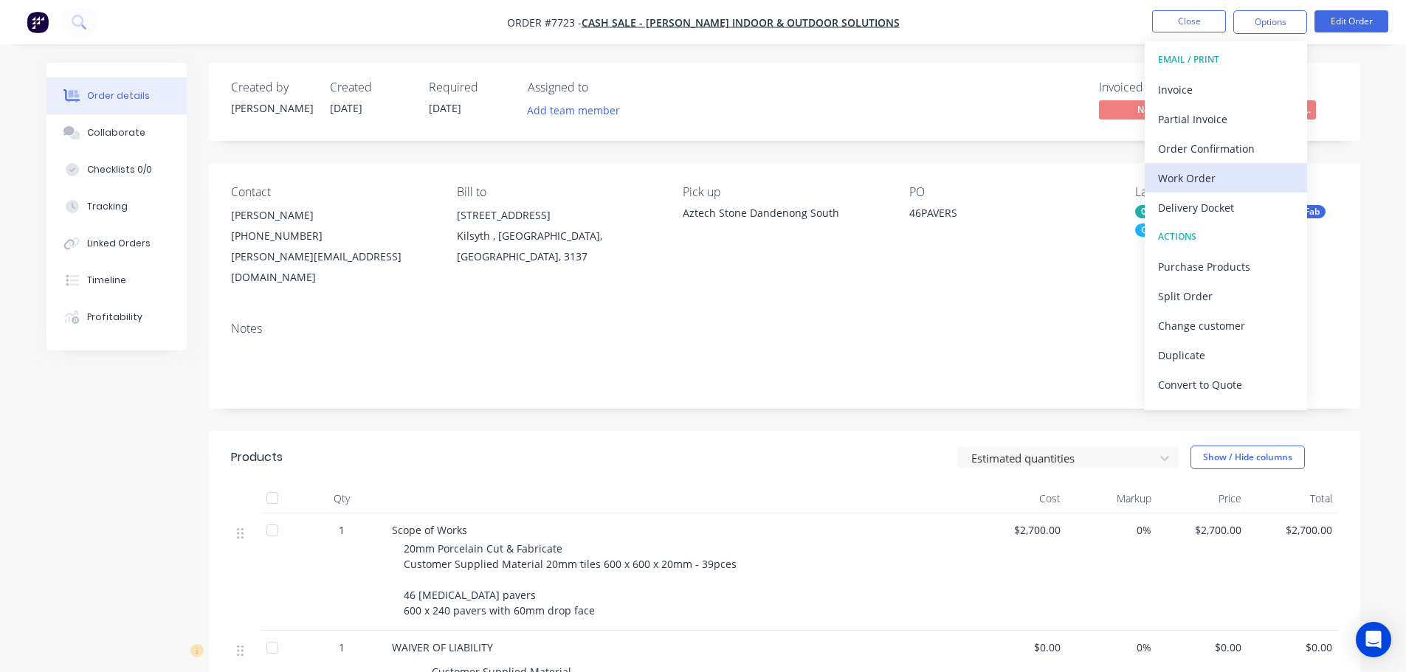
click at [1230, 179] on div "Work Order" at bounding box center [1226, 178] width 136 height 21
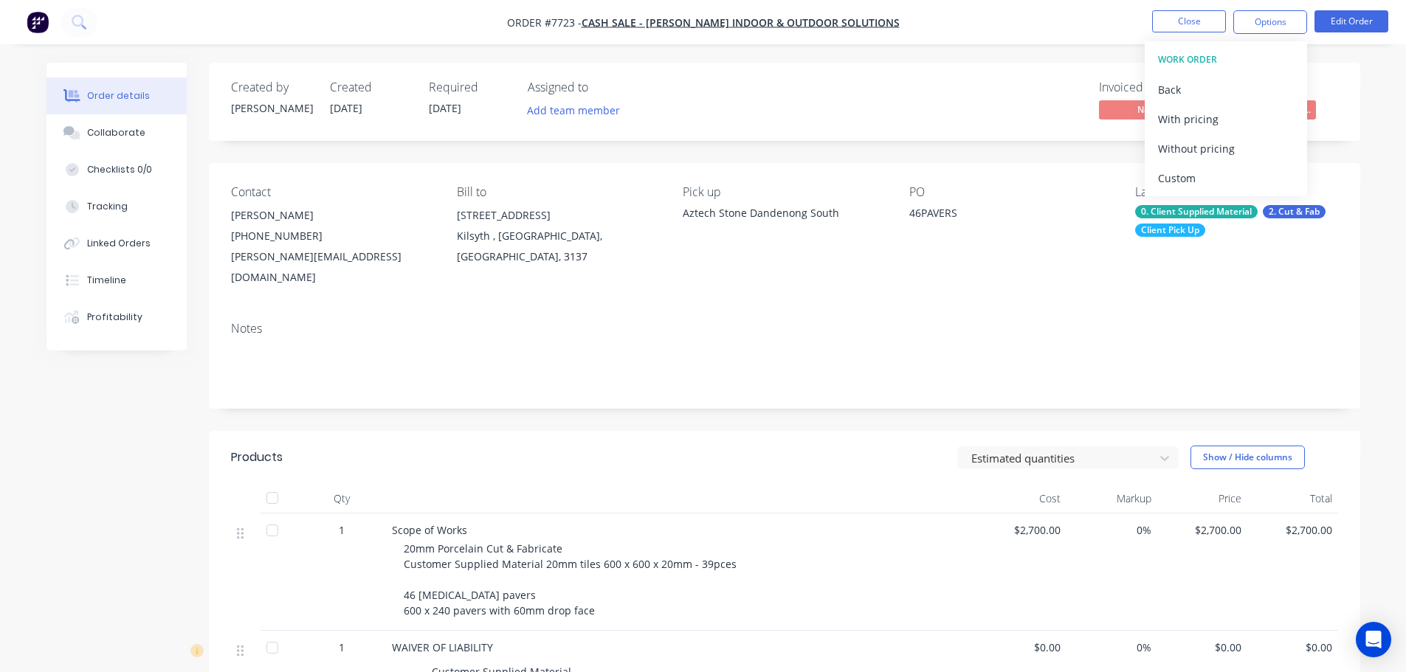
click at [1230, 174] on div "Custom" at bounding box center [1226, 178] width 136 height 21
click at [1229, 150] on div "Without pricing" at bounding box center [1226, 148] width 136 height 21
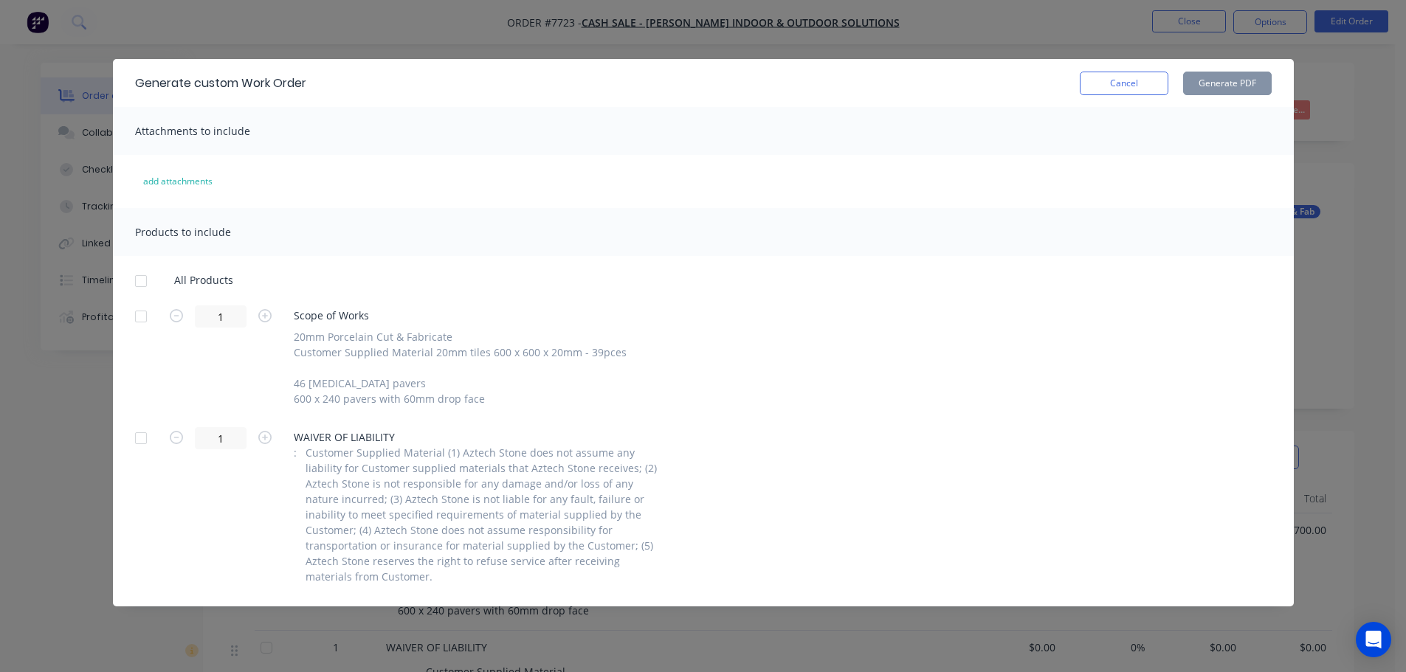
click at [137, 314] on div at bounding box center [141, 317] width 30 height 30
click at [1228, 78] on button "Generate PDF" at bounding box center [1227, 84] width 89 height 24
drag, startPoint x: 1123, startPoint y: 85, endPoint x: 1204, endPoint y: 80, distance: 80.6
click at [1123, 85] on button "Cancel" at bounding box center [1124, 84] width 89 height 24
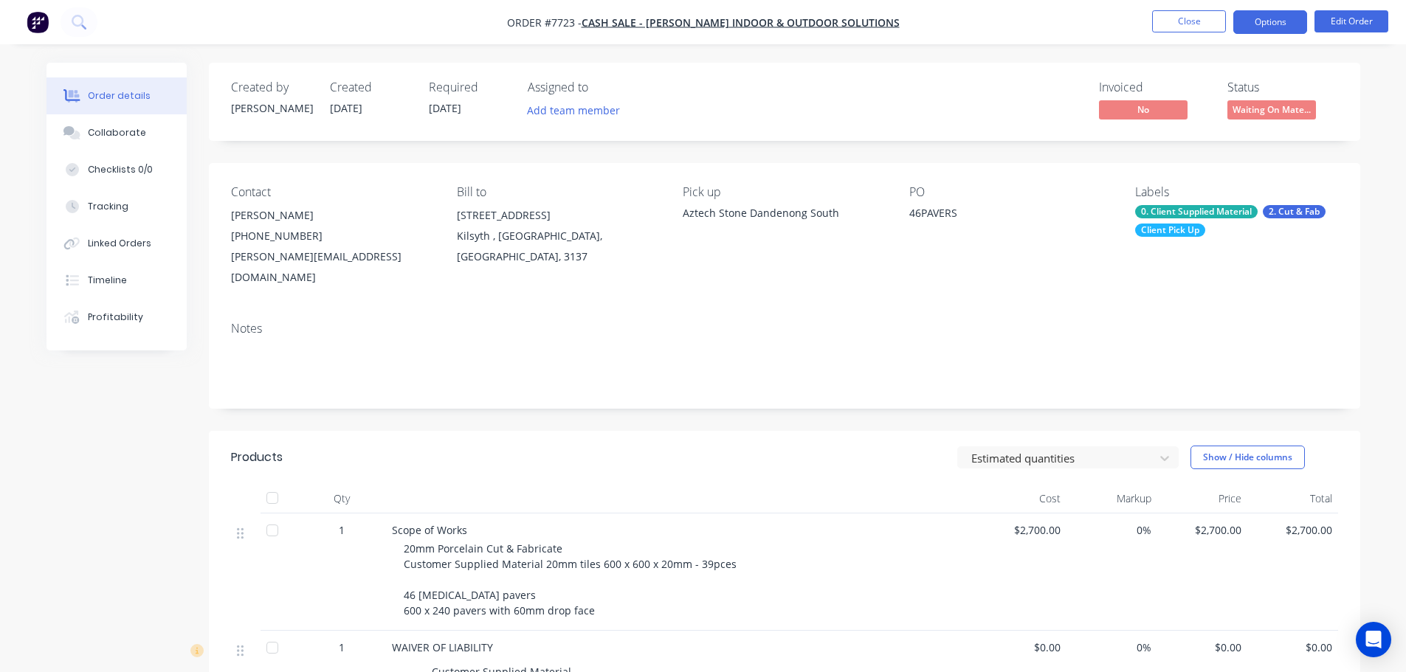
click at [1287, 13] on button "Options" at bounding box center [1270, 22] width 74 height 24
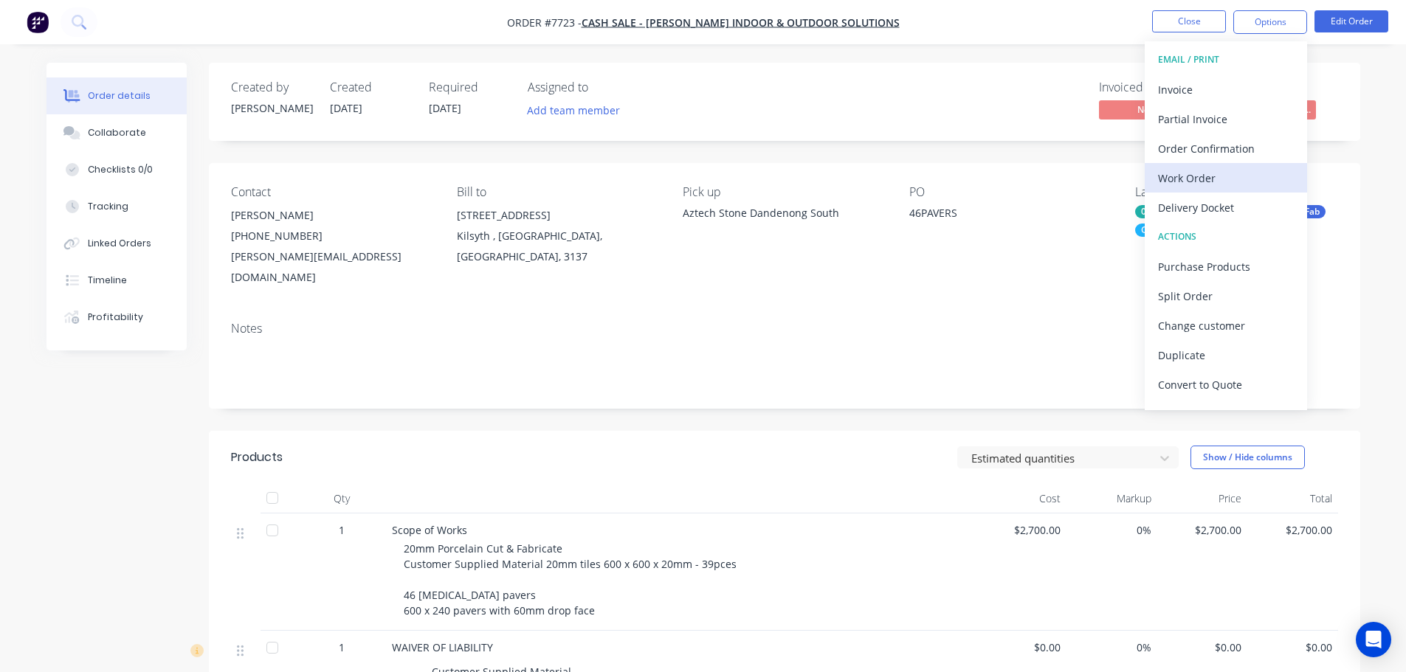
click at [1233, 187] on div "Work Order" at bounding box center [1226, 178] width 136 height 21
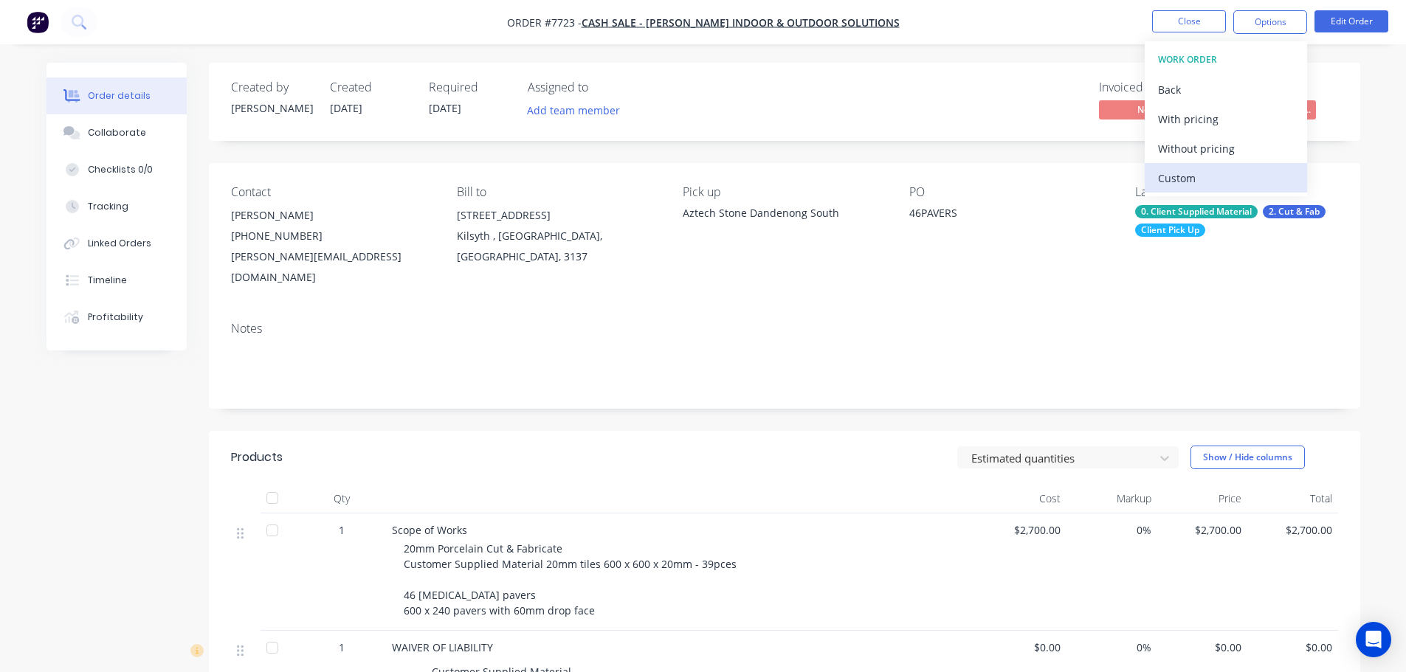
click at [1232, 176] on div "Custom" at bounding box center [1226, 178] width 136 height 21
click at [1240, 119] on div "With pricing" at bounding box center [1226, 119] width 136 height 21
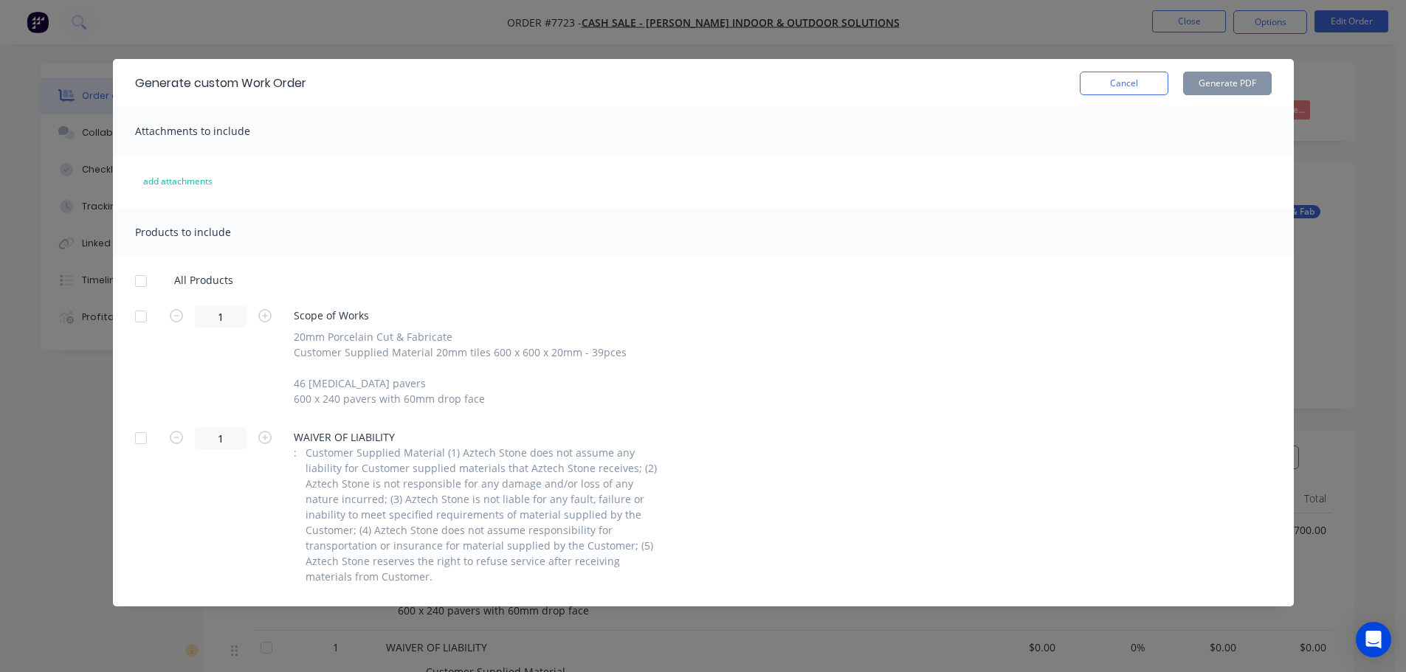
click at [143, 312] on div at bounding box center [141, 317] width 30 height 30
click at [148, 444] on div at bounding box center [141, 439] width 30 height 30
click at [1216, 73] on button "Generate PDF" at bounding box center [1227, 84] width 89 height 24
click at [1122, 93] on button "Cancel" at bounding box center [1124, 84] width 89 height 24
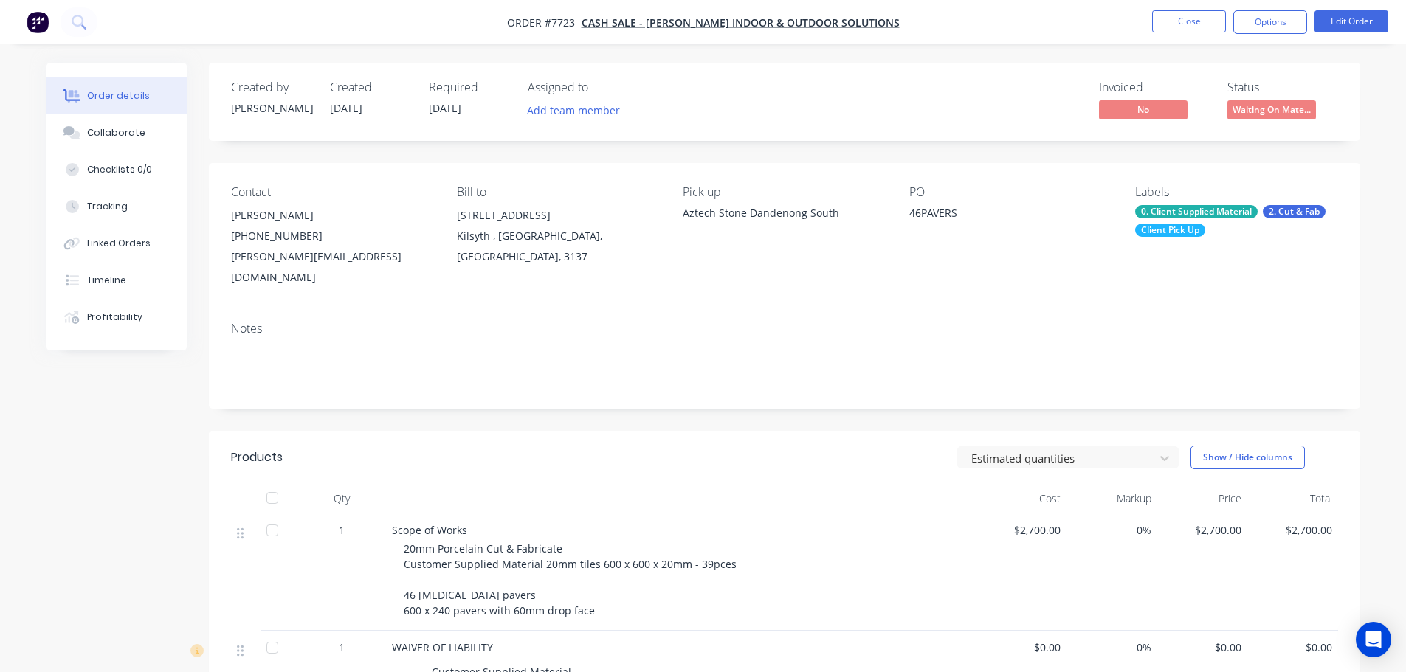
drag, startPoint x: 892, startPoint y: 25, endPoint x: 585, endPoint y: 199, distance: 352.4
click at [630, 32] on nav "Order #7723 - Cash Sale - Romano Indoor & Outdoor Solutions Close Options Edit …" at bounding box center [703, 22] width 1406 height 44
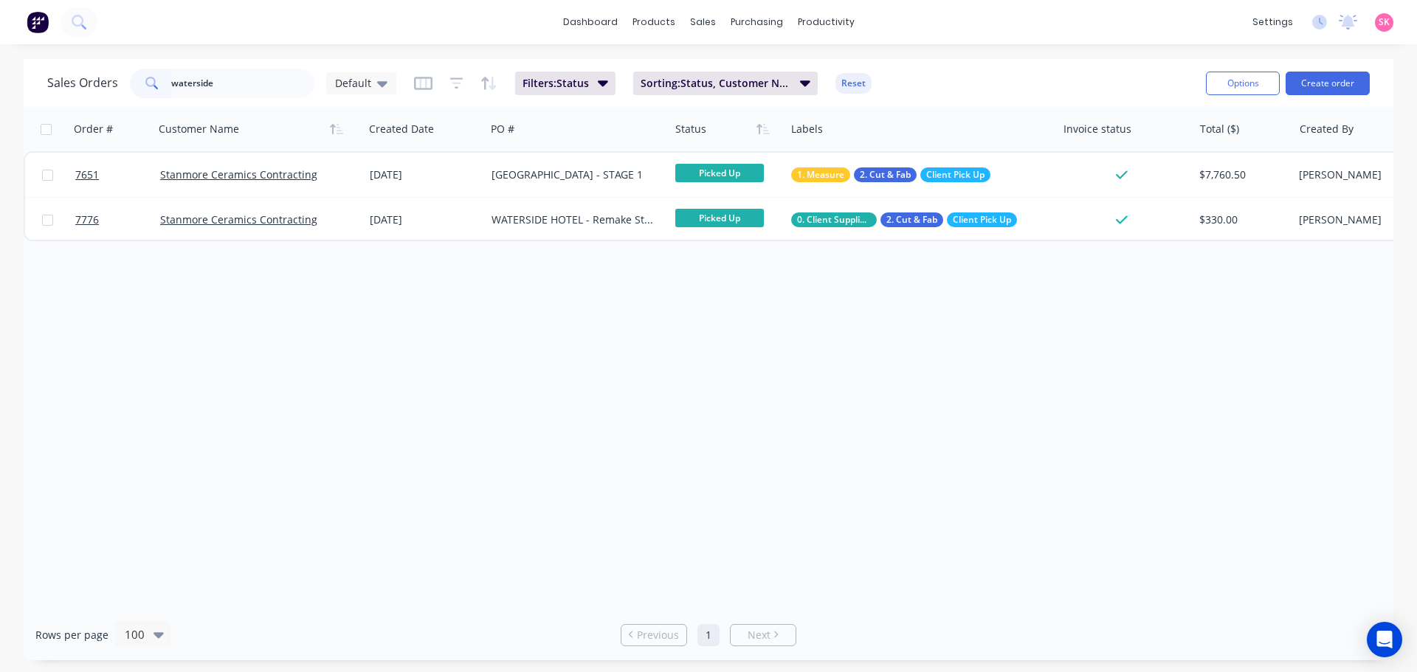
type input "waterside"
click at [315, 369] on div "Order # Customer Name Created Date PO # Status Labels Invoice status Total ($) …" at bounding box center [709, 358] width 1370 height 503
drag, startPoint x: 239, startPoint y: 87, endPoint x: 105, endPoint y: 87, distance: 134.3
click at [106, 87] on div "Sales Orders waterside Default" at bounding box center [221, 84] width 349 height 30
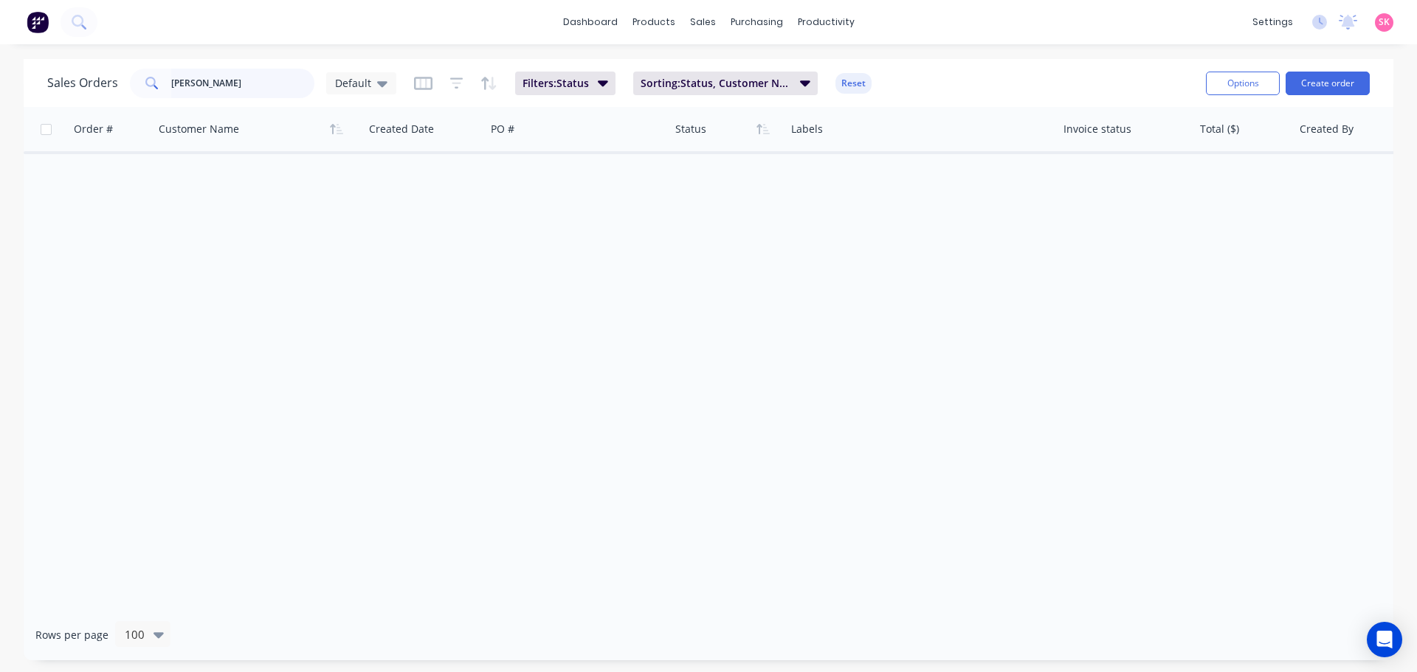
click at [244, 85] on input "romano" at bounding box center [243, 84] width 144 height 30
type input "r"
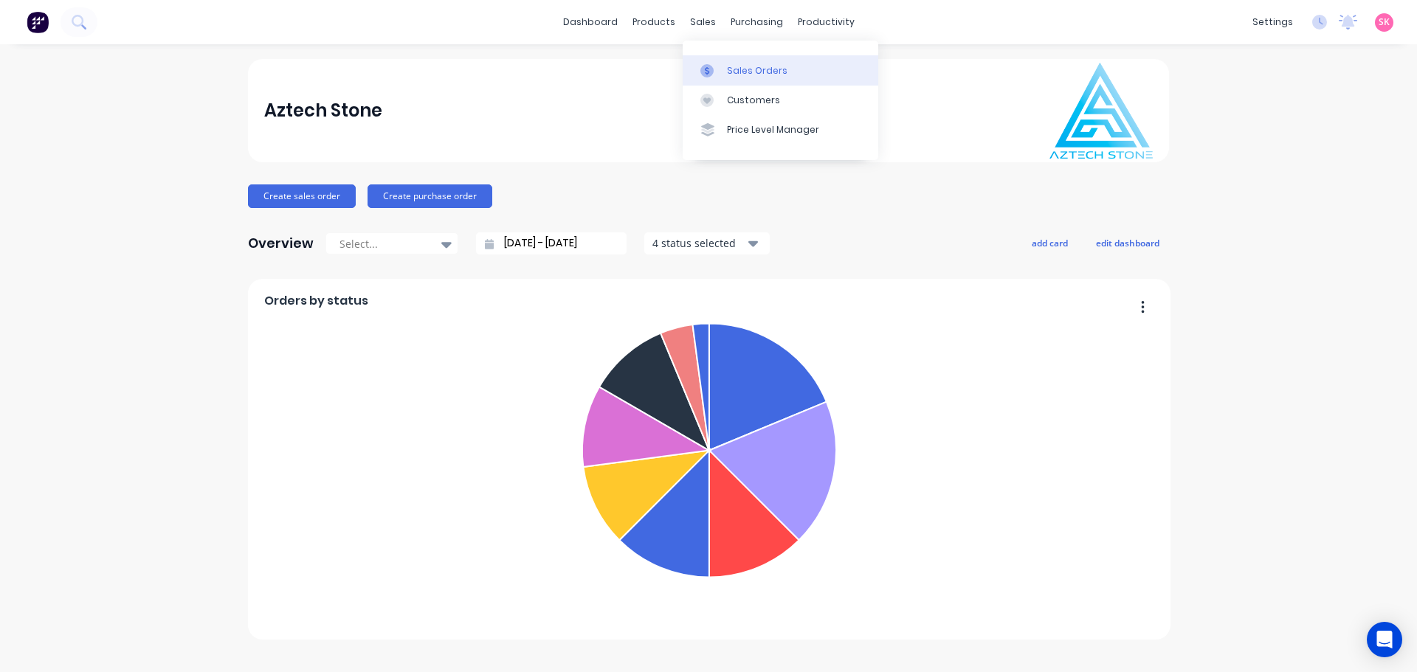
click at [714, 66] on div at bounding box center [712, 70] width 22 height 13
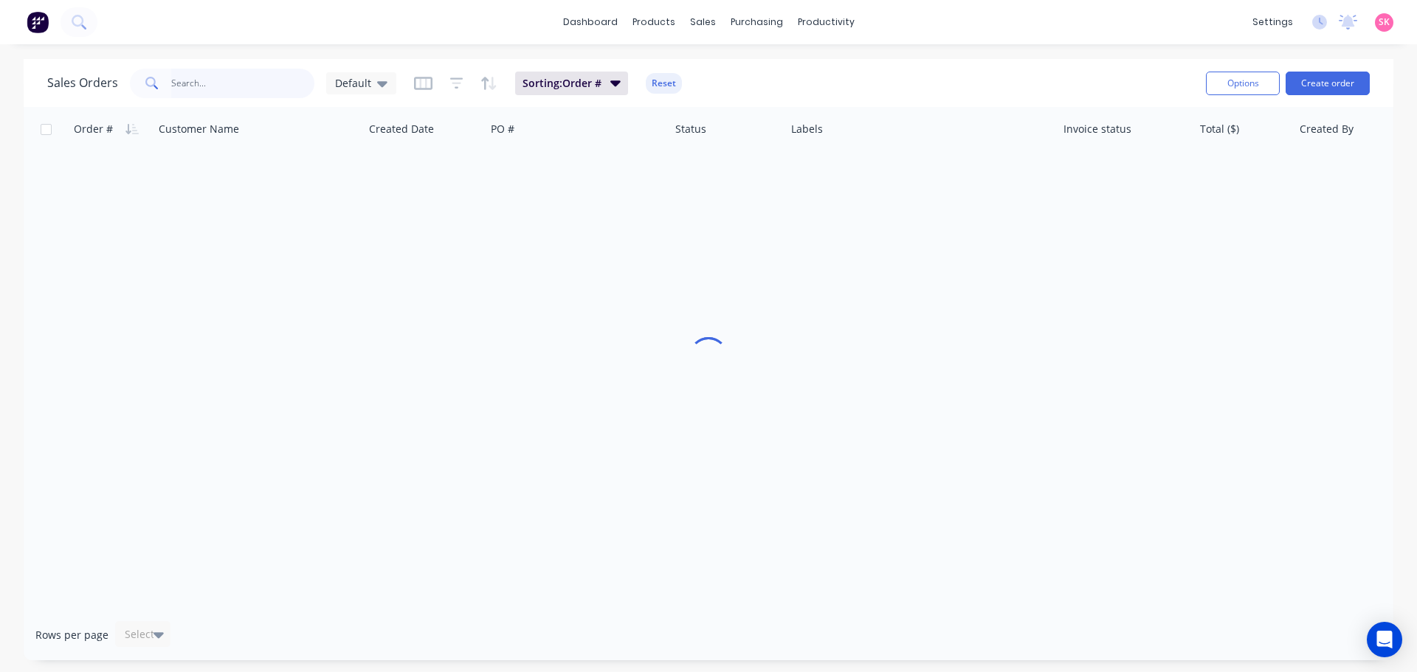
click at [190, 83] on input "text" at bounding box center [243, 84] width 144 height 30
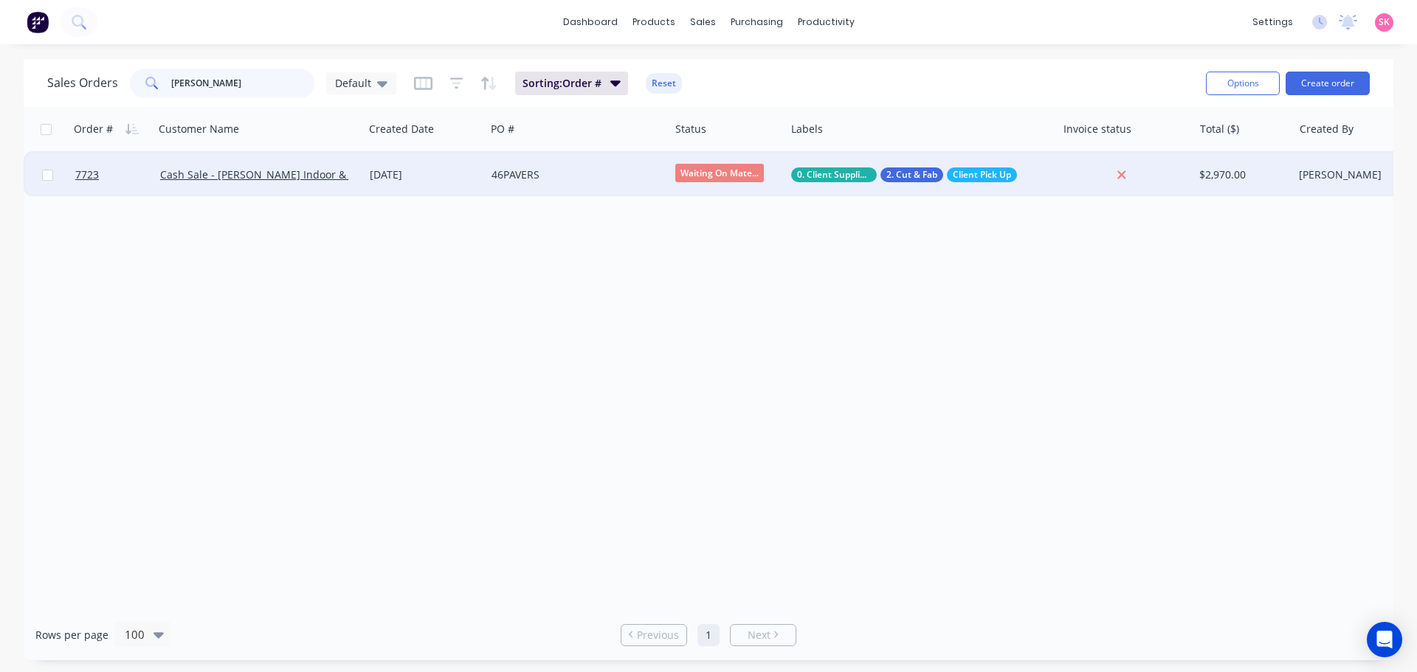
type input "[PERSON_NAME]"
click at [412, 168] on div "[DATE]" at bounding box center [425, 175] width 110 height 15
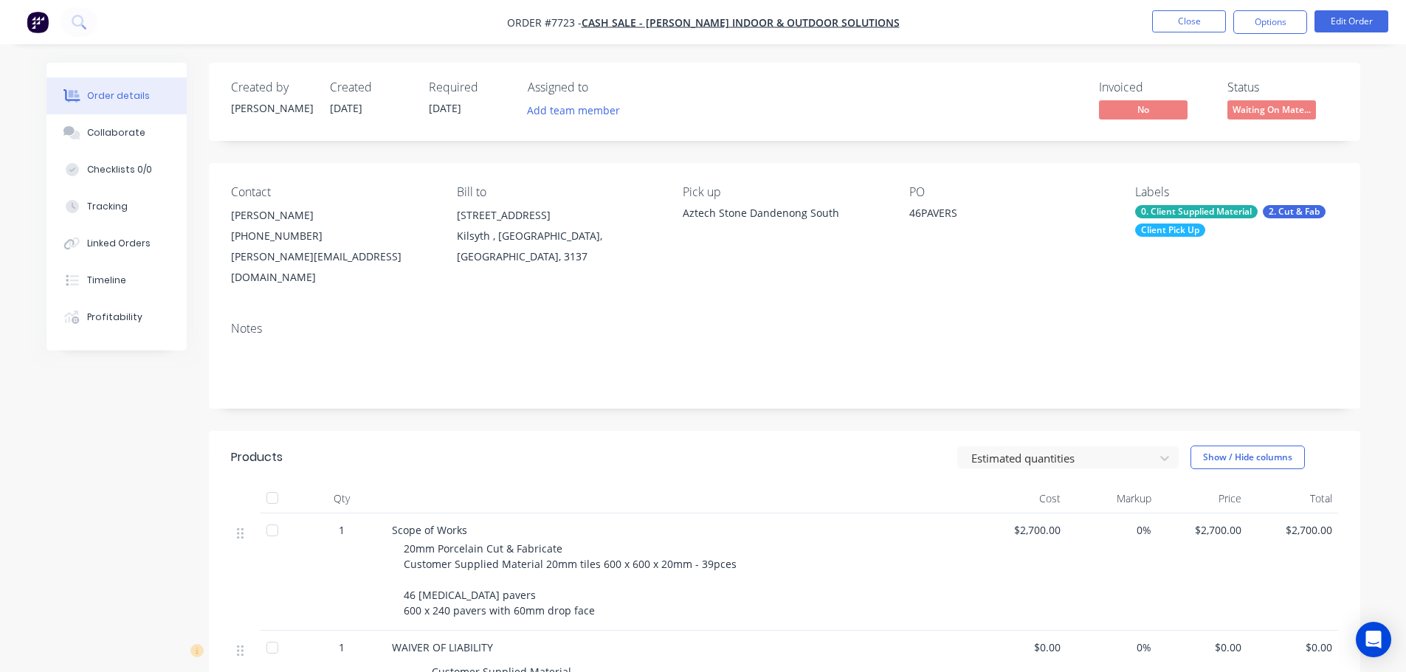
scroll to position [295, 0]
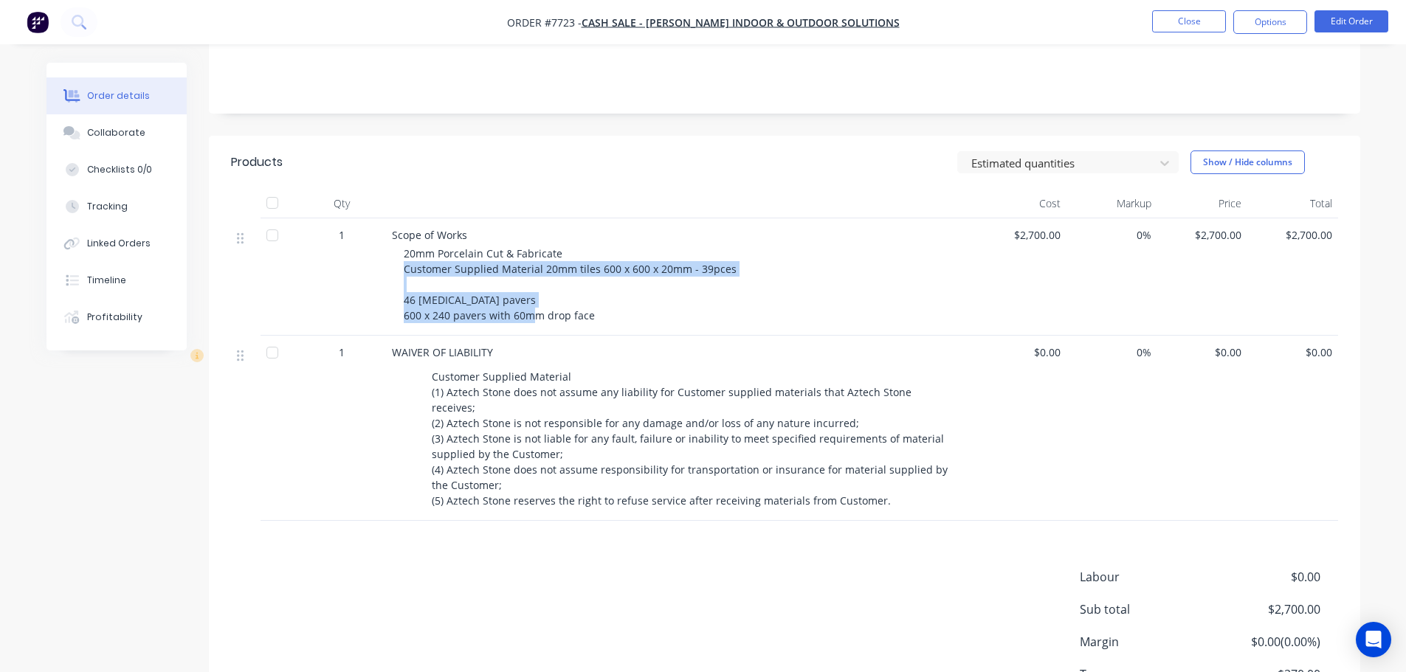
drag, startPoint x: 588, startPoint y: 297, endPoint x: 399, endPoint y: 252, distance: 193.5
click at [399, 252] on div "Scope of Works 20mm Porcelain Cut & Fabricate Customer Supplied Material 20mm t…" at bounding box center [681, 276] width 591 height 117
click at [537, 281] on div "20mm Porcelain Cut & Fabricate Customer Supplied Material 20mm tiles 600 x 600 …" at bounding box center [687, 285] width 567 height 78
click at [602, 292] on div "20mm Porcelain Cut & Fabricate Customer Supplied Material 20mm tiles 600 x 600 …" at bounding box center [687, 285] width 567 height 78
drag, startPoint x: 623, startPoint y: 298, endPoint x: 398, endPoint y: 281, distance: 225.8
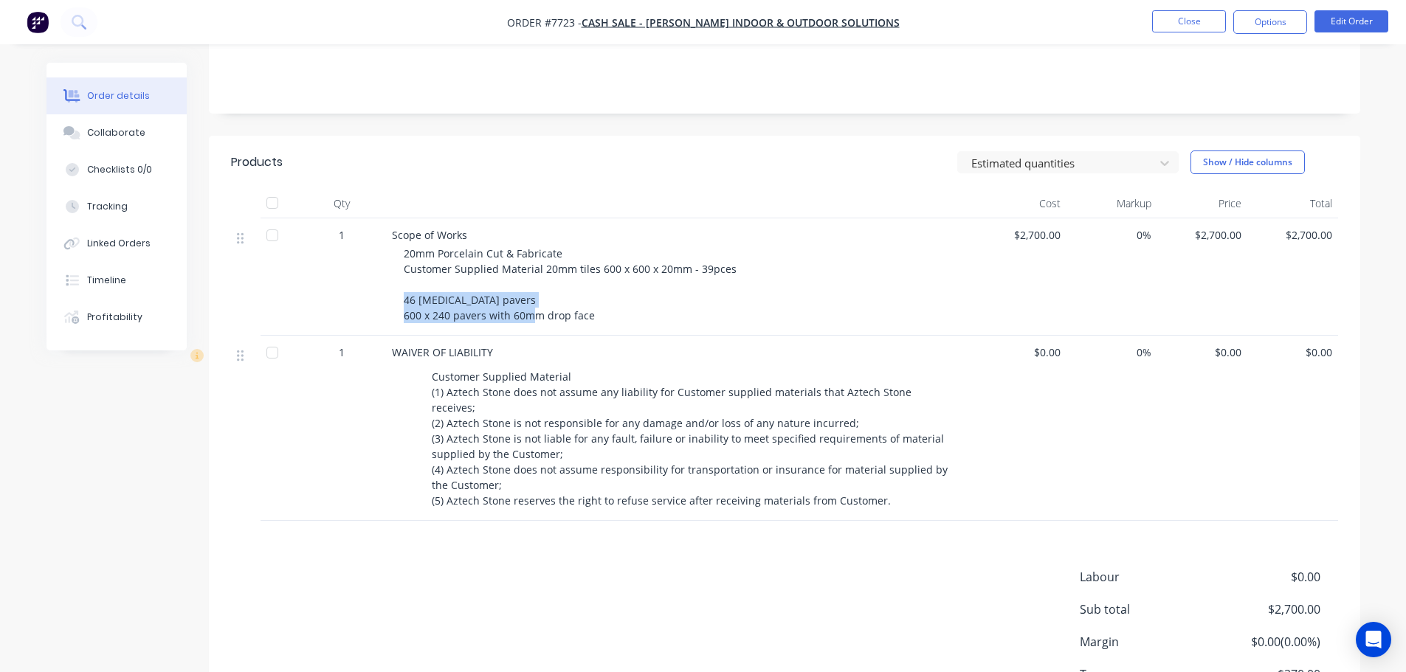
click at [398, 281] on div "Scope of Works 20mm Porcelain Cut & Fabricate Customer Supplied Material 20mm t…" at bounding box center [681, 276] width 591 height 117
copy span "46 [MEDICAL_DATA] pavers 600 x 240 pavers with 60mm drop face"
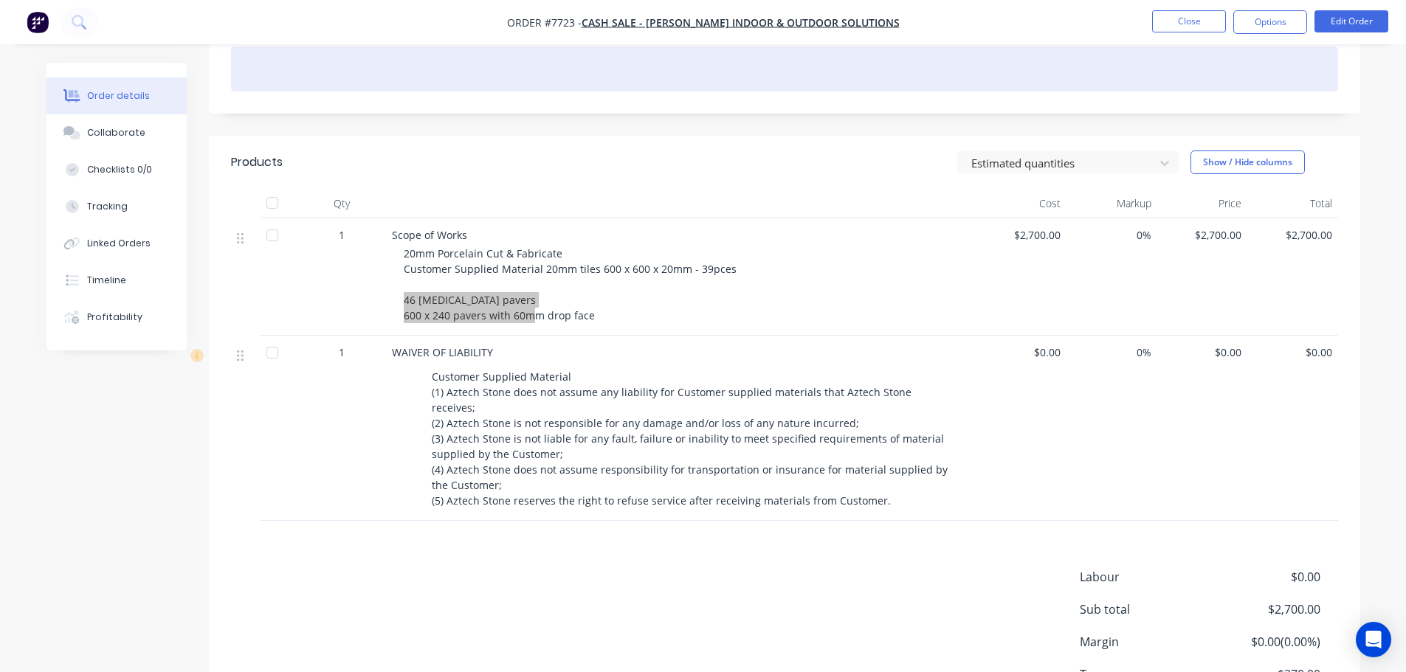
scroll to position [0, 0]
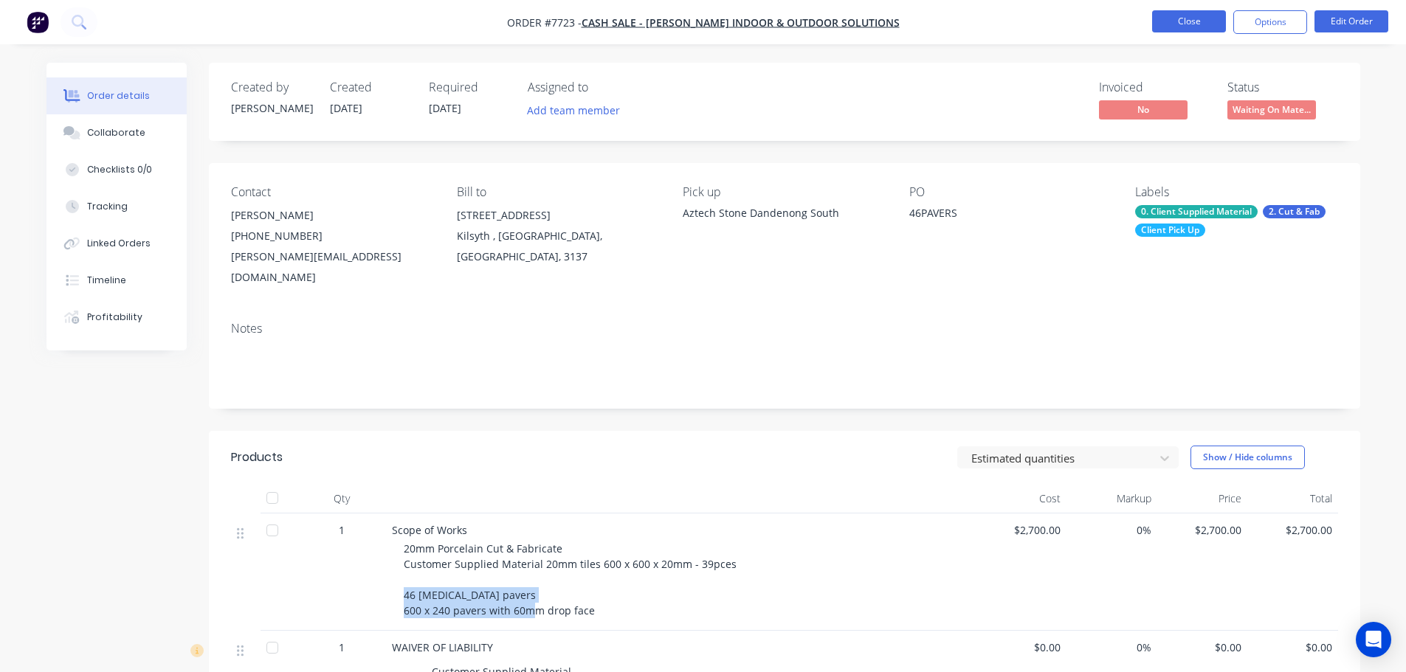
click at [1159, 27] on button "Close" at bounding box center [1189, 21] width 74 height 22
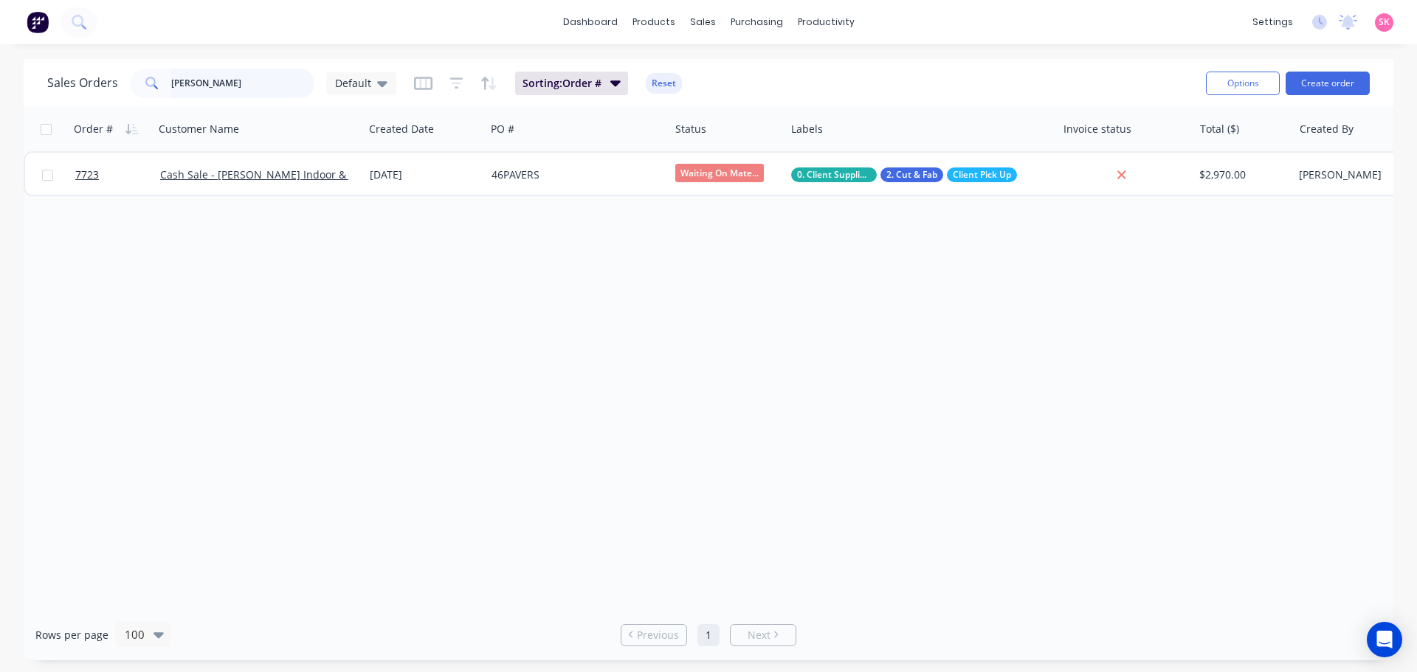
drag, startPoint x: 214, startPoint y: 84, endPoint x: 41, endPoint y: 97, distance: 173.9
click at [47, 97] on div "Sales Orders [PERSON_NAME] Default Sorting: Order # Reset Options Create order" at bounding box center [709, 83] width 1370 height 48
drag, startPoint x: 165, startPoint y: 98, endPoint x: 55, endPoint y: 95, distance: 109.3
click at [60, 96] on div "Sales Orders 7752 Default" at bounding box center [221, 84] width 349 height 30
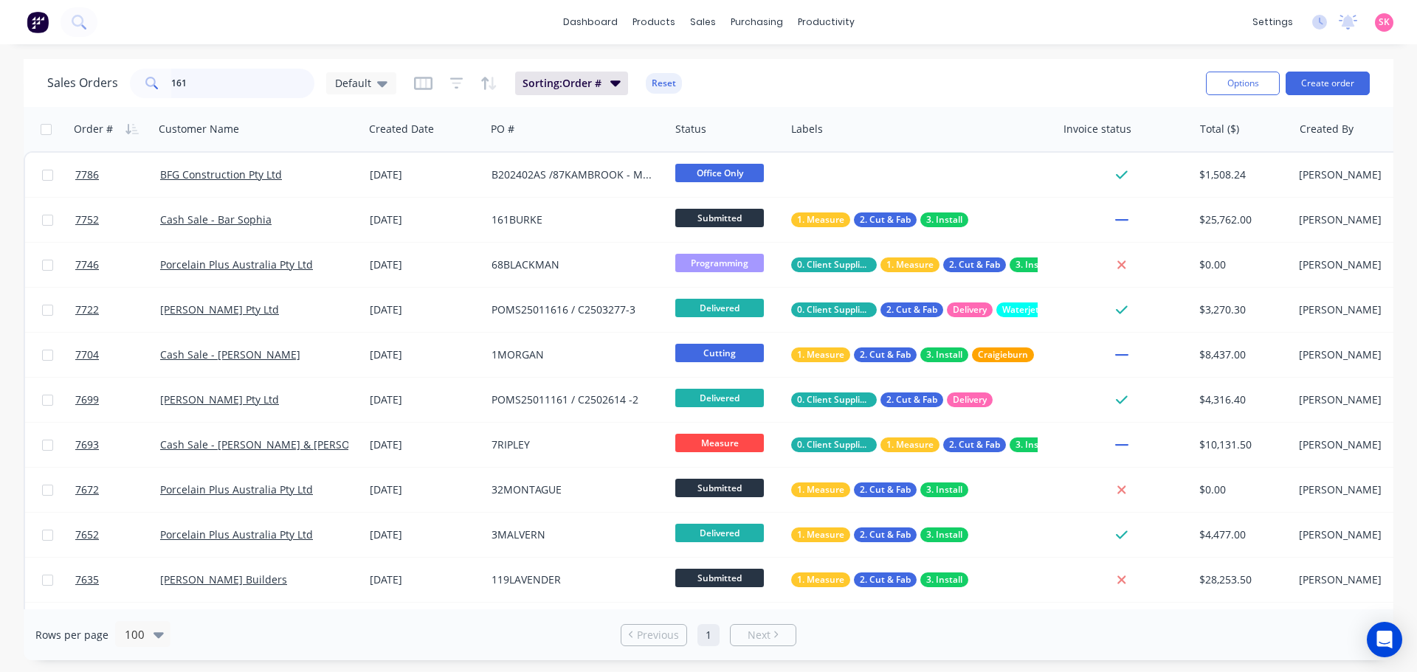
click at [195, 75] on input "161" at bounding box center [243, 84] width 144 height 30
drag, startPoint x: 138, startPoint y: 88, endPoint x: 104, endPoint y: 86, distance: 34.0
click at [107, 86] on div "Sales Orders 161 Default" at bounding box center [221, 84] width 349 height 30
drag, startPoint x: 196, startPoint y: 89, endPoint x: 47, endPoint y: 82, distance: 150.0
click at [47, 82] on div "Sales Orders 161 Default" at bounding box center [221, 84] width 349 height 30
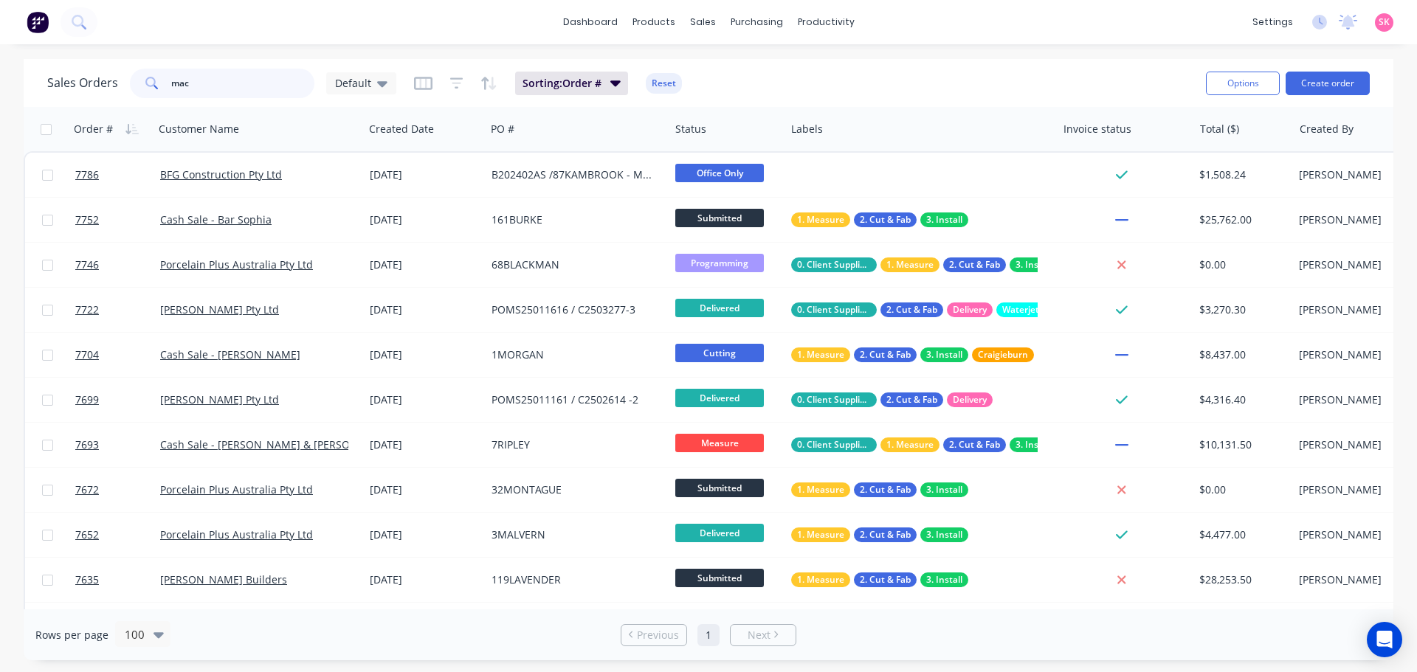
type input "[PERSON_NAME]"
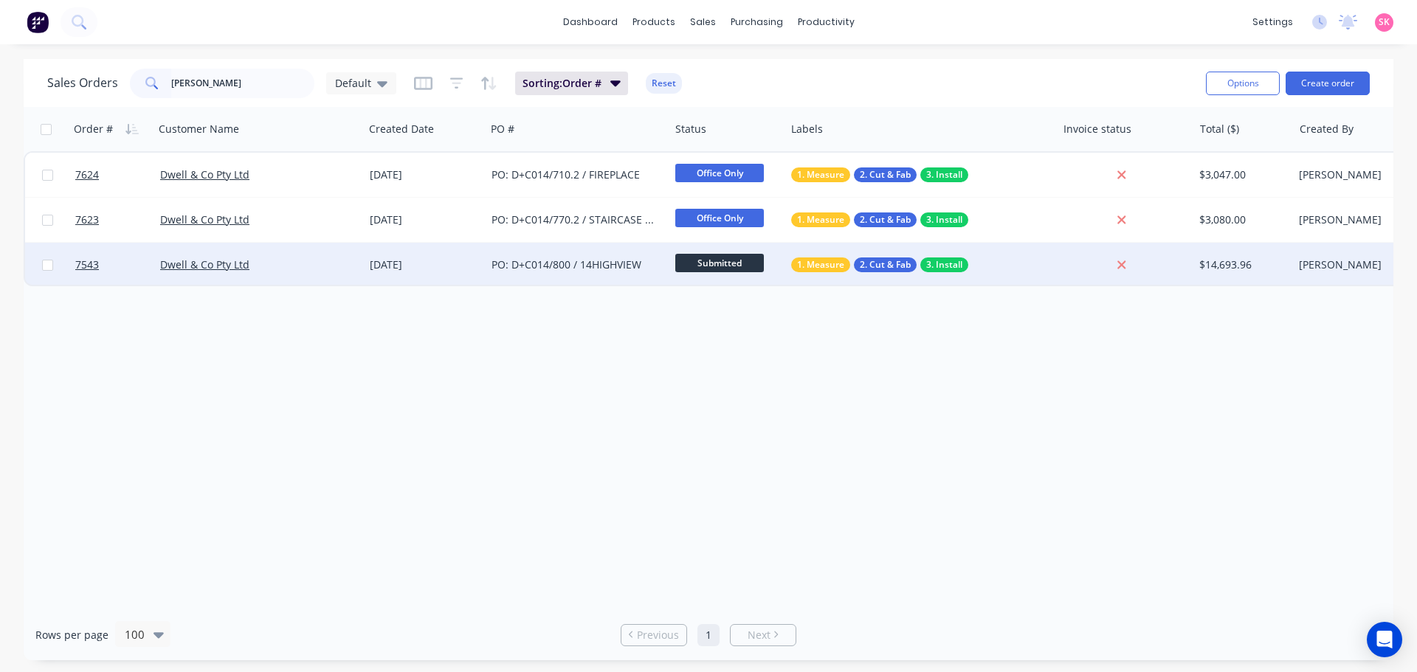
click at [287, 274] on div "Dwell & Co Pty Ltd" at bounding box center [259, 265] width 210 height 44
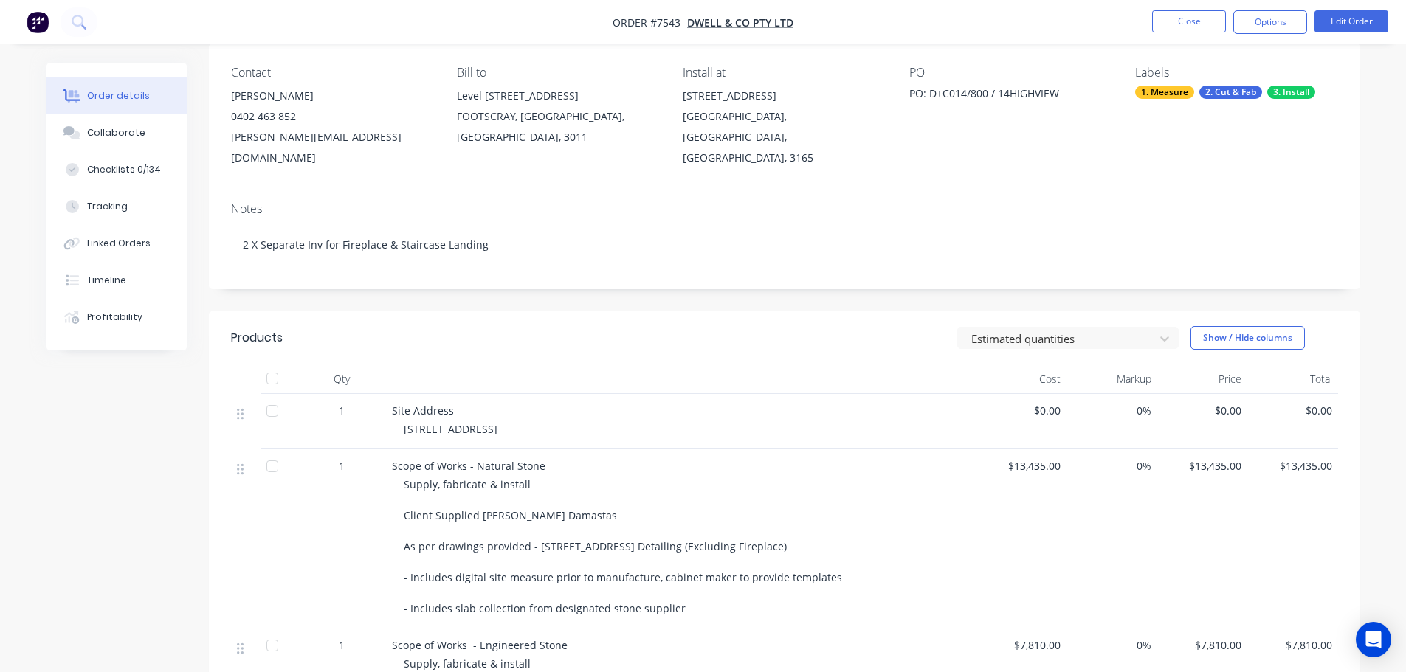
scroll to position [74, 0]
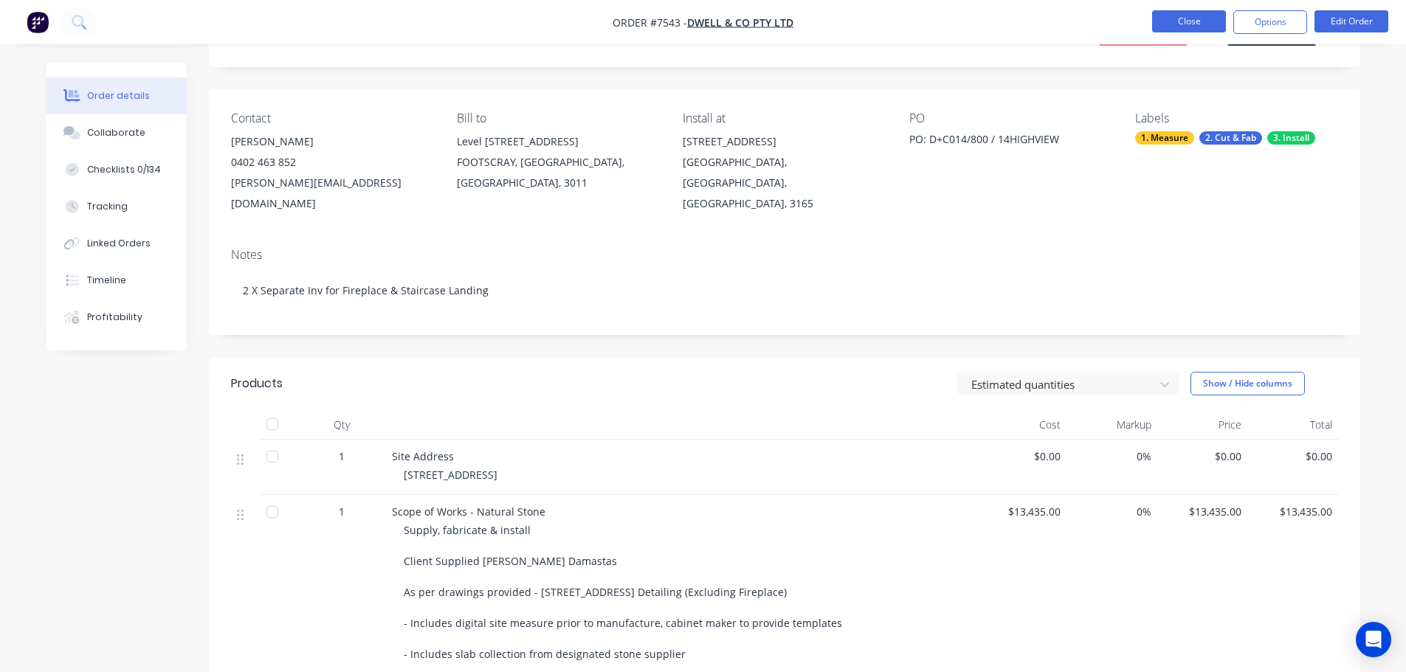
click at [1183, 21] on button "Close" at bounding box center [1189, 21] width 74 height 22
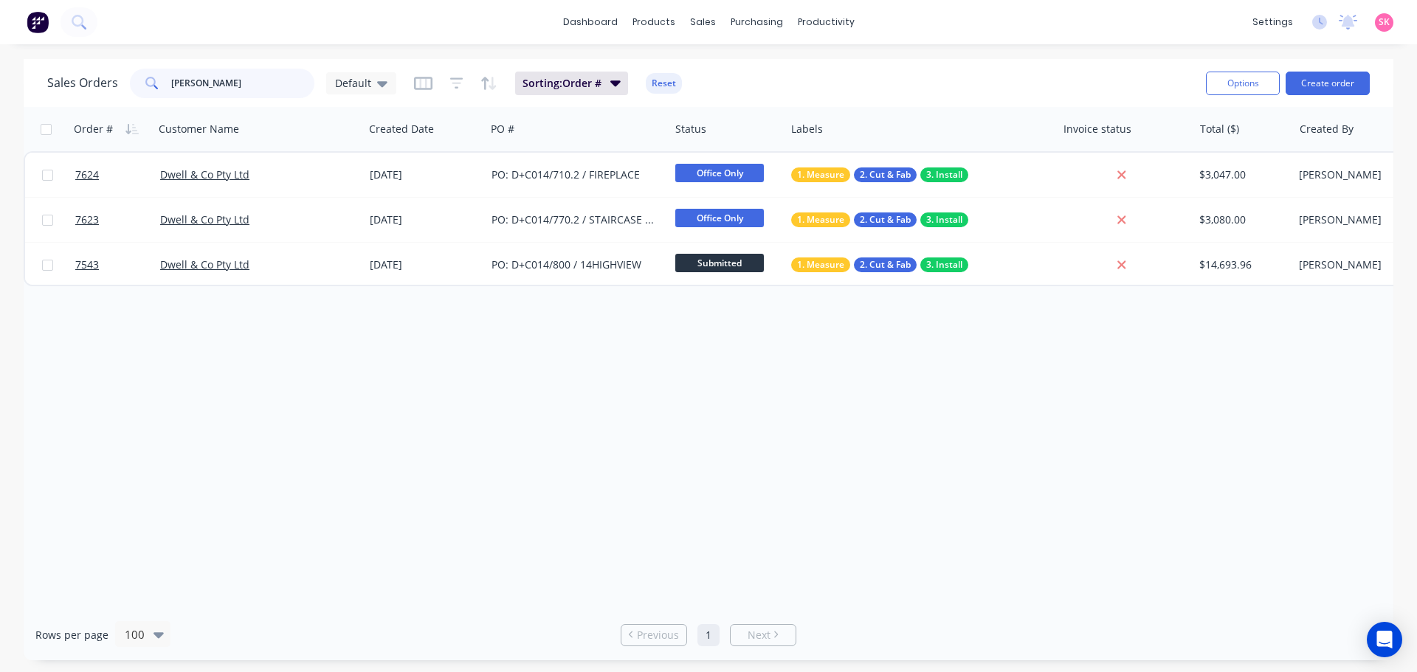
drag, startPoint x: 246, startPoint y: 87, endPoint x: 30, endPoint y: 69, distance: 217.0
click at [41, 80] on div "Sales Orders [PERSON_NAME] Default Sorting: Order # Reset Options Create order" at bounding box center [709, 83] width 1370 height 48
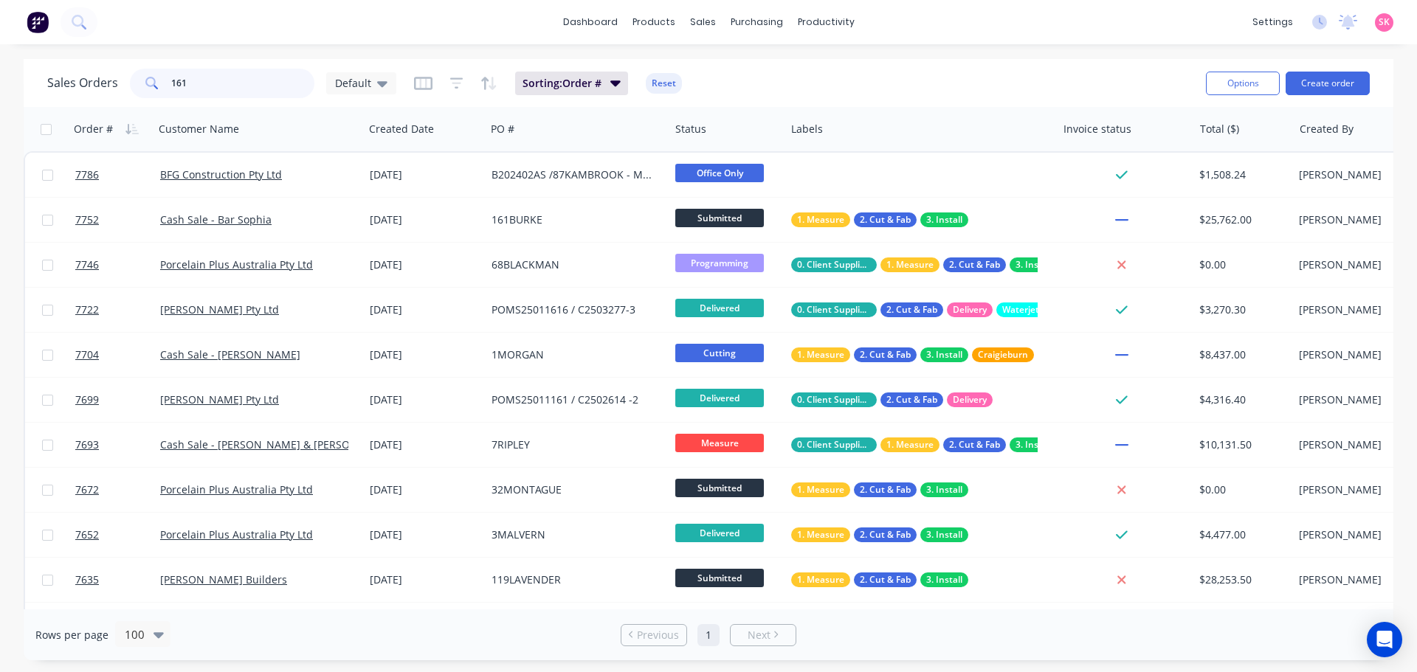
type input "161"
click at [323, 176] on div "BFG Construction Pty Ltd" at bounding box center [254, 175] width 188 height 15
click at [255, 84] on input "161" at bounding box center [243, 84] width 144 height 30
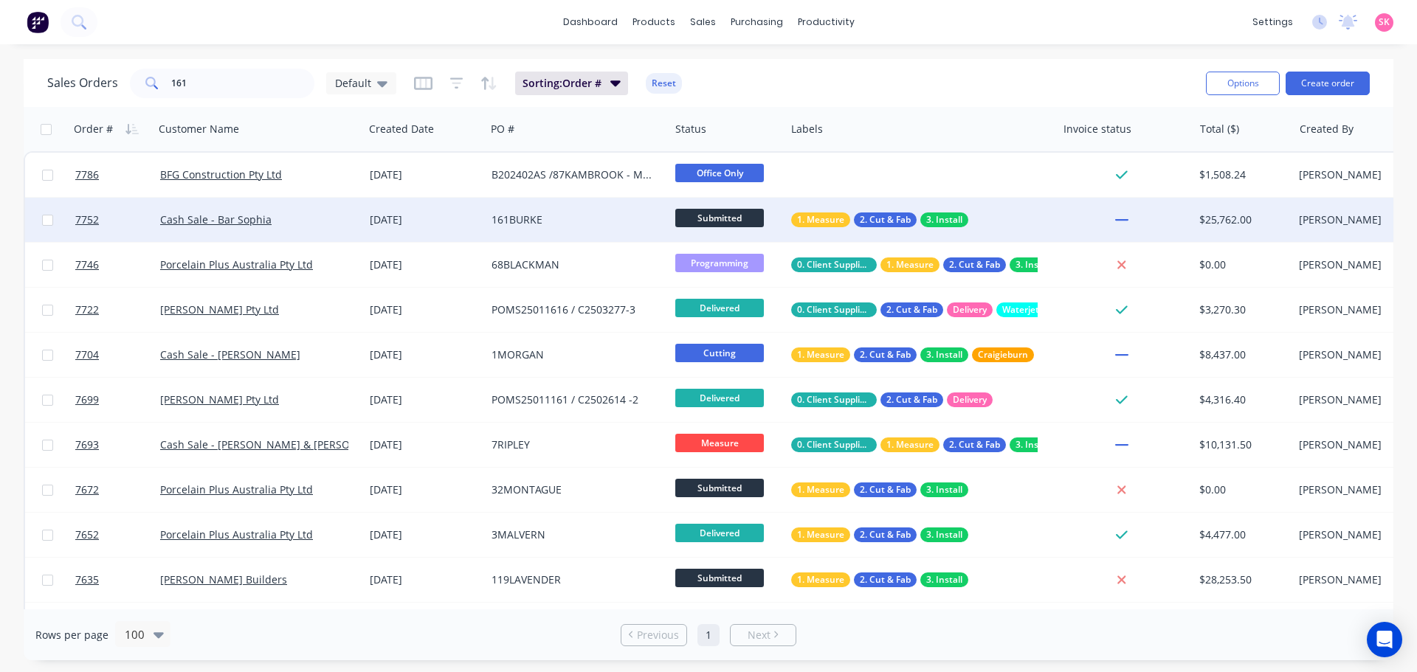
click at [484, 212] on div "[DATE]" at bounding box center [425, 220] width 122 height 44
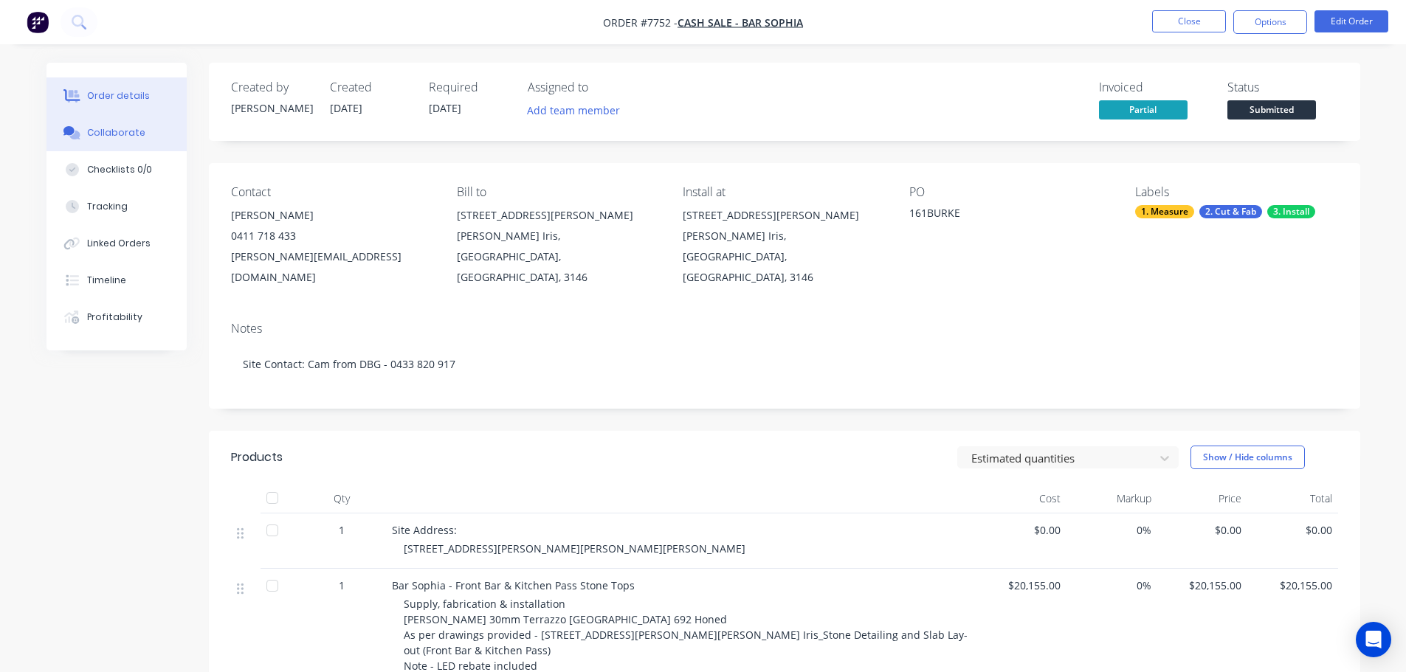
drag, startPoint x: 137, startPoint y: 141, endPoint x: 145, endPoint y: 142, distance: 8.3
click at [138, 141] on button "Collaborate" at bounding box center [117, 132] width 140 height 37
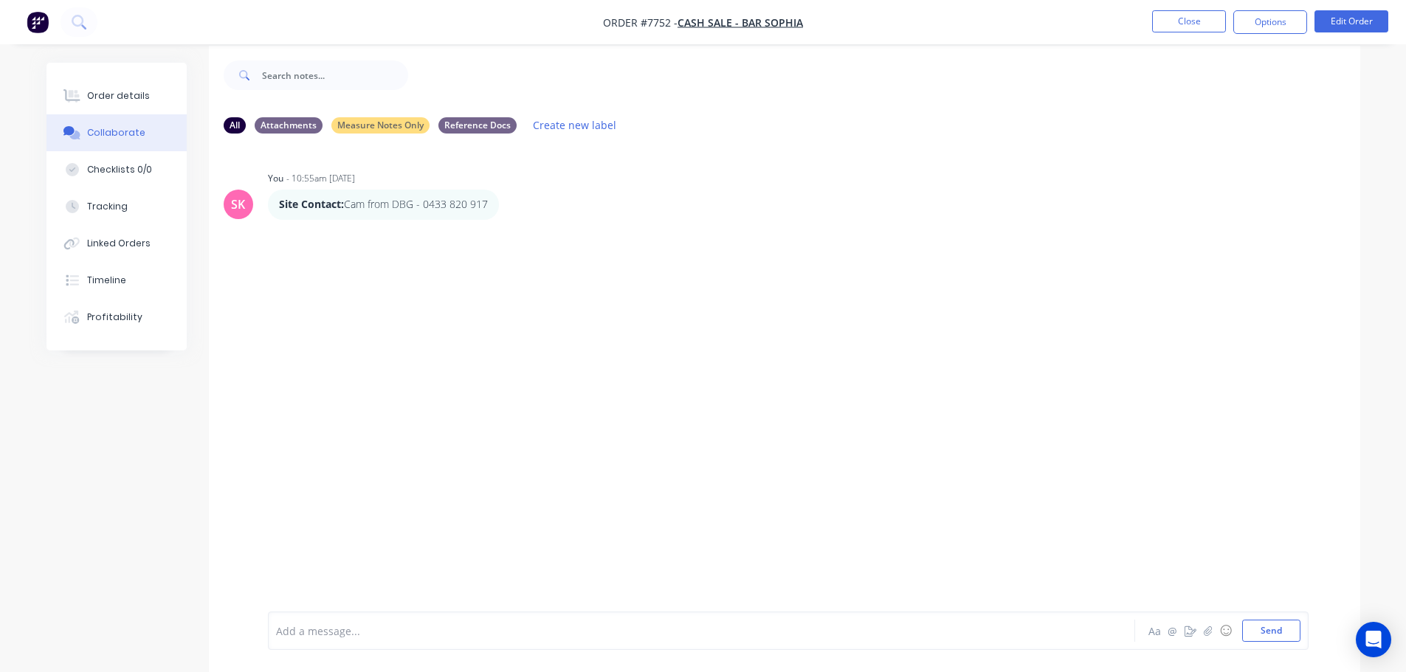
scroll to position [22, 0]
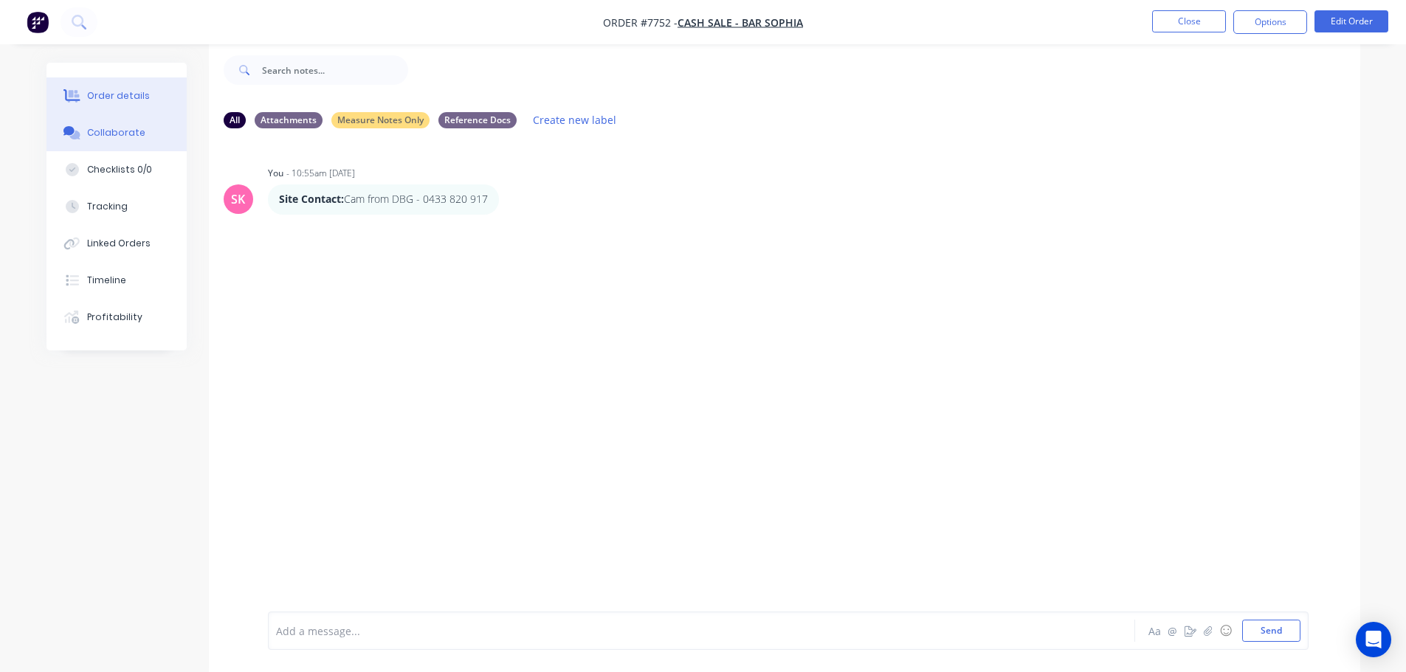
click at [152, 90] on button "Order details" at bounding box center [117, 96] width 140 height 37
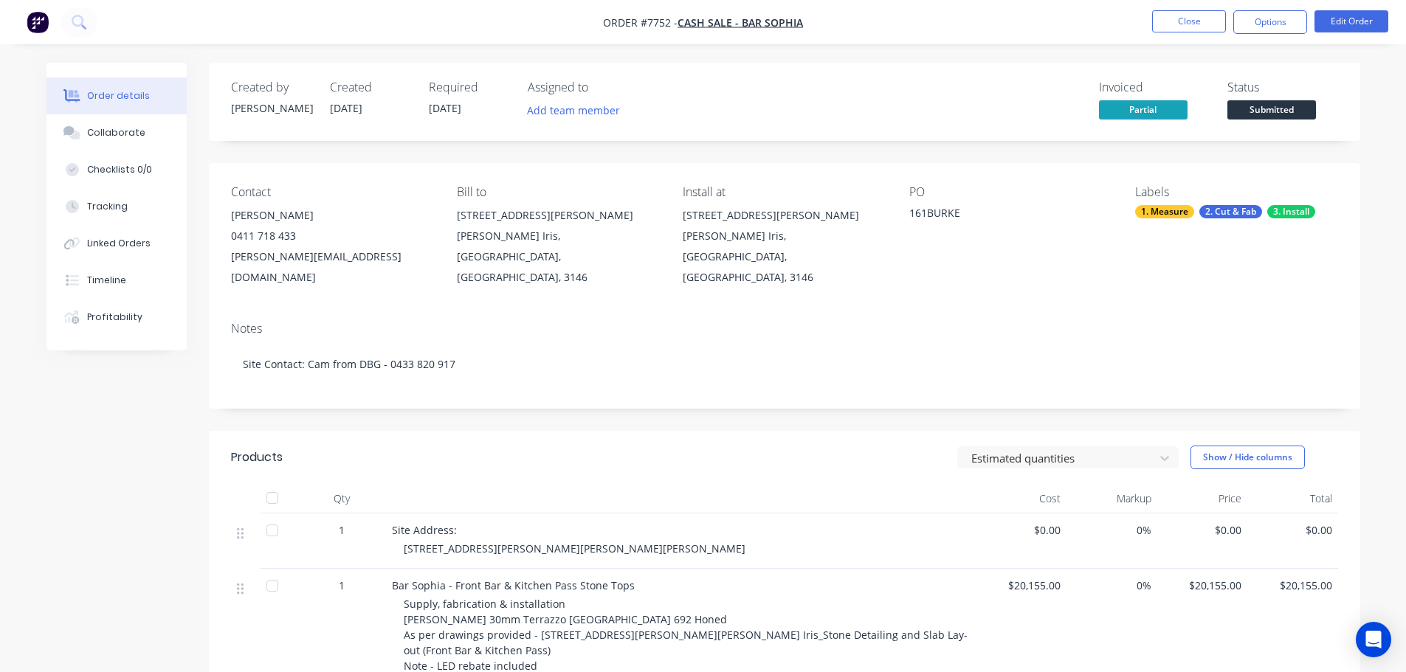
click at [1160, 44] on nav "Order #7752 - Cash Sale - Bar Sophia Close Options Edit Order" at bounding box center [703, 22] width 1406 height 44
click at [1166, 30] on button "Close" at bounding box center [1189, 21] width 74 height 22
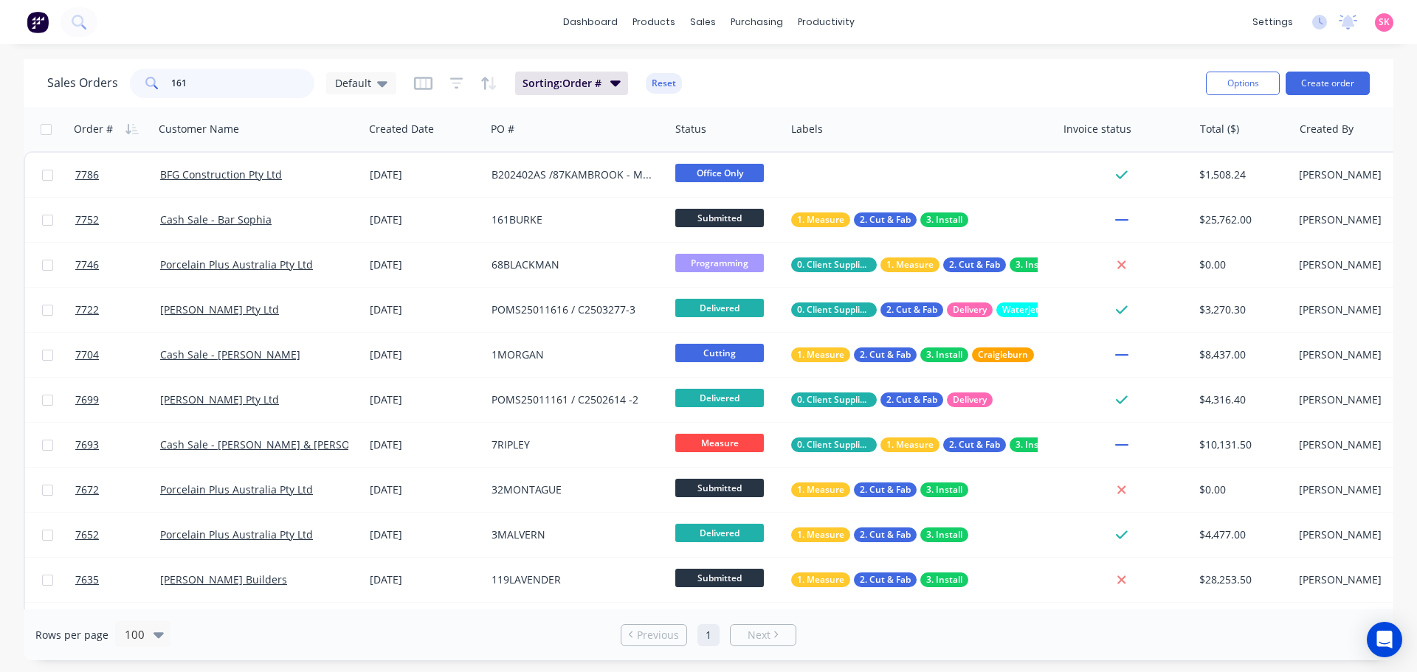
drag, startPoint x: 191, startPoint y: 78, endPoint x: 0, endPoint y: 87, distance: 191.4
click at [13, 85] on div "Sales Orders 161 Default Sorting: Order # Reset Options Create order Order # Cu…" at bounding box center [708, 360] width 1417 height 602
type input "swell"
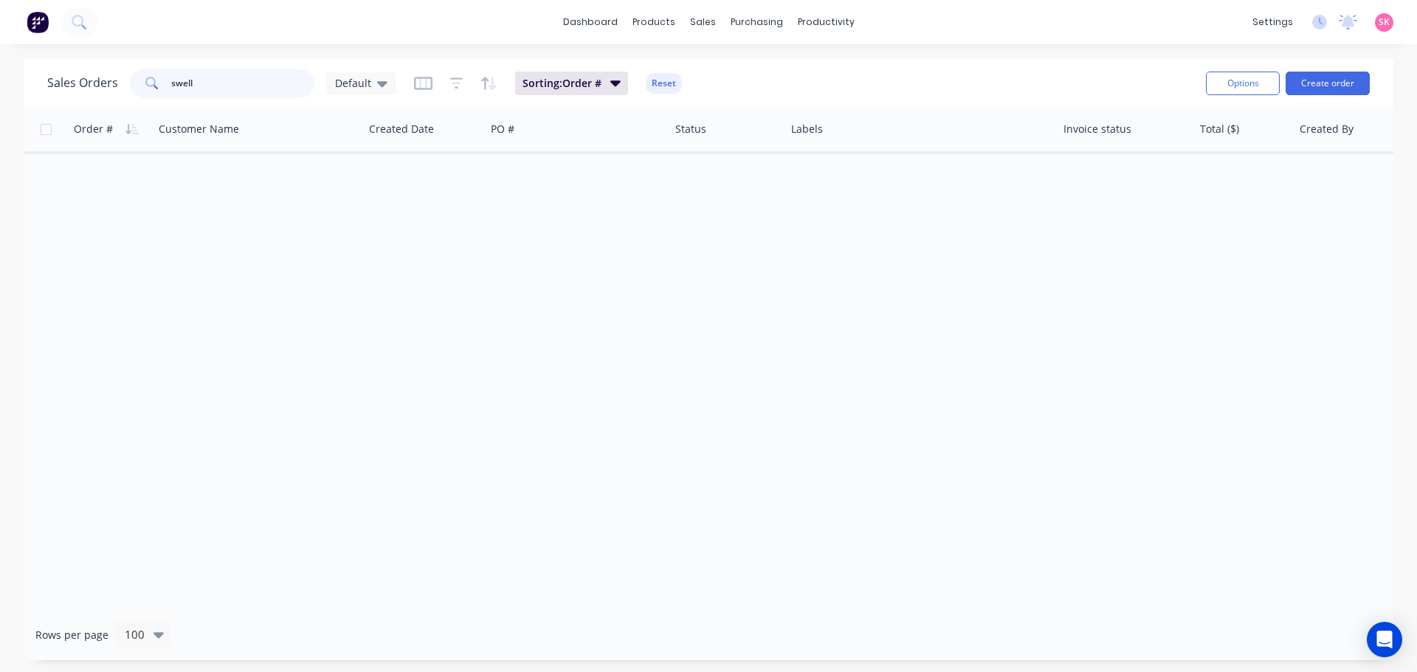
drag, startPoint x: 247, startPoint y: 84, endPoint x: 89, endPoint y: 99, distance: 158.7
click at [92, 98] on div "Sales Orders swell Default Sorting: Order # Reset" at bounding box center [620, 83] width 1147 height 36
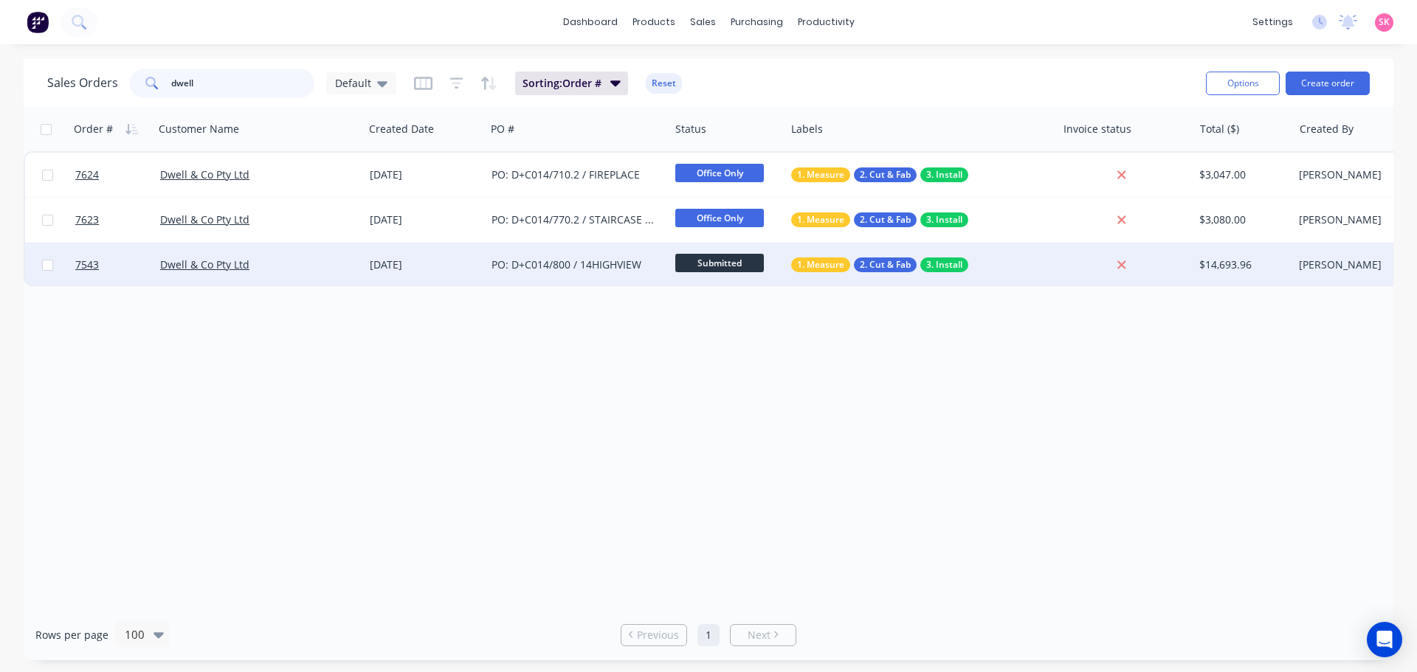
type input "dwell"
click at [423, 266] on div "[DATE]" at bounding box center [425, 265] width 110 height 15
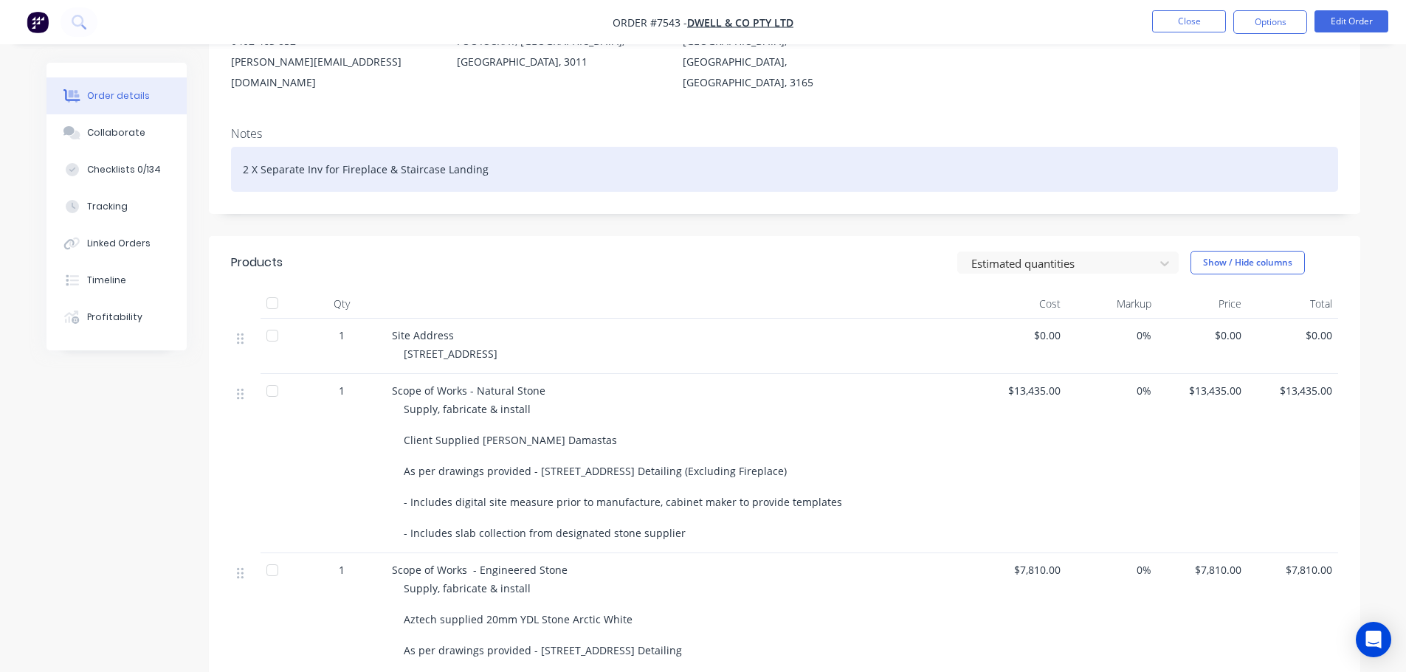
scroll to position [221, 0]
